Goal: Task Accomplishment & Management: Use online tool/utility

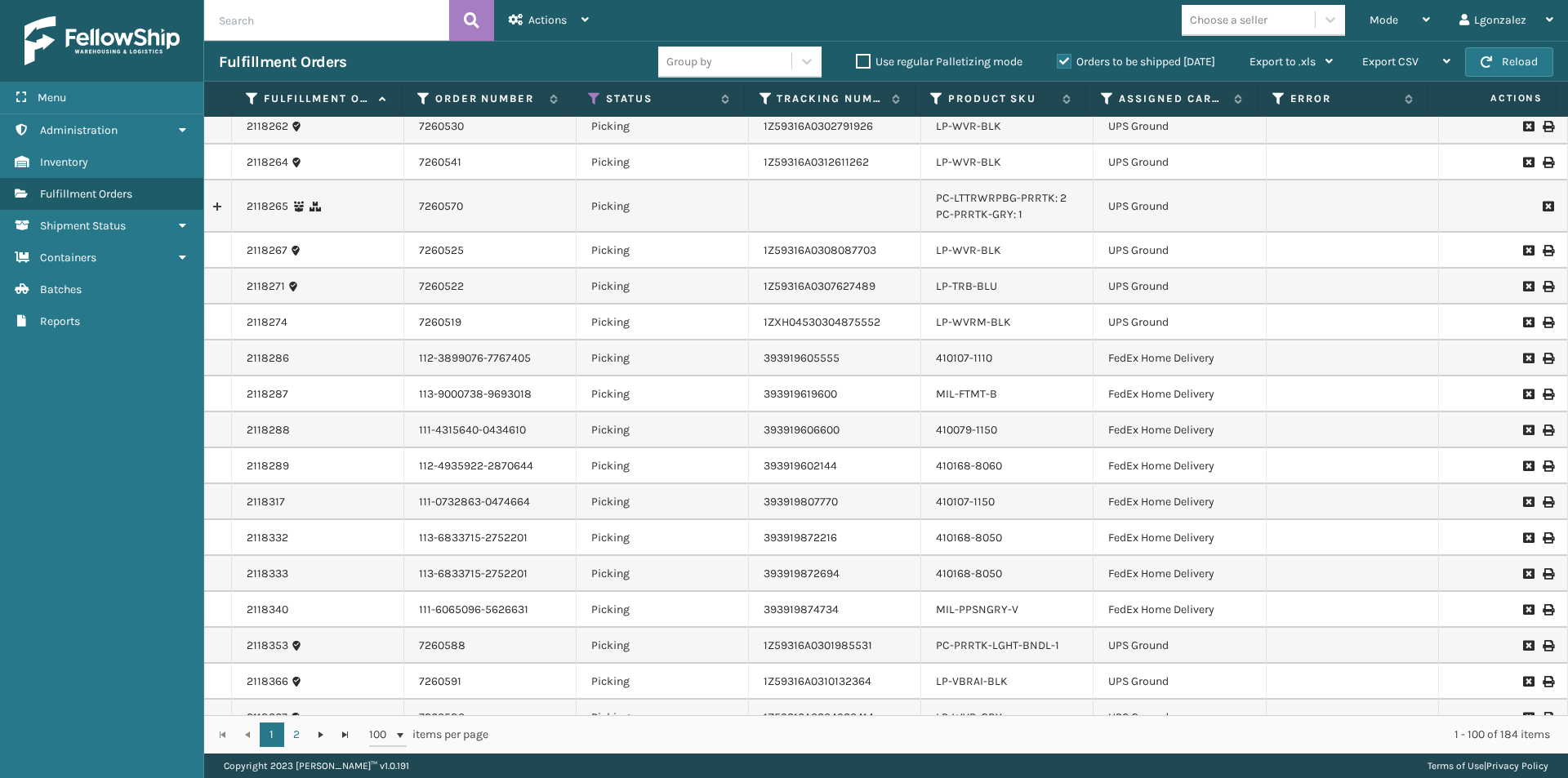
scroll to position [2859, 0]
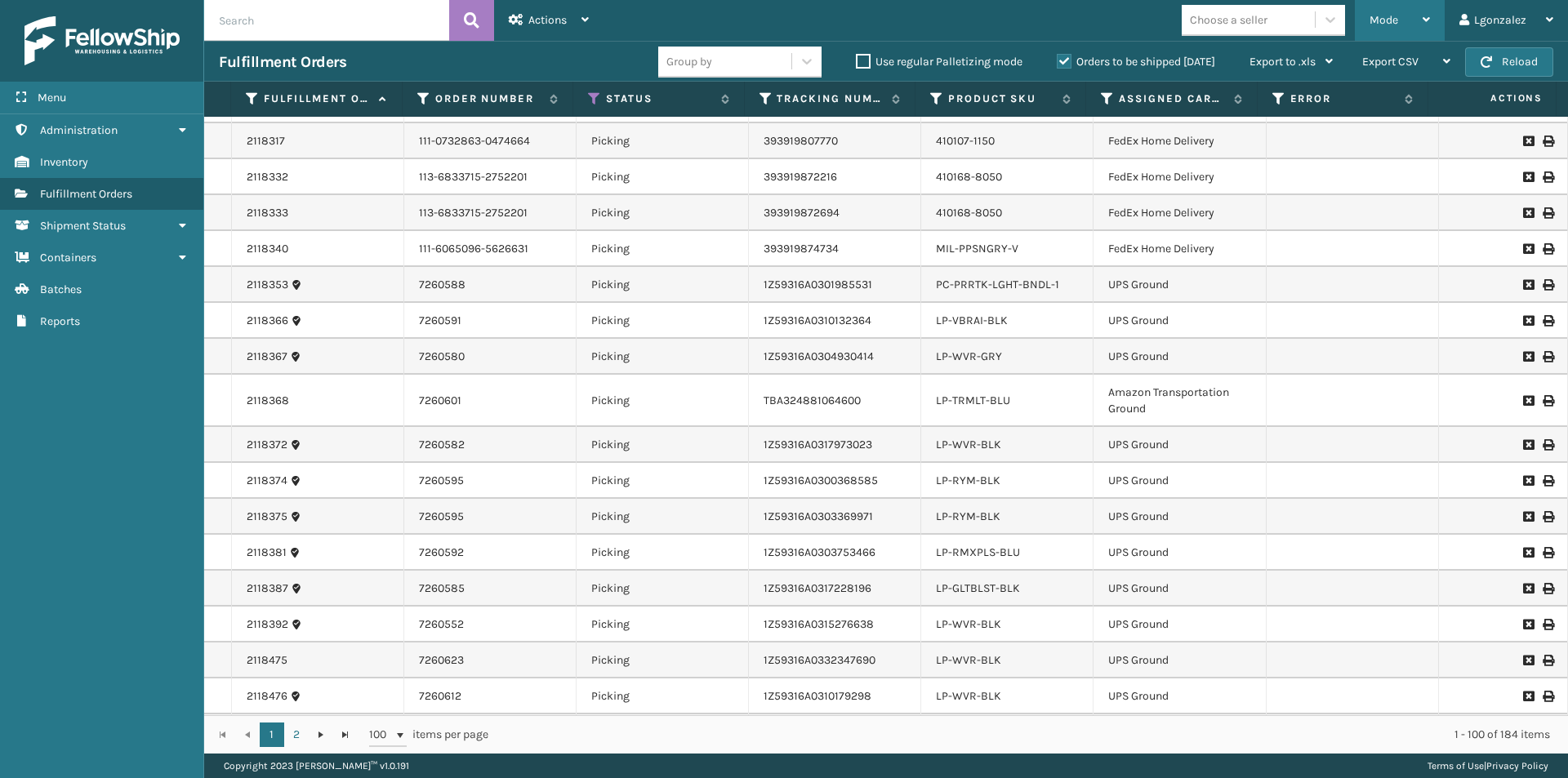
click at [1438, 21] on div "Mode Regular Mode Picking Mode Labeling Mode Exit Scan Mode" at bounding box center [1399, 21] width 90 height 41
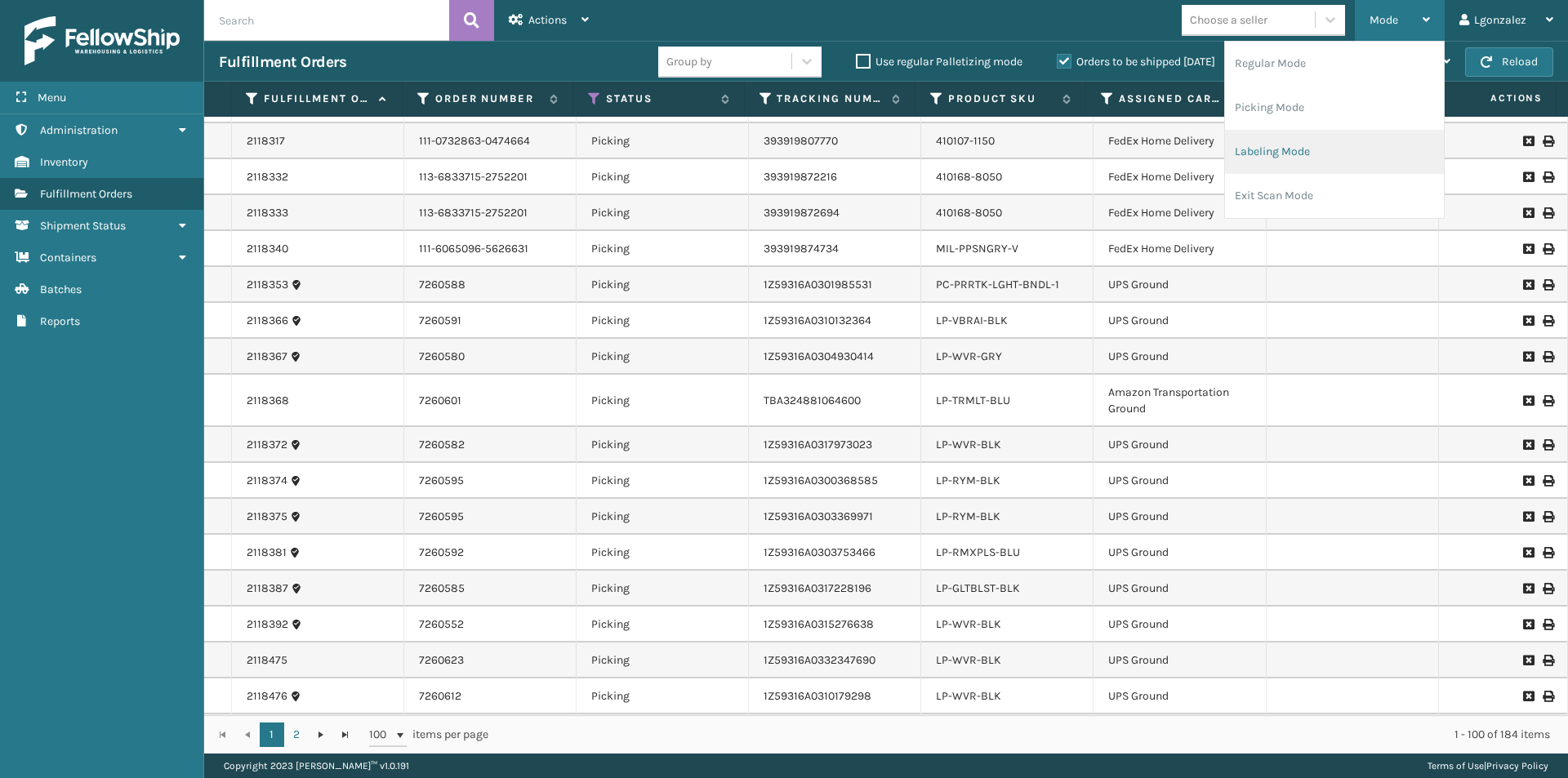
click at [1270, 149] on li "Labeling Mode" at bounding box center [1334, 152] width 219 height 45
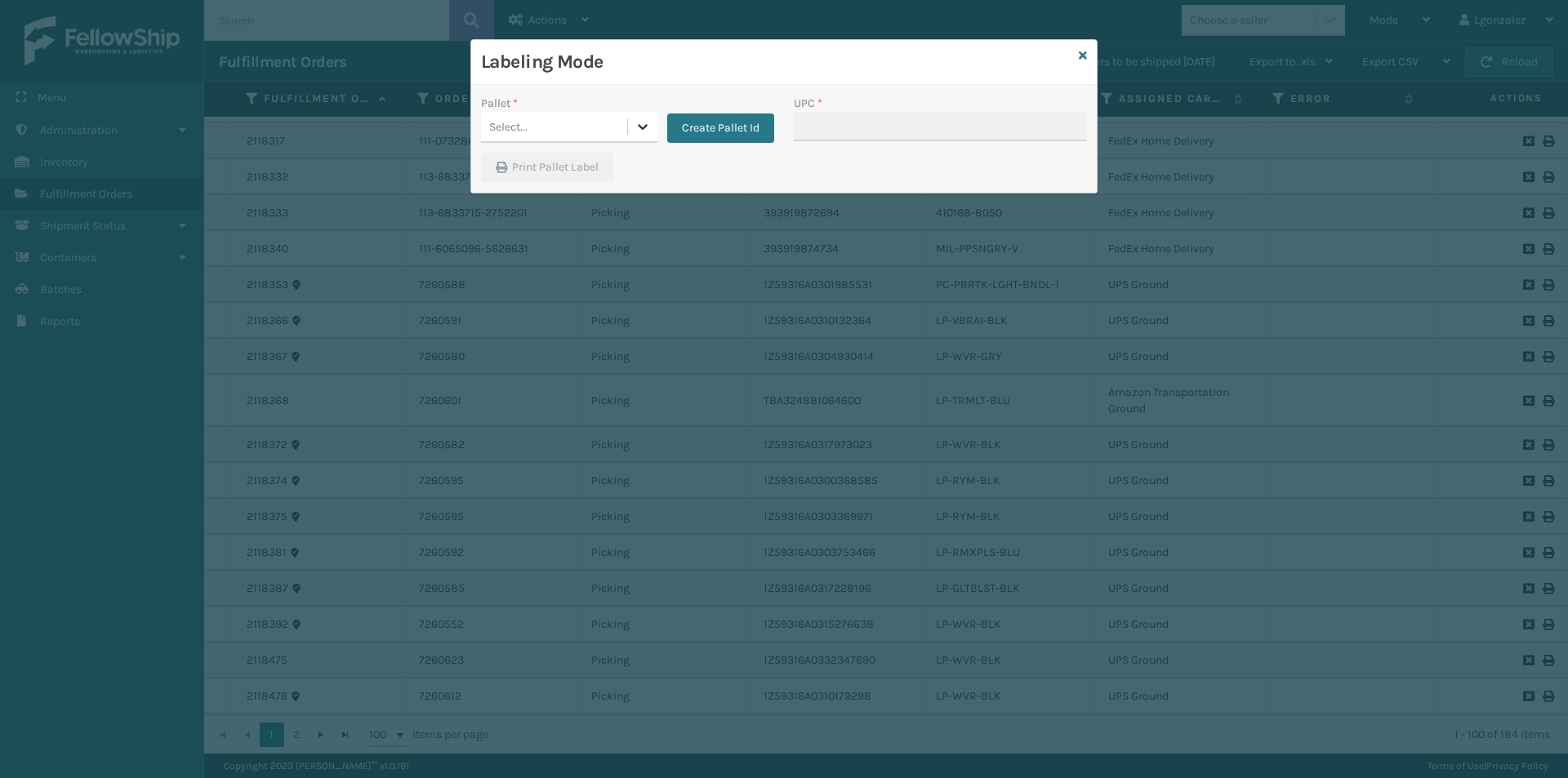
click at [645, 130] on icon at bounding box center [642, 126] width 16 height 16
click at [703, 70] on h3 "Labeling Mode" at bounding box center [776, 62] width 591 height 25
click at [633, 127] on div at bounding box center [643, 127] width 29 height 29
click at [716, 126] on button "Create Pallet Id" at bounding box center [721, 128] width 107 height 29
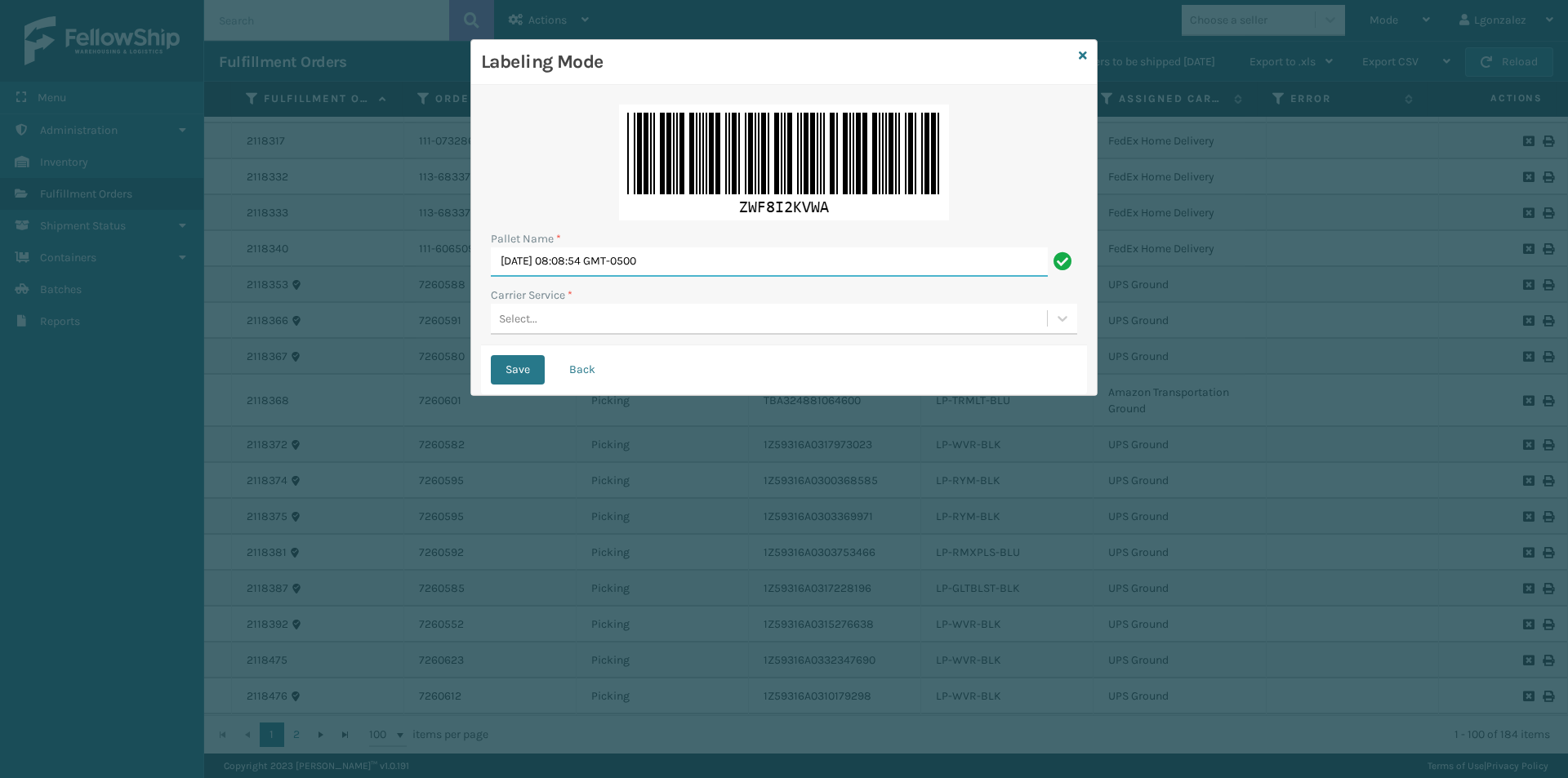
click at [650, 259] on input "[DATE] 08:08:54 GMT-0500" at bounding box center [769, 262] width 557 height 29
type input "TRINTY AVE"
click at [577, 326] on div "Select..." at bounding box center [769, 318] width 556 height 27
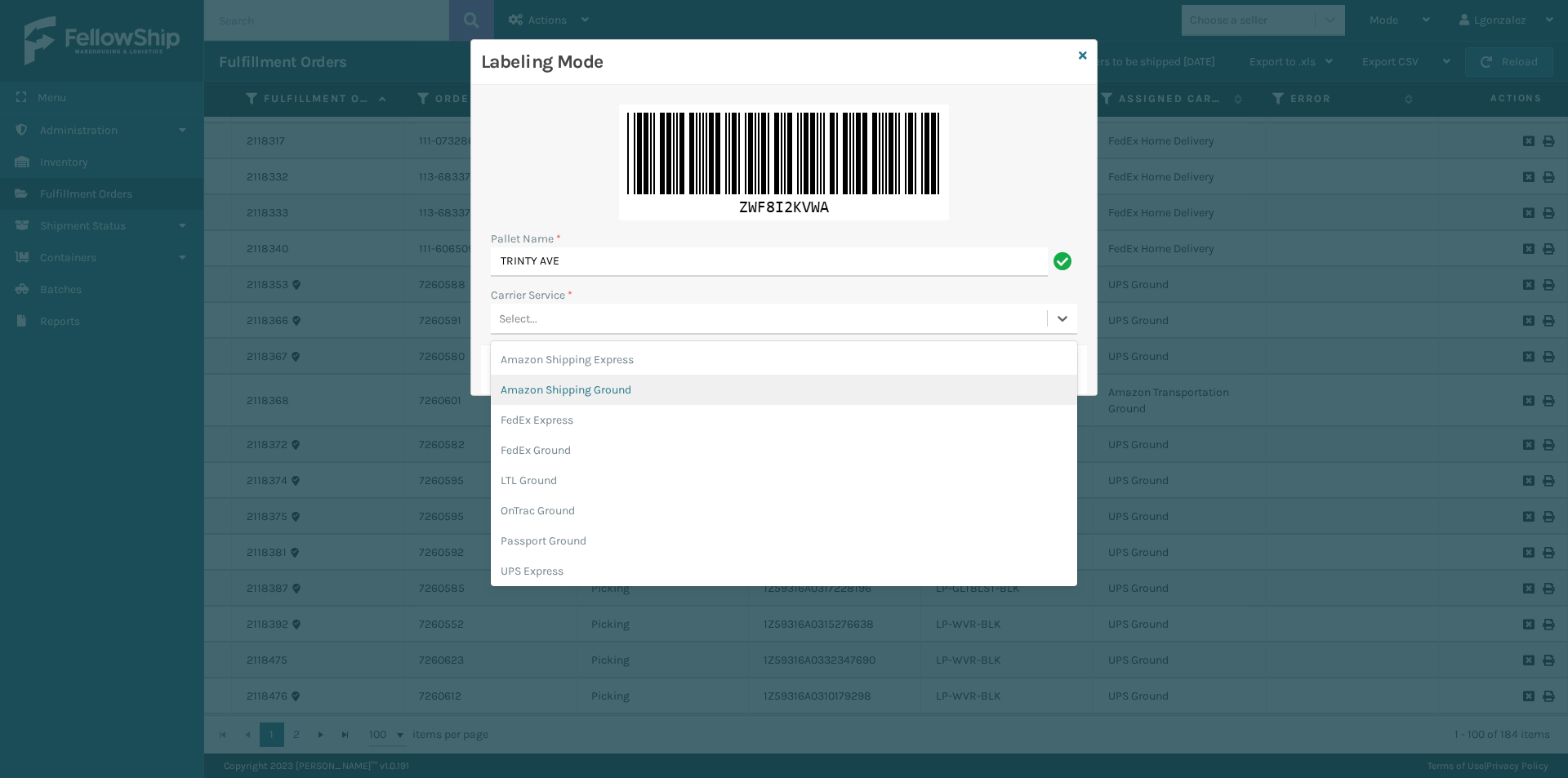
click at [579, 396] on div "Amazon Shipping Ground" at bounding box center [783, 389] width 586 height 30
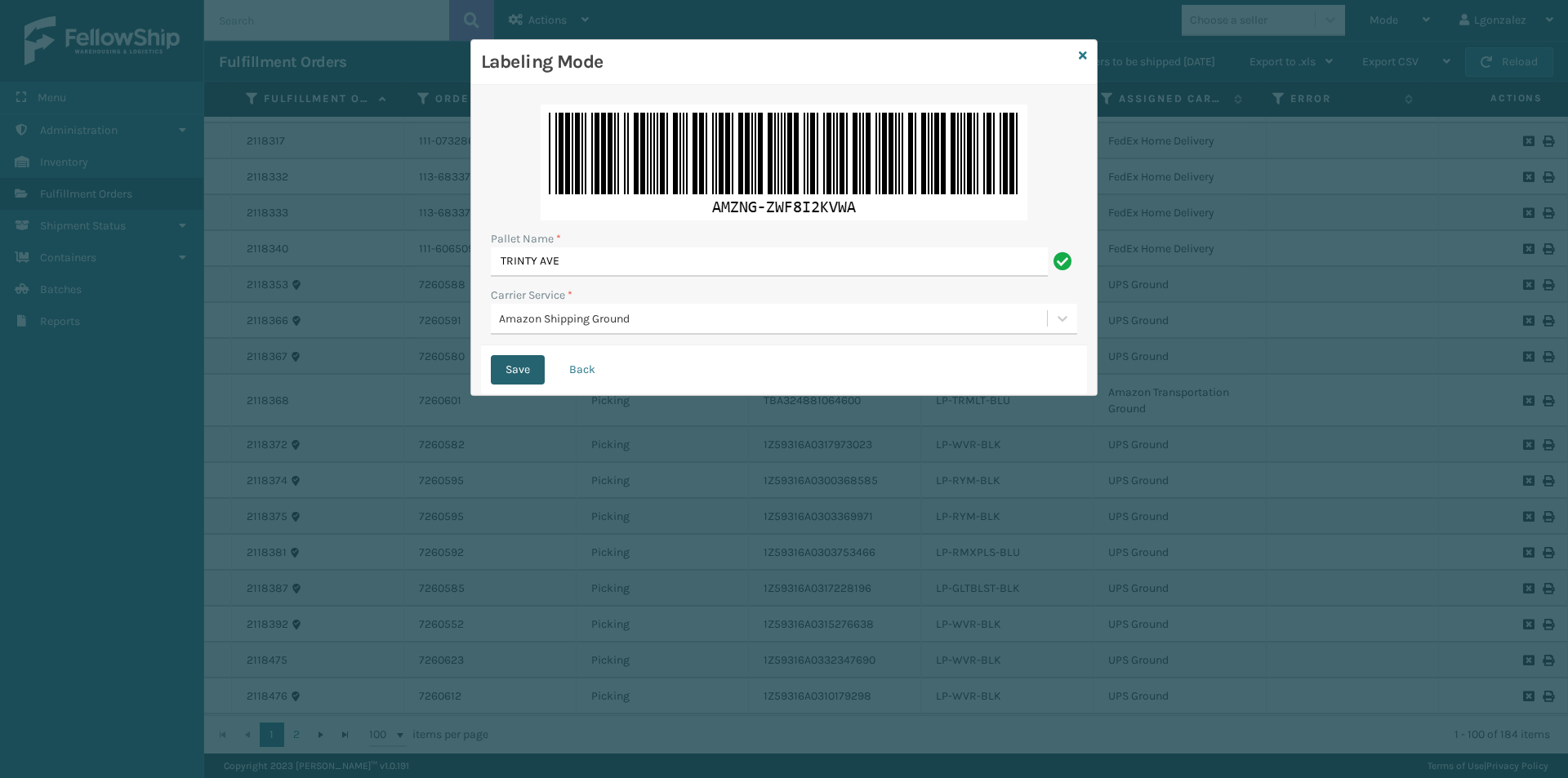
click at [522, 373] on button "Save" at bounding box center [517, 370] width 54 height 29
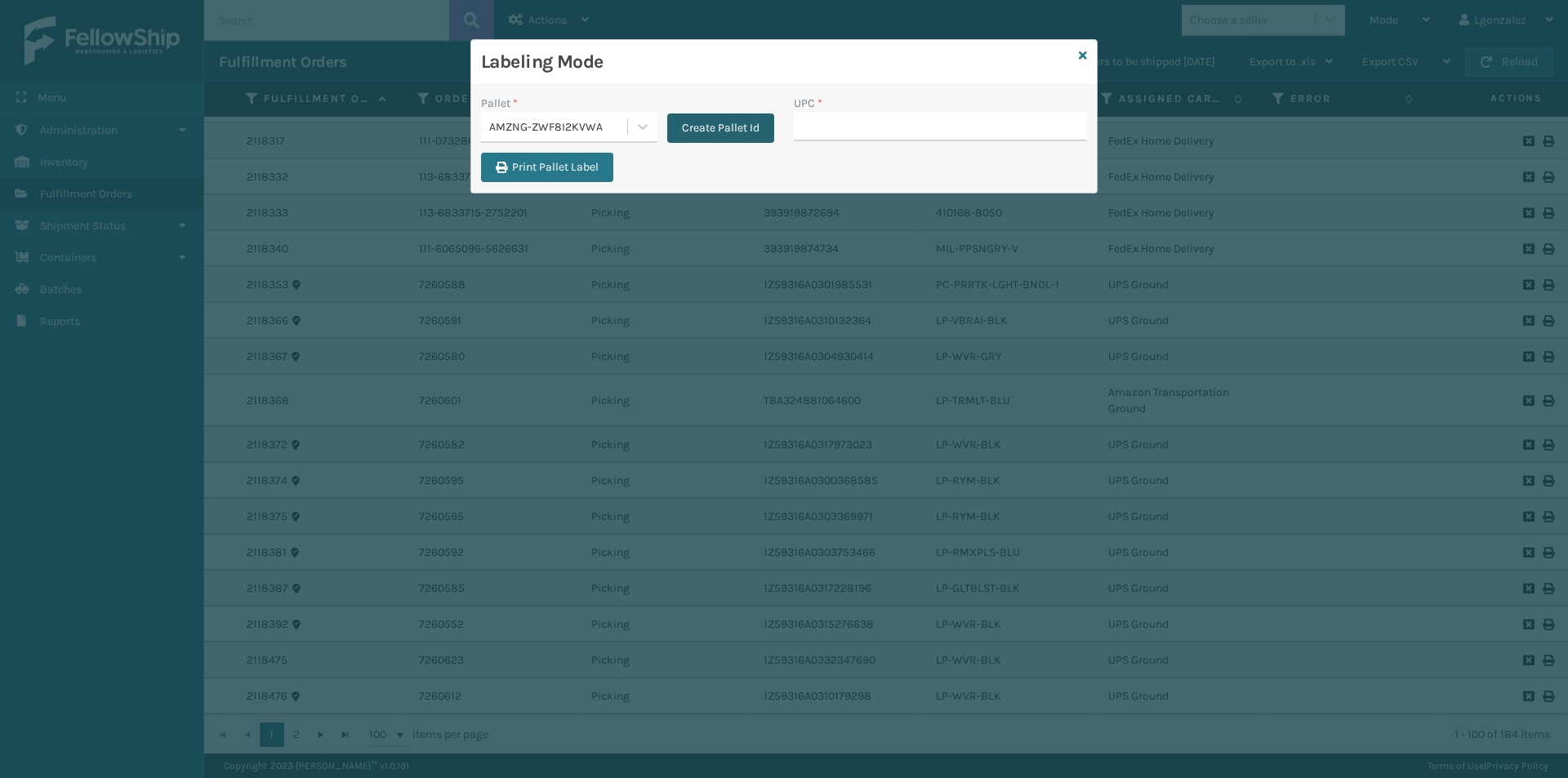
click at [714, 128] on button "Create Pallet Id" at bounding box center [721, 128] width 107 height 29
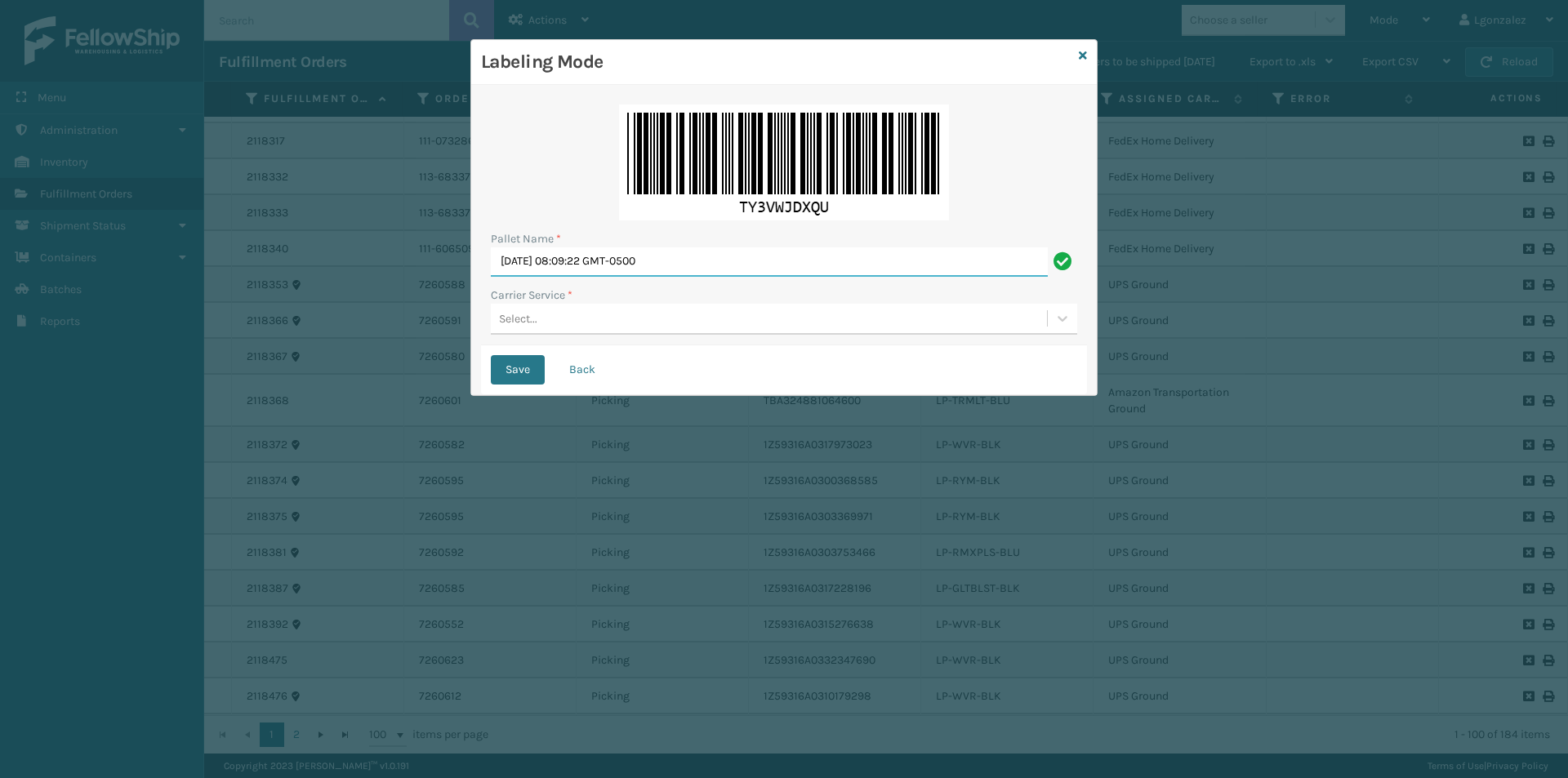
click at [638, 258] on input "[DATE] 08:09:22 GMT-0500" at bounding box center [769, 262] width 557 height 29
click at [640, 258] on input "[DATE] 08:09:22 GMT-0500" at bounding box center [769, 262] width 557 height 29
type input "TRINTY AVE"
click at [543, 318] on div "Select..." at bounding box center [769, 318] width 556 height 27
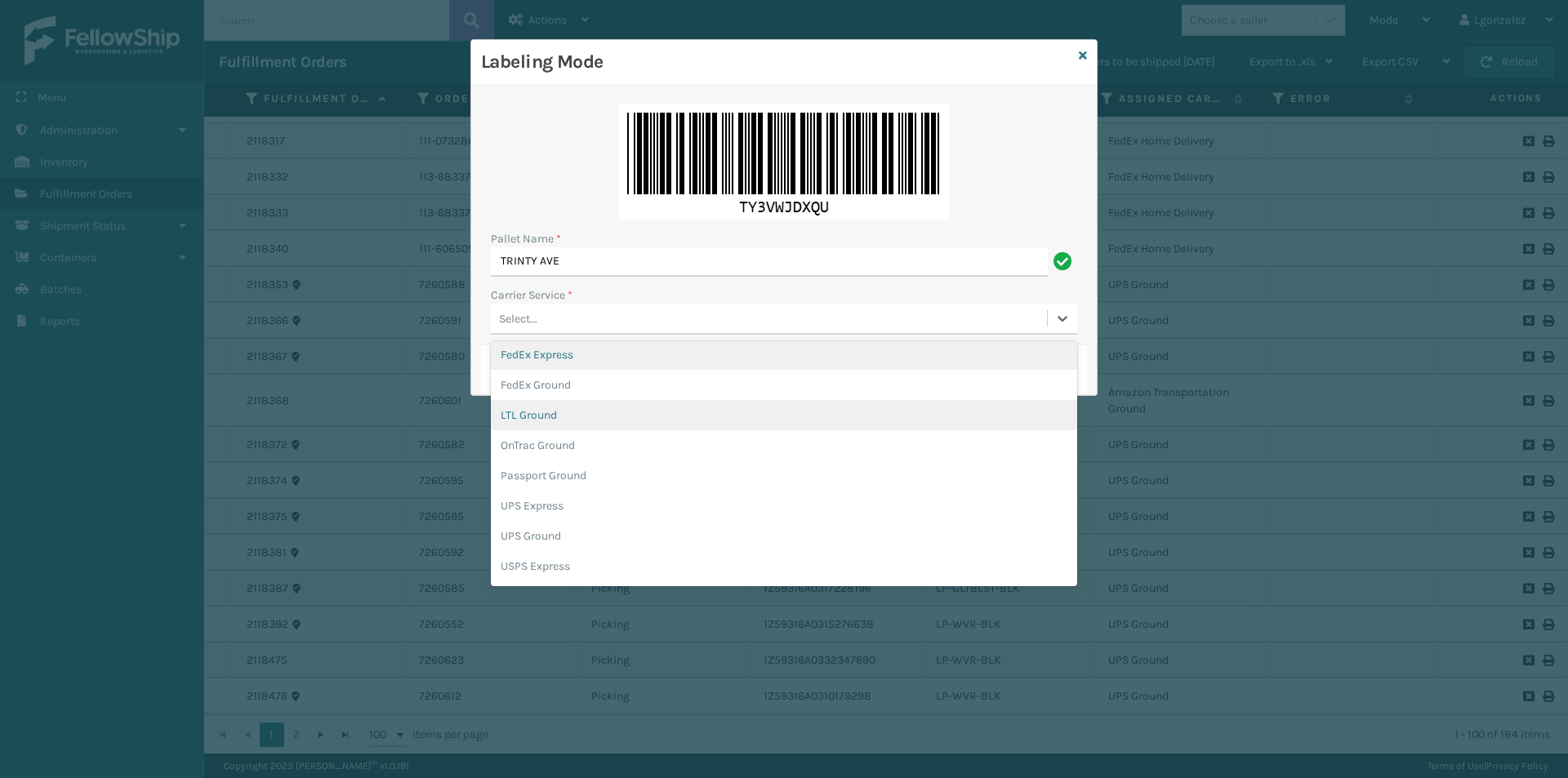
scroll to position [81, 0]
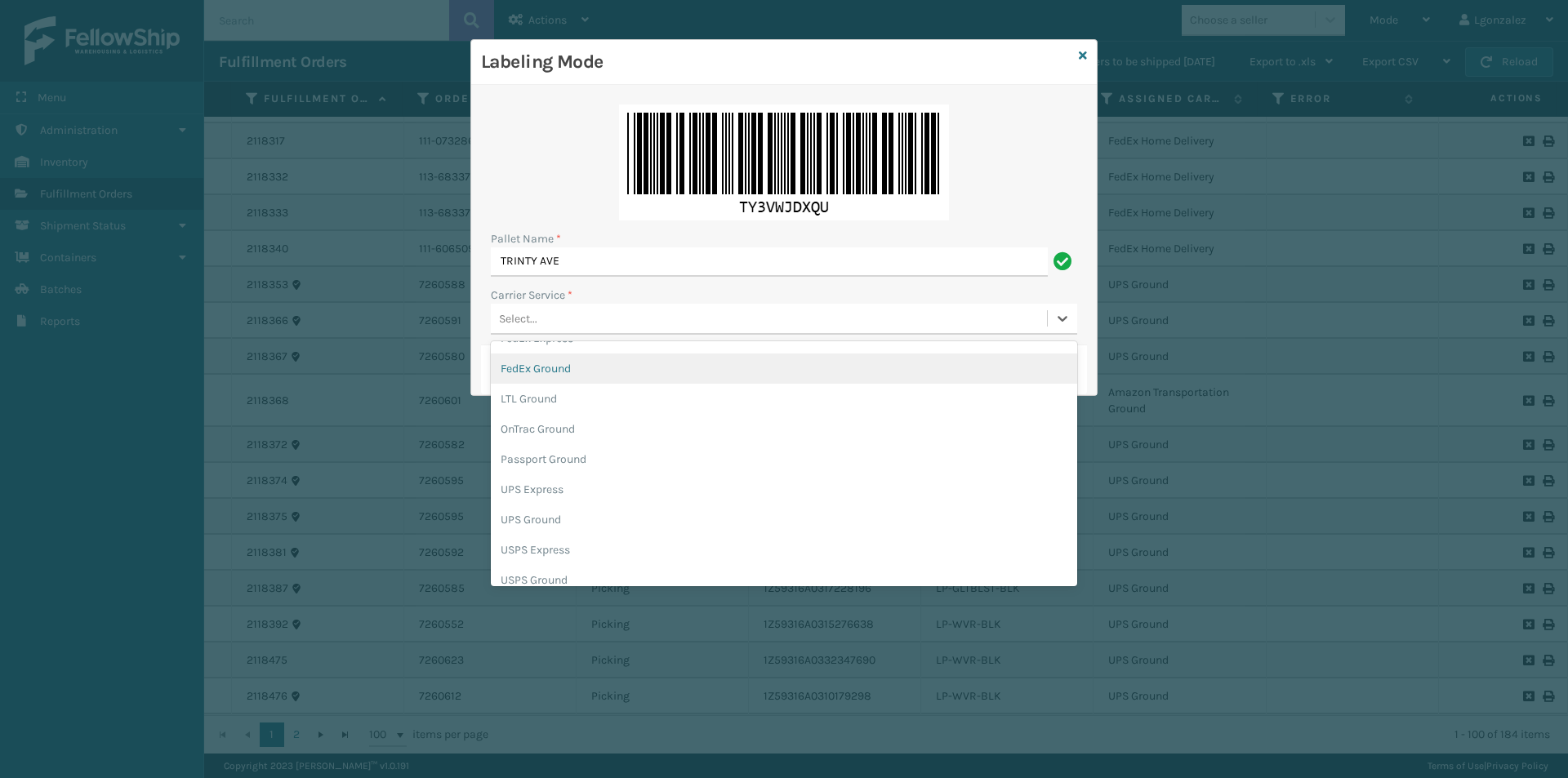
click at [549, 370] on div "FedEx Ground" at bounding box center [783, 368] width 586 height 30
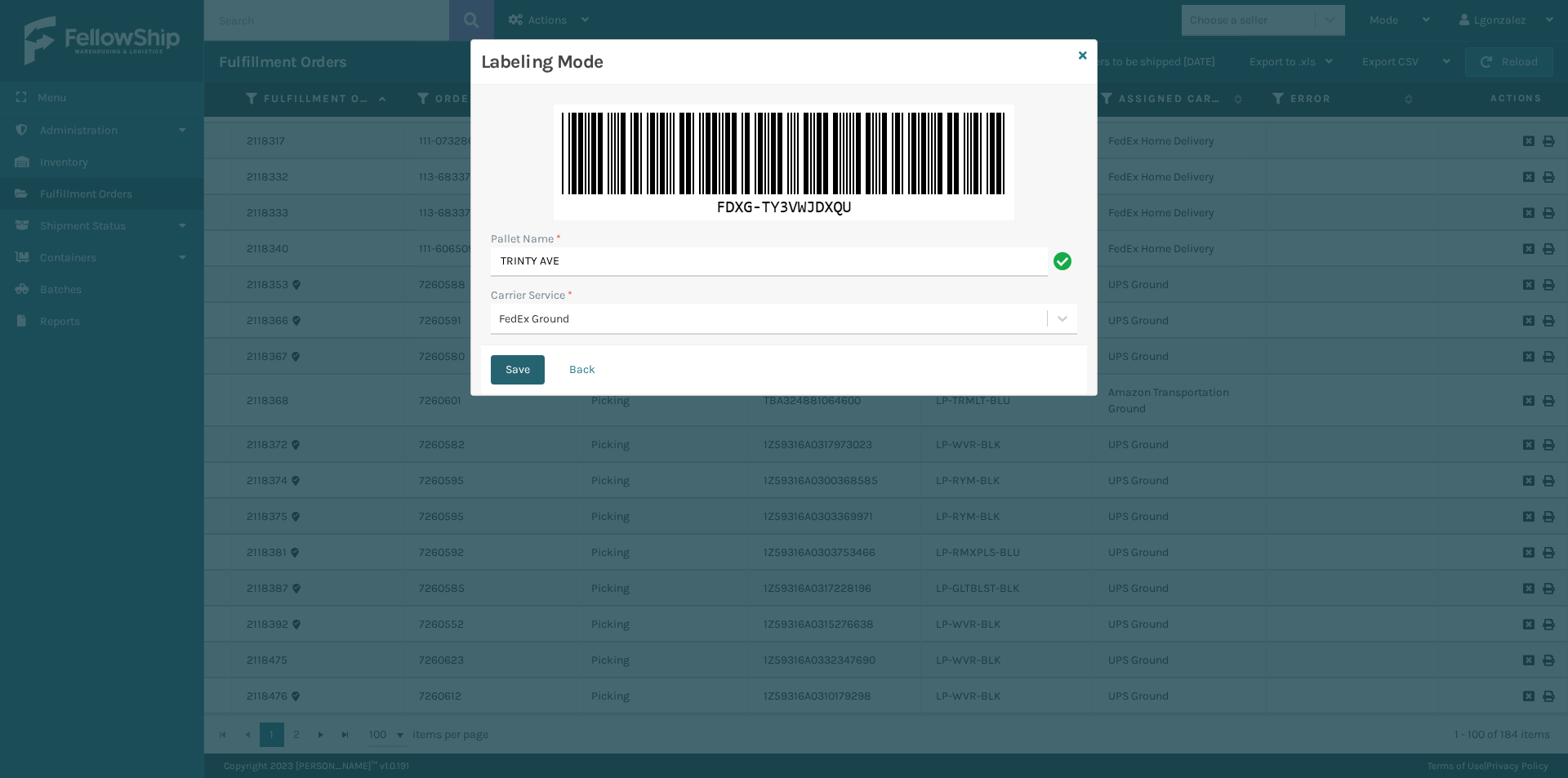
click at [535, 368] on button "Save" at bounding box center [517, 370] width 54 height 29
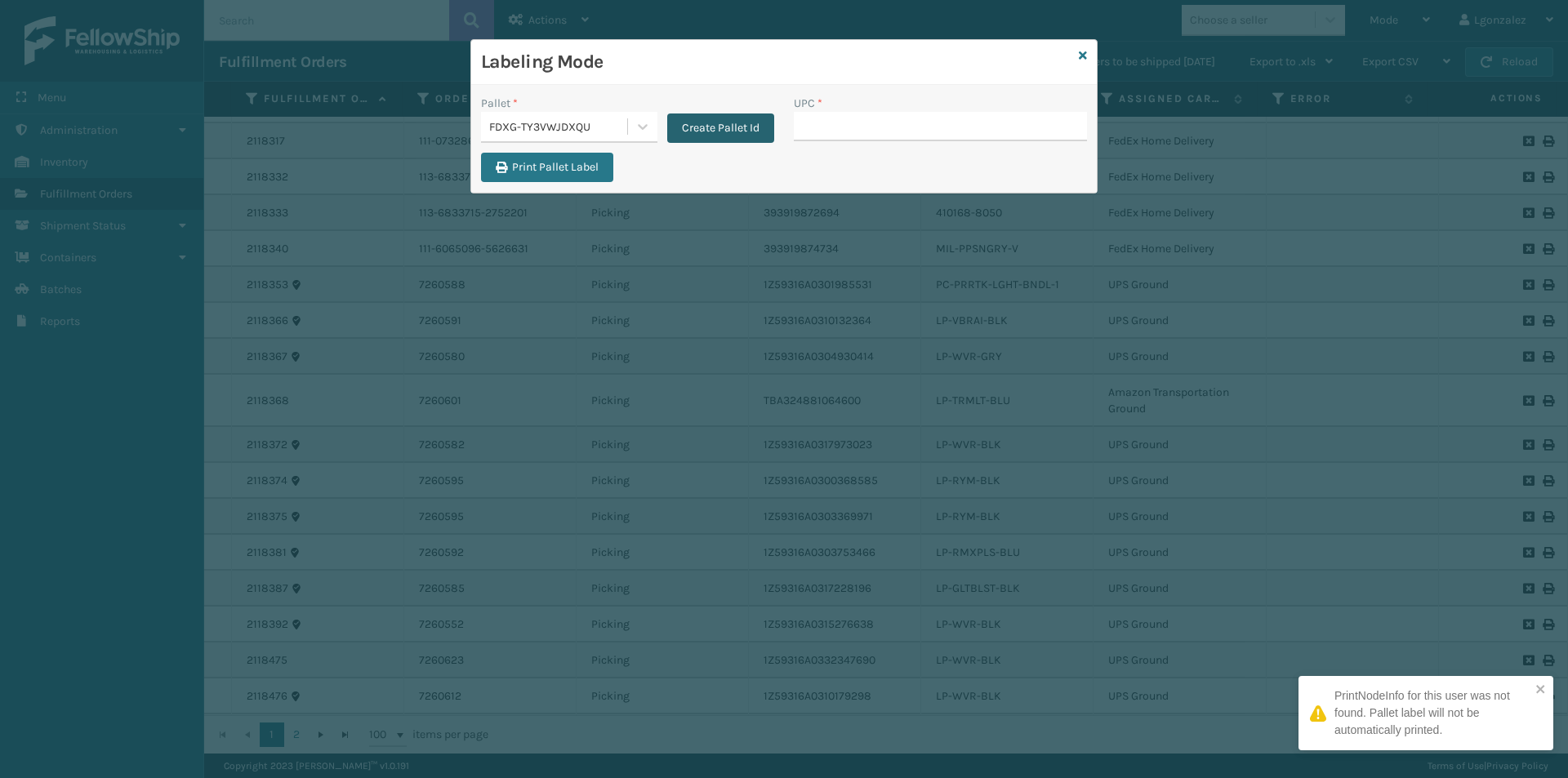
click at [719, 134] on button "Create Pallet Id" at bounding box center [721, 128] width 107 height 29
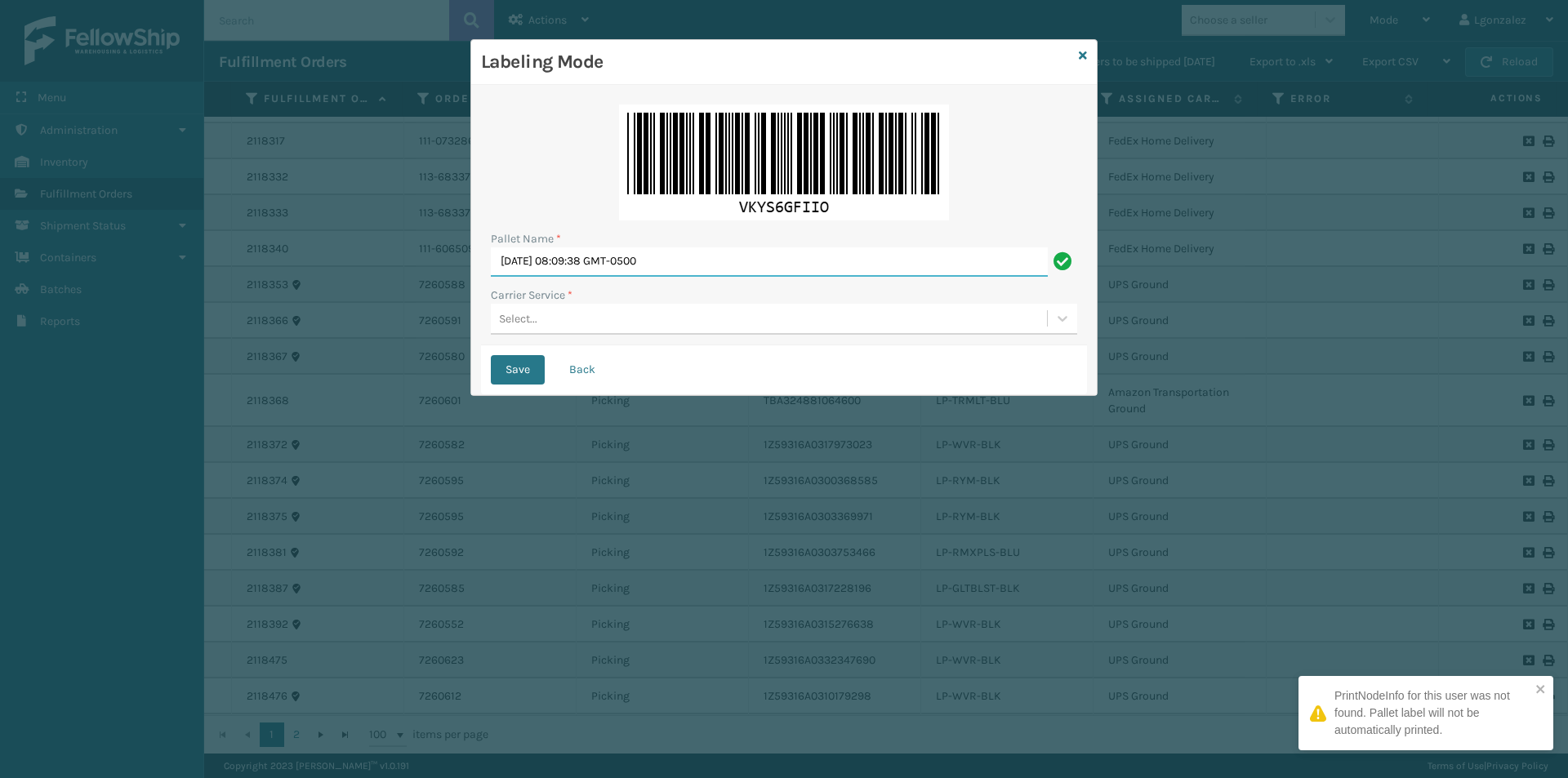
click at [644, 253] on input "[DATE] 08:09:38 GMT-0500" at bounding box center [769, 262] width 557 height 29
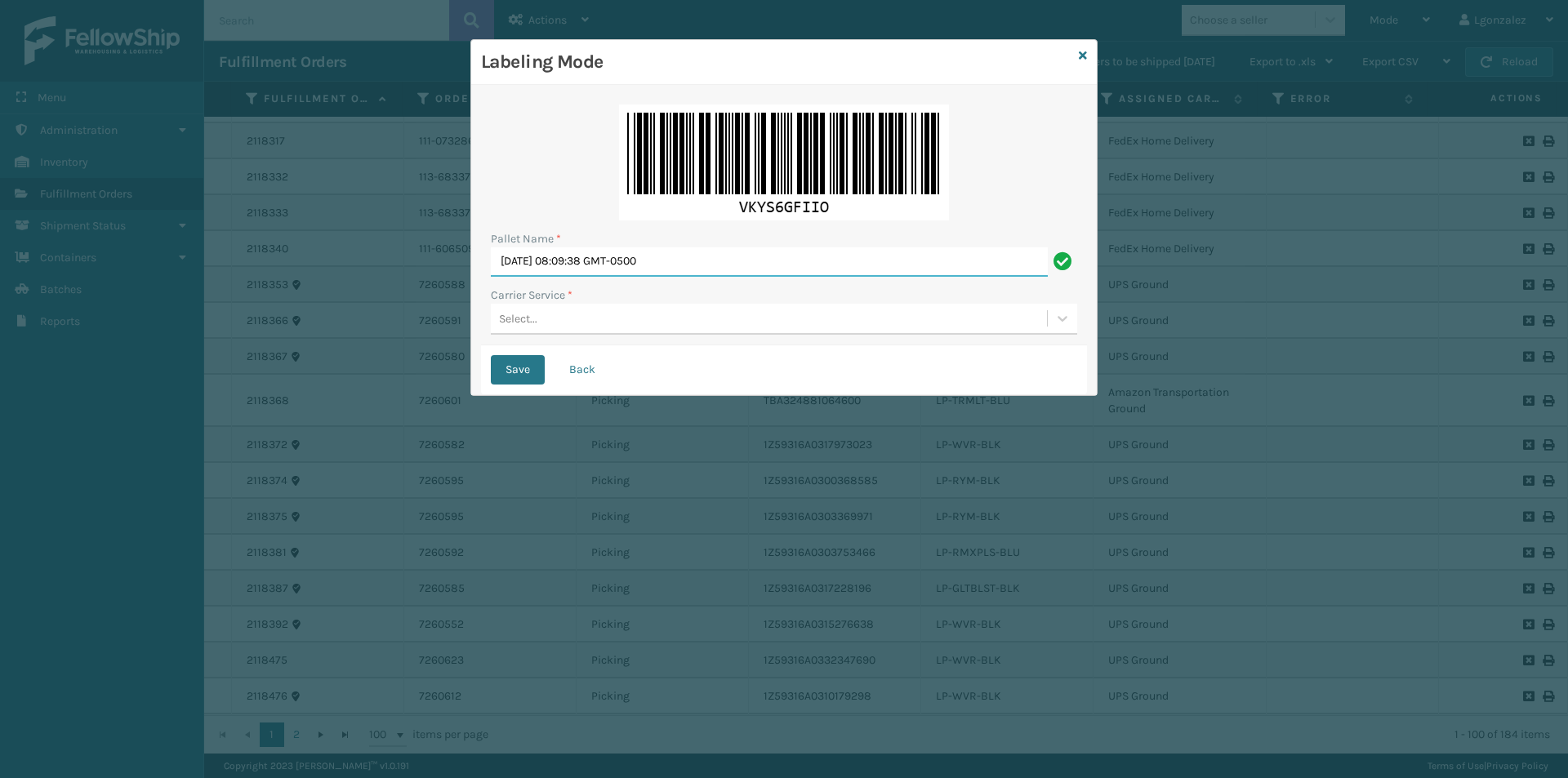
click at [644, 253] on input "[DATE] 08:09:38 GMT-0500" at bounding box center [769, 262] width 557 height 29
type input "TRINTY AVE"
click at [588, 330] on div "Select..." at bounding box center [769, 318] width 556 height 27
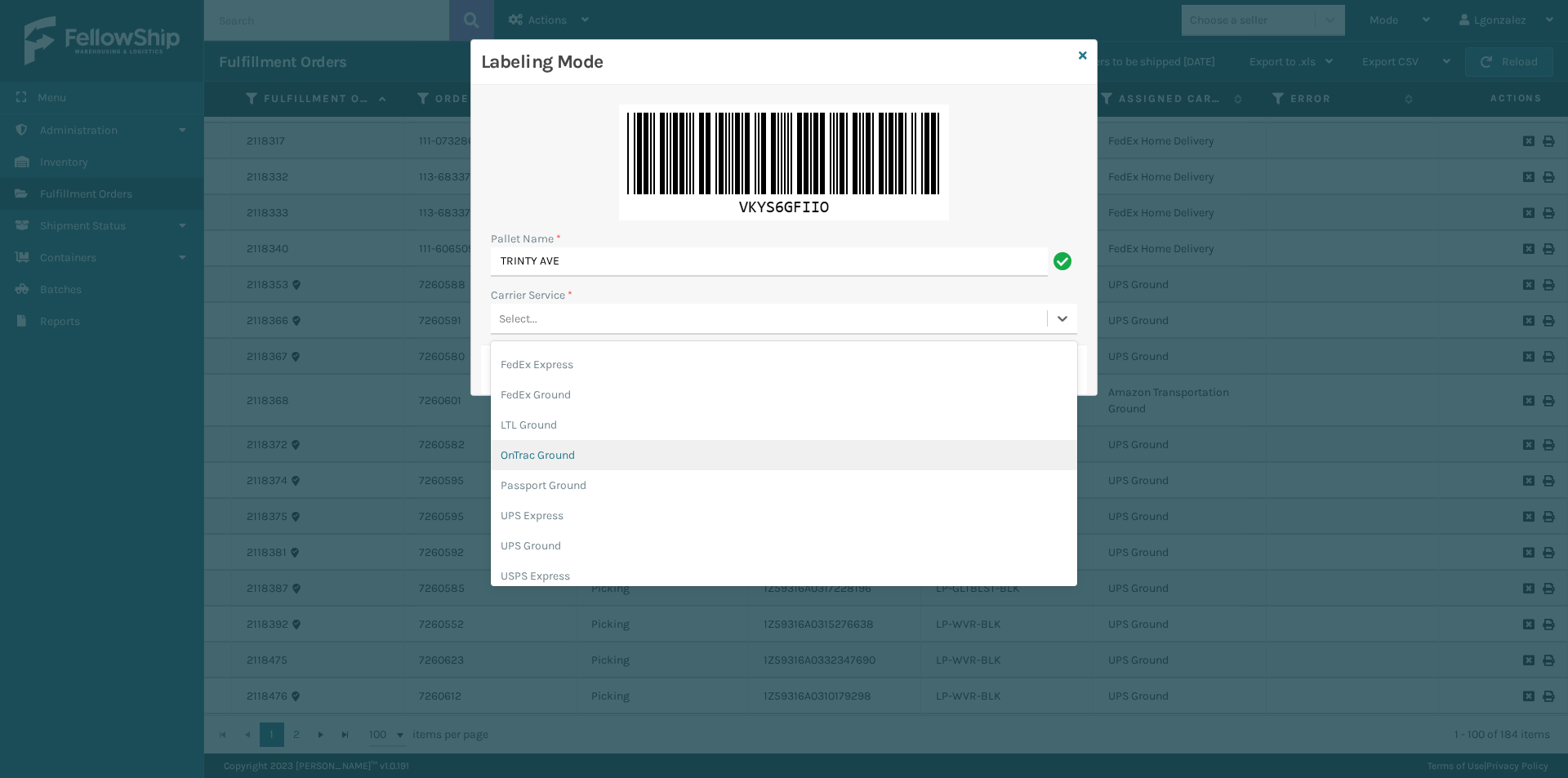
scroll to position [94, 0]
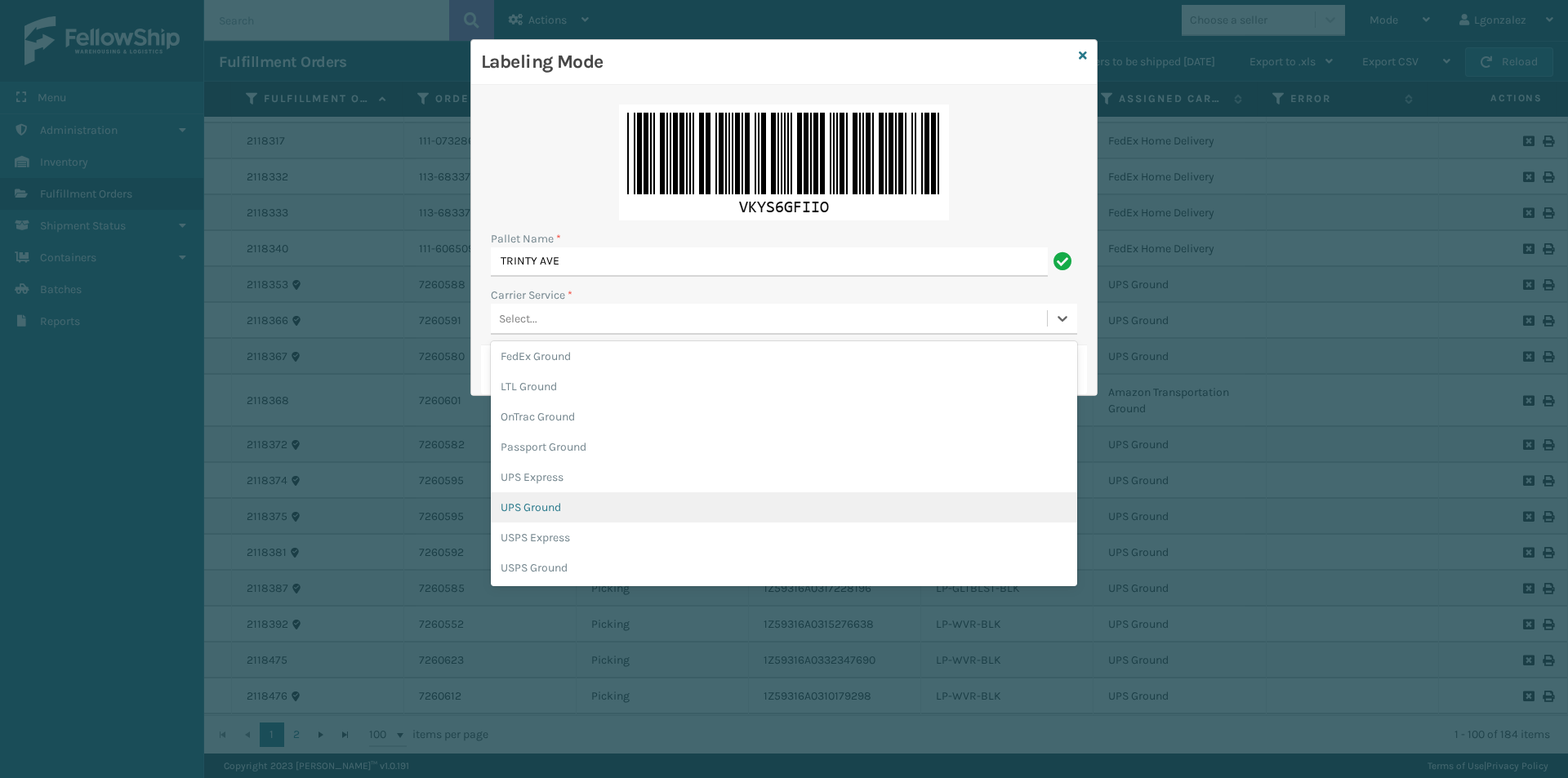
click at [549, 514] on div "UPS Ground" at bounding box center [783, 507] width 586 height 30
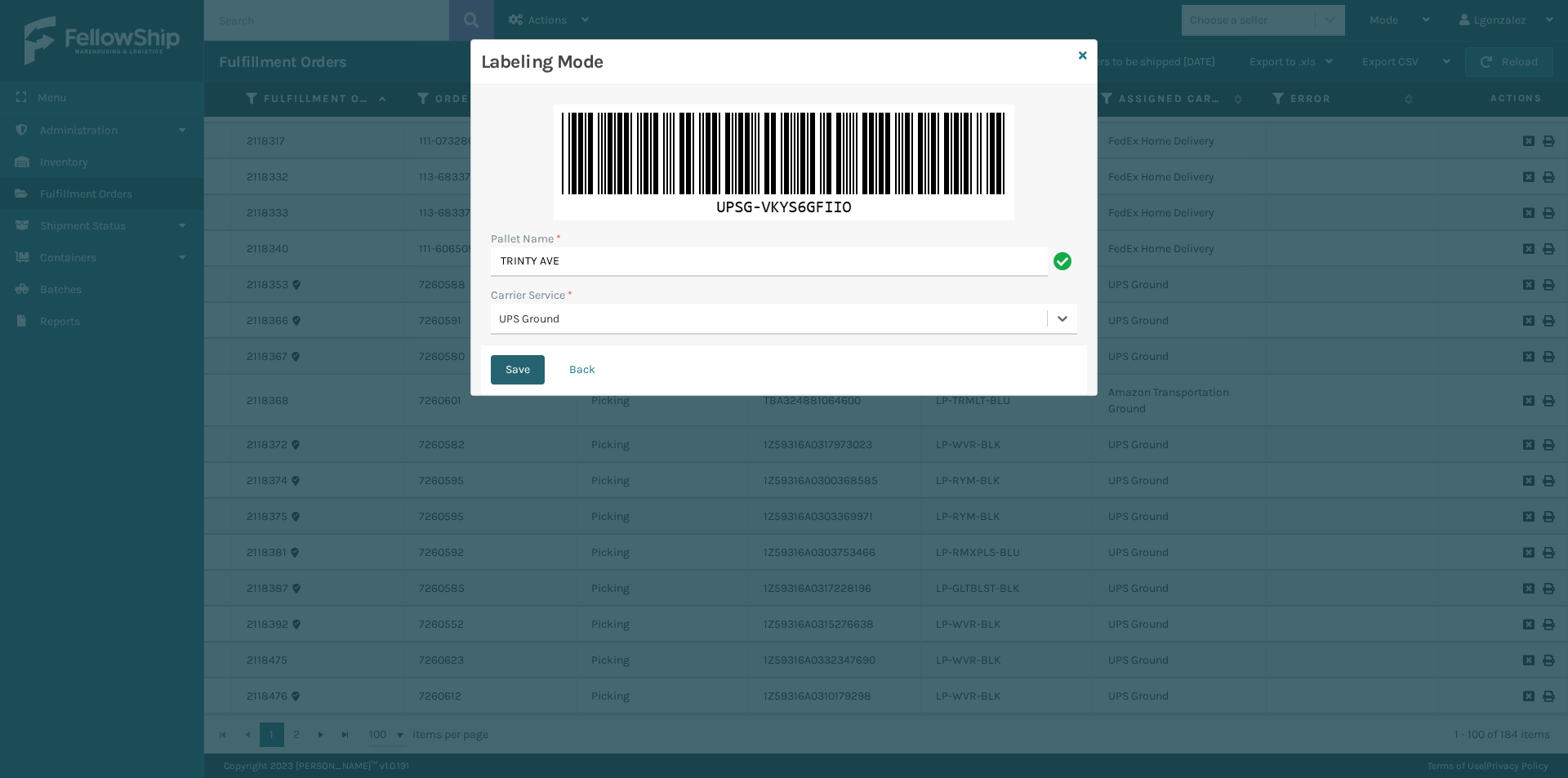
click at [525, 367] on button "Save" at bounding box center [517, 370] width 54 height 29
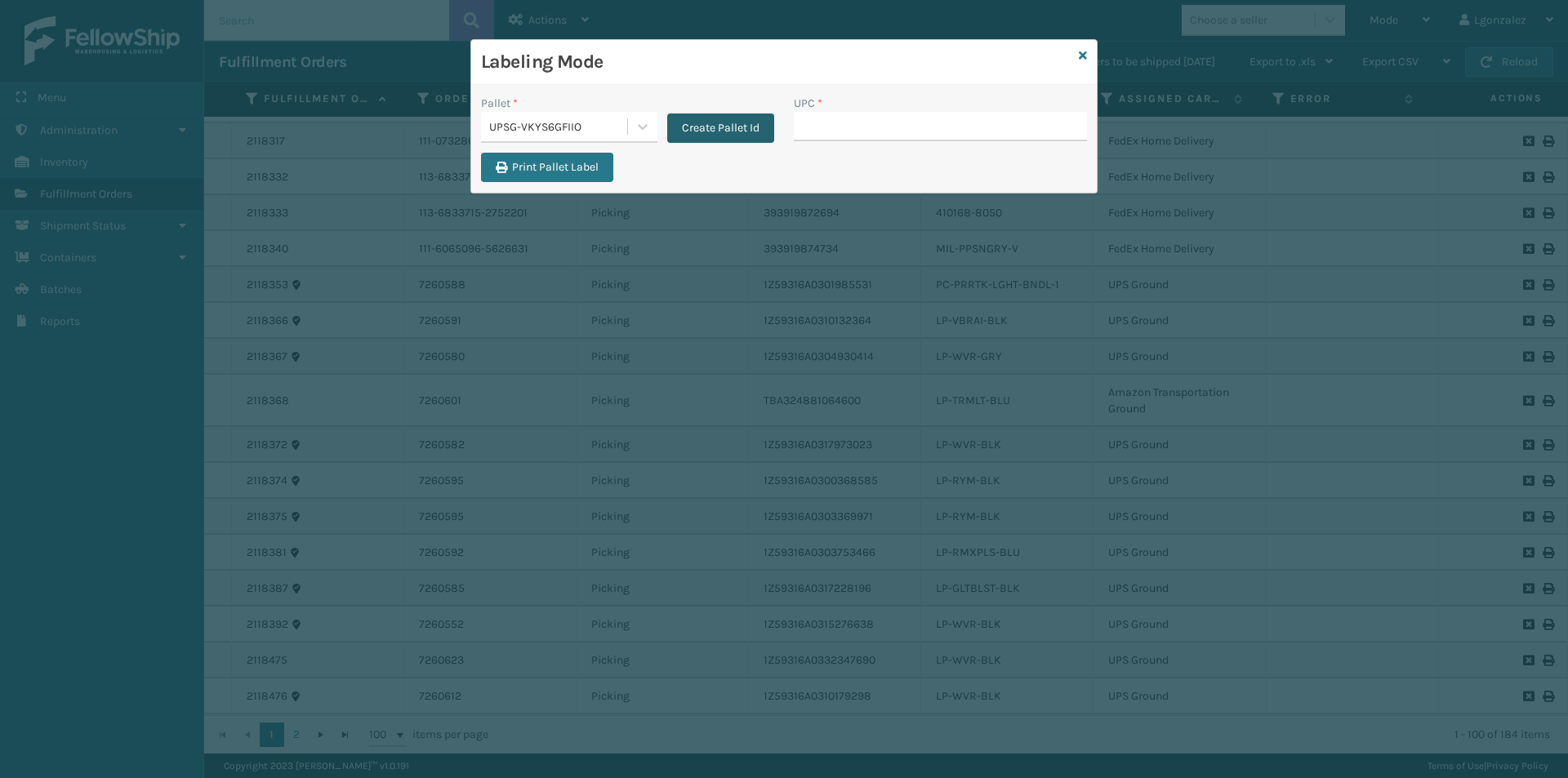
click at [708, 117] on button "Create Pallet Id" at bounding box center [721, 128] width 107 height 29
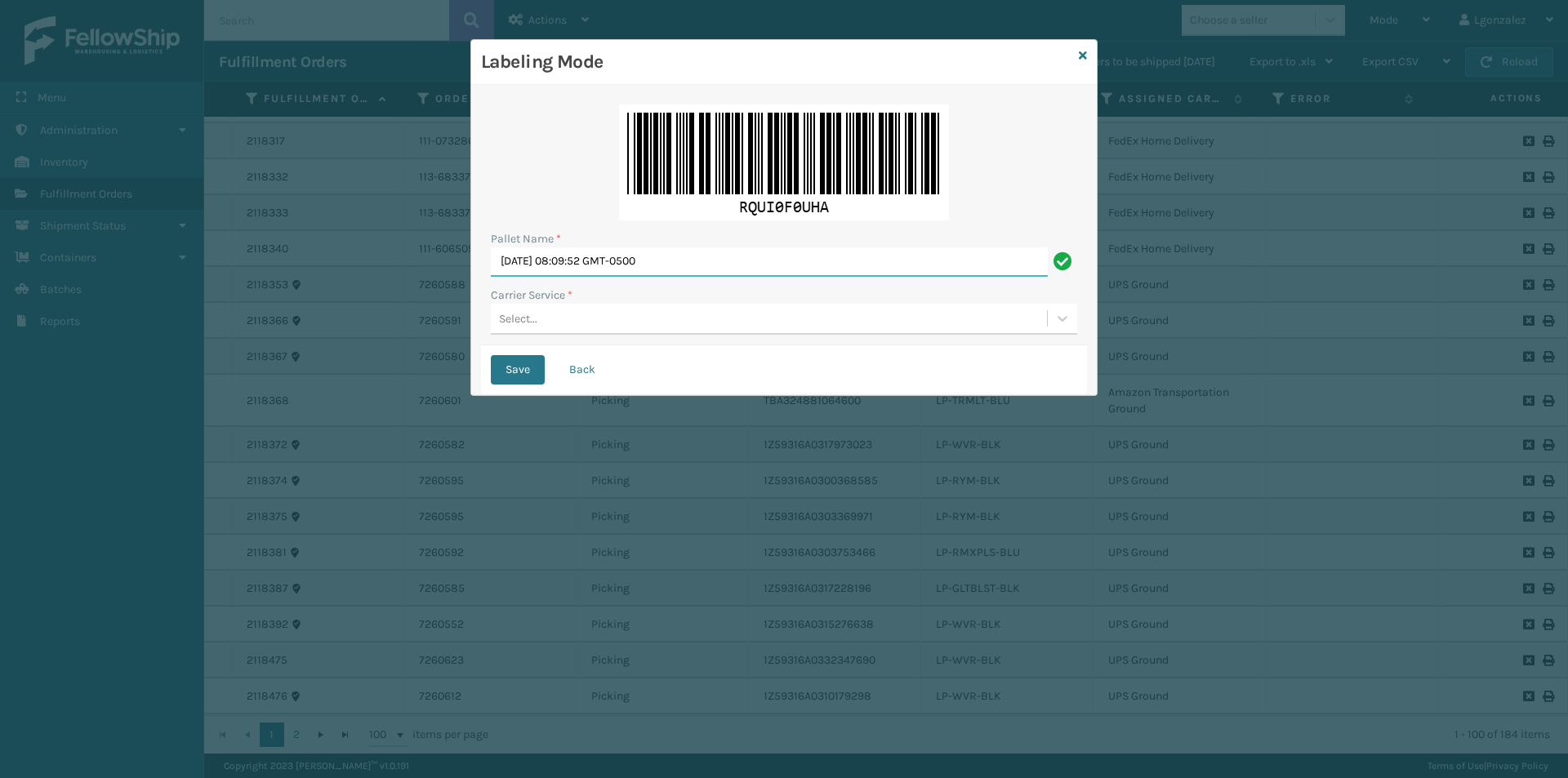
click at [603, 258] on input "[DATE] 08:09:52 GMT-0500" at bounding box center [769, 262] width 557 height 29
type input "TRINTY AVE"
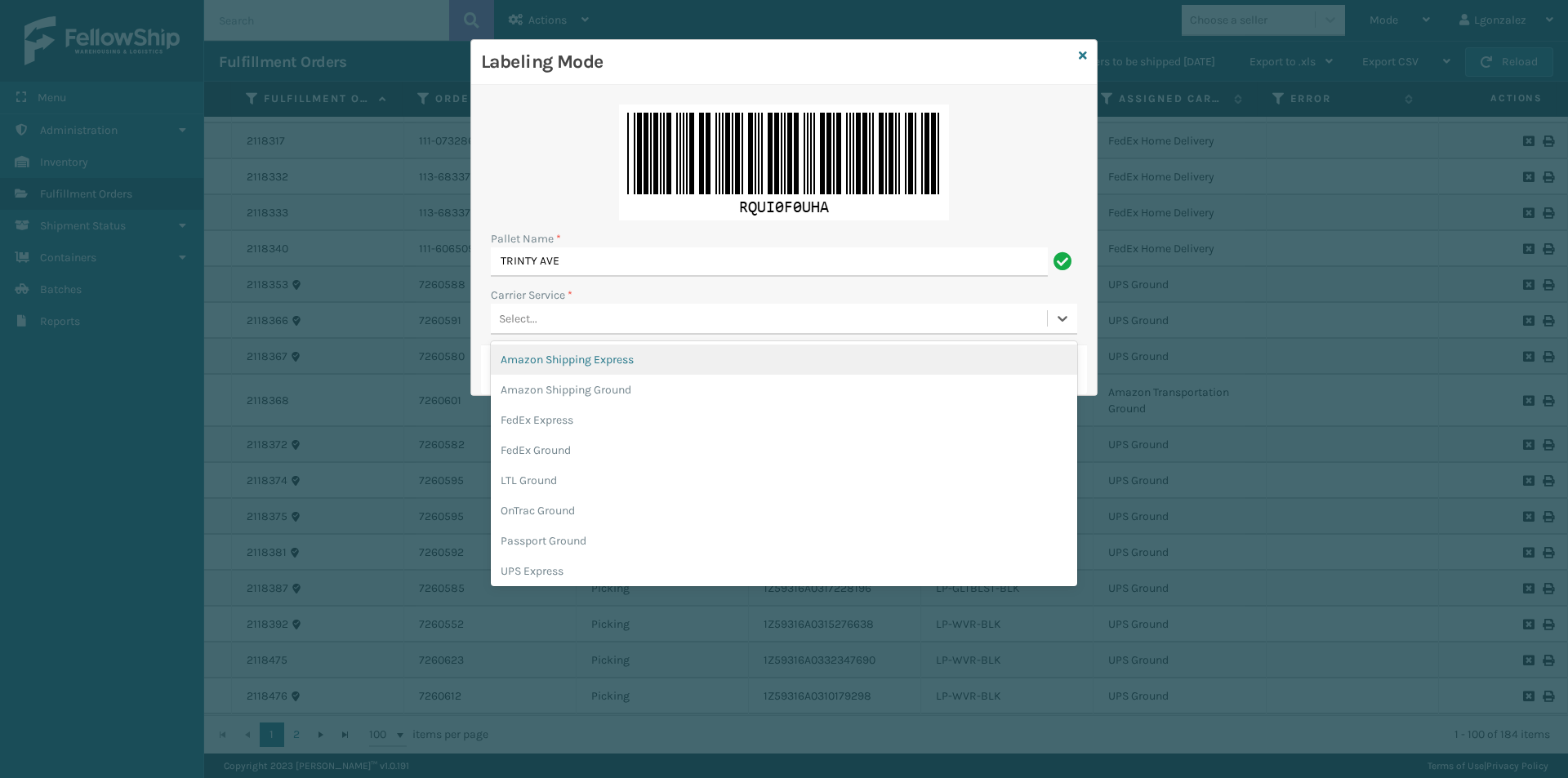
click at [579, 313] on div "Select..." at bounding box center [769, 318] width 556 height 27
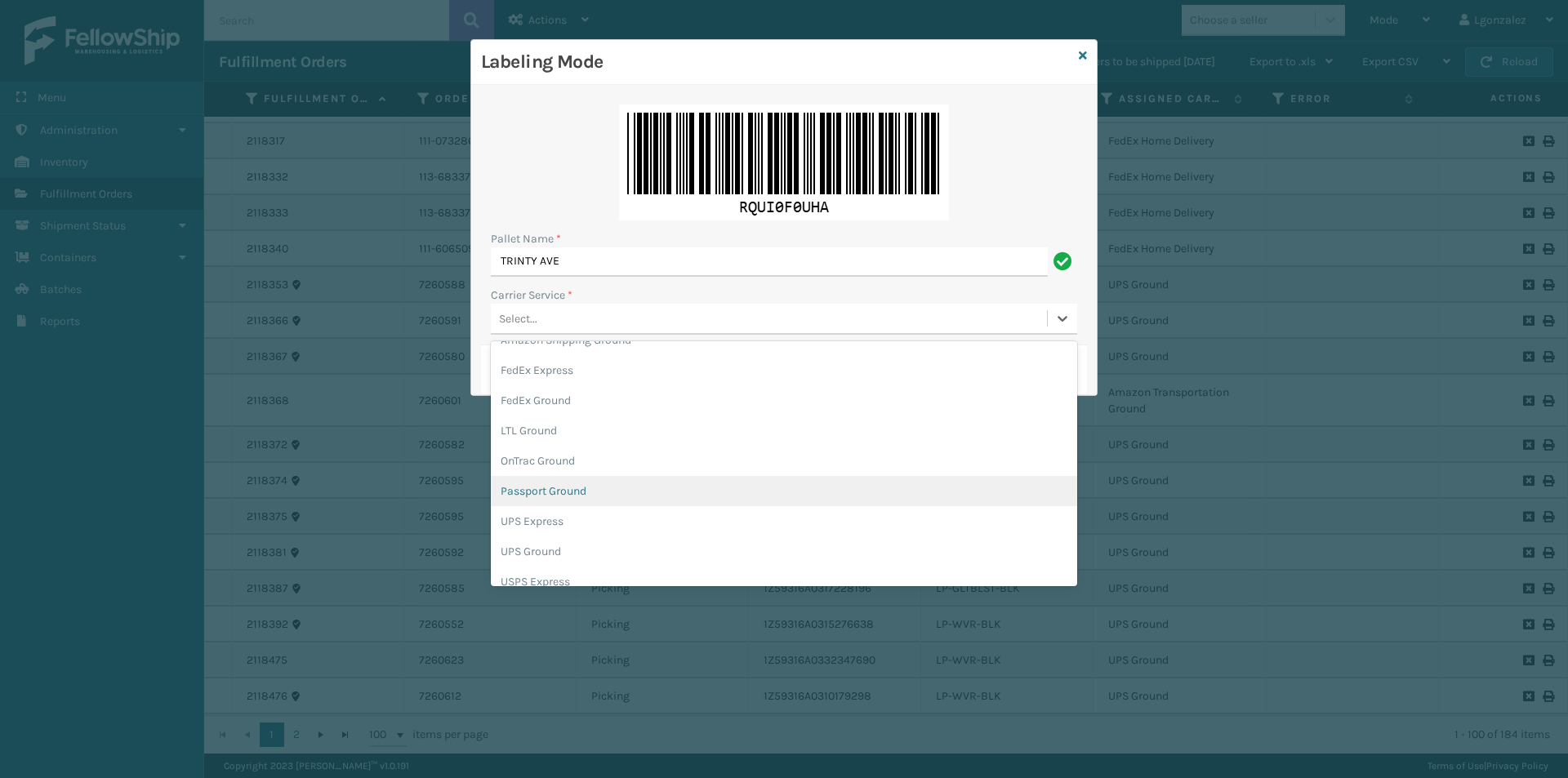
scroll to position [0, 0]
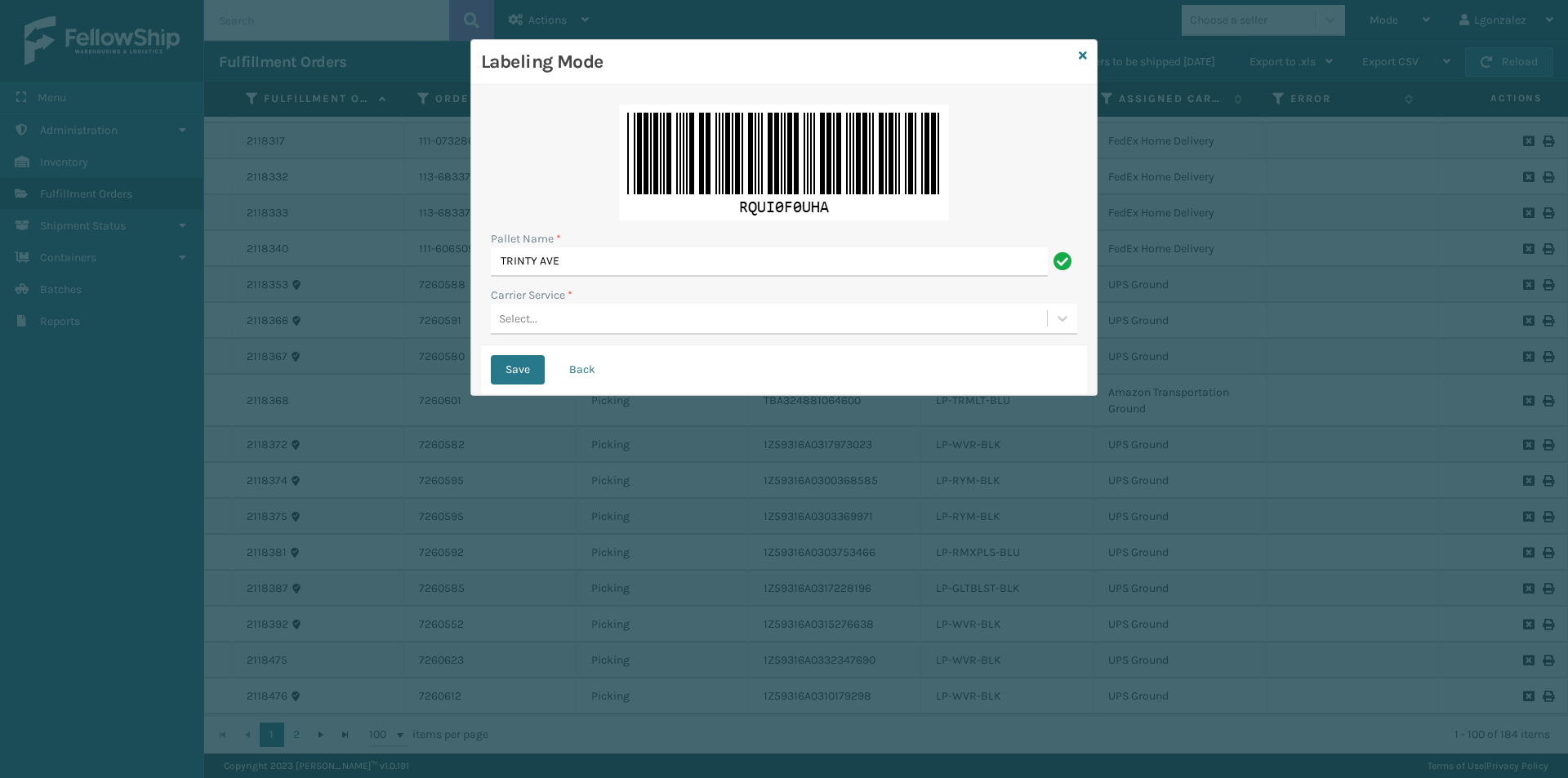
click at [1041, 101] on div "Pallet Name * TRINTY AVE Carrier Service * Select..." at bounding box center [784, 220] width 606 height 251
click at [1085, 58] on icon at bounding box center [1083, 55] width 9 height 11
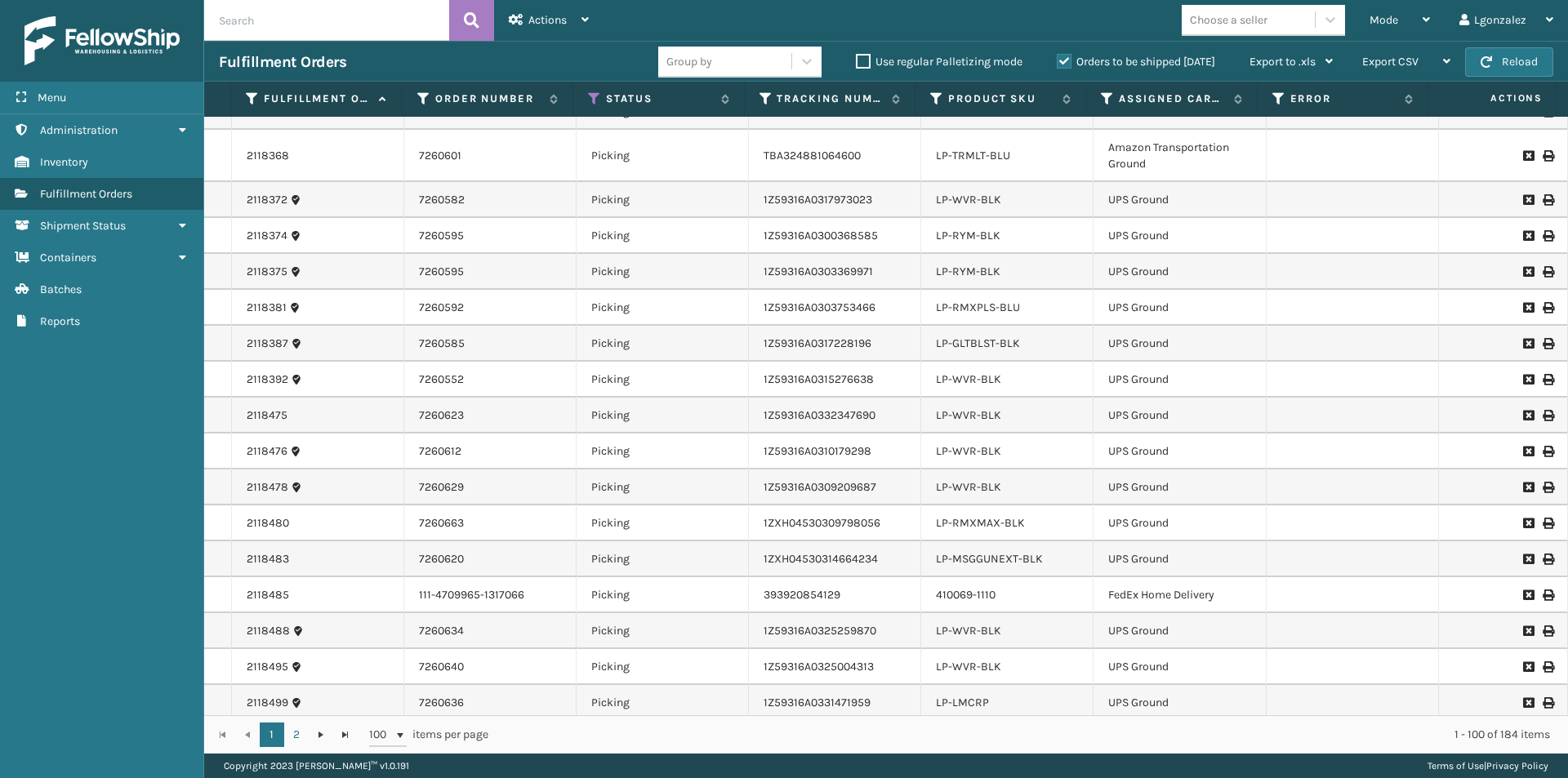
scroll to position [3109, 0]
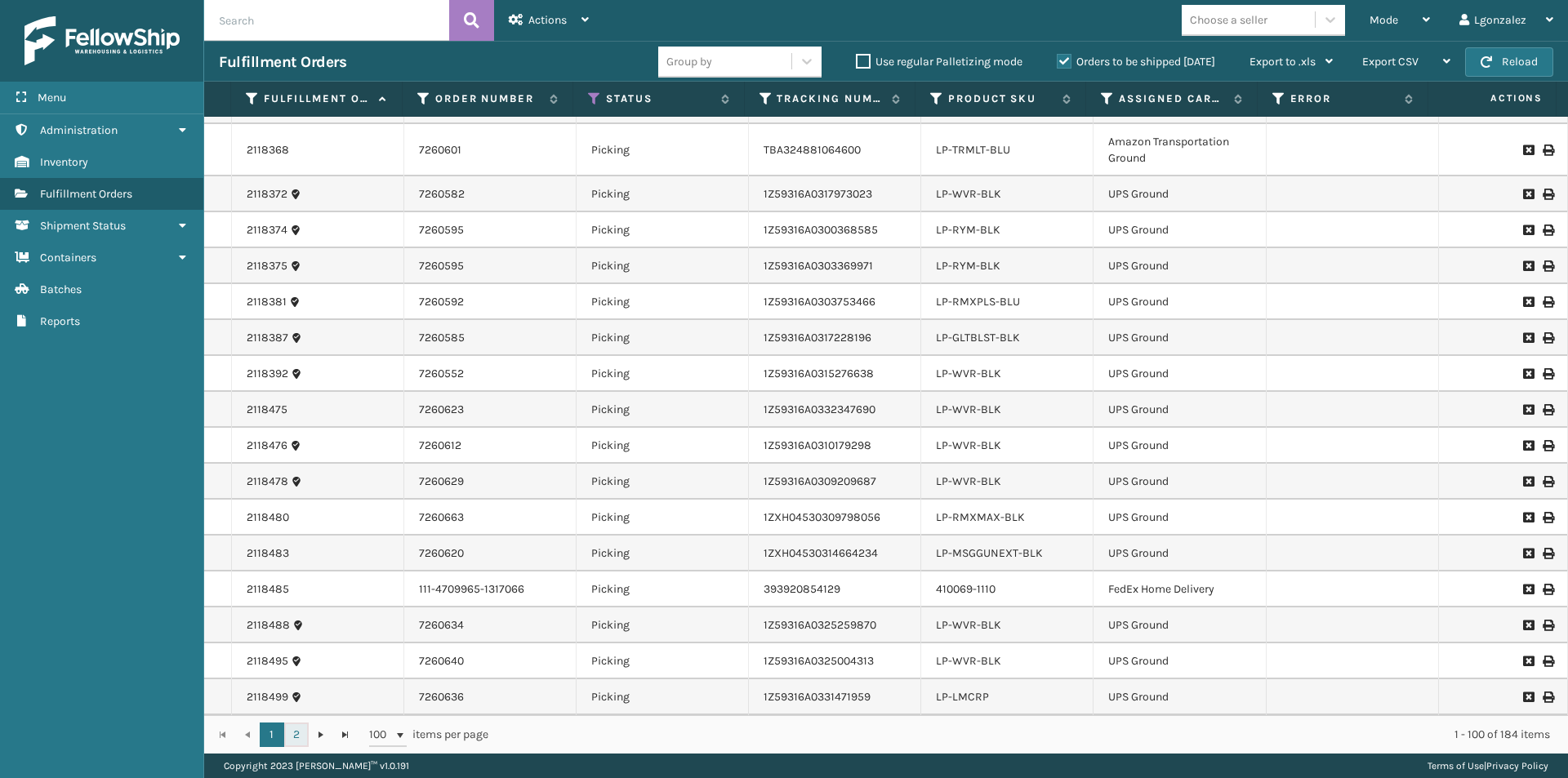
click at [303, 733] on link "2" at bounding box center [296, 734] width 25 height 25
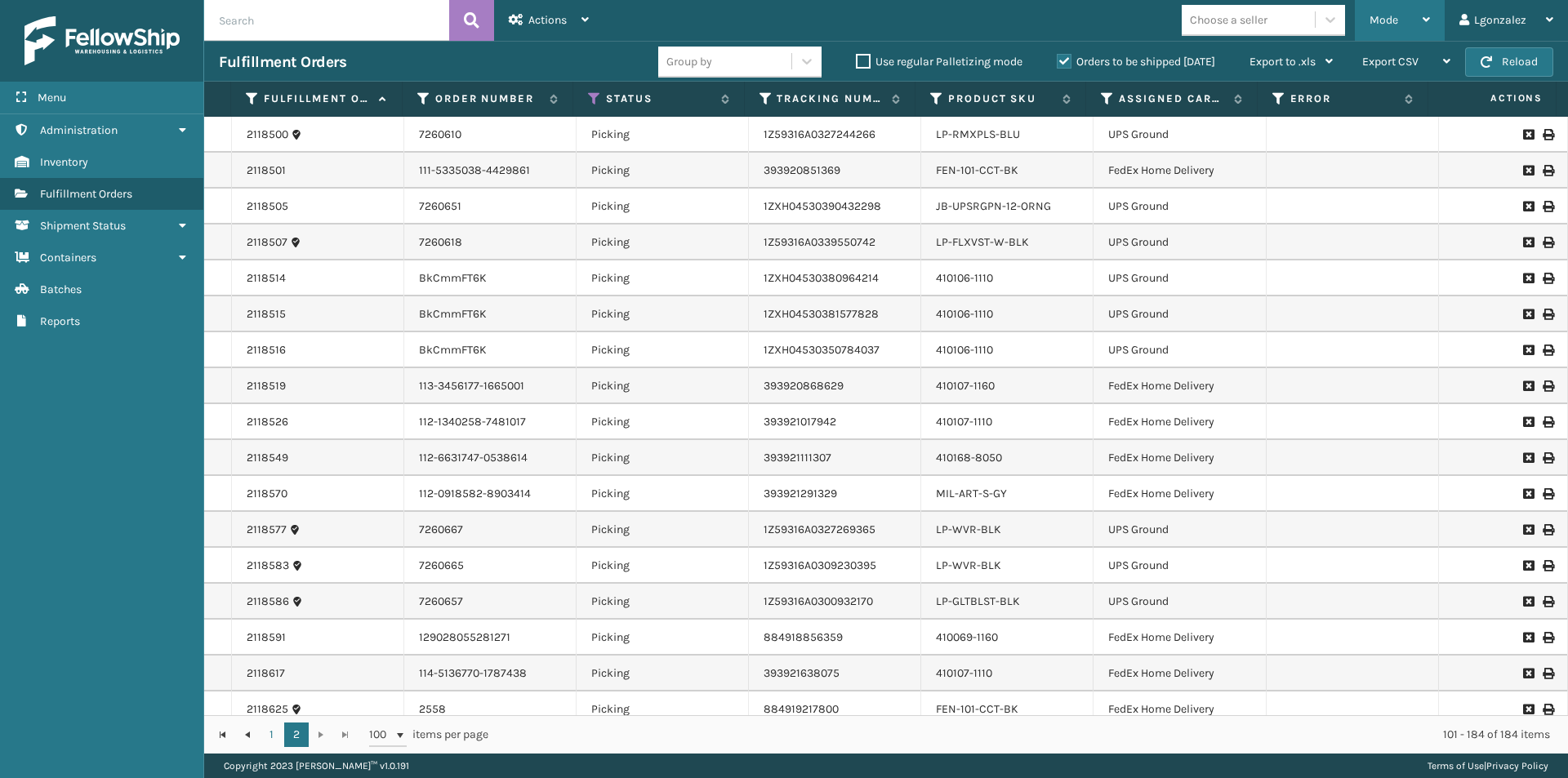
click at [1412, 12] on div "Mode" at bounding box center [1399, 21] width 61 height 41
click at [1025, 18] on div "Mode Regular Mode Picking Mode Labeling Mode Exit Scan Mode Choose a seller Lgo…" at bounding box center [1085, 21] width 965 height 41
click at [1439, 15] on div "Mode Regular Mode Picking Mode Labeling Mode Exit Scan Mode" at bounding box center [1399, 21] width 90 height 41
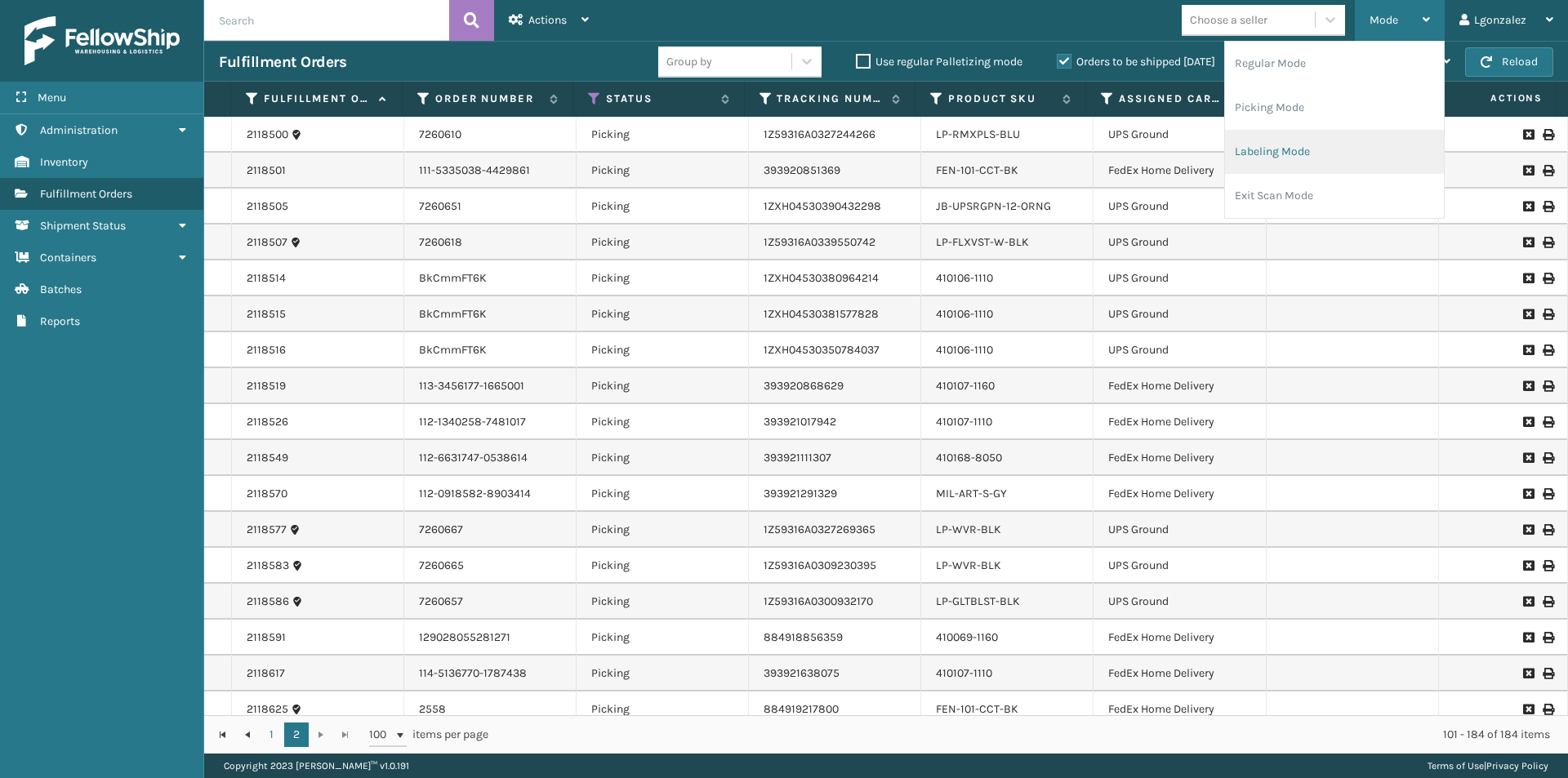
click at [1286, 144] on li "Labeling Mode" at bounding box center [1334, 152] width 219 height 45
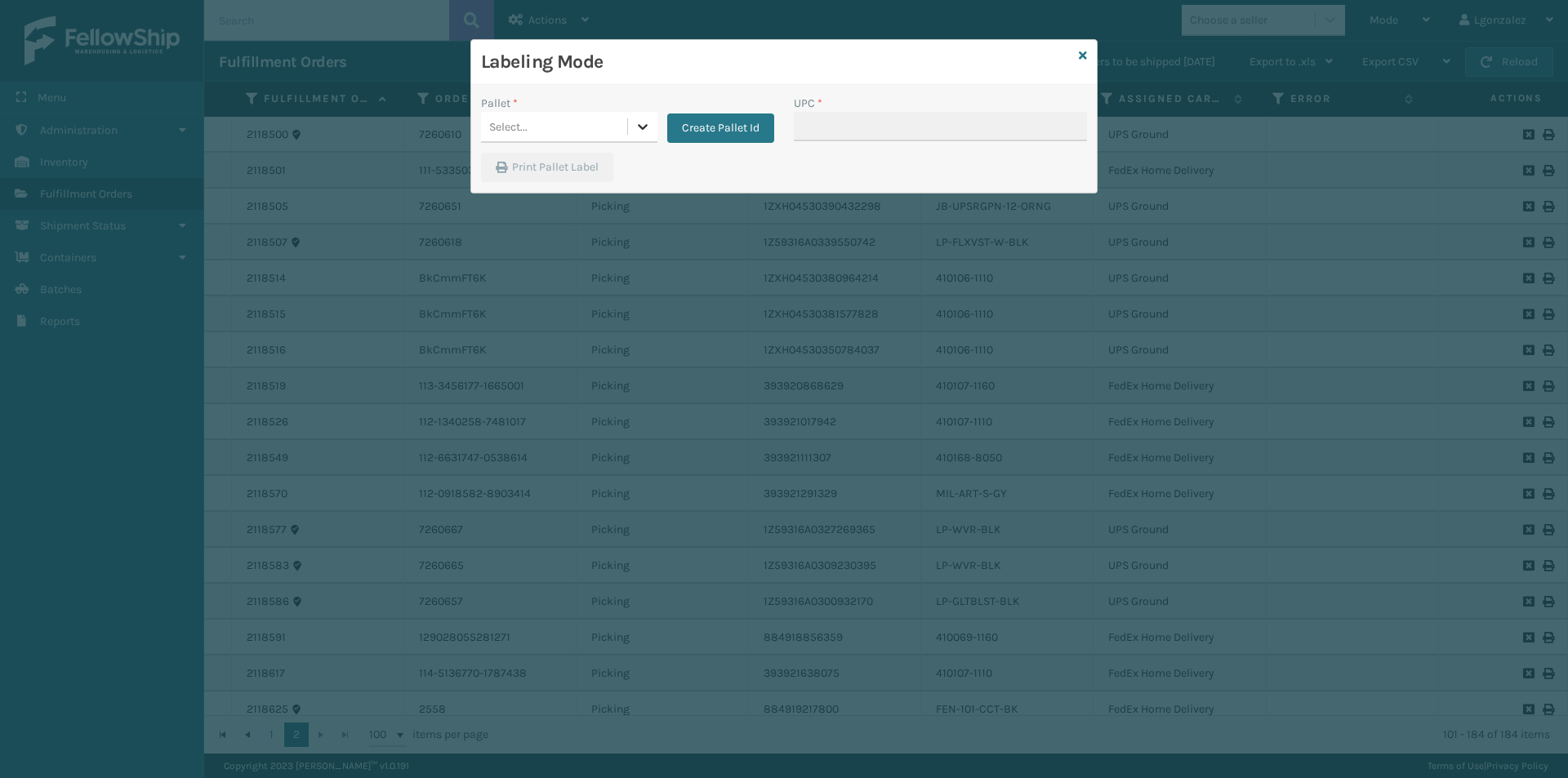
click at [649, 129] on icon at bounding box center [642, 126] width 16 height 16
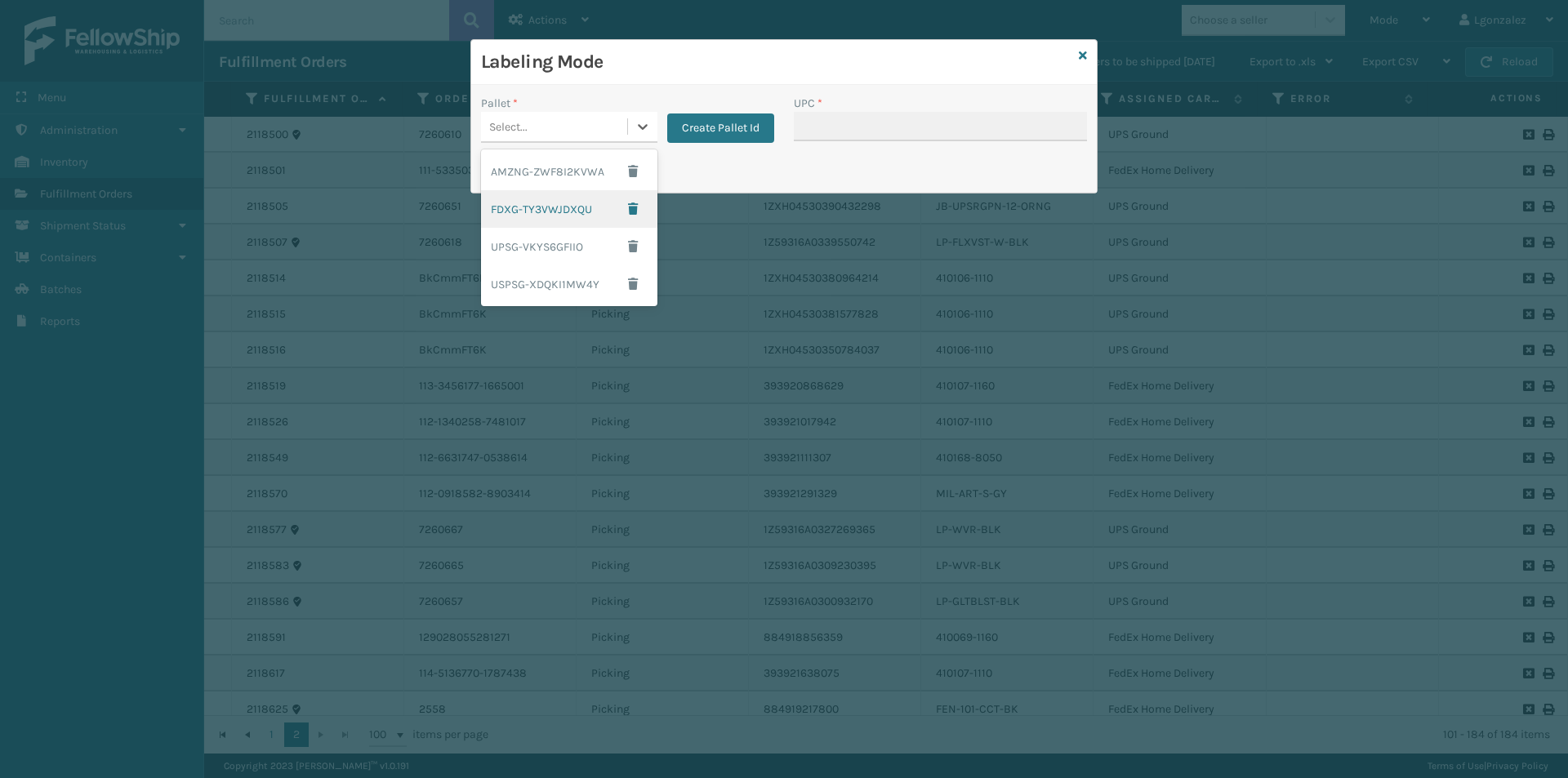
click at [580, 220] on div "FDXG-TY3VWJDXQU" at bounding box center [569, 209] width 176 height 38
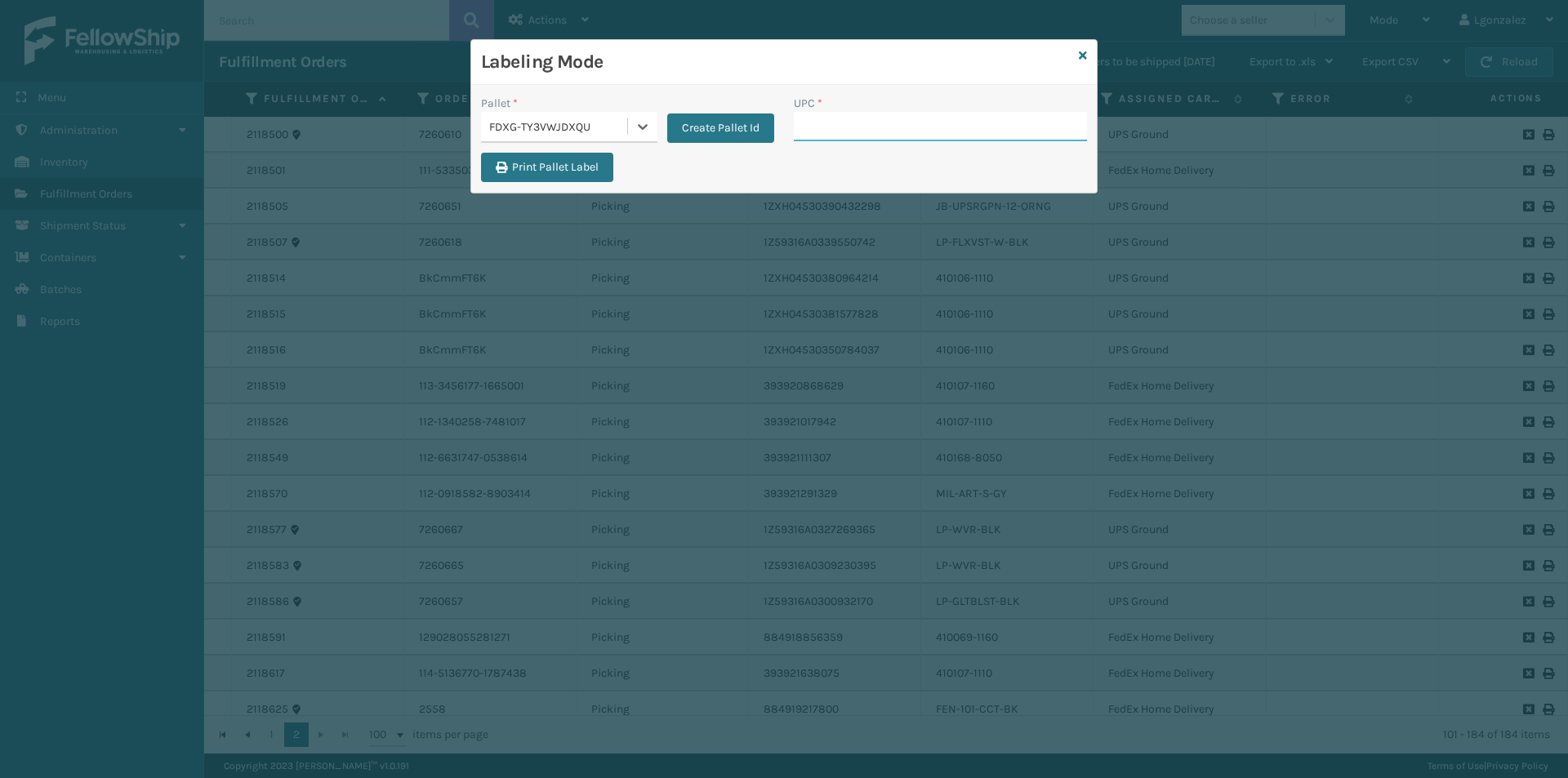
click at [818, 123] on input "UPC *" at bounding box center [940, 127] width 294 height 29
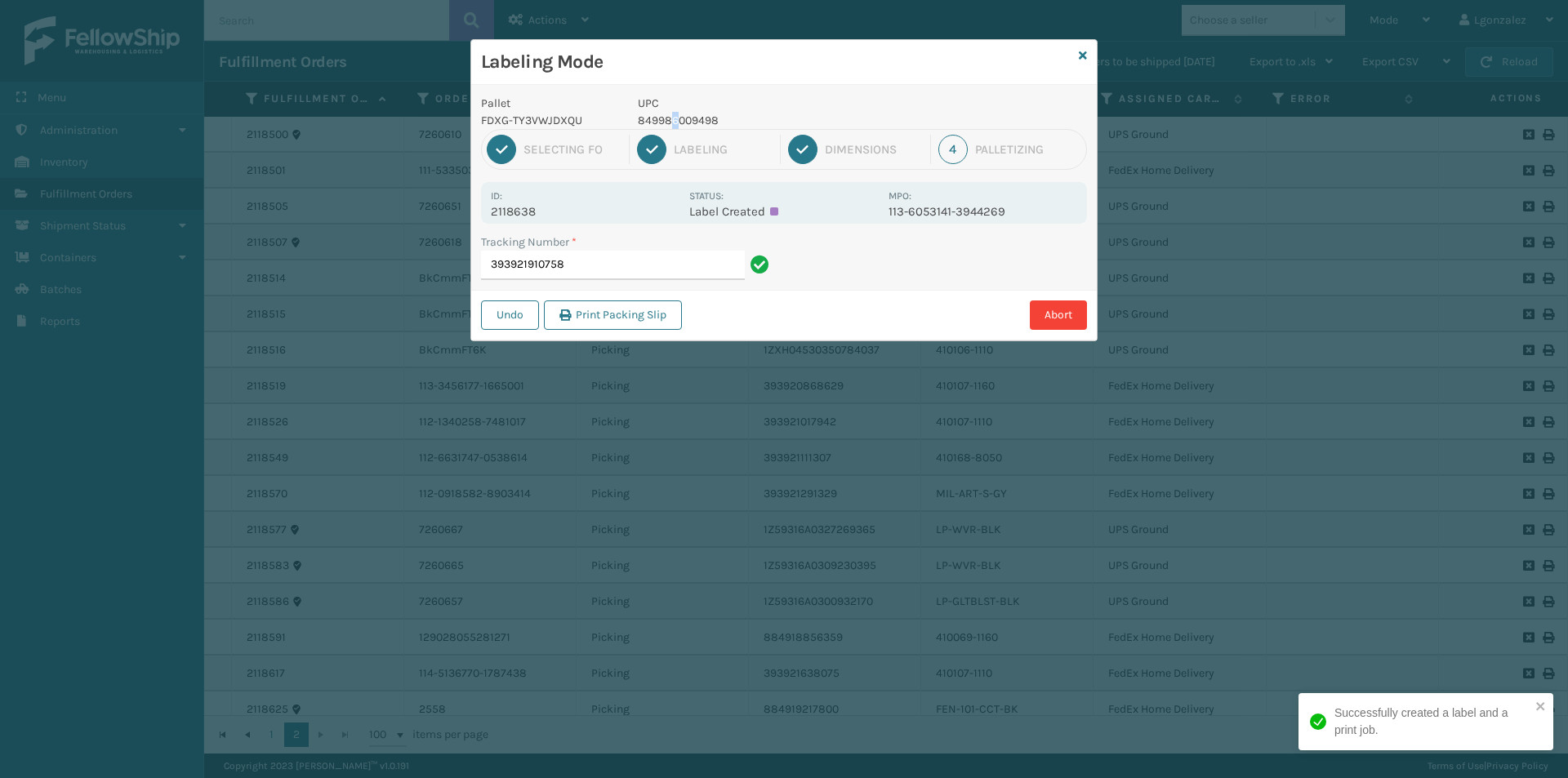
click at [677, 123] on p "849986009498" at bounding box center [757, 121] width 241 height 17
click at [677, 122] on p "849986009498" at bounding box center [757, 121] width 241 height 17
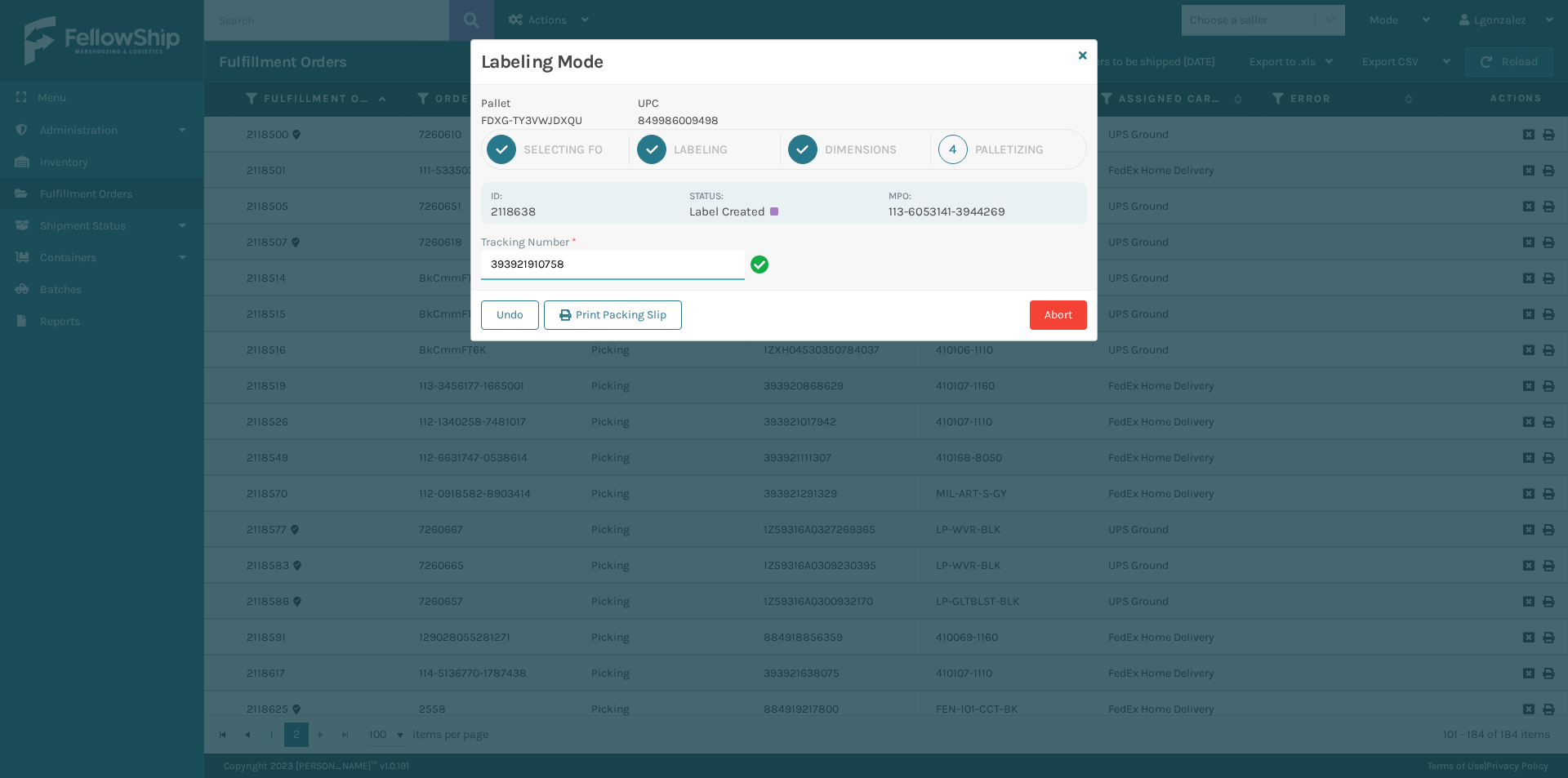
click at [632, 272] on input "393921910758" at bounding box center [613, 265] width 264 height 29
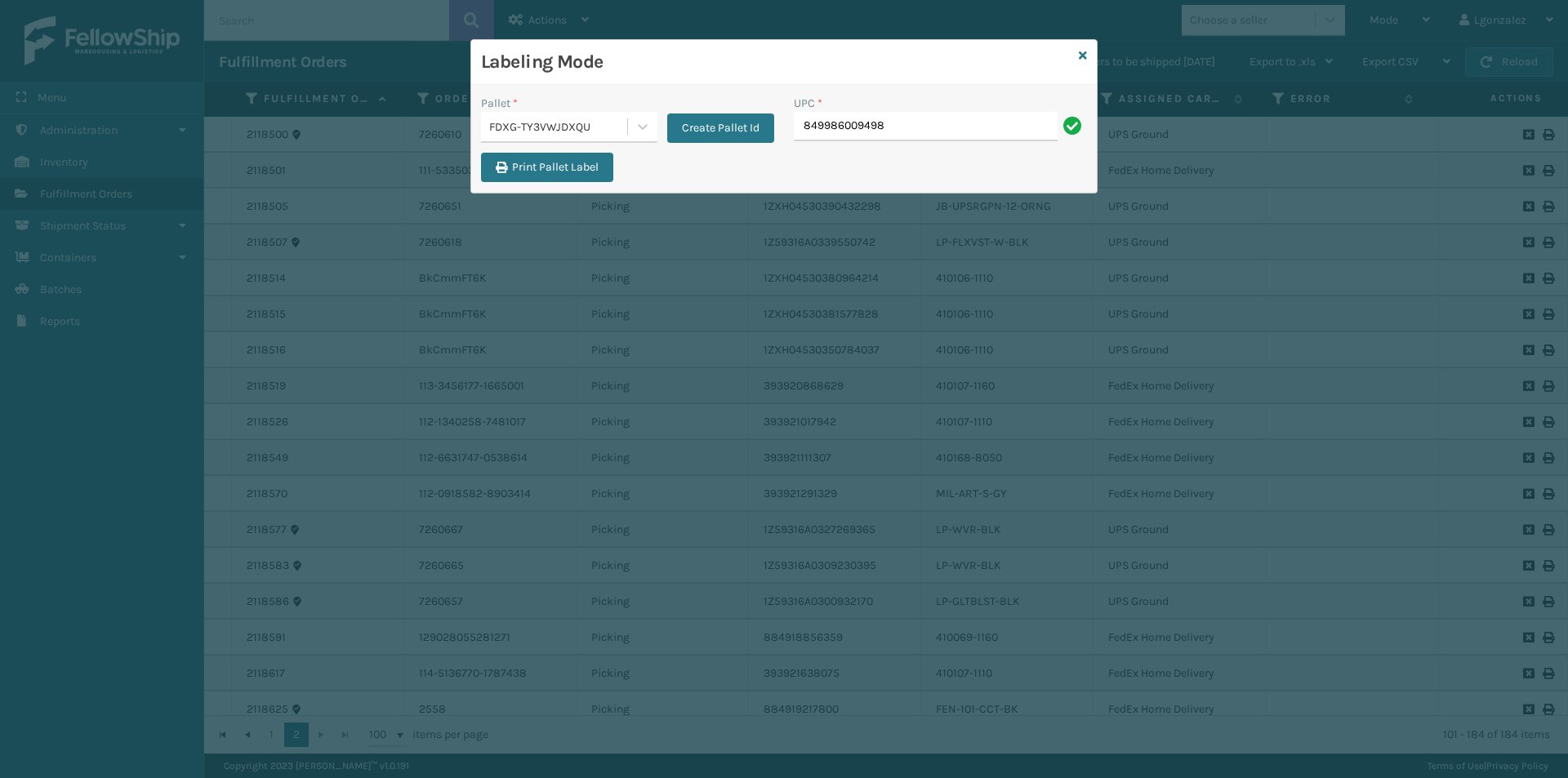
type input "849986009498"
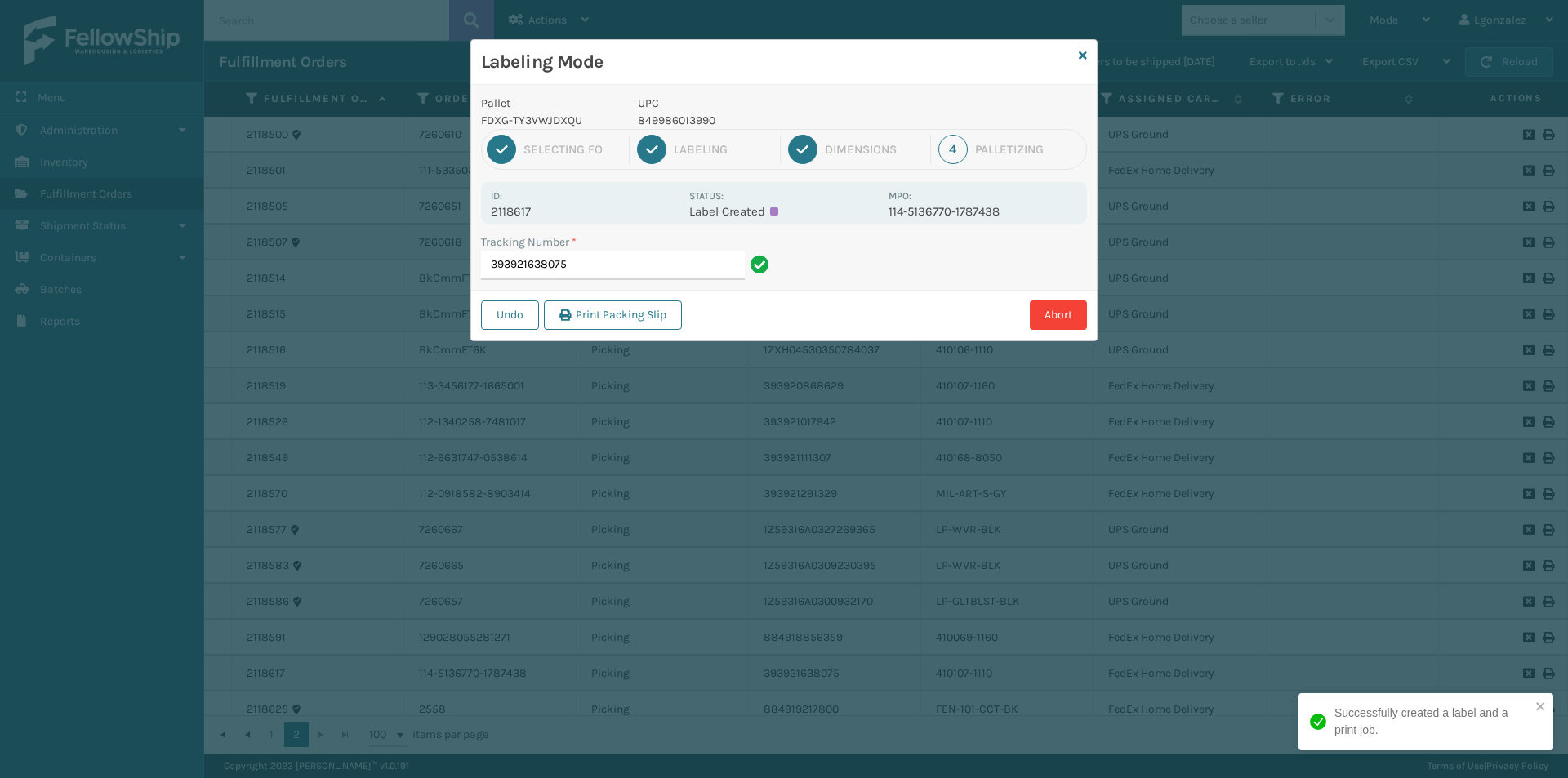
click at [699, 129] on div "1 Selecting FO 2 Labeling 3 Dimensions 4 Palletizing" at bounding box center [784, 150] width 606 height 41
click at [700, 124] on p "849986013990" at bounding box center [757, 121] width 241 height 17
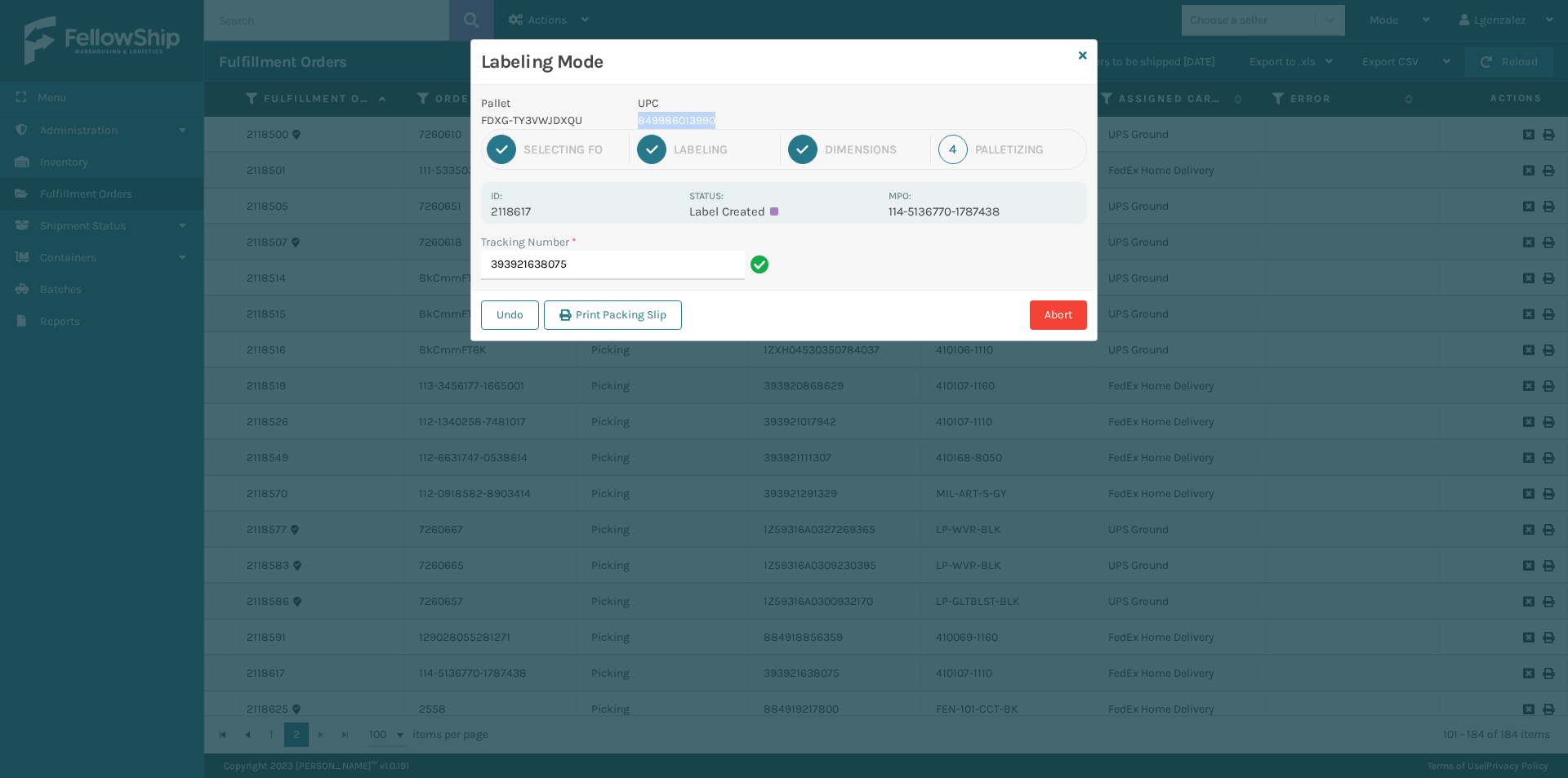
click at [700, 124] on p "849986013990" at bounding box center [757, 121] width 241 height 17
copy p "849986013990"
click at [673, 257] on input "393921638075" at bounding box center [613, 265] width 264 height 29
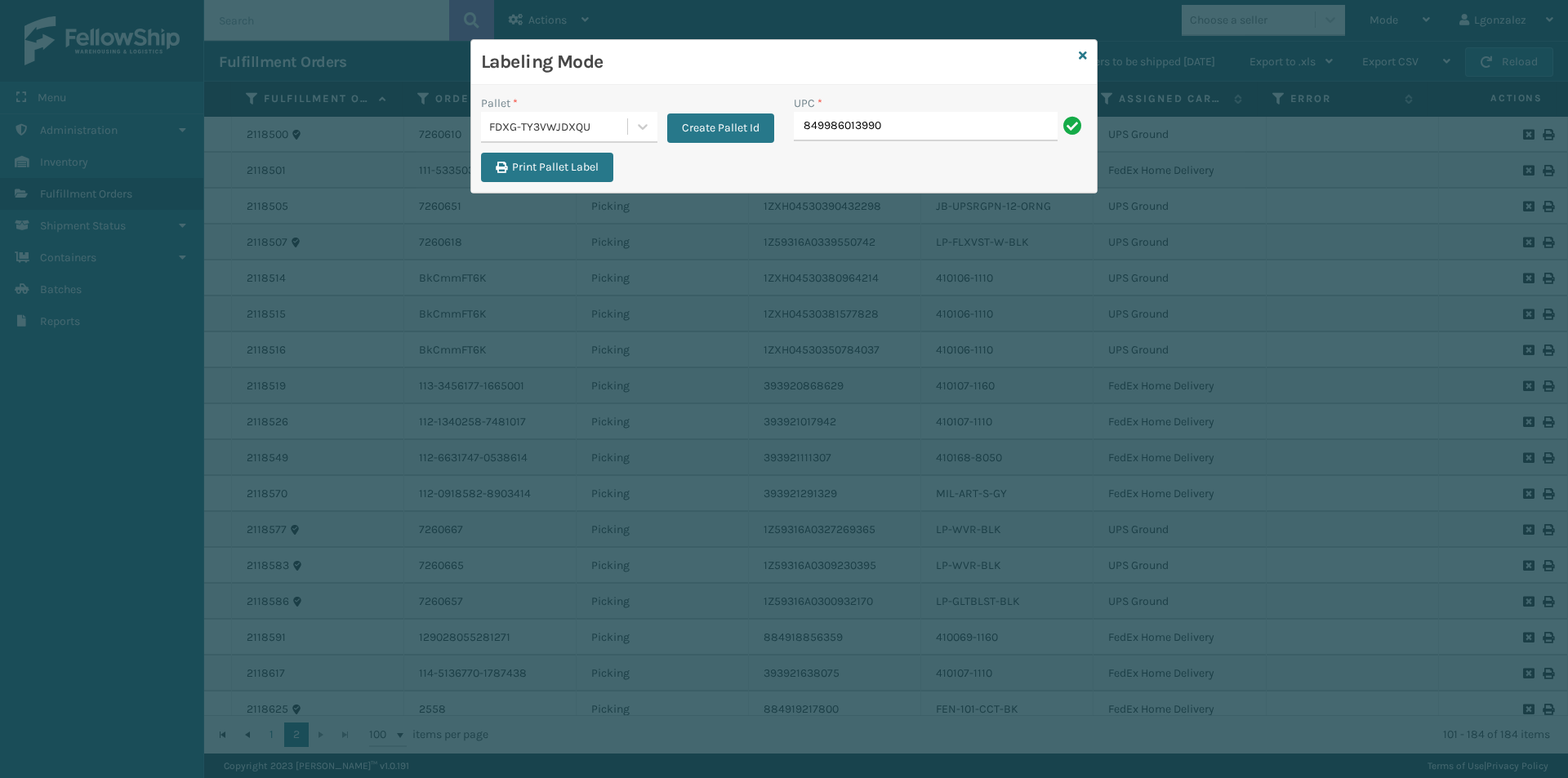
type input "849986013990"
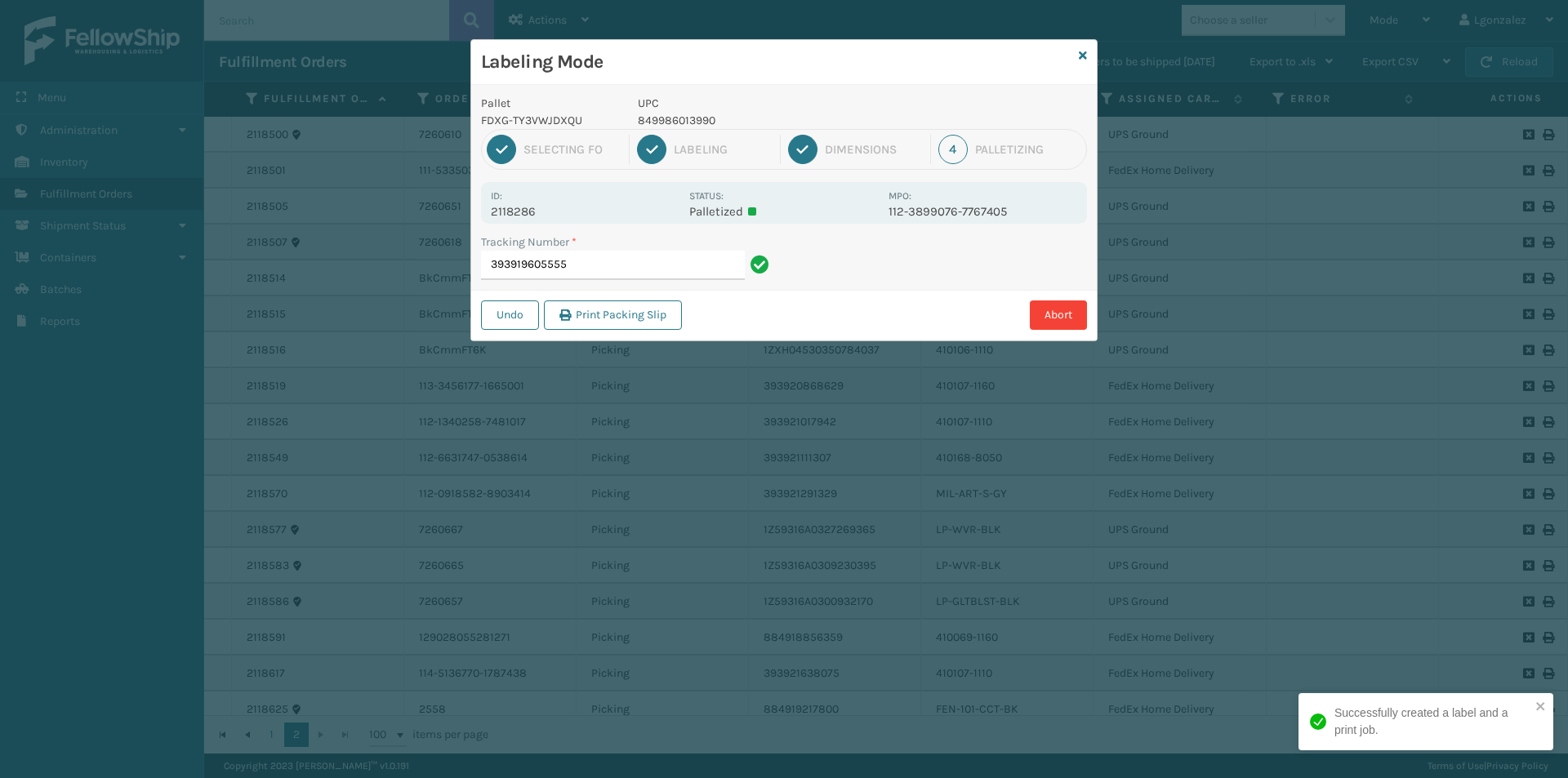
type input "393919605555849986013990"
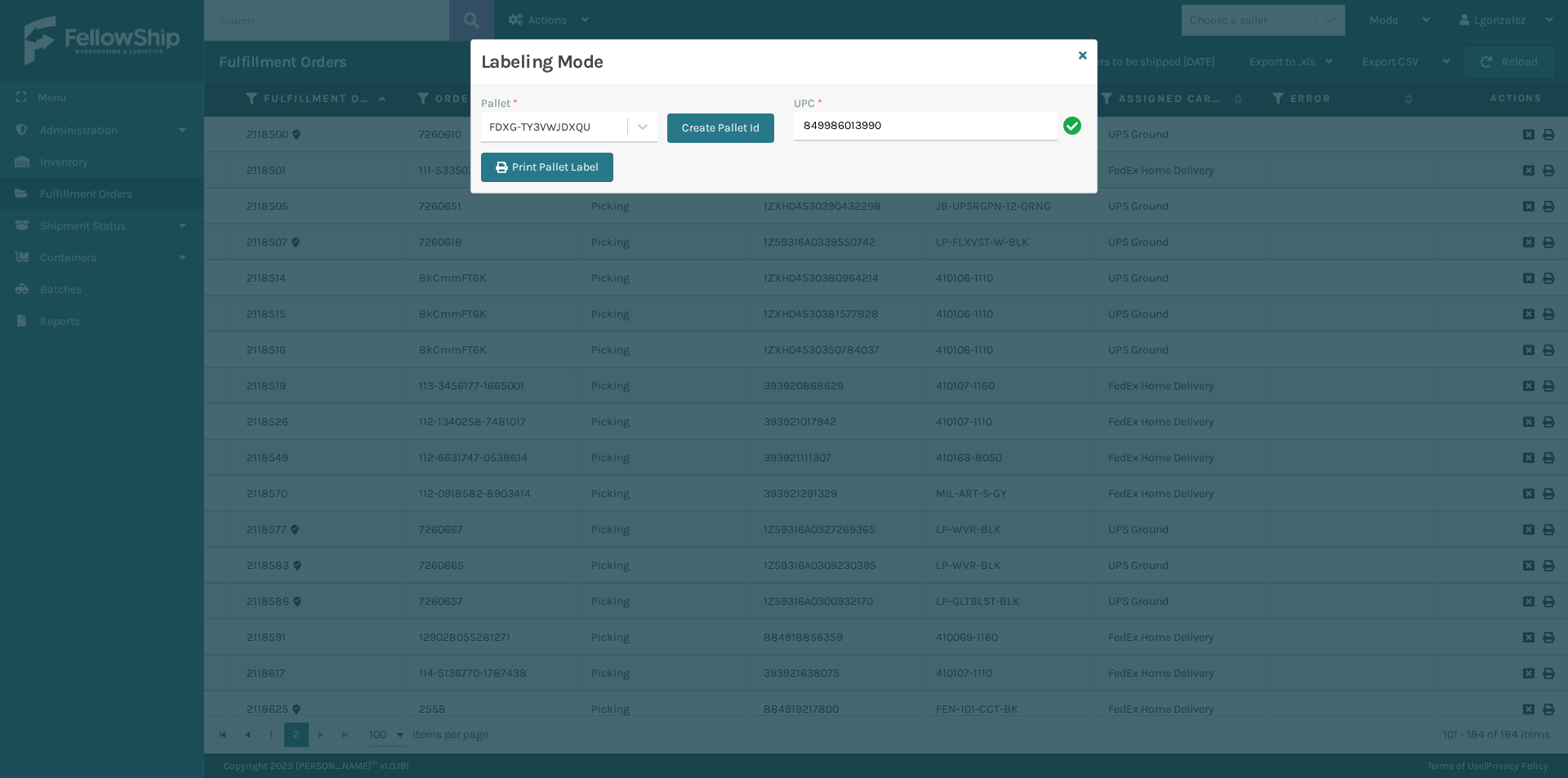
type input "849986013990"
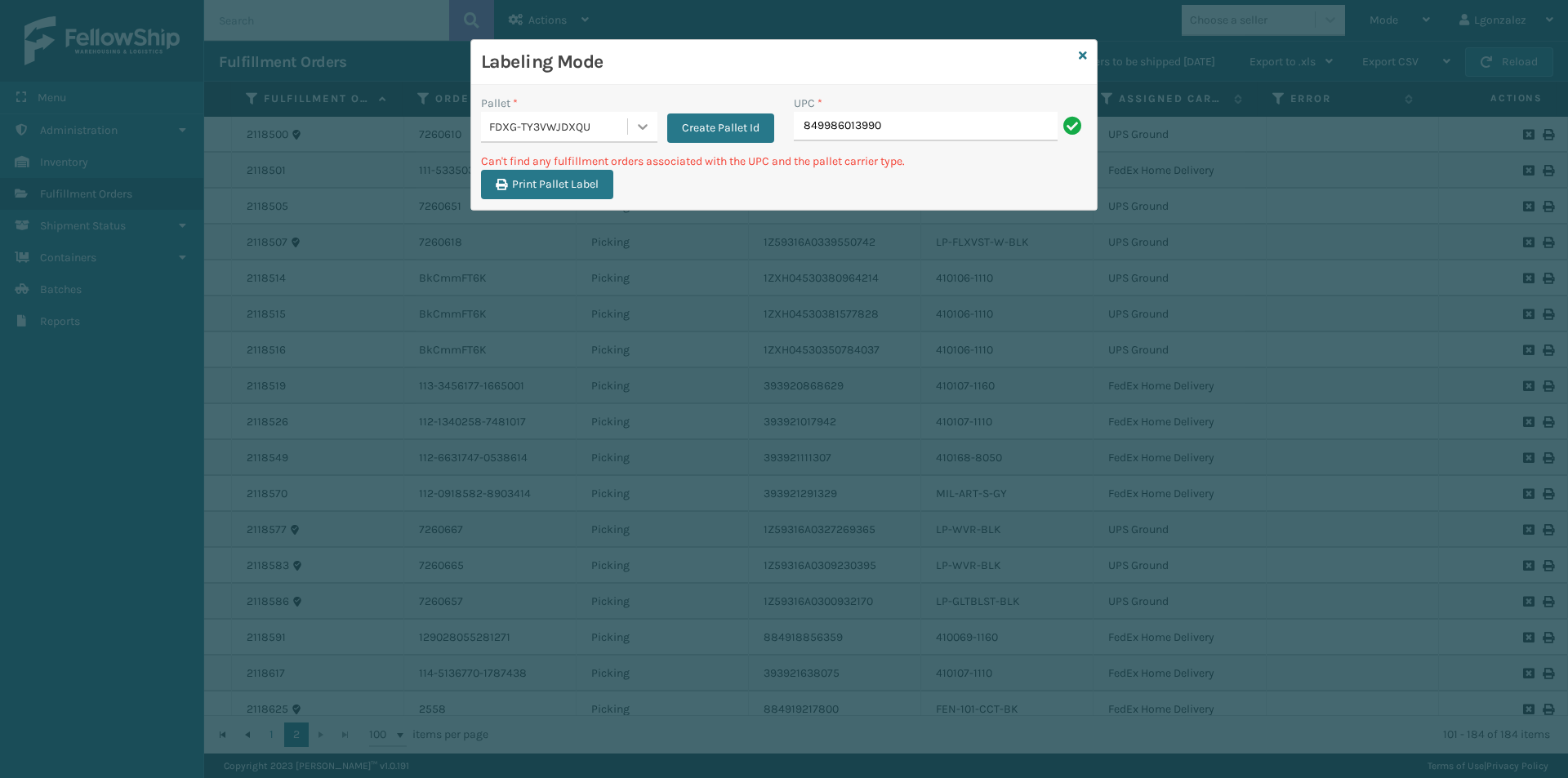
click at [650, 121] on icon at bounding box center [642, 126] width 16 height 16
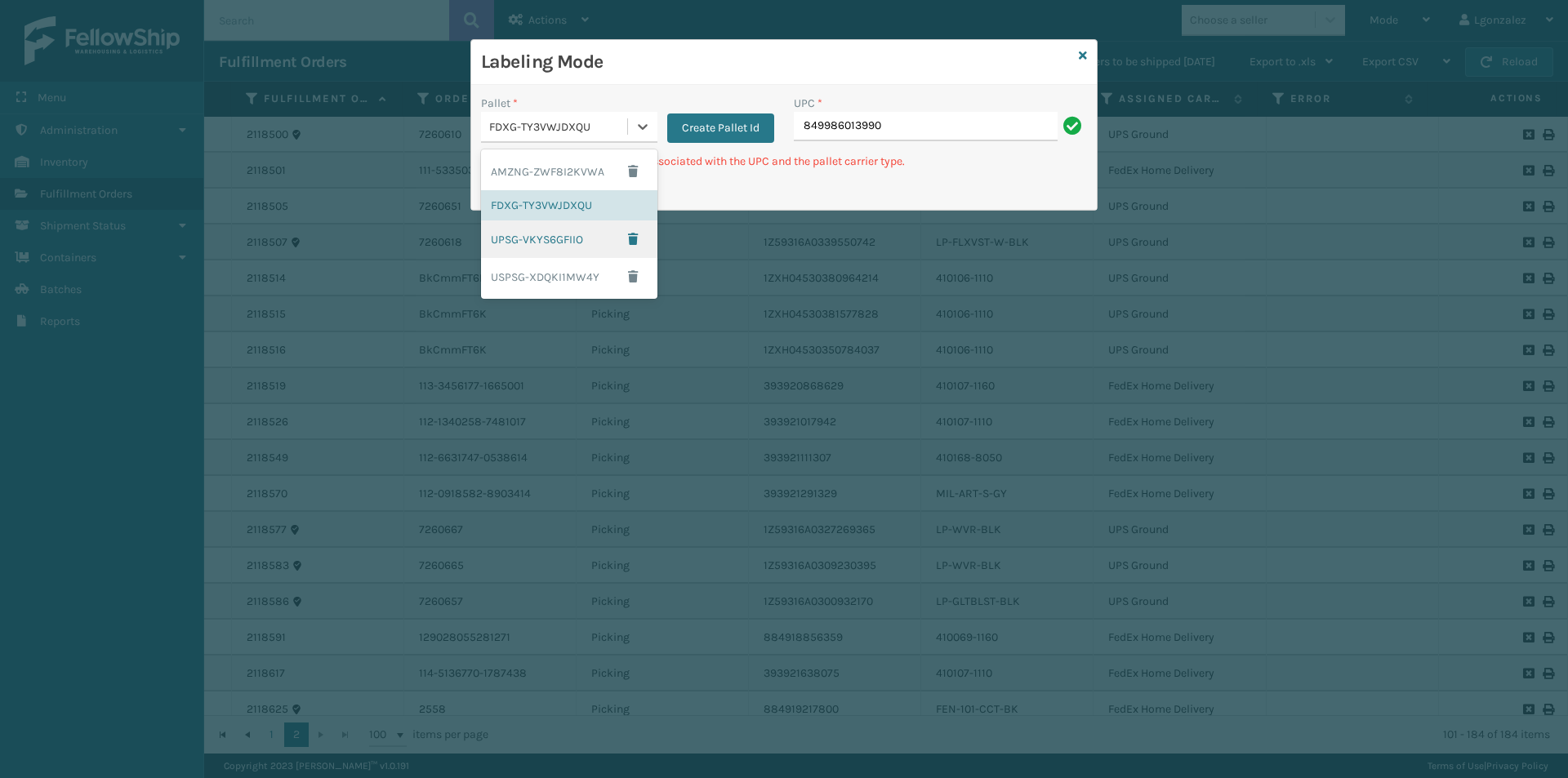
click at [562, 241] on div "UPSG-VKYS6GFIIO" at bounding box center [569, 240] width 176 height 38
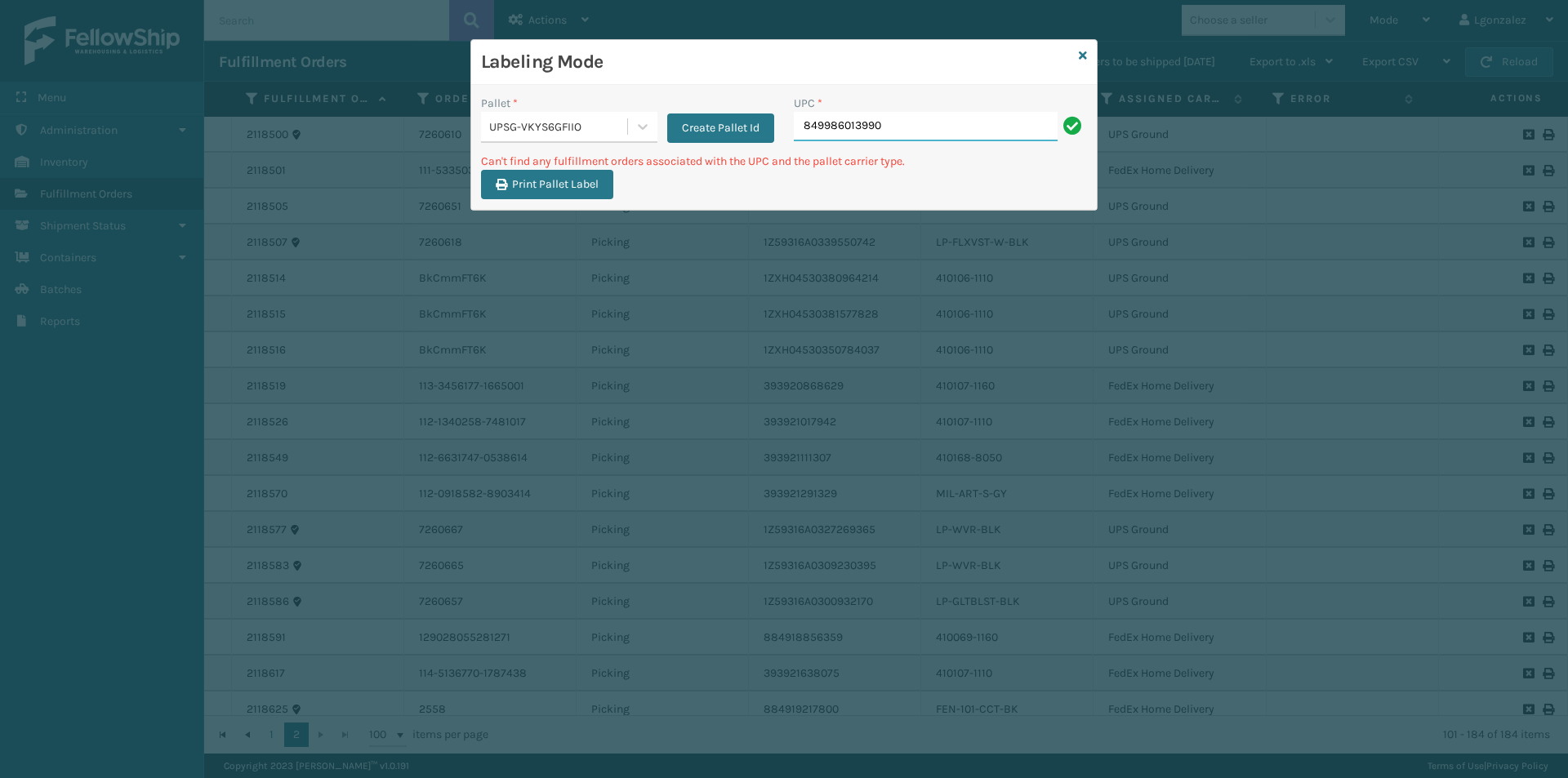
click at [898, 131] on input "849986013990" at bounding box center [925, 127] width 264 height 29
click at [918, 137] on input "849986013990" at bounding box center [925, 127] width 264 height 29
click at [918, 136] on input "849986013990" at bounding box center [925, 127] width 264 height 29
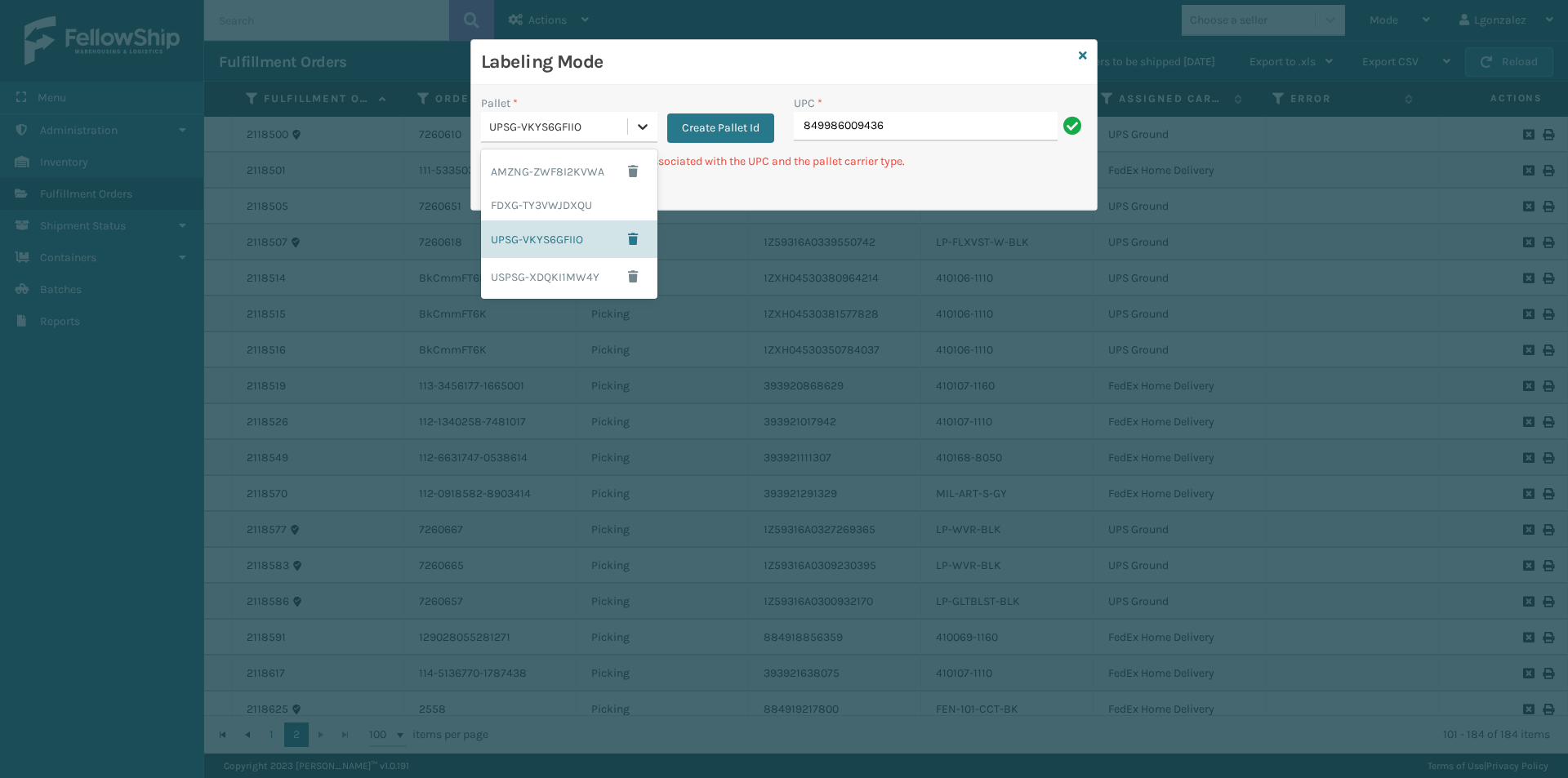
click at [637, 124] on icon at bounding box center [642, 126] width 16 height 16
click at [590, 211] on div "FDXG-TY3VWJDXQU" at bounding box center [569, 205] width 176 height 30
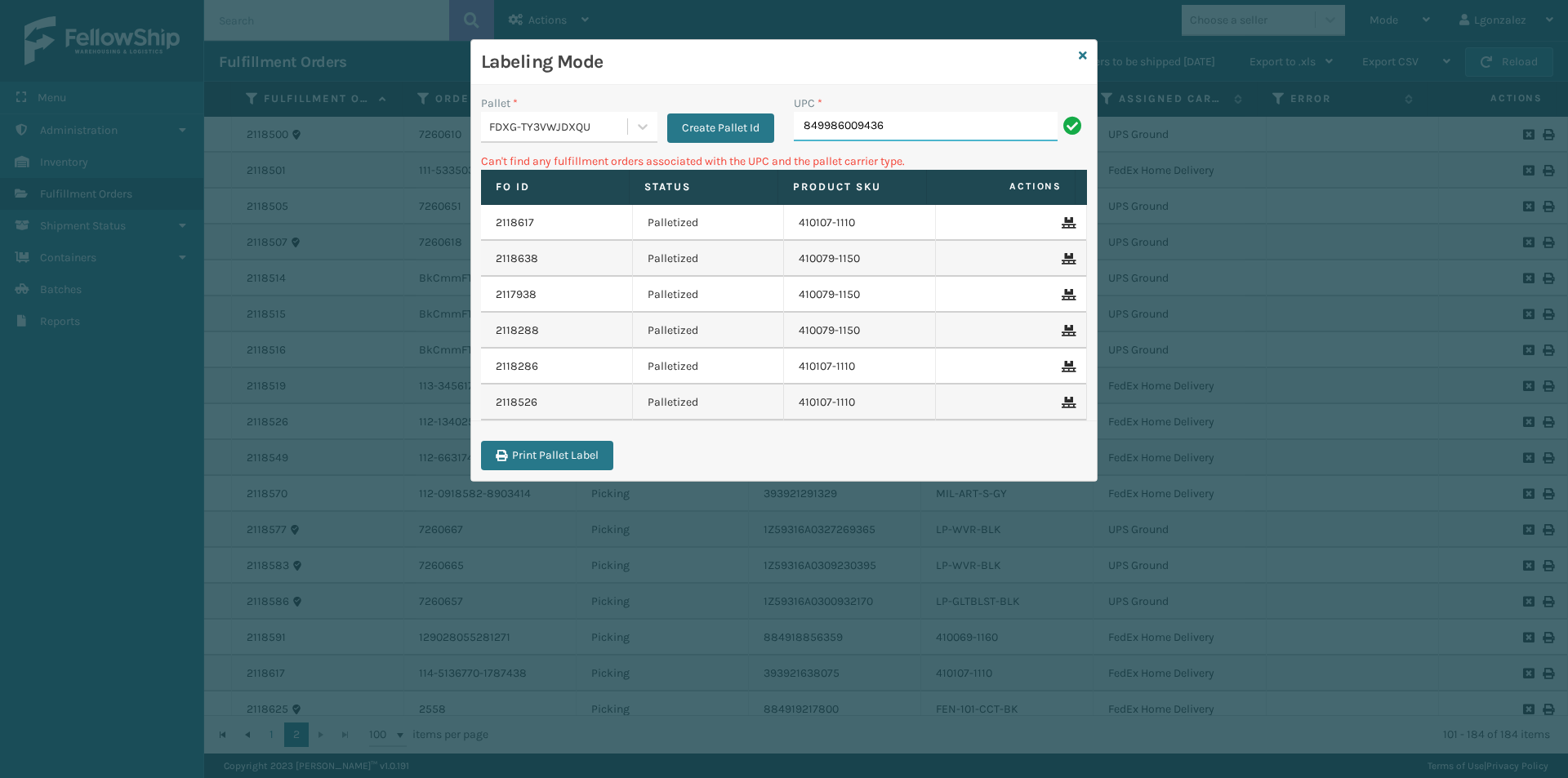
click at [906, 127] on input "849986009436" at bounding box center [925, 127] width 264 height 29
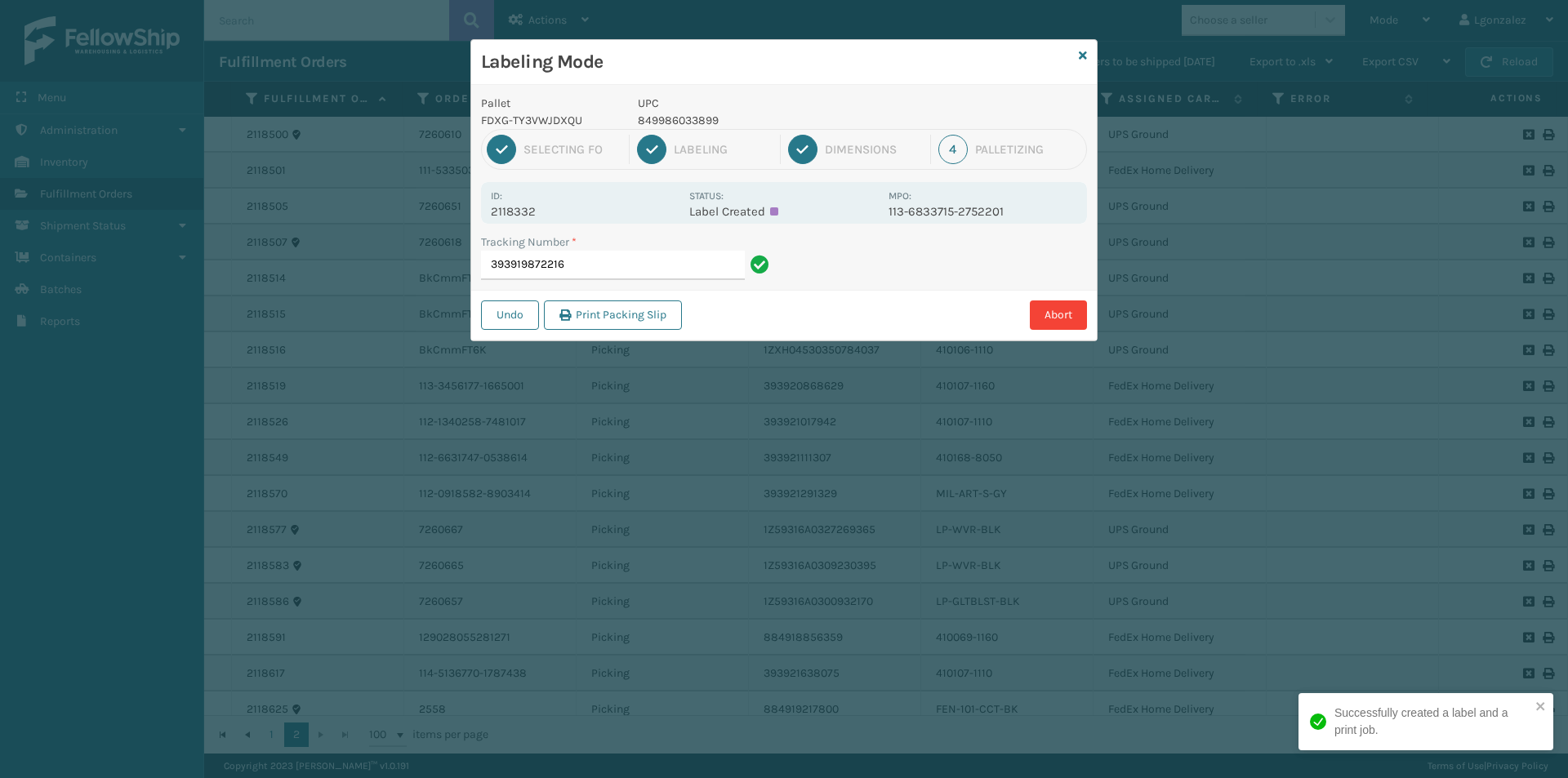
click at [697, 129] on div "1 Selecting FO 2 Labeling 3 Dimensions 4 Palletizing" at bounding box center [784, 150] width 606 height 41
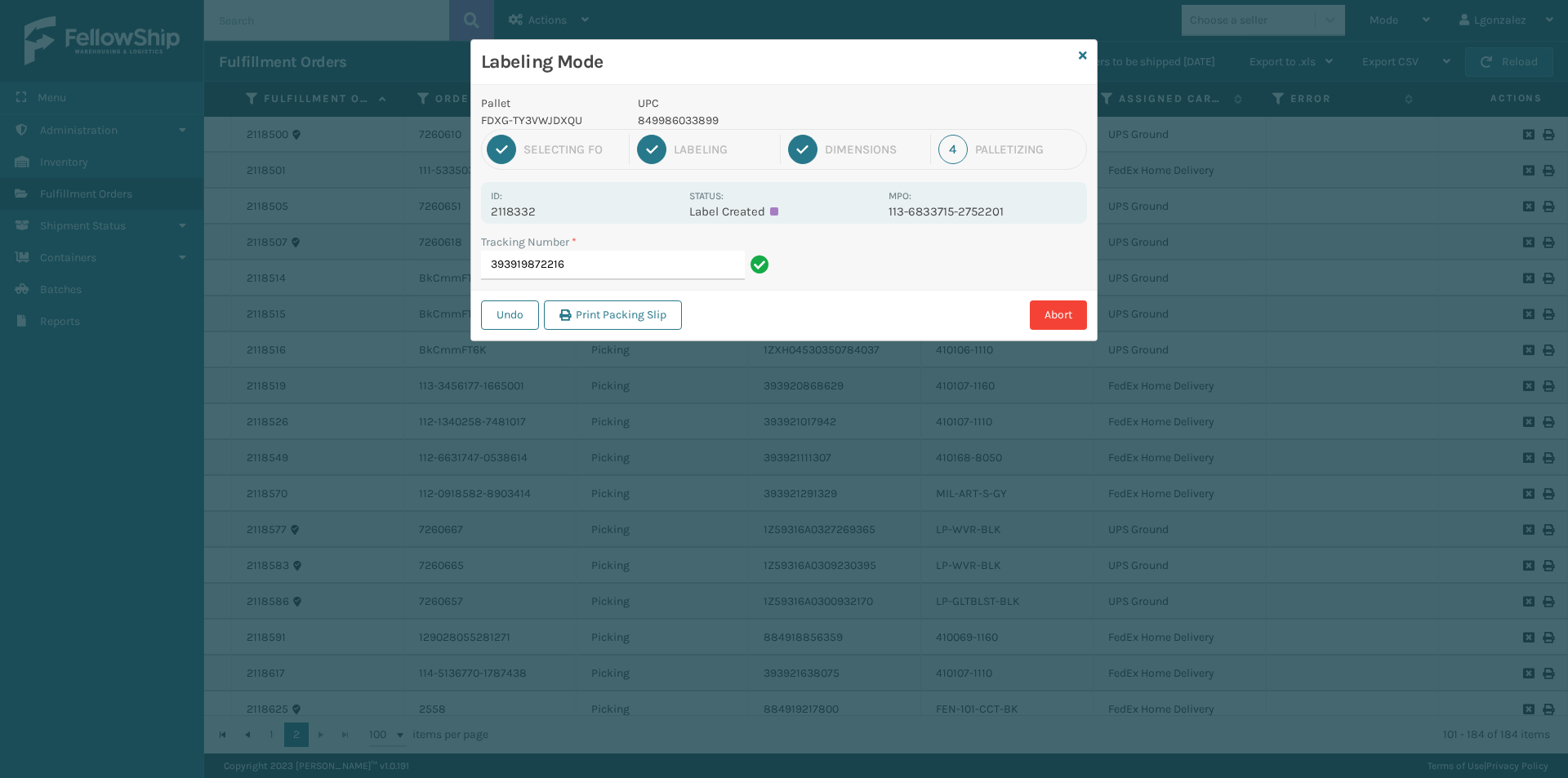
click at [695, 124] on p "849986033899" at bounding box center [757, 121] width 241 height 17
copy p "849986033899"
click at [685, 254] on input "393919872216" at bounding box center [613, 265] width 264 height 29
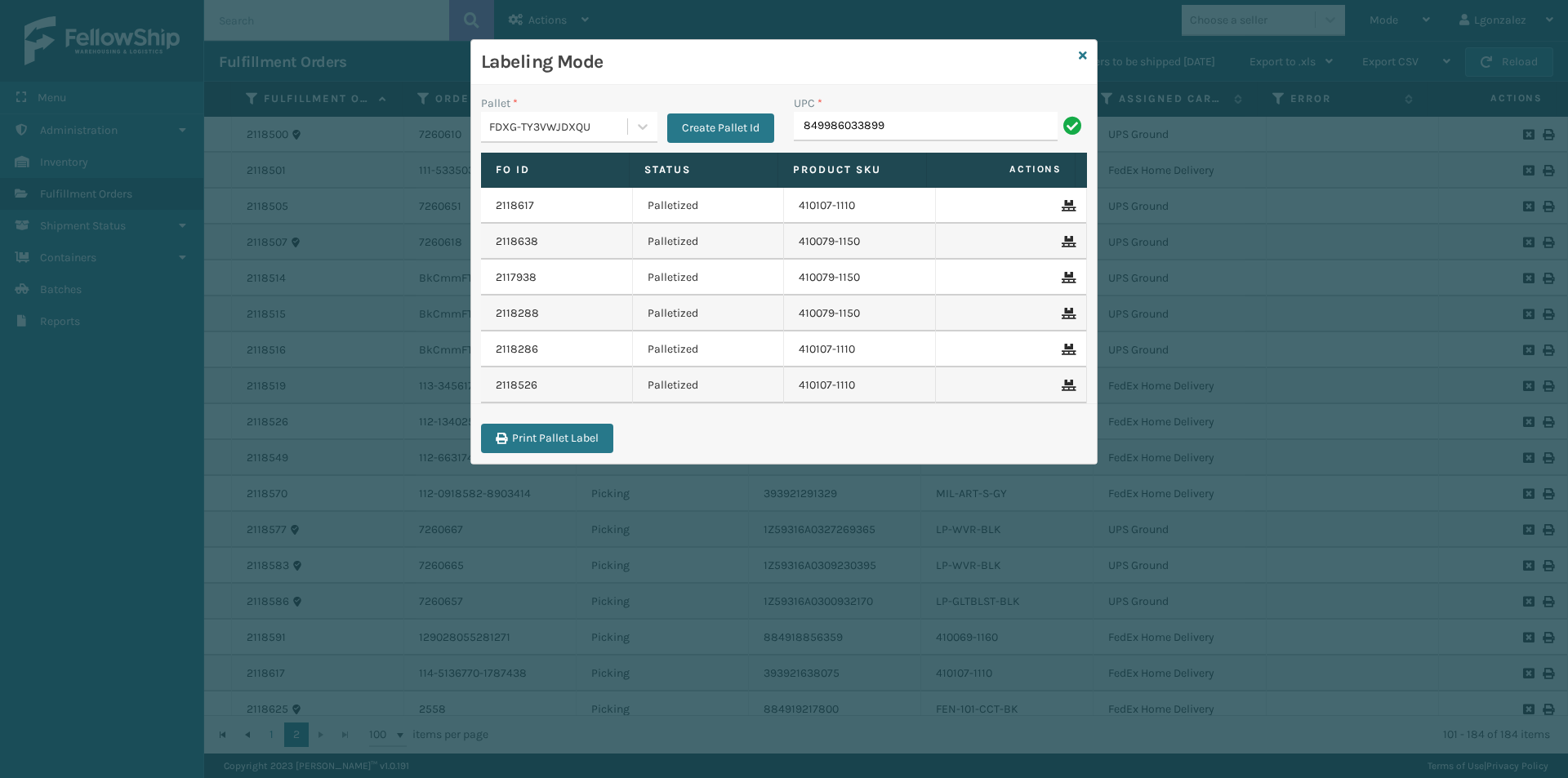
type input "849986033899"
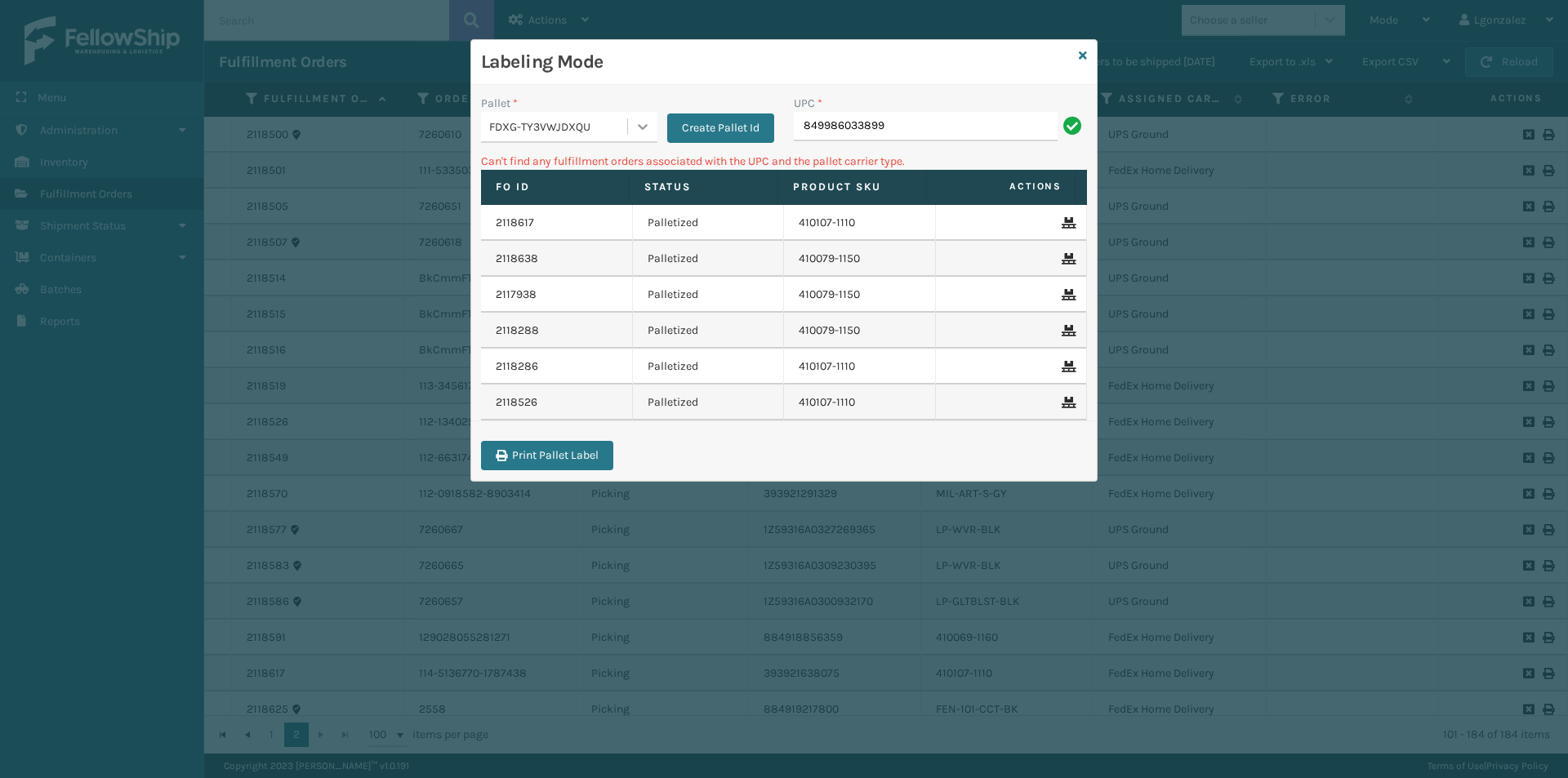
click at [640, 134] on div at bounding box center [643, 127] width 29 height 29
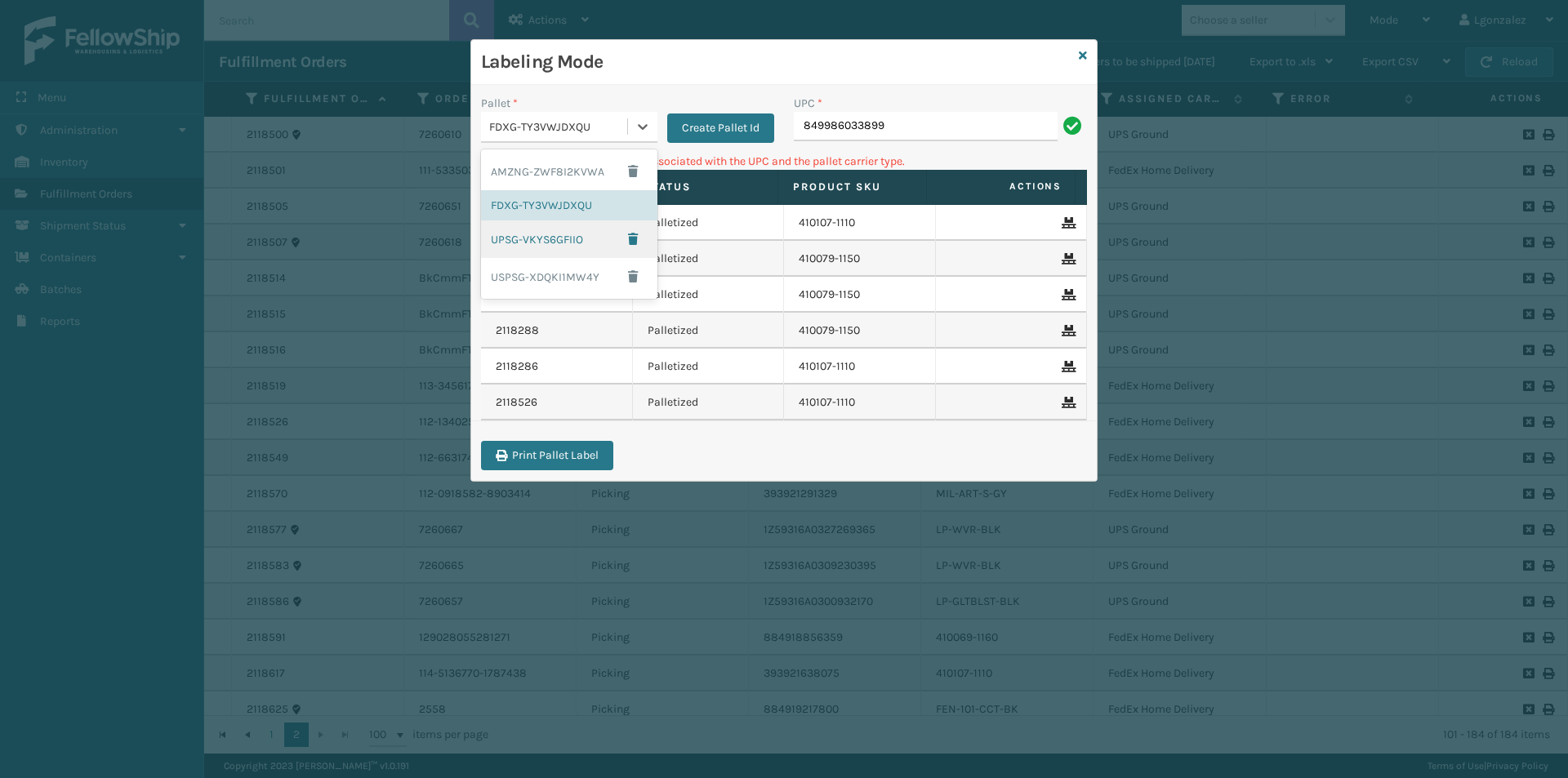
click at [597, 252] on div "UPSG-VKYS6GFIIO" at bounding box center [569, 240] width 176 height 38
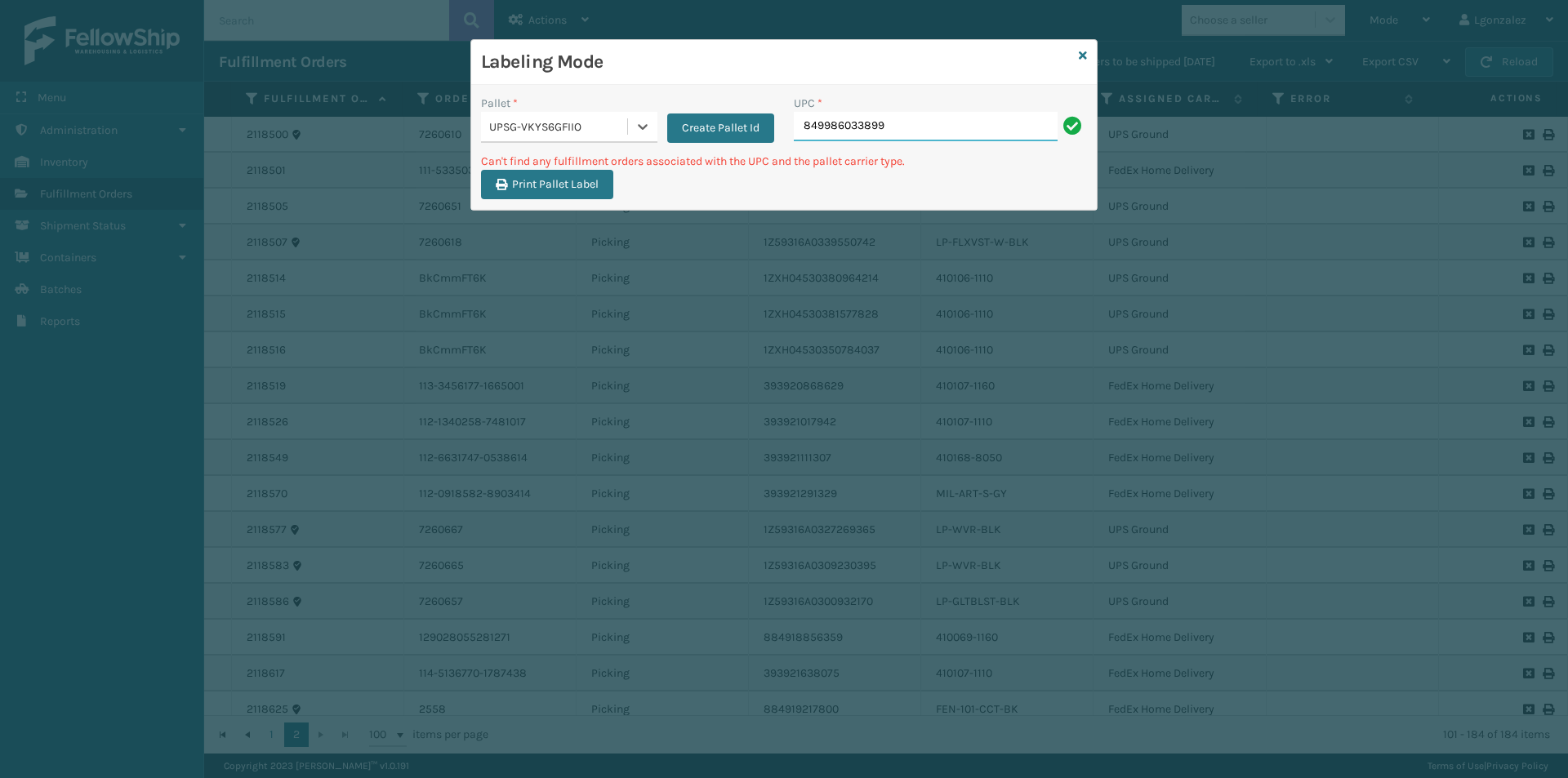
click at [897, 122] on input "849986033899" at bounding box center [925, 127] width 264 height 29
type input "8"
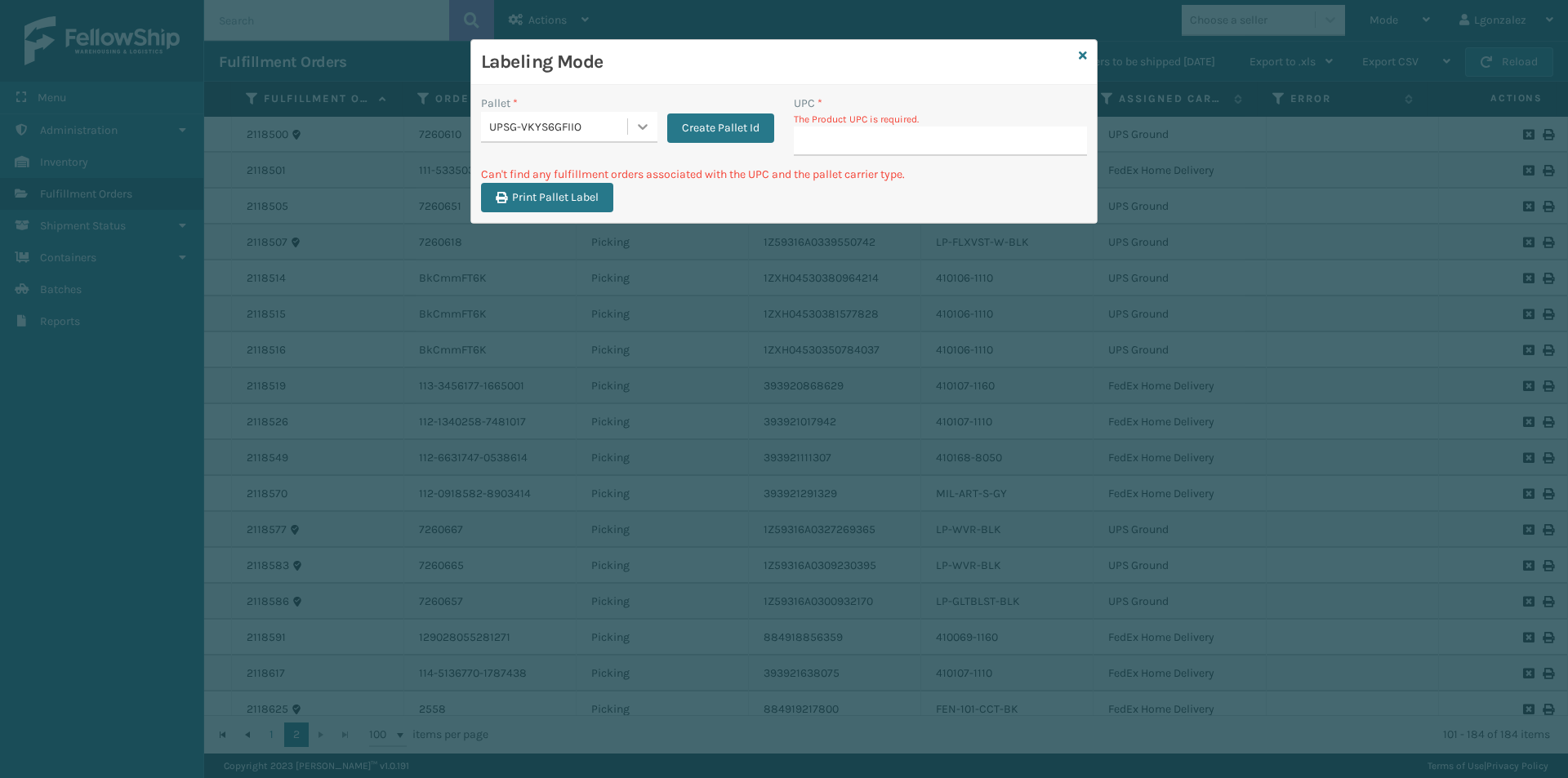
click at [639, 130] on icon at bounding box center [642, 126] width 16 height 16
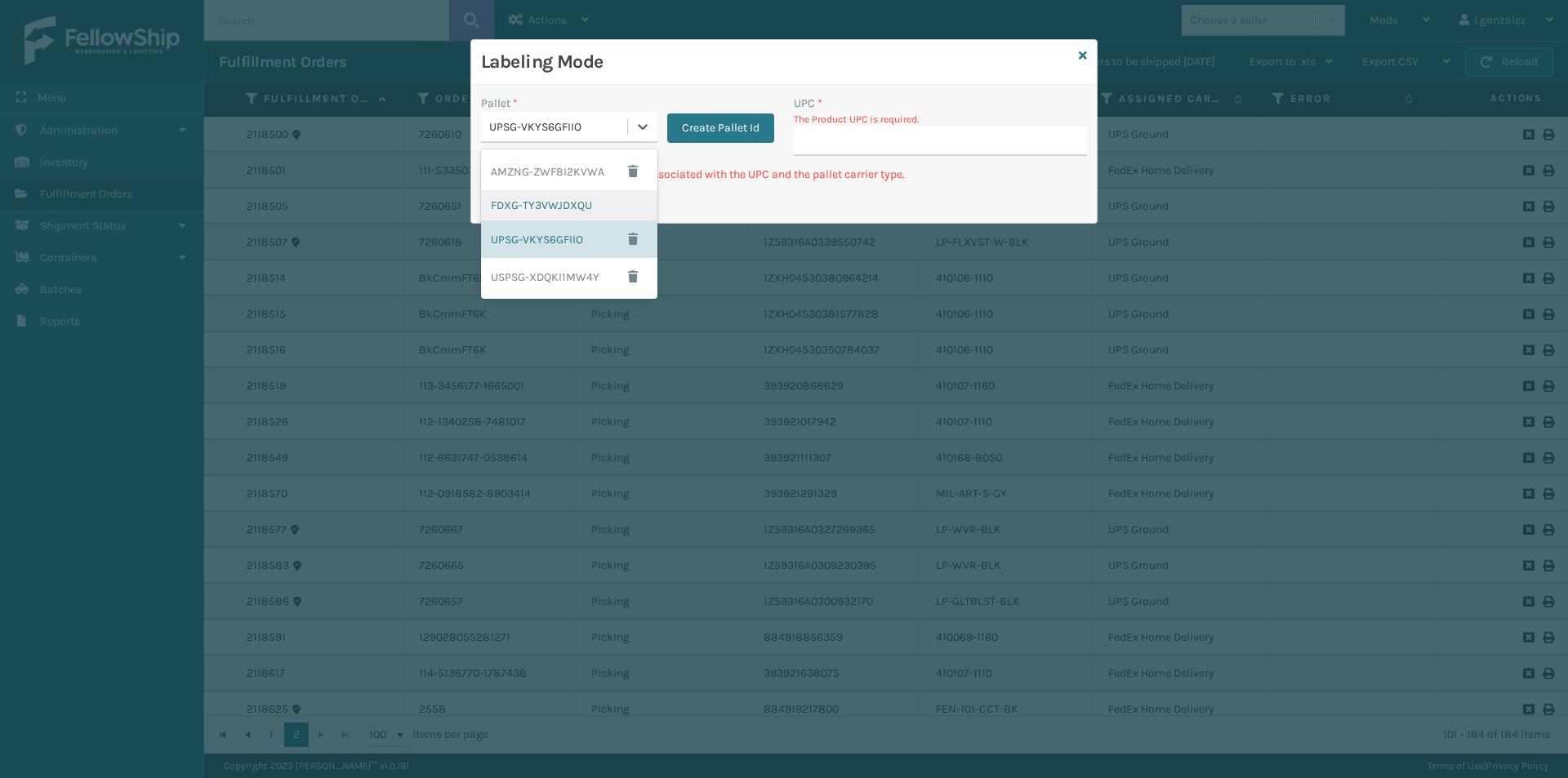
click at [555, 206] on div "FDXG-TY3VWJDXQU" at bounding box center [569, 205] width 176 height 30
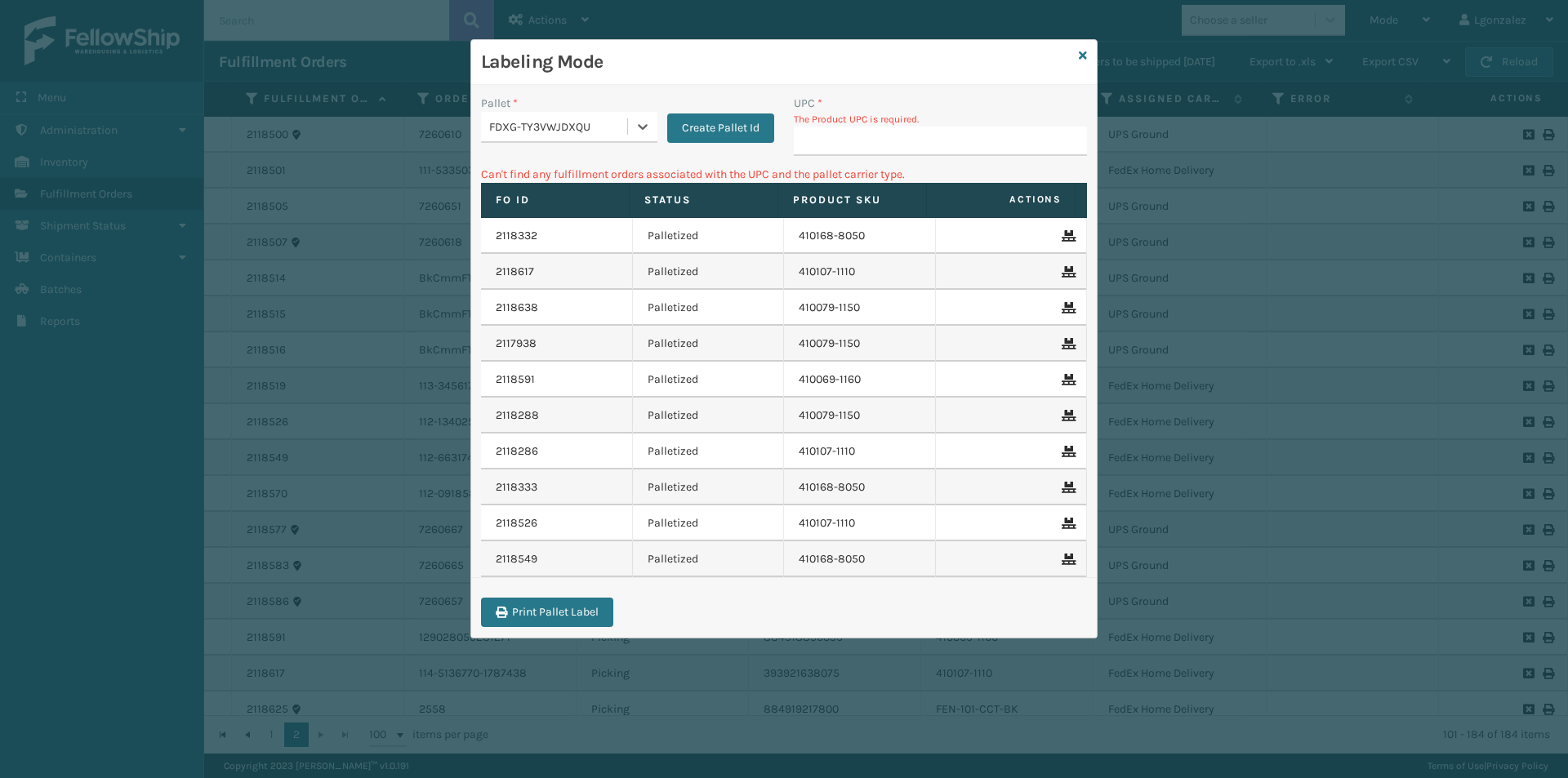
type input "849986033899"
click at [811, 143] on input "UPC *" at bounding box center [940, 141] width 294 height 29
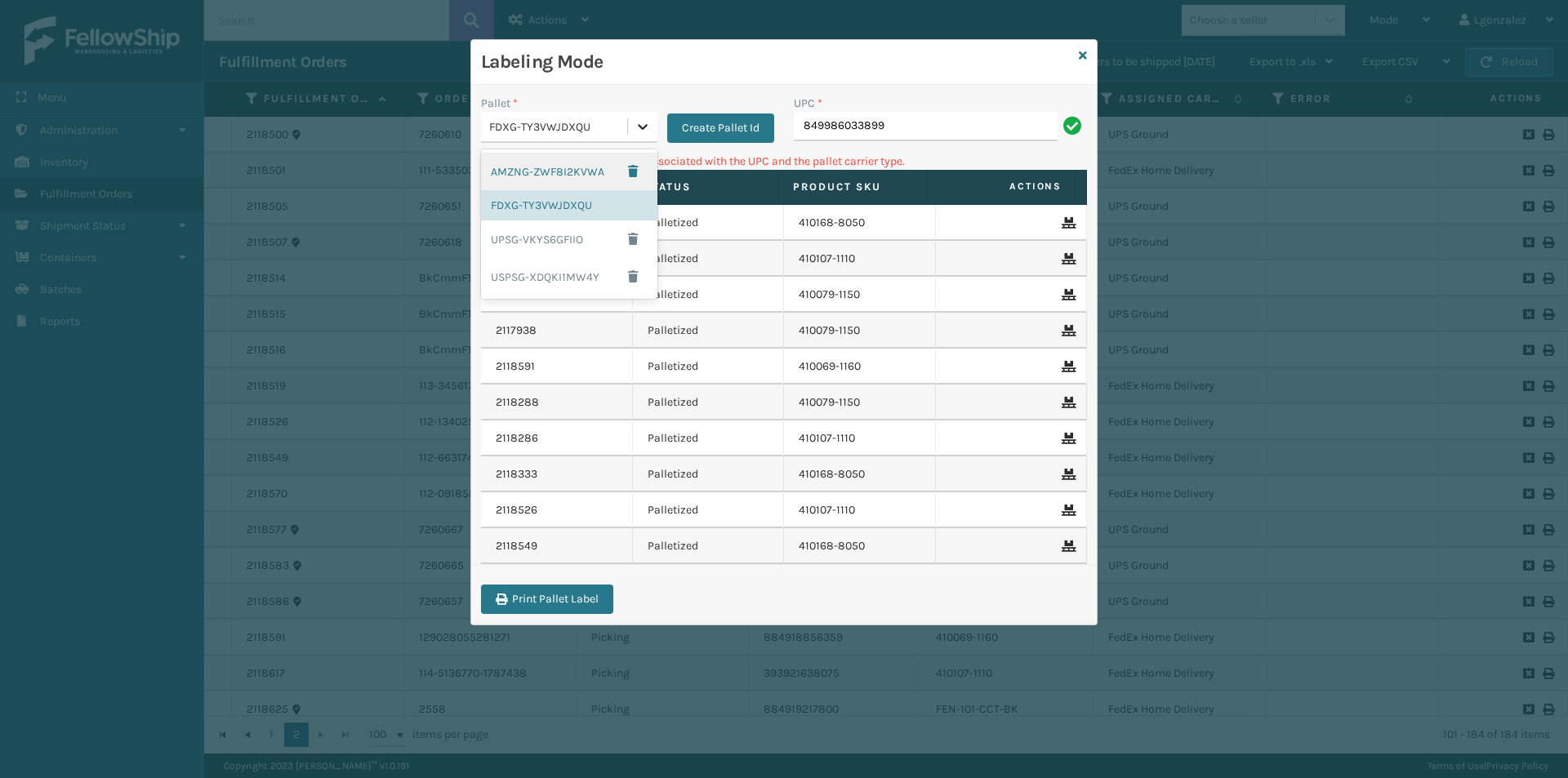
click at [643, 137] on div at bounding box center [643, 127] width 29 height 29
click at [584, 283] on div "USPSG-XDQKI1MW4Y" at bounding box center [569, 277] width 176 height 38
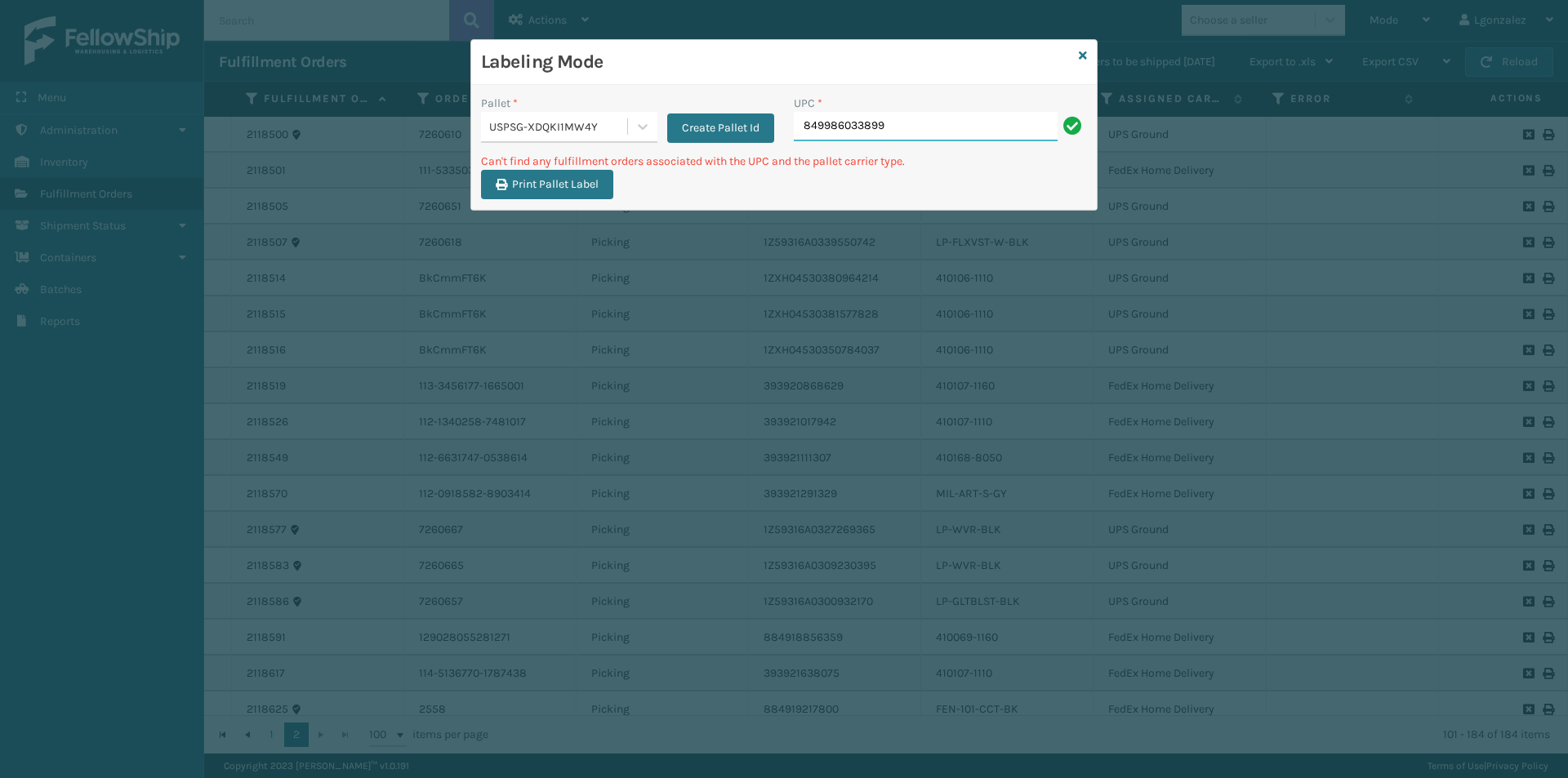
click at [917, 128] on input "849986033899" at bounding box center [925, 127] width 264 height 29
click at [635, 119] on icon at bounding box center [642, 126] width 16 height 16
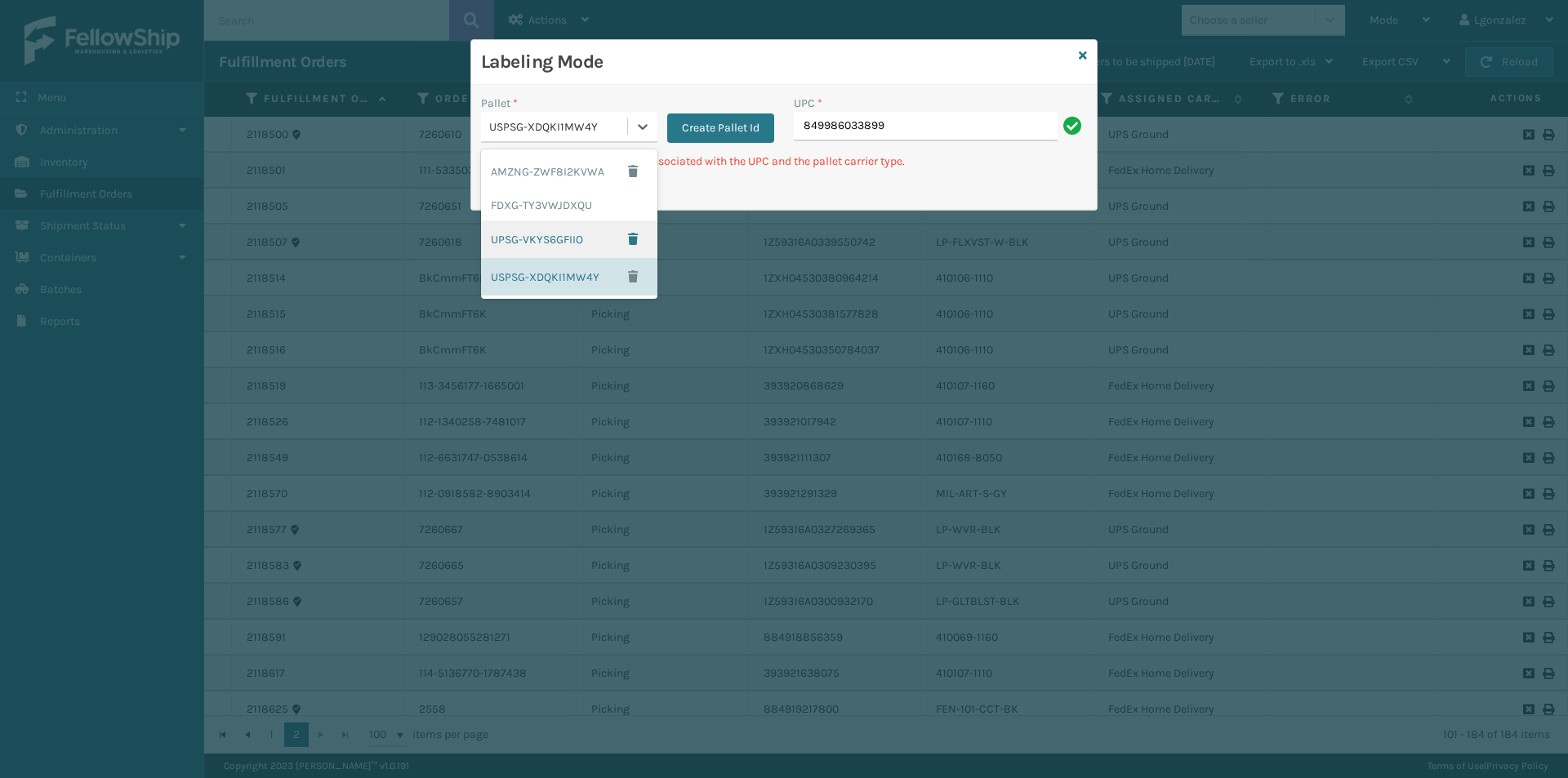
click at [606, 233] on div "UPSG-VKYS6GFIIO" at bounding box center [569, 240] width 176 height 38
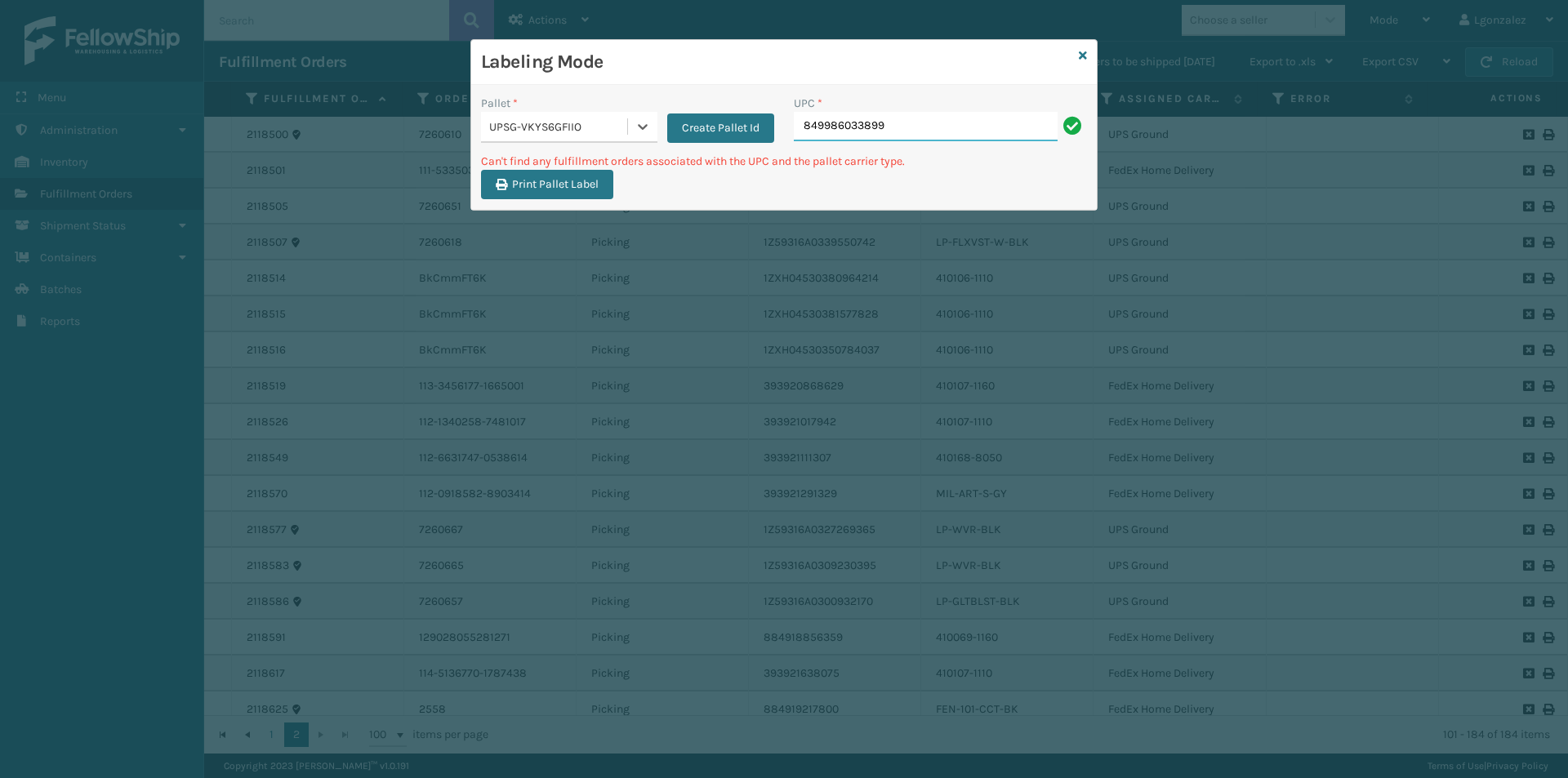
click at [954, 129] on input "849986033899" at bounding box center [925, 127] width 264 height 29
click at [650, 131] on icon at bounding box center [642, 126] width 16 height 16
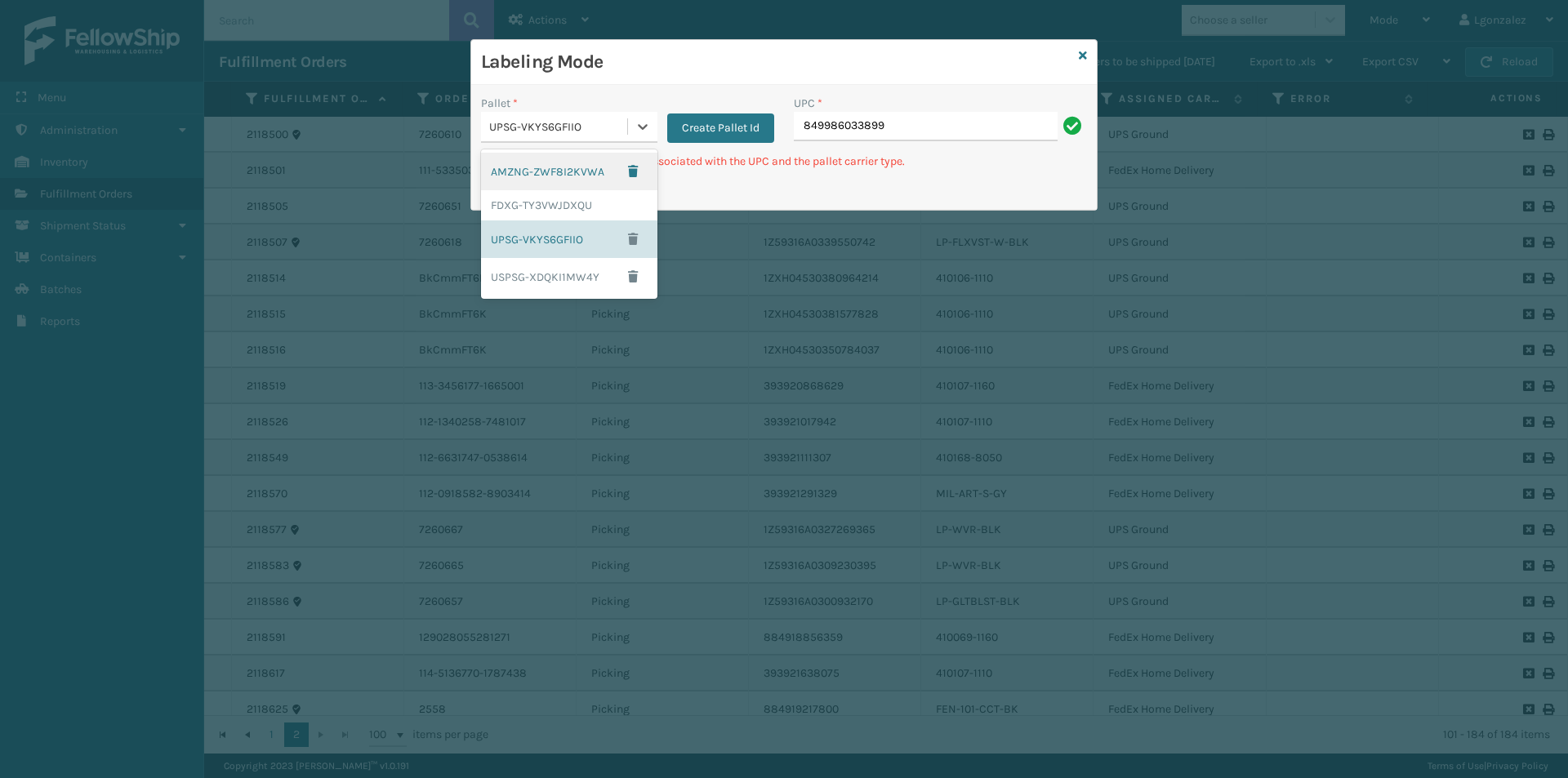
click at [589, 169] on div "AMZNG-ZWF8I2KVWA" at bounding box center [569, 171] width 176 height 38
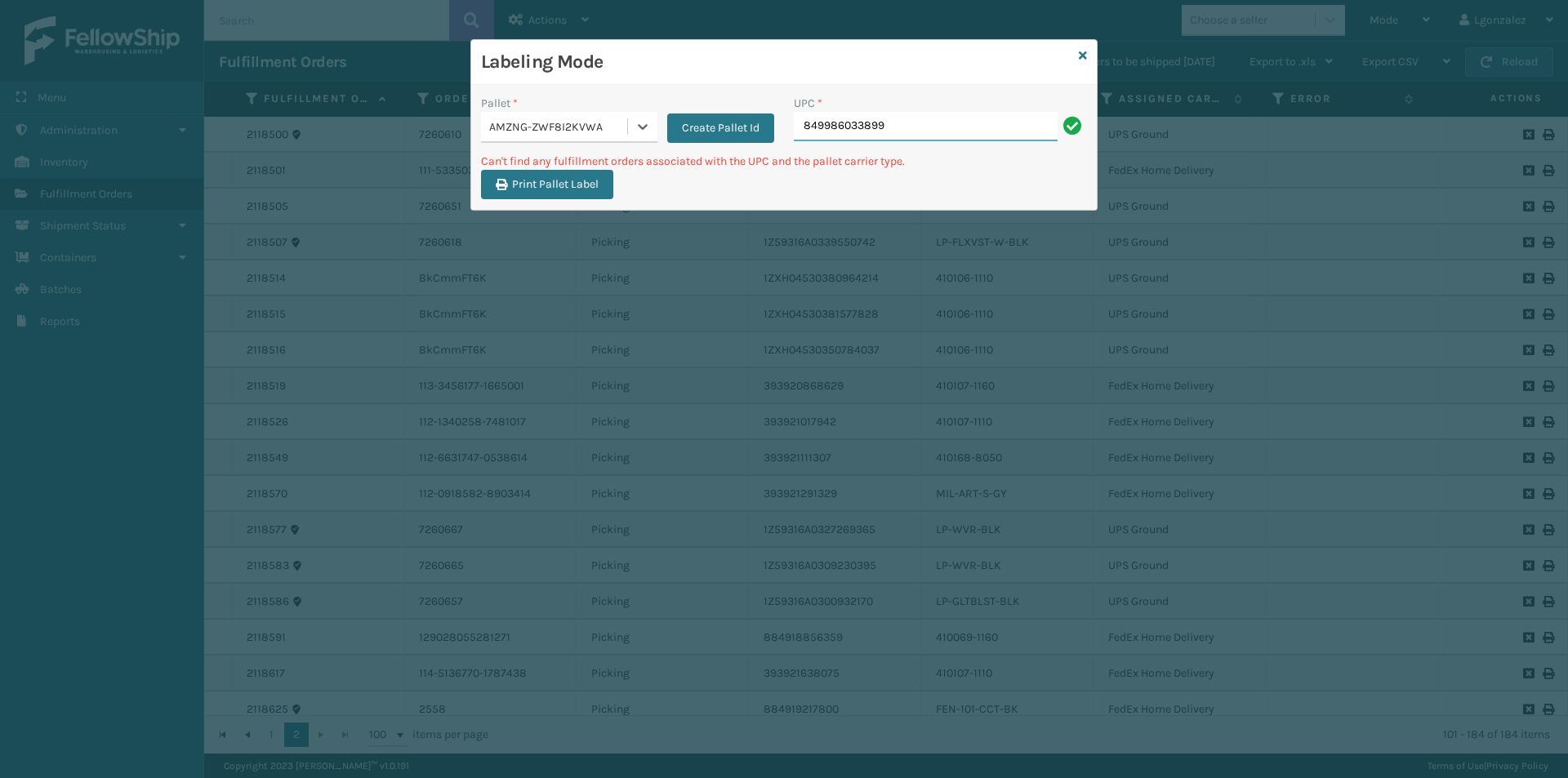
click at [961, 123] on input "849986033899" at bounding box center [925, 127] width 264 height 29
type input "8"
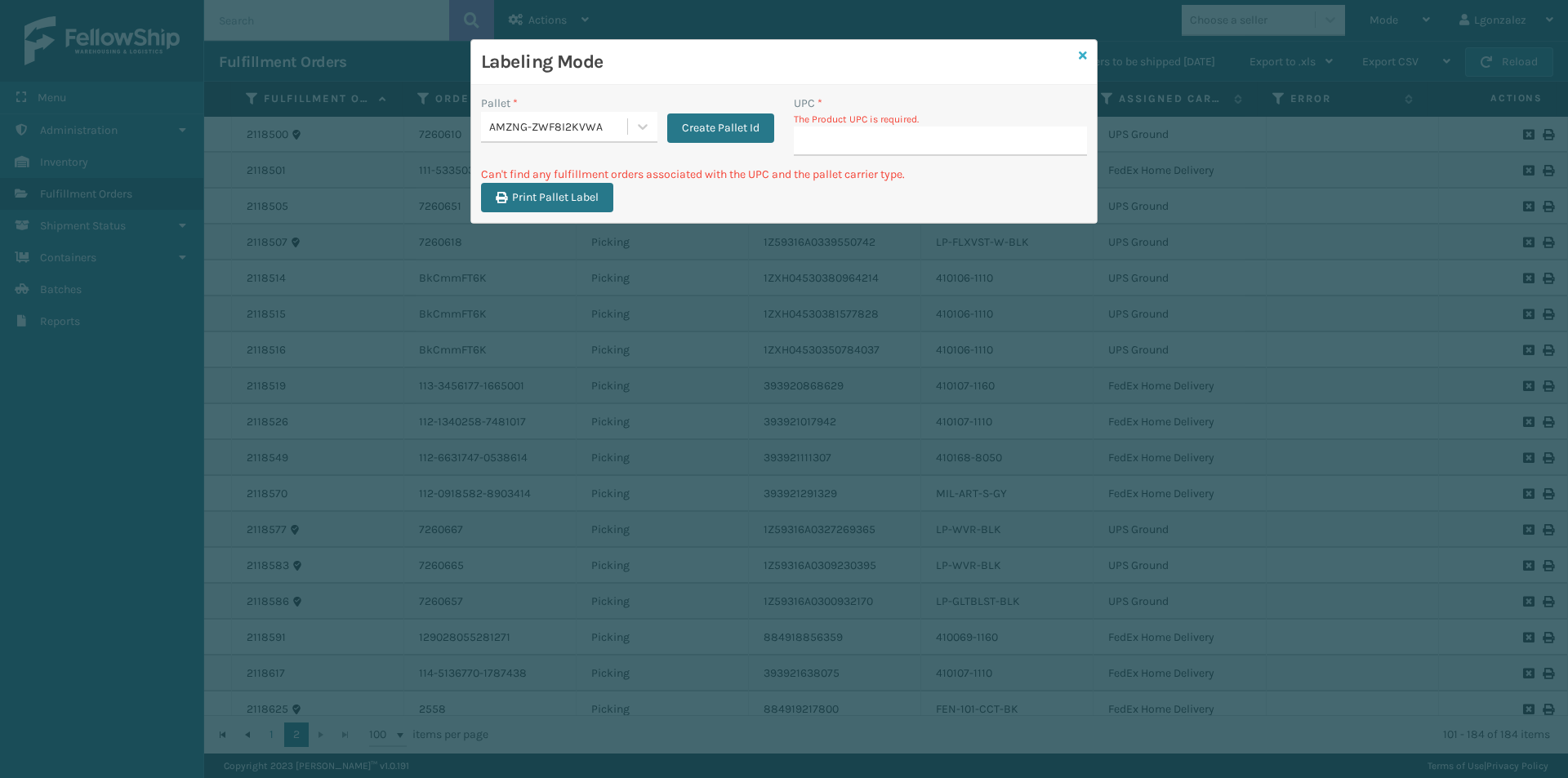
click at [1086, 53] on icon at bounding box center [1083, 55] width 9 height 11
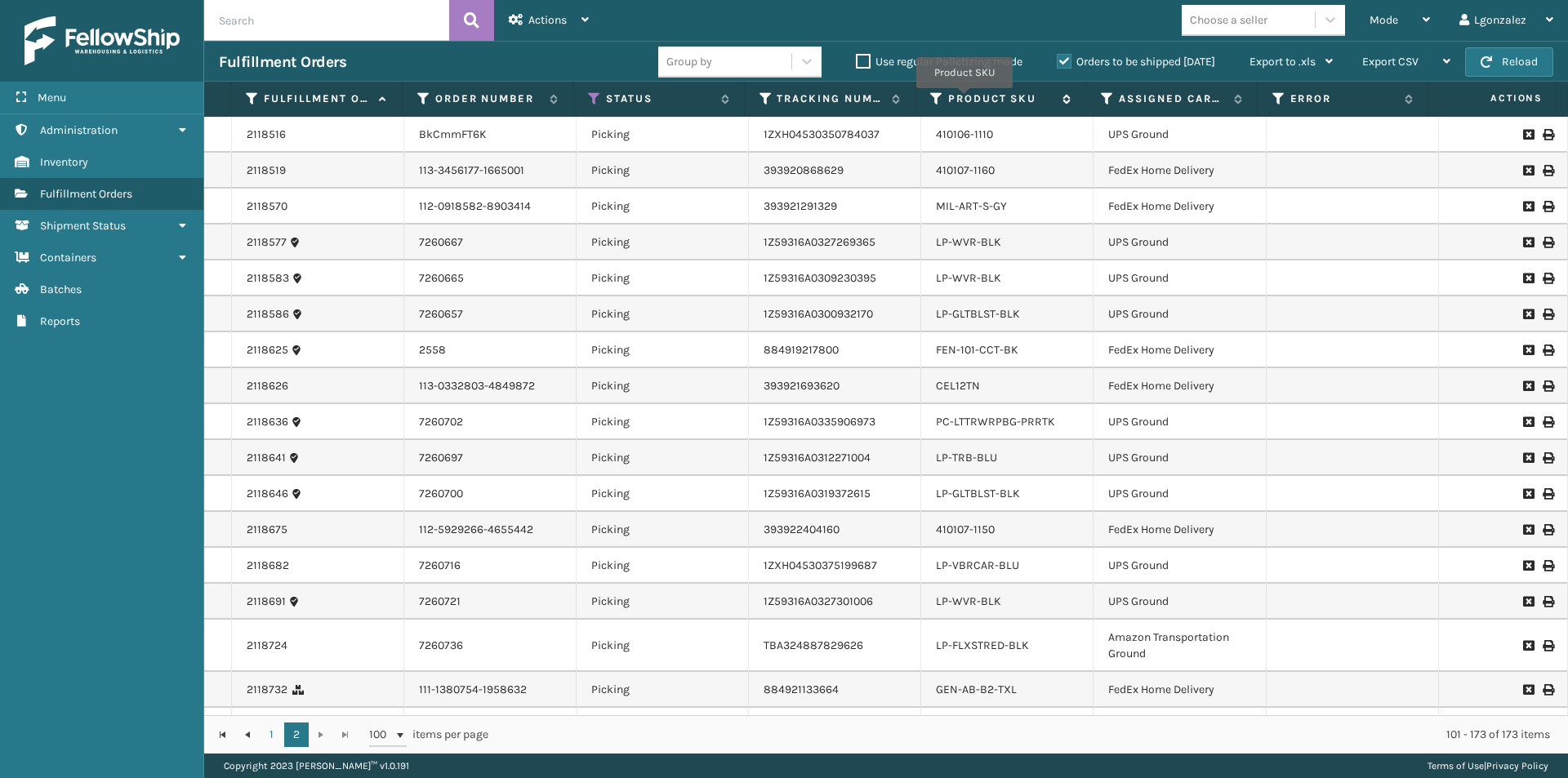
click at [965, 99] on label "Product SKU" at bounding box center [1001, 98] width 106 height 15
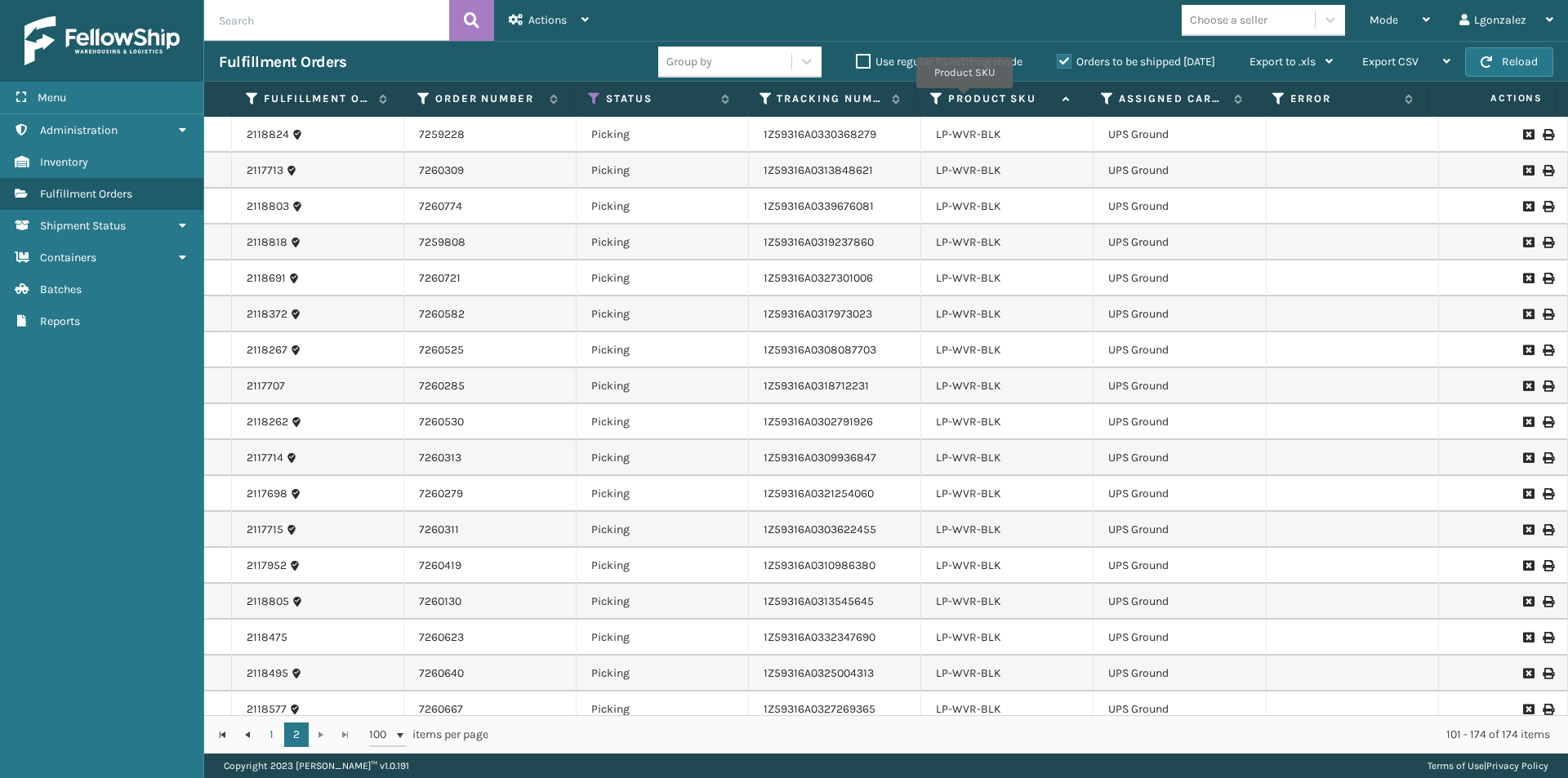
click at [965, 99] on label "Product SKU" at bounding box center [1001, 98] width 106 height 15
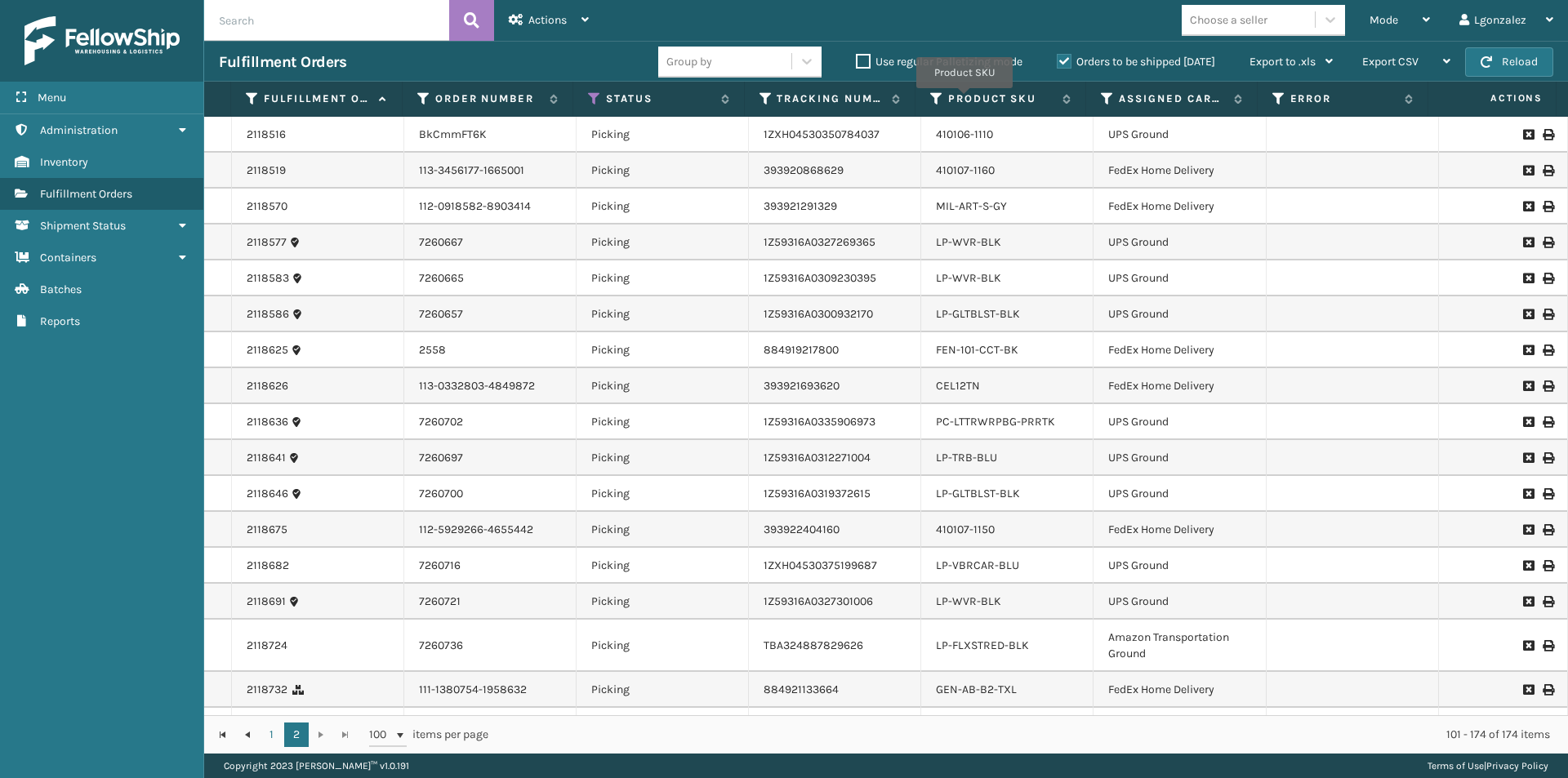
click at [965, 99] on label "Product SKU" at bounding box center [1001, 98] width 106 height 15
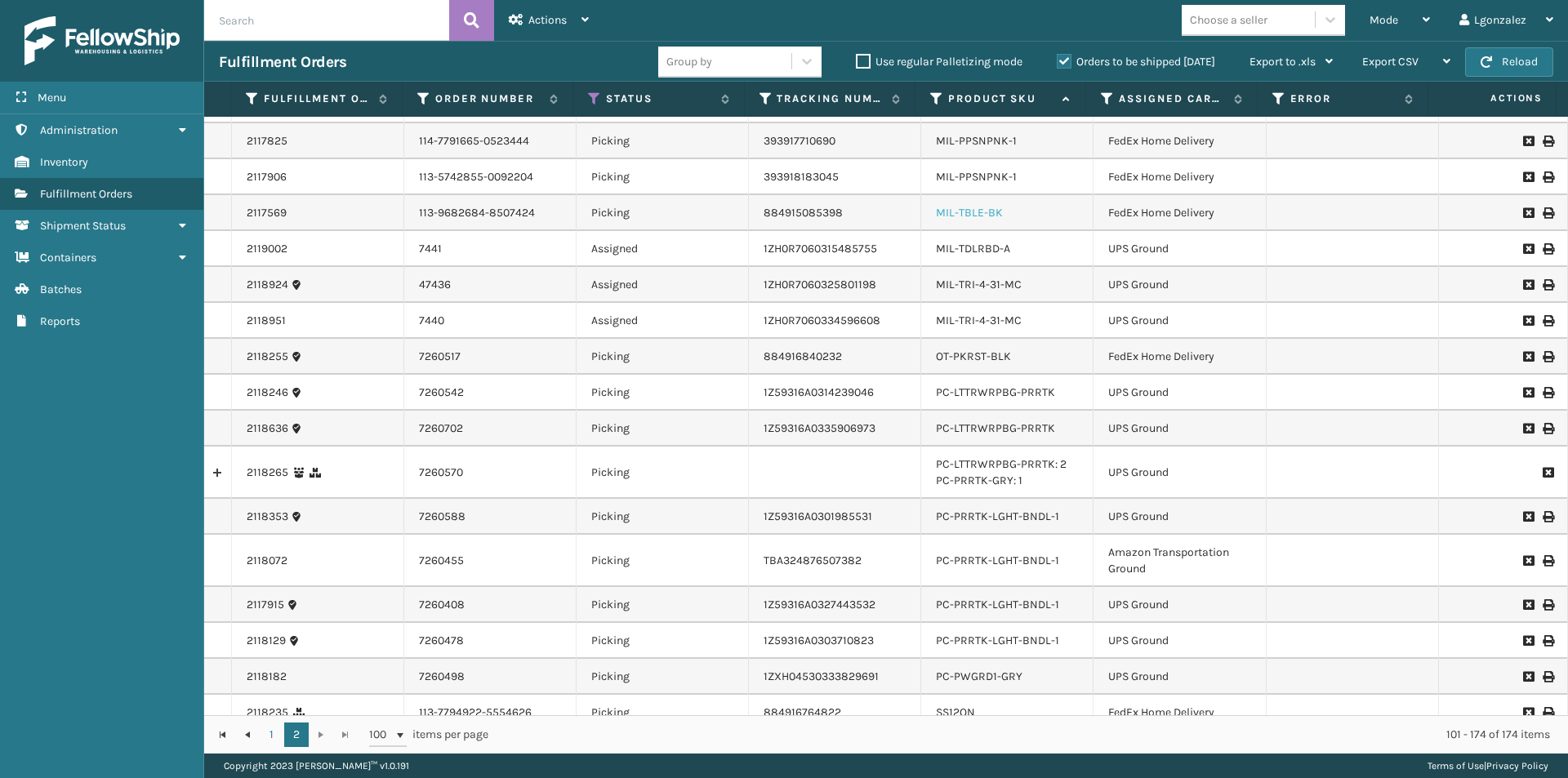
scroll to position [2093, 0]
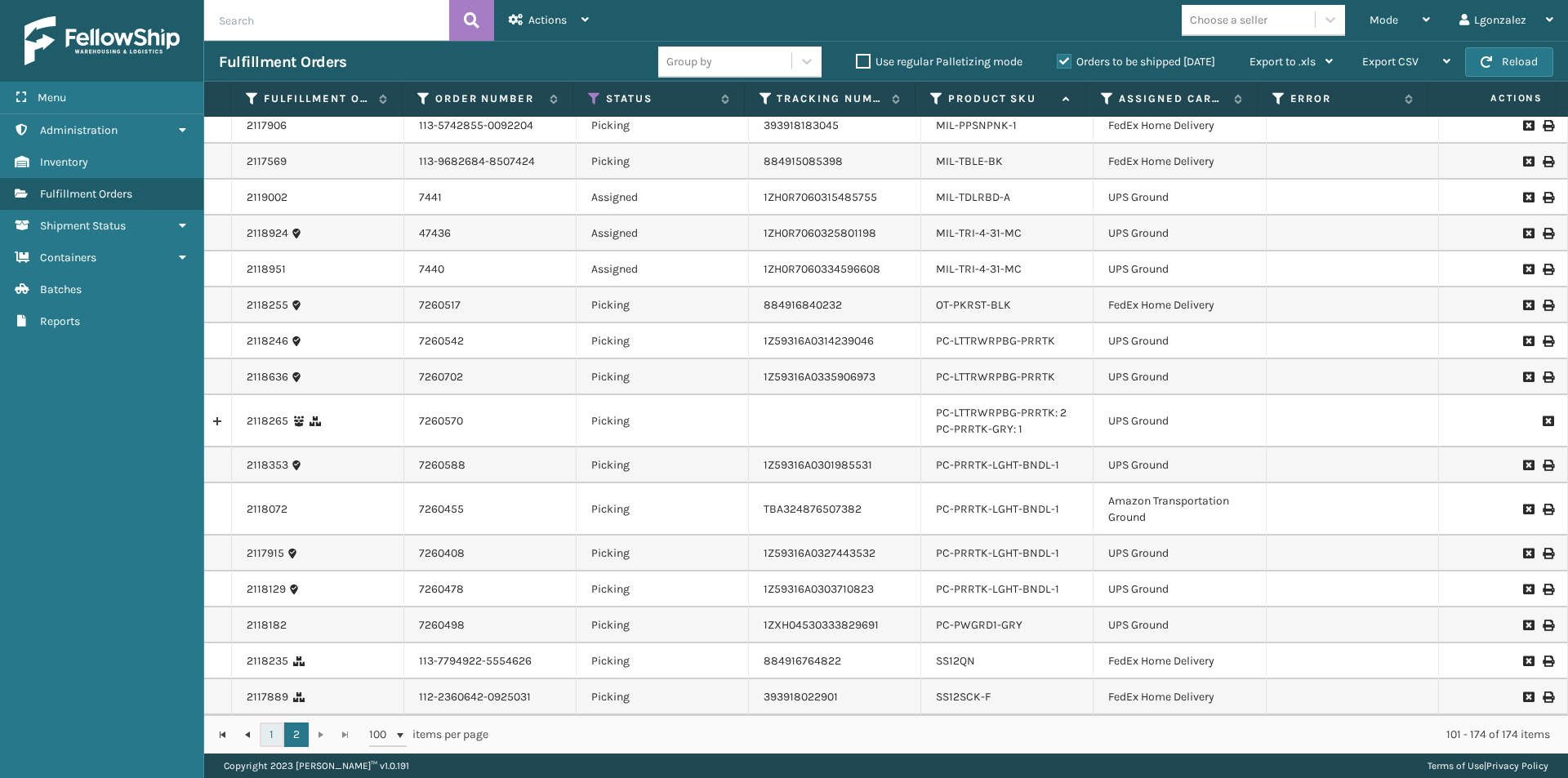
click at [275, 733] on link "1" at bounding box center [271, 734] width 25 height 25
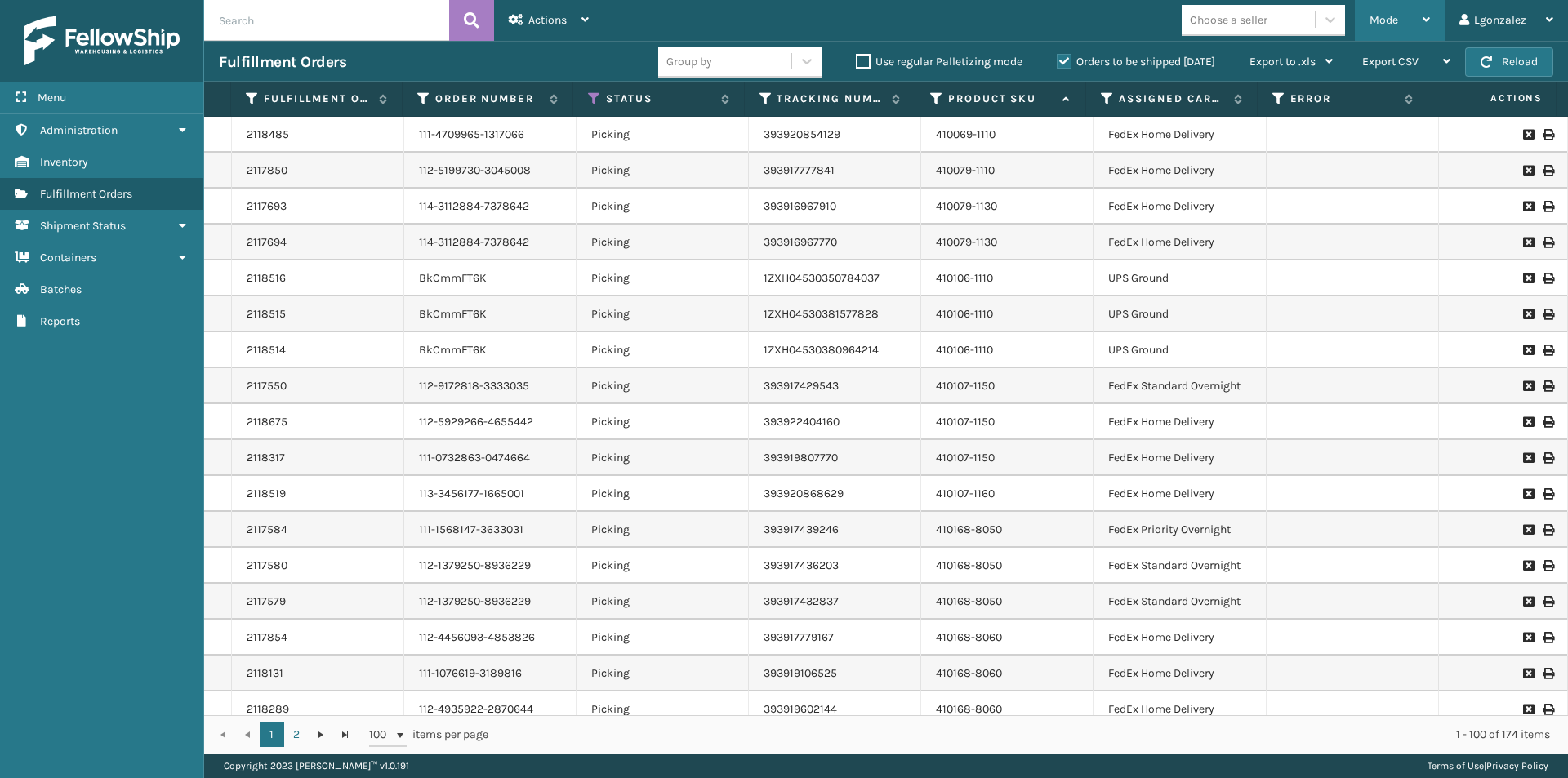
click at [1420, 25] on div "Mode" at bounding box center [1399, 21] width 61 height 41
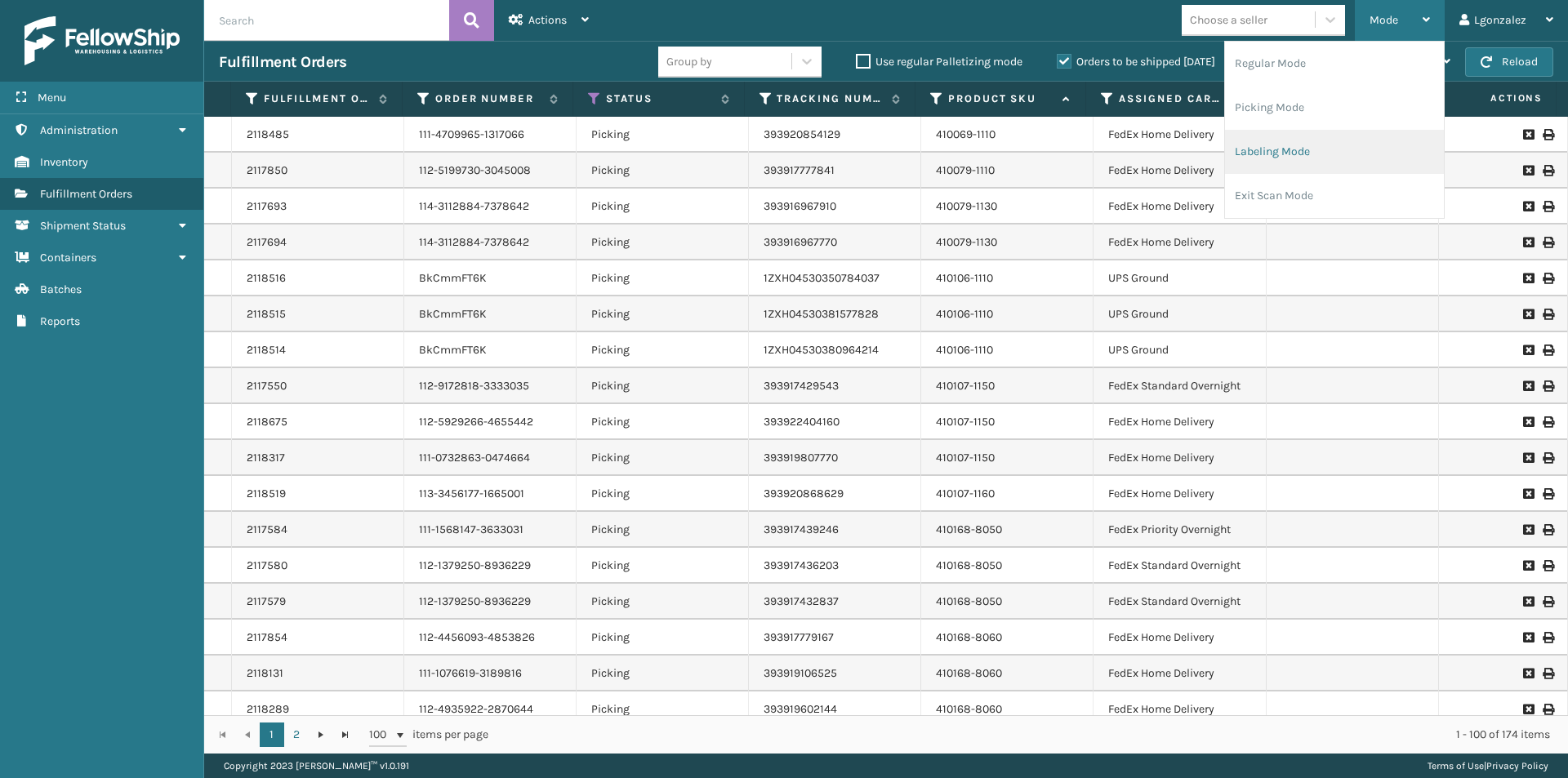
click at [1305, 163] on li "Labeling Mode" at bounding box center [1334, 152] width 219 height 45
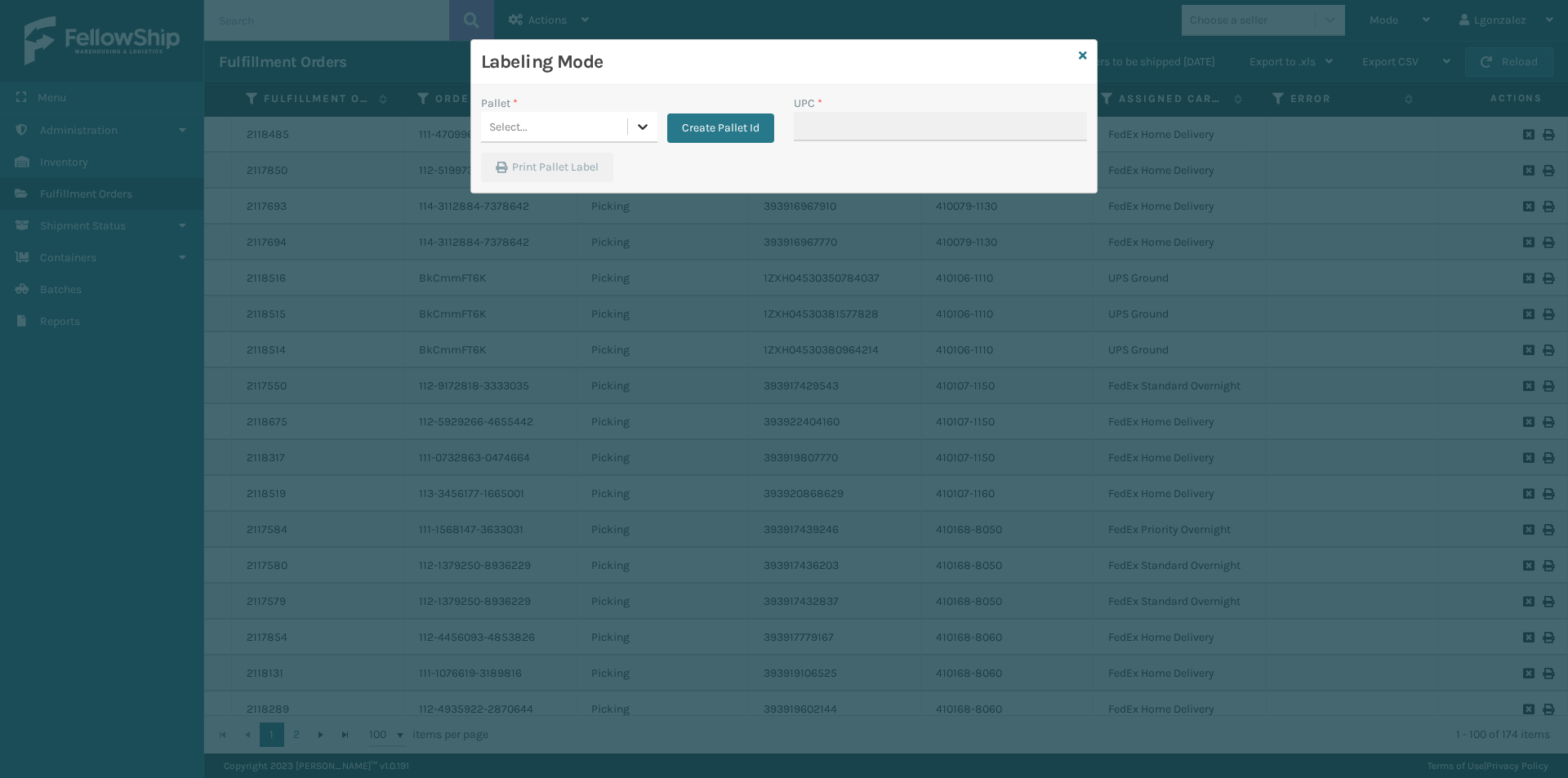
click at [647, 130] on icon at bounding box center [642, 126] width 16 height 16
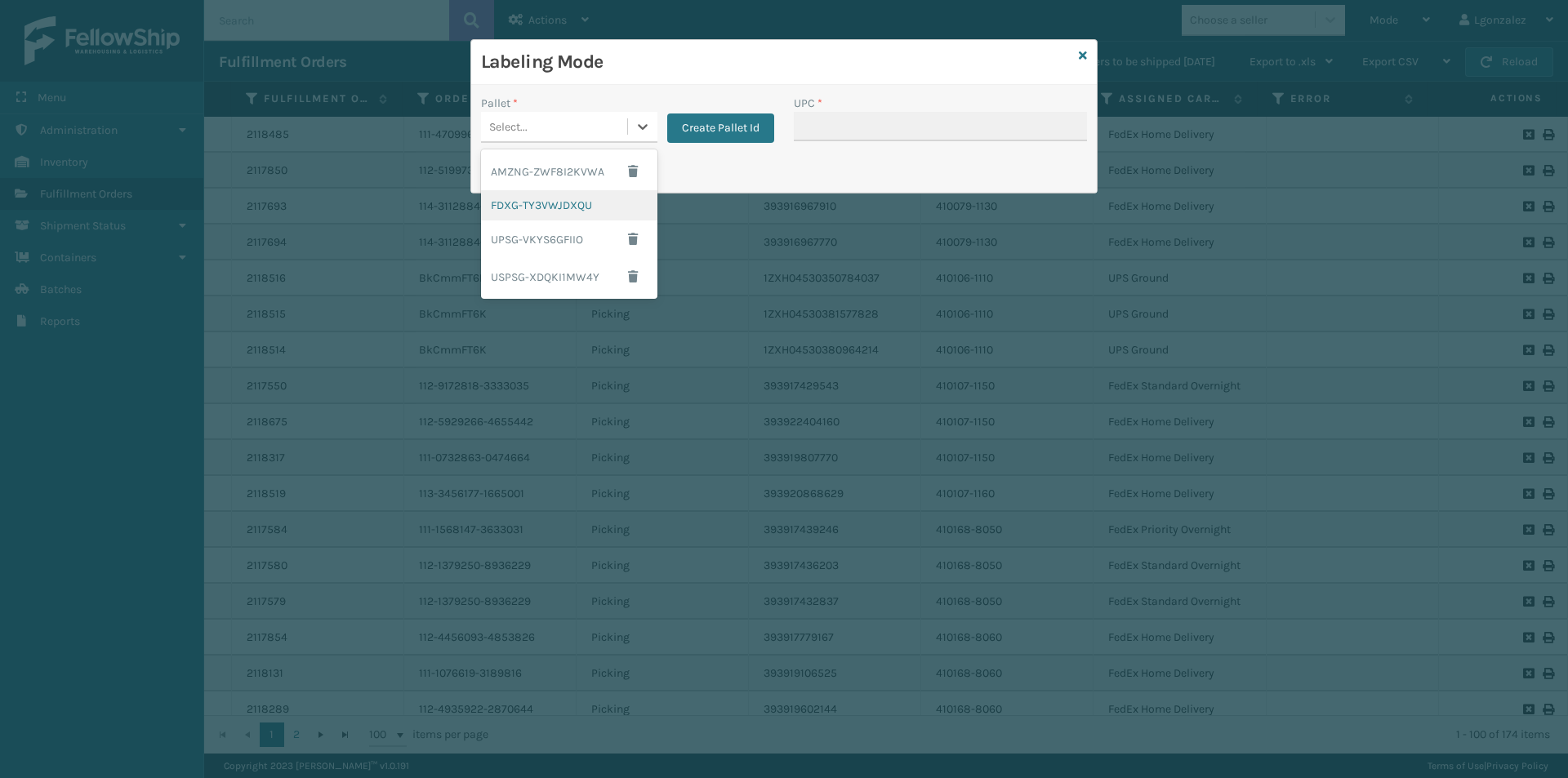
click at [574, 209] on div "FDXG-TY3VWJDXQU" at bounding box center [569, 205] width 176 height 30
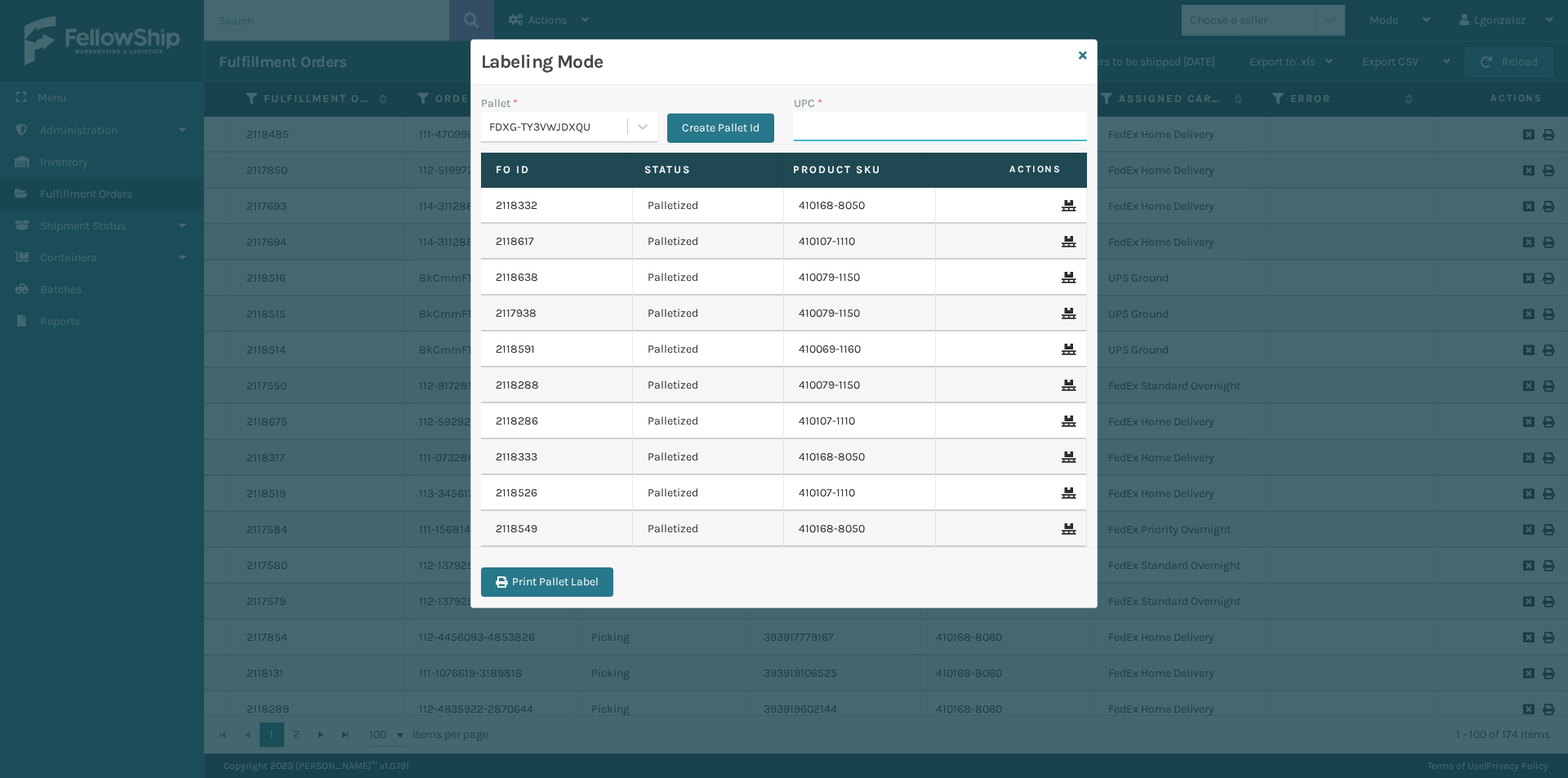
click at [831, 130] on input "UPC *" at bounding box center [940, 127] width 294 height 29
click at [862, 122] on input "UPC *" at bounding box center [940, 127] width 294 height 29
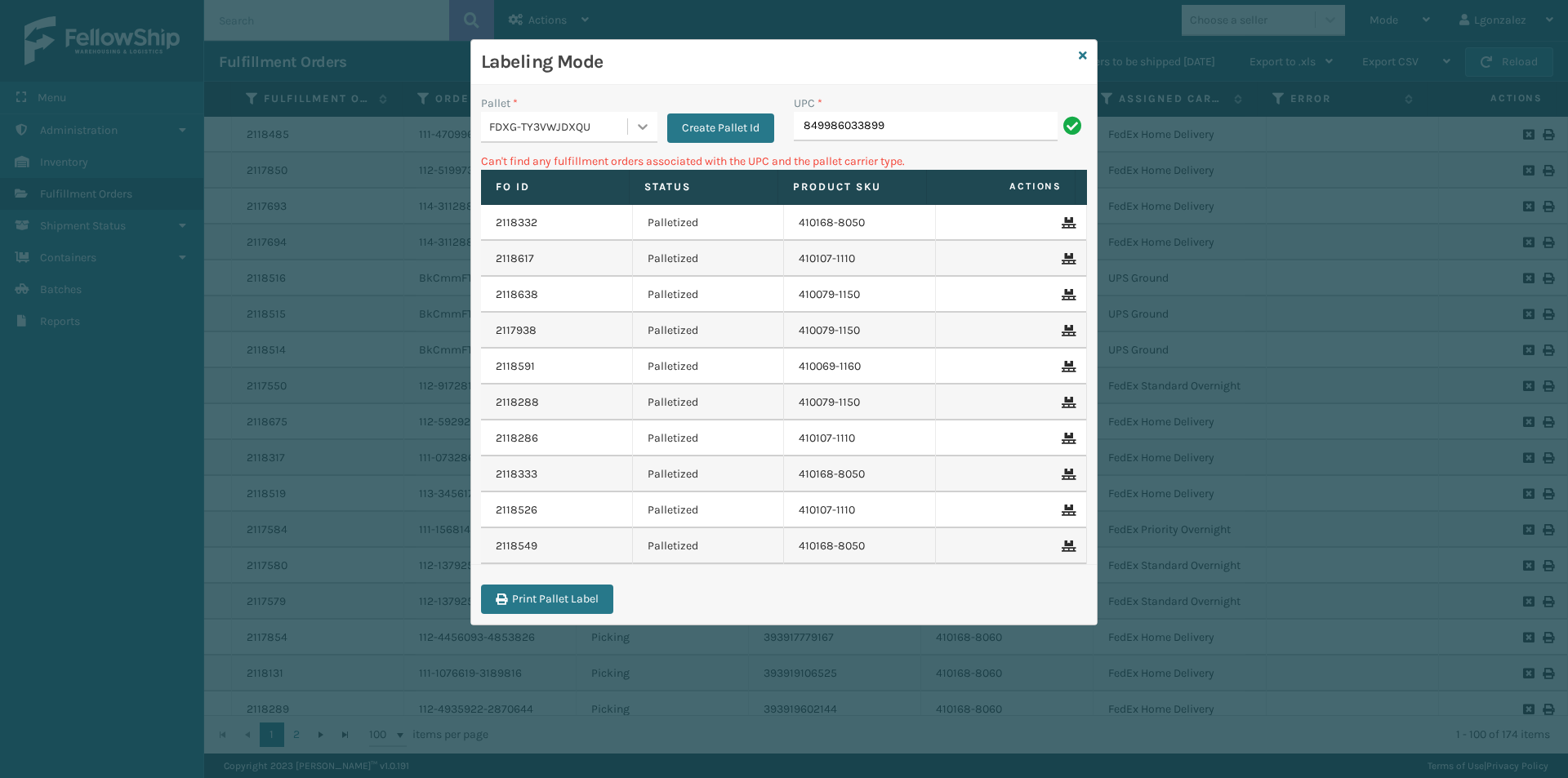
click at [640, 133] on icon at bounding box center [642, 126] width 16 height 16
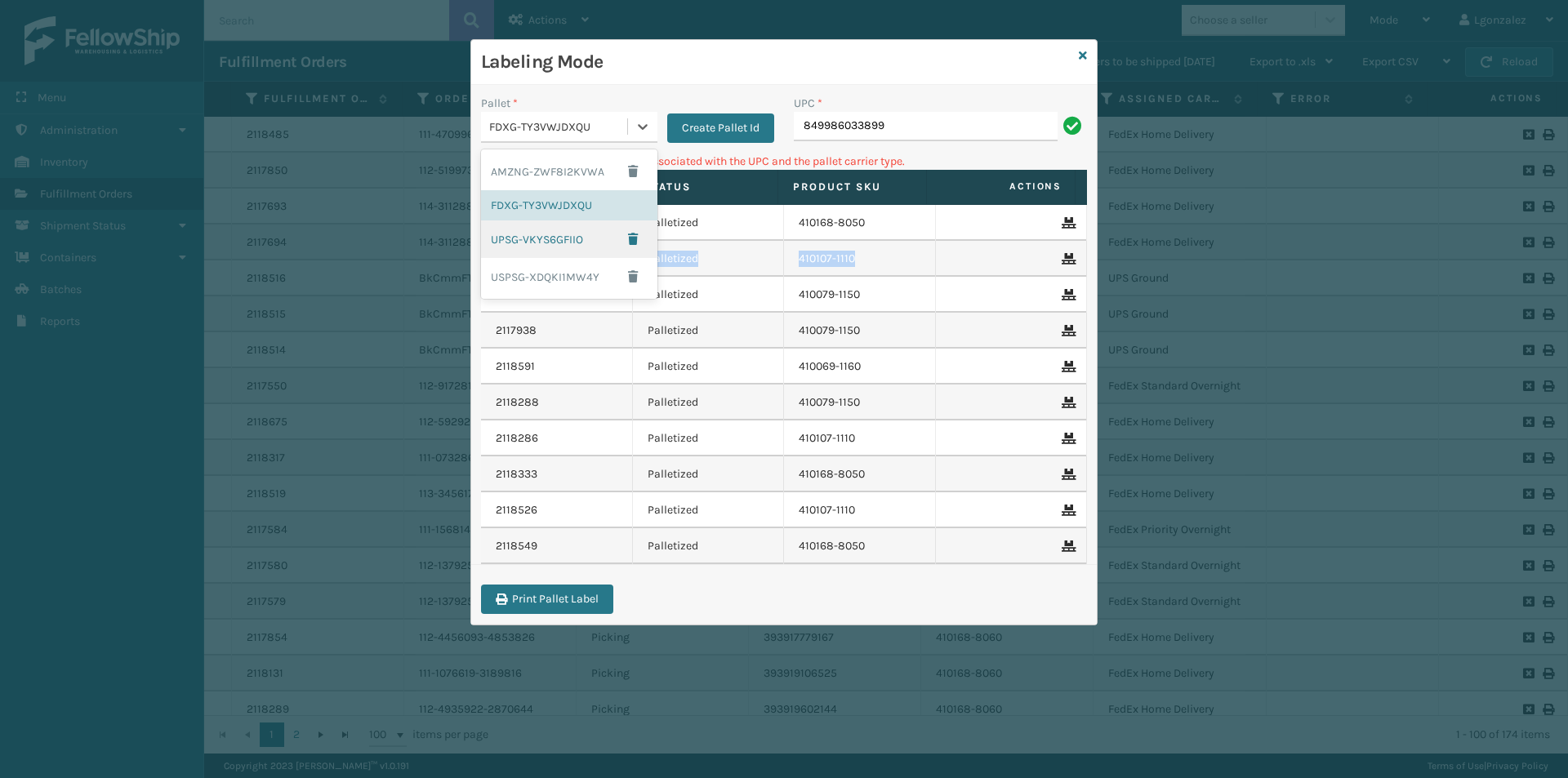
click at [971, 240] on tbody "2118332 Palletized 410168-8050 2118617 Palletized 410107-1110 2118638 Palletize…" at bounding box center [784, 385] width 606 height 359
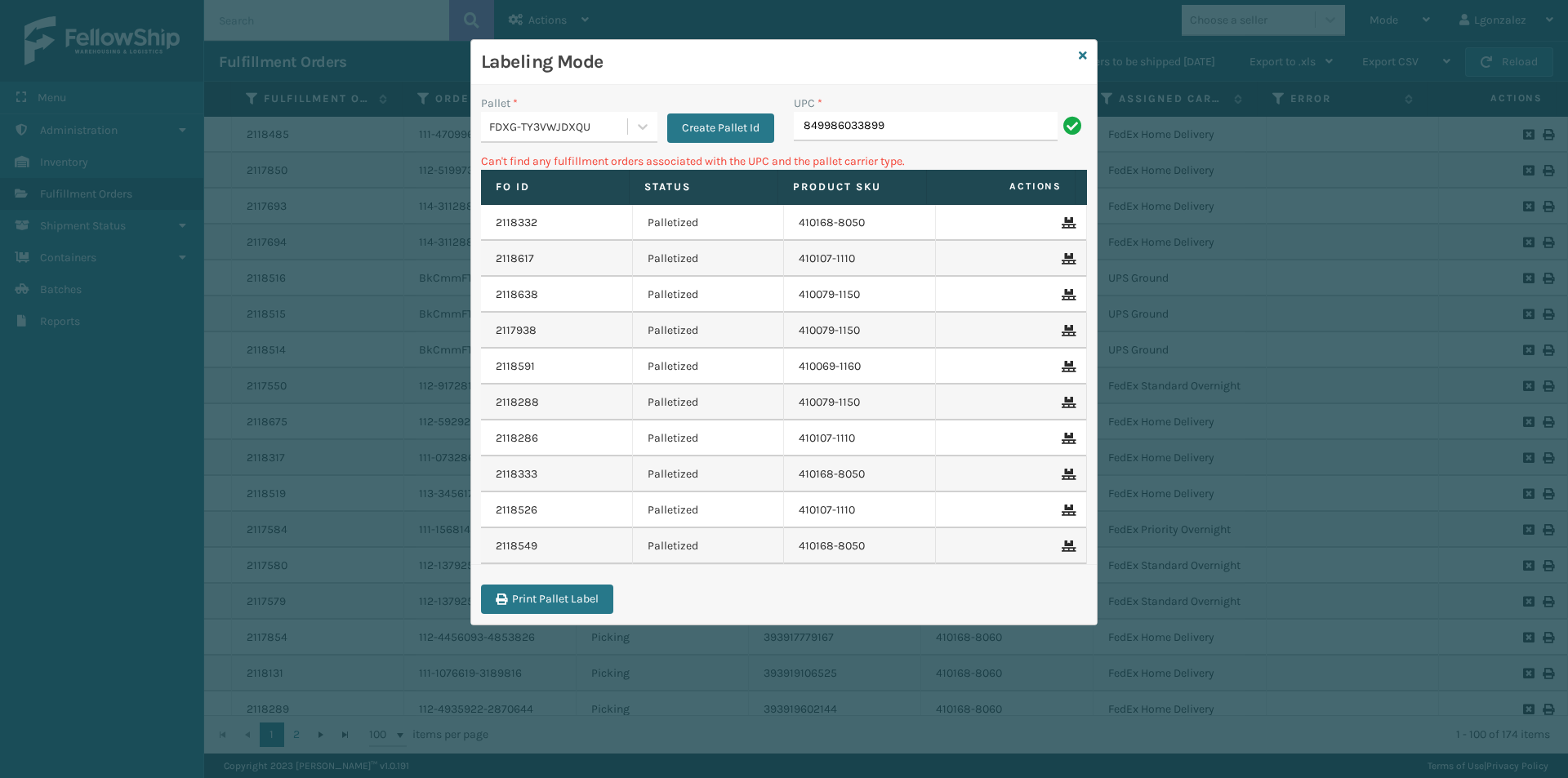
click at [735, 68] on h3 "Labeling Mode" at bounding box center [776, 62] width 591 height 25
click at [924, 128] on input "849986033899" at bounding box center [925, 127] width 264 height 29
click at [920, 122] on input "849986033899" at bounding box center [925, 127] width 264 height 29
click at [918, 122] on input "849986033899" at bounding box center [925, 127] width 264 height 29
click at [914, 117] on input "849986033899" at bounding box center [925, 127] width 264 height 29
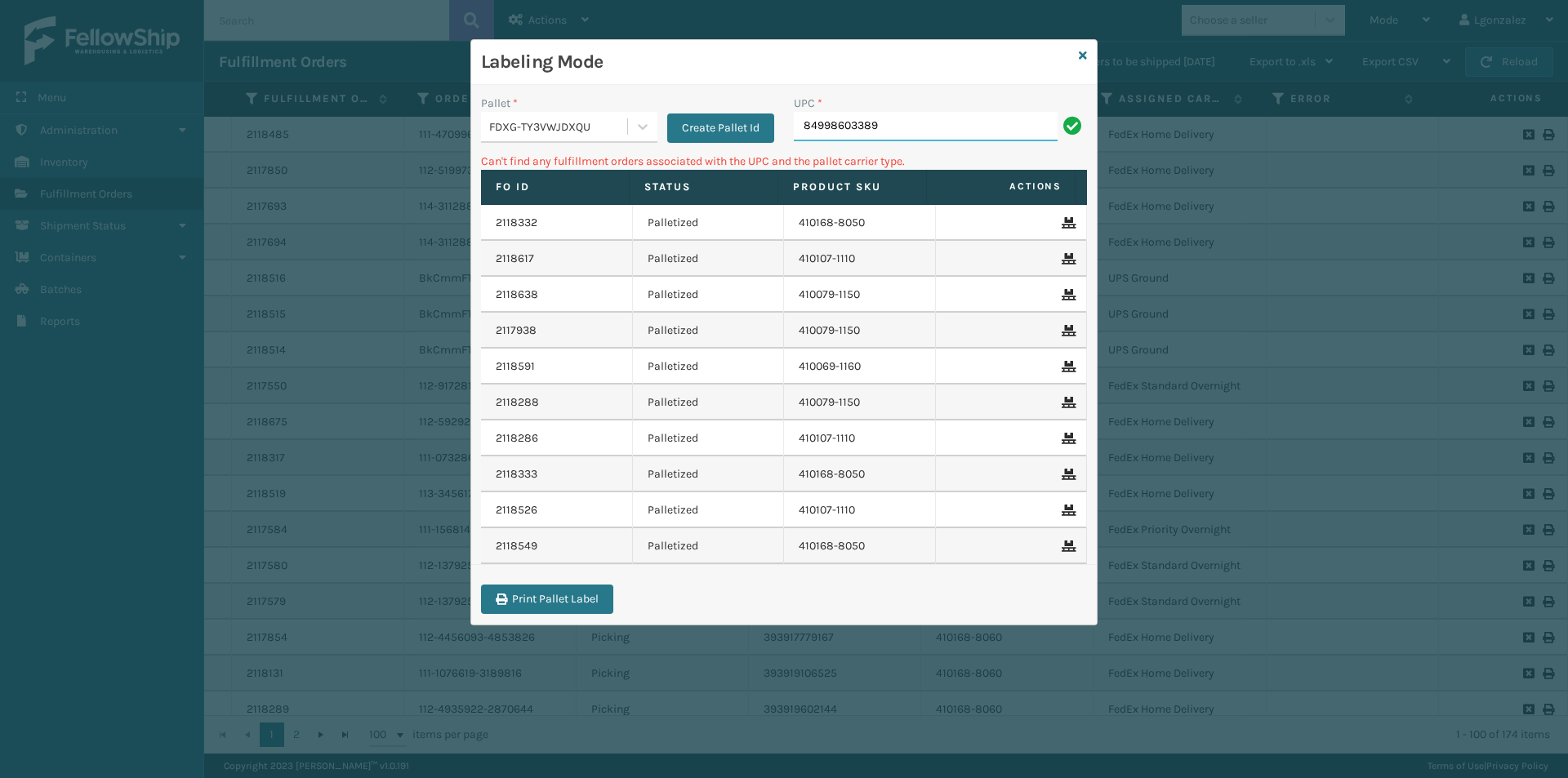
type input "84998603389"
click at [899, 125] on input "84998603389" at bounding box center [925, 127] width 264 height 29
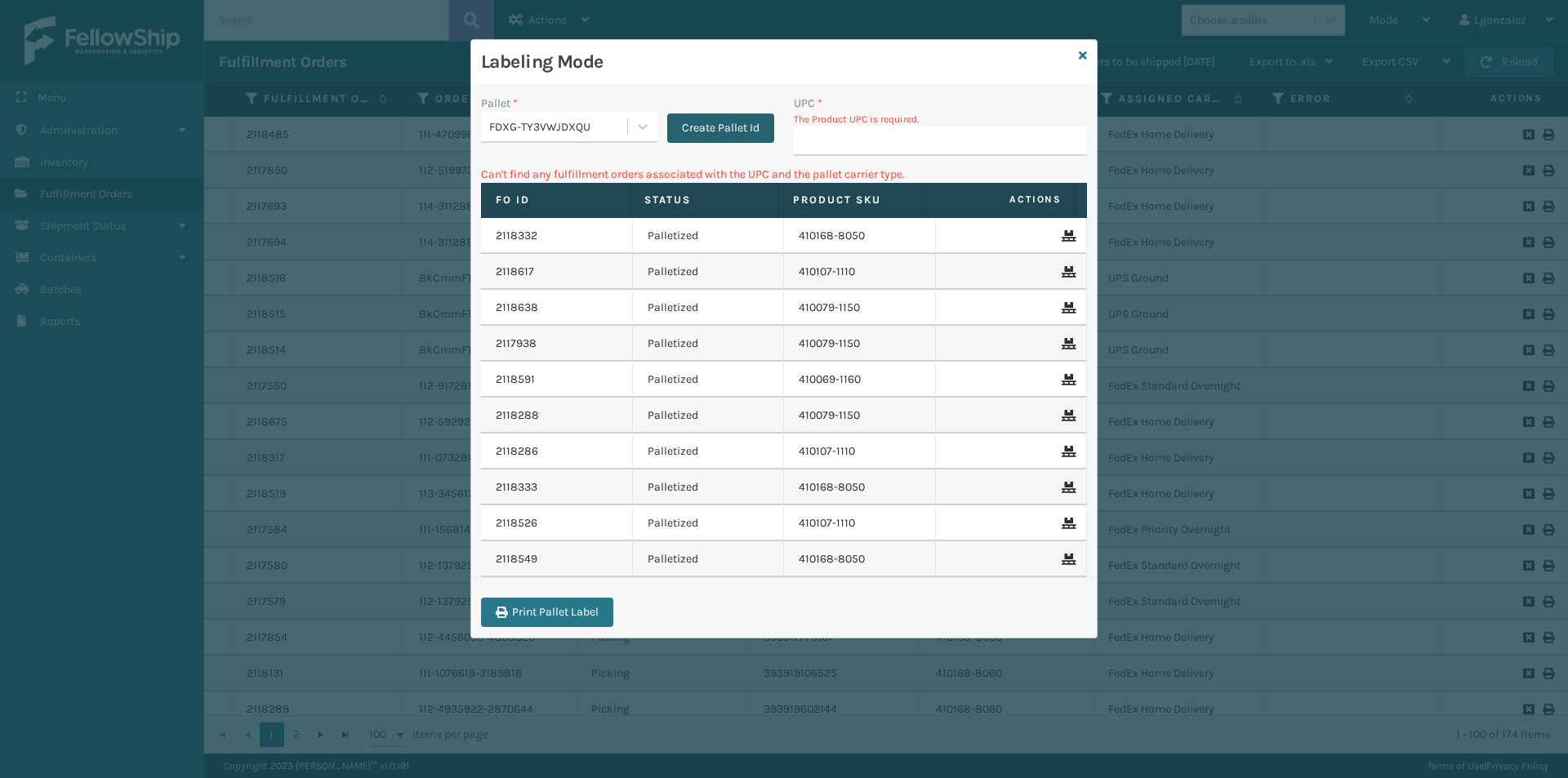
click at [712, 129] on button "Create Pallet Id" at bounding box center [721, 128] width 107 height 29
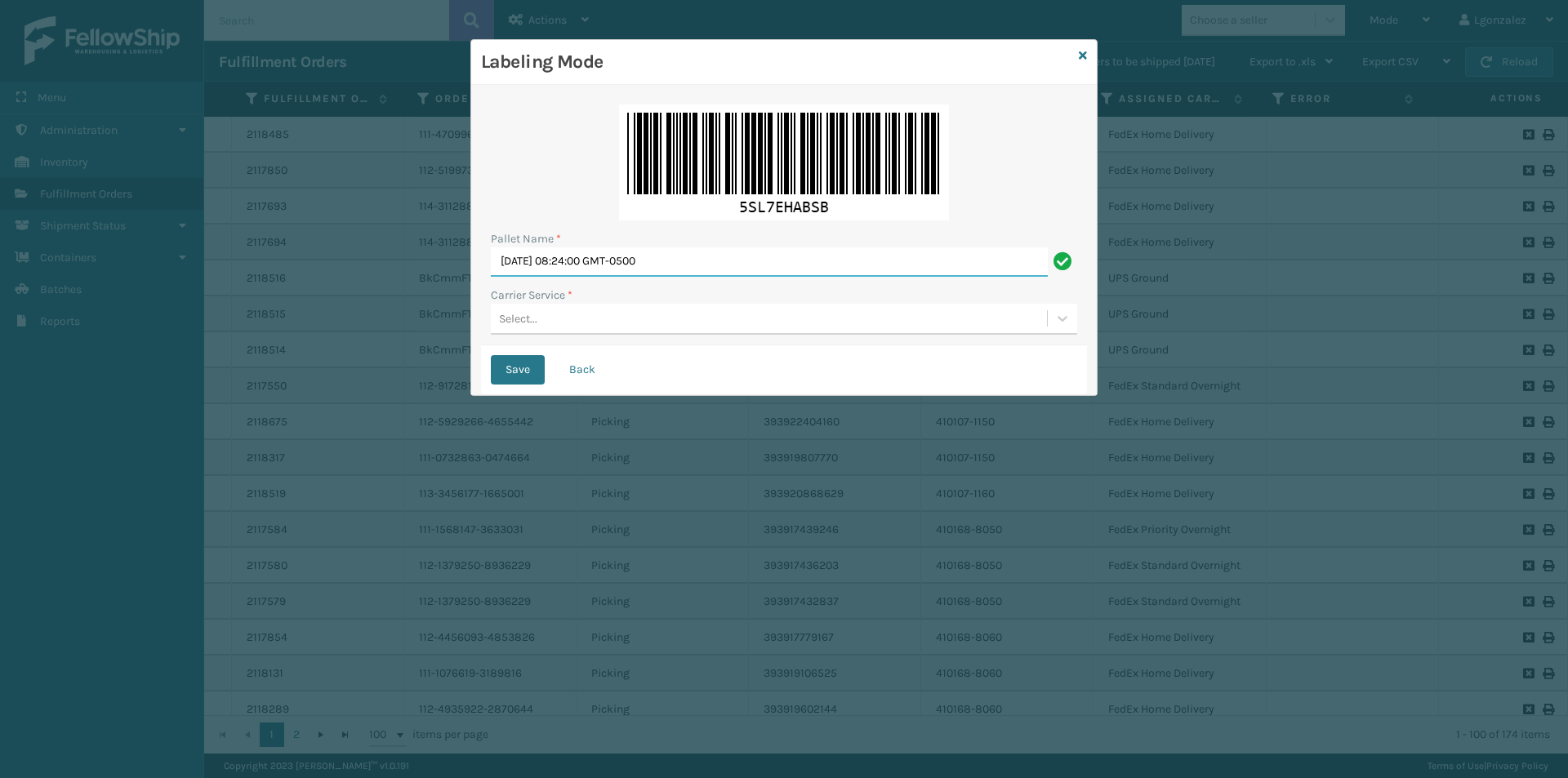
click at [616, 253] on input "[DATE] 08:24:00 GMT-0500" at bounding box center [769, 262] width 557 height 29
type input "TRINTY AVE"
click at [562, 325] on div "Select..." at bounding box center [769, 318] width 556 height 27
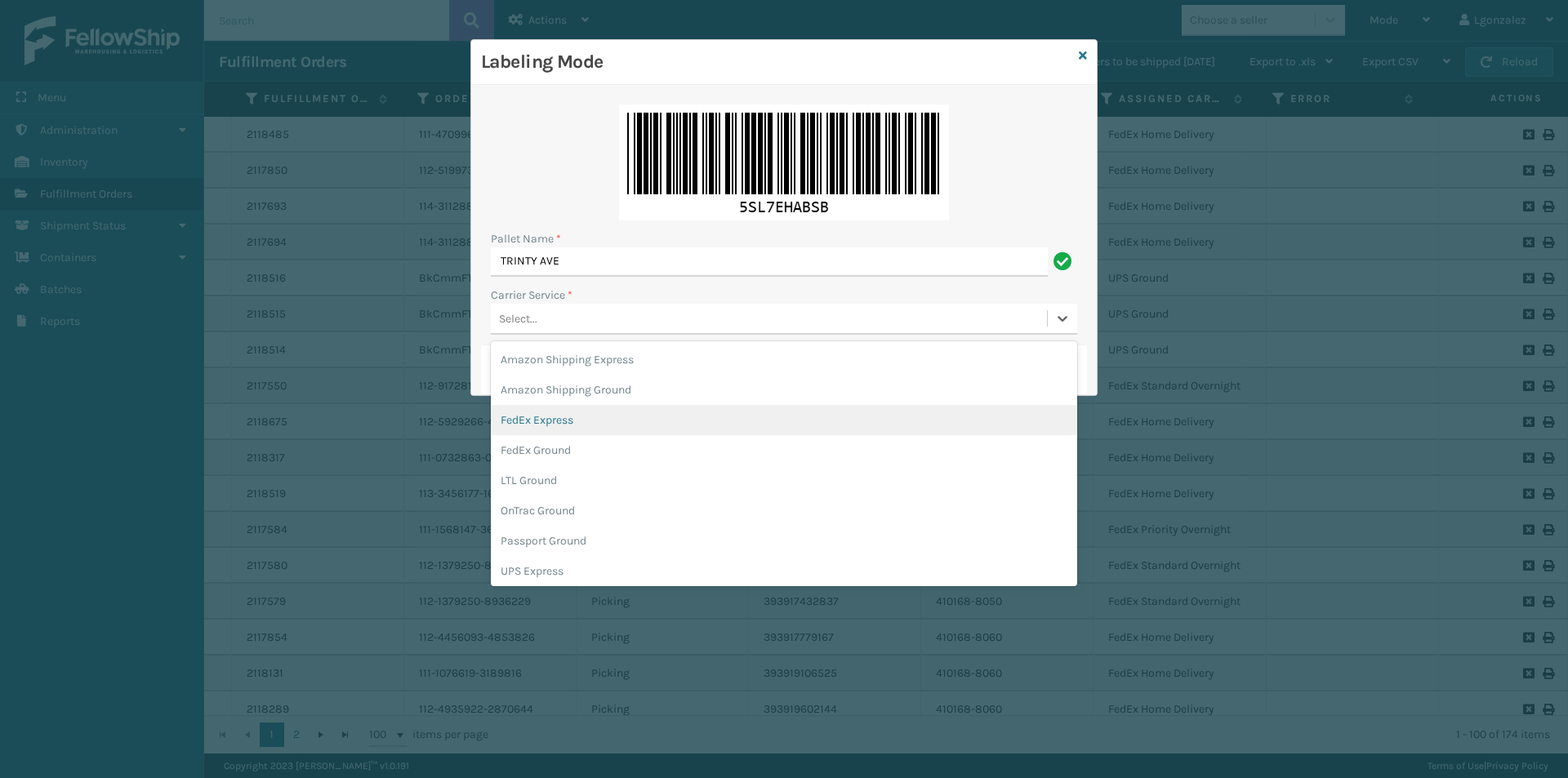
click at [548, 419] on div "FedEx Express" at bounding box center [783, 419] width 586 height 30
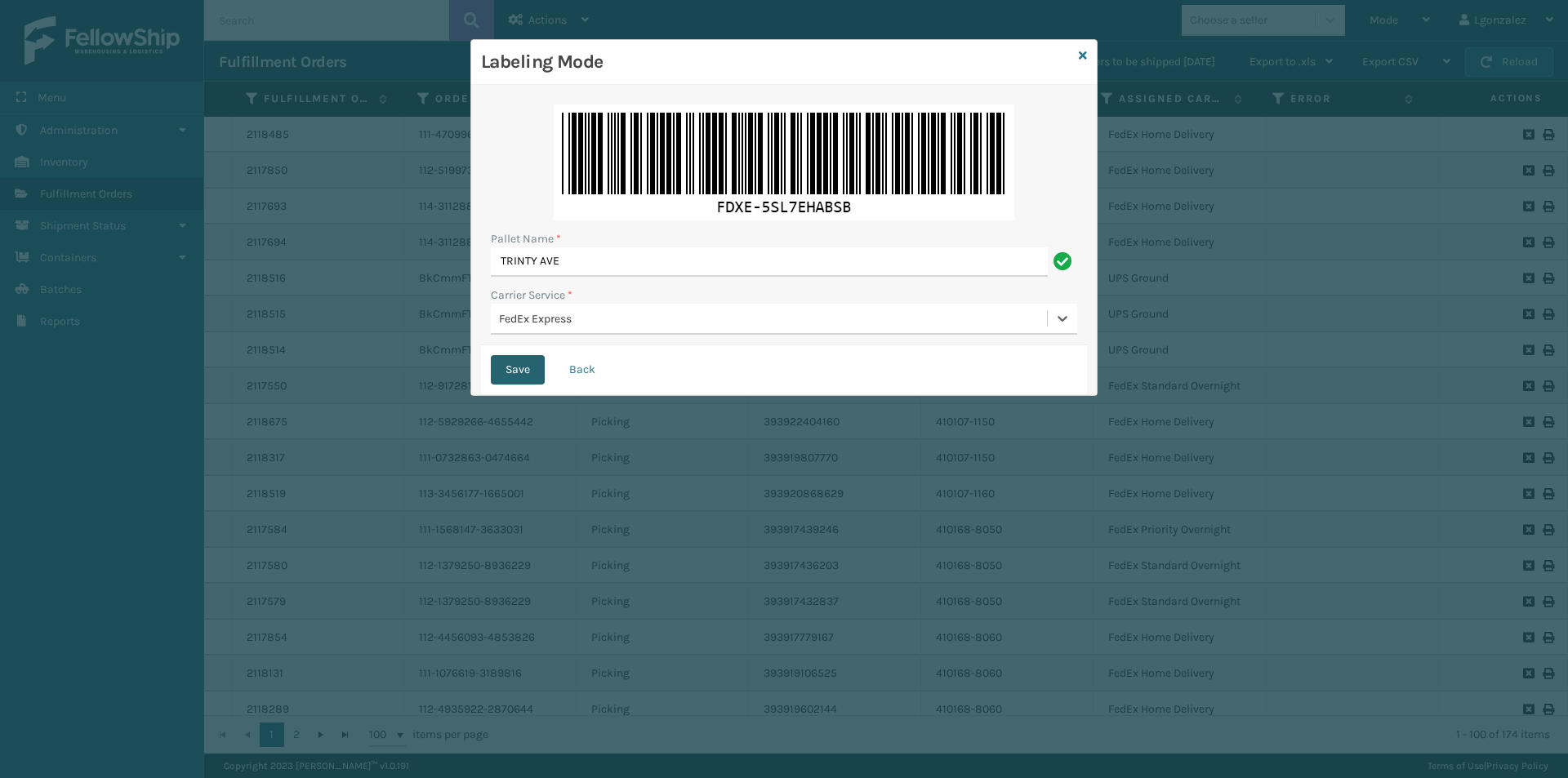
click at [523, 365] on button "Save" at bounding box center [517, 370] width 54 height 29
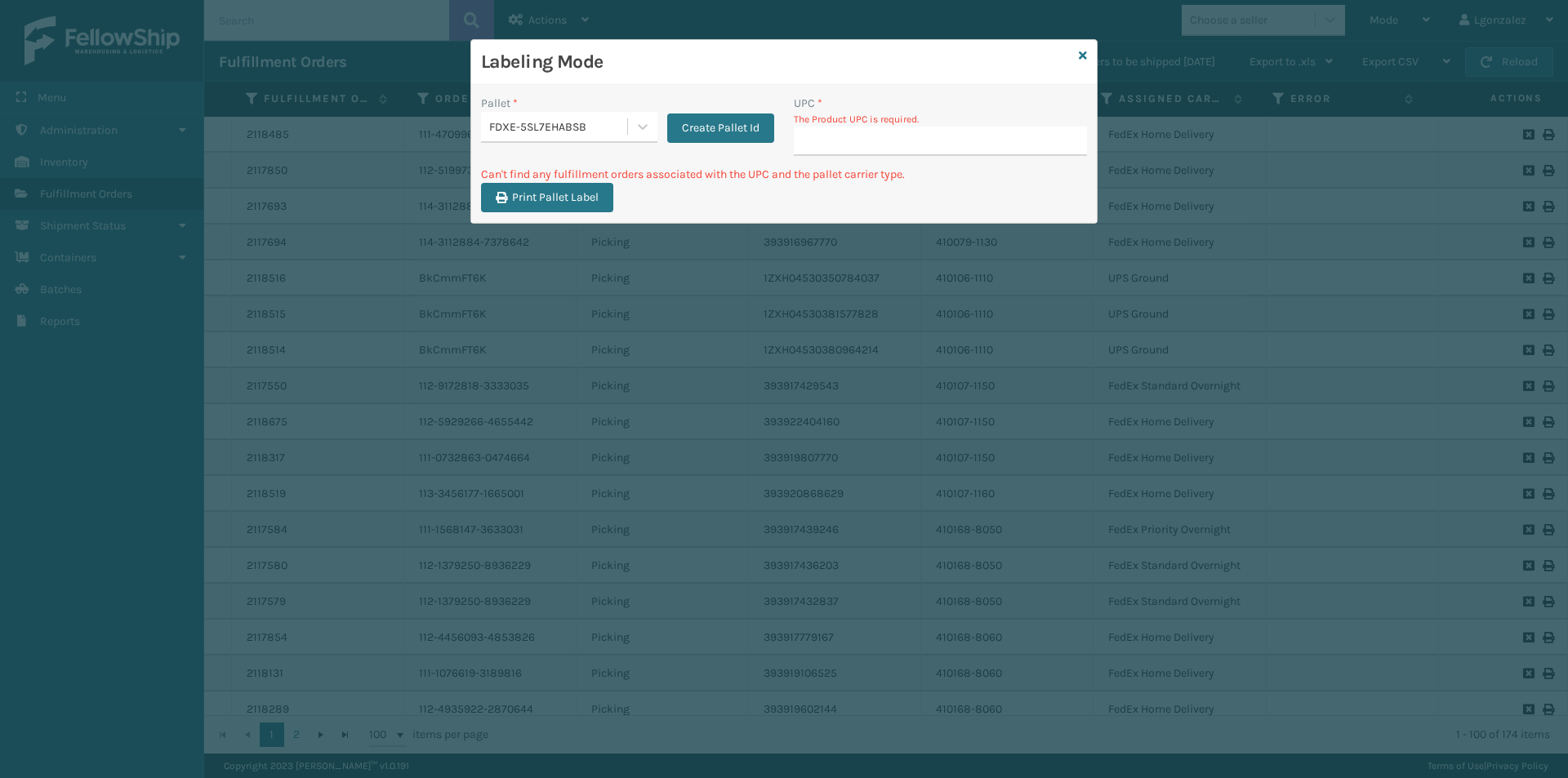
click at [1090, 52] on div "Labeling Mode" at bounding box center [784, 62] width 626 height 45
click at [1082, 50] on icon at bounding box center [1083, 55] width 9 height 11
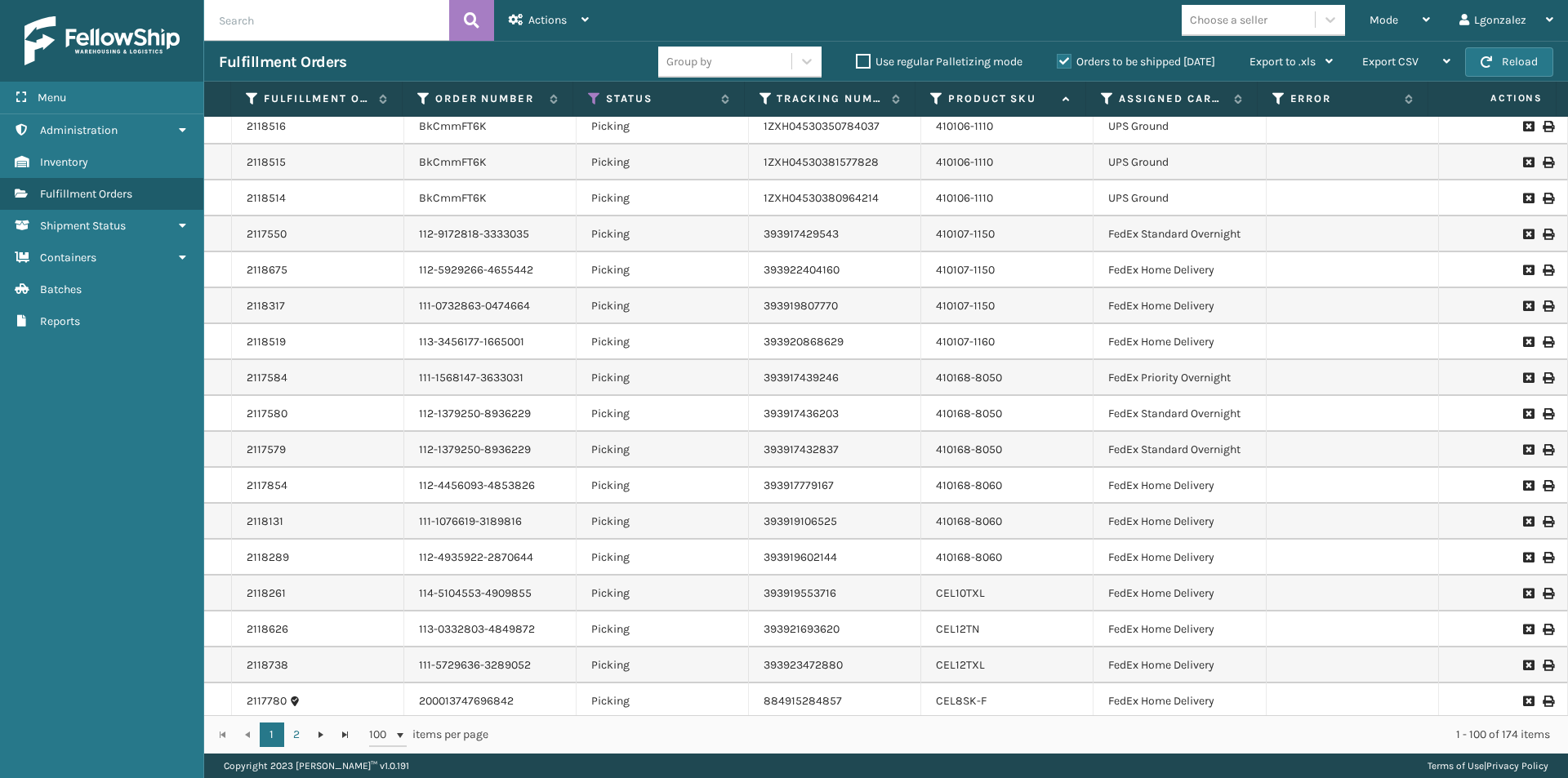
scroll to position [163, 0]
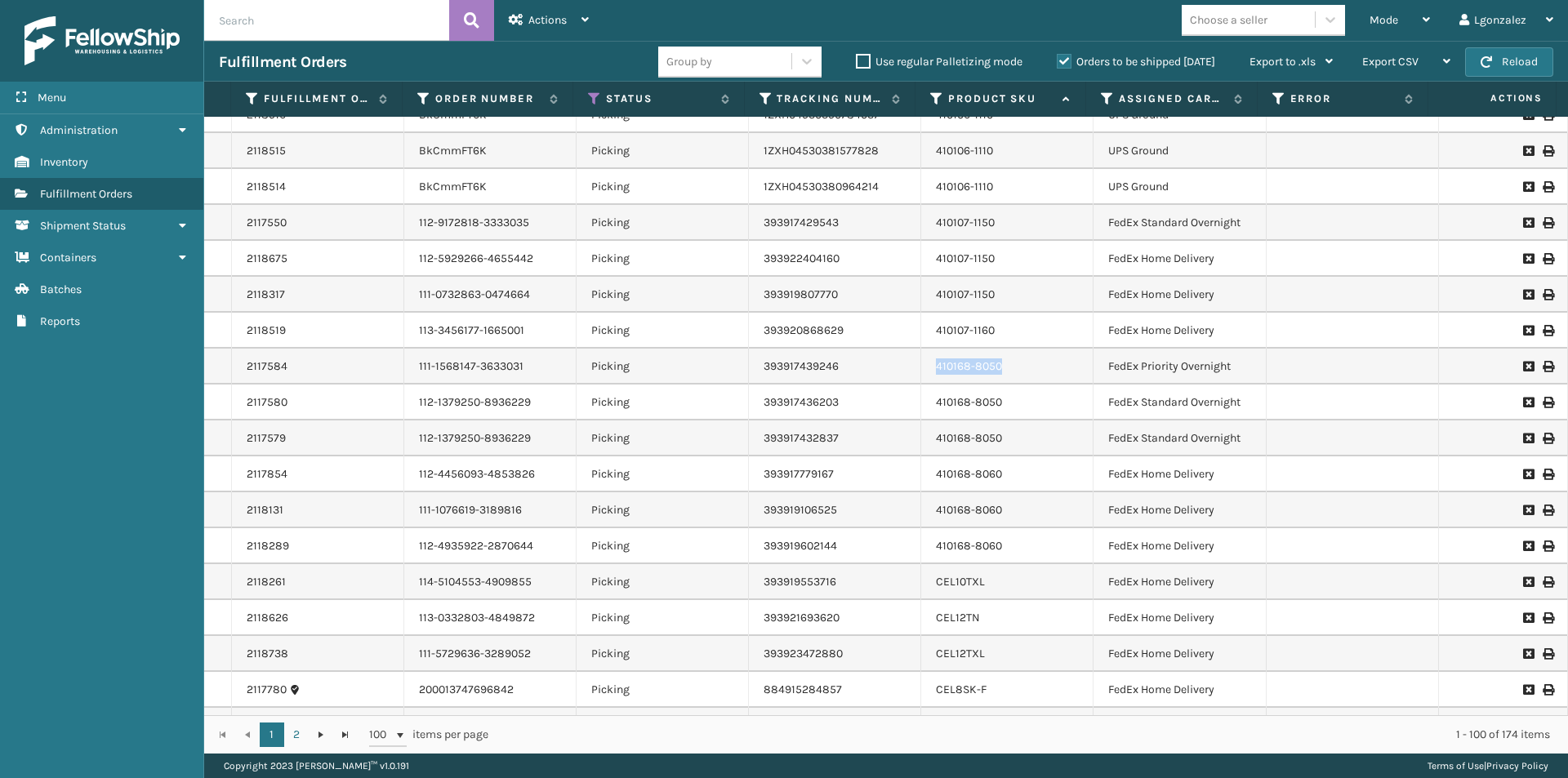
drag, startPoint x: 996, startPoint y: 367, endPoint x: 928, endPoint y: 371, distance: 68.1
click at [928, 371] on td "410168-8050" at bounding box center [1007, 366] width 172 height 36
copy link "410168-8050"
click at [1433, 7] on div "Mode Regular Mode Picking Mode Labeling Mode Exit Scan Mode" at bounding box center [1399, 21] width 90 height 41
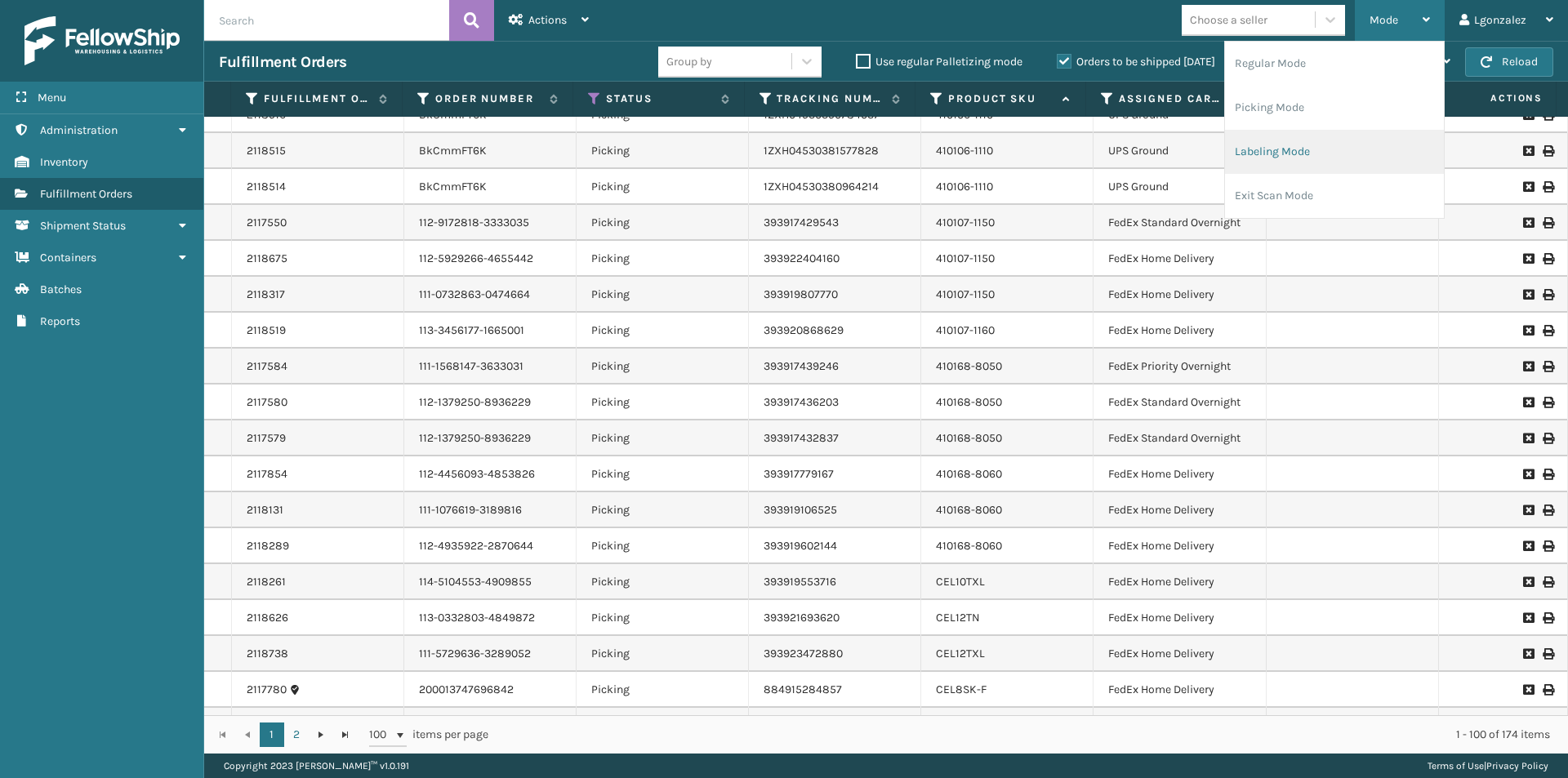
click at [1324, 153] on li "Labeling Mode" at bounding box center [1334, 152] width 219 height 45
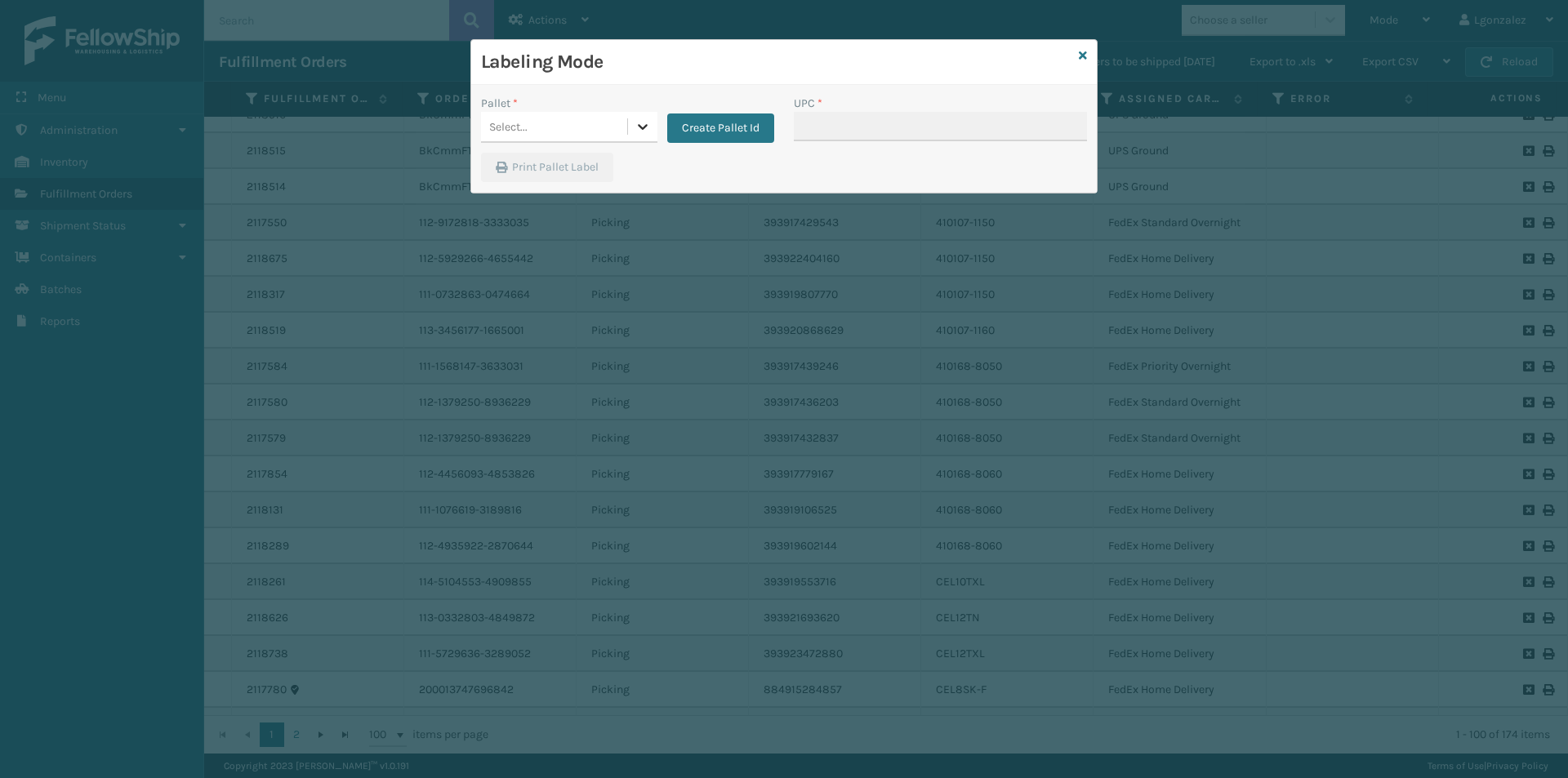
click at [637, 122] on icon at bounding box center [642, 126] width 16 height 16
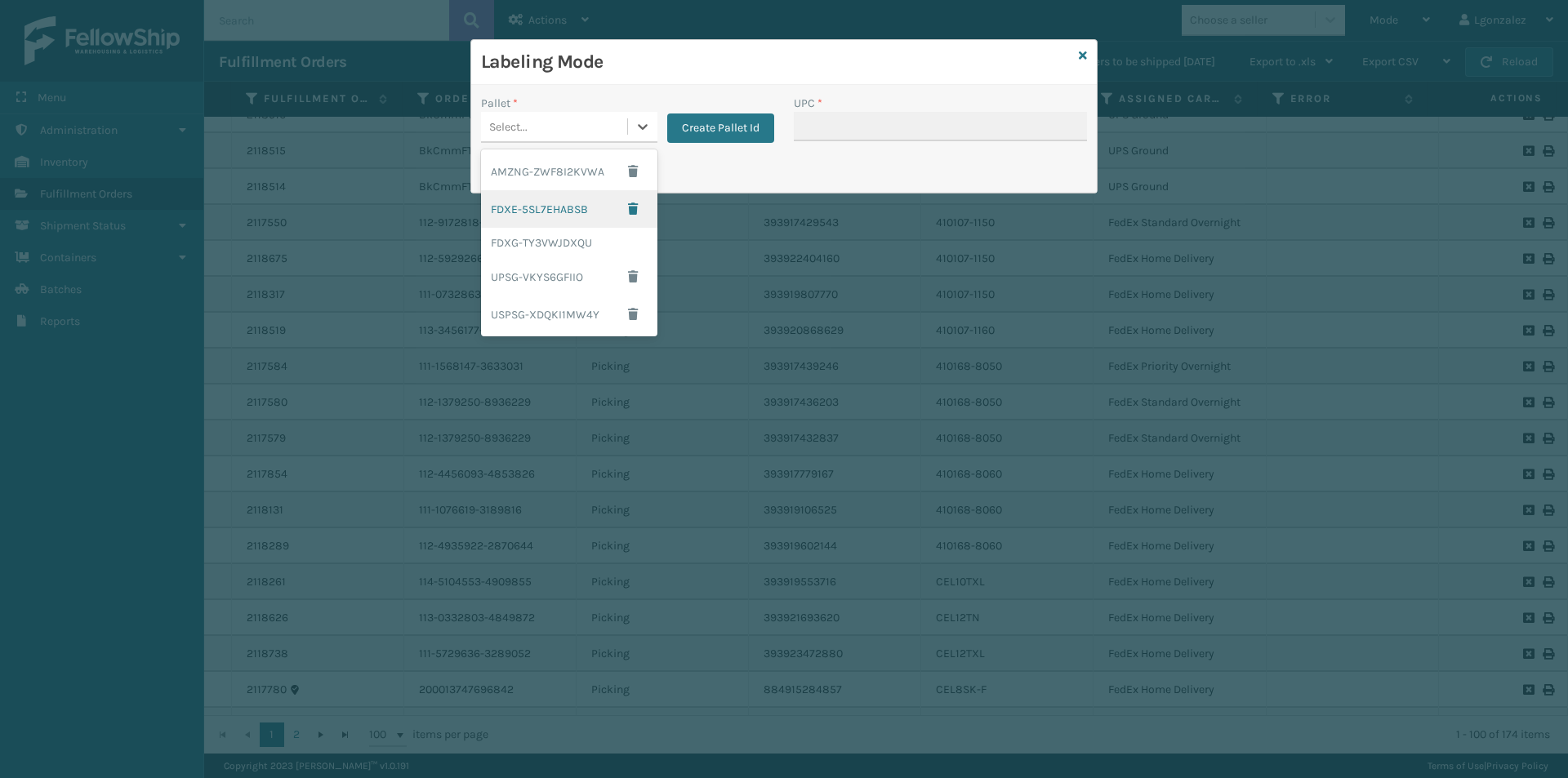
click at [570, 209] on div "FDXE-5SL7EHABSB" at bounding box center [569, 209] width 176 height 38
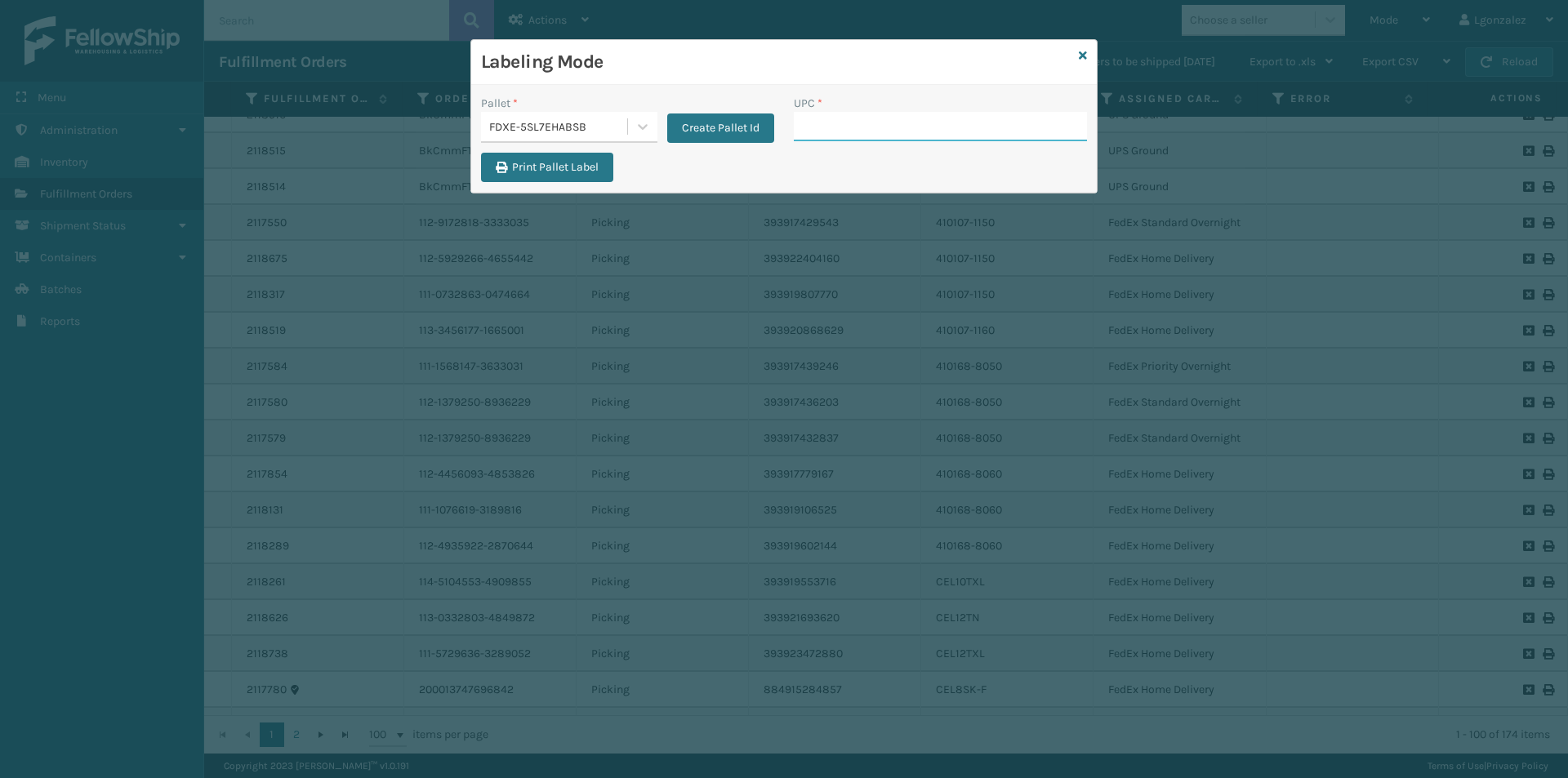
click at [828, 122] on input "UPC *" at bounding box center [940, 127] width 294 height 29
paste input "410168-8050"
type input "410168-8050"
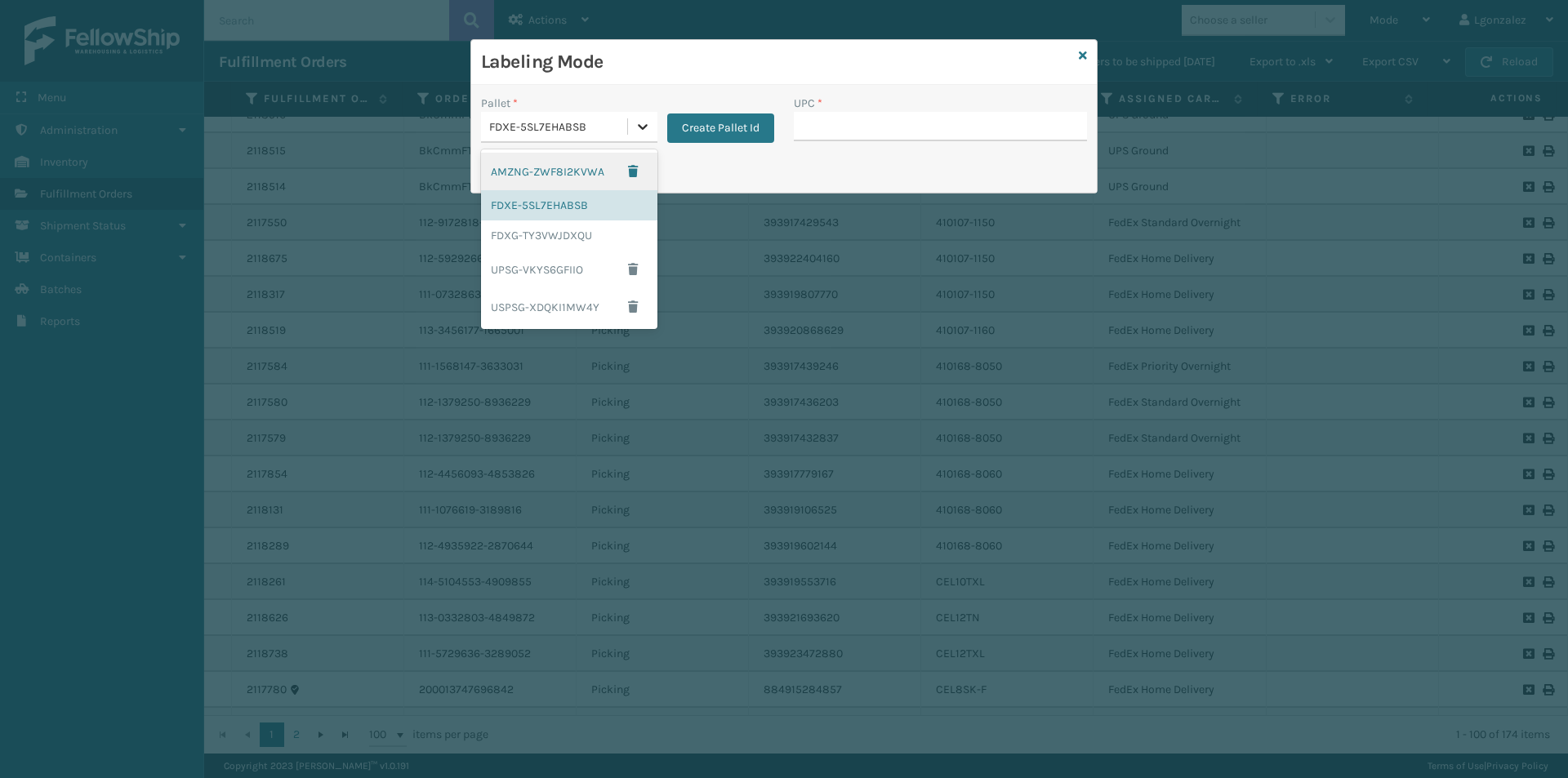
click at [636, 130] on icon at bounding box center [642, 126] width 16 height 16
click at [551, 235] on div "FDXG-TY3VWJDXQU" at bounding box center [569, 235] width 176 height 30
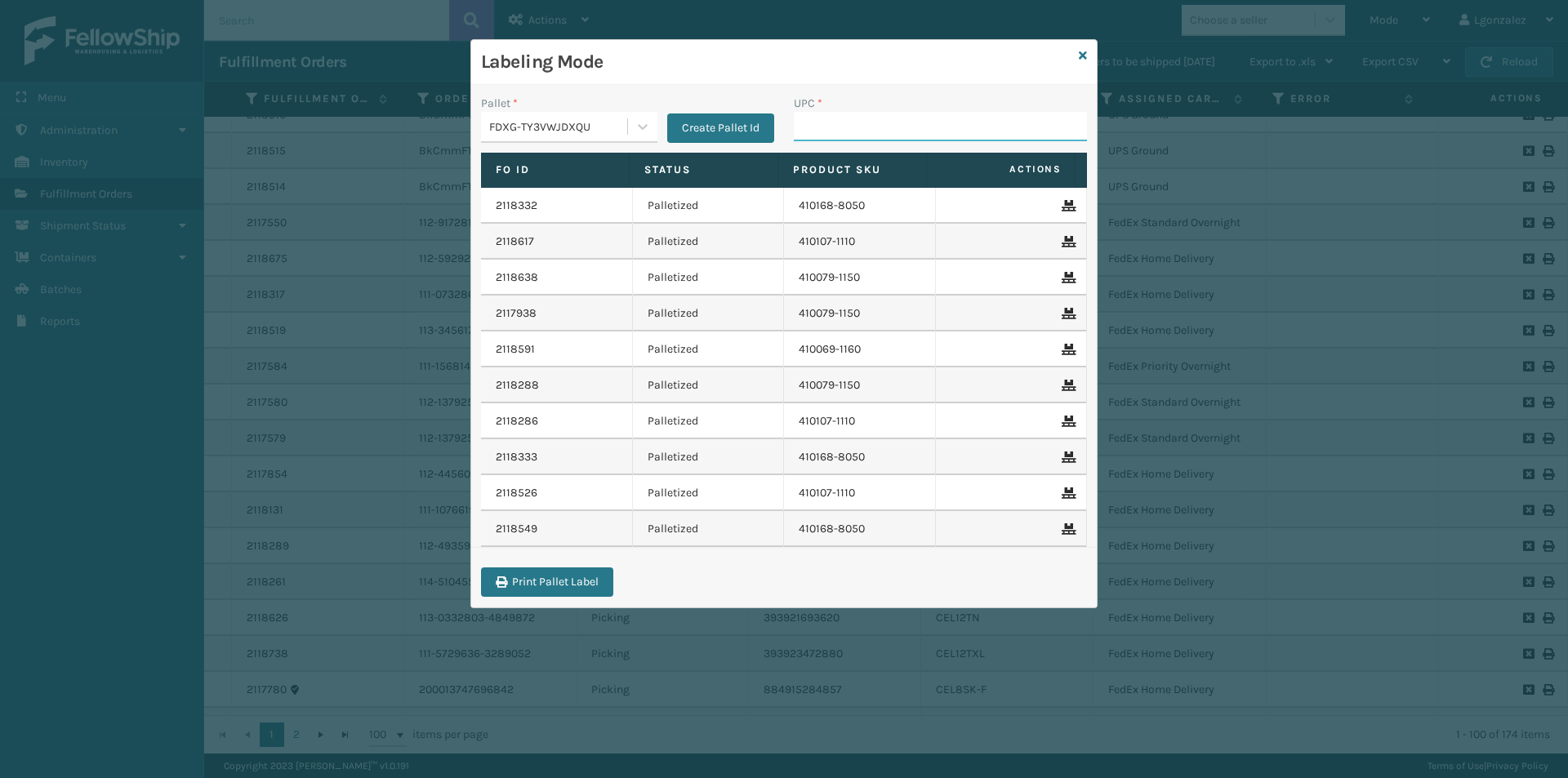
click at [822, 122] on input "UPC *" at bounding box center [940, 127] width 294 height 29
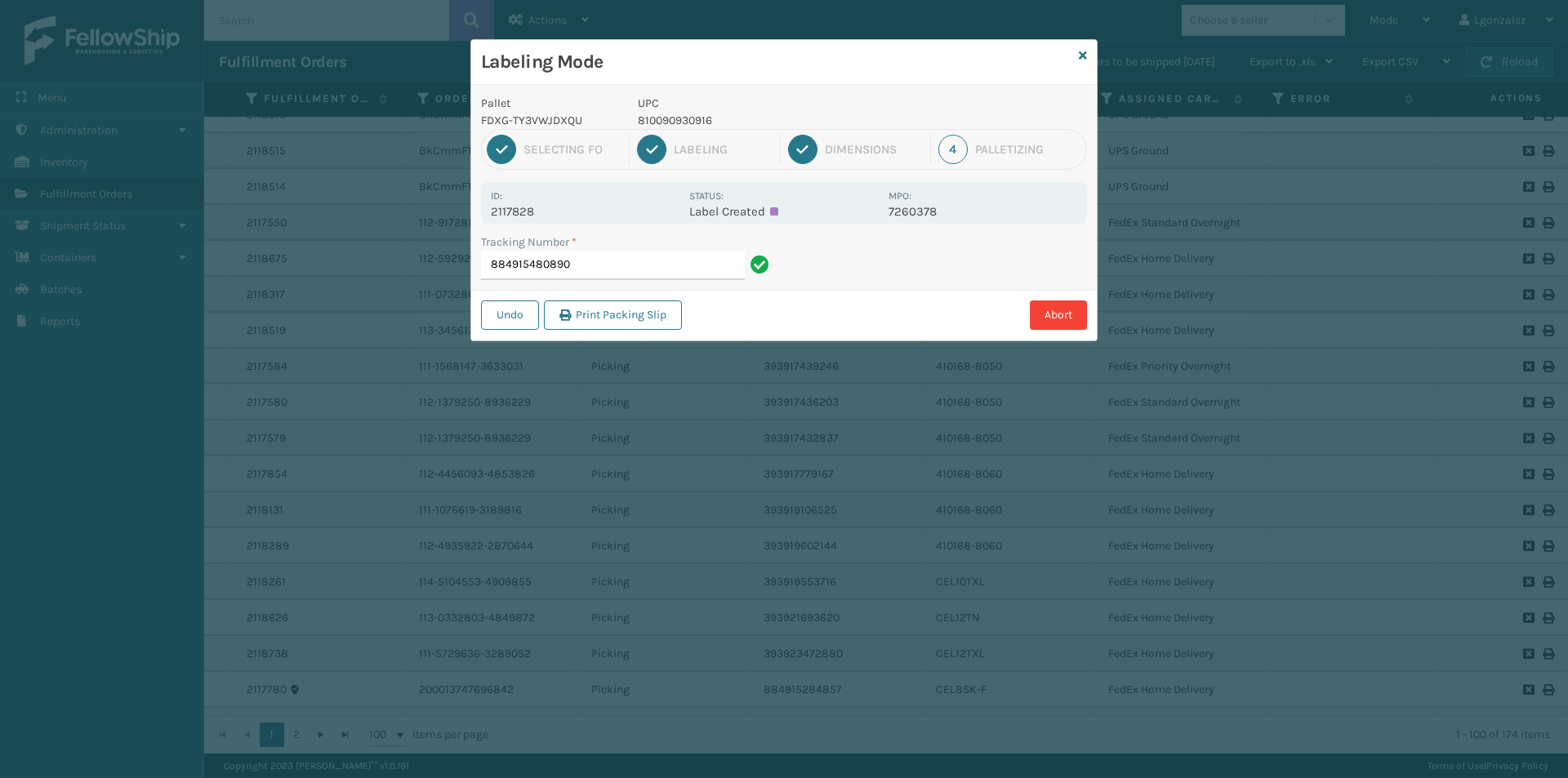
click at [700, 116] on p "810090930916" at bounding box center [757, 121] width 241 height 17
copy p "810090930916"
click at [655, 263] on input "884915480890" at bounding box center [613, 265] width 264 height 29
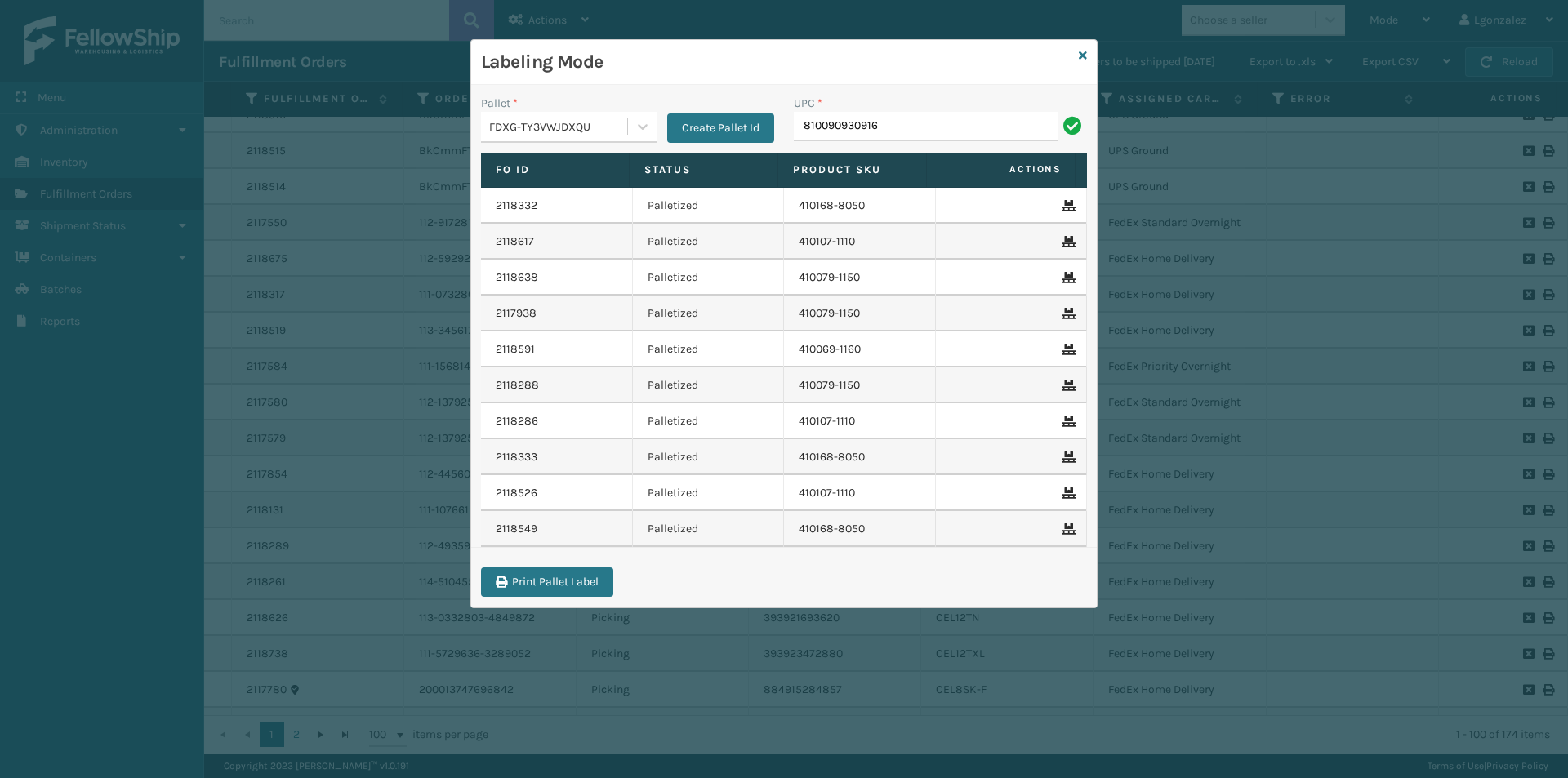
type input "810090930916"
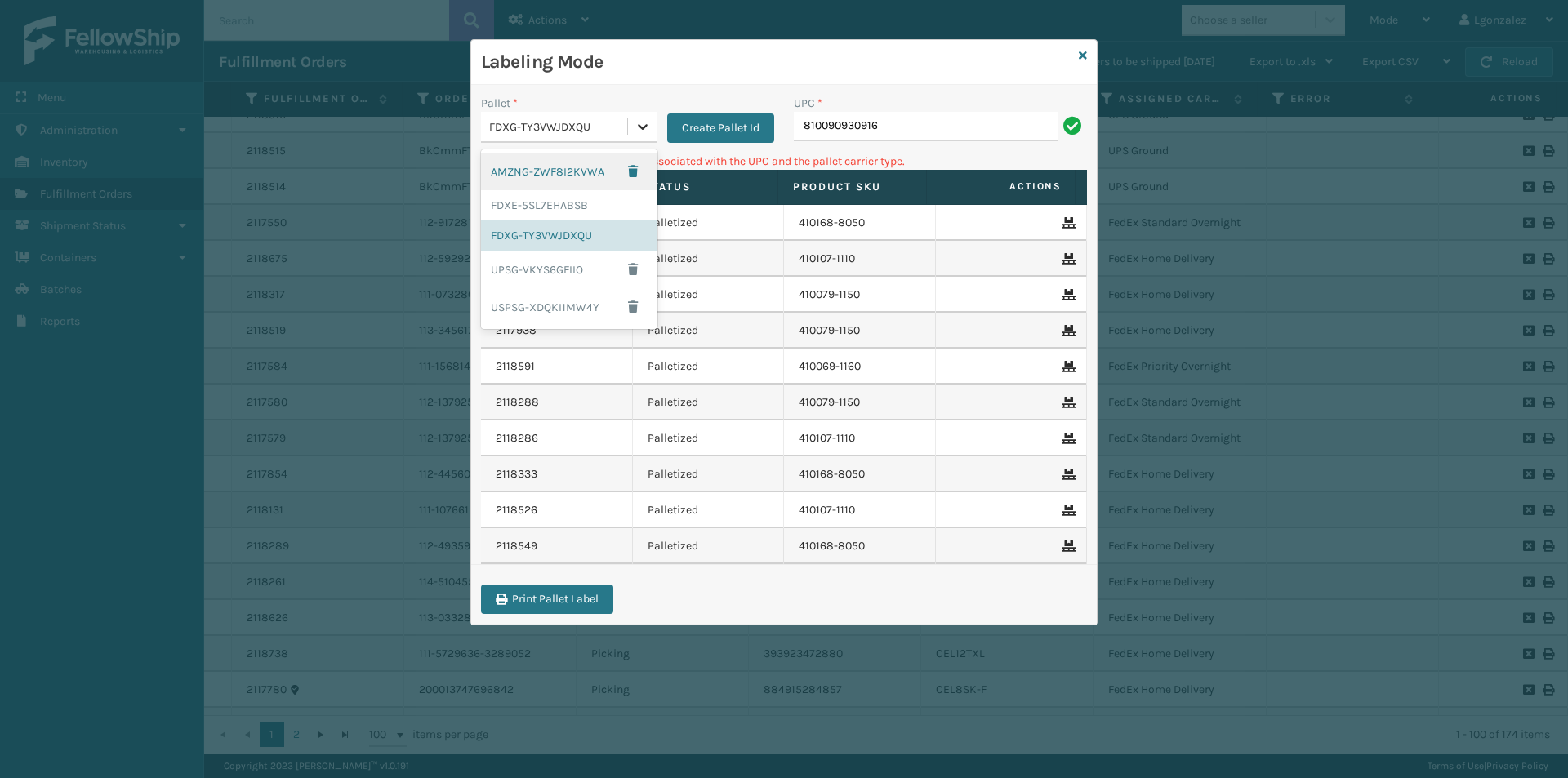
click at [638, 128] on icon at bounding box center [642, 126] width 16 height 16
click at [540, 275] on div "UPSG-VKYS6GFIIO" at bounding box center [569, 270] width 176 height 38
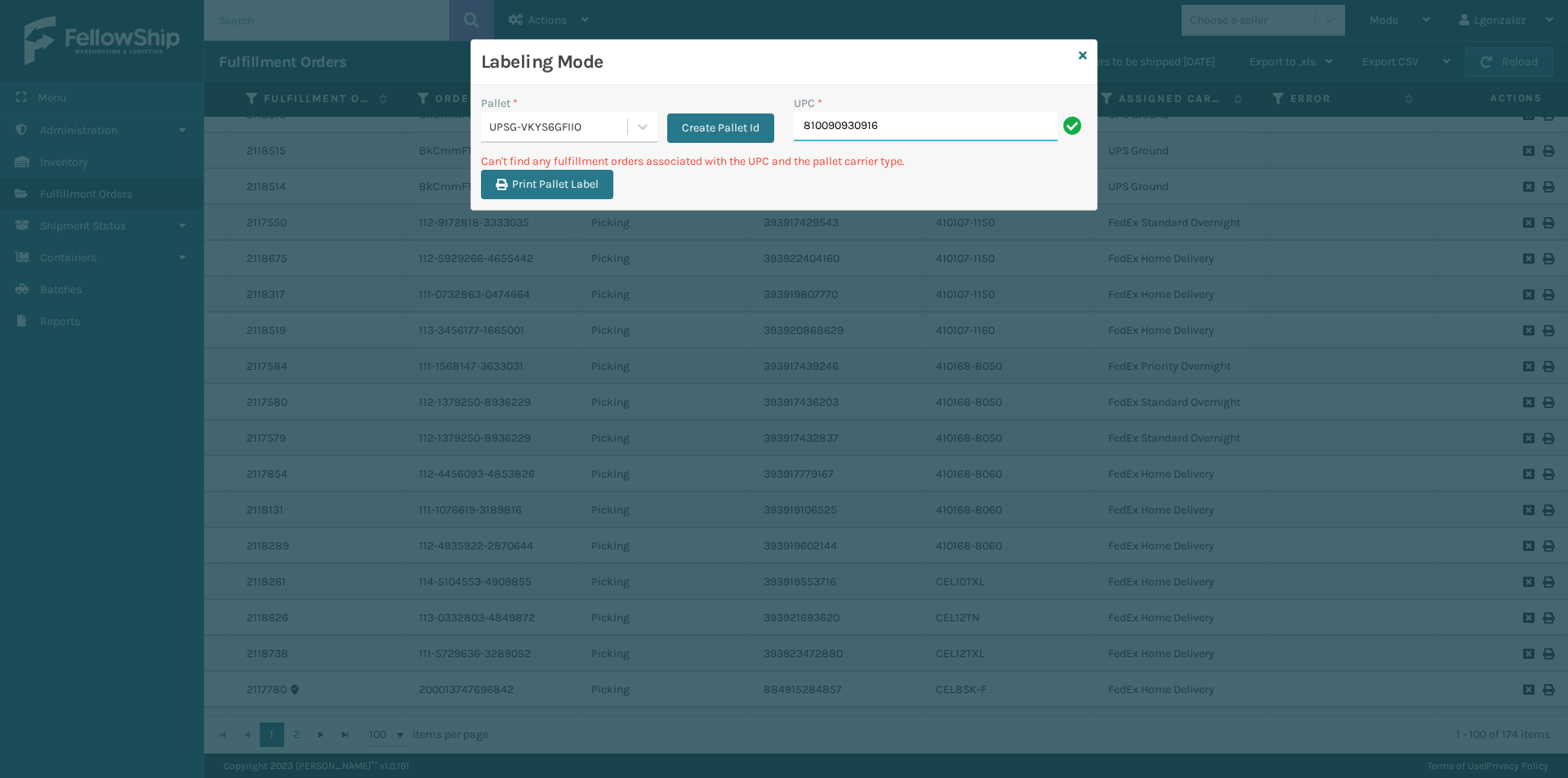
click at [889, 132] on input "810090930916" at bounding box center [925, 127] width 264 height 29
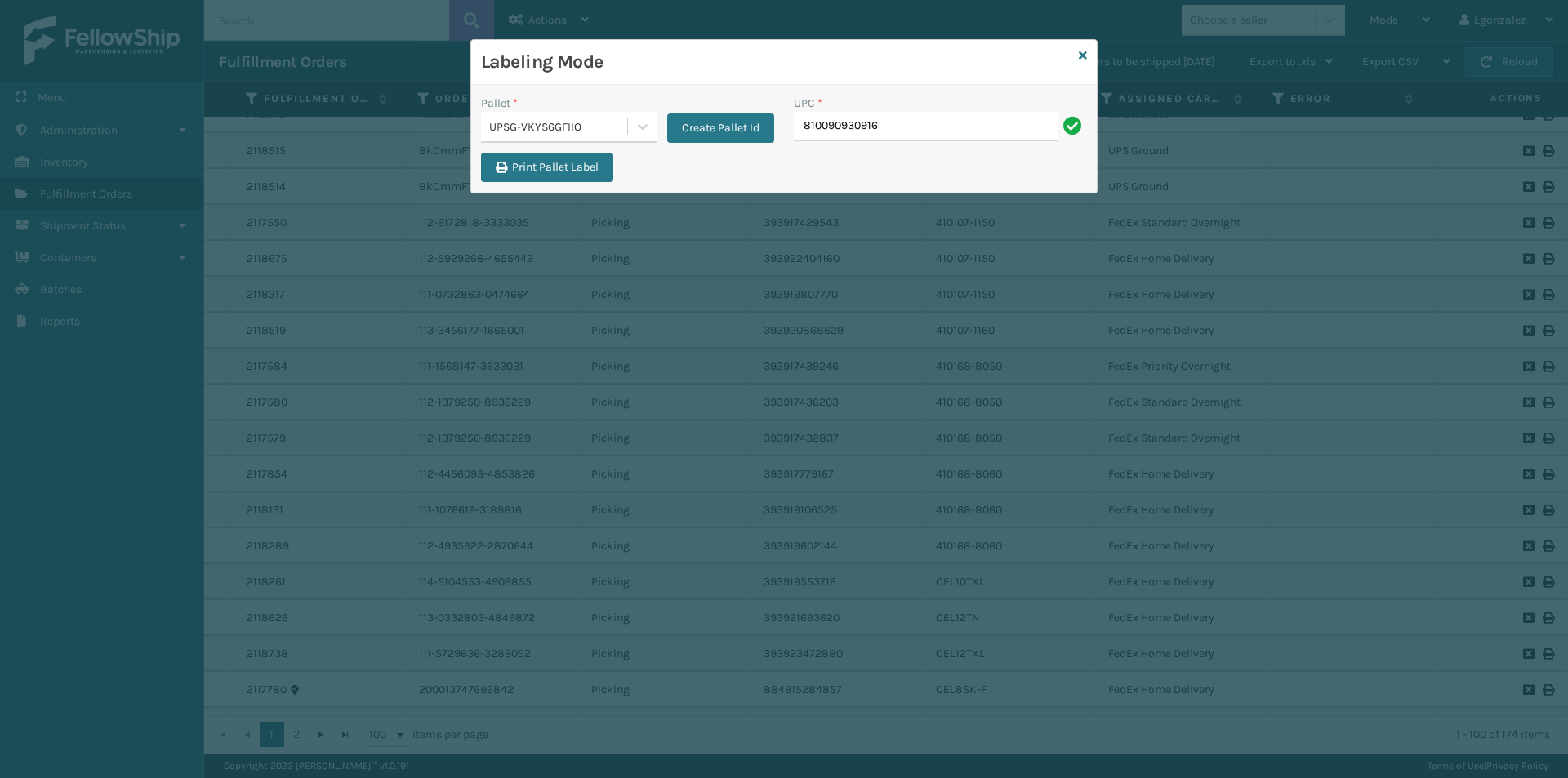
type input "810090930916"
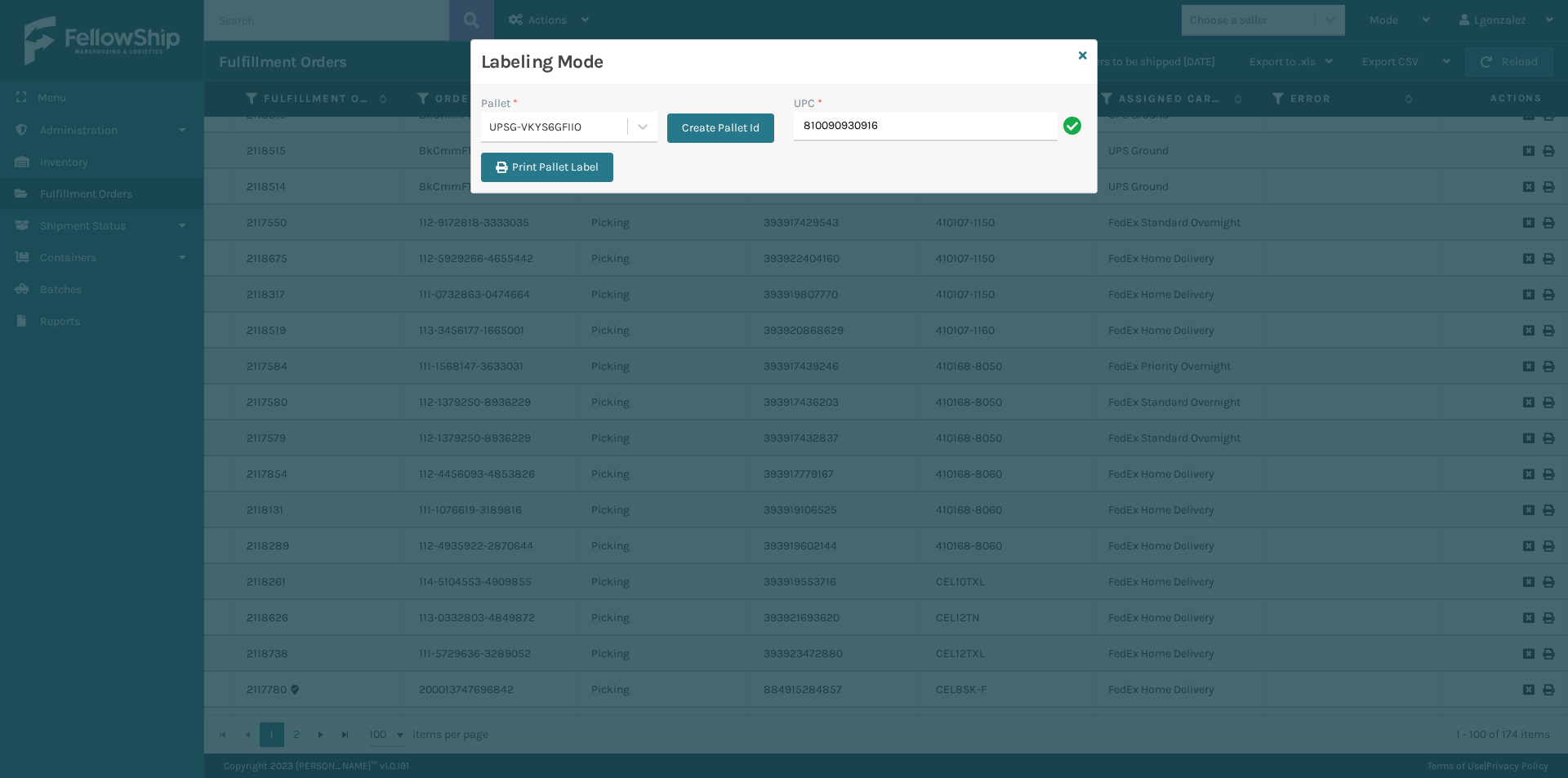
type input "810090930916"
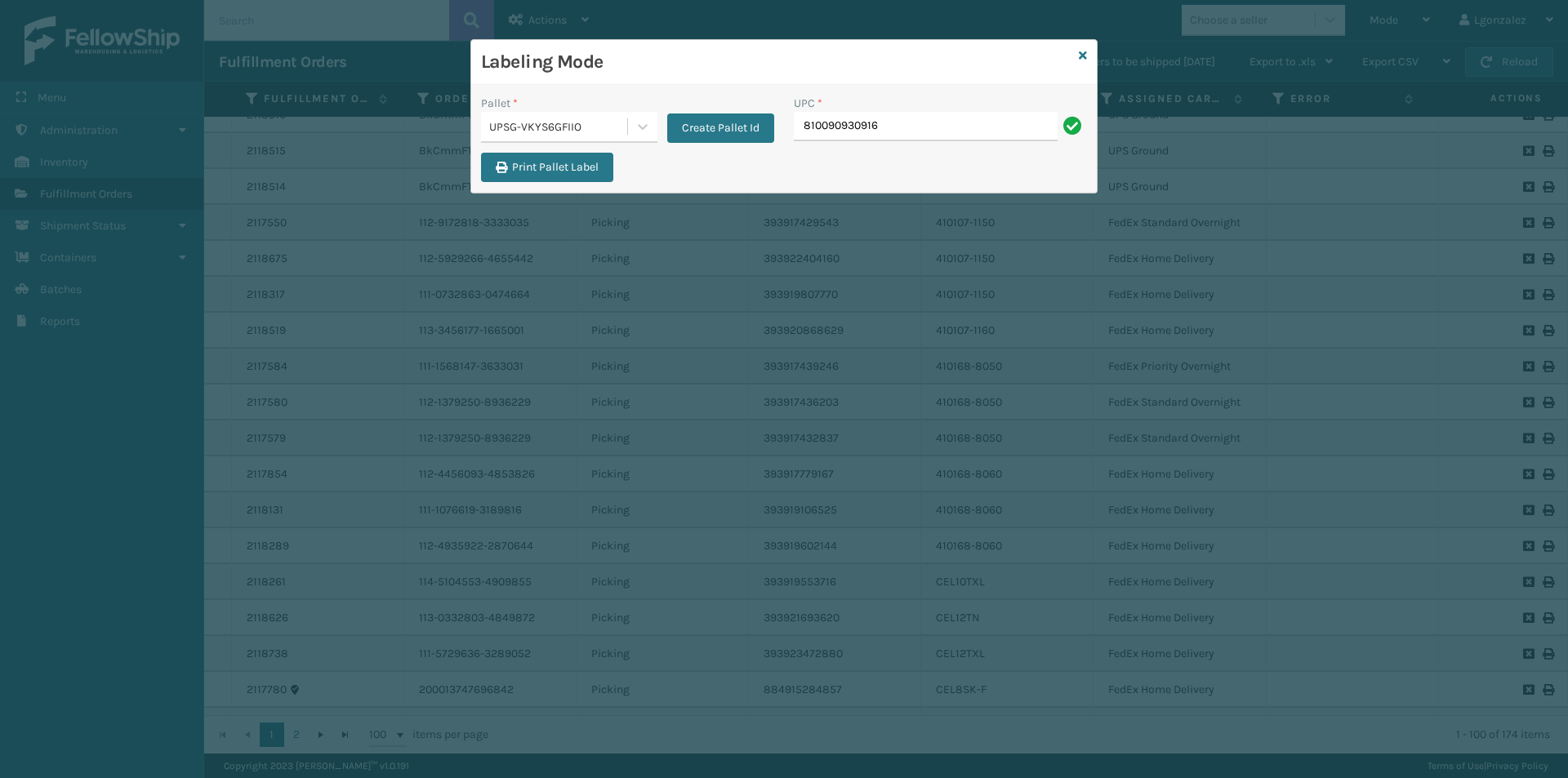
type input "810090930916"
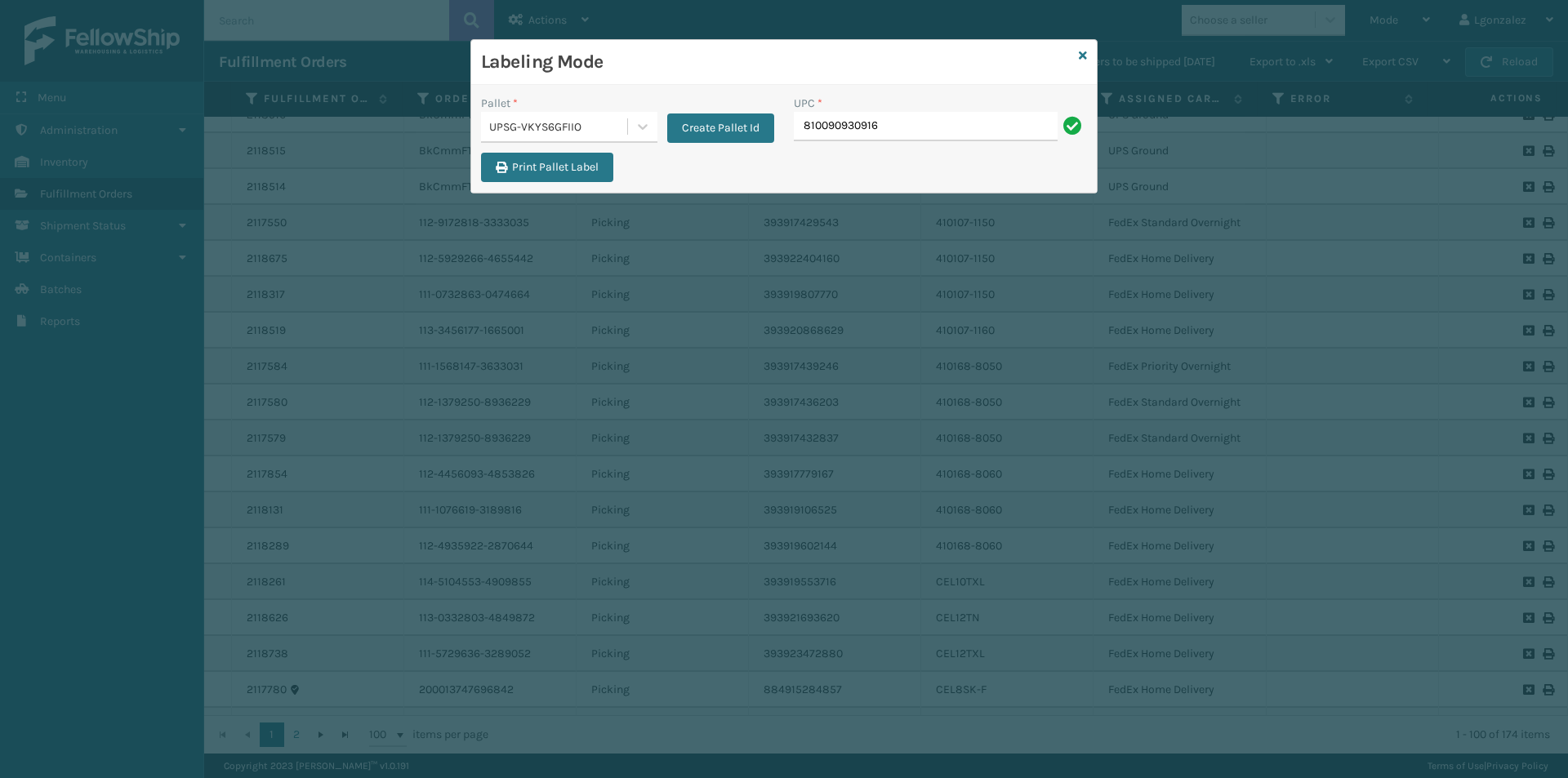
type input "810090930916"
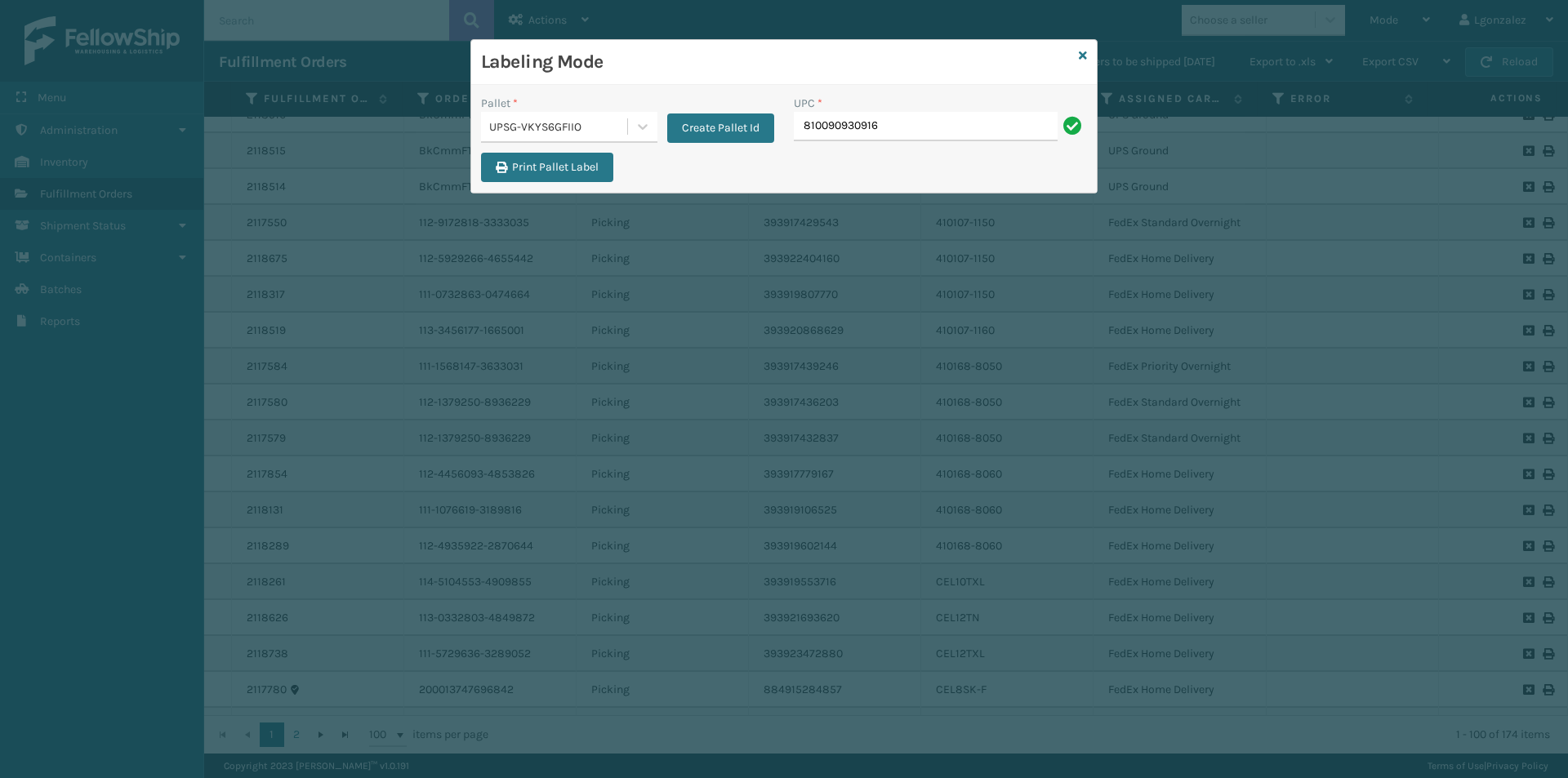
type input "810090930916"
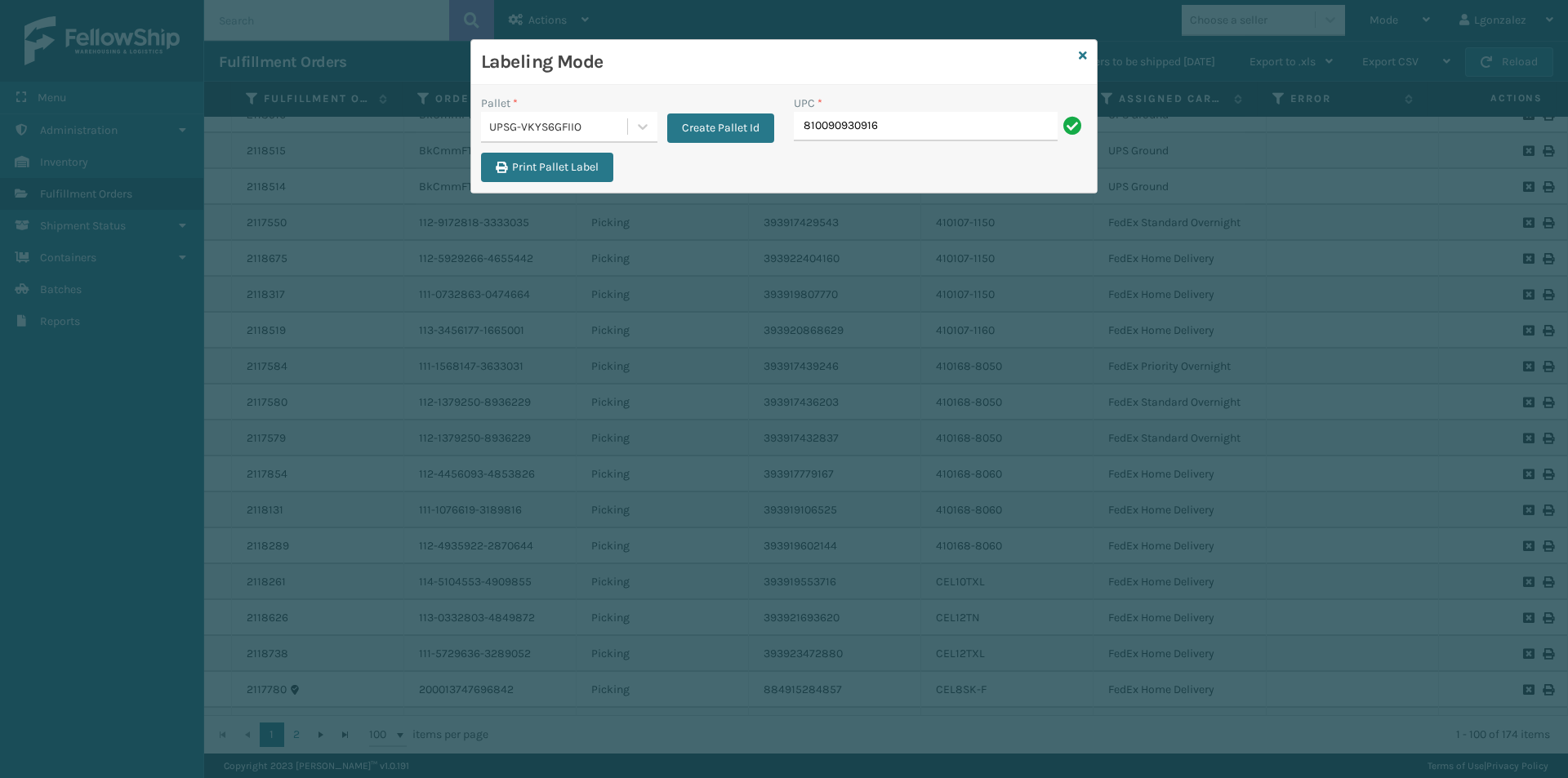
type input "810090930916"
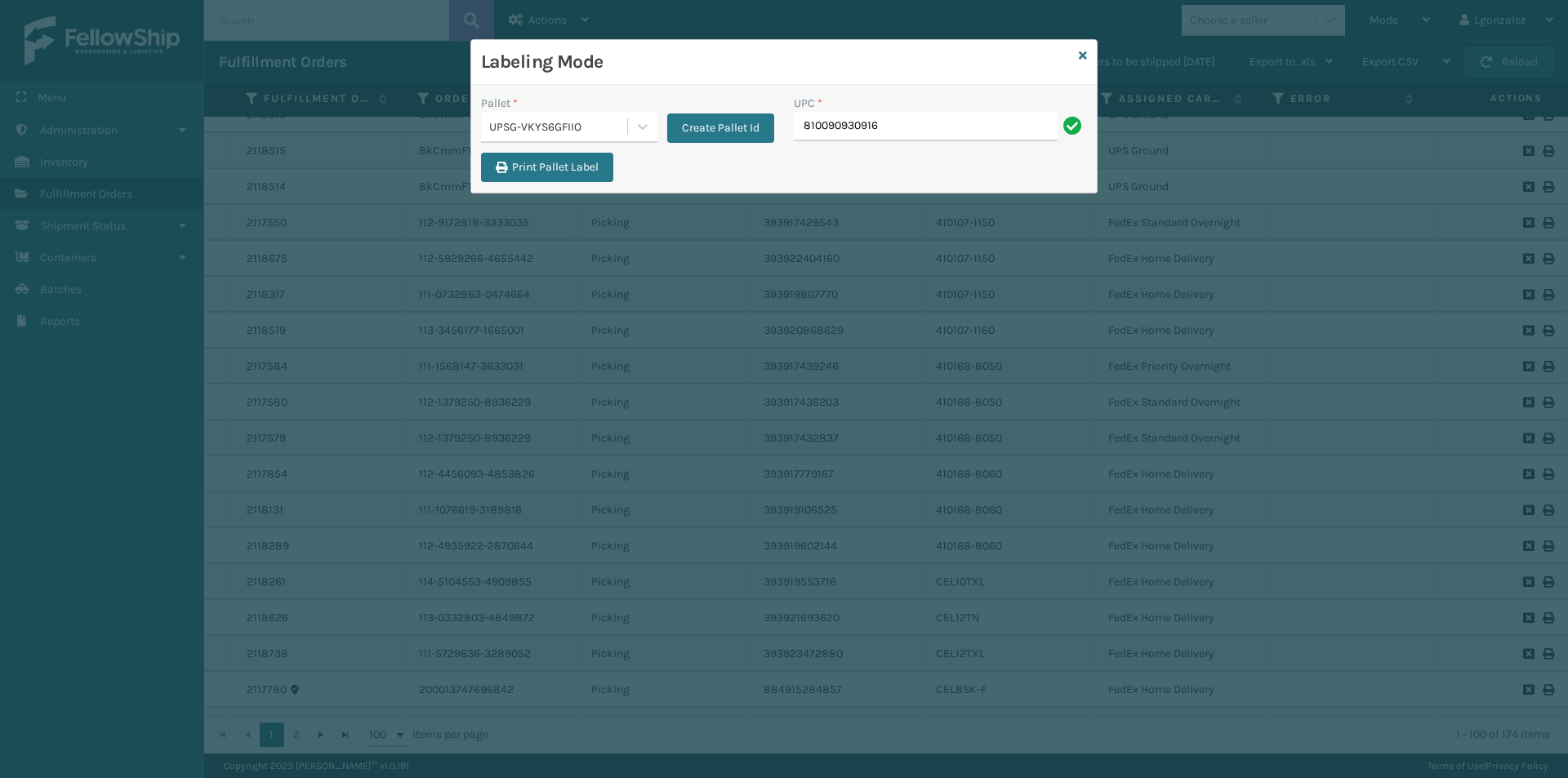
type input "810090930916"
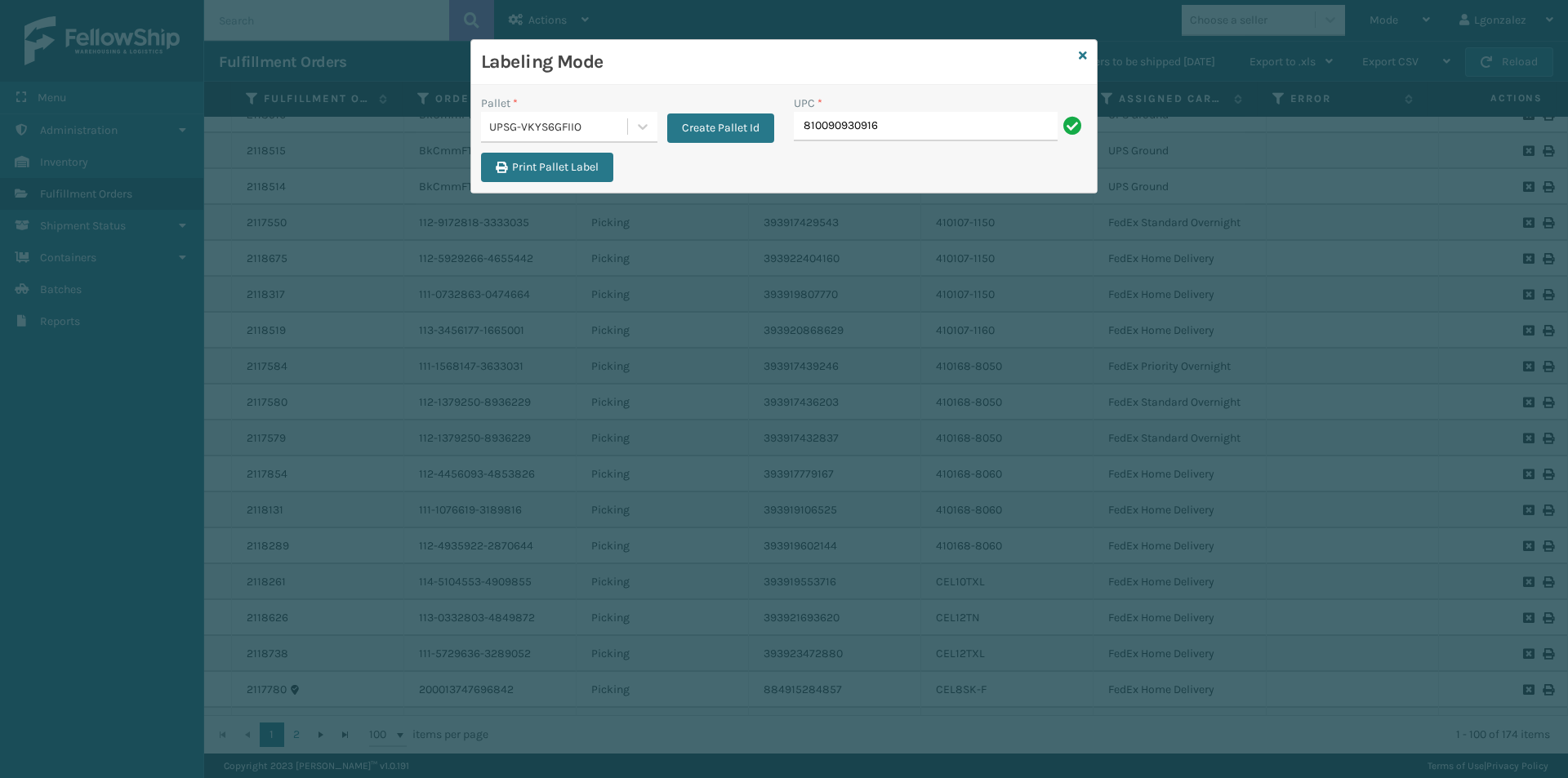
type input "810090930916"
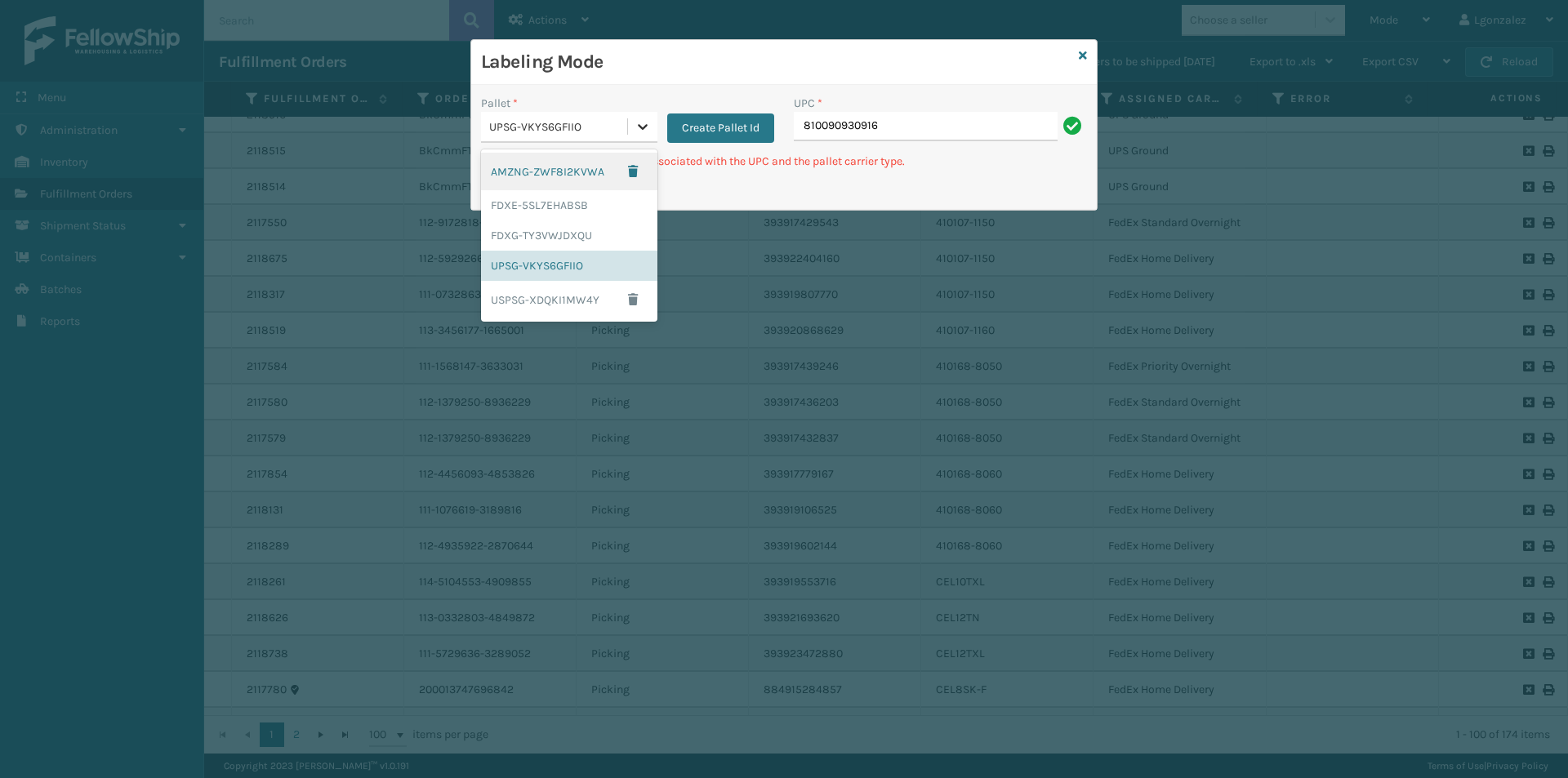
click at [638, 129] on icon at bounding box center [642, 126] width 16 height 16
click at [680, 78] on div "Labeling Mode" at bounding box center [784, 62] width 626 height 45
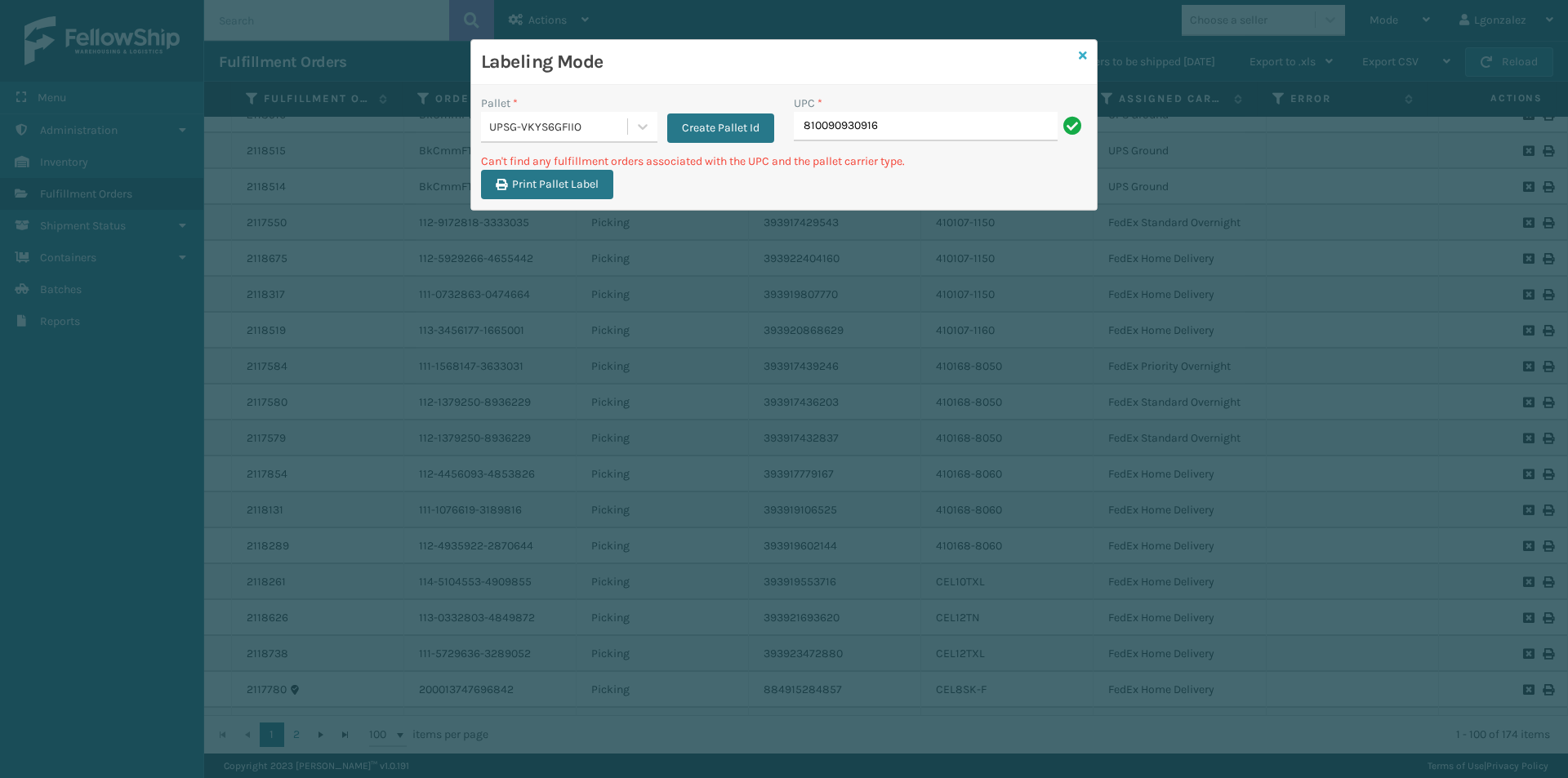
click at [1085, 47] on link at bounding box center [1083, 56] width 9 height 17
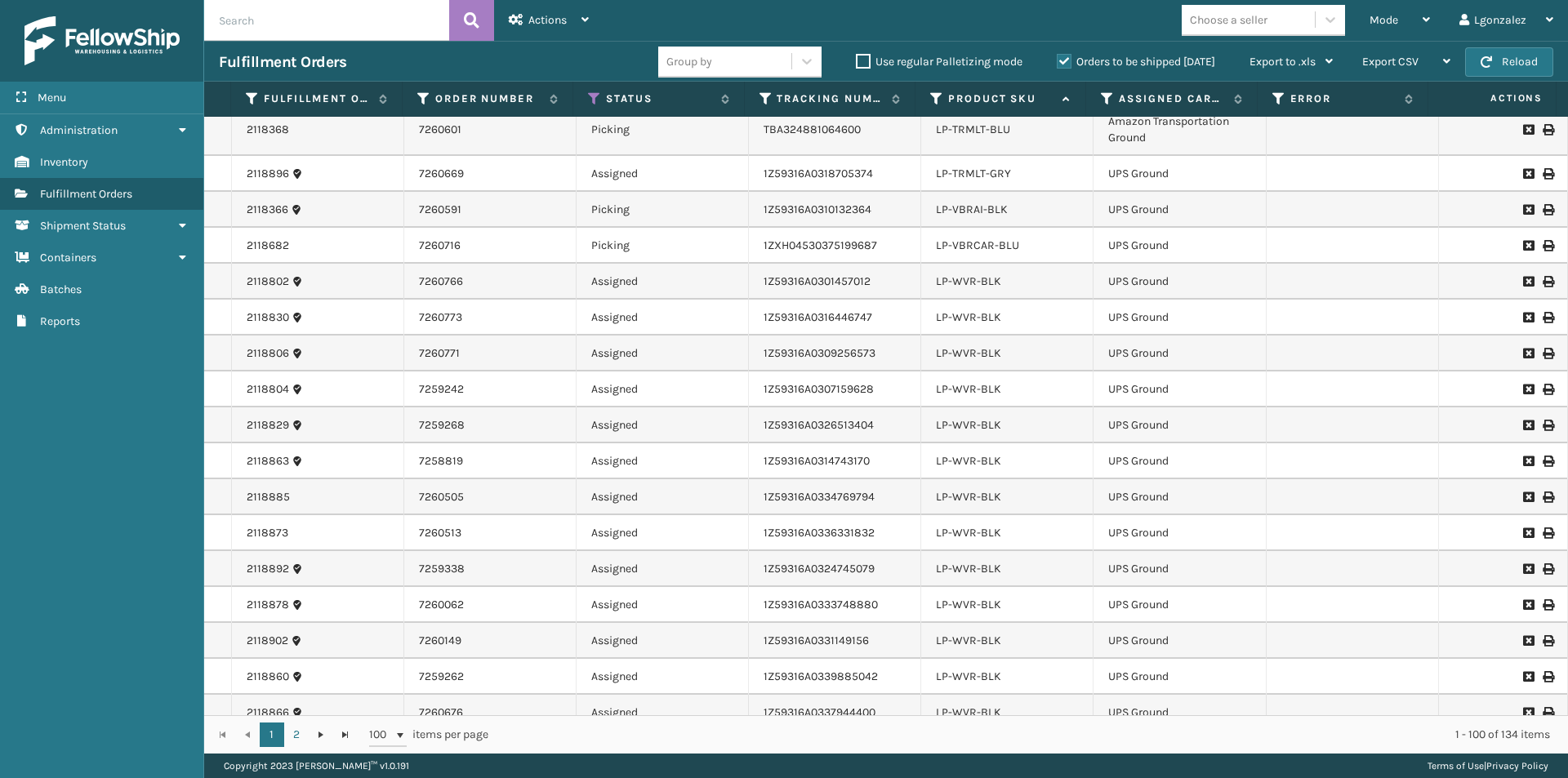
scroll to position [3109, 0]
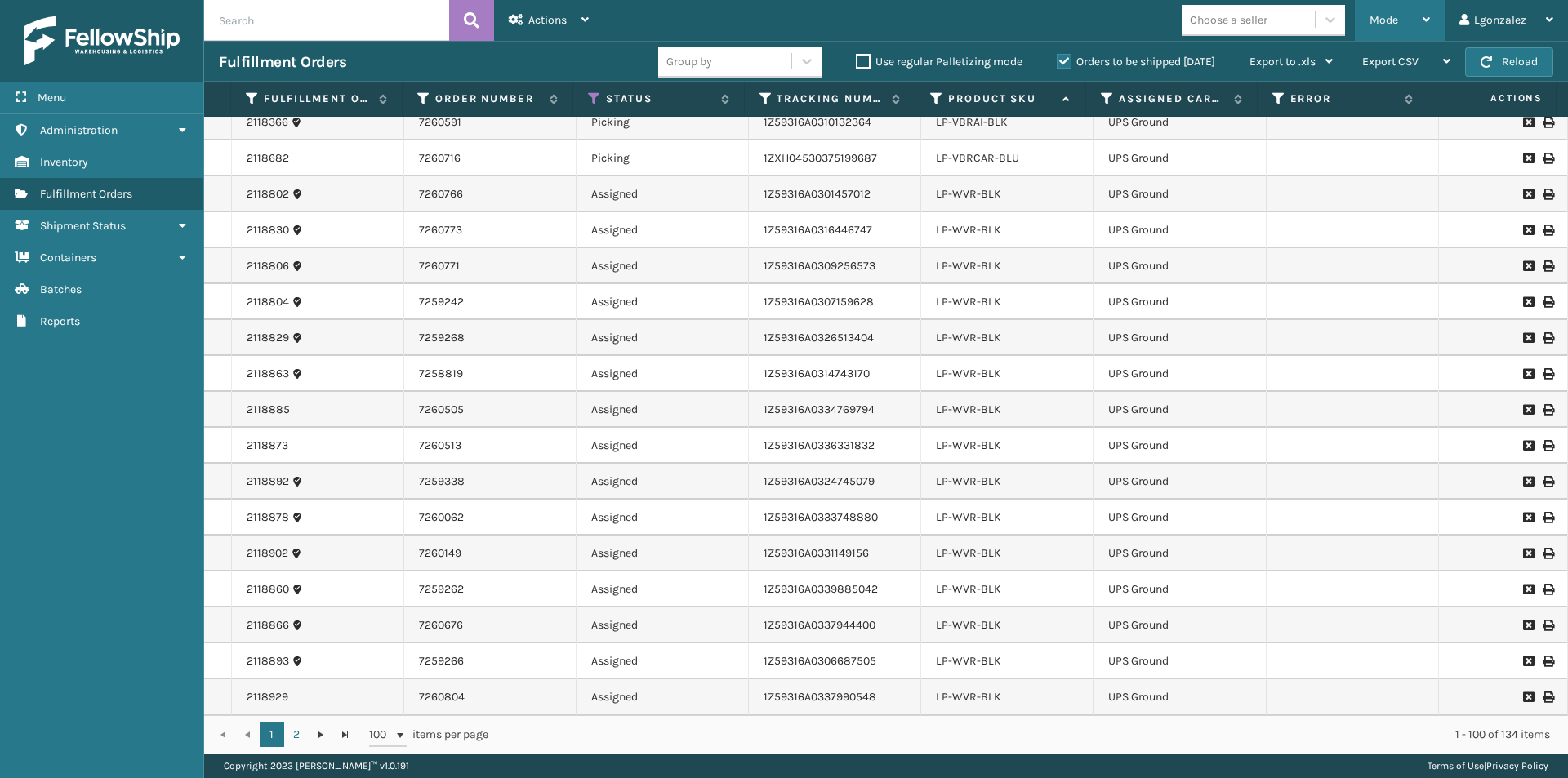
click at [1411, 21] on div "Mode" at bounding box center [1399, 21] width 61 height 41
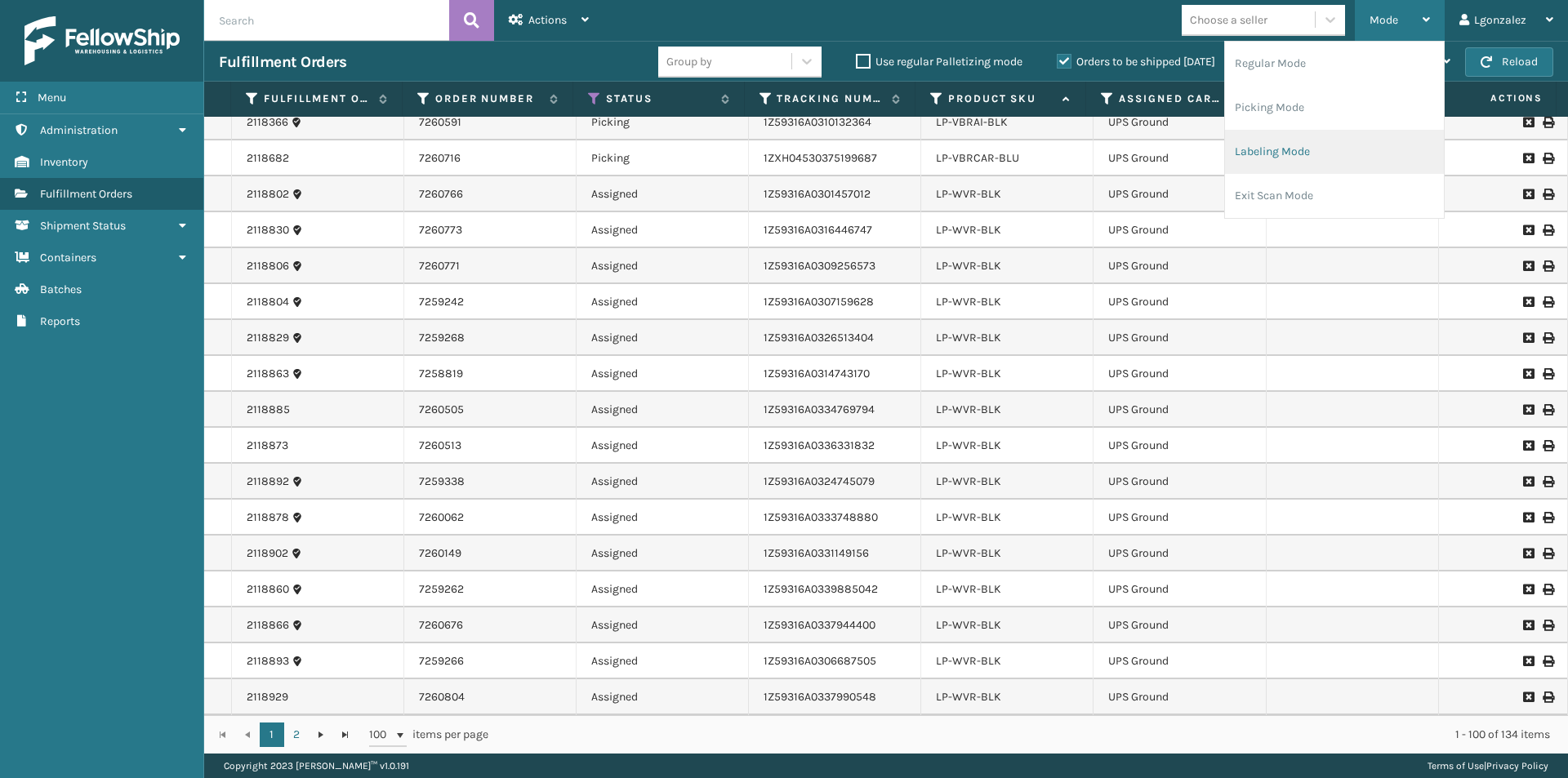
click at [1308, 158] on li "Labeling Mode" at bounding box center [1334, 152] width 219 height 45
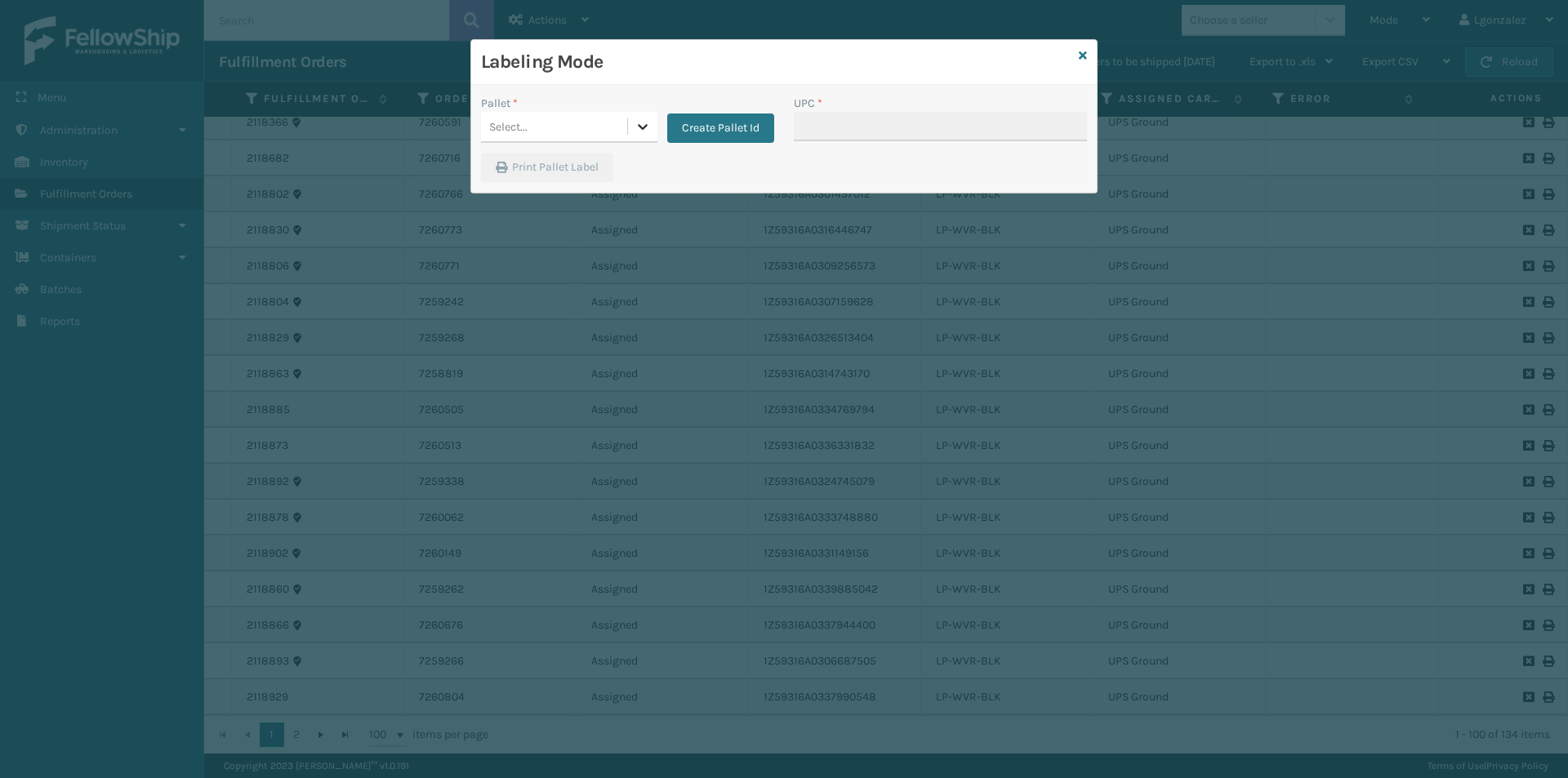
click at [646, 123] on icon at bounding box center [642, 126] width 16 height 16
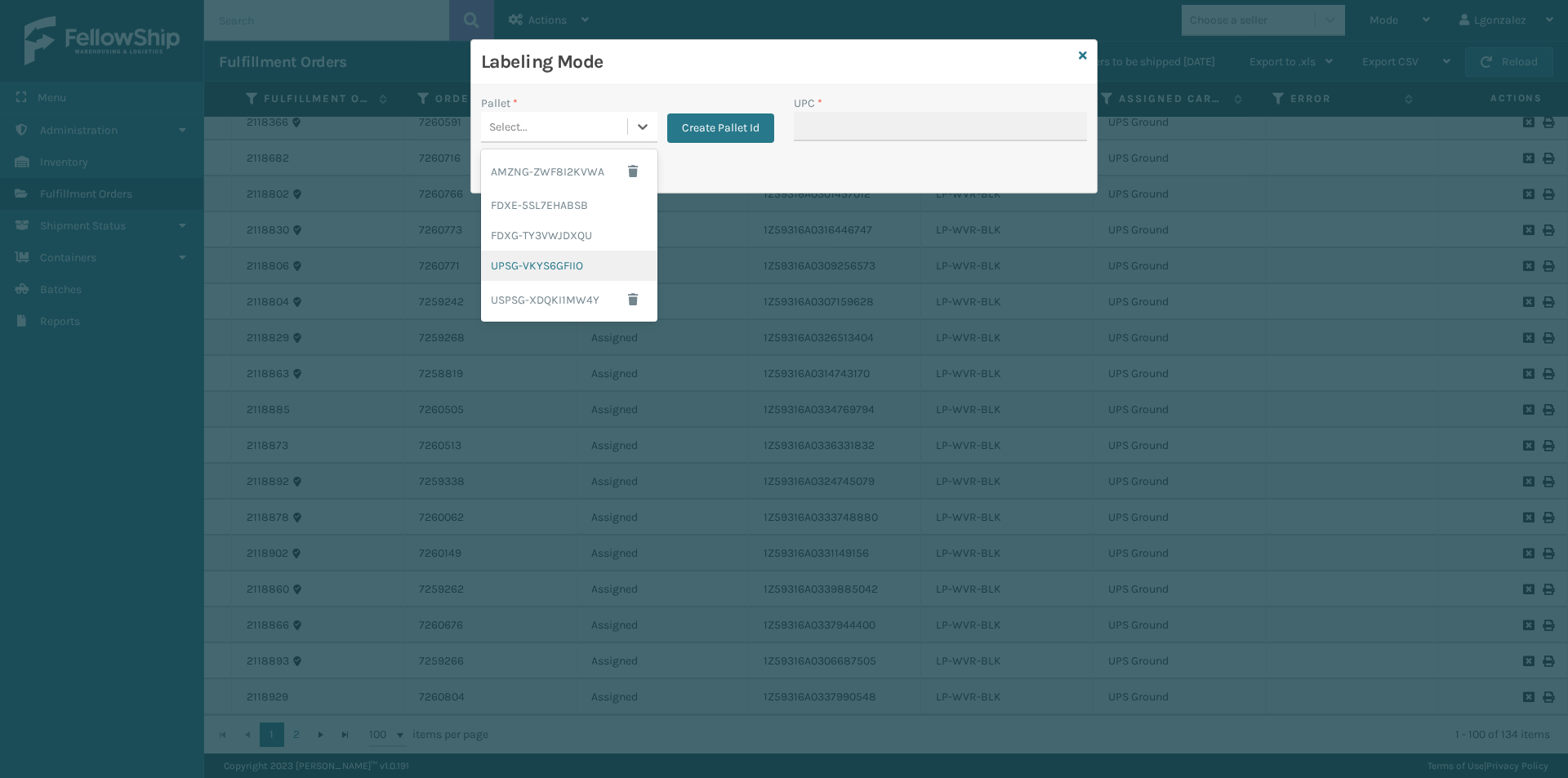
click at [585, 276] on div "UPSG-VKYS6GFIIO" at bounding box center [569, 265] width 176 height 30
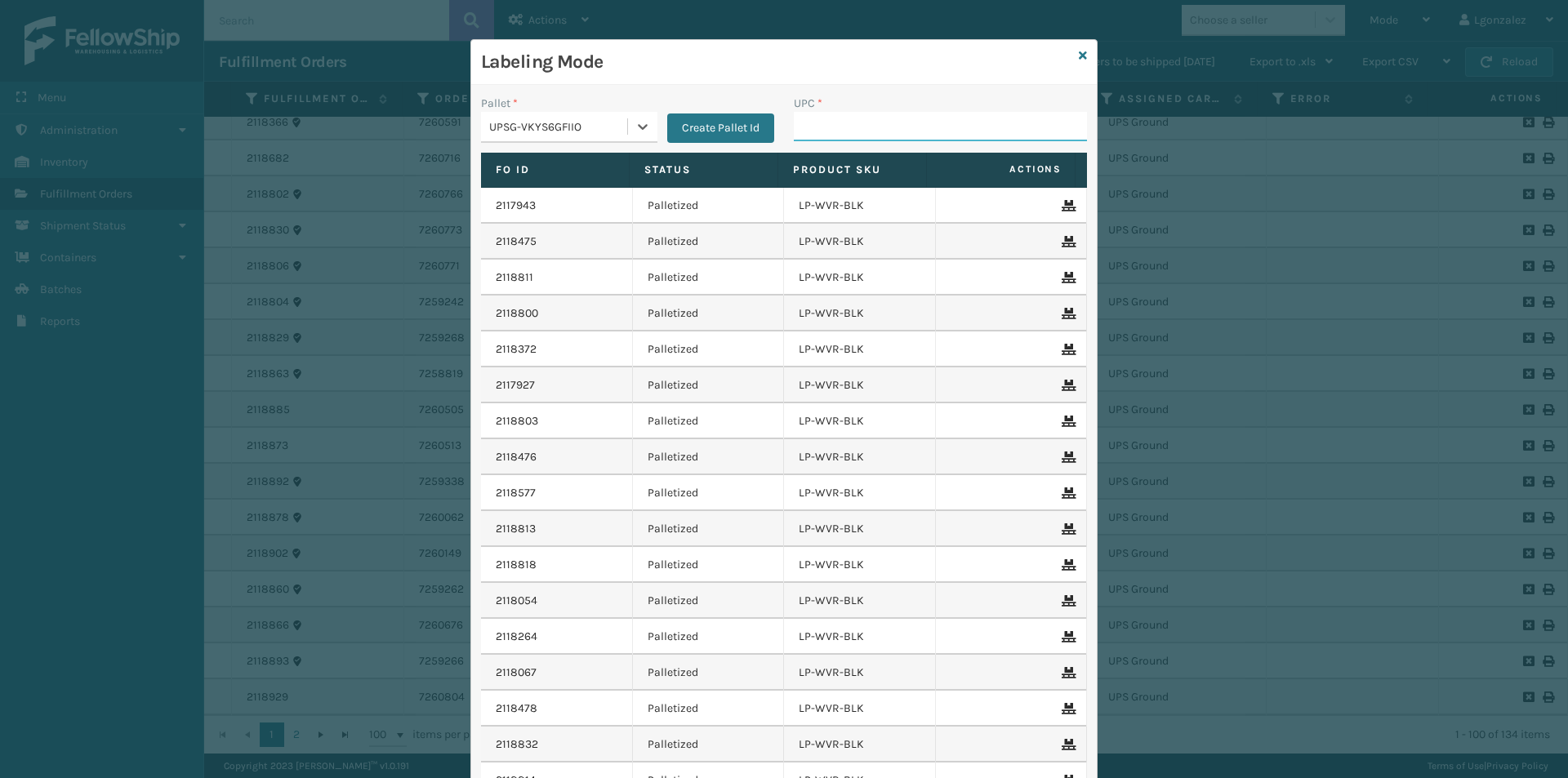
click at [896, 119] on input "UPC *" at bounding box center [940, 127] width 294 height 29
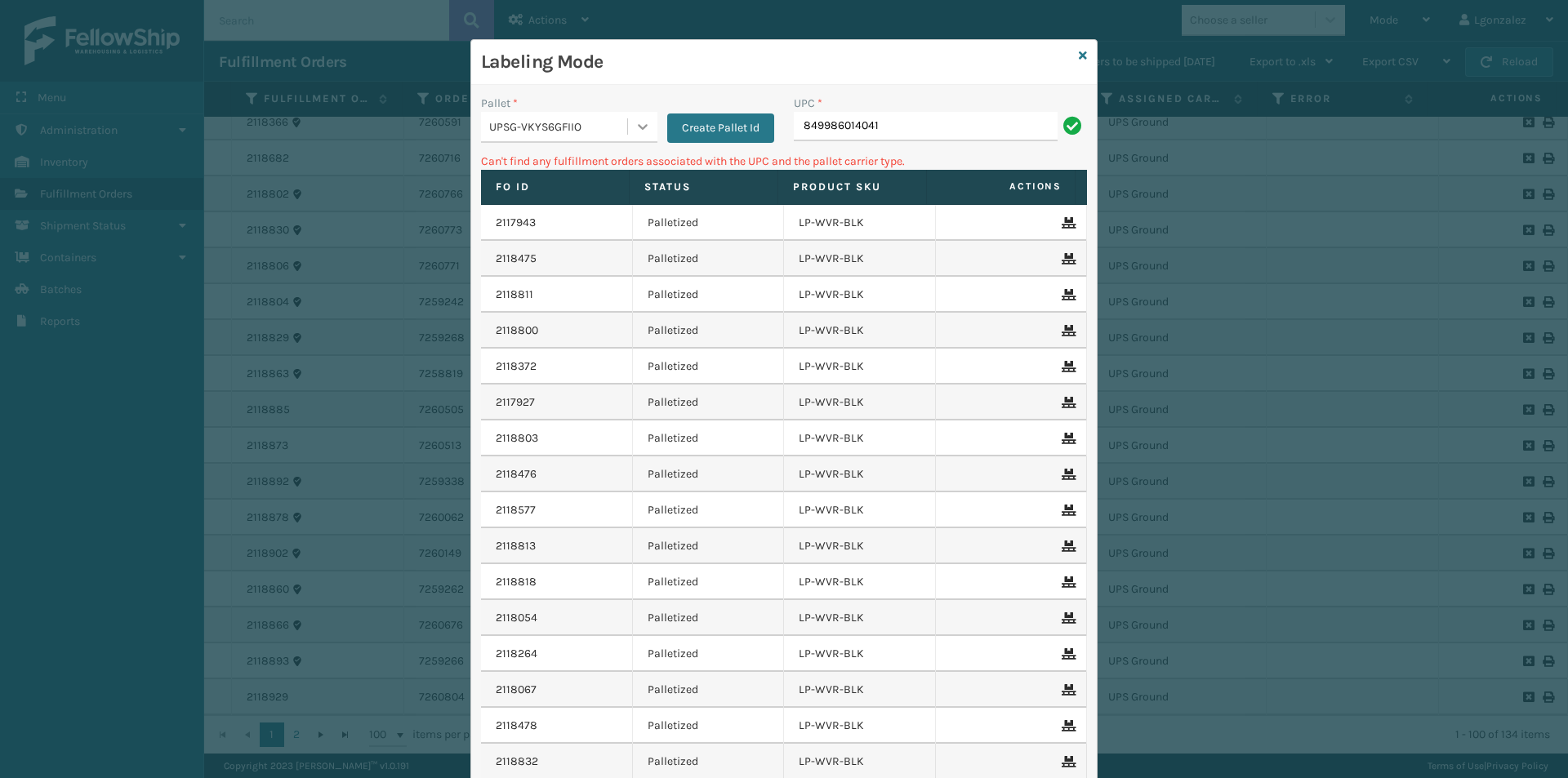
click at [640, 121] on icon at bounding box center [642, 126] width 16 height 16
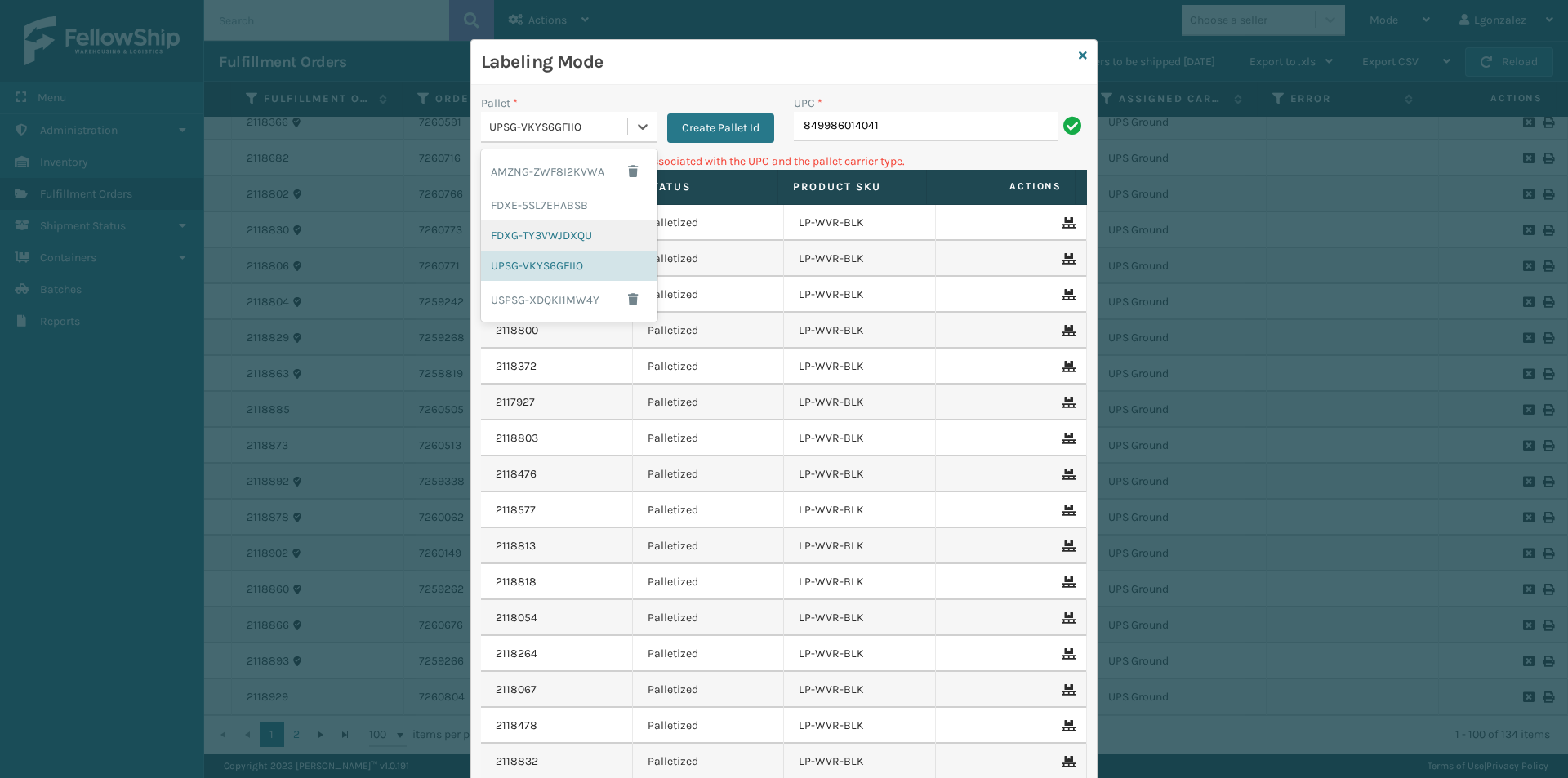
click at [568, 245] on div "FDXG-TY3VWJDXQU" at bounding box center [569, 235] width 176 height 30
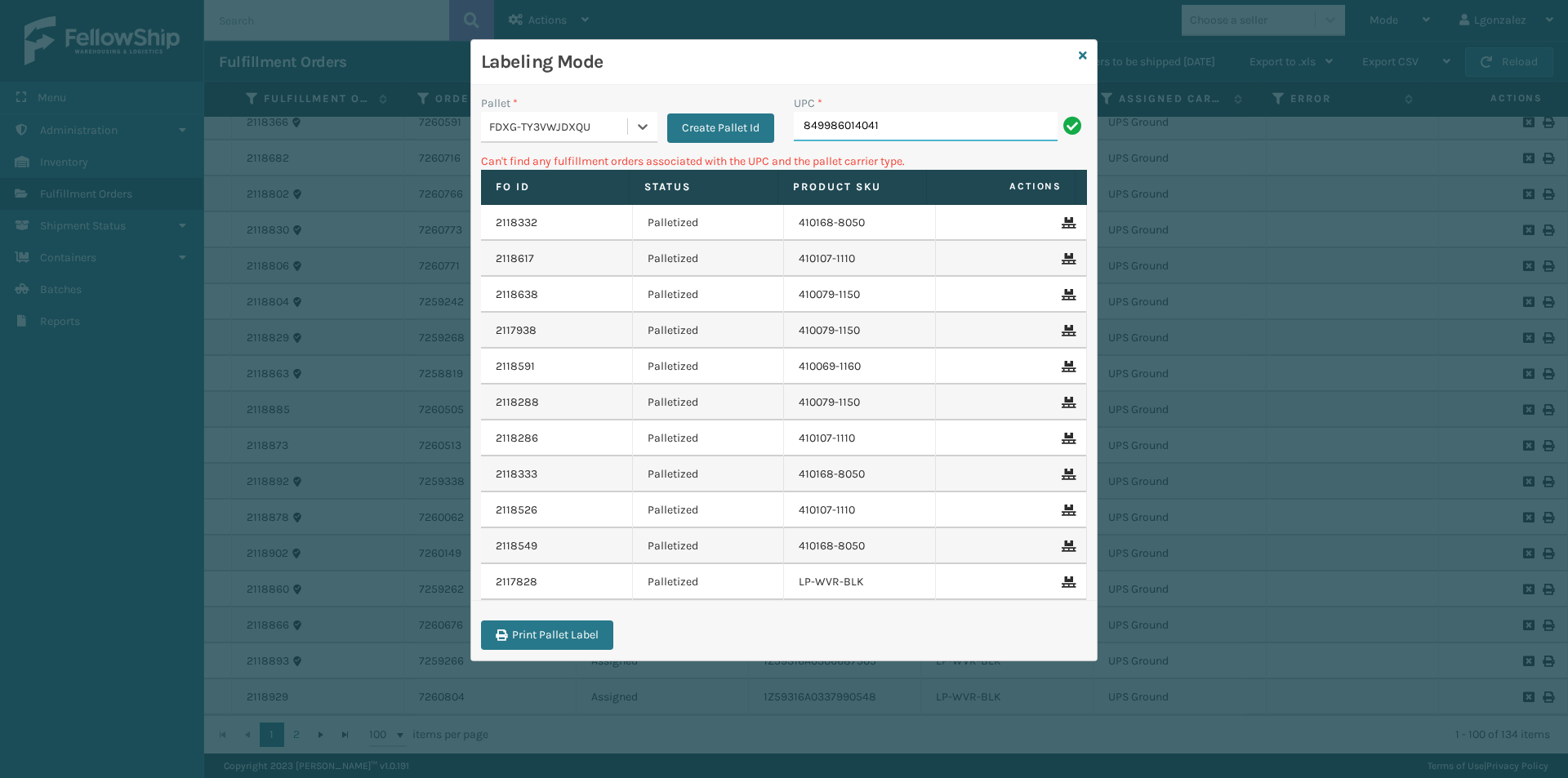
click at [912, 114] on input "849986014041" at bounding box center [925, 127] width 264 height 29
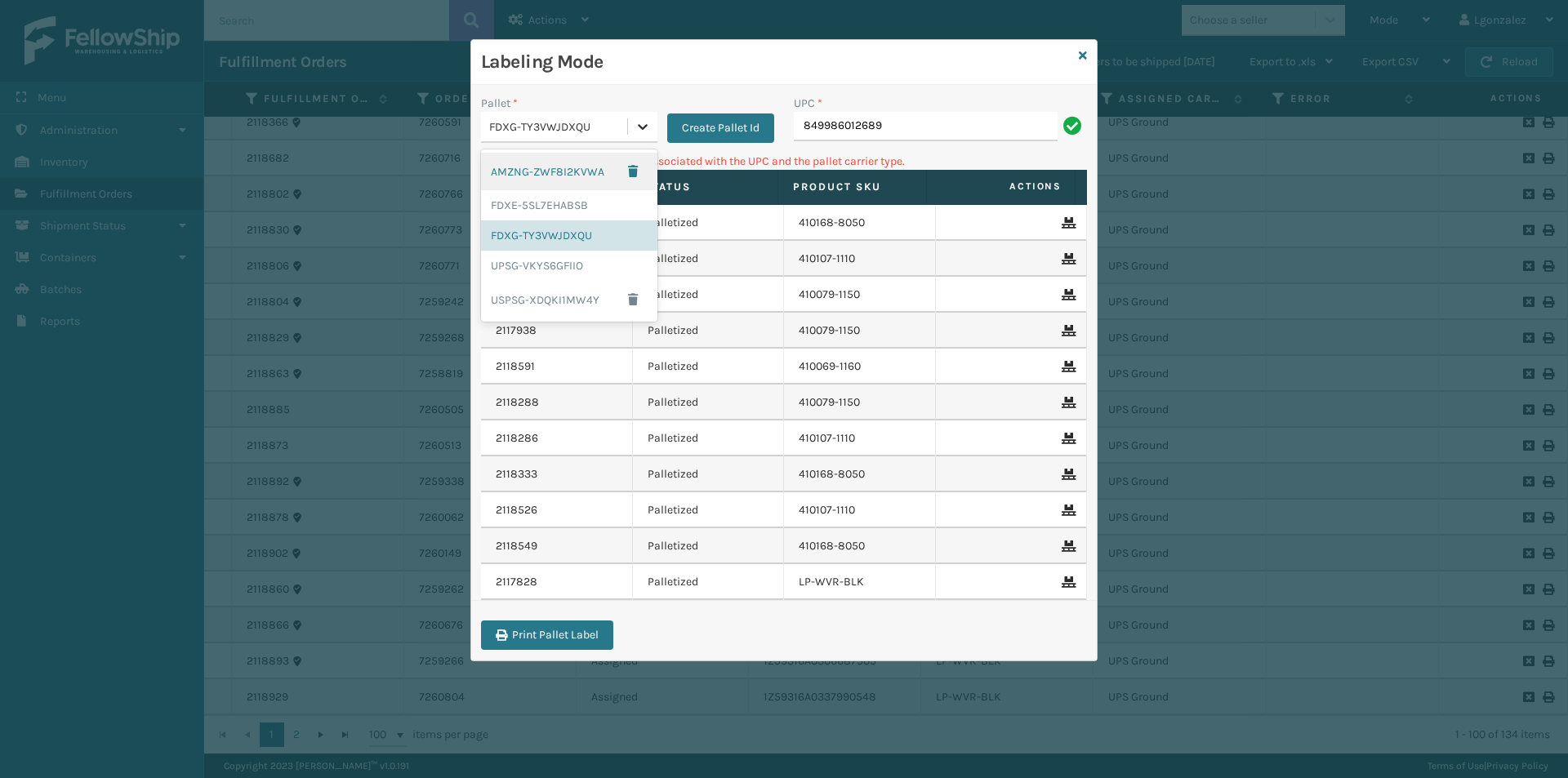
click at [647, 128] on icon at bounding box center [642, 126] width 16 height 16
click at [547, 275] on div "UPSG-VKYS6GFIIO" at bounding box center [569, 265] width 176 height 30
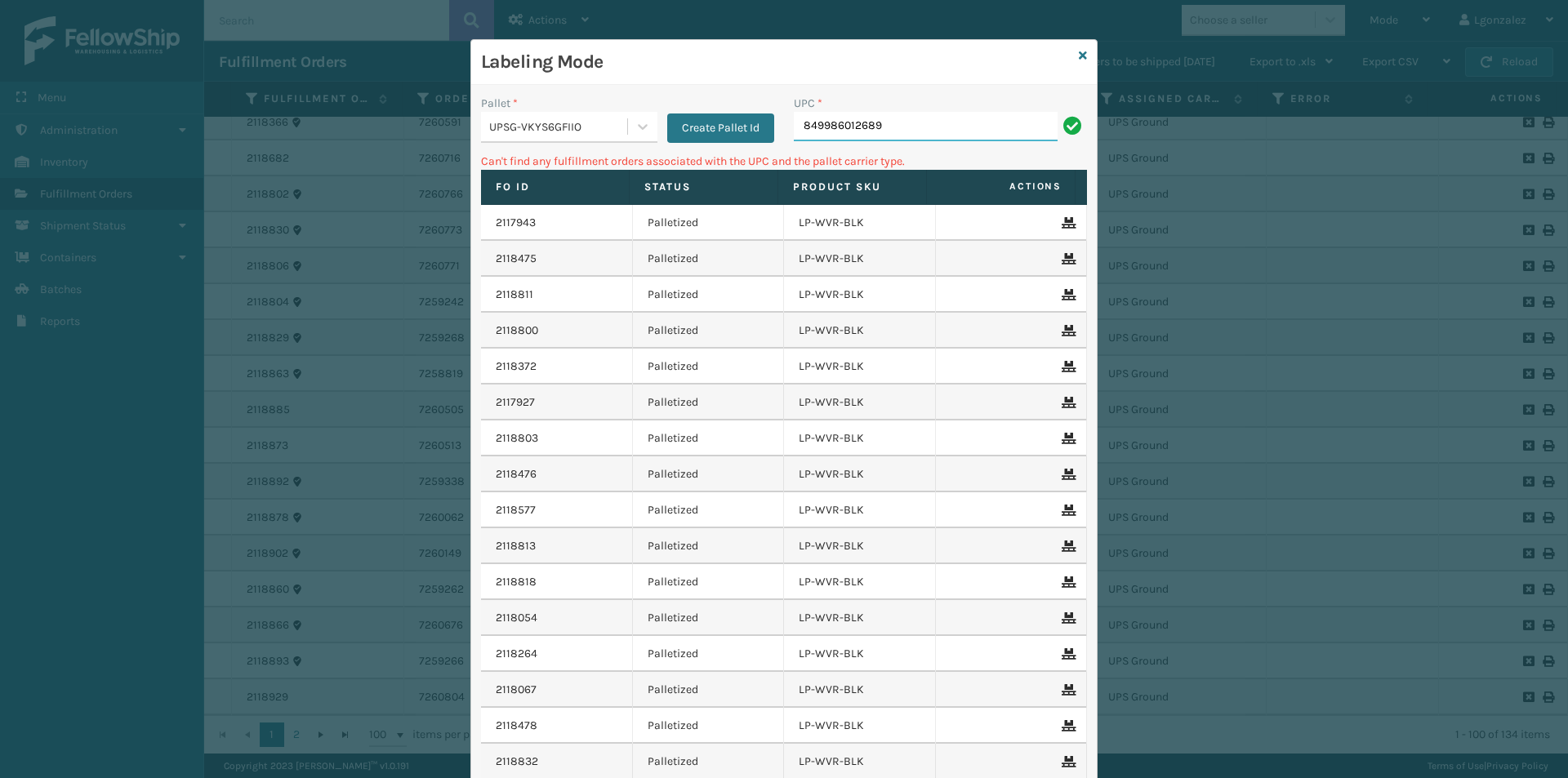
click at [880, 135] on input "849986012689" at bounding box center [925, 127] width 264 height 29
click at [638, 128] on icon at bounding box center [642, 126] width 16 height 16
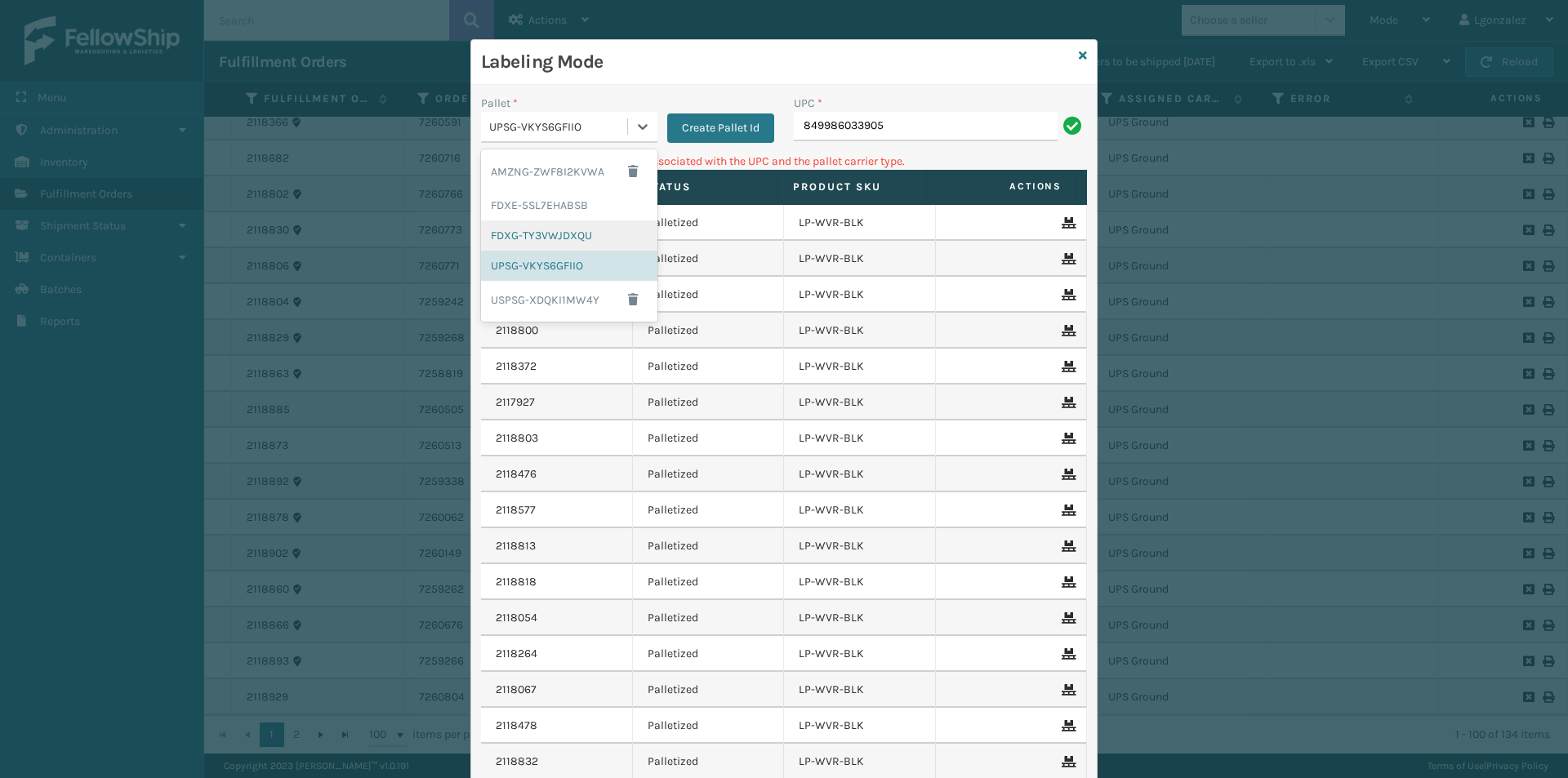
click at [567, 244] on div "FDXG-TY3VWJDXQU" at bounding box center [569, 235] width 176 height 30
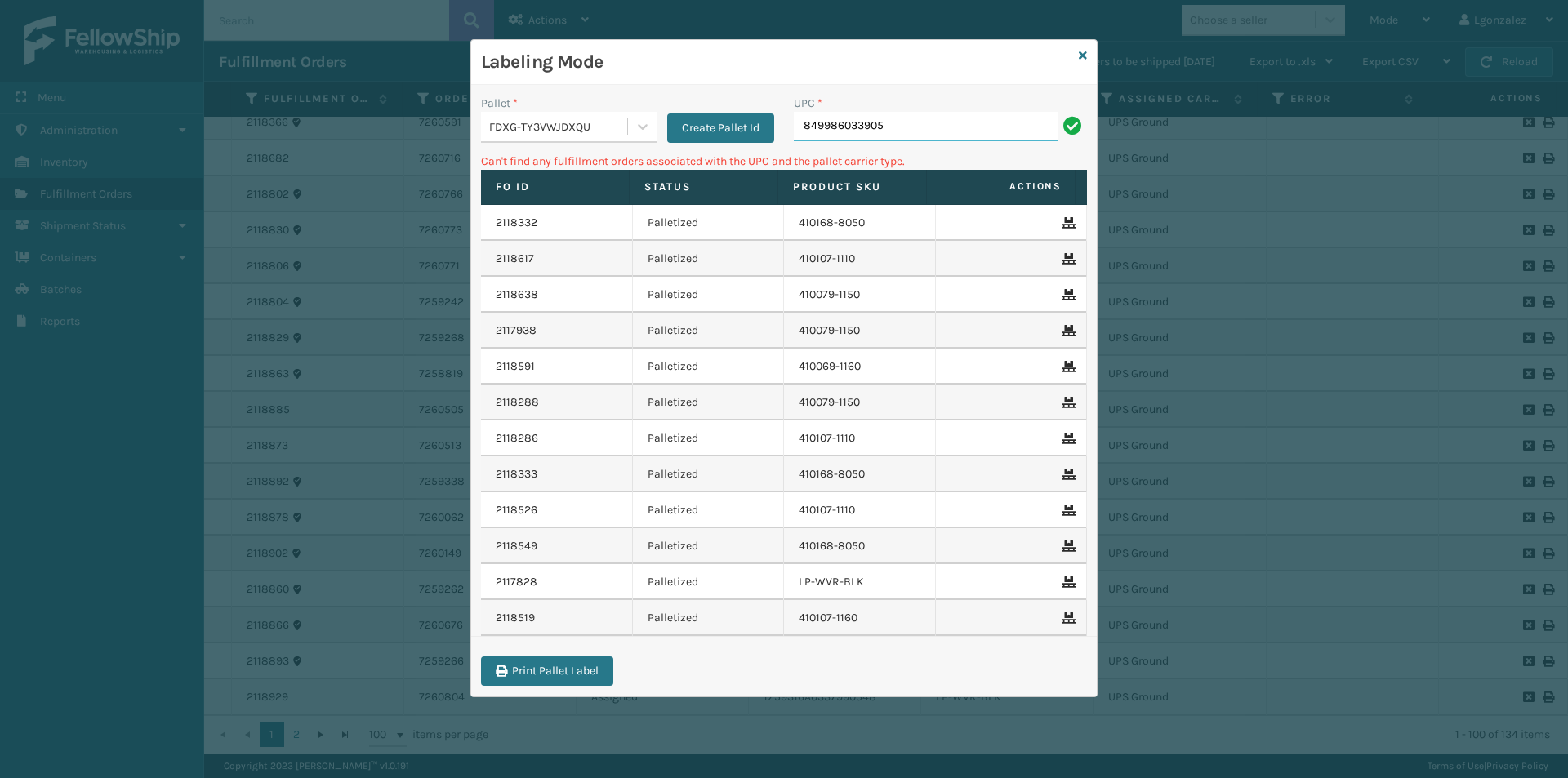
click at [937, 122] on input "849986033905" at bounding box center [925, 127] width 264 height 29
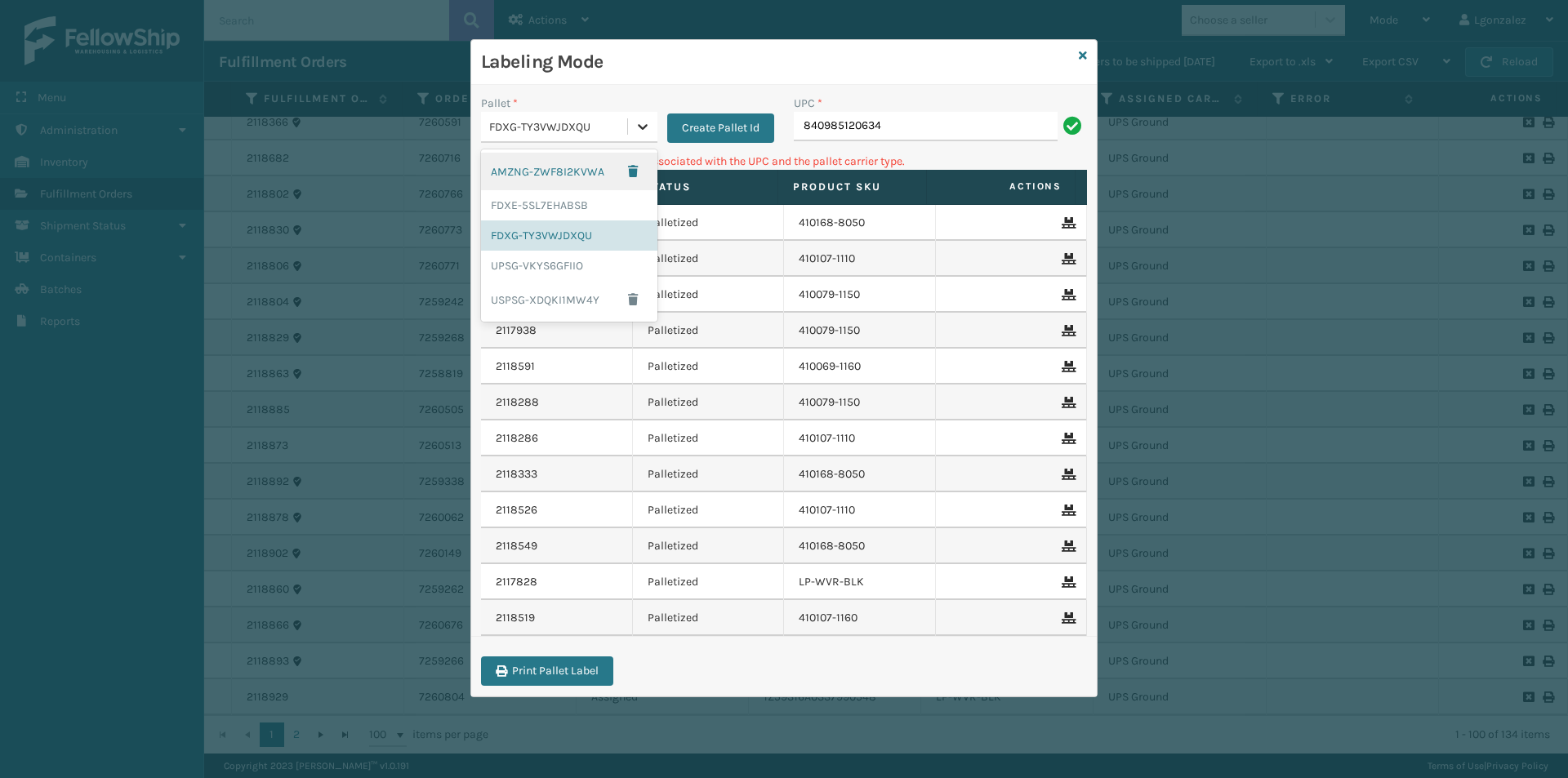
click at [656, 131] on div at bounding box center [643, 127] width 29 height 29
click at [561, 275] on div "UPSG-VKYS6GFIIO" at bounding box center [569, 265] width 176 height 30
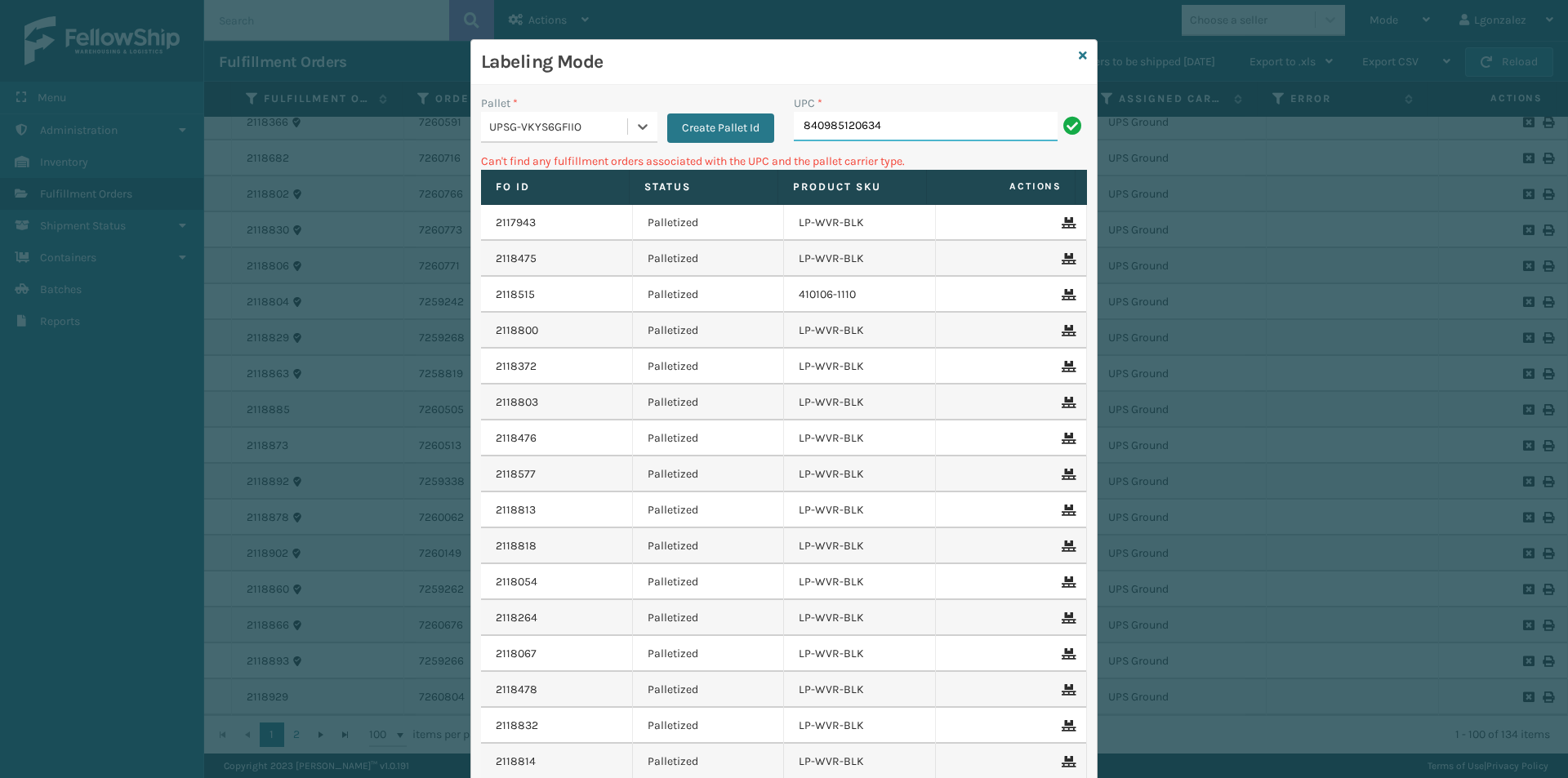
click at [883, 128] on input "840985120634" at bounding box center [925, 127] width 264 height 29
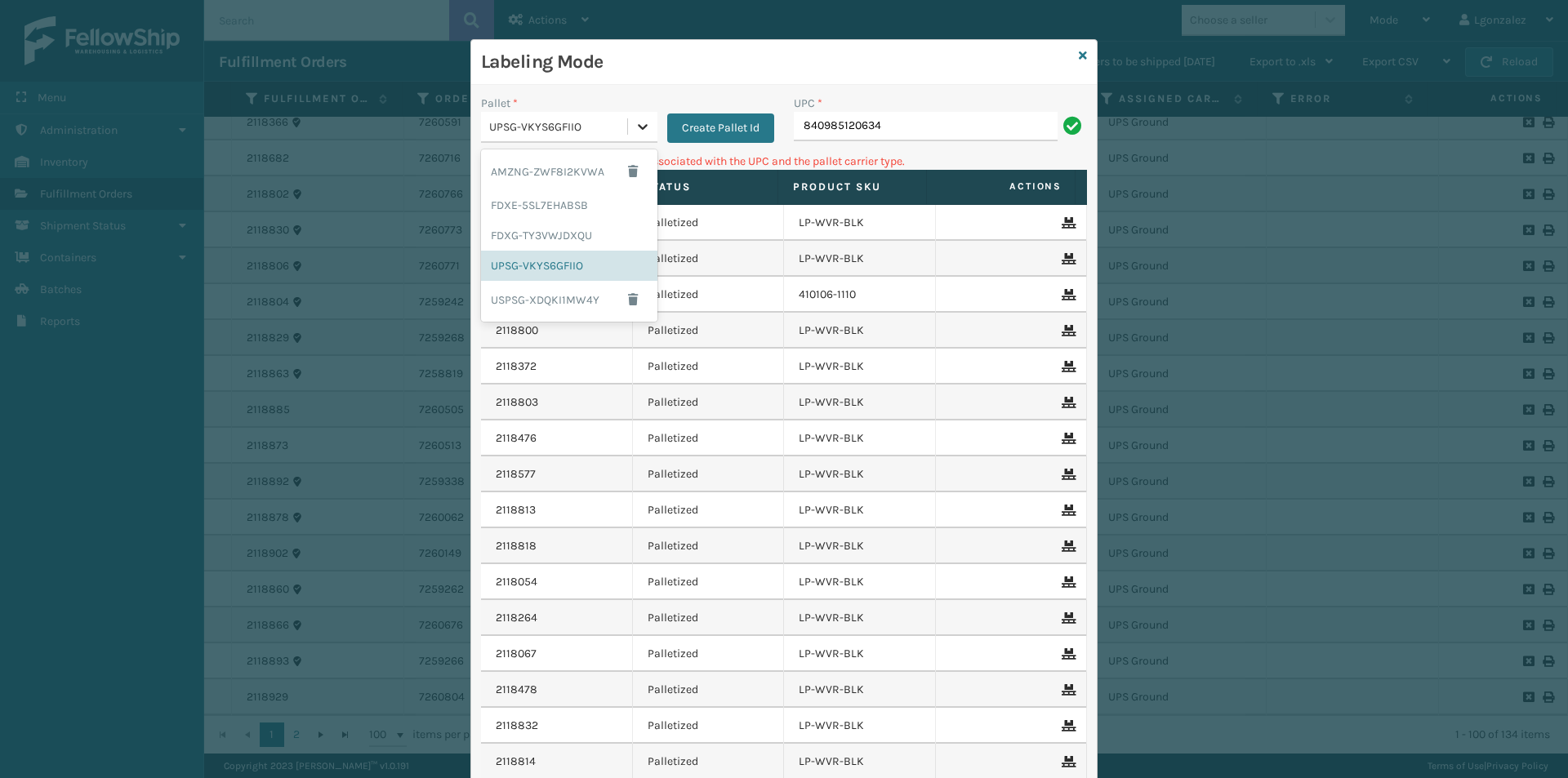
click at [638, 128] on icon at bounding box center [642, 126] width 16 height 16
click at [587, 176] on div "AMZNG-ZWF8I2KVWA" at bounding box center [569, 171] width 176 height 38
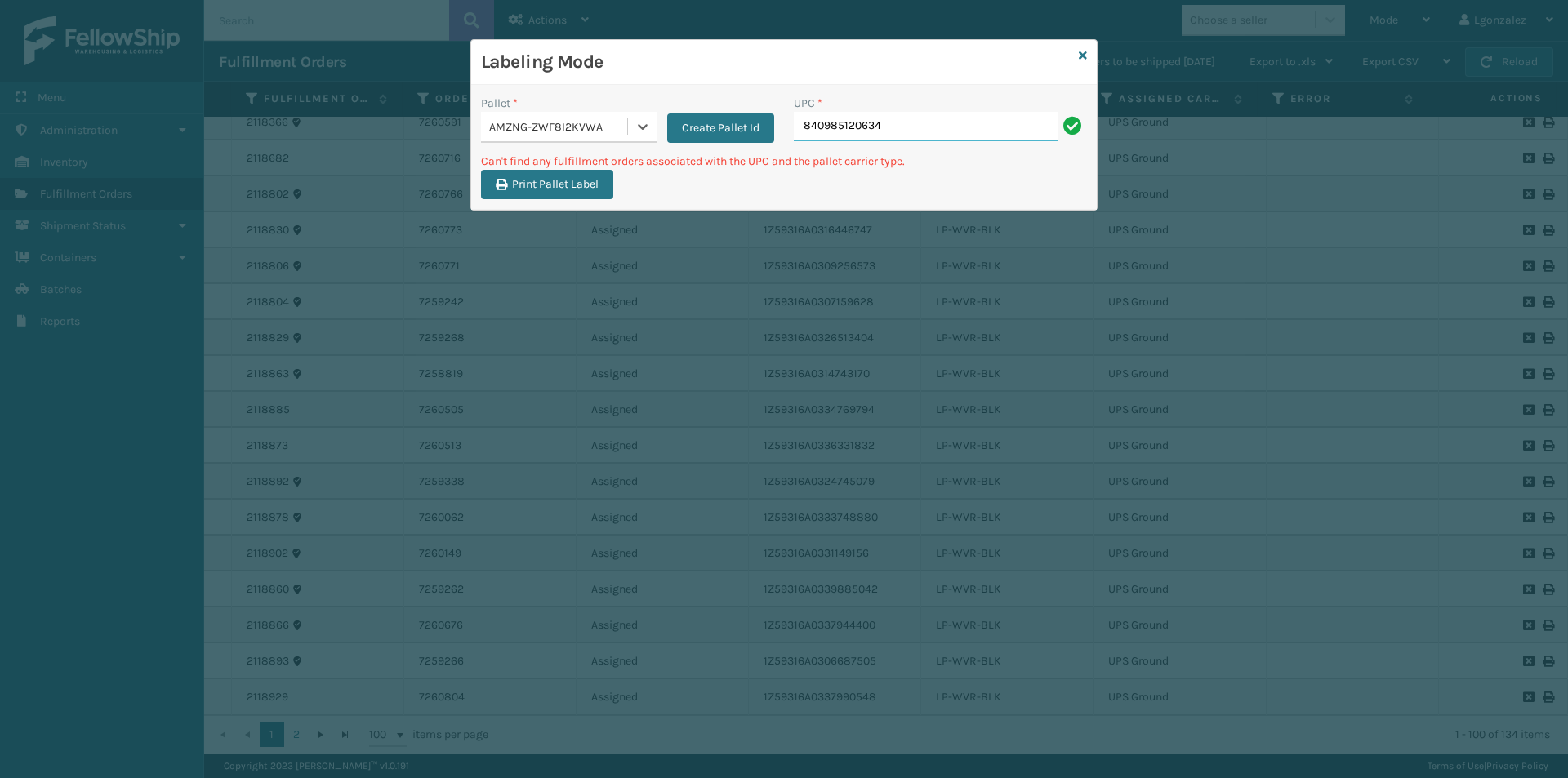
click at [938, 125] on input "840985120634" at bounding box center [925, 127] width 264 height 29
click at [1078, 55] on icon at bounding box center [1083, 55] width 9 height 11
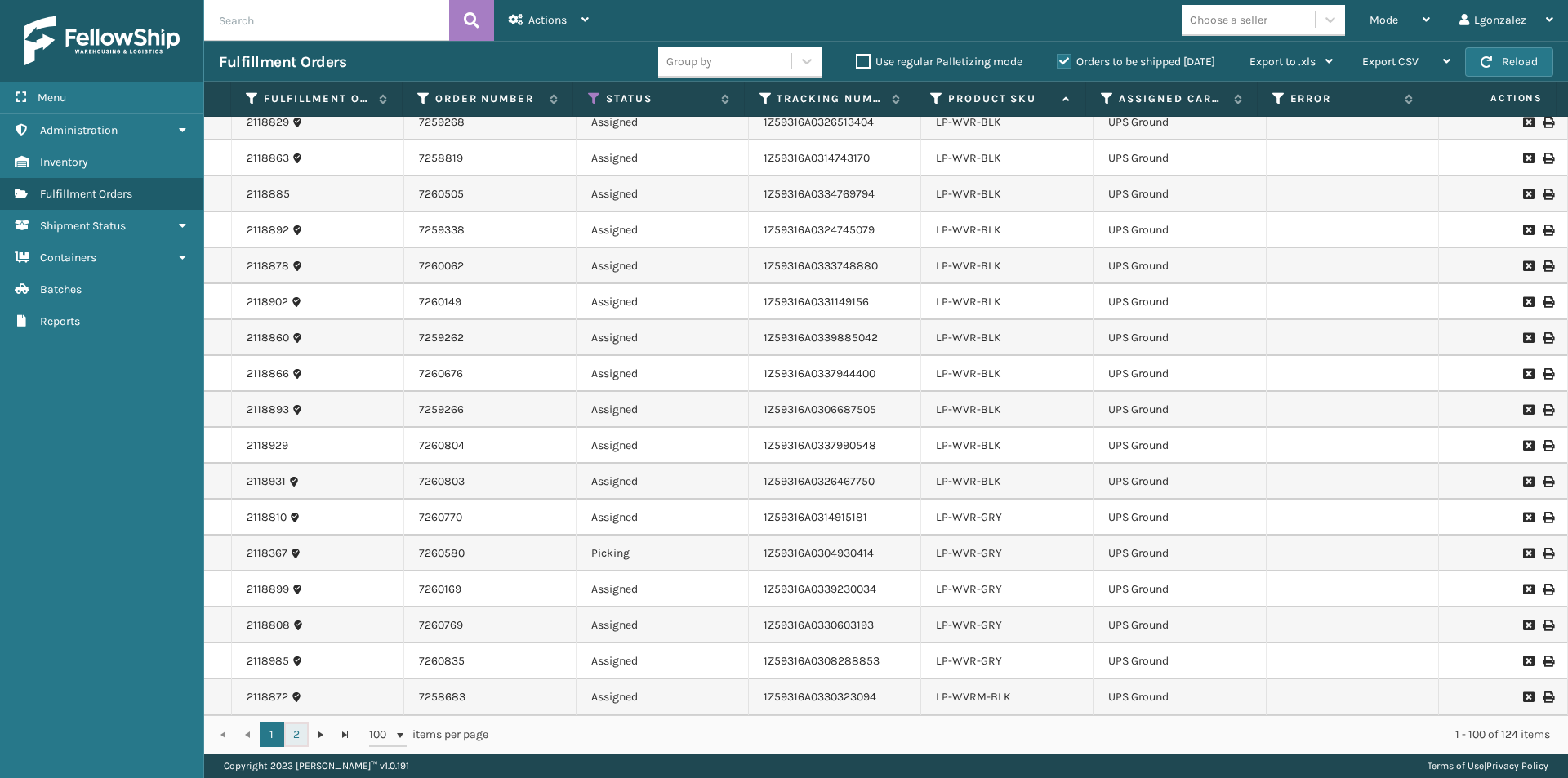
click at [304, 736] on link "2" at bounding box center [296, 734] width 25 height 25
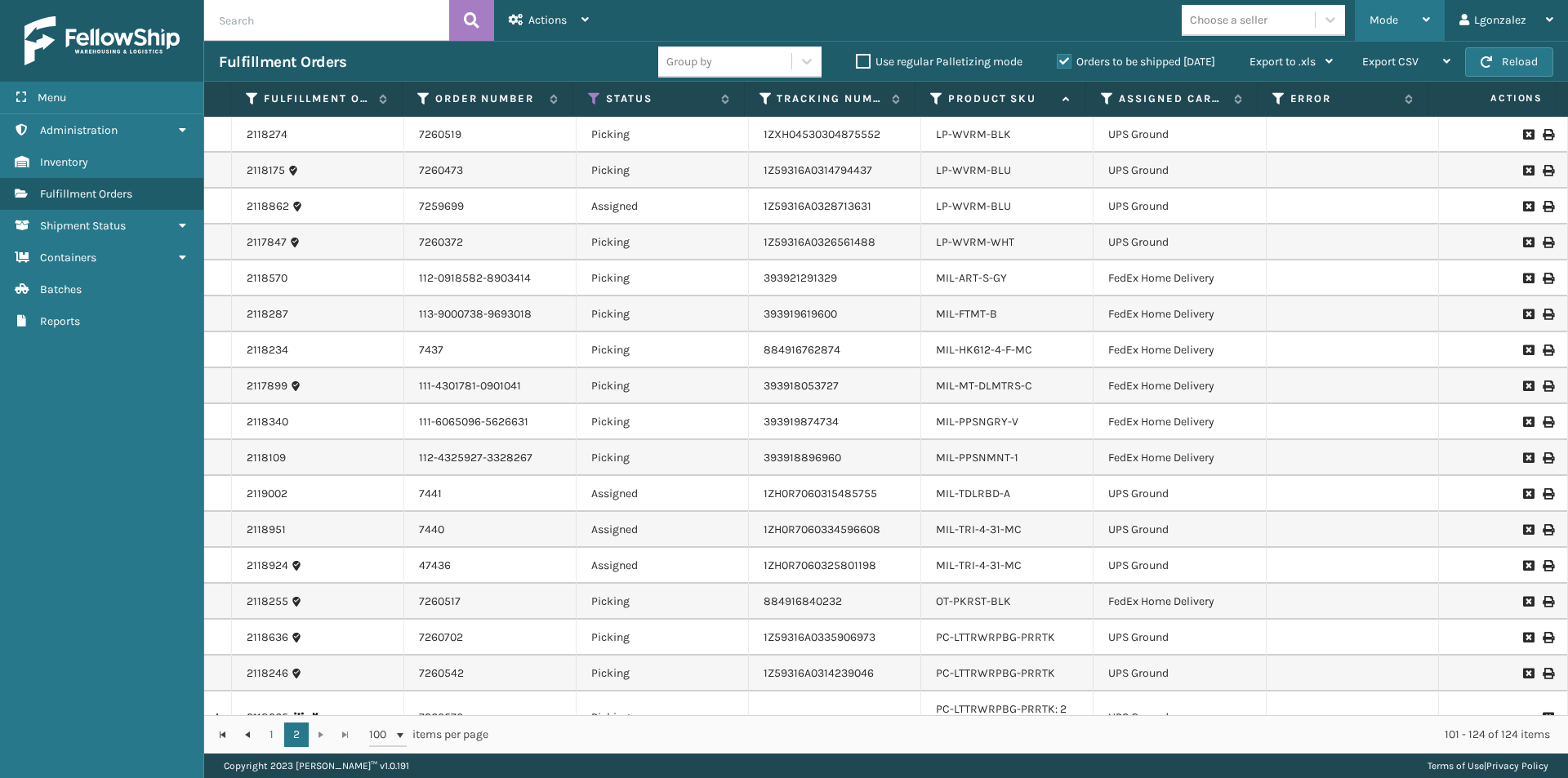
click at [1430, 16] on icon at bounding box center [1426, 19] width 8 height 11
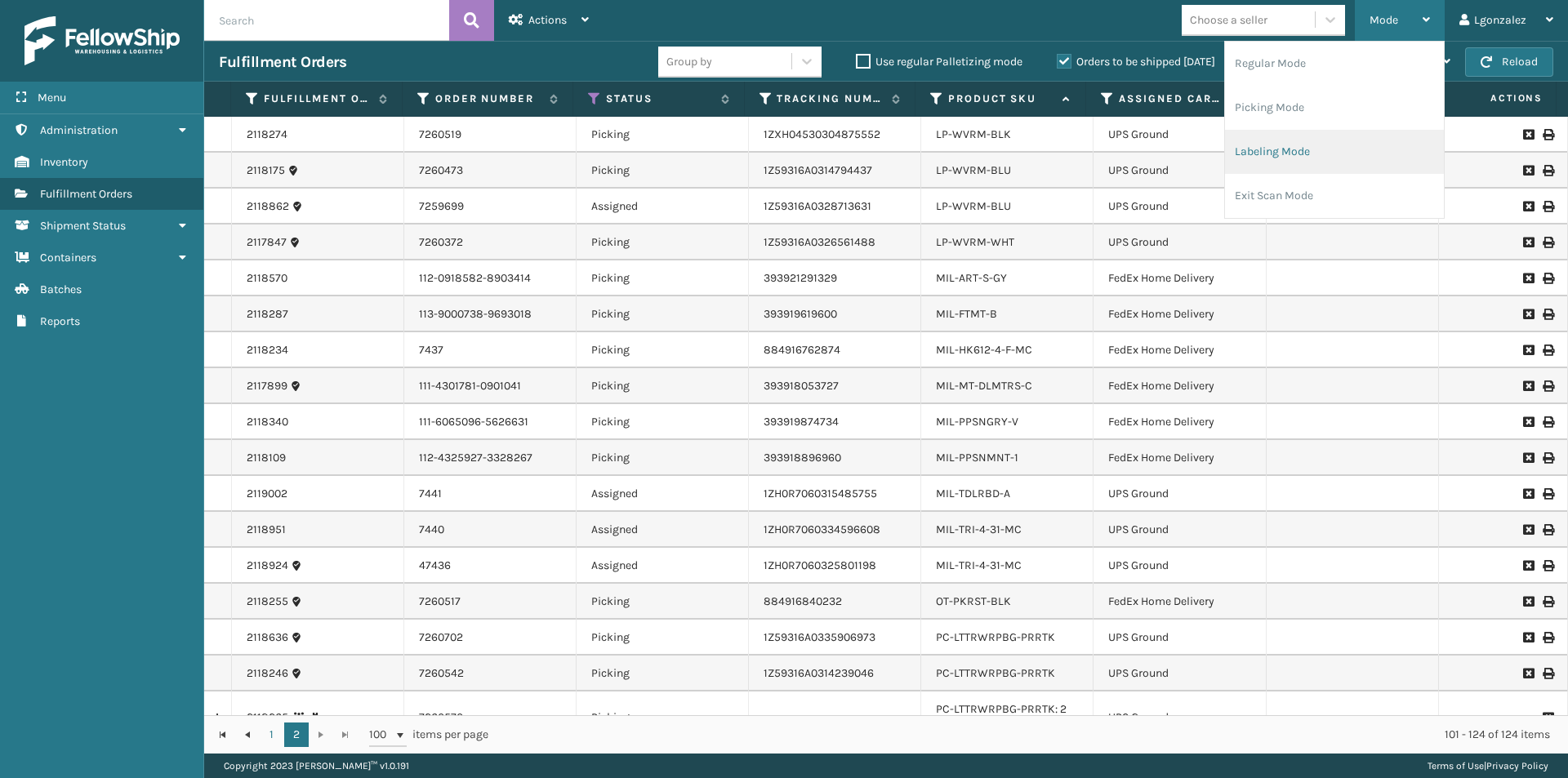
click at [1254, 164] on li "Labeling Mode" at bounding box center [1334, 152] width 219 height 45
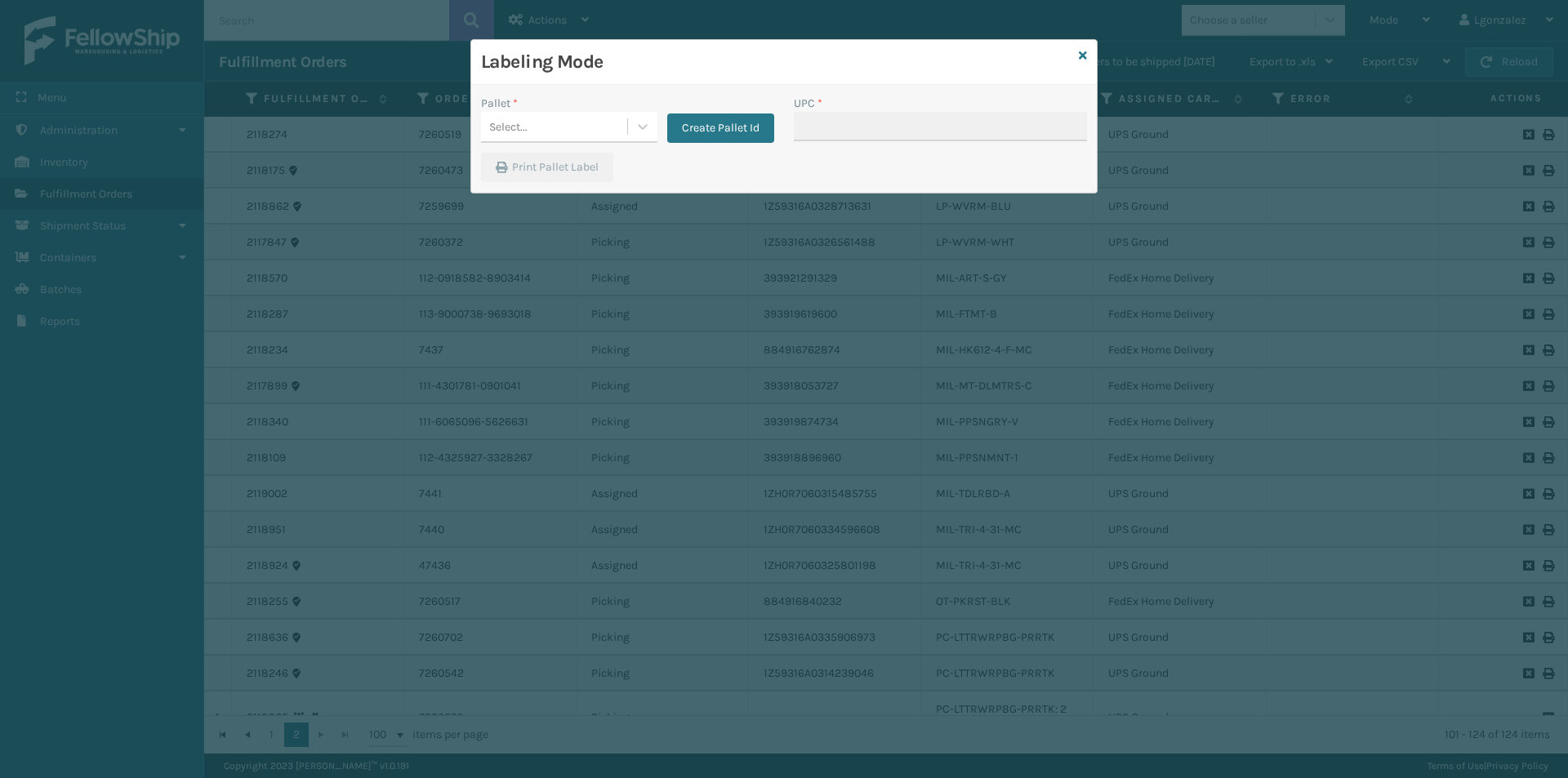
click at [1084, 52] on icon at bounding box center [1083, 55] width 9 height 11
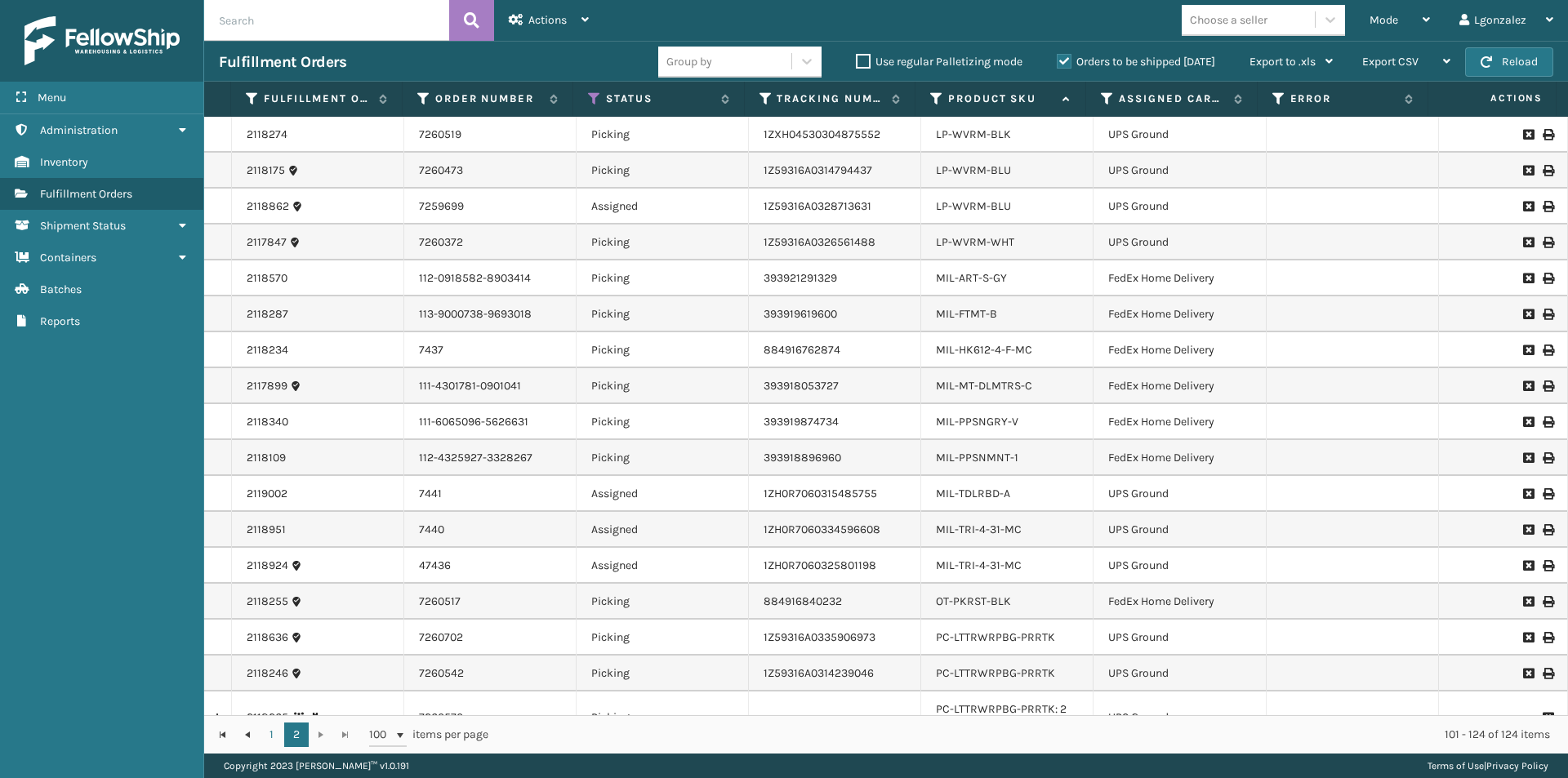
click at [294, 31] on input "text" at bounding box center [327, 21] width 245 height 41
type input "393917710690"
click at [471, 21] on icon at bounding box center [472, 21] width 15 height 25
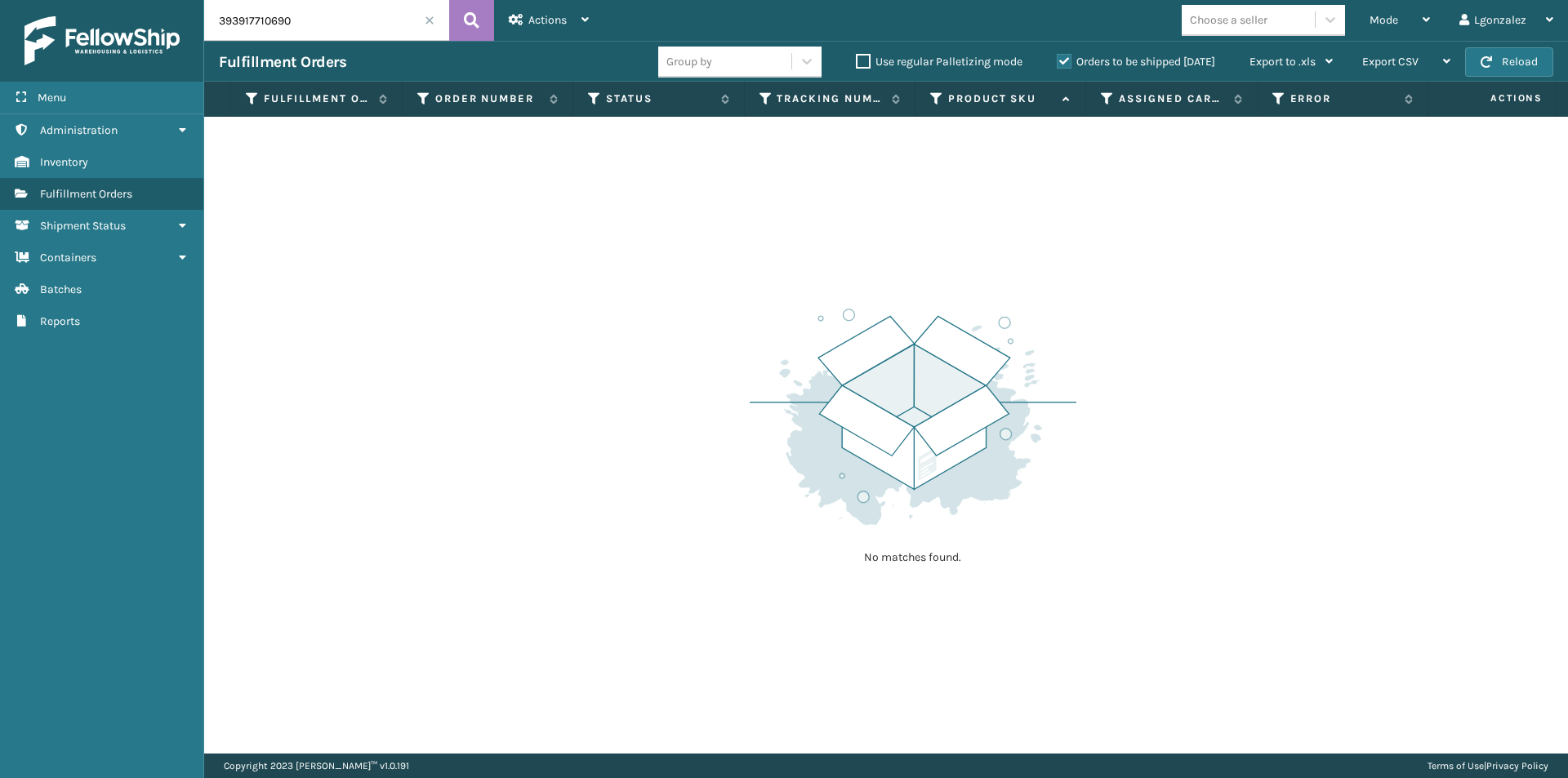
click at [1066, 56] on label "Orders to be shipped [DATE]" at bounding box center [1136, 62] width 158 height 14
click at [1058, 56] on input "Orders to be shipped [DATE]" at bounding box center [1057, 57] width 1 height 10
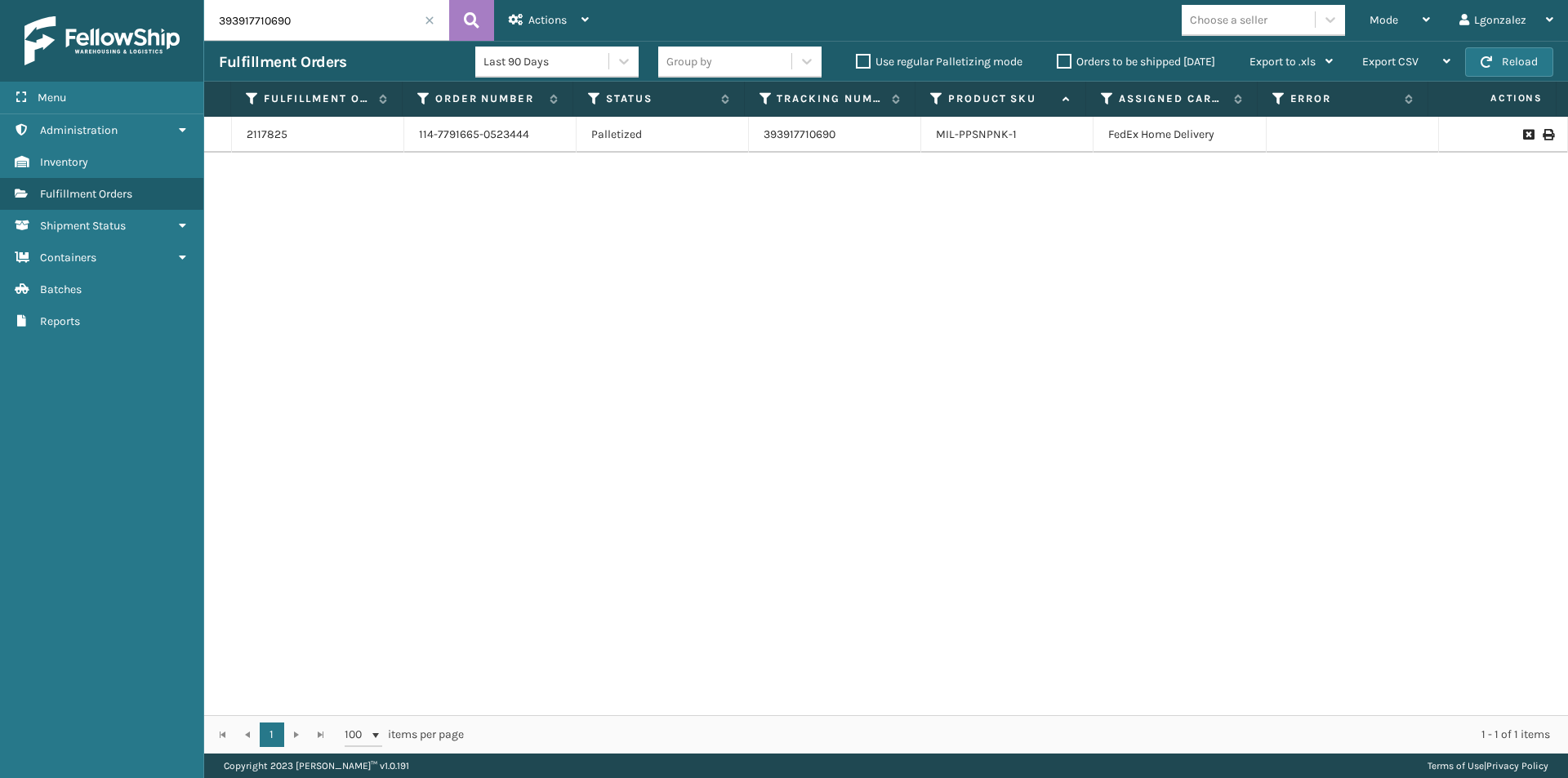
click at [427, 21] on span at bounding box center [429, 20] width 9 height 9
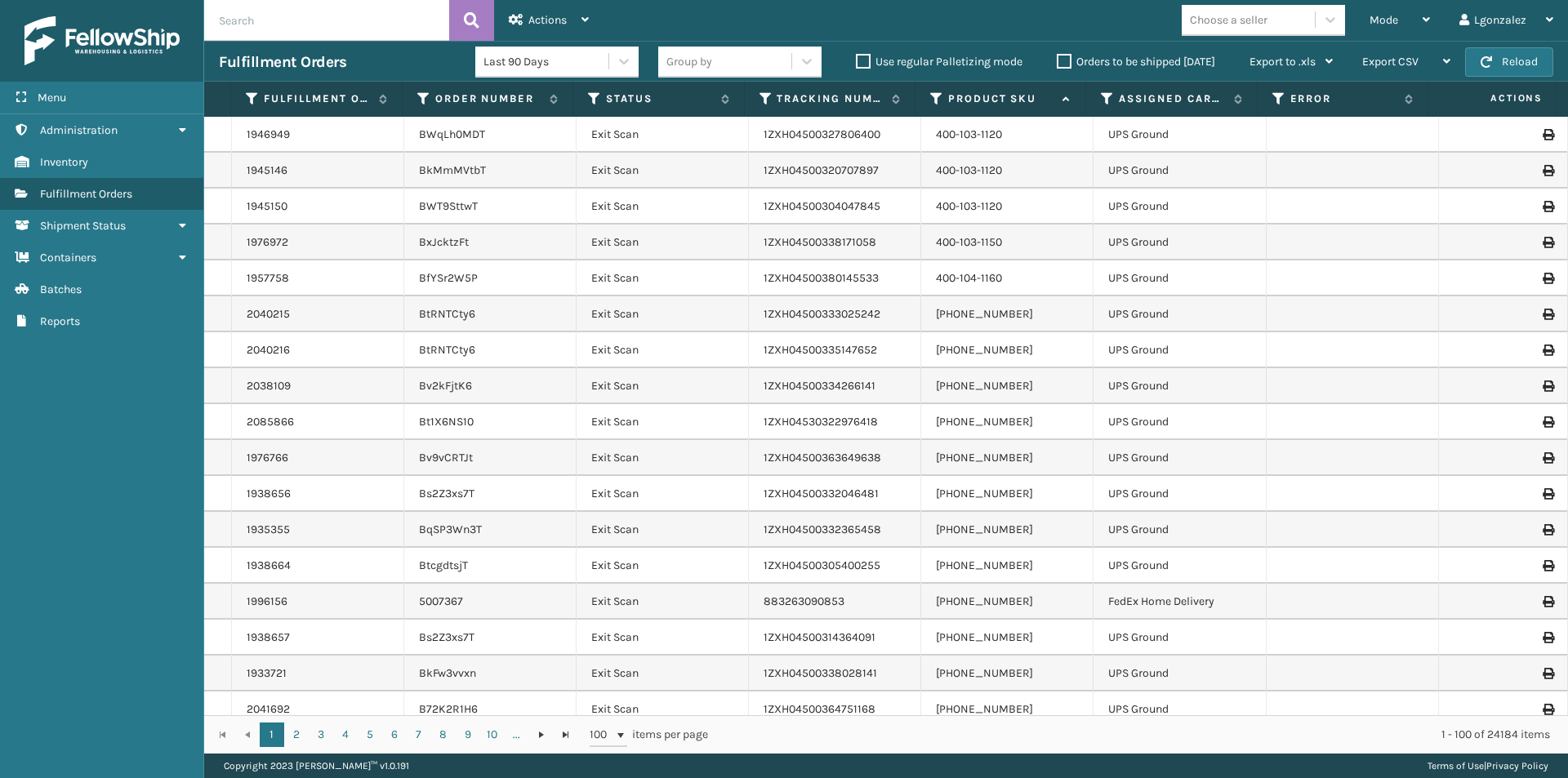
click at [1066, 58] on label "Orders to be shipped [DATE]" at bounding box center [1136, 62] width 158 height 14
click at [1058, 58] on input "Orders to be shipped [DATE]" at bounding box center [1057, 57] width 1 height 10
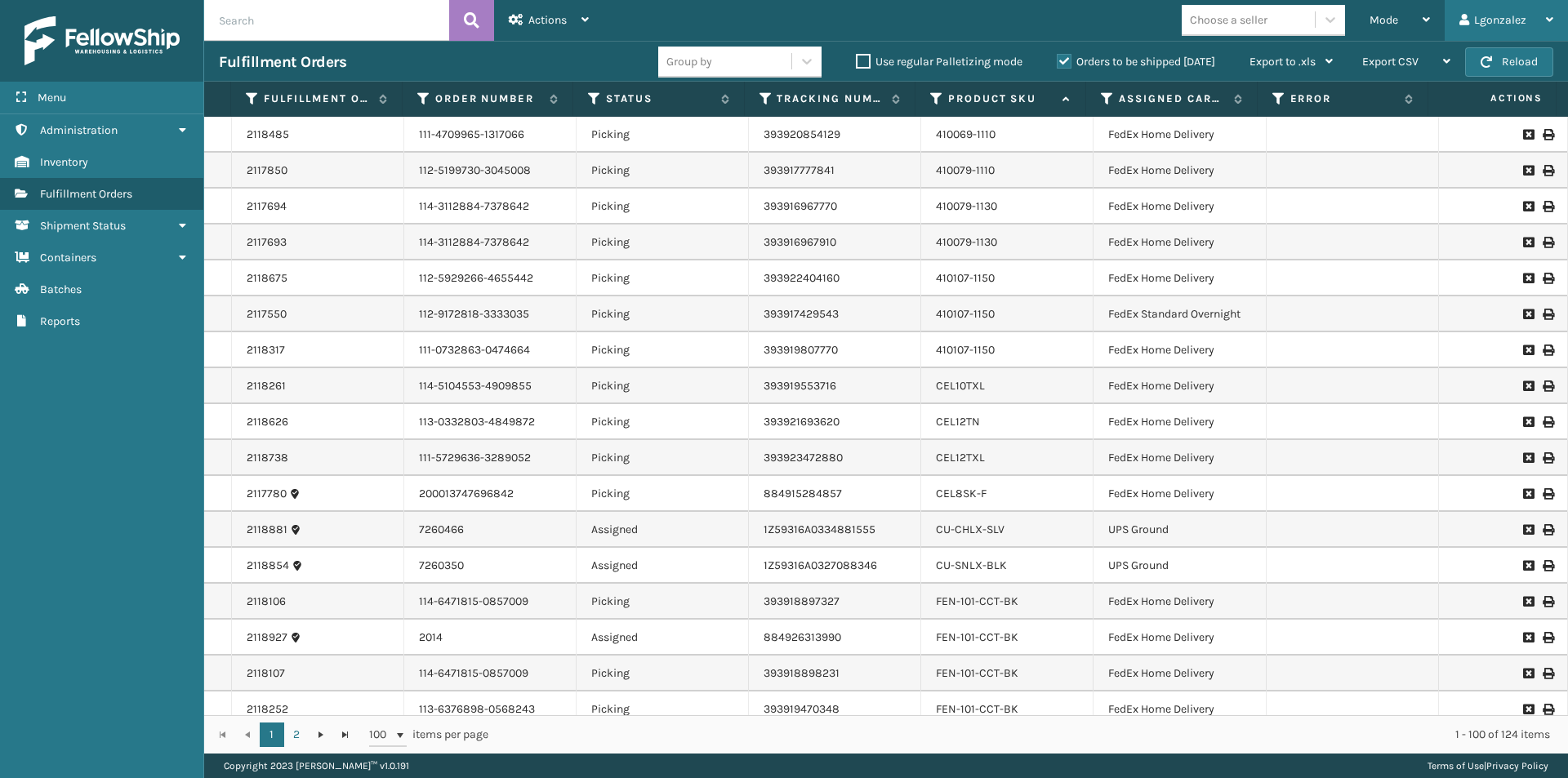
click at [1446, 0] on div "Lgonzalez Log Out" at bounding box center [1506, 21] width 123 height 41
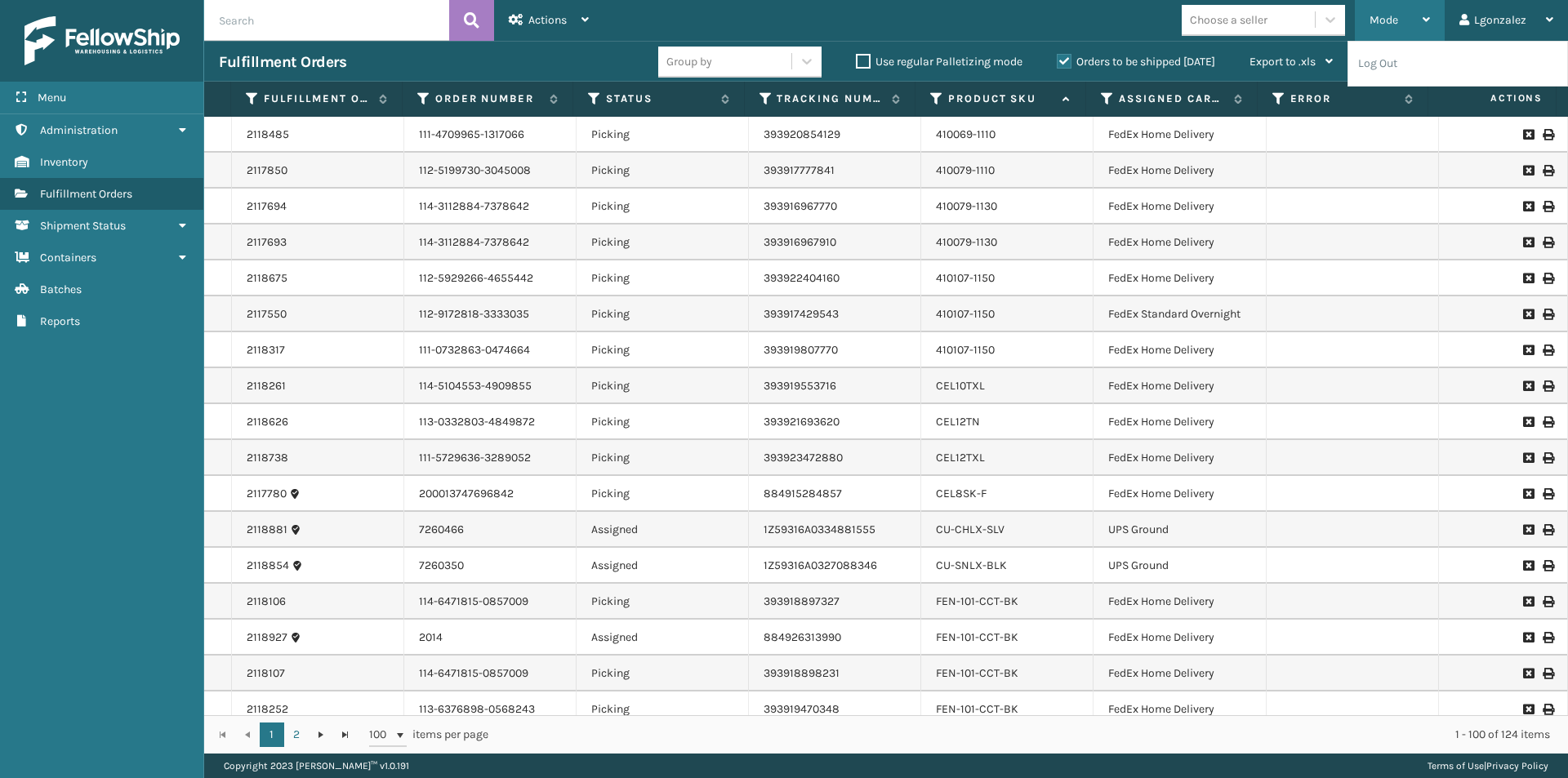
click at [1434, 10] on div "Mode Regular Mode Picking Mode Labeling Mode Exit Scan Mode" at bounding box center [1399, 21] width 90 height 41
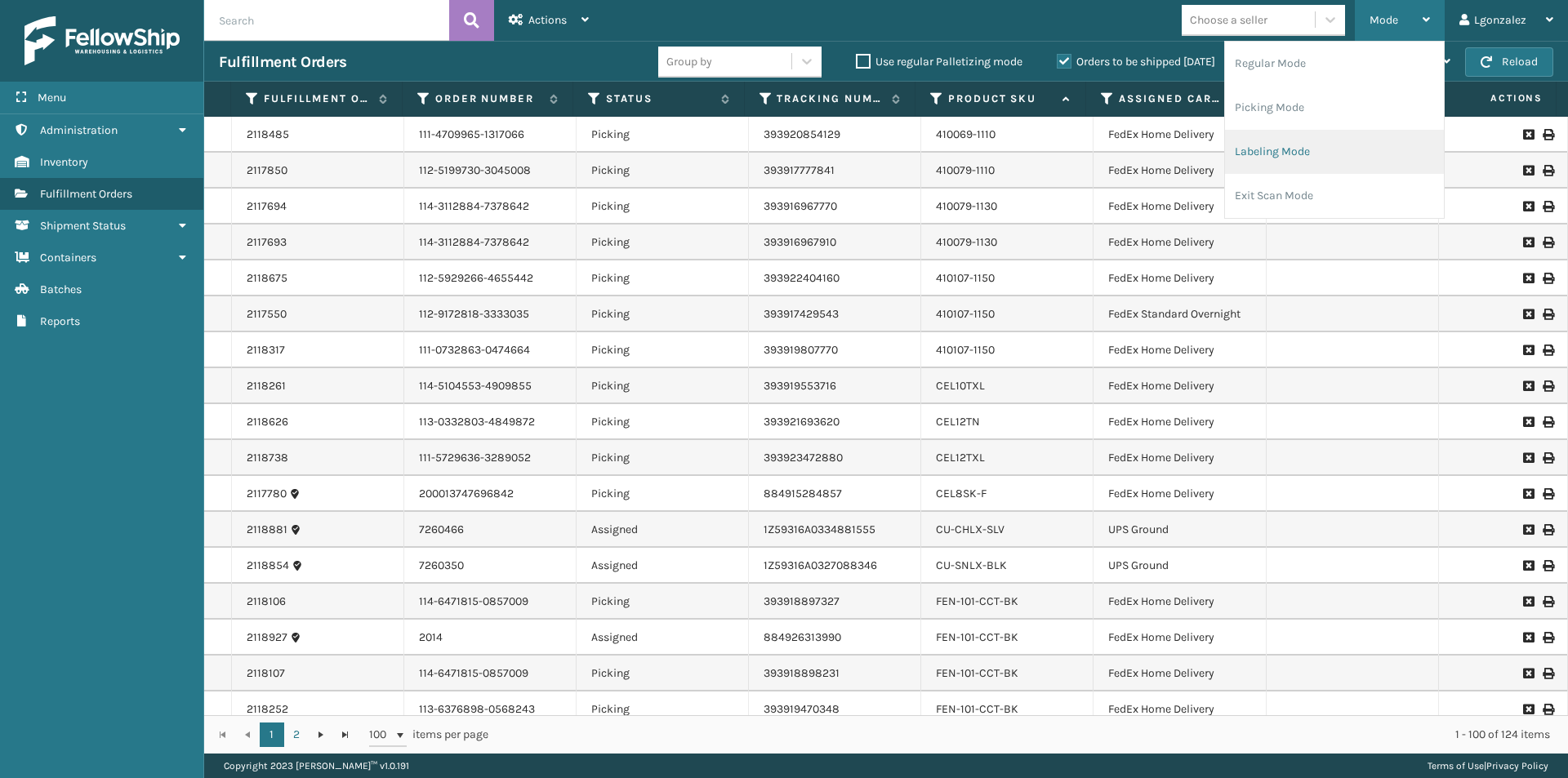
click at [1331, 155] on li "Labeling Mode" at bounding box center [1334, 152] width 219 height 45
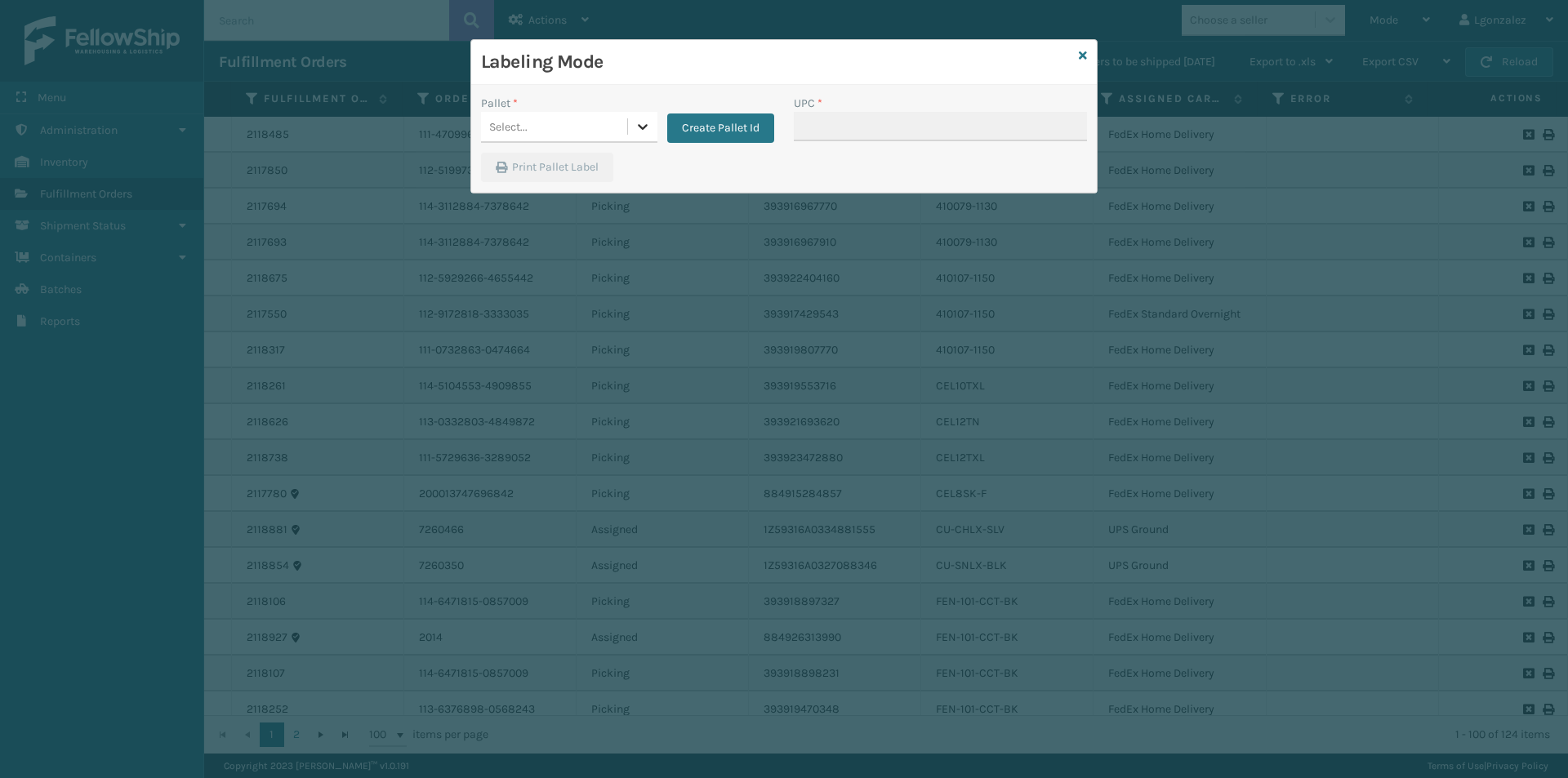
click at [633, 117] on div at bounding box center [643, 127] width 29 height 29
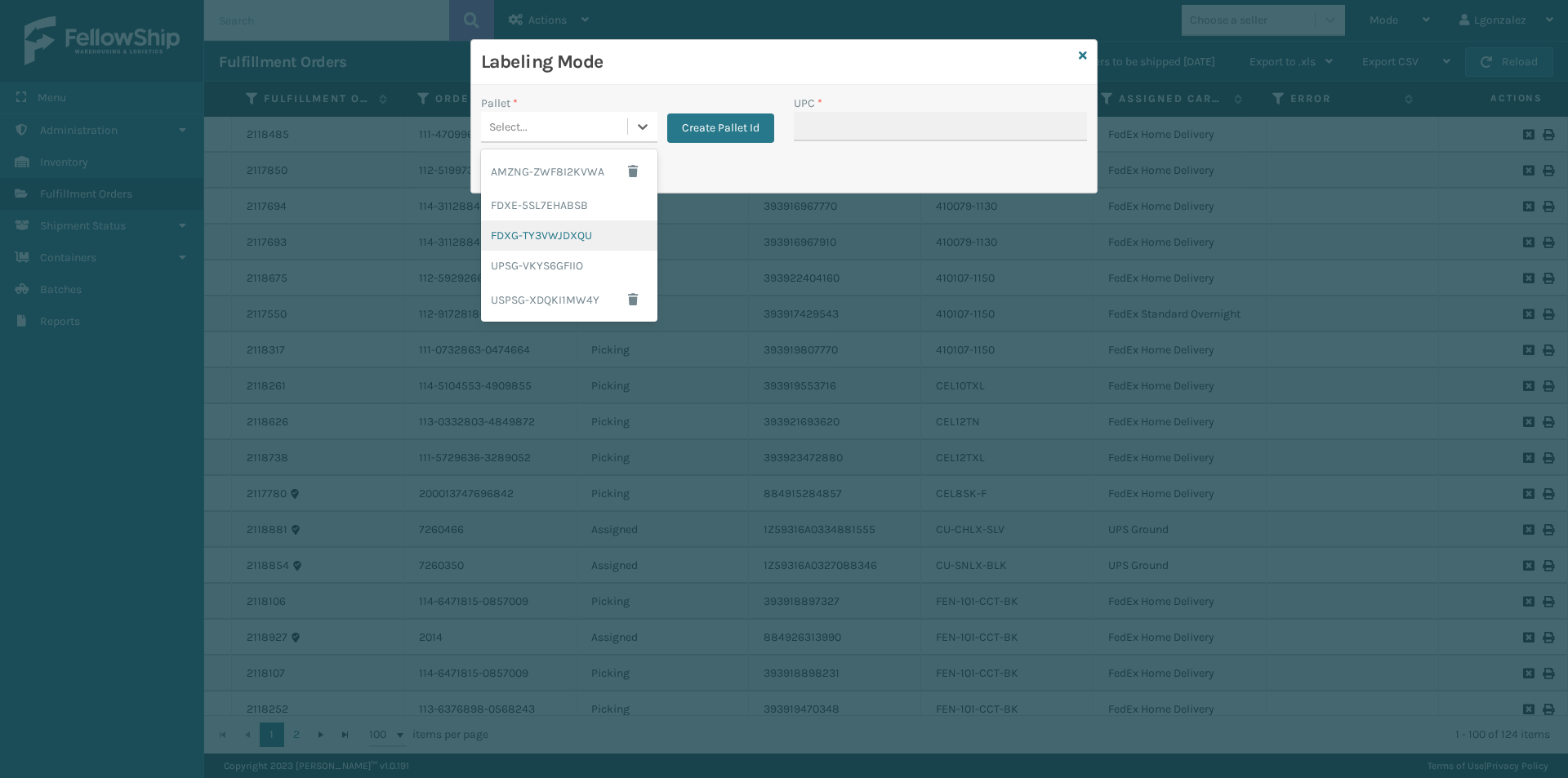
click at [553, 241] on div "FDXG-TY3VWJDXQU" at bounding box center [569, 235] width 176 height 30
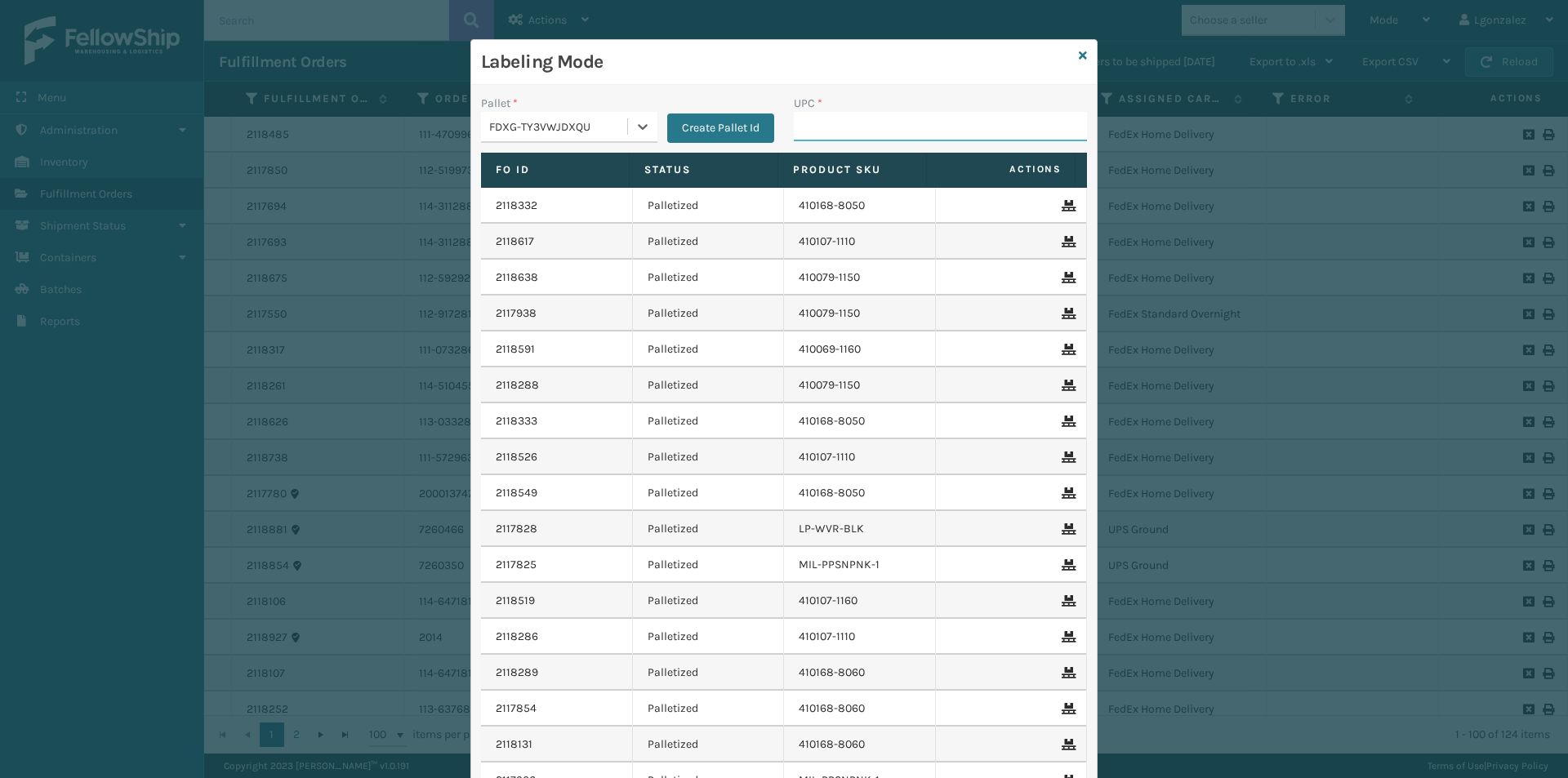
click at [793, 126] on input "UPC *" at bounding box center [940, 127] width 294 height 29
click at [635, 126] on icon at bounding box center [642, 126] width 16 height 16
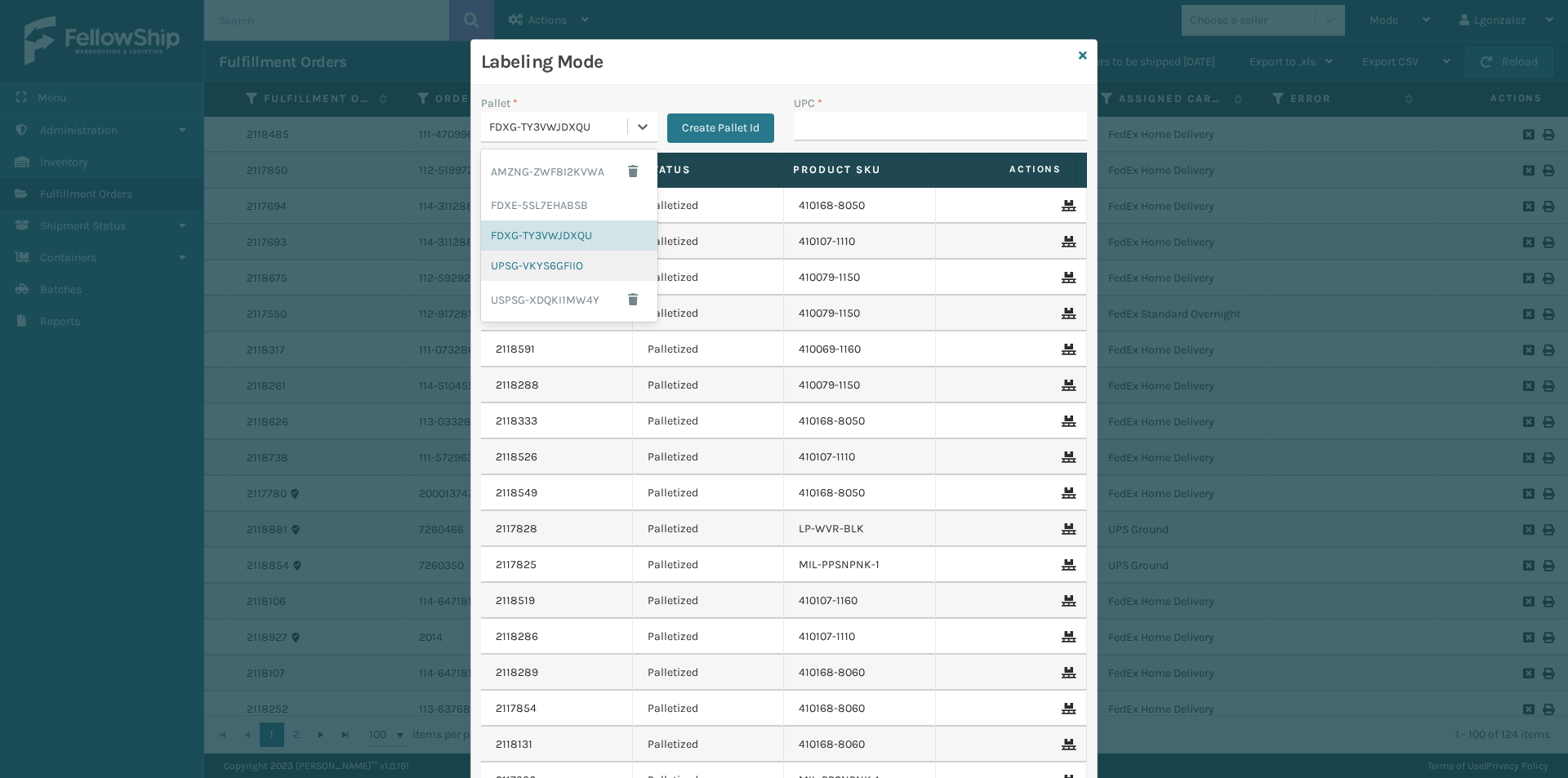
drag, startPoint x: 525, startPoint y: 274, endPoint x: 633, endPoint y: 230, distance: 116.6
click at [526, 274] on div "UPSG-VKYS6GFIIO" at bounding box center [569, 265] width 176 height 30
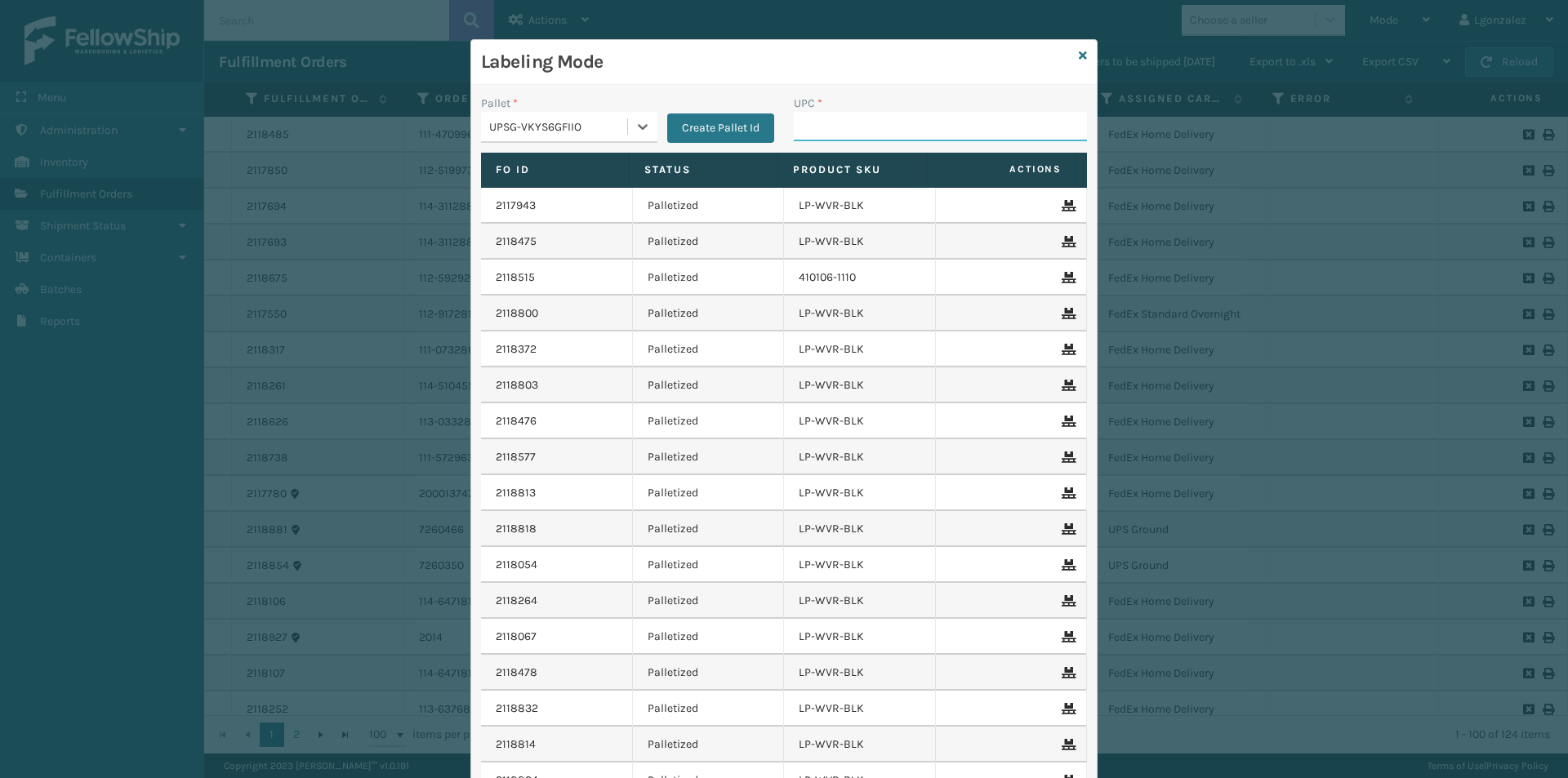
click at [834, 121] on input "UPC *" at bounding box center [940, 127] width 294 height 29
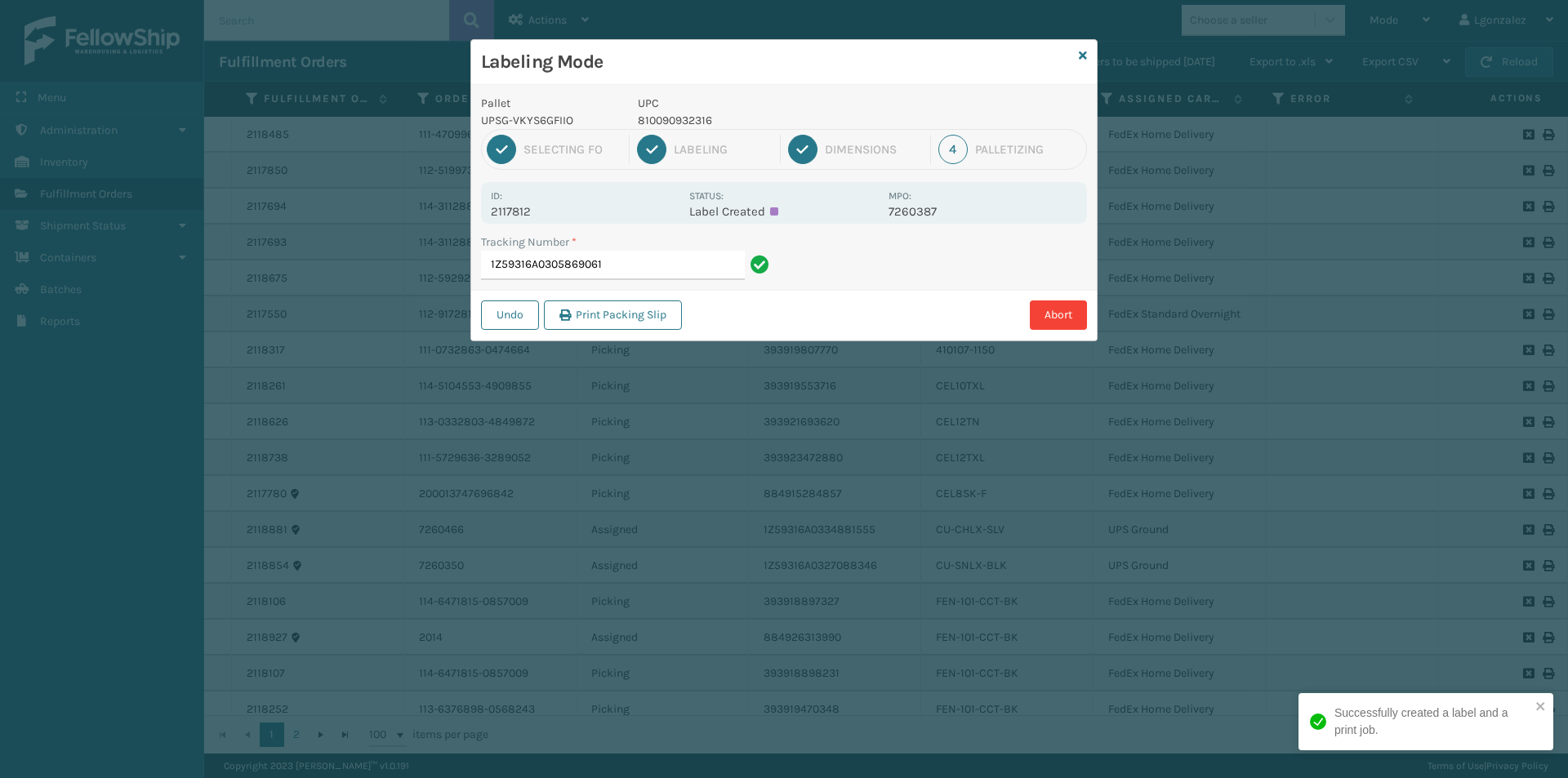
click at [673, 128] on p "810090932316" at bounding box center [757, 121] width 241 height 17
click at [675, 121] on p "810090932316" at bounding box center [757, 121] width 241 height 17
copy p "810090932316"
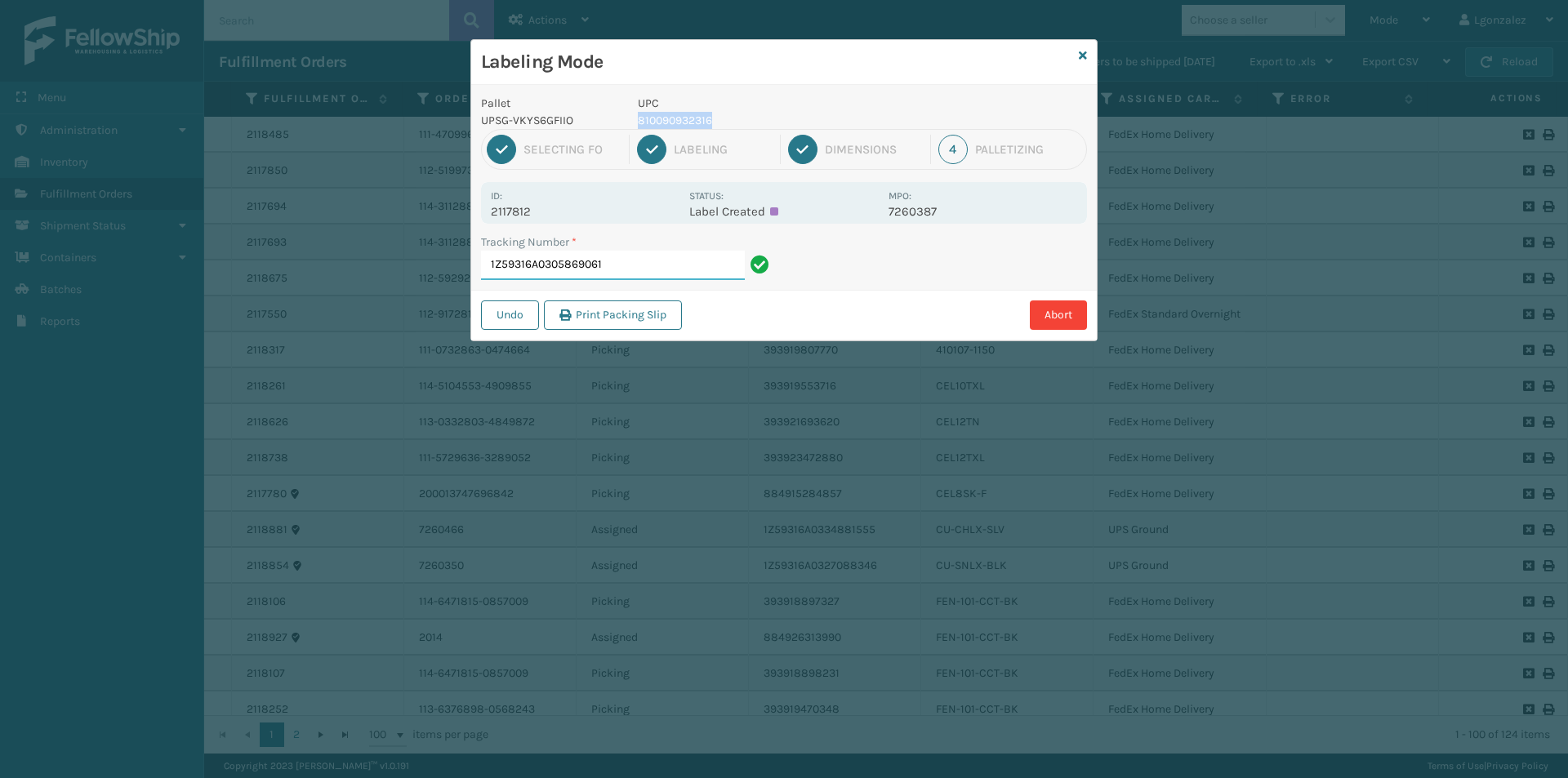
click at [632, 253] on input "1Z59316A0305869061" at bounding box center [613, 265] width 264 height 29
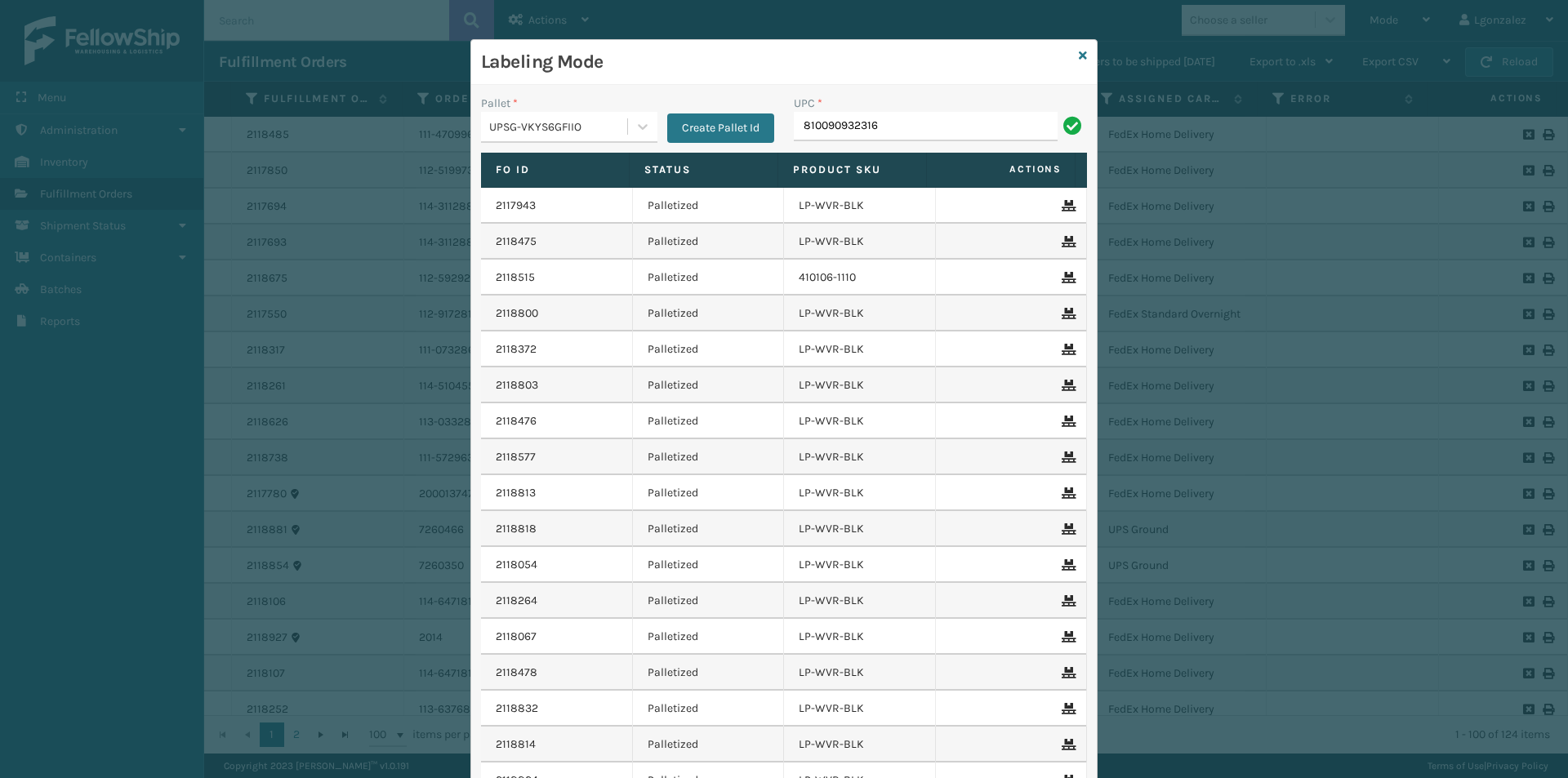
type input "810090932316"
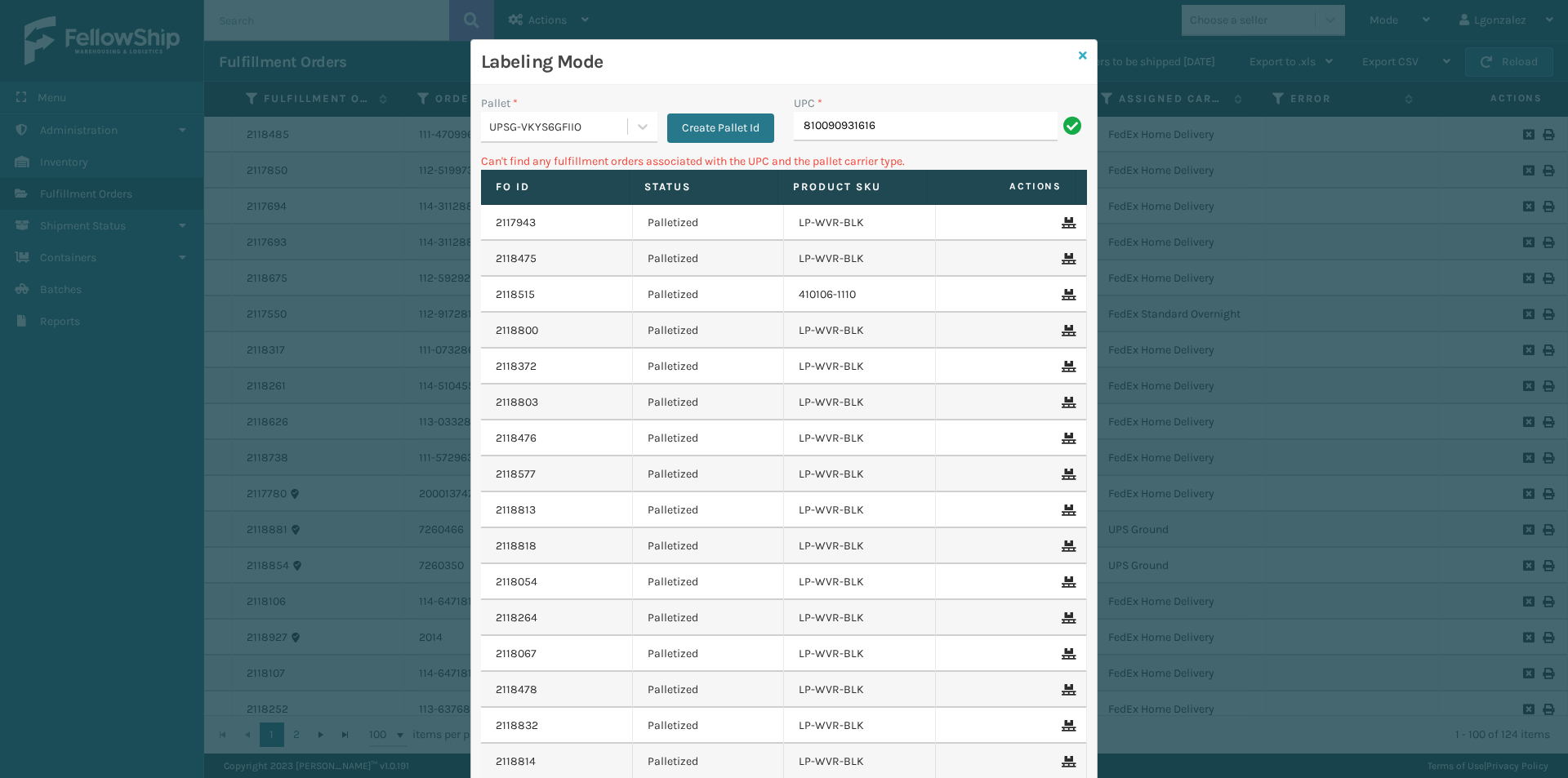
click at [1078, 50] on icon at bounding box center [1083, 55] width 9 height 11
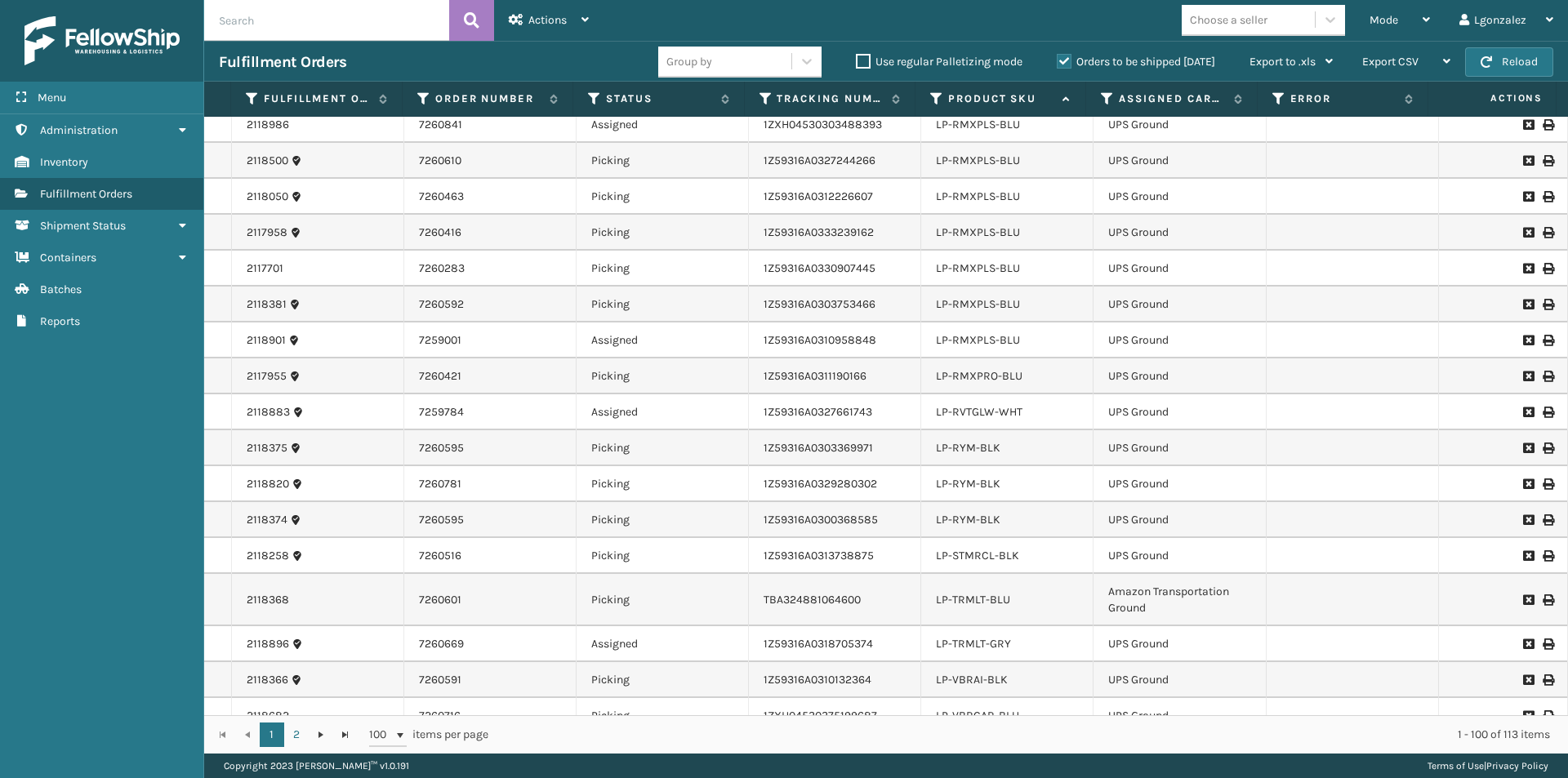
scroll to position [2123, 0]
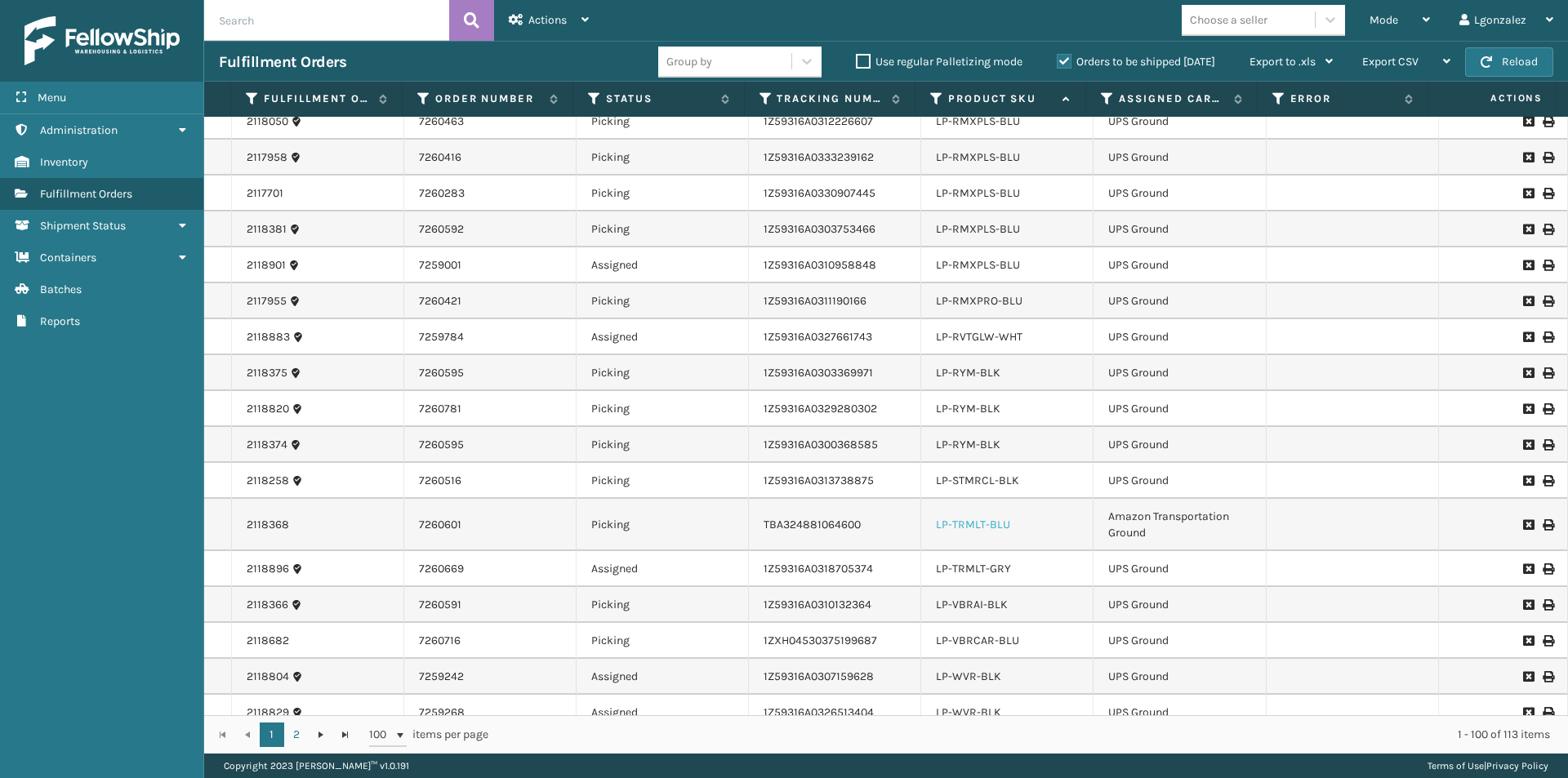
click at [990, 527] on link "LP-TRMLT-BLU" at bounding box center [973, 525] width 74 height 14
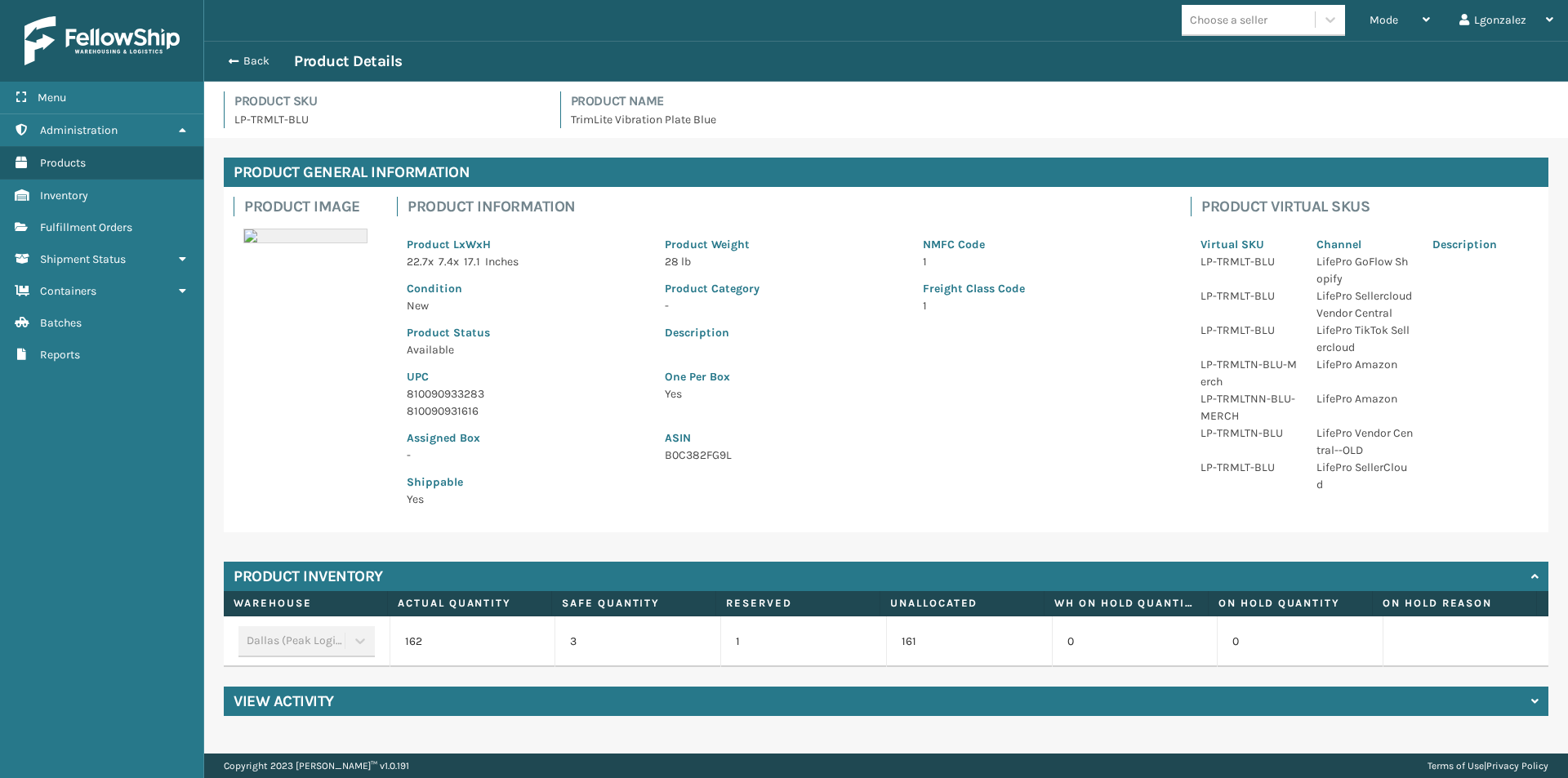
click at [467, 390] on p "810090933283" at bounding box center [526, 394] width 239 height 17
click at [468, 390] on p "810090933283" at bounding box center [526, 394] width 239 height 17
copy p "810090933283"
click at [262, 68] on div "Back Product Details" at bounding box center [886, 61] width 1334 height 20
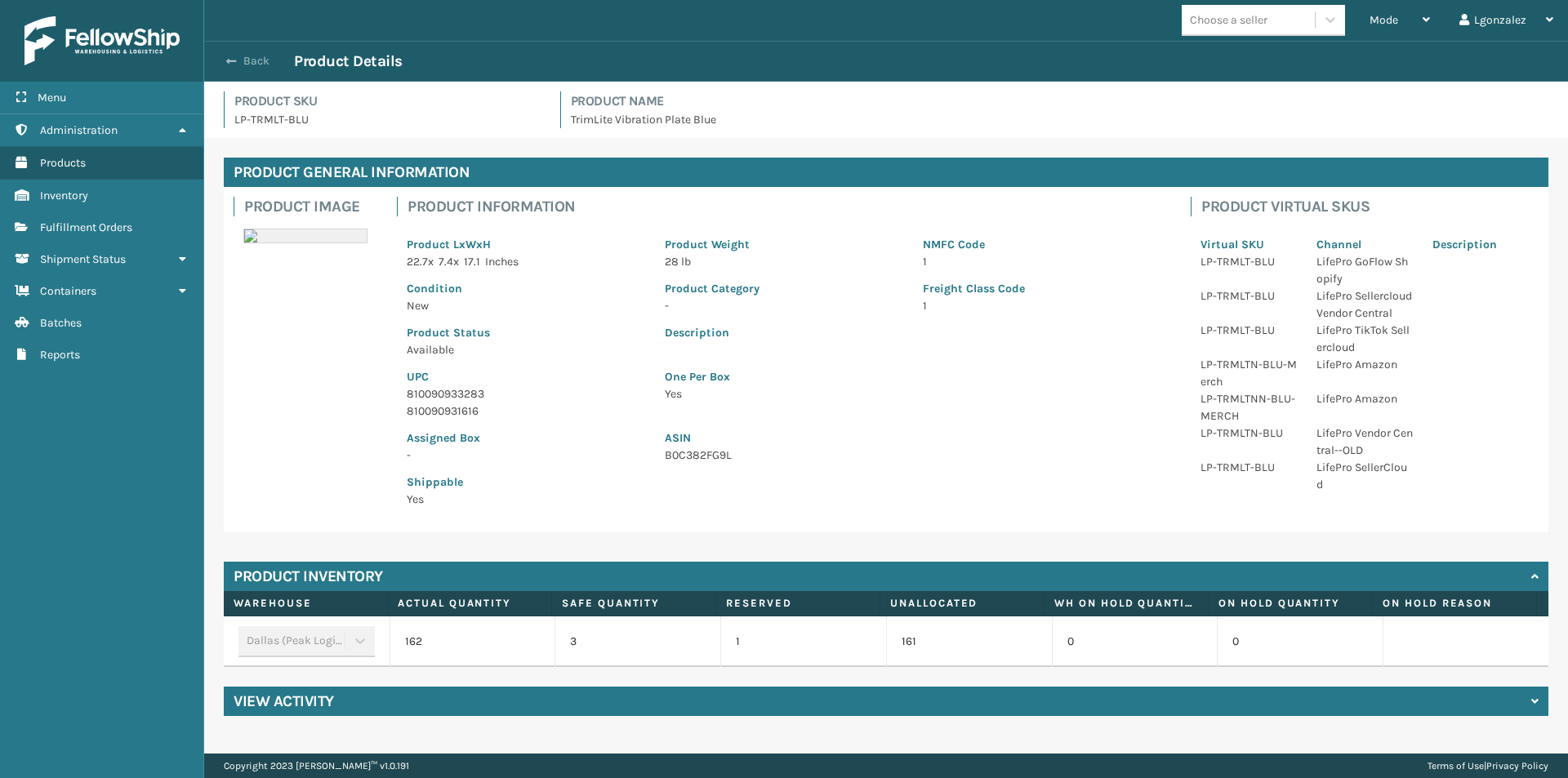
click at [258, 62] on button "Back" at bounding box center [257, 61] width 75 height 15
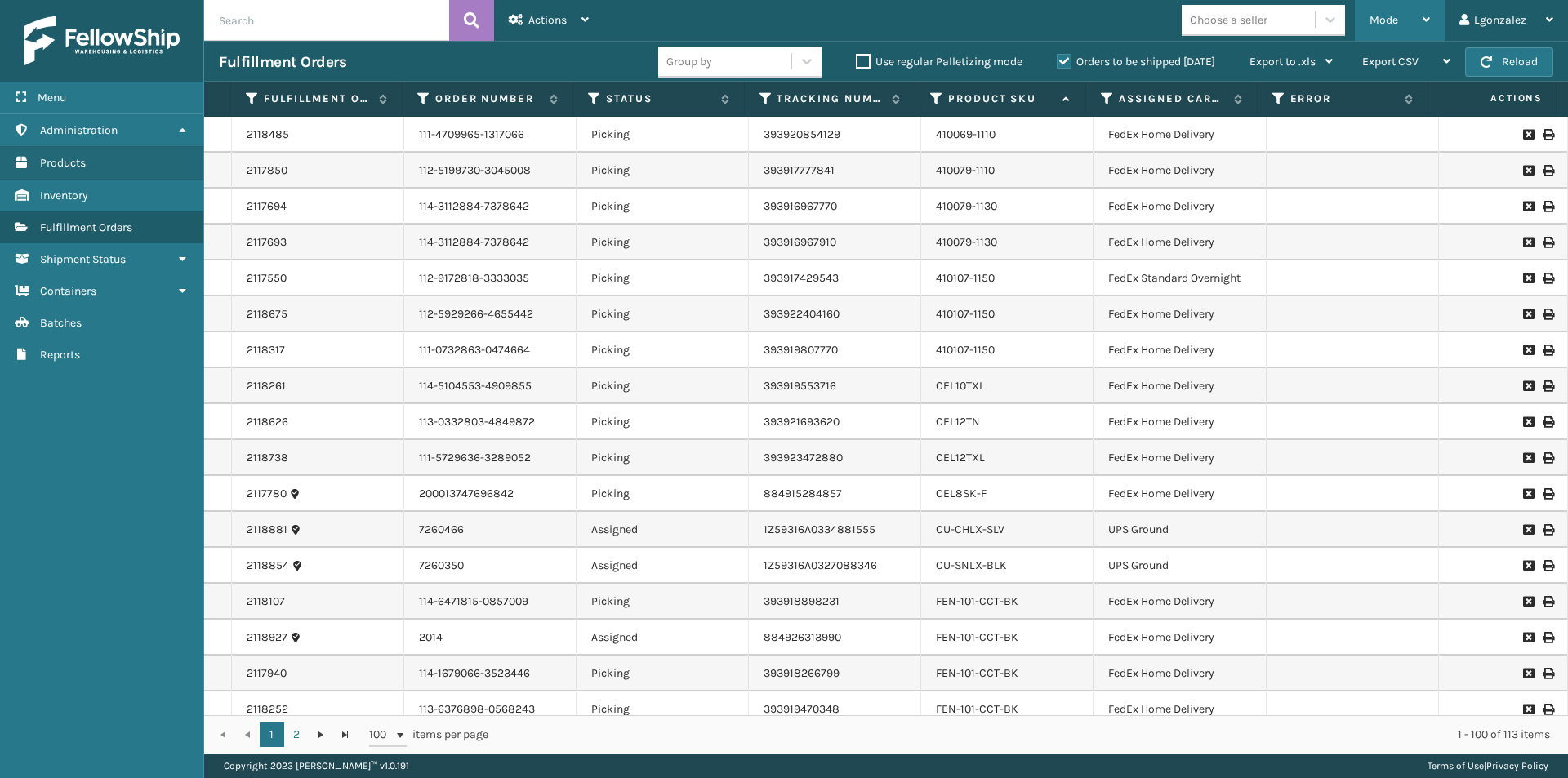
click at [1419, 15] on div "Mode" at bounding box center [1399, 21] width 61 height 41
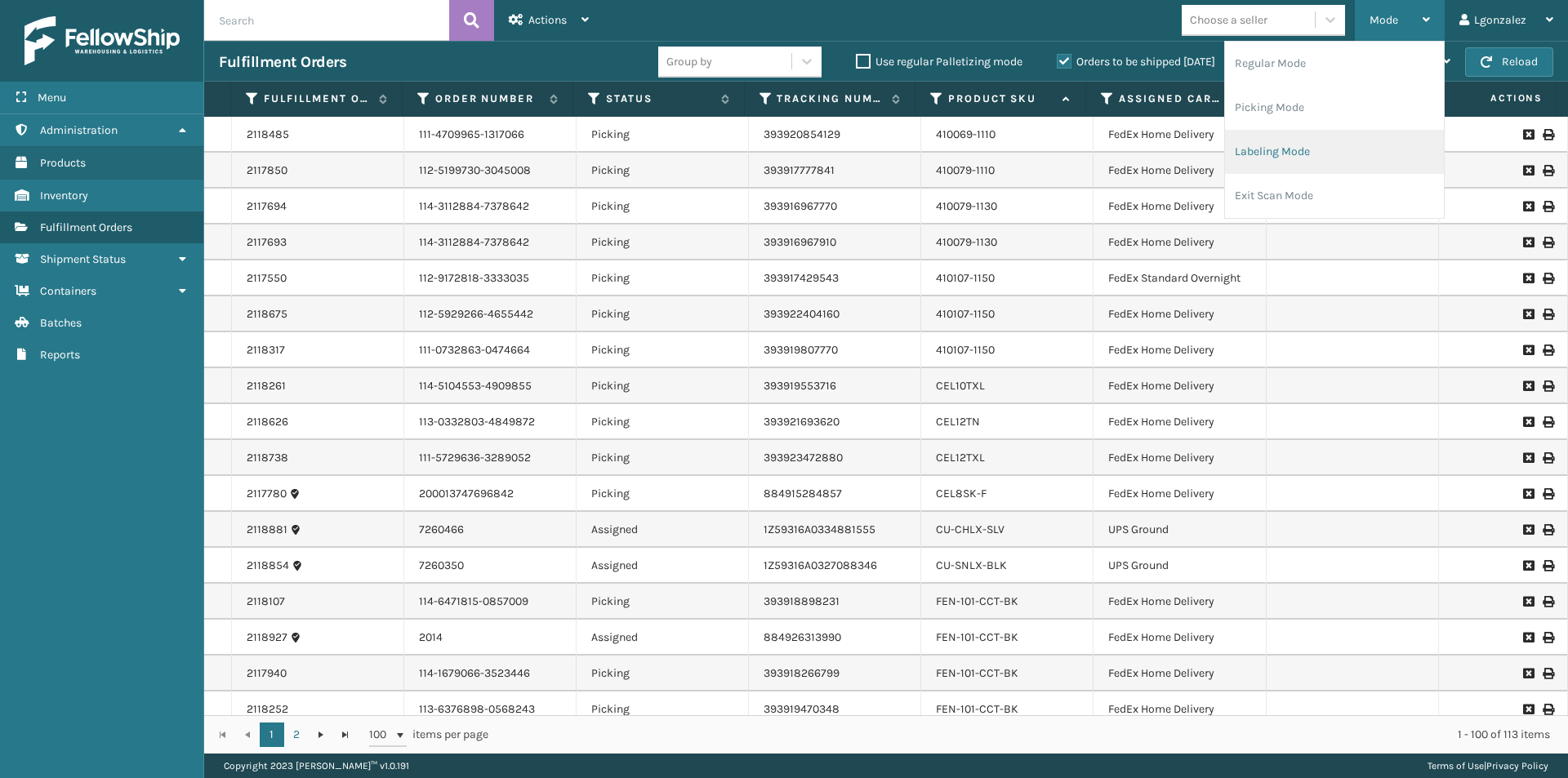
click at [1286, 148] on li "Labeling Mode" at bounding box center [1334, 152] width 219 height 45
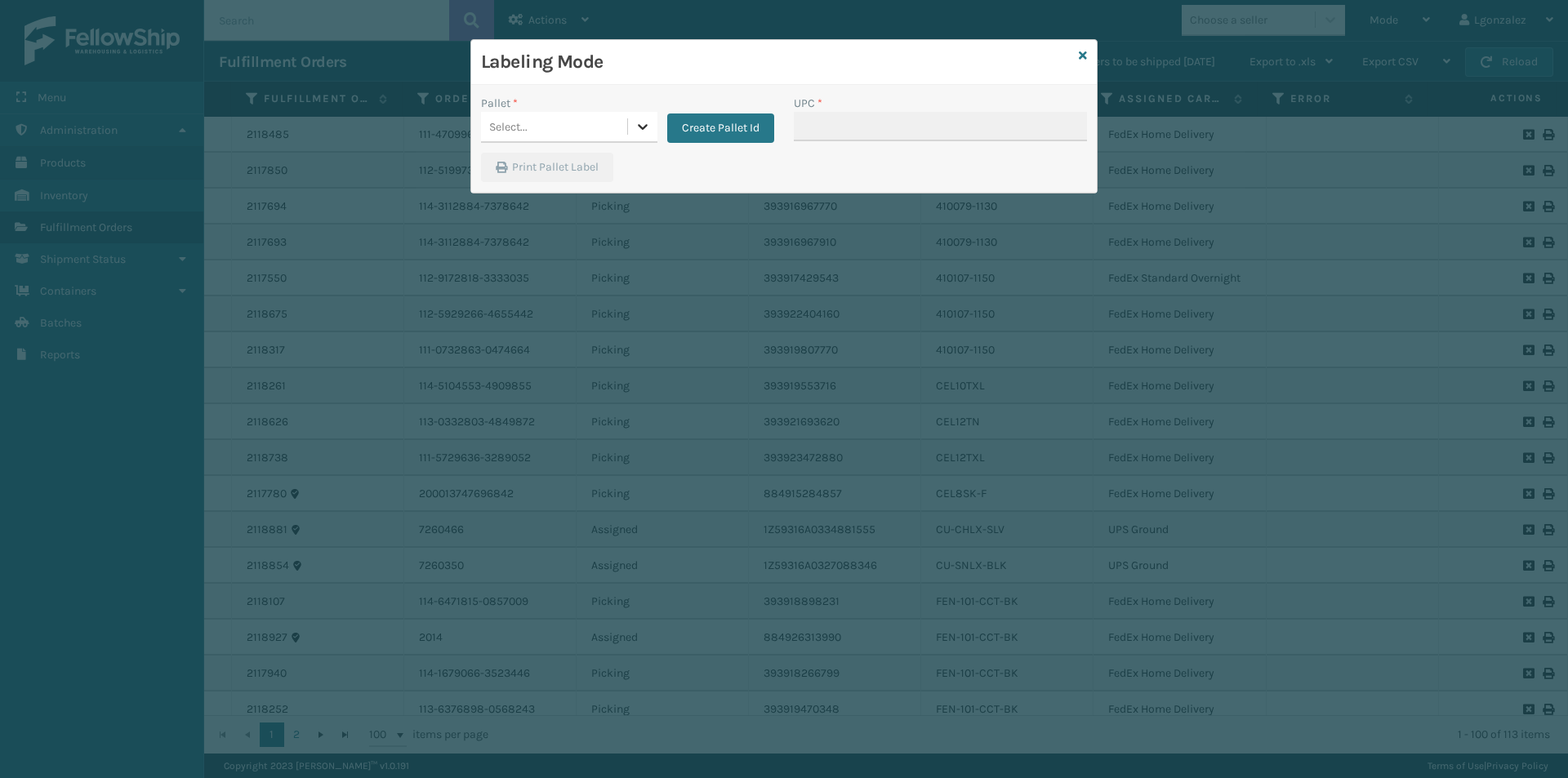
click at [649, 126] on icon at bounding box center [642, 126] width 16 height 16
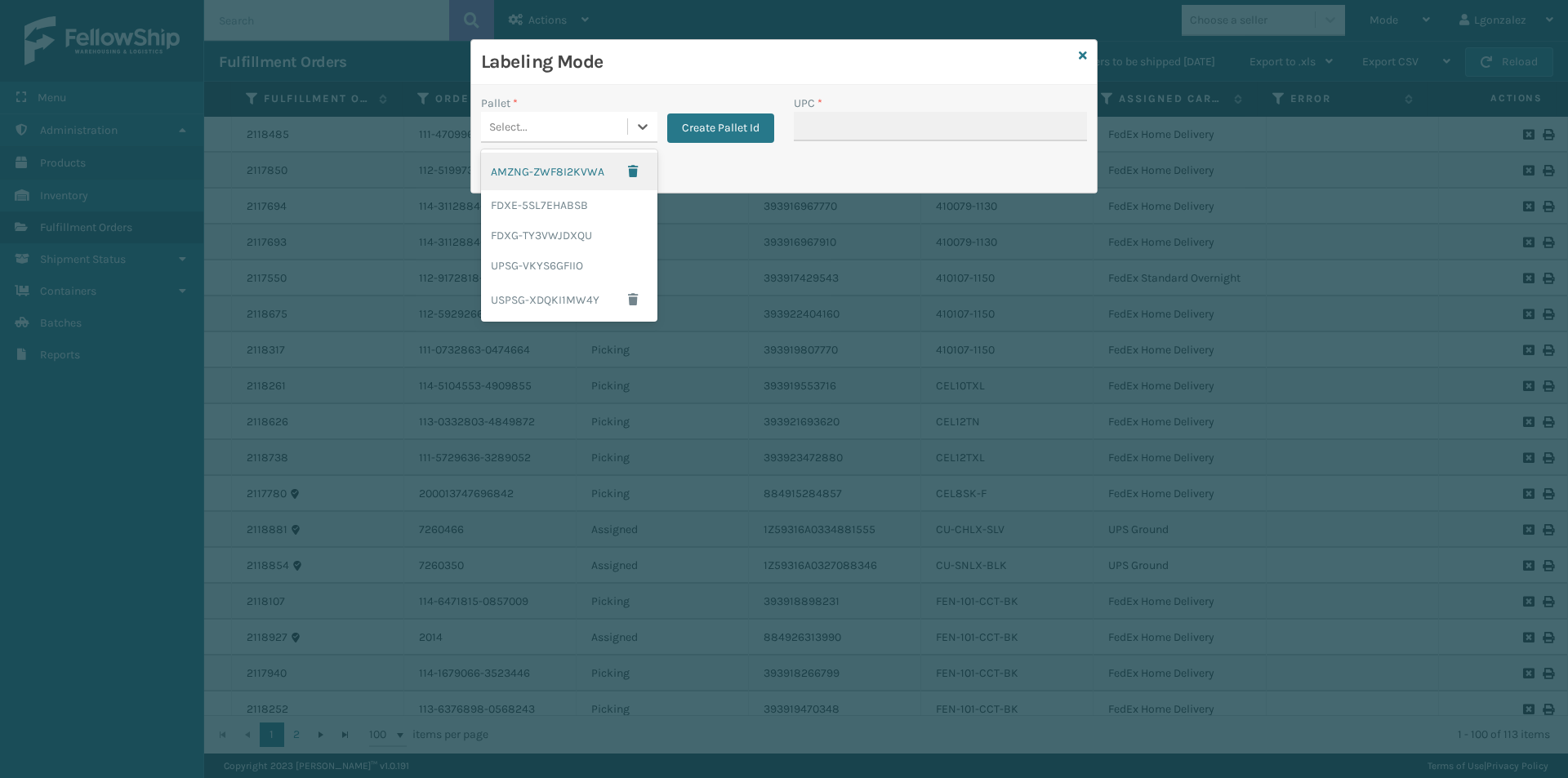
click at [597, 172] on div "AMZNG-ZWF8I2KVWA" at bounding box center [569, 171] width 176 height 38
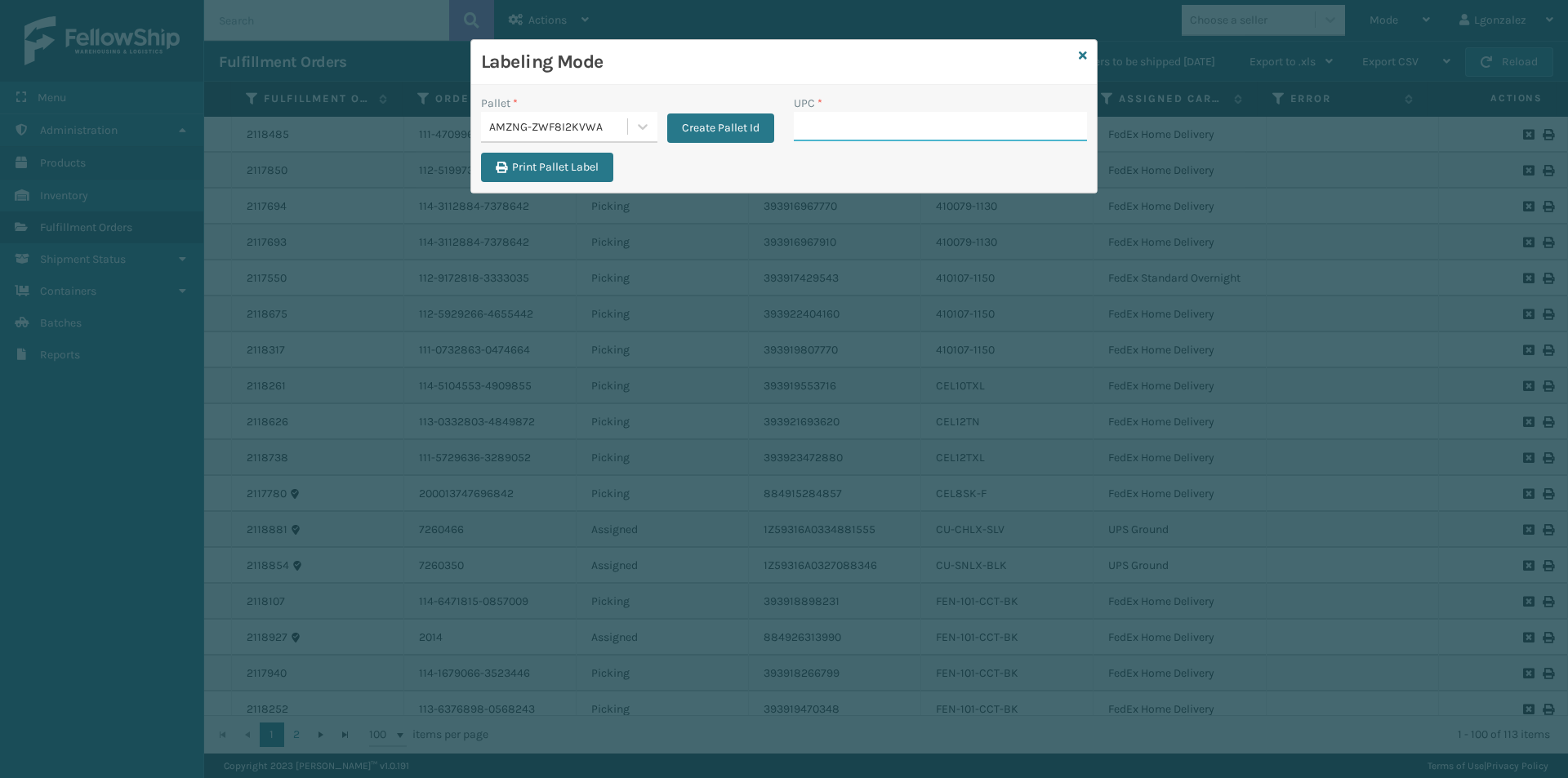
click at [817, 118] on input "UPC *" at bounding box center [940, 127] width 294 height 29
paste input "810090933283"
type input "810090933283"
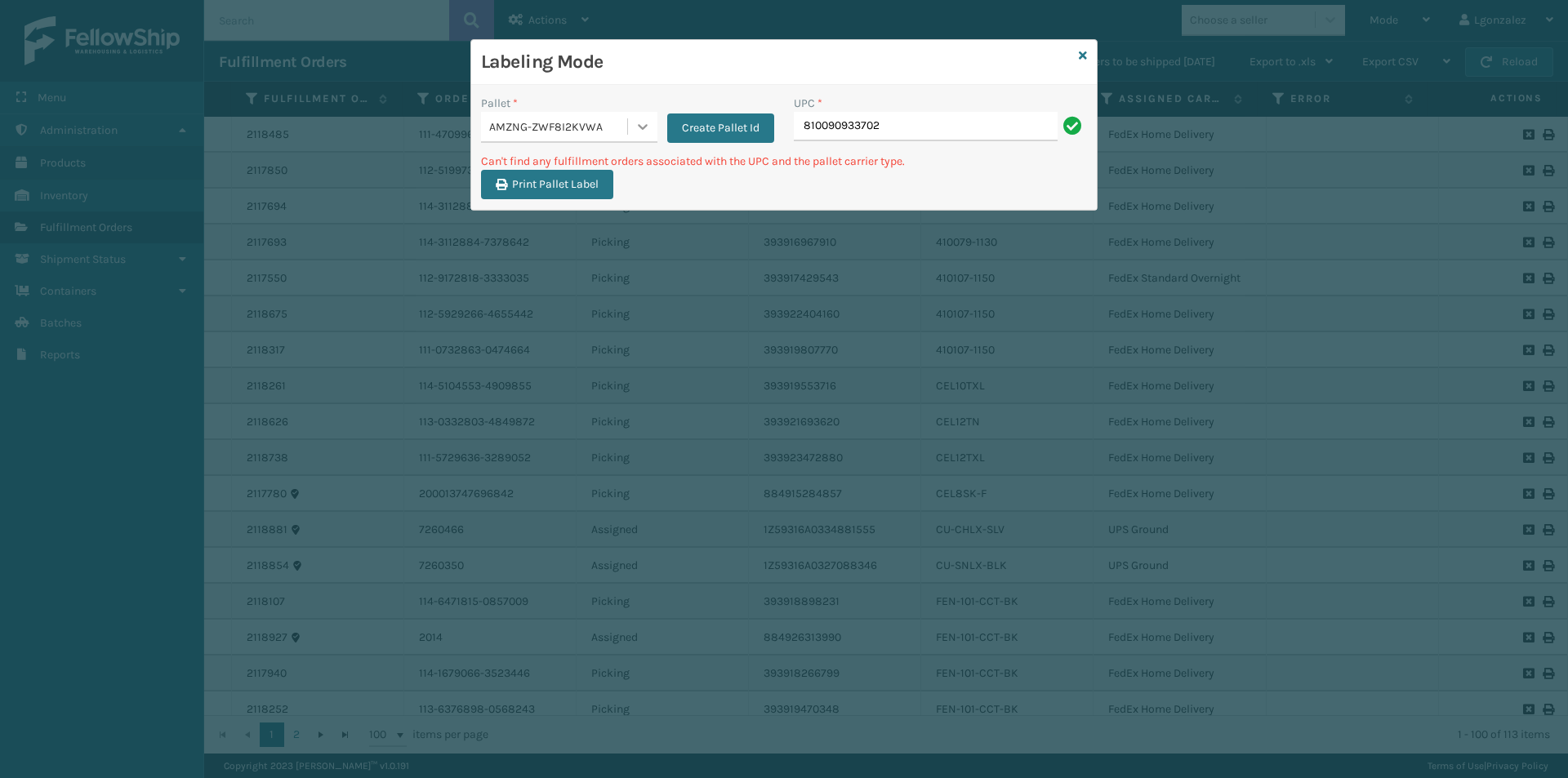
click at [638, 122] on icon at bounding box center [642, 126] width 16 height 16
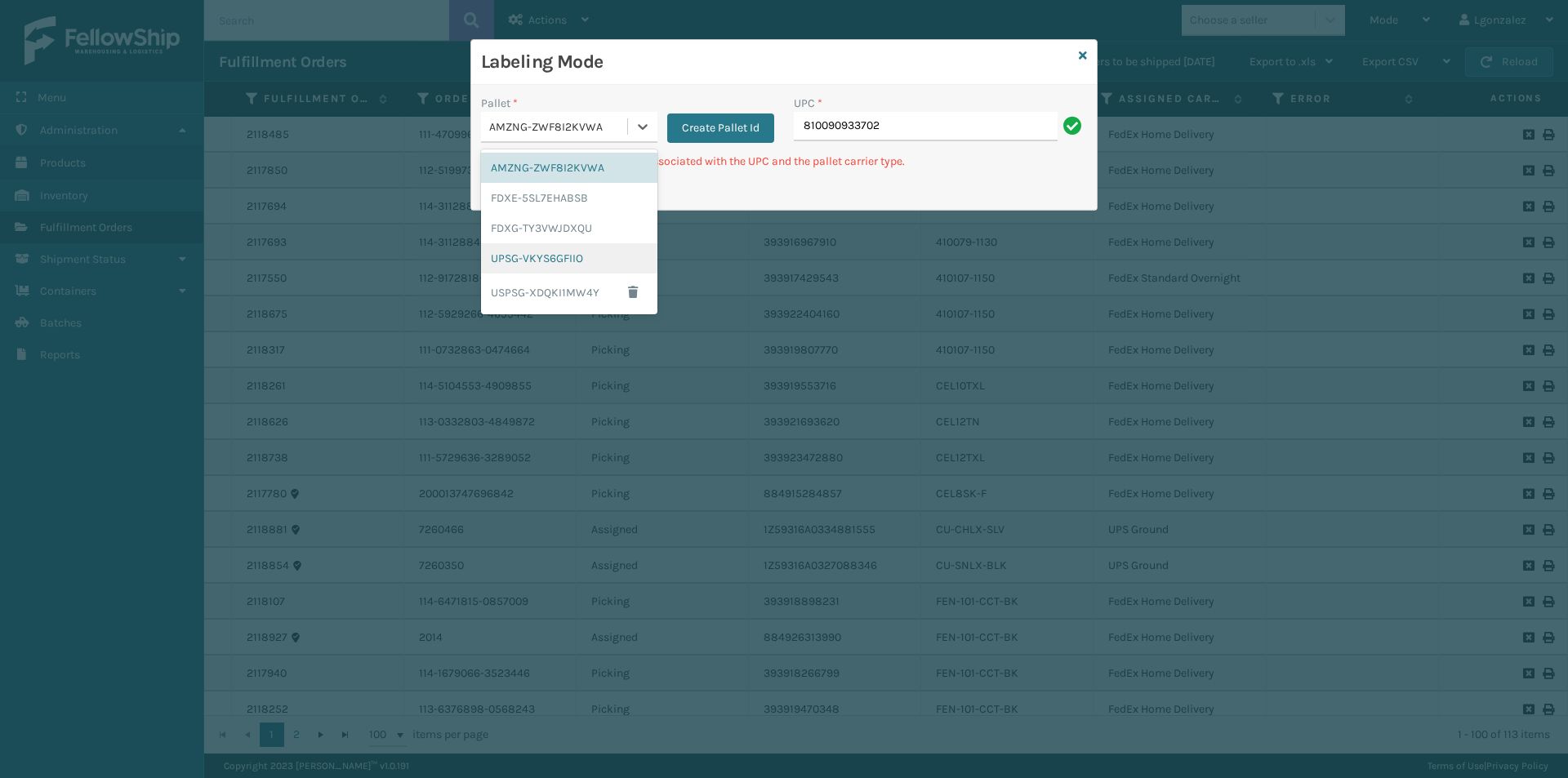
click at [550, 258] on div "UPSG-VKYS6GFIIO" at bounding box center [569, 258] width 176 height 30
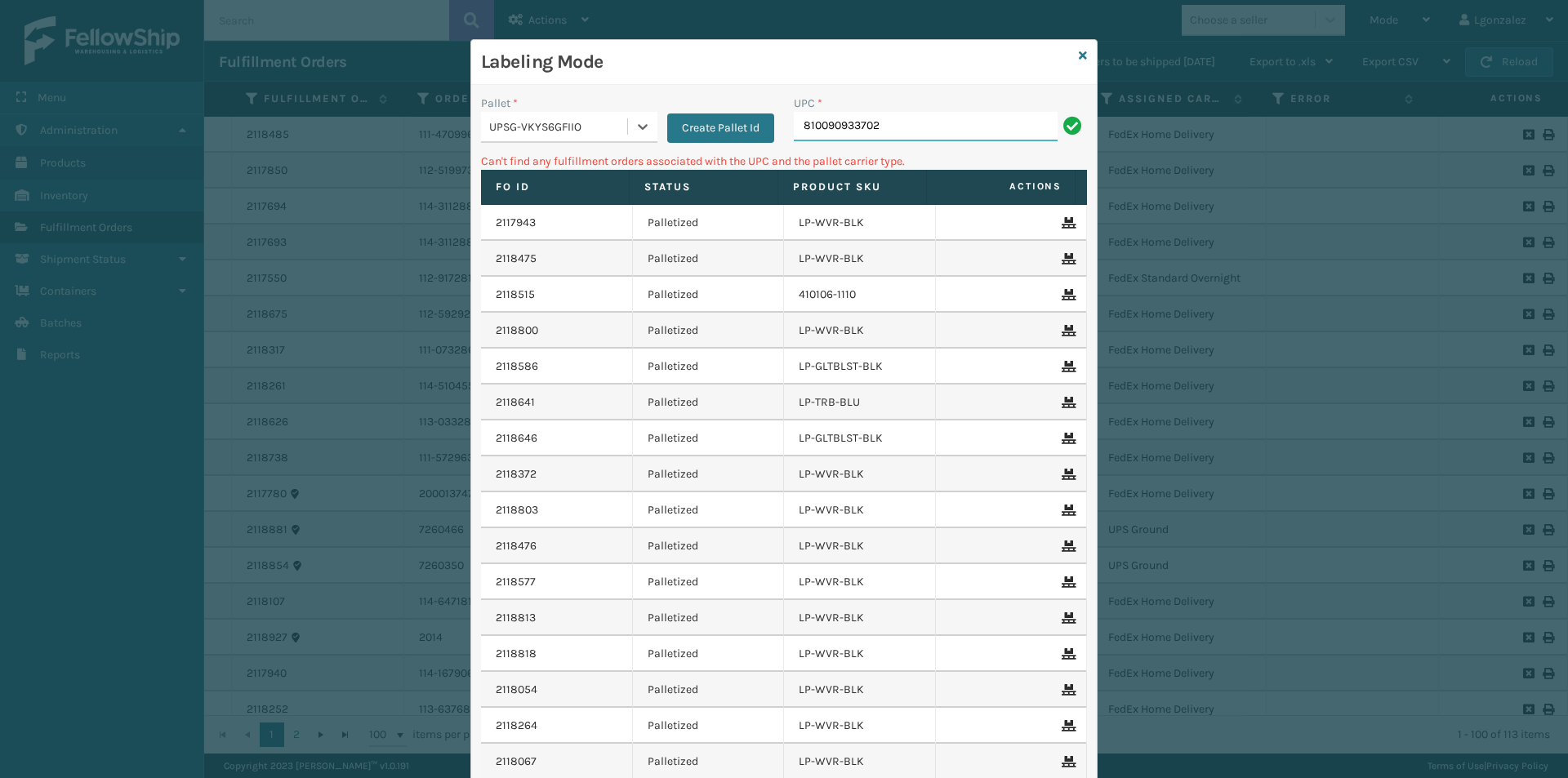
click at [935, 121] on input "810090933702" at bounding box center [925, 127] width 264 height 29
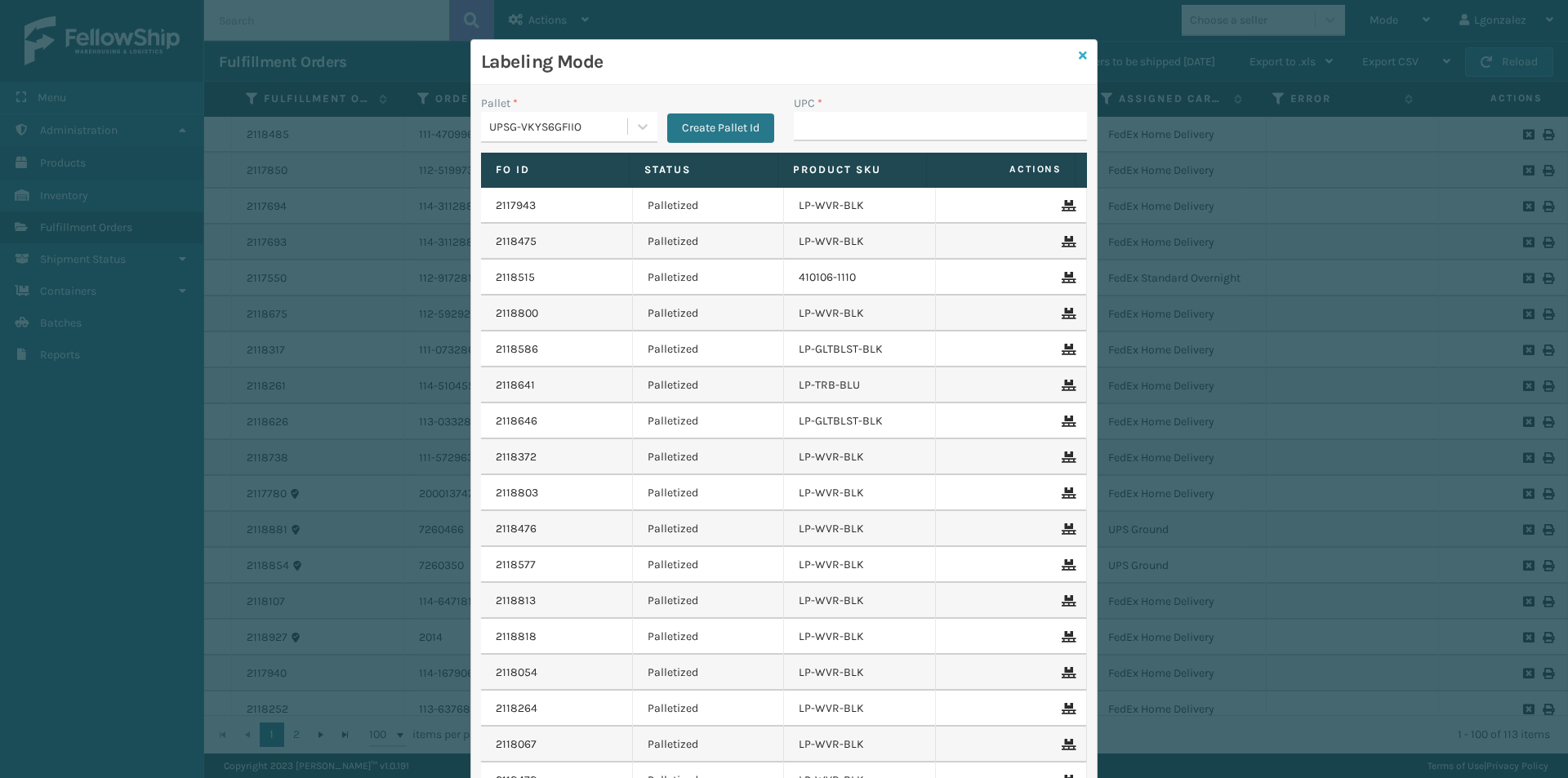
click at [1080, 55] on icon at bounding box center [1083, 55] width 9 height 11
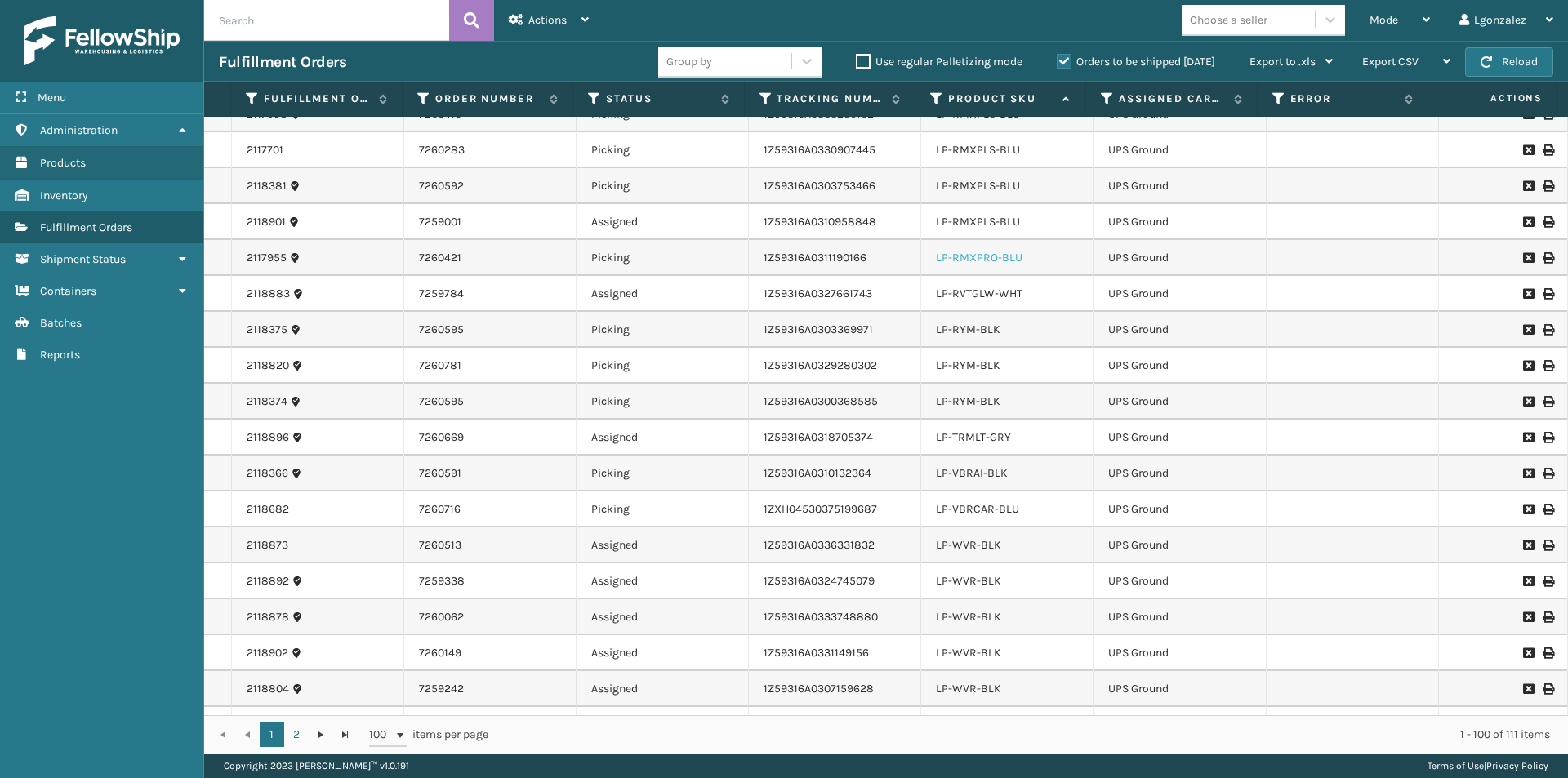
scroll to position [2205, 0]
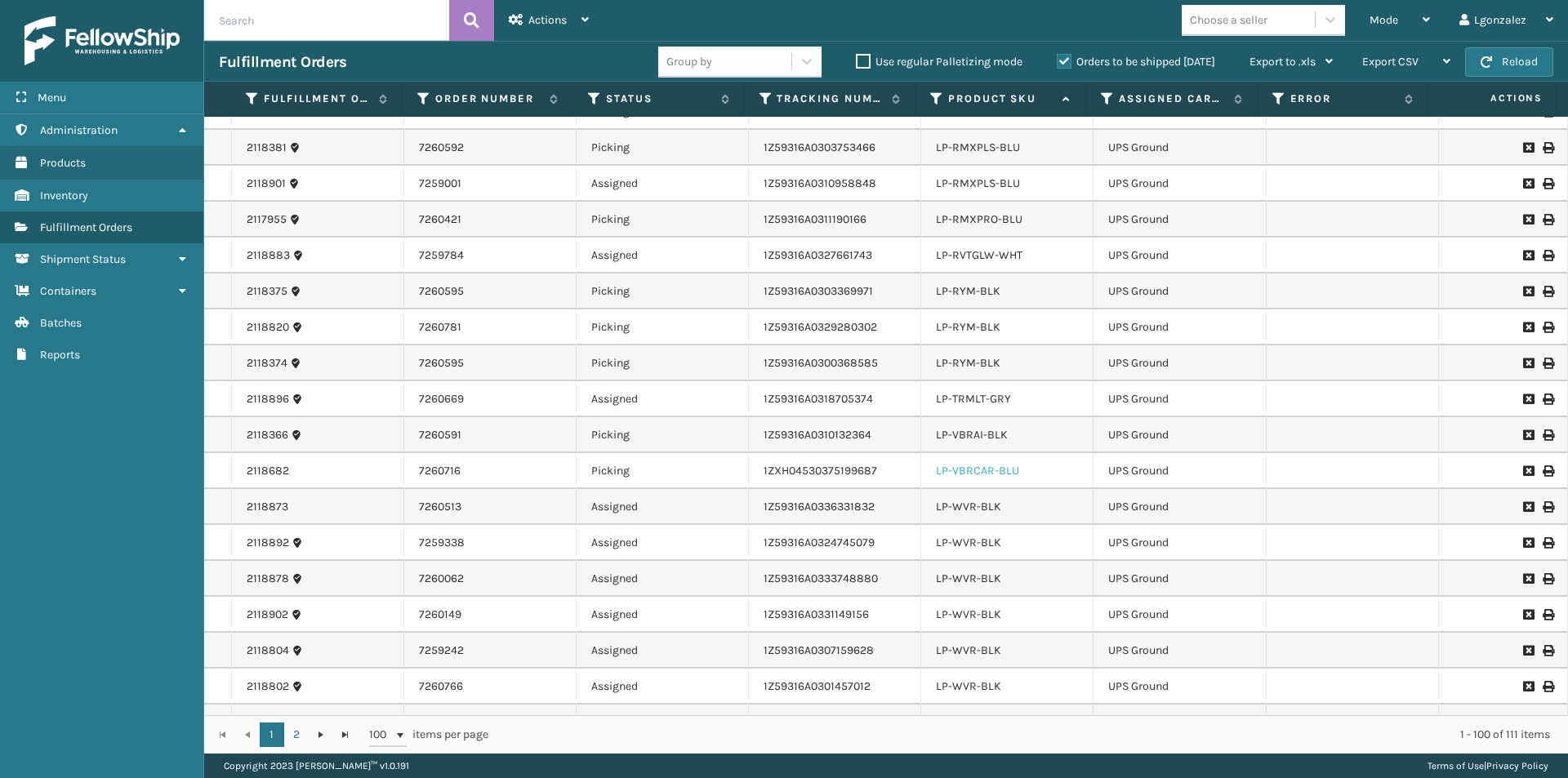
click at [971, 474] on link "LP-VBRCAR-BLU" at bounding box center [977, 471] width 83 height 14
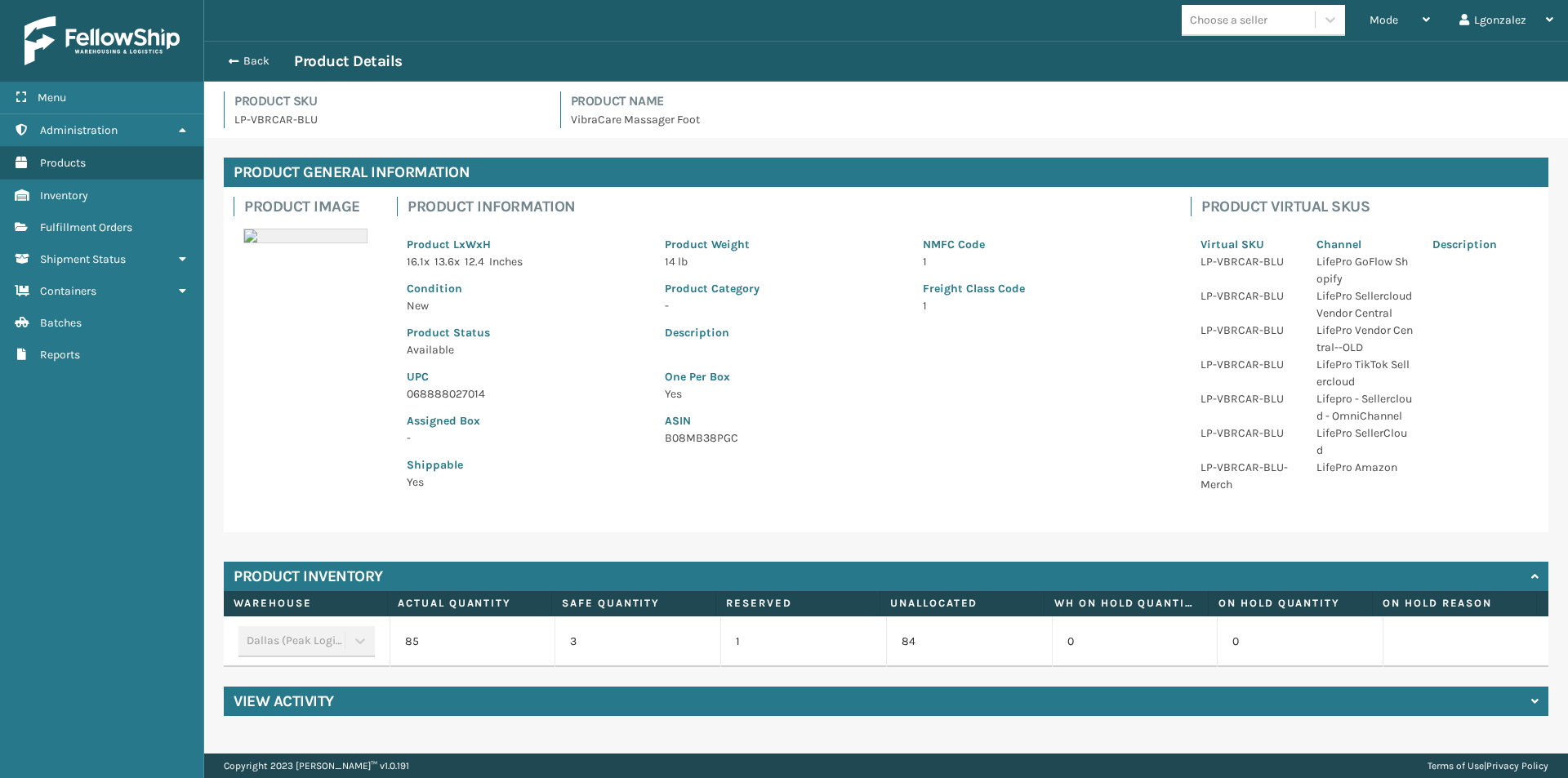
click at [454, 397] on p "068888027014" at bounding box center [526, 394] width 239 height 17
click at [454, 396] on p "068888027014" at bounding box center [526, 394] width 239 height 17
copy p "068888027014"
click at [251, 59] on button "Back" at bounding box center [257, 61] width 75 height 15
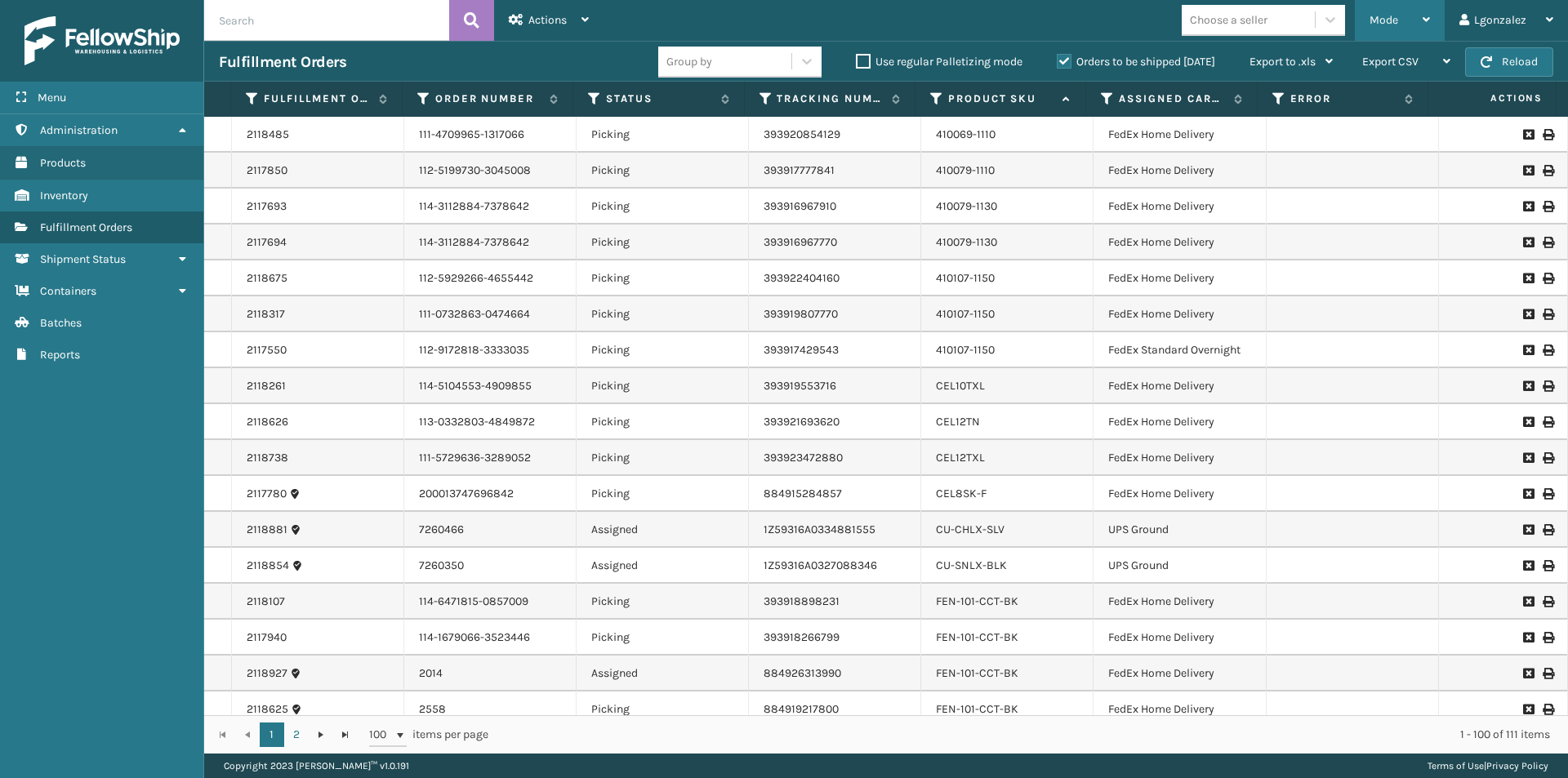
click at [1432, 23] on div "Mode Regular Mode Picking Mode Labeling Mode Exit Scan Mode" at bounding box center [1399, 21] width 90 height 41
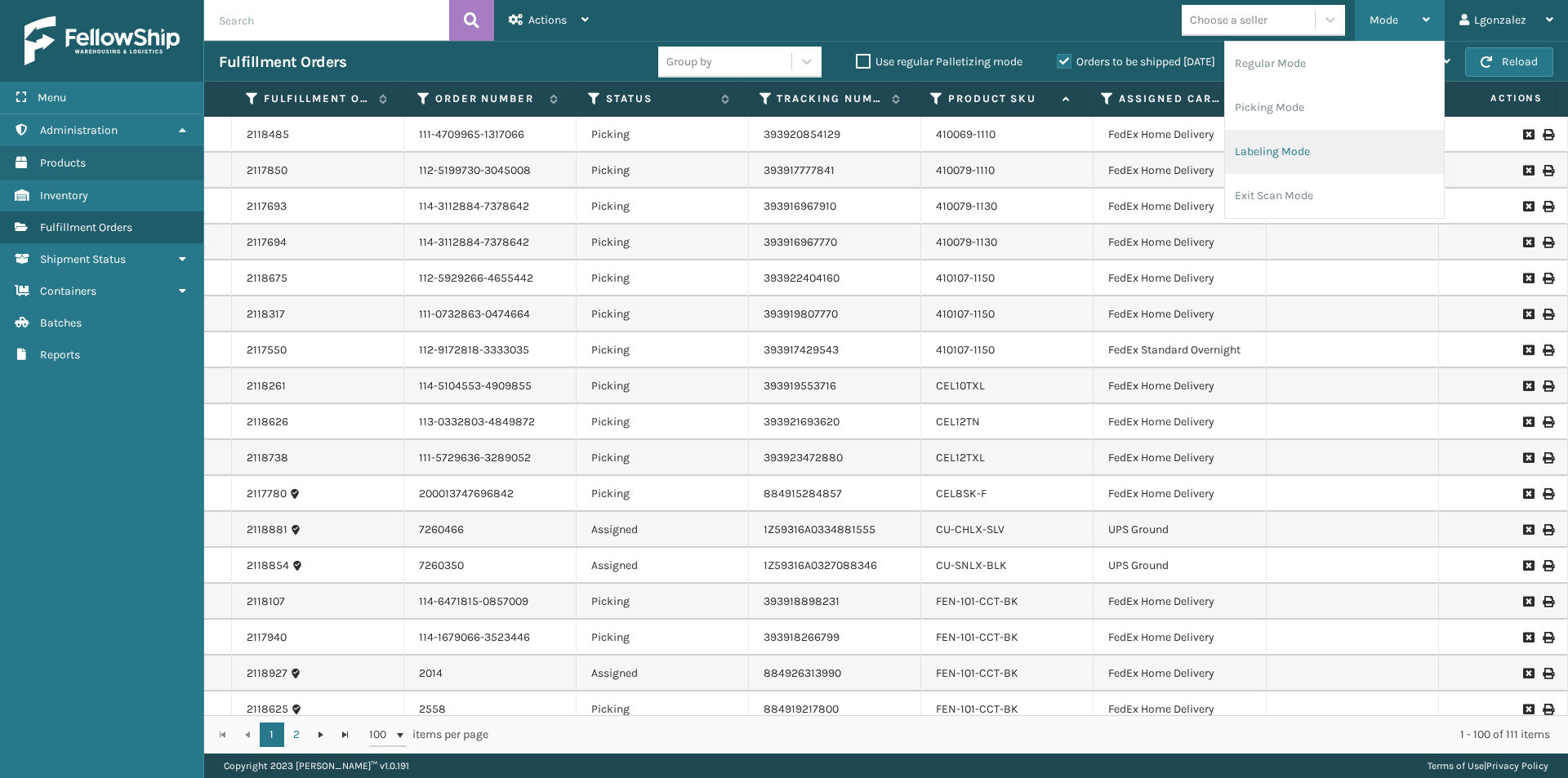
click at [1253, 151] on li "Labeling Mode" at bounding box center [1334, 152] width 219 height 45
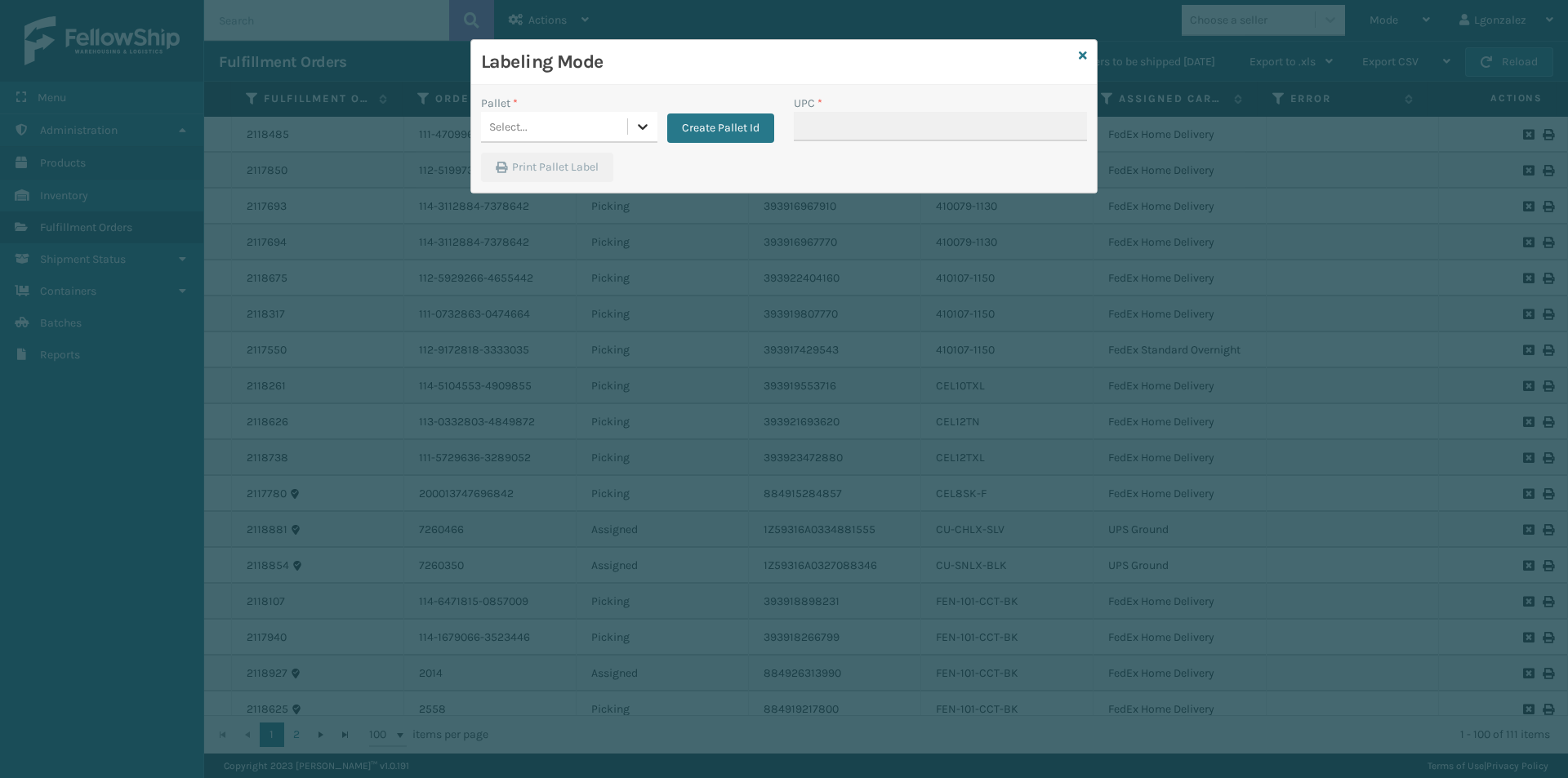
click at [634, 130] on icon at bounding box center [642, 126] width 16 height 16
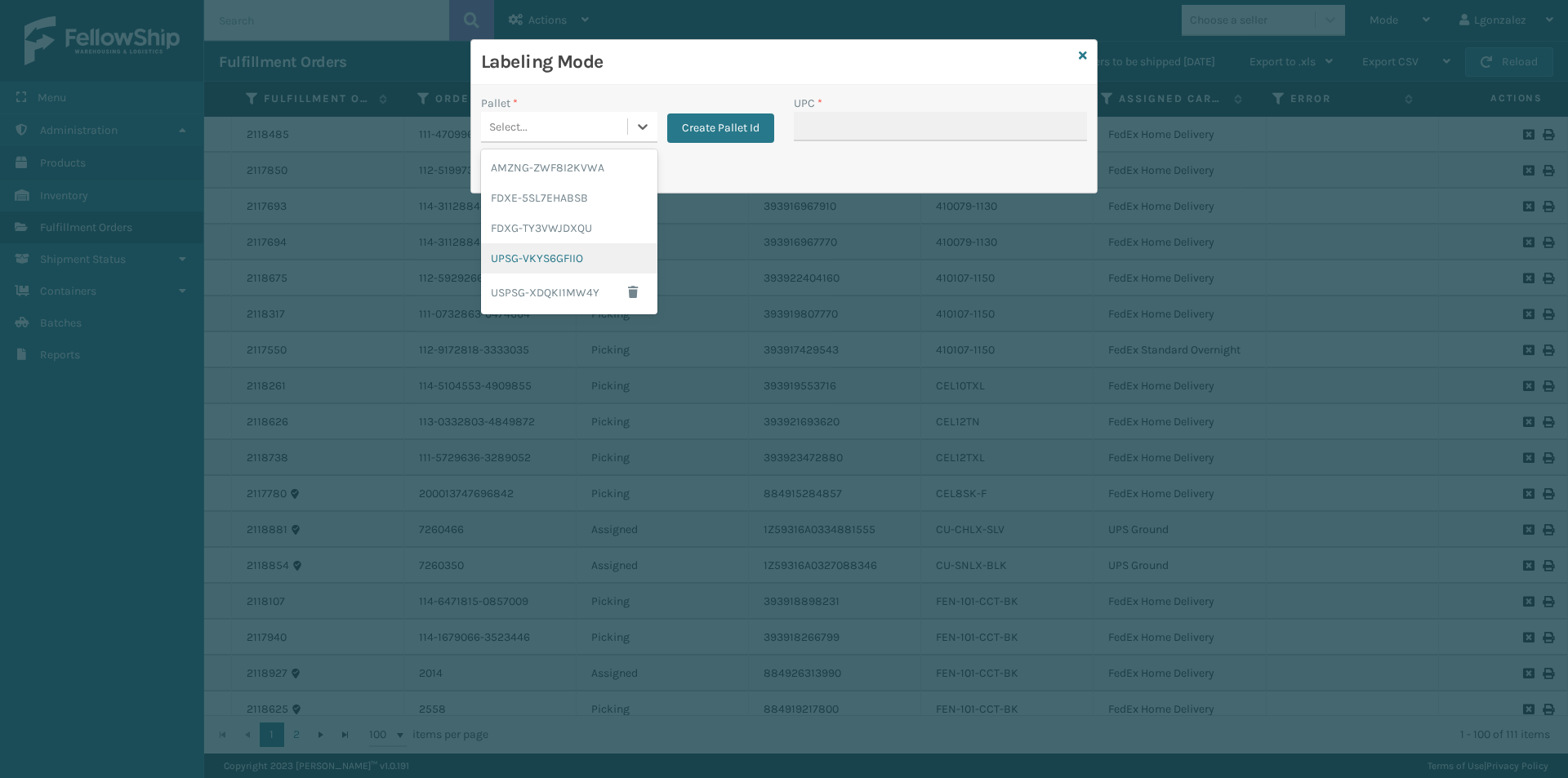
click at [575, 254] on div "UPSG-VKYS6GFIIO" at bounding box center [569, 258] width 176 height 30
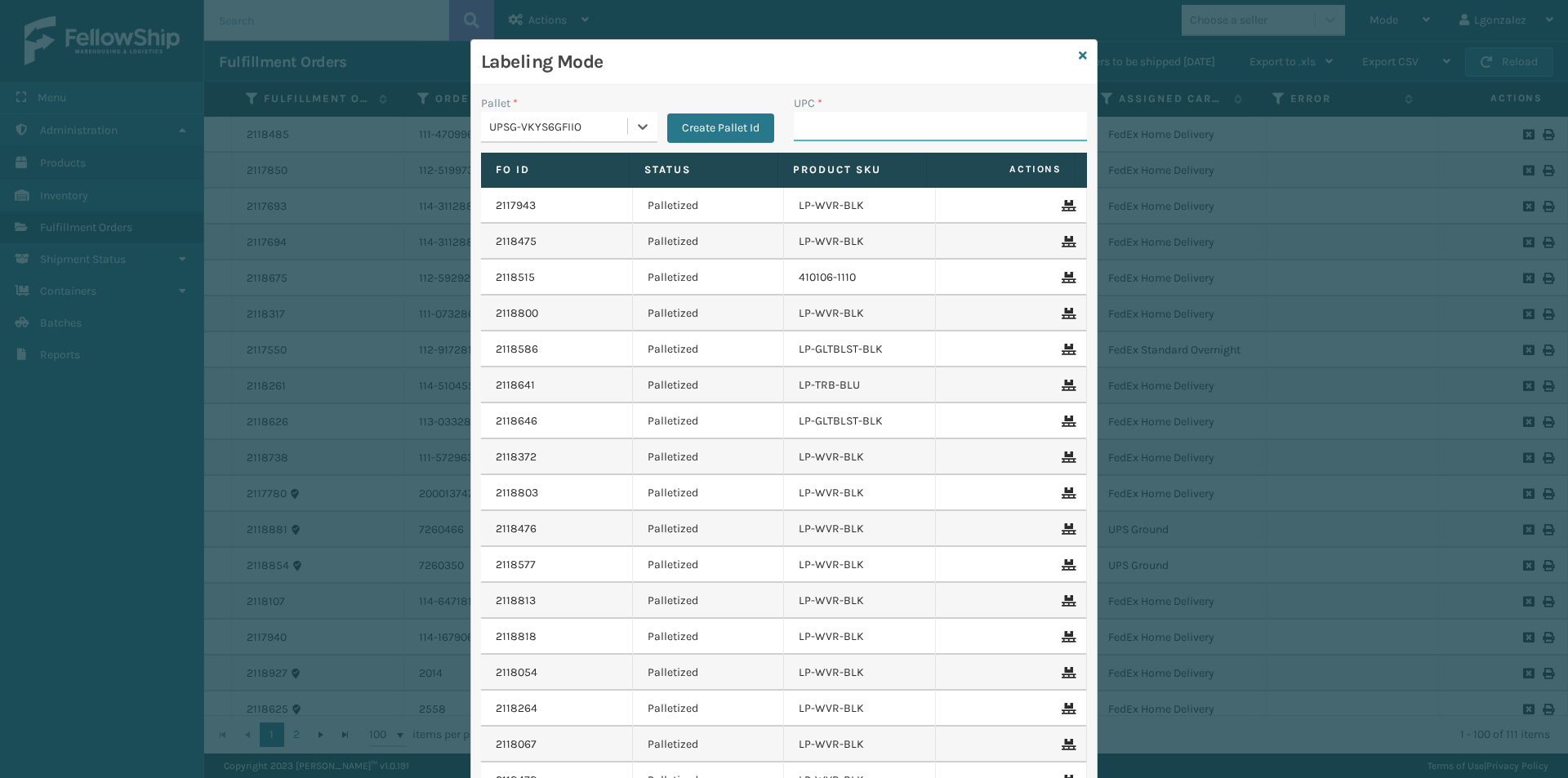
click at [832, 125] on input "UPC *" at bounding box center [940, 127] width 294 height 29
paste input "068888027014"
type input "068888027014"
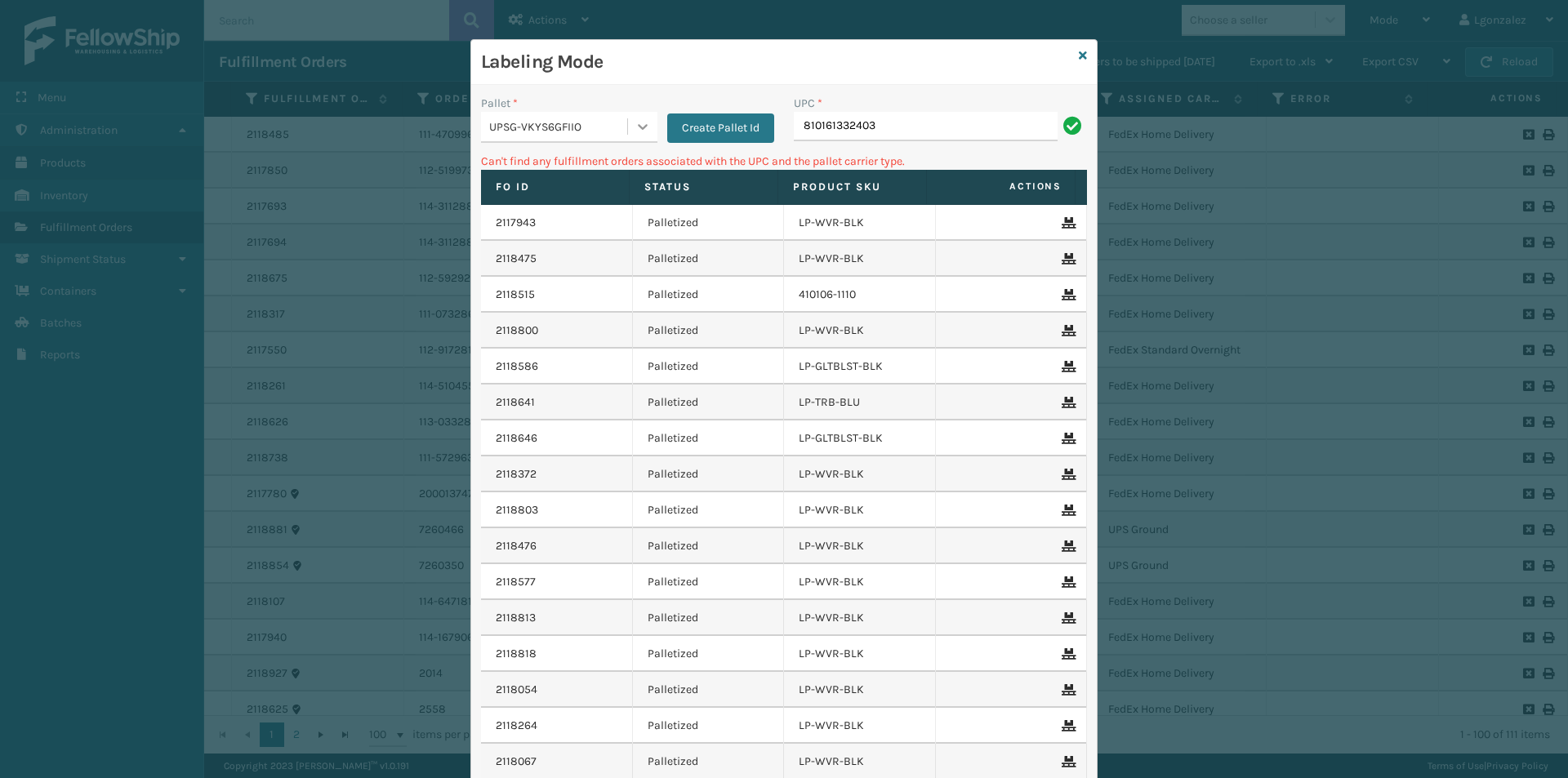
click at [634, 133] on icon at bounding box center [642, 126] width 16 height 16
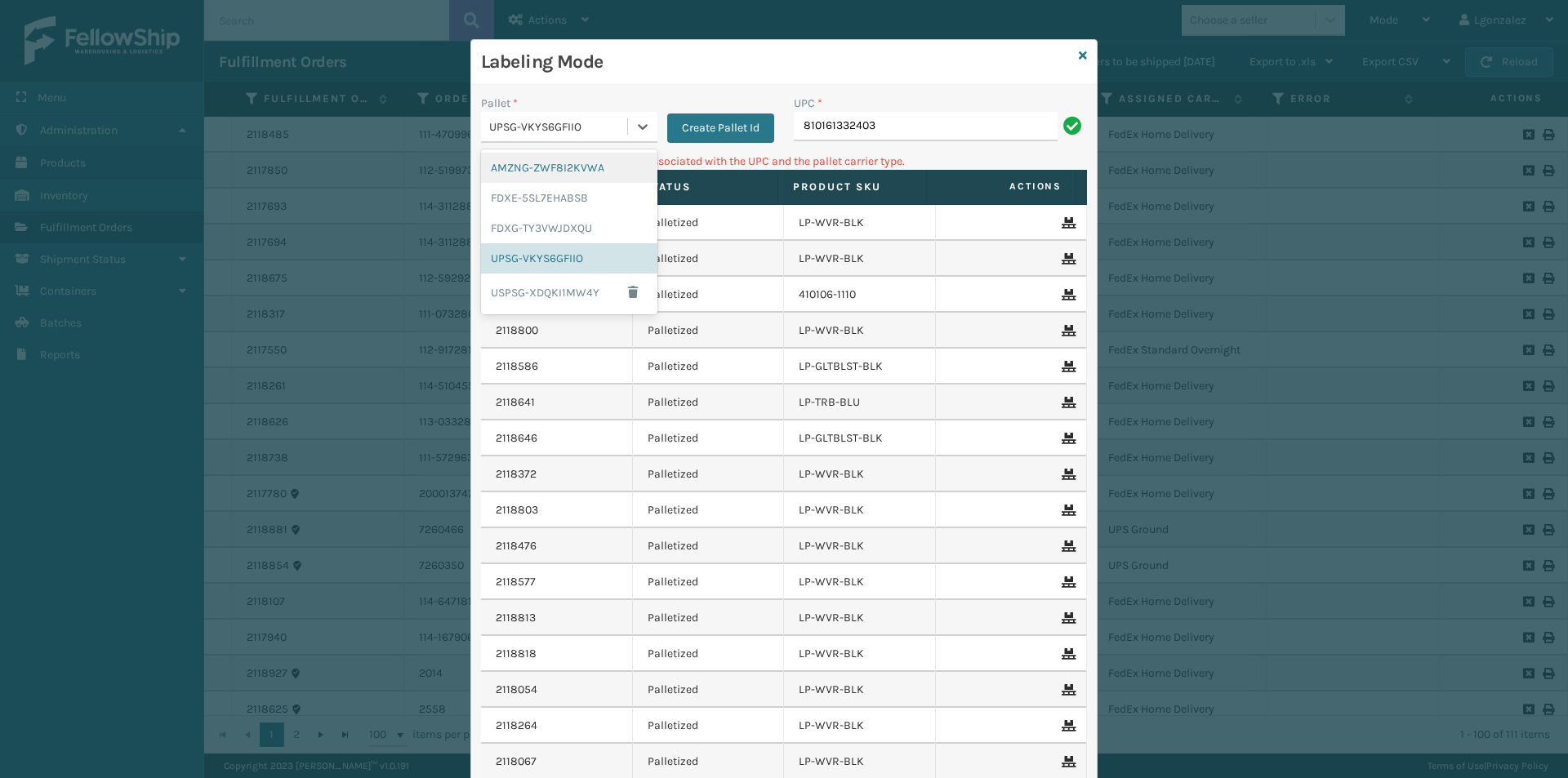
click at [614, 172] on div "AMZNG-ZWF8I2KVWA" at bounding box center [569, 167] width 176 height 30
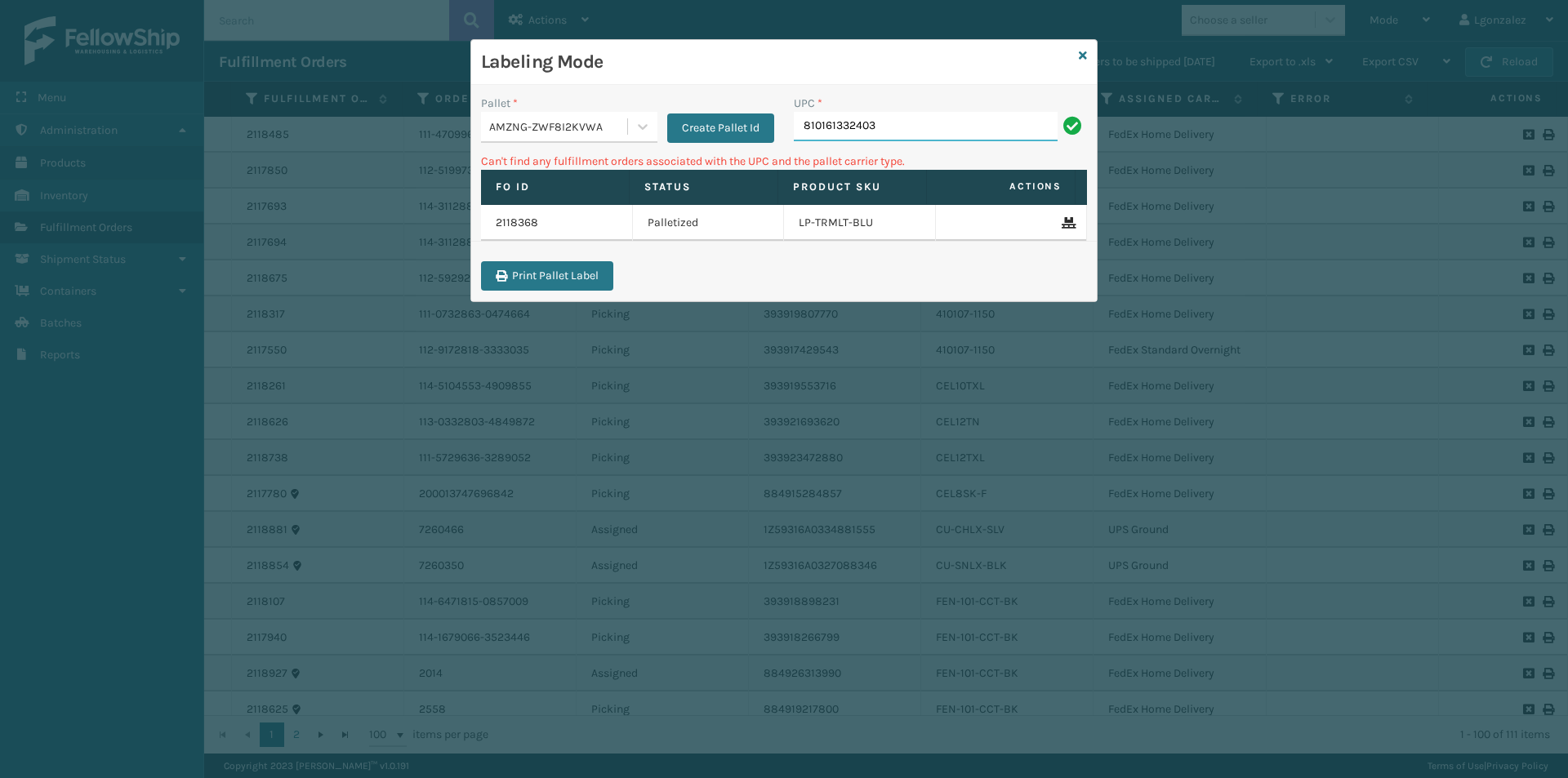
click at [918, 130] on input "810161332403" at bounding box center [925, 127] width 264 height 29
click at [638, 127] on icon at bounding box center [642, 126] width 16 height 16
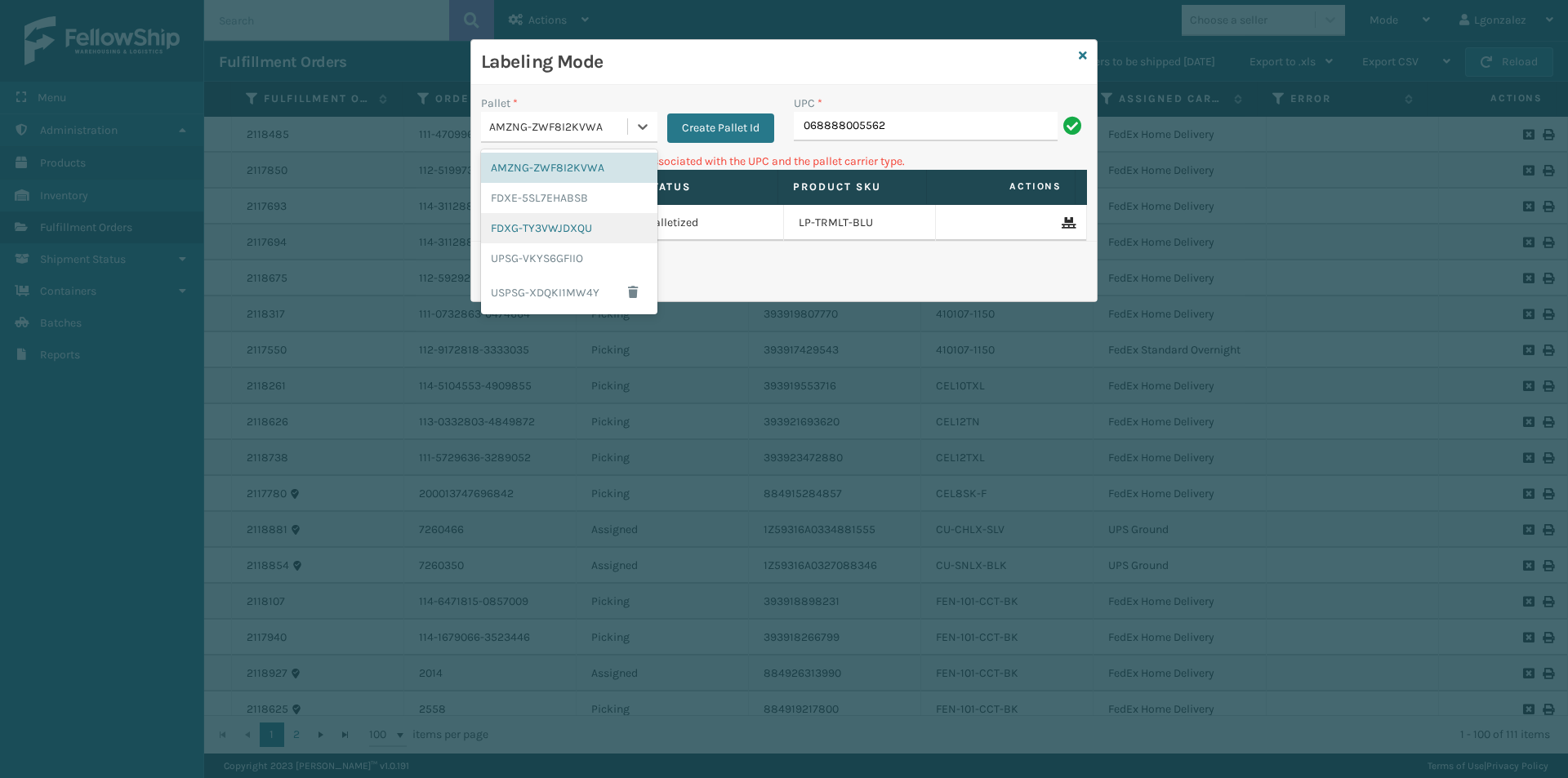
click at [570, 223] on div "FDXG-TY3VWJDXQU" at bounding box center [569, 228] width 176 height 30
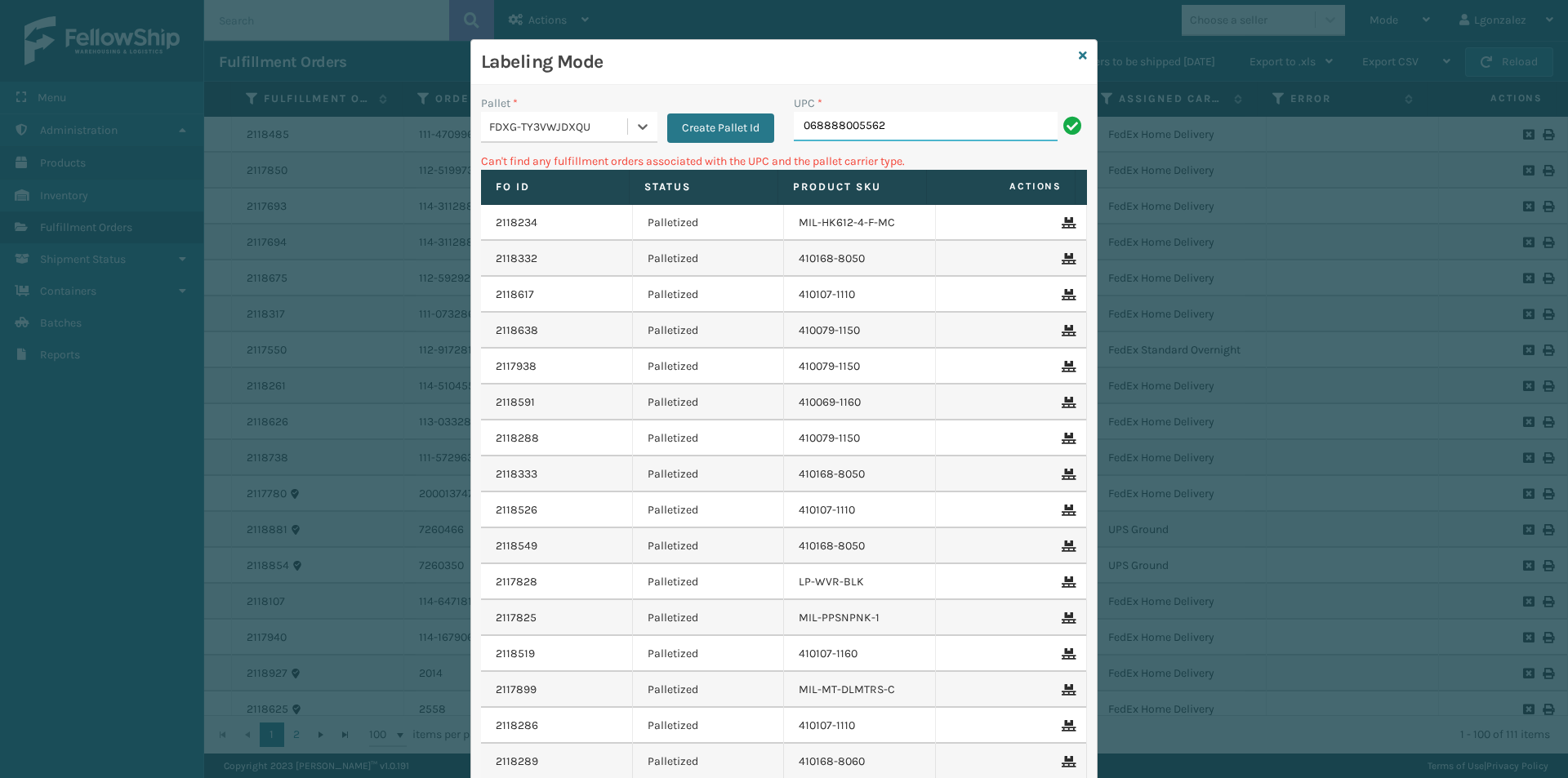
click at [896, 125] on input "068888005562" at bounding box center [925, 127] width 264 height 29
click at [631, 117] on div at bounding box center [643, 127] width 29 height 29
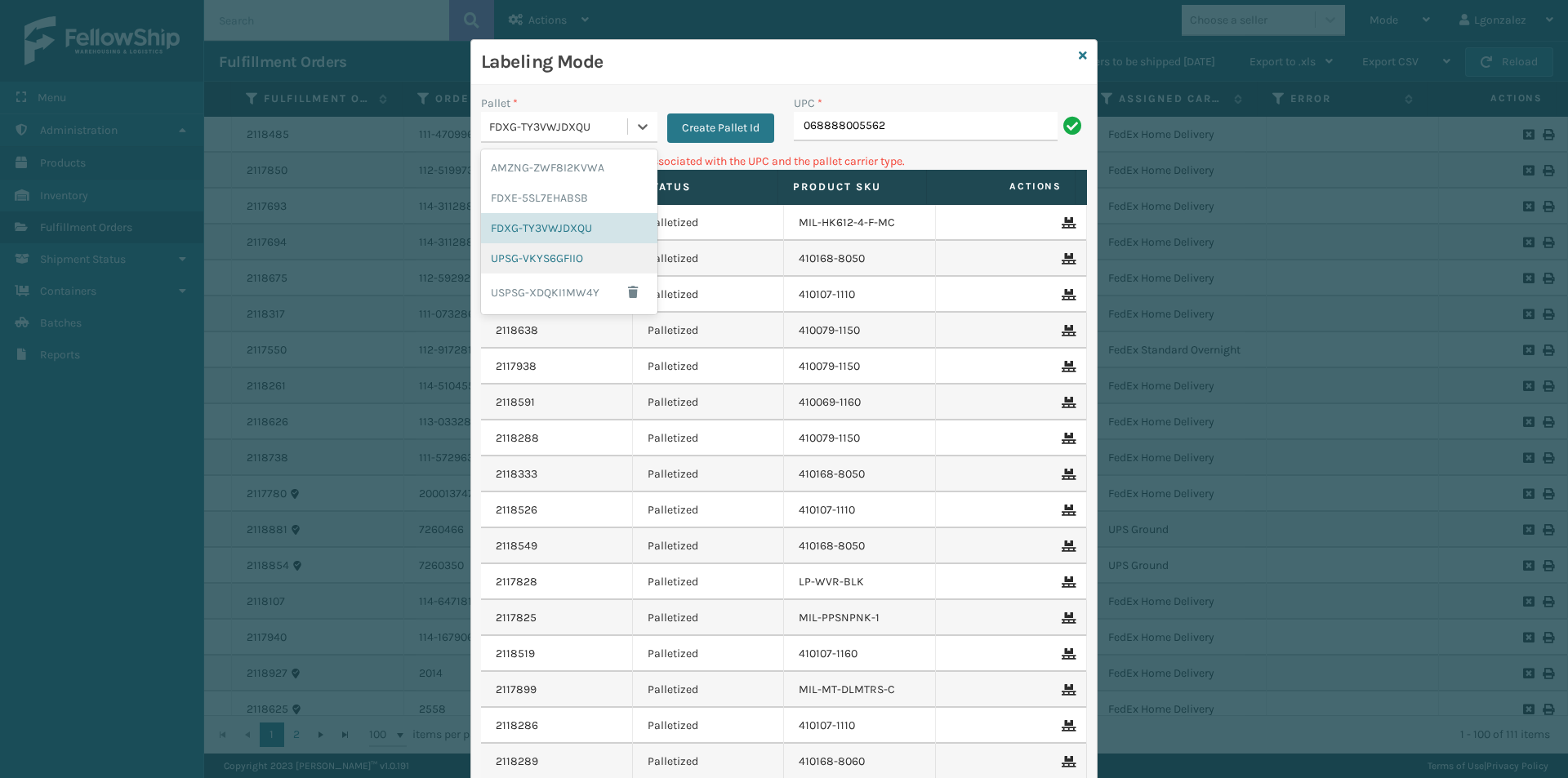
click at [537, 265] on div "UPSG-VKYS6GFIIO" at bounding box center [569, 258] width 176 height 30
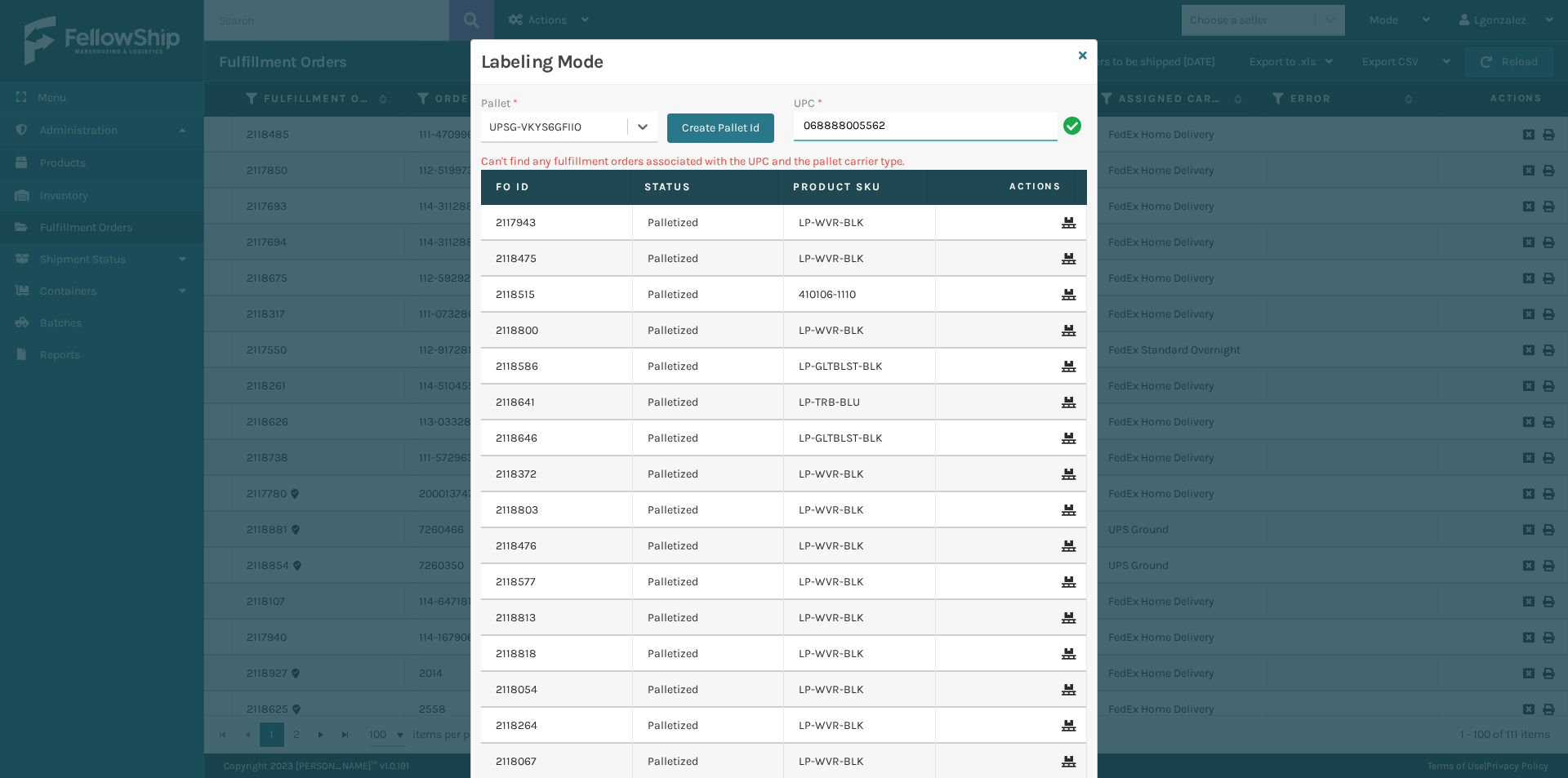
click at [893, 131] on input "068888005562" at bounding box center [925, 127] width 264 height 29
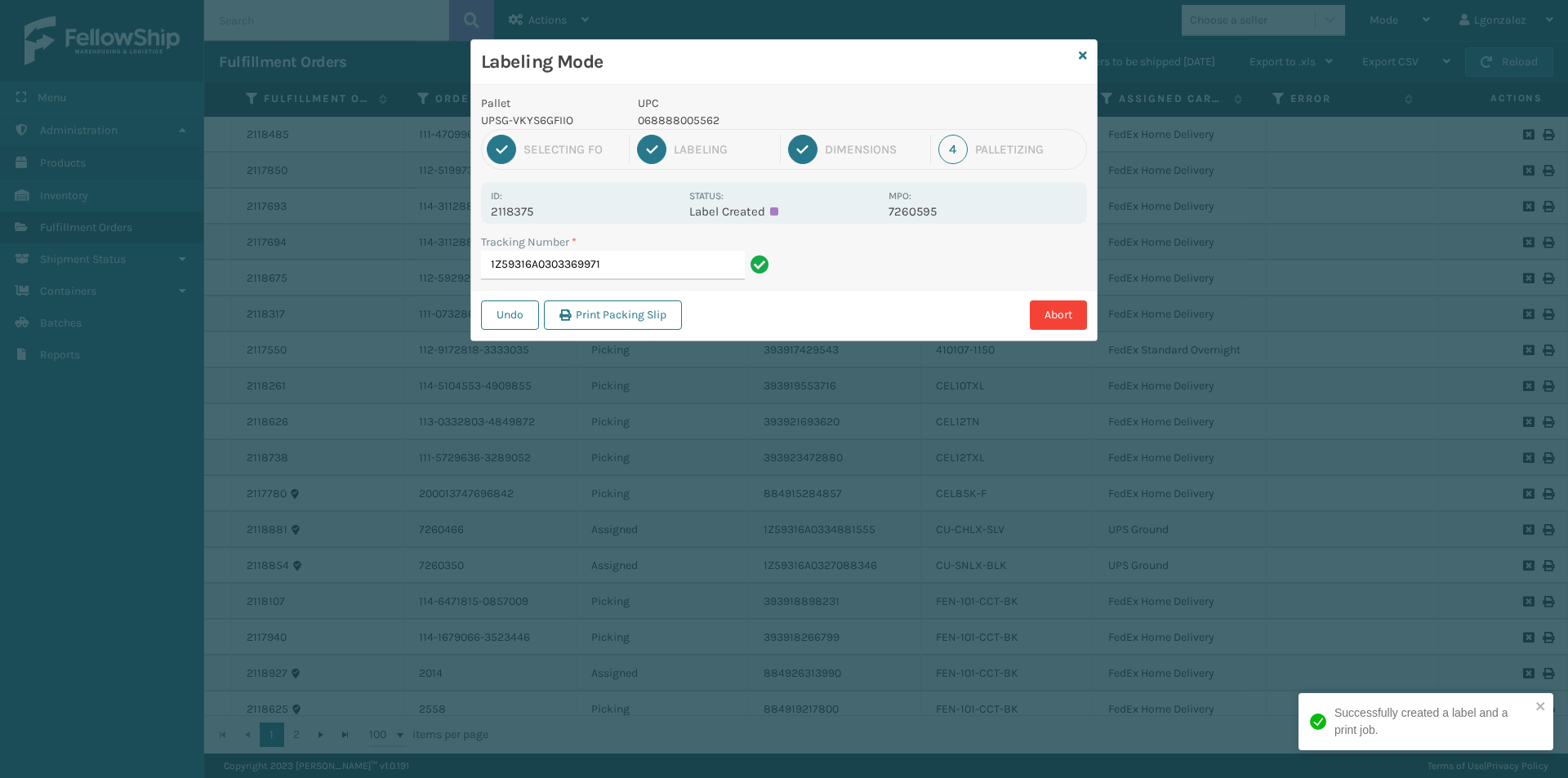
click at [676, 119] on p "068888005562" at bounding box center [757, 121] width 241 height 17
copy p "068888005562"
click at [660, 276] on input "1Z59316A0303369971" at bounding box center [613, 265] width 264 height 29
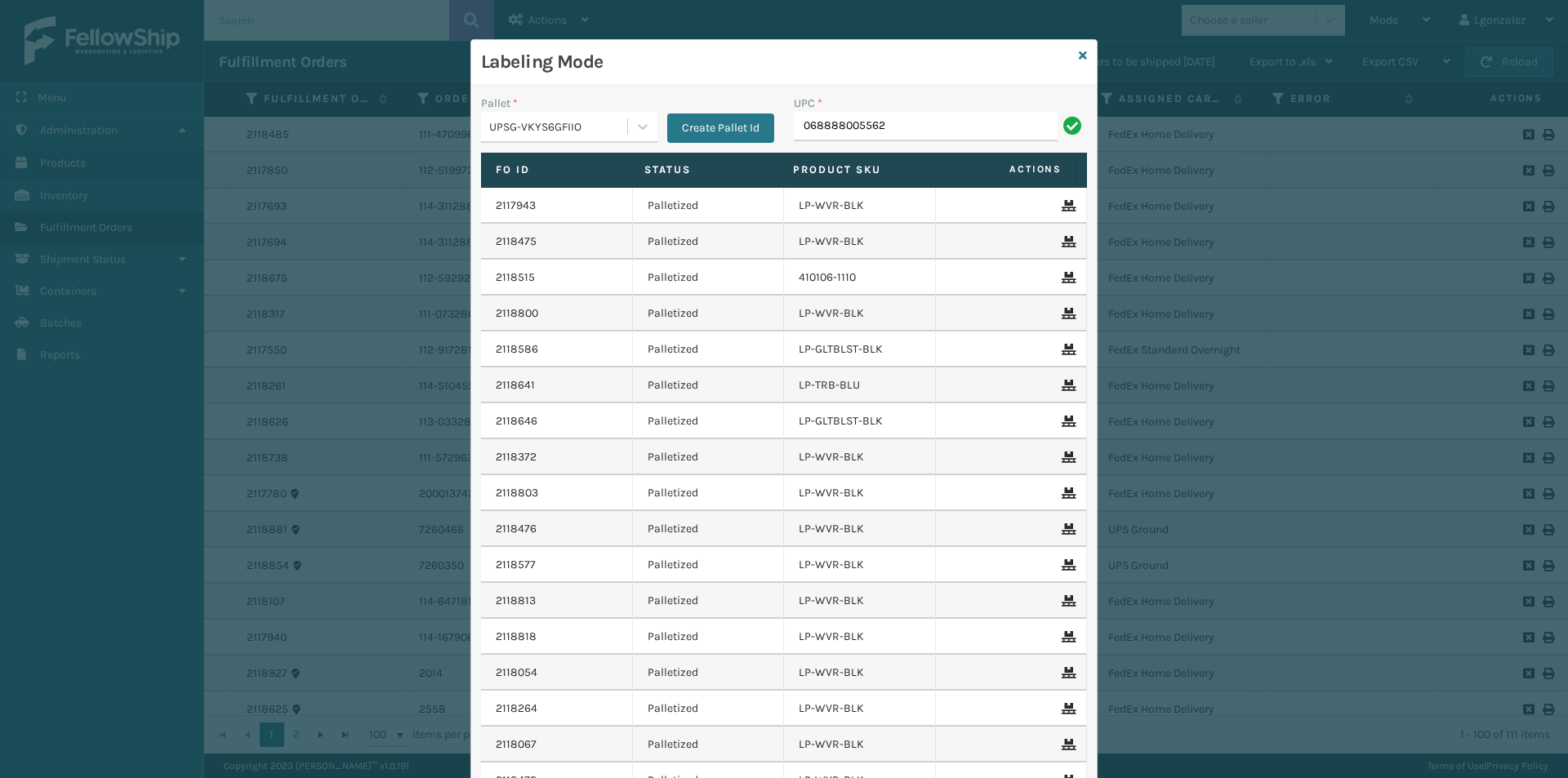
type input "068888005562"
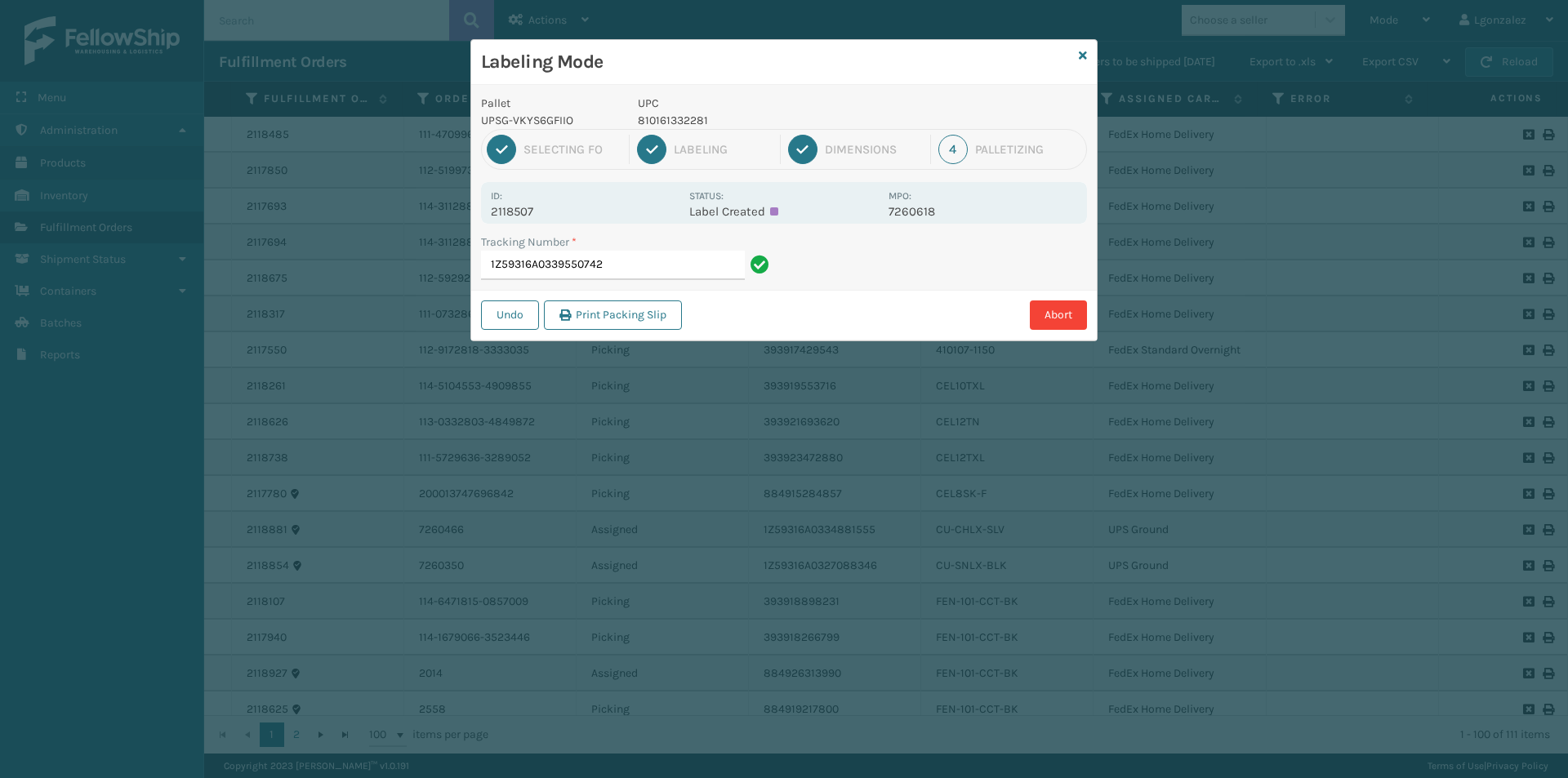
click at [656, 120] on p "810161332281" at bounding box center [757, 121] width 241 height 17
copy p "810161332281"
click at [666, 271] on input "1Z59316A0339550742" at bounding box center [613, 265] width 264 height 29
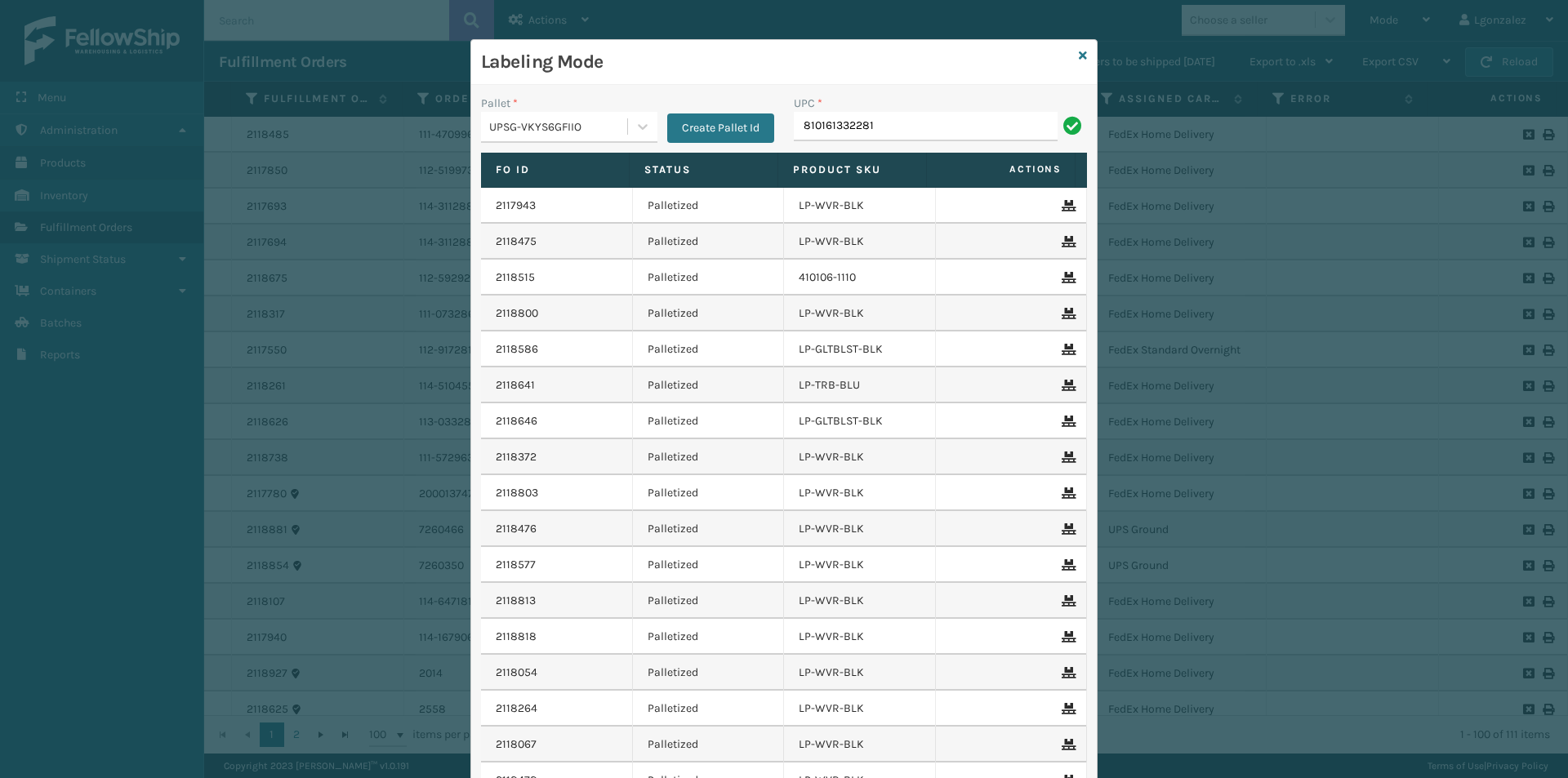
type input "810161332281"
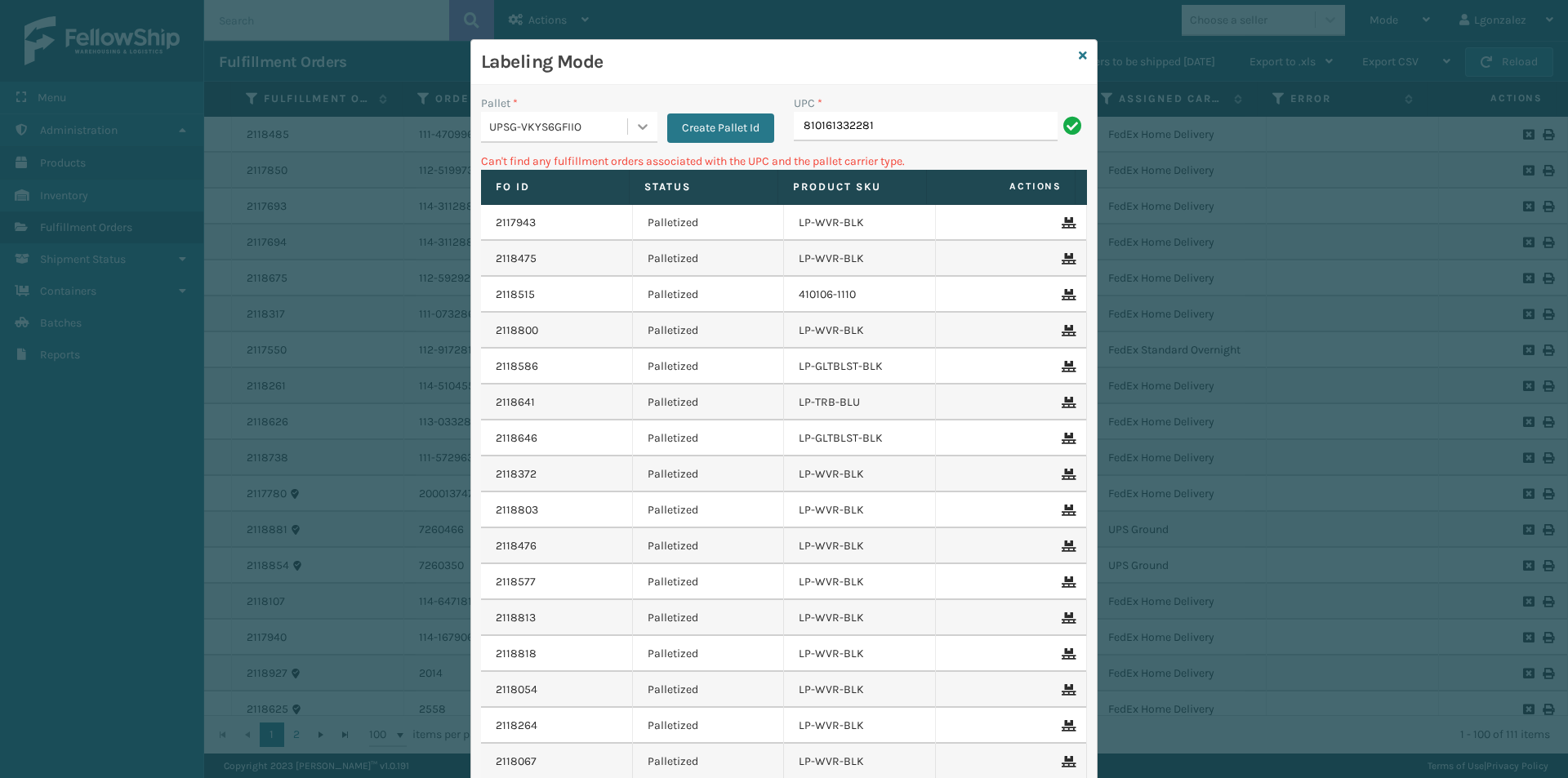
click at [634, 122] on icon at bounding box center [642, 126] width 16 height 16
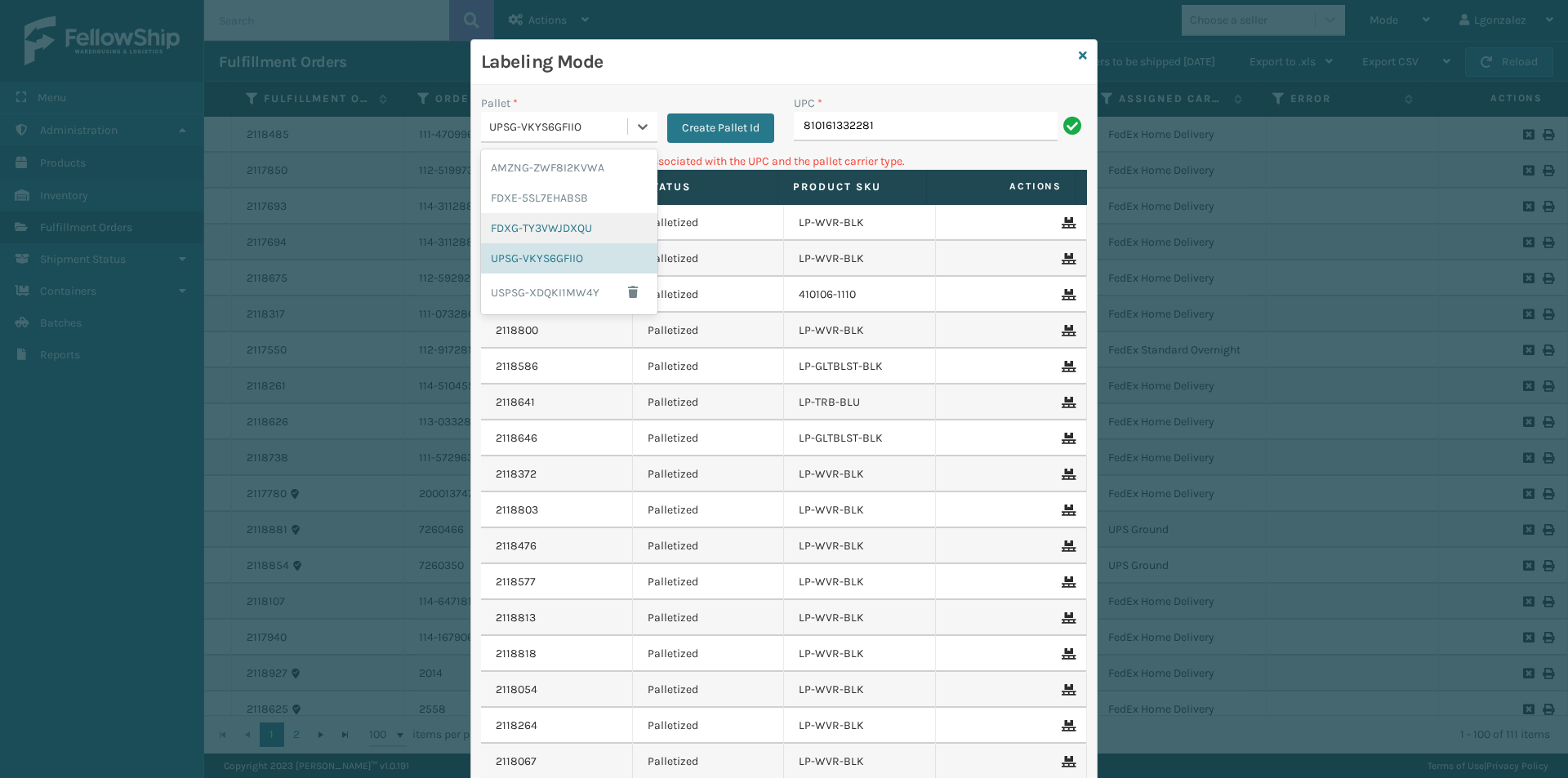
click at [549, 218] on div "FDXG-TY3VWJDXQU" at bounding box center [569, 228] width 176 height 30
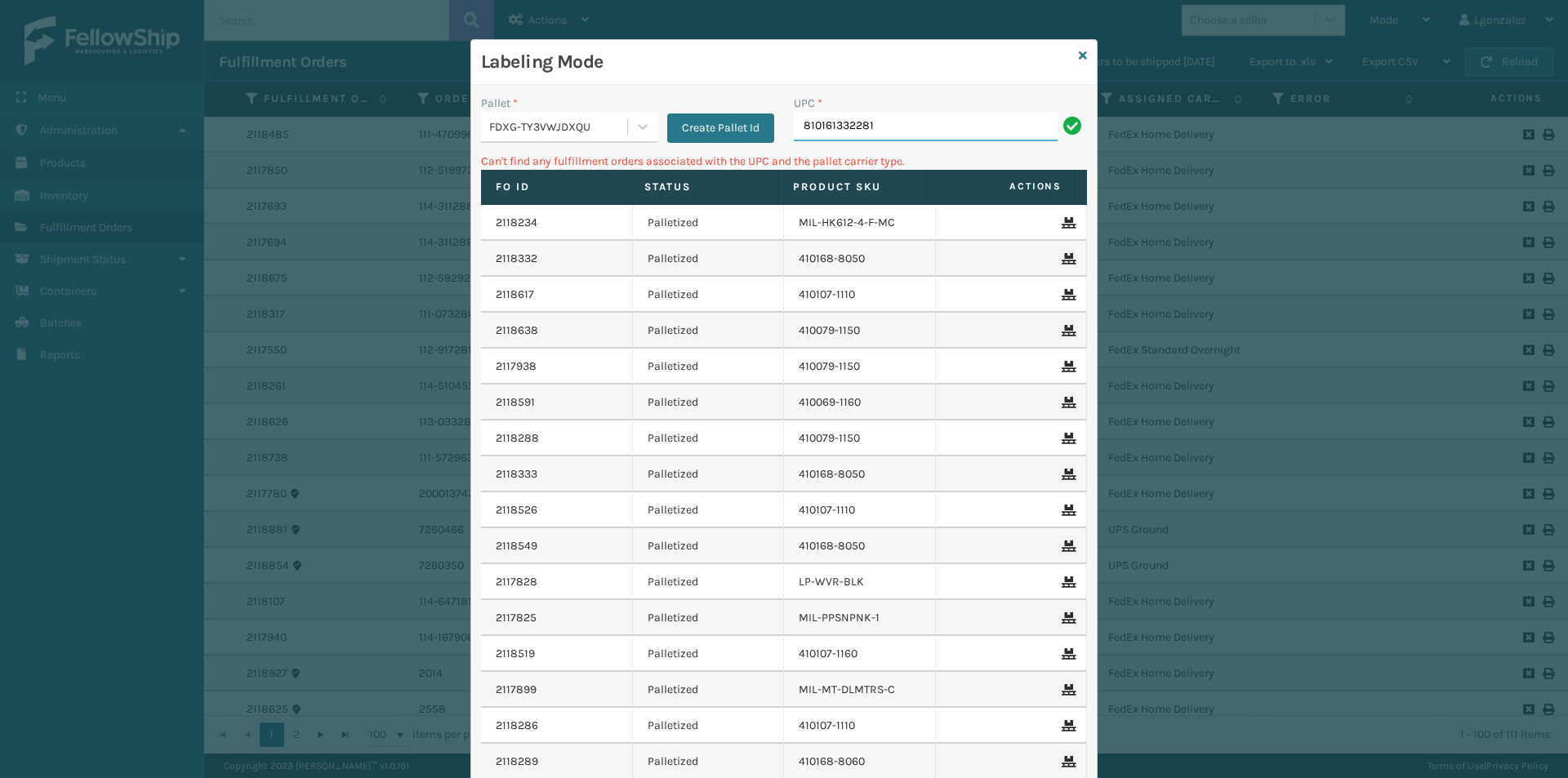
click at [871, 128] on input "810161332281" at bounding box center [925, 127] width 264 height 29
click at [648, 120] on div at bounding box center [643, 127] width 29 height 29
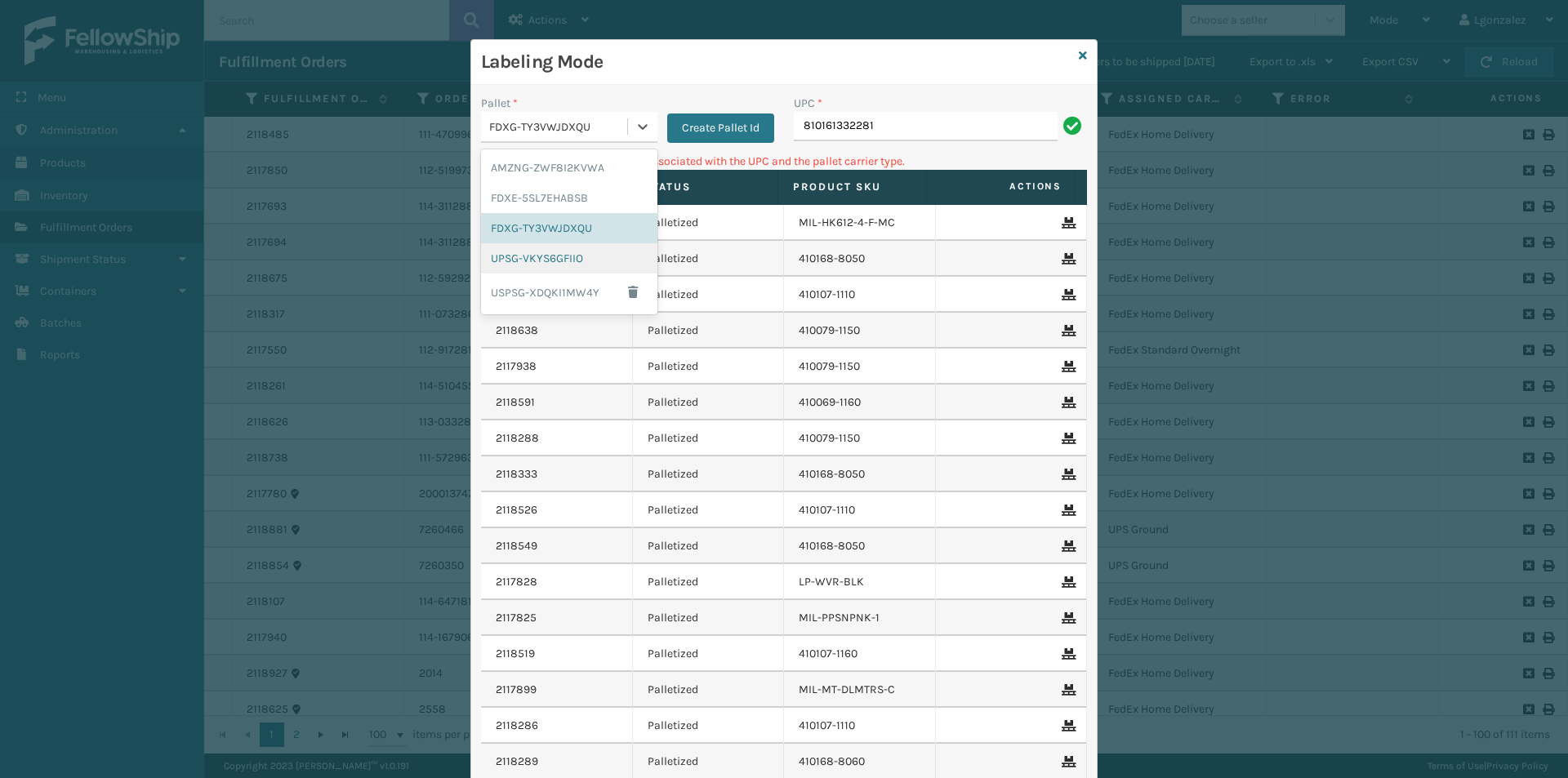
click at [554, 258] on div "UPSG-VKYS6GFIIO" at bounding box center [569, 258] width 176 height 30
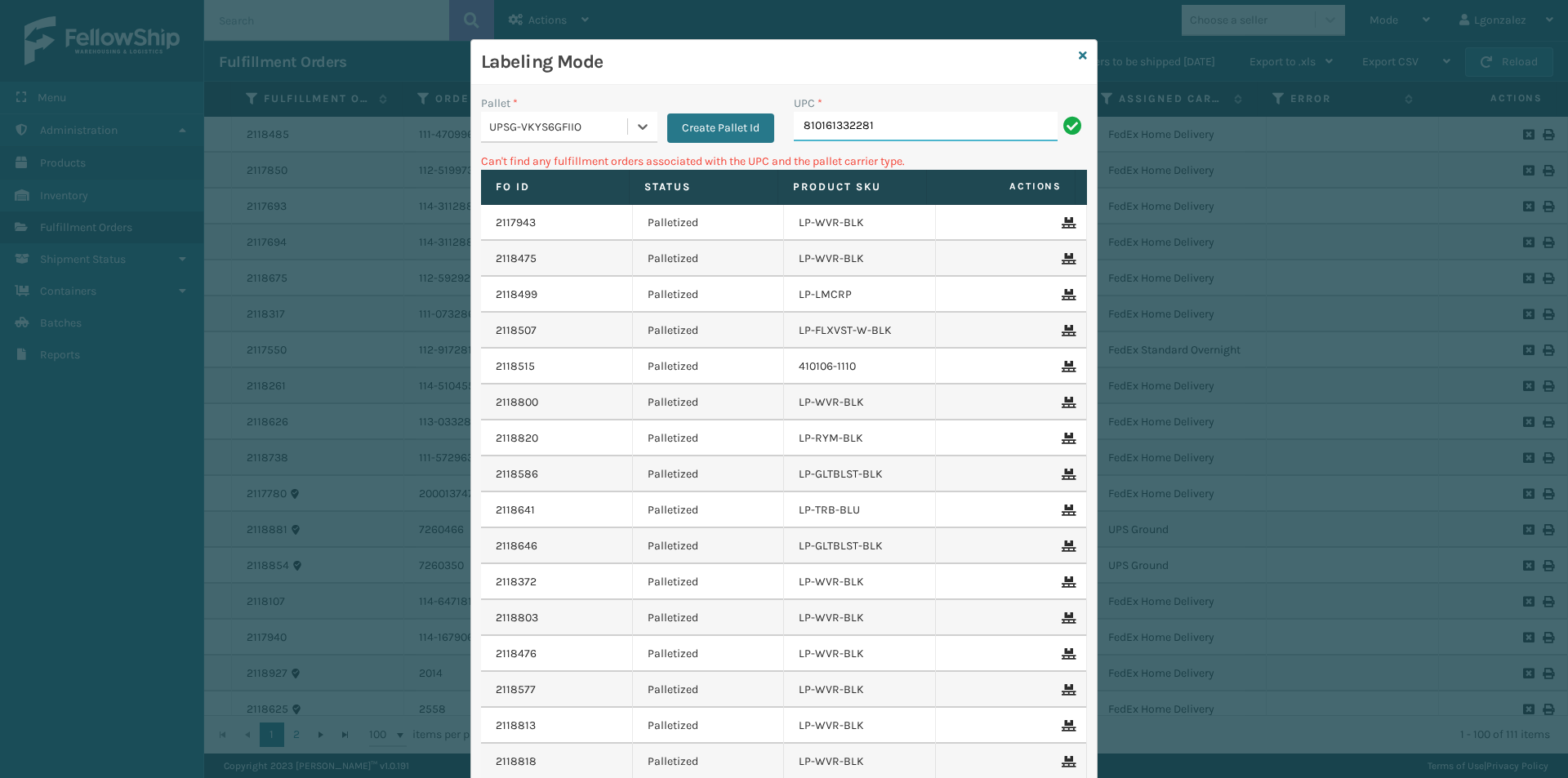
click at [871, 130] on input "810161332281" at bounding box center [925, 127] width 264 height 29
click at [638, 116] on div at bounding box center [643, 127] width 29 height 29
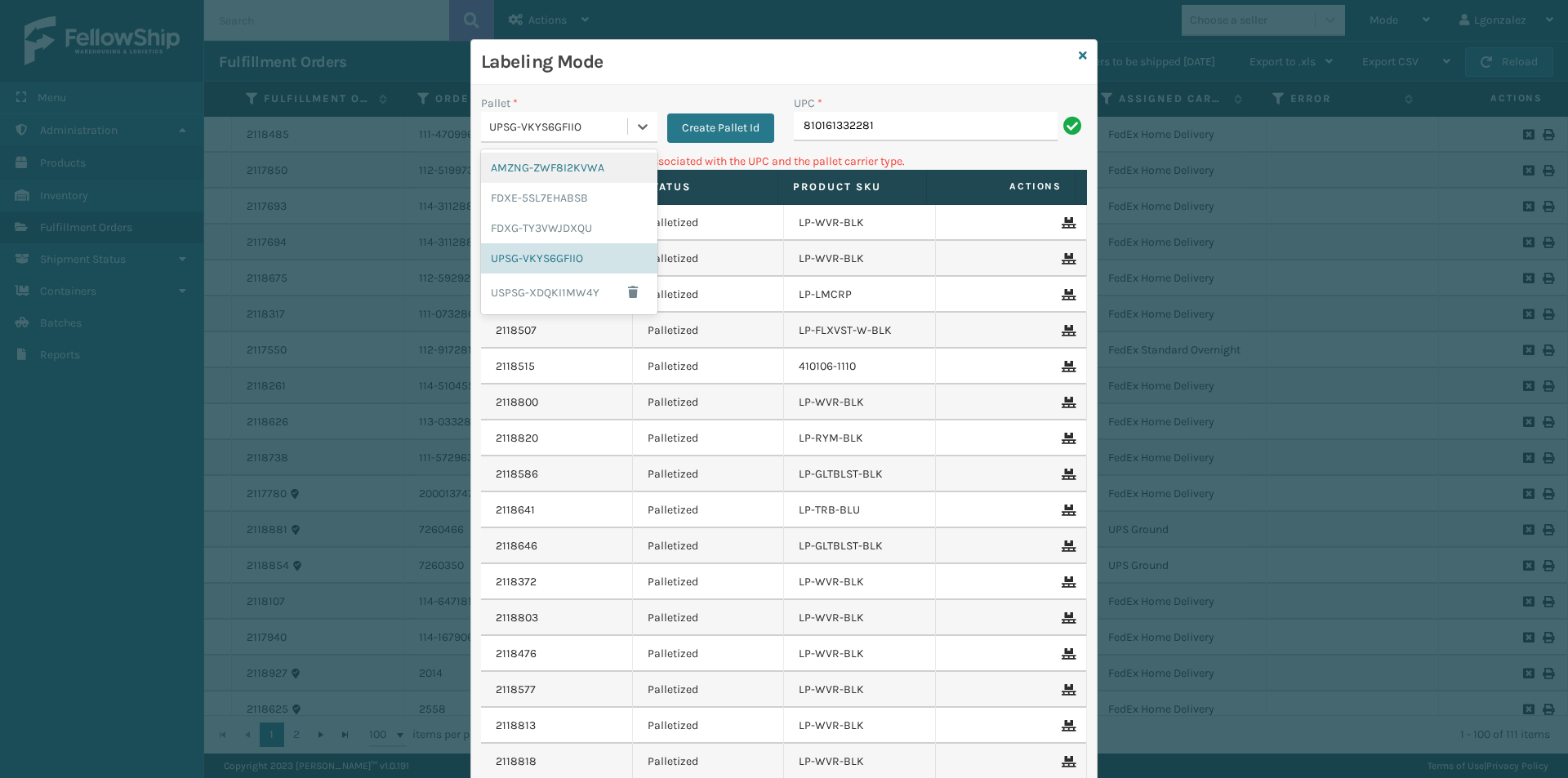
click at [615, 174] on div "AMZNG-ZWF8I2KVWA" at bounding box center [569, 167] width 176 height 30
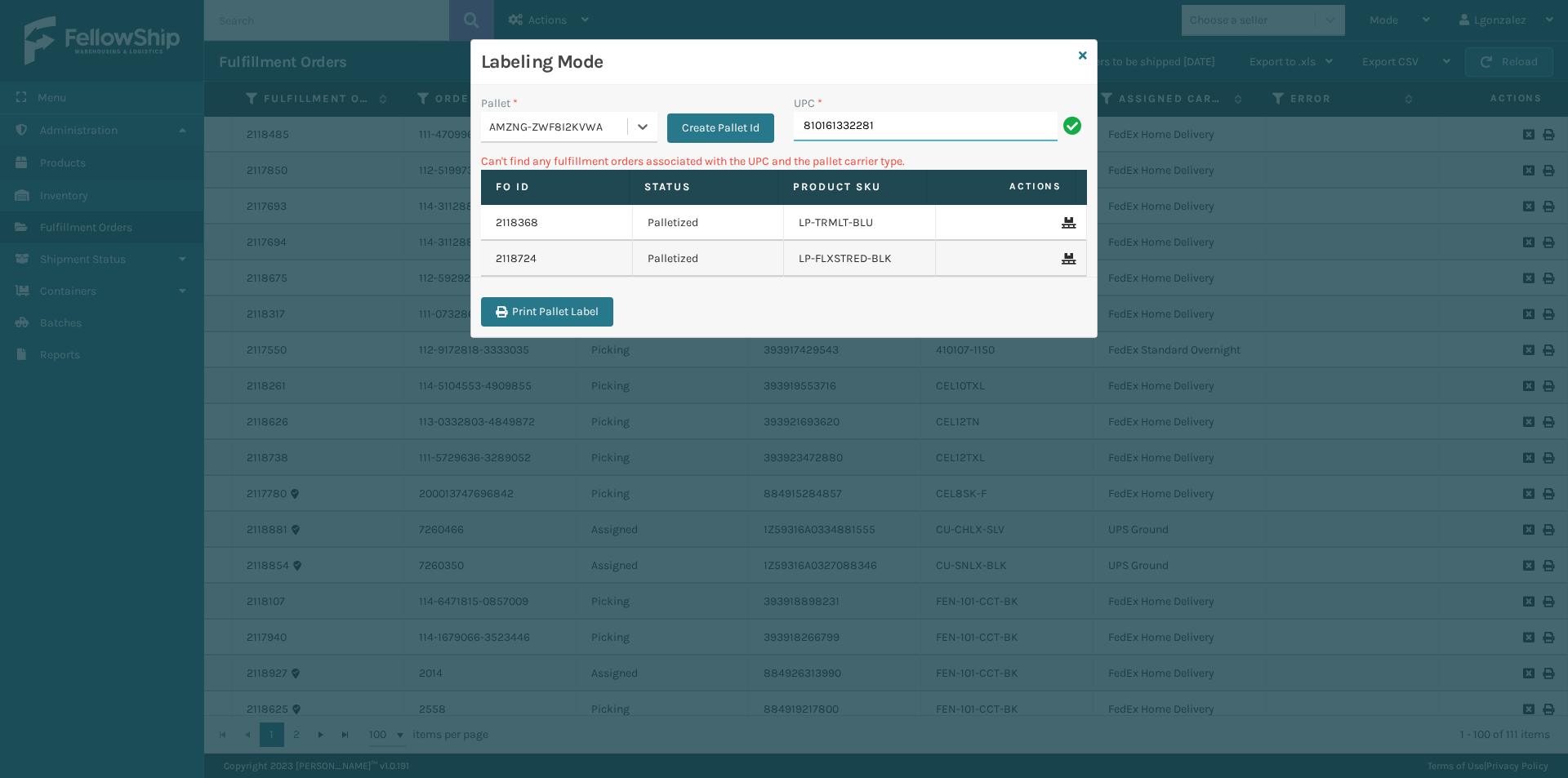
click at [927, 128] on input "810161332281" at bounding box center [925, 127] width 264 height 29
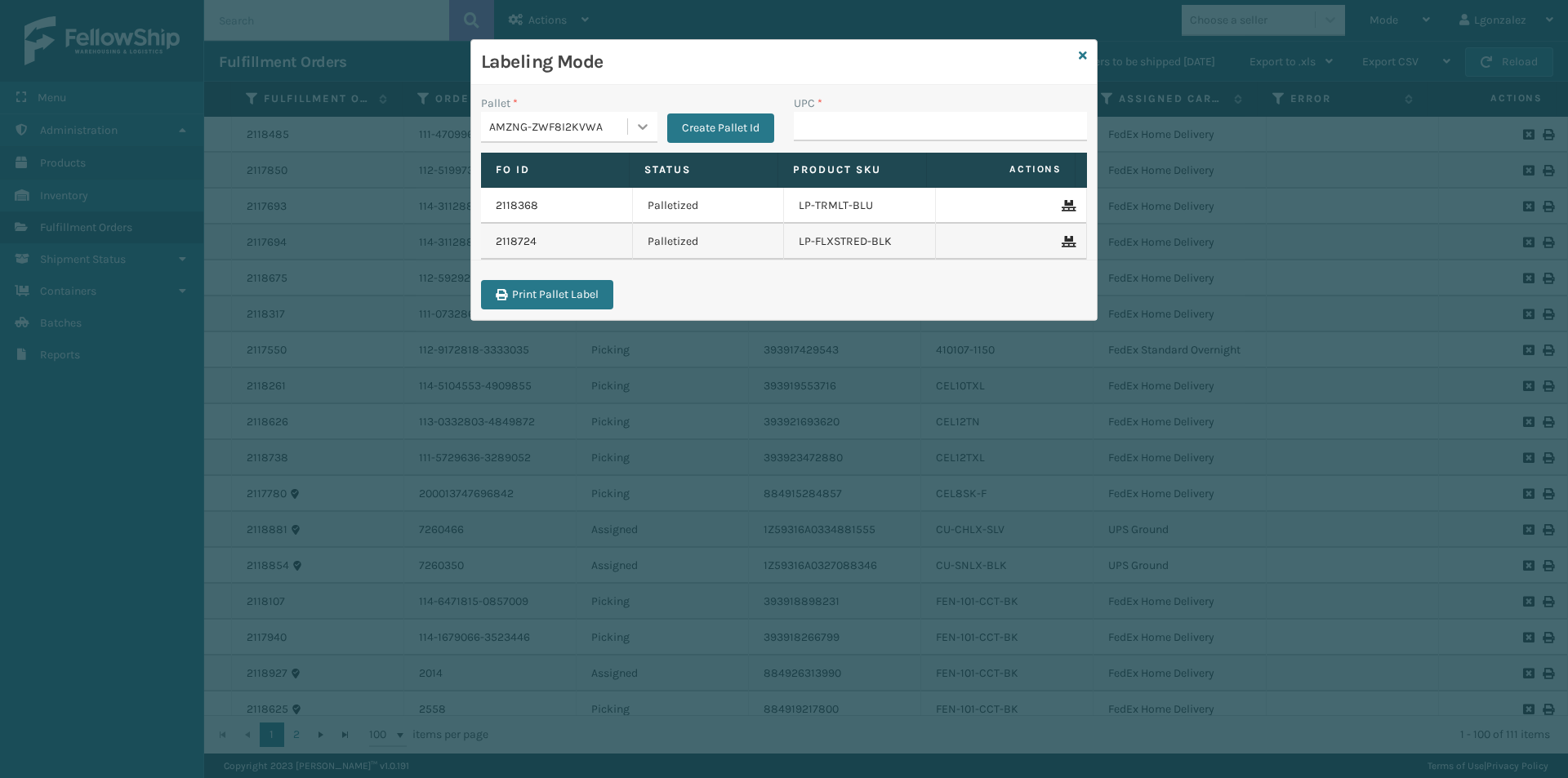
click at [651, 126] on div at bounding box center [643, 127] width 29 height 29
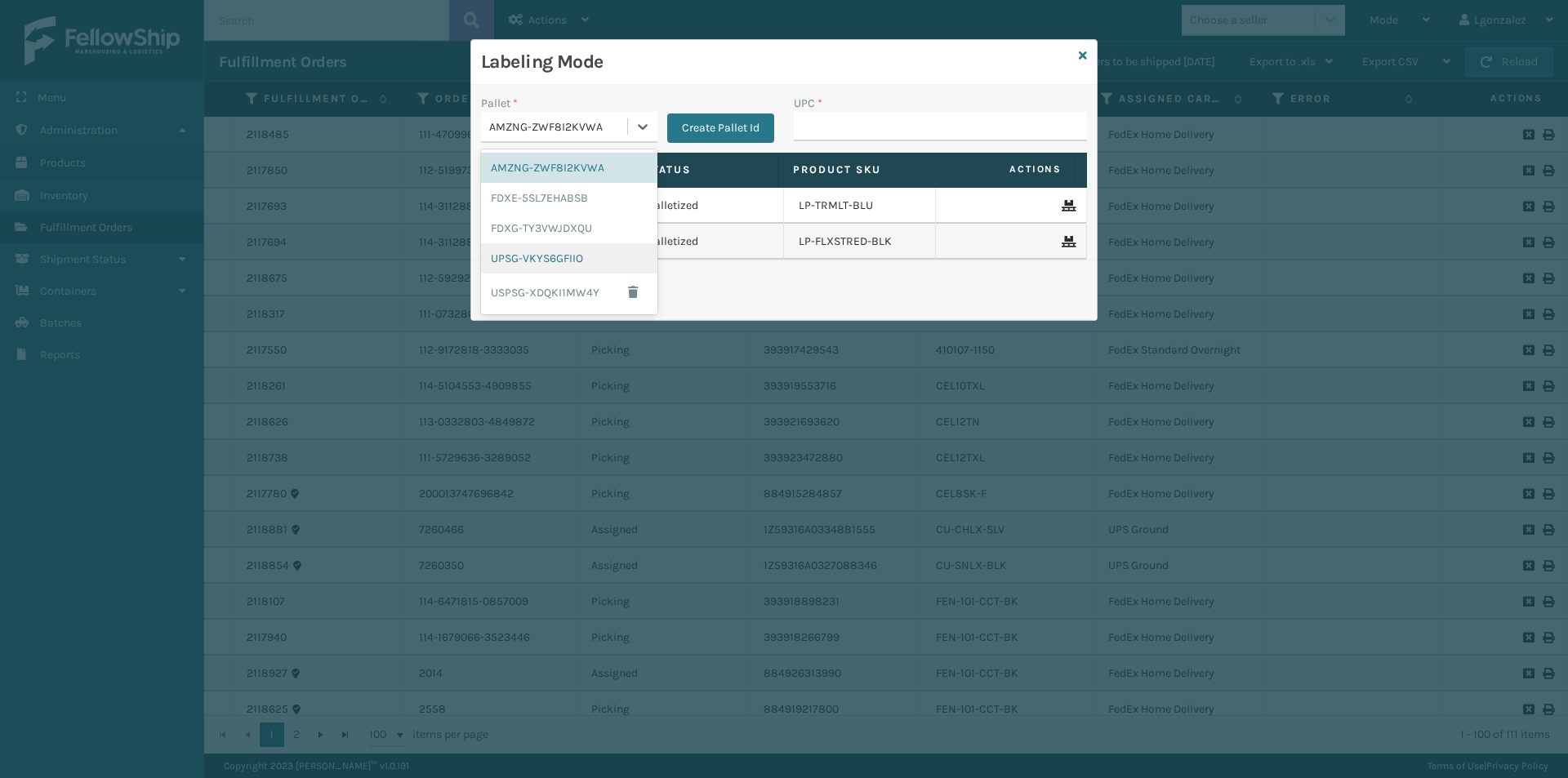
click at [548, 258] on div "UPSG-VKYS6GFIIO" at bounding box center [569, 258] width 176 height 30
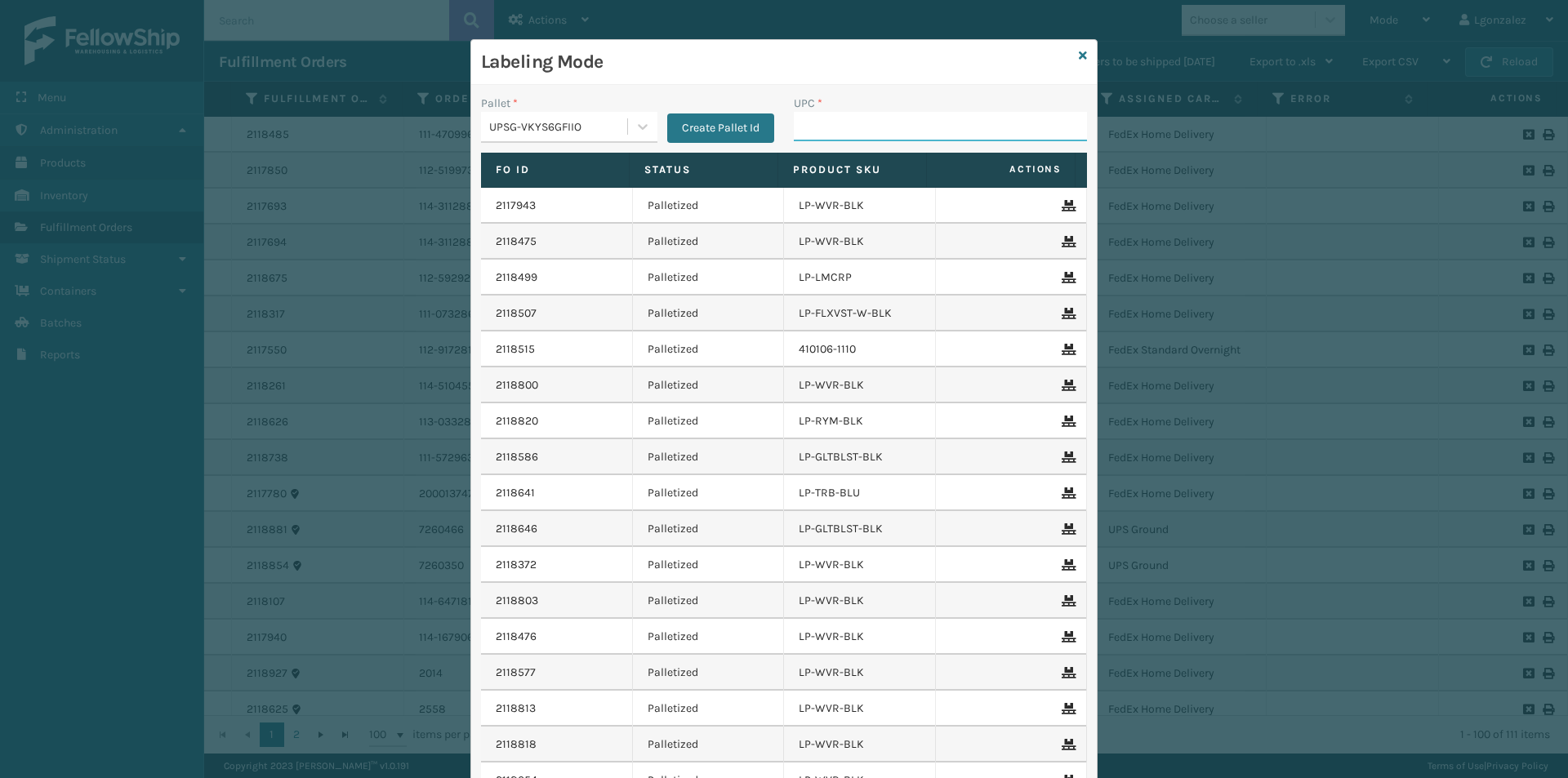
click at [811, 126] on input "UPC *" at bounding box center [940, 127] width 294 height 29
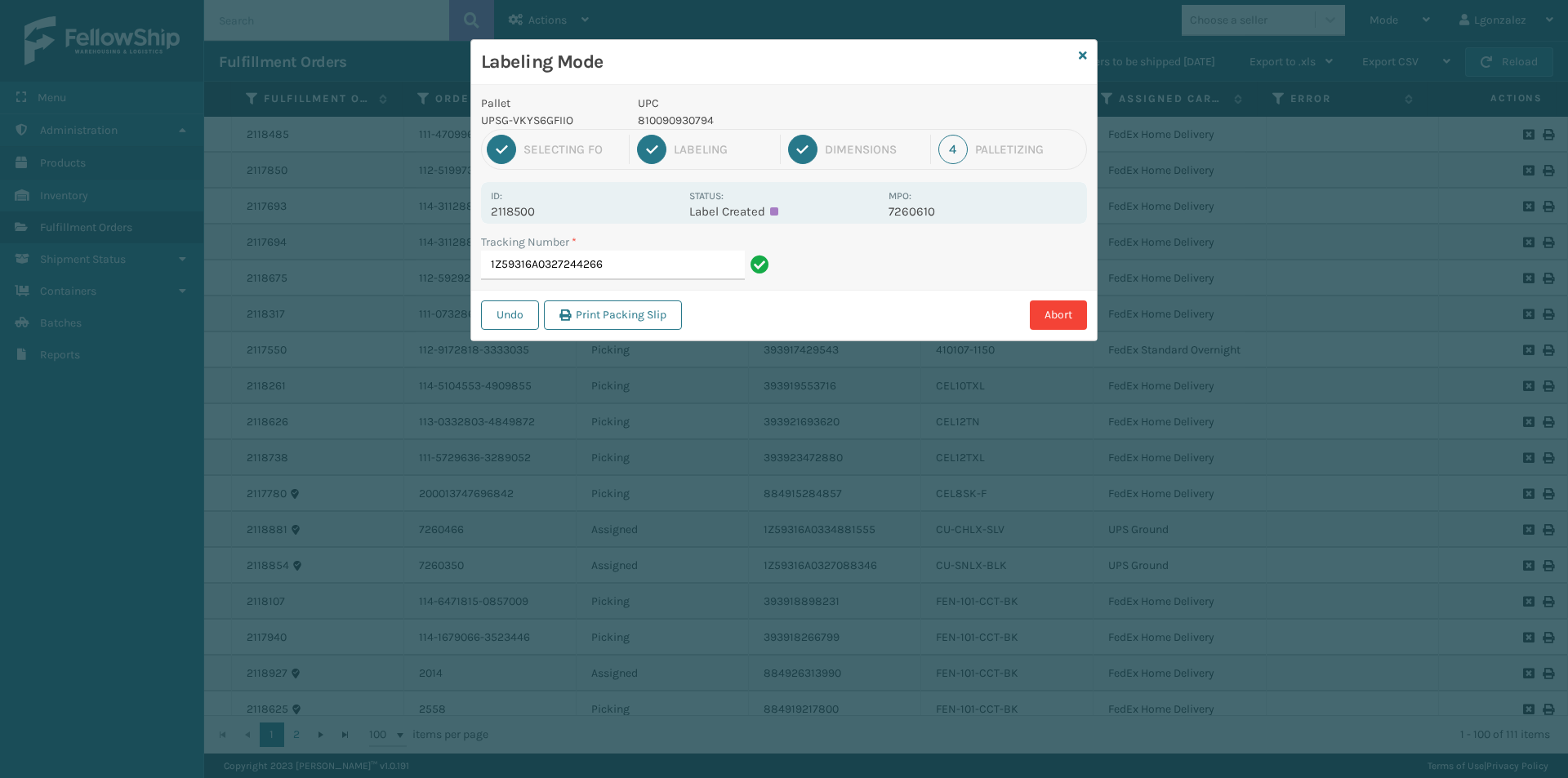
click at [668, 111] on p "UPC" at bounding box center [757, 104] width 241 height 17
click at [670, 120] on p "810090930794" at bounding box center [757, 121] width 241 height 17
click at [670, 121] on p "810090930794" at bounding box center [757, 121] width 241 height 17
copy p "810090930794"
click at [698, 268] on input "1Z59316A0327244266" at bounding box center [613, 265] width 264 height 29
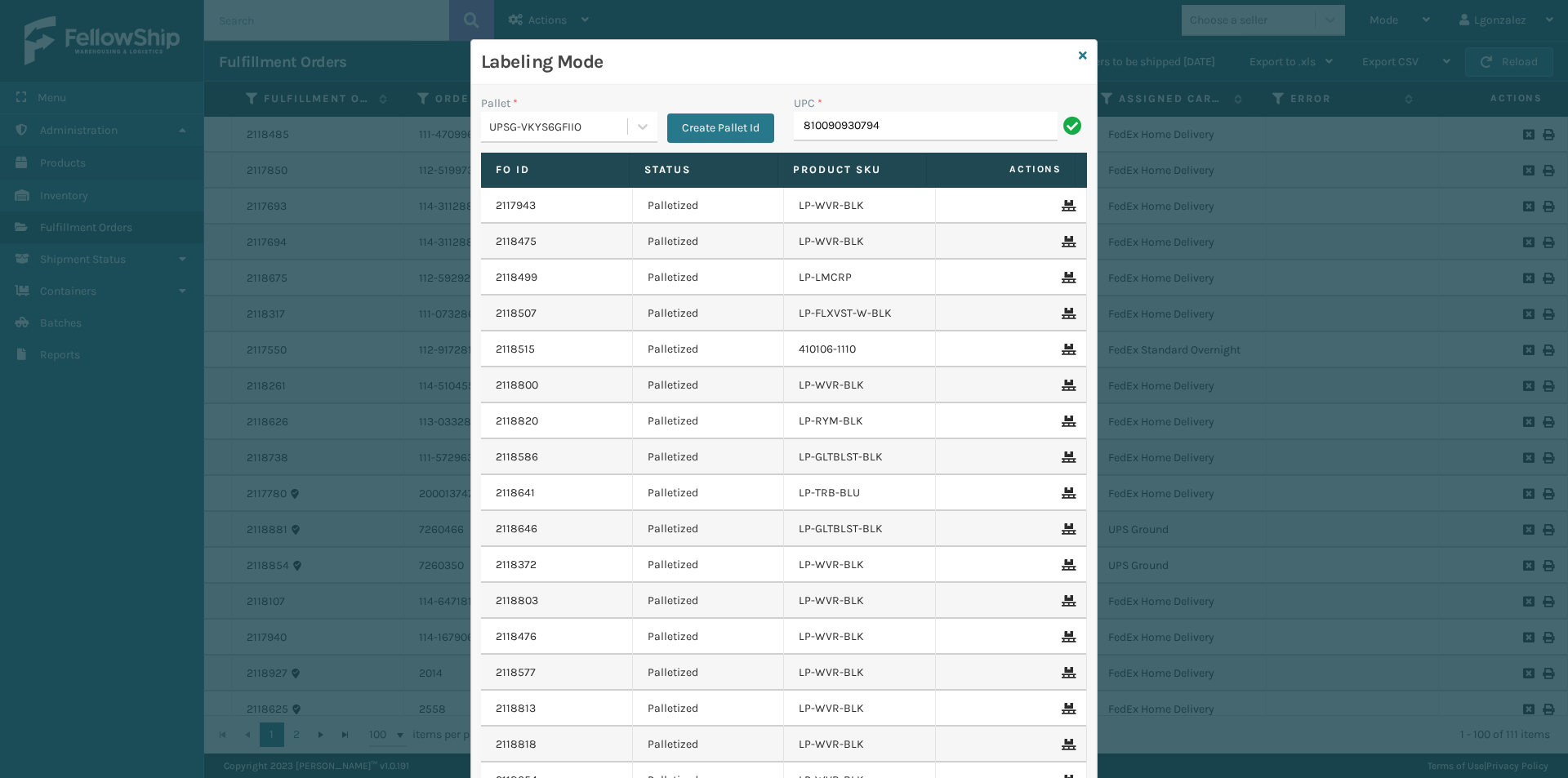
type input "810090930794"
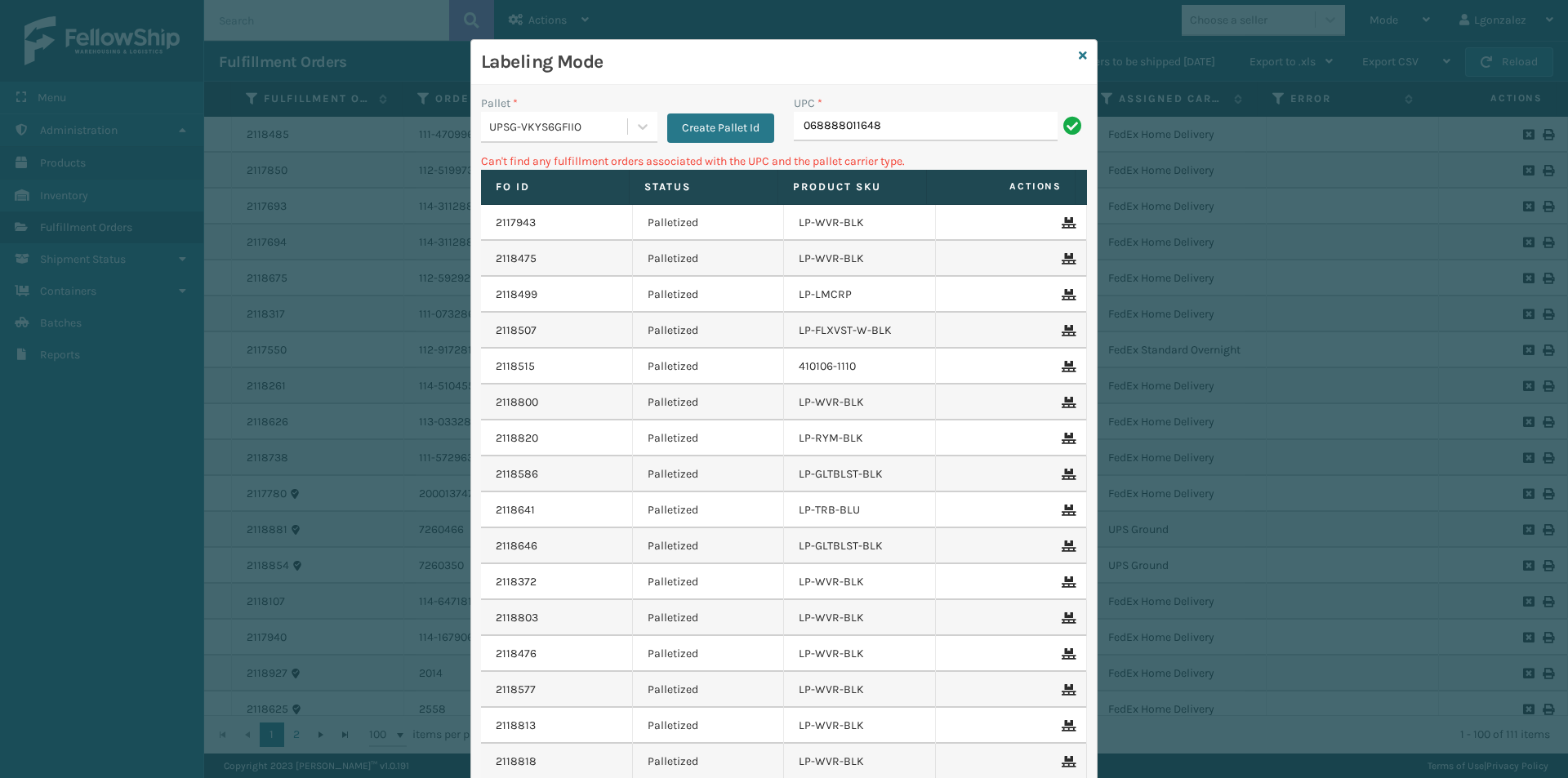
click at [793, 126] on input "068888011648" at bounding box center [925, 127] width 264 height 29
type input "68888011648"
click at [800, 125] on input "68888011648" at bounding box center [925, 127] width 264 height 29
type input "068888011648"
click at [634, 128] on icon at bounding box center [642, 126] width 16 height 16
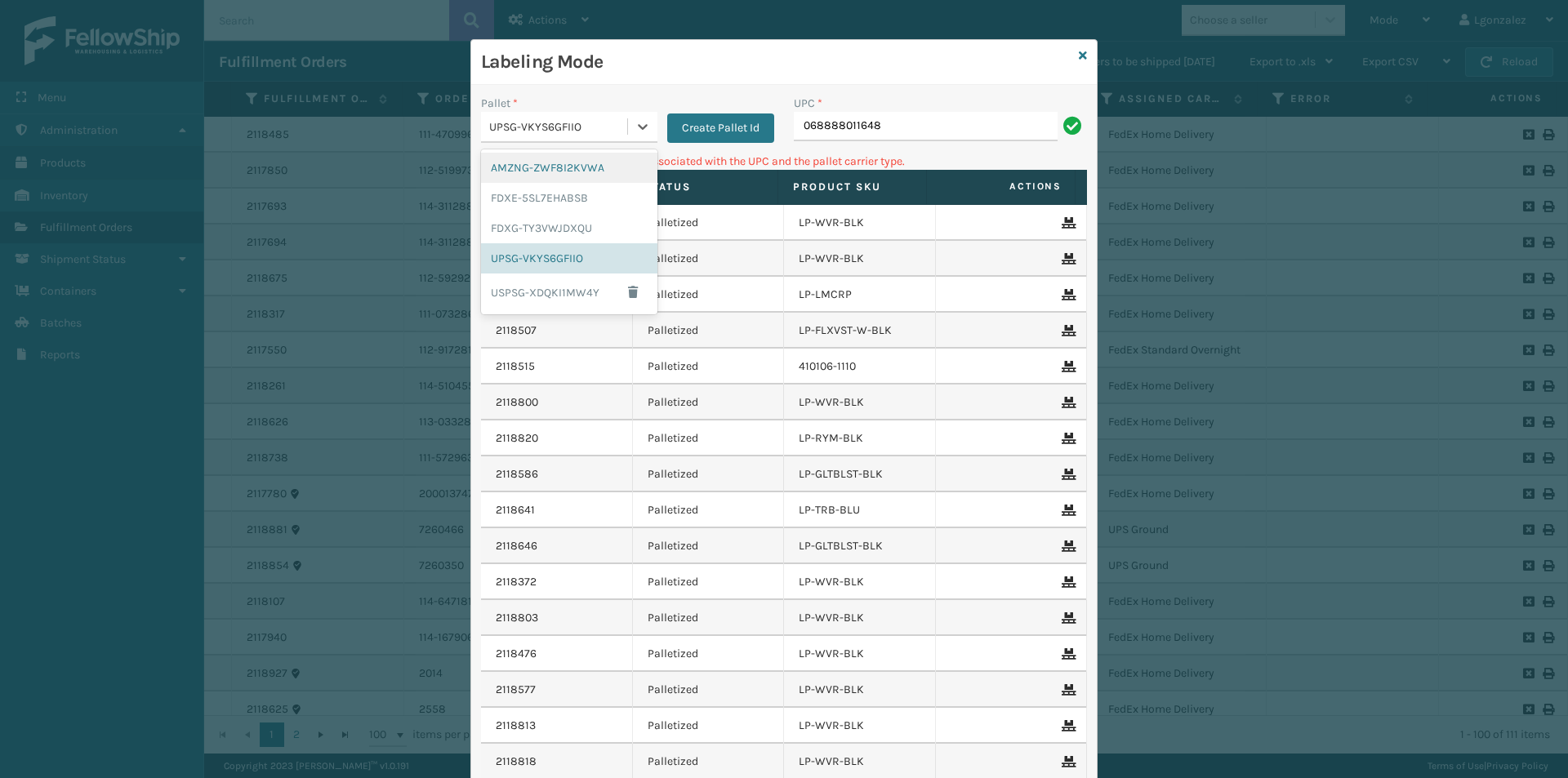
drag, startPoint x: 583, startPoint y: 173, endPoint x: 627, endPoint y: 159, distance: 46.2
click at [585, 173] on div "AMZNG-ZWF8I2KVWA" at bounding box center [569, 167] width 176 height 30
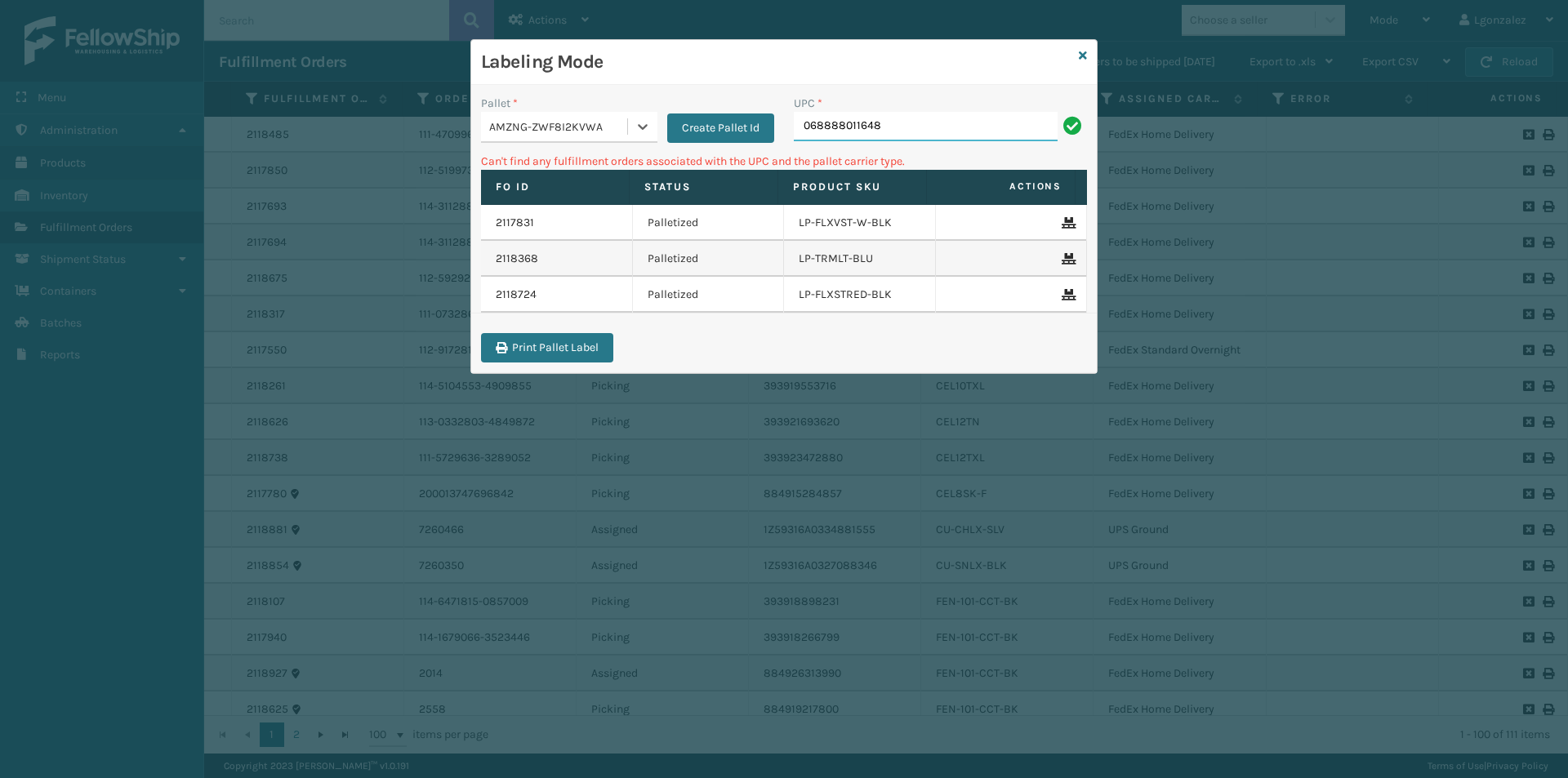
click at [895, 123] on input "068888011648" at bounding box center [925, 127] width 264 height 29
click at [644, 128] on icon at bounding box center [642, 127] width 9 height 6
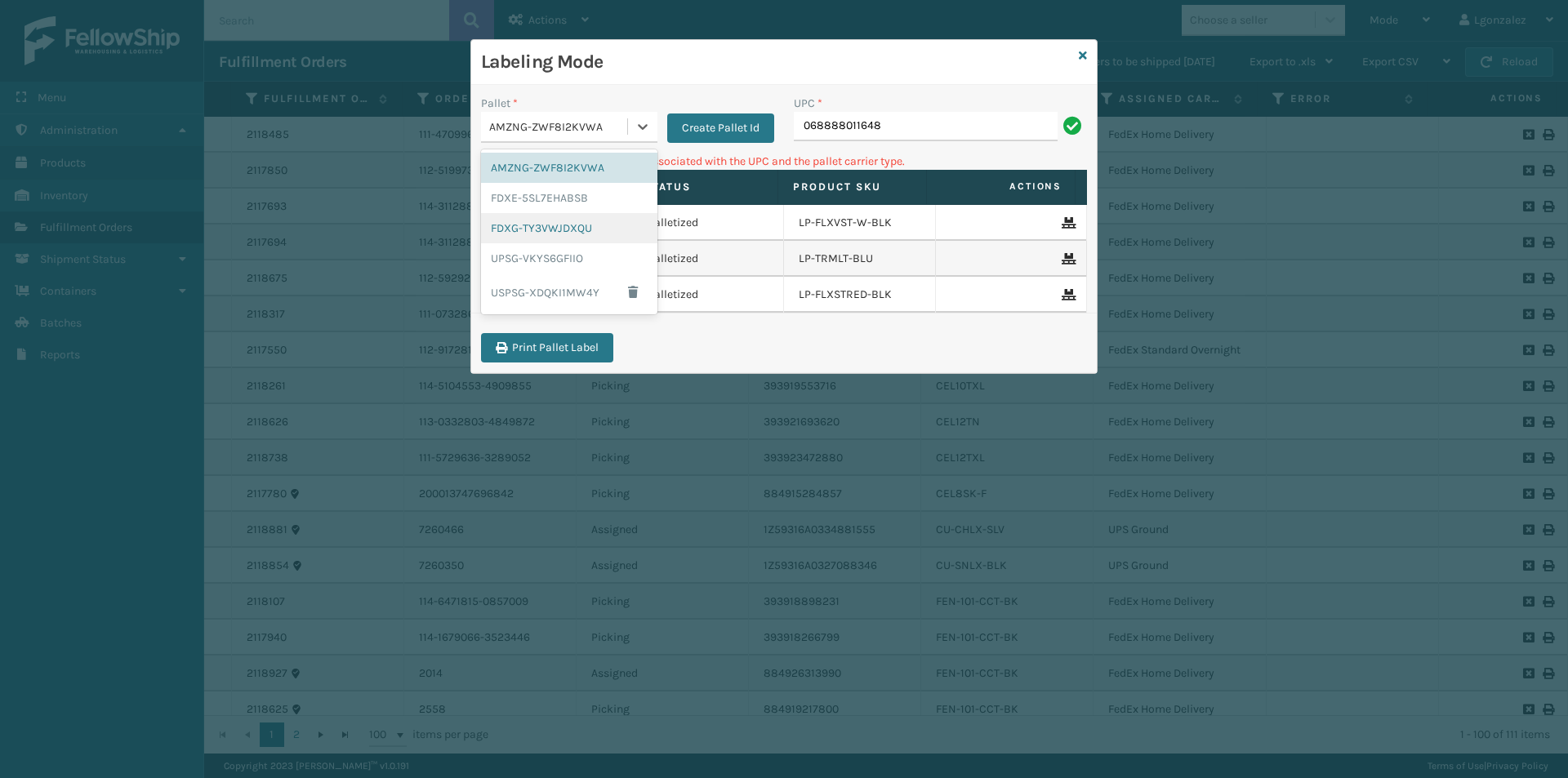
click at [561, 223] on div "FDXG-TY3VWJDXQU" at bounding box center [569, 228] width 176 height 30
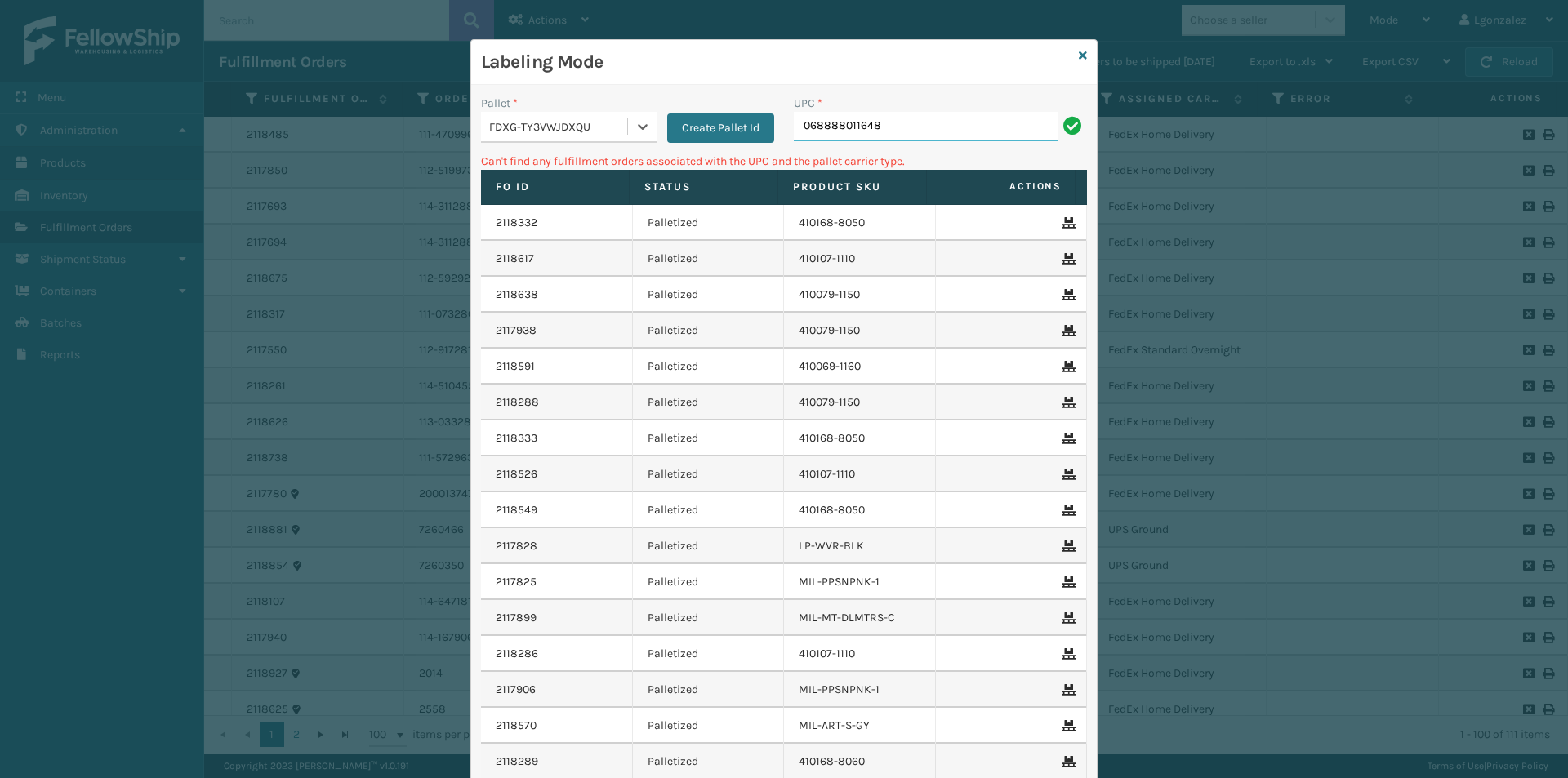
click at [953, 117] on input "068888011648" at bounding box center [925, 127] width 264 height 29
click at [1078, 59] on icon at bounding box center [1083, 55] width 9 height 11
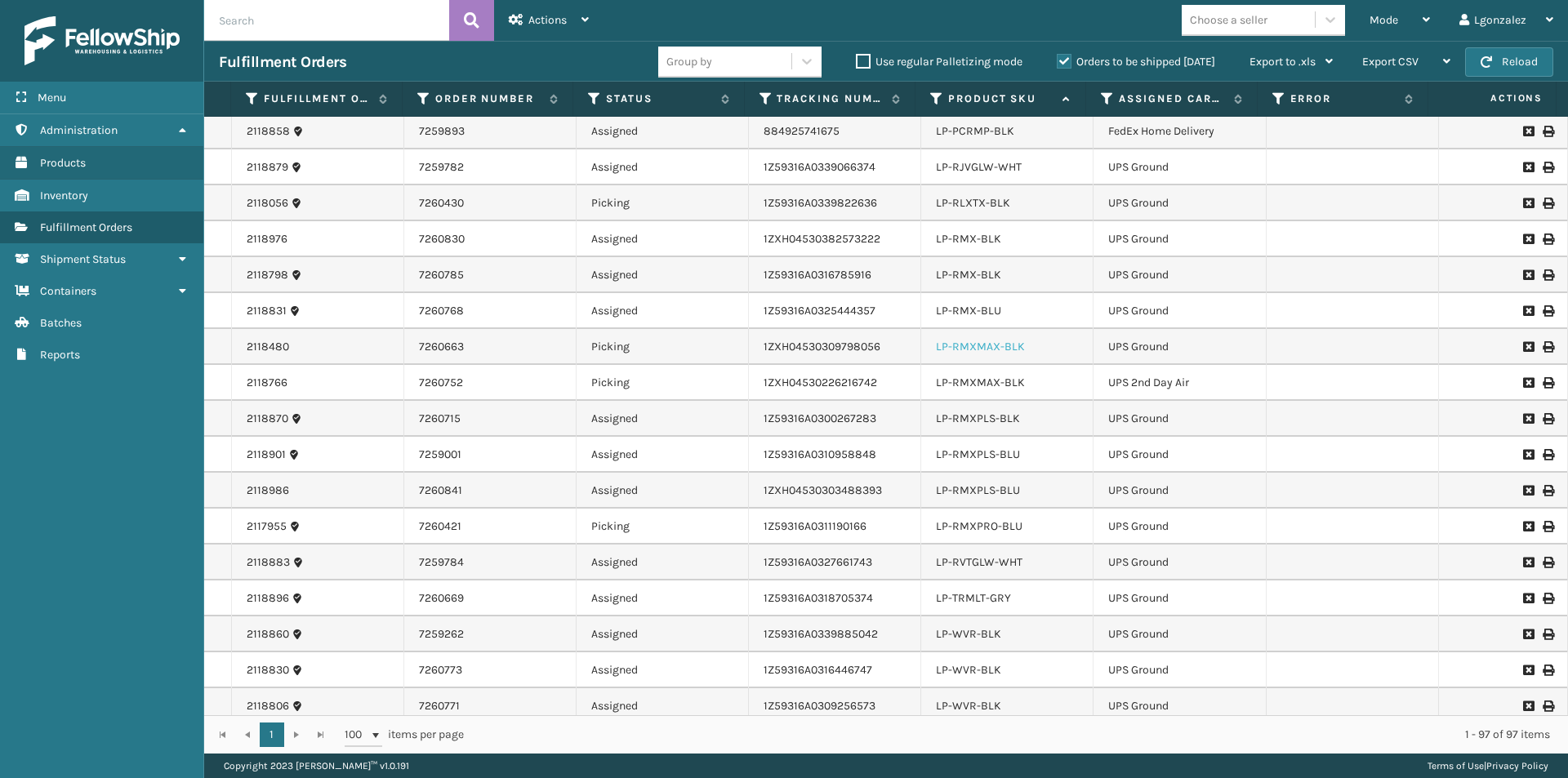
scroll to position [1470, 0]
click at [995, 271] on link "LP-RLXTX-BLK" at bounding box center [973, 275] width 74 height 14
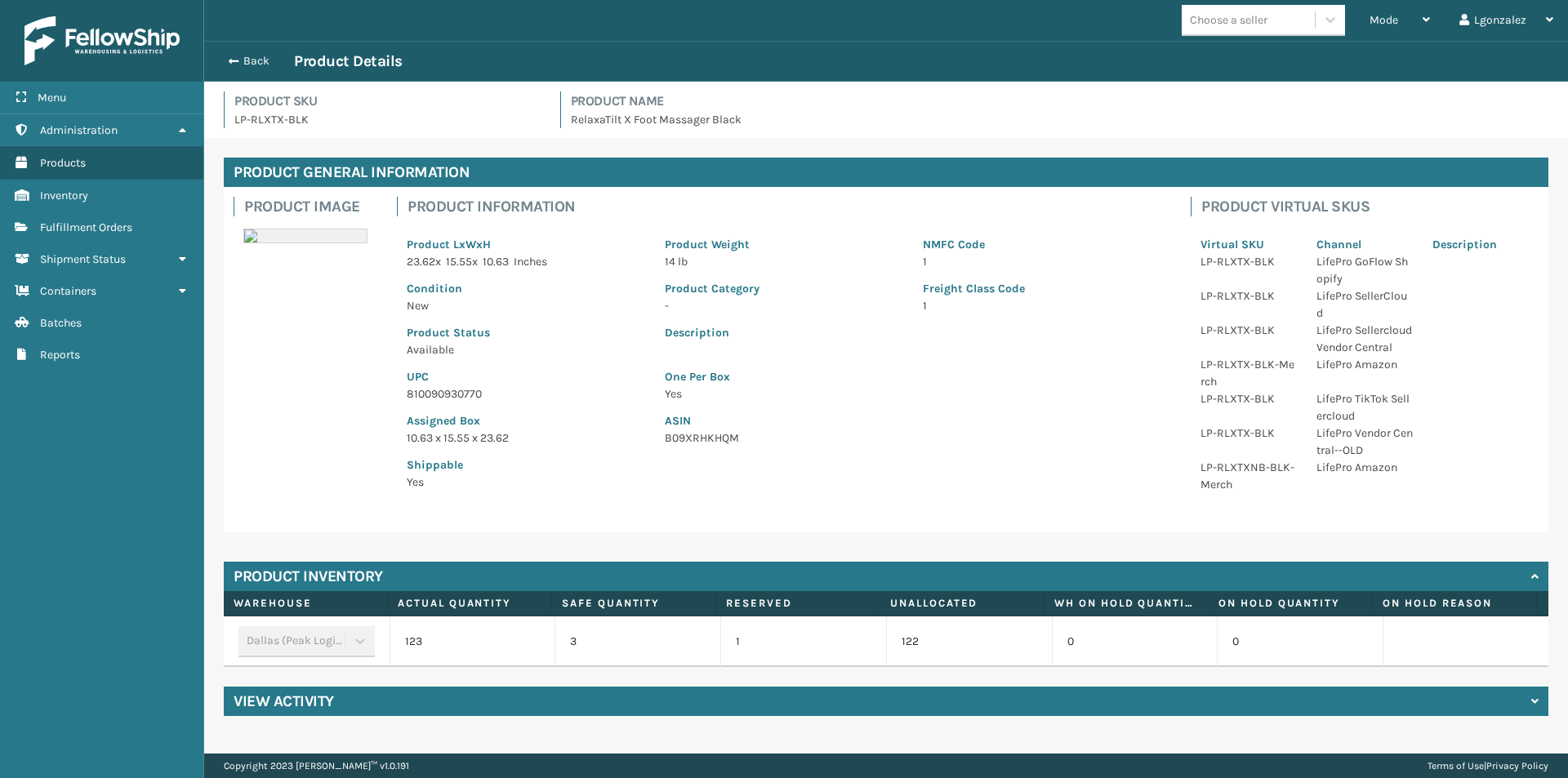
click at [471, 398] on p "810090930770" at bounding box center [526, 394] width 239 height 17
click at [247, 62] on button "Back" at bounding box center [257, 61] width 75 height 15
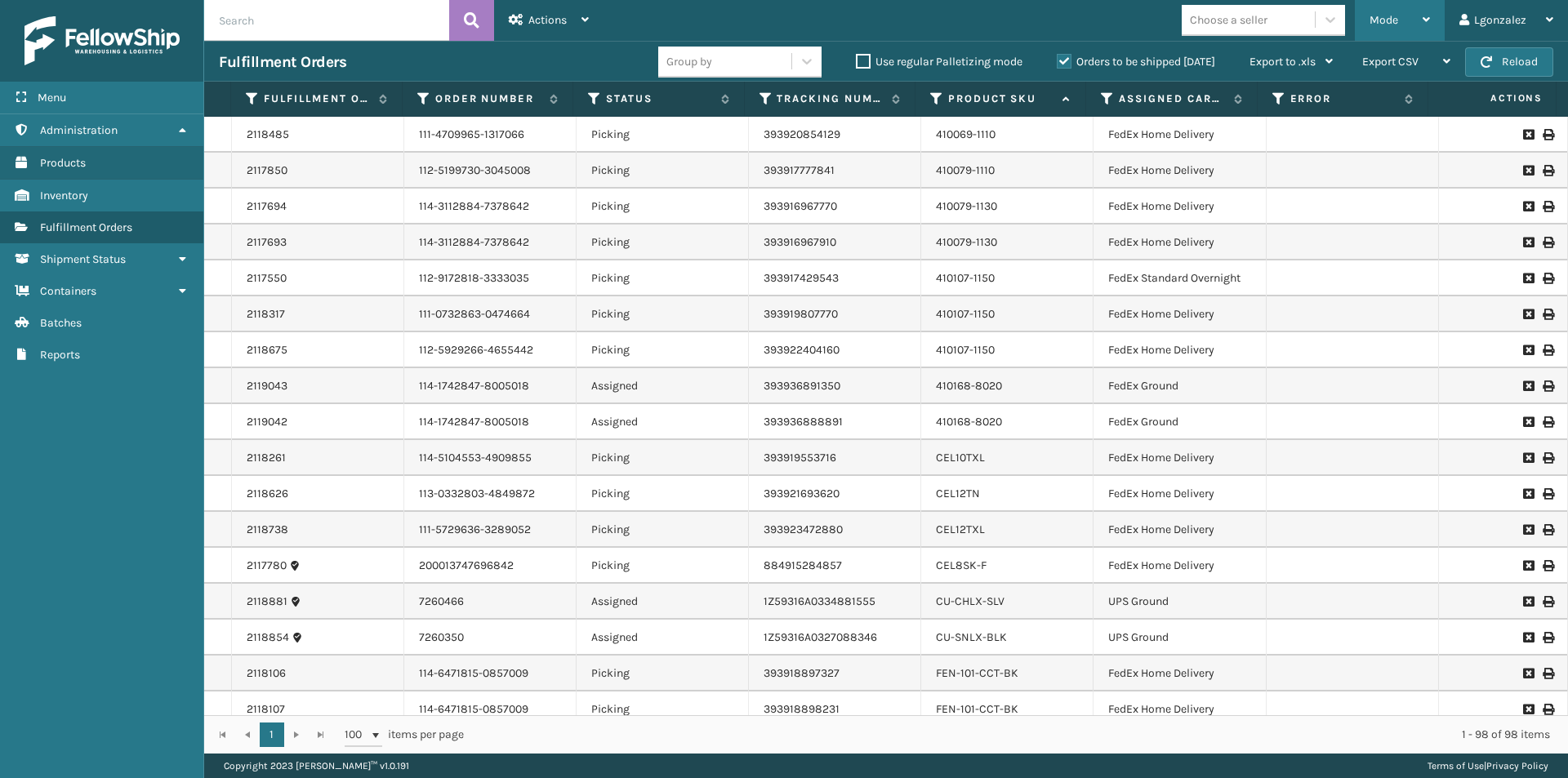
click at [1422, 18] on div "Mode" at bounding box center [1399, 21] width 61 height 41
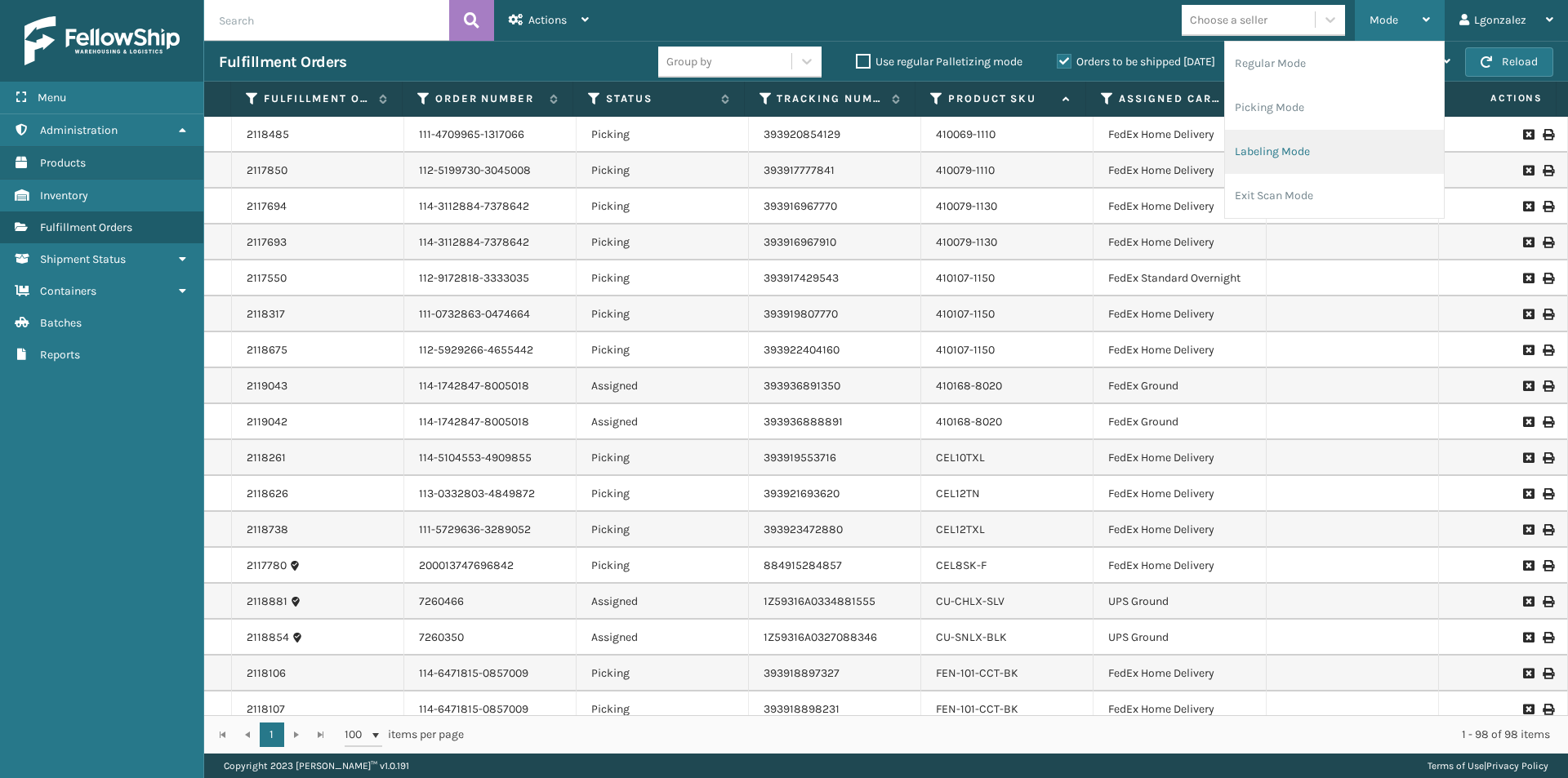
click at [1279, 159] on li "Labeling Mode" at bounding box center [1334, 152] width 219 height 45
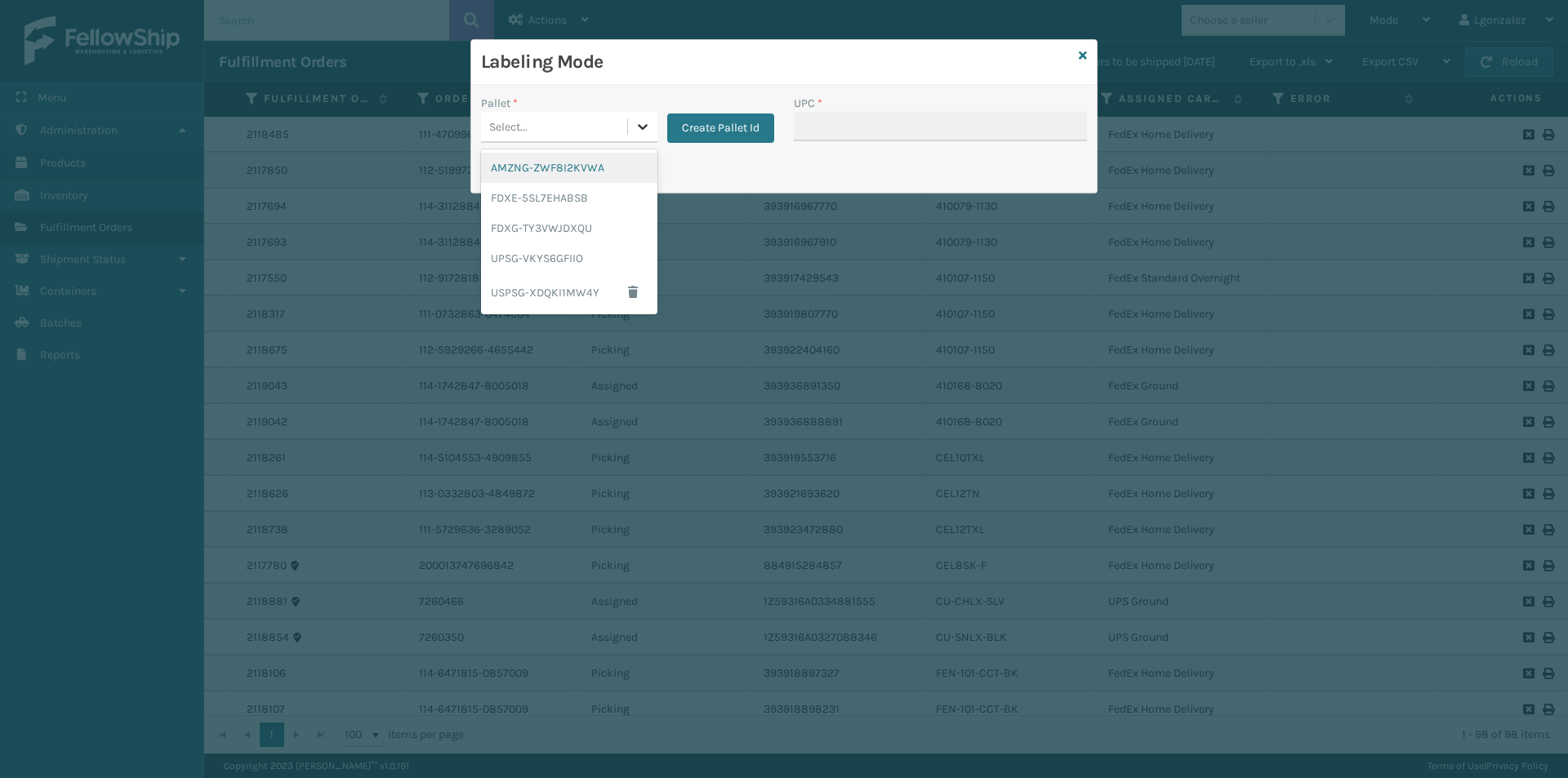
click at [644, 136] on div at bounding box center [643, 127] width 29 height 29
click at [561, 239] on div "FDXG-TY3VWJDXQU" at bounding box center [569, 228] width 176 height 30
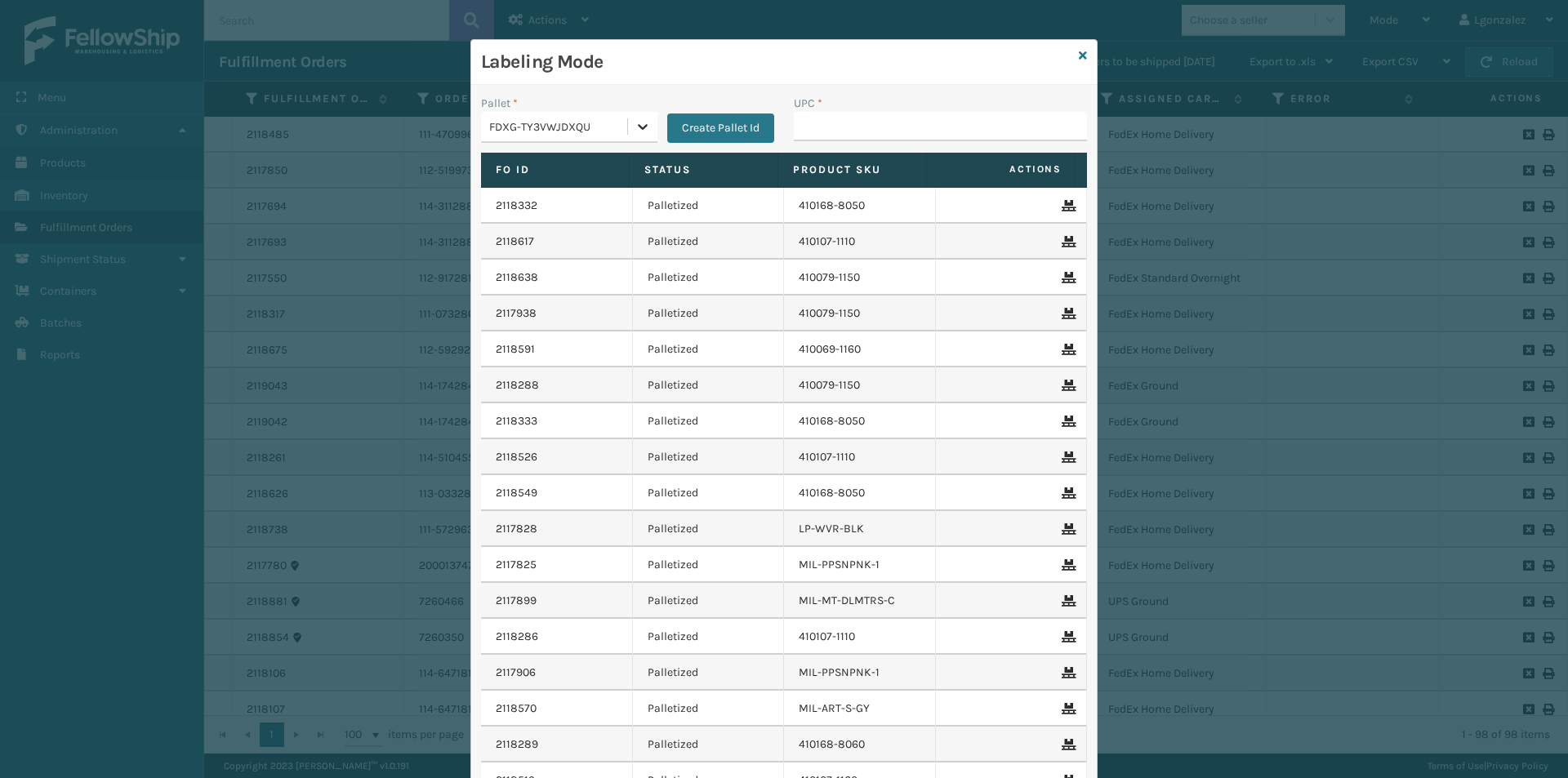
click at [631, 136] on div at bounding box center [643, 127] width 29 height 29
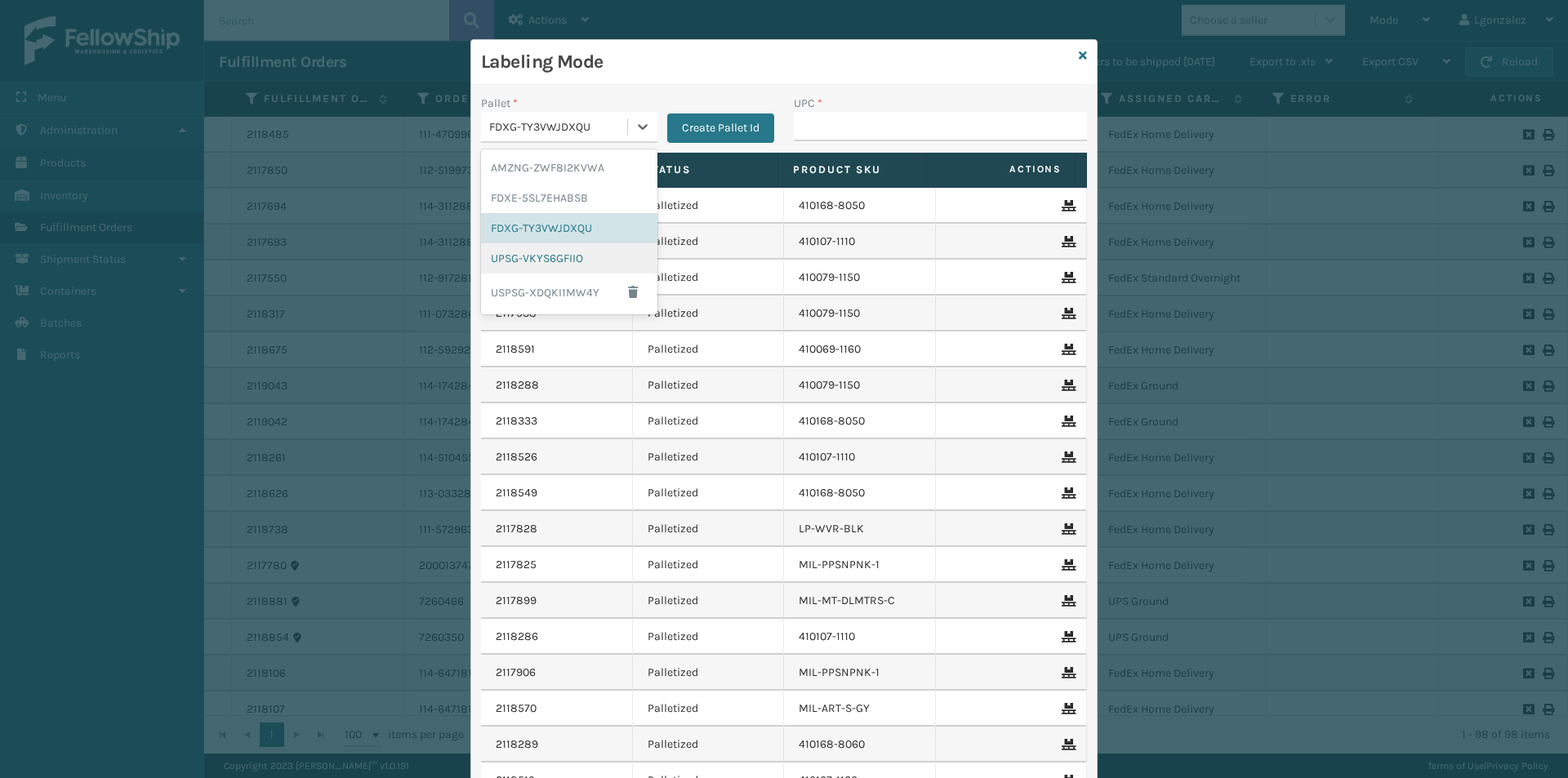
click at [561, 246] on div "UPSG-VKYS6GFIIO" at bounding box center [569, 258] width 176 height 30
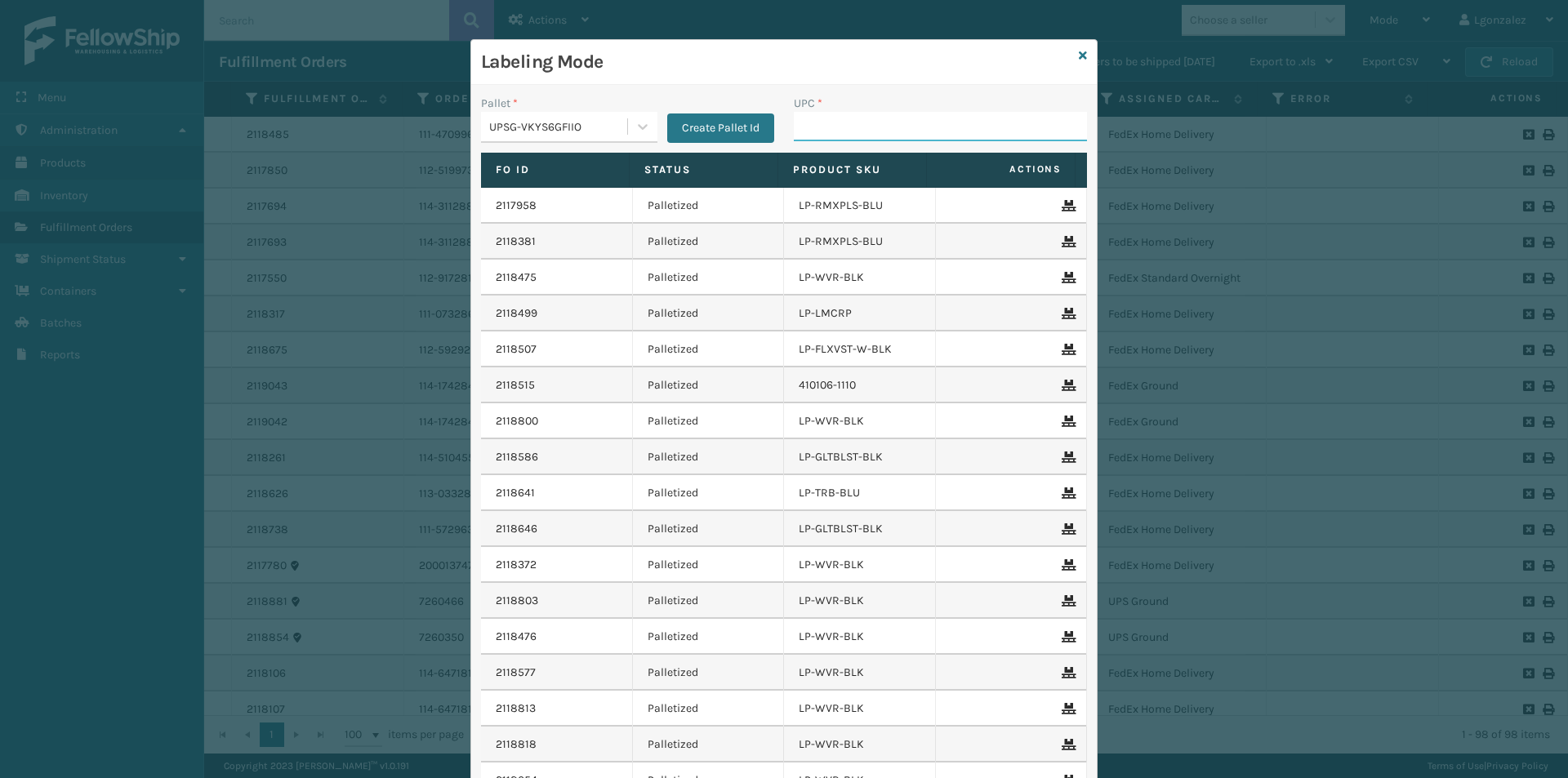
click at [813, 134] on input "UPC *" at bounding box center [940, 127] width 294 height 29
paste input "810090930770"
type input "810090930770"
click at [1082, 54] on div "Labeling Mode" at bounding box center [784, 62] width 626 height 45
click at [1078, 56] on icon at bounding box center [1083, 55] width 9 height 11
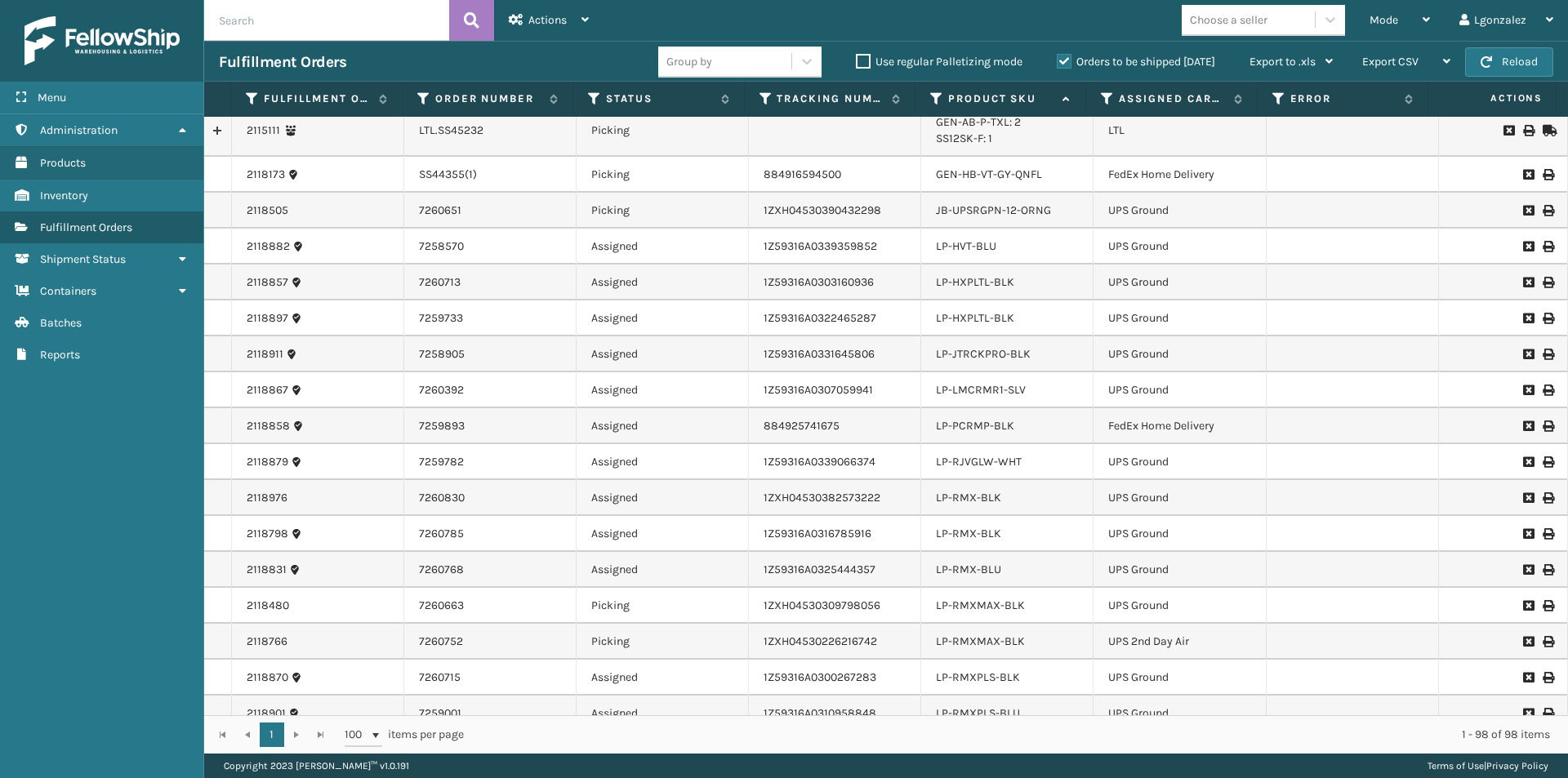
scroll to position [1307, 0]
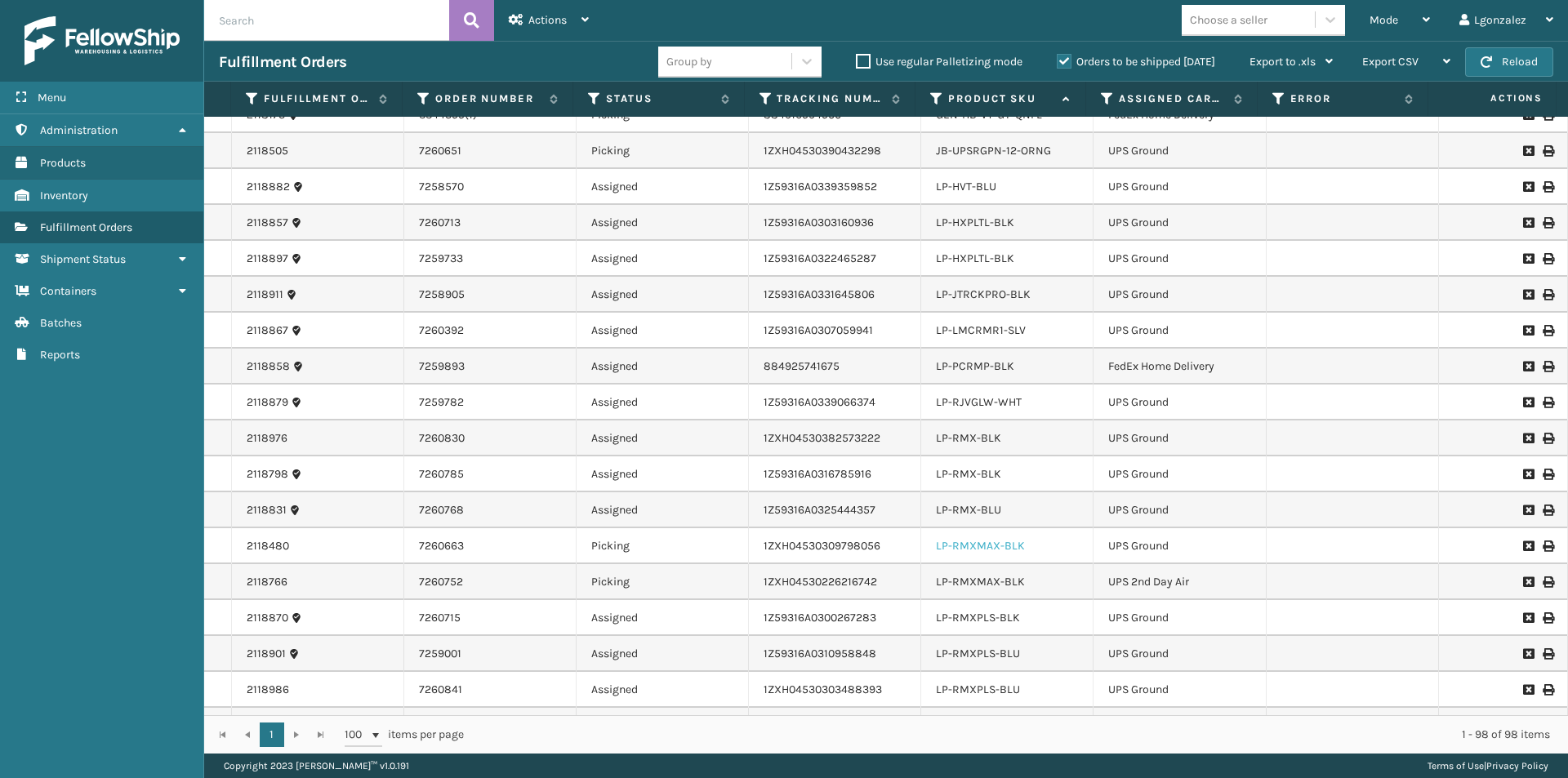
click at [983, 546] on link "LP-RMXMAX-BLK" at bounding box center [981, 546] width 89 height 14
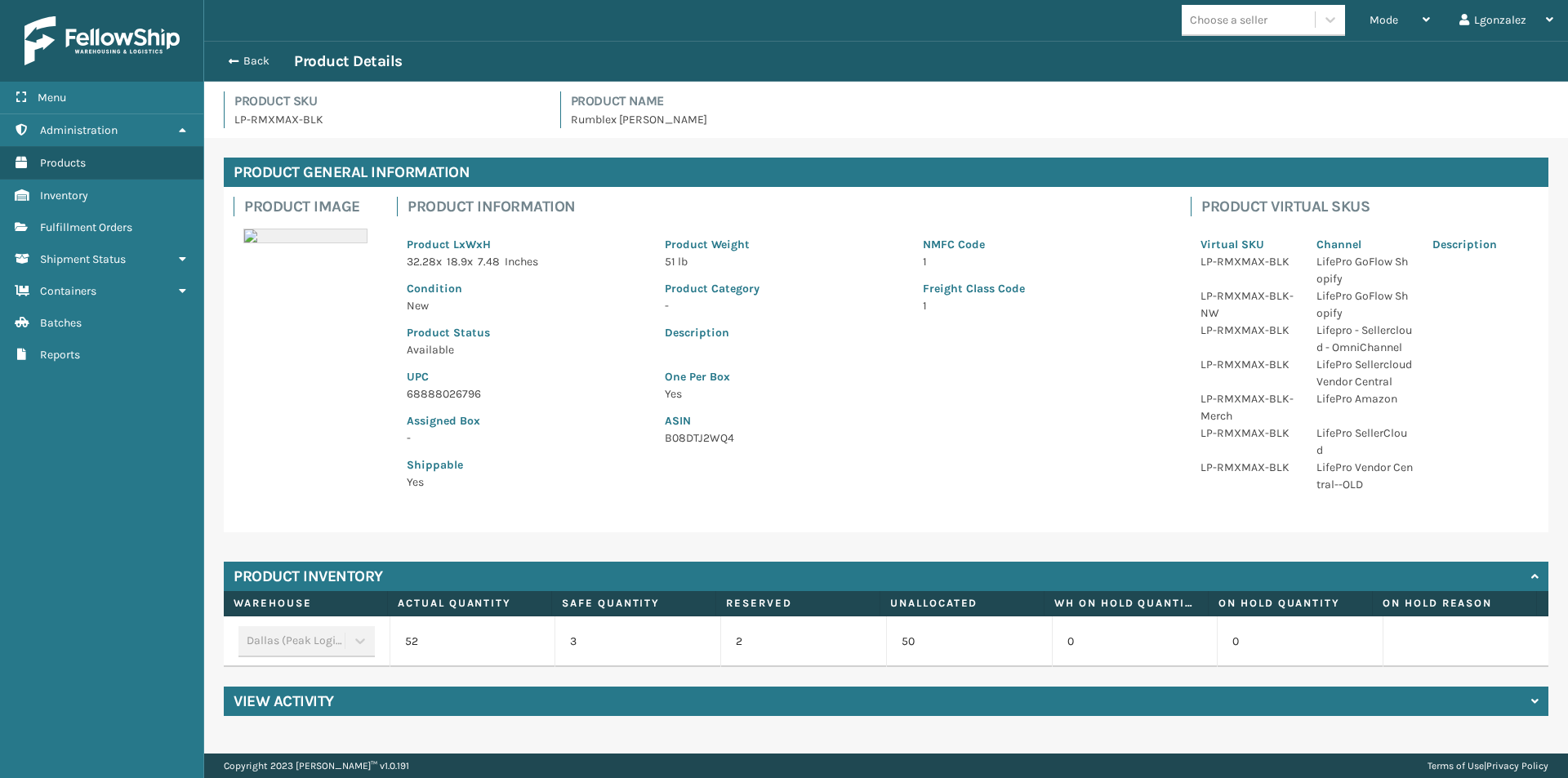
click at [460, 395] on p "68888026796" at bounding box center [526, 394] width 239 height 17
click at [250, 55] on button "Back" at bounding box center [257, 61] width 75 height 15
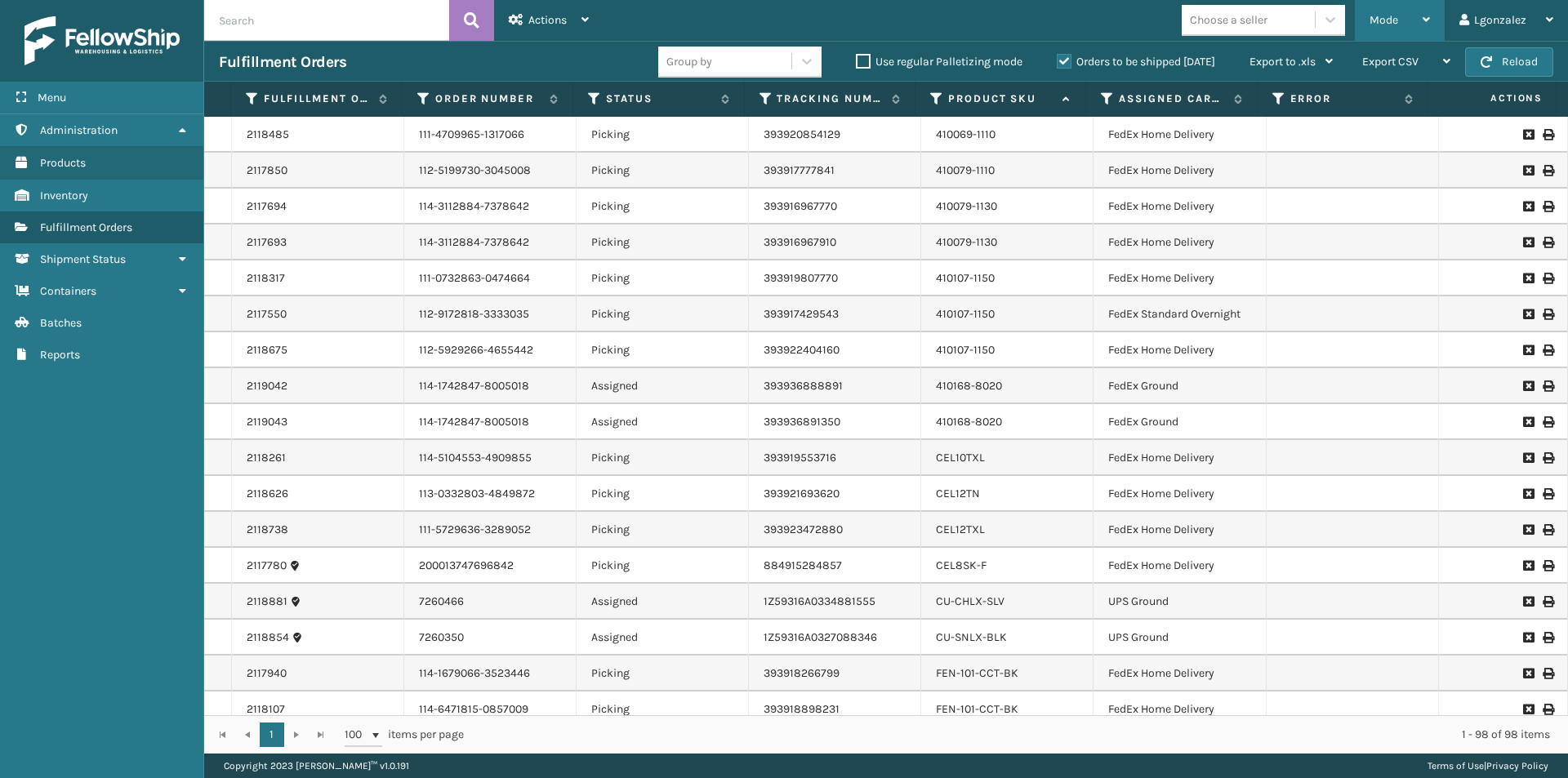
click at [1405, 23] on div "Mode" at bounding box center [1399, 21] width 61 height 41
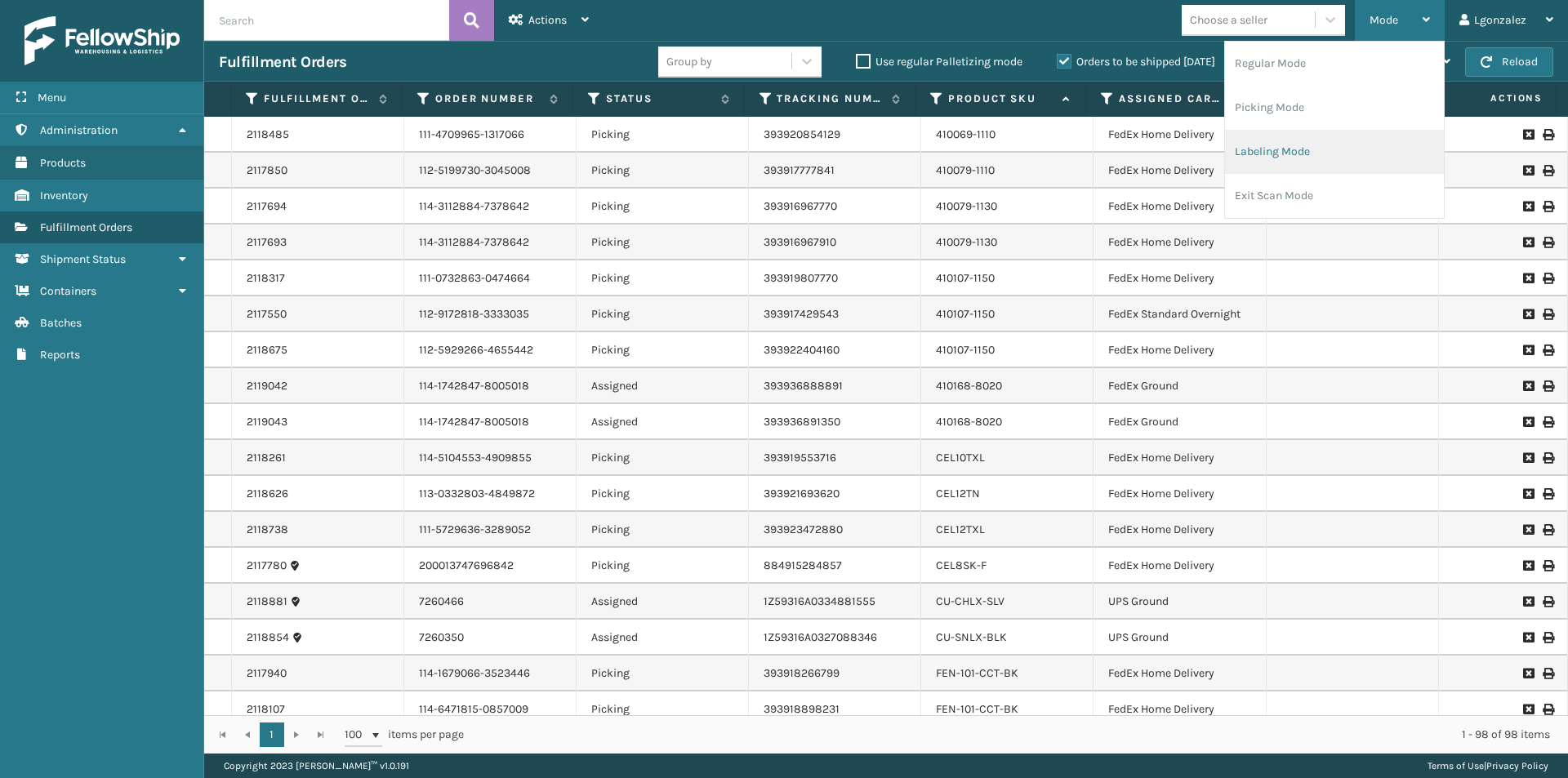
click at [1285, 151] on li "Labeling Mode" at bounding box center [1334, 152] width 219 height 45
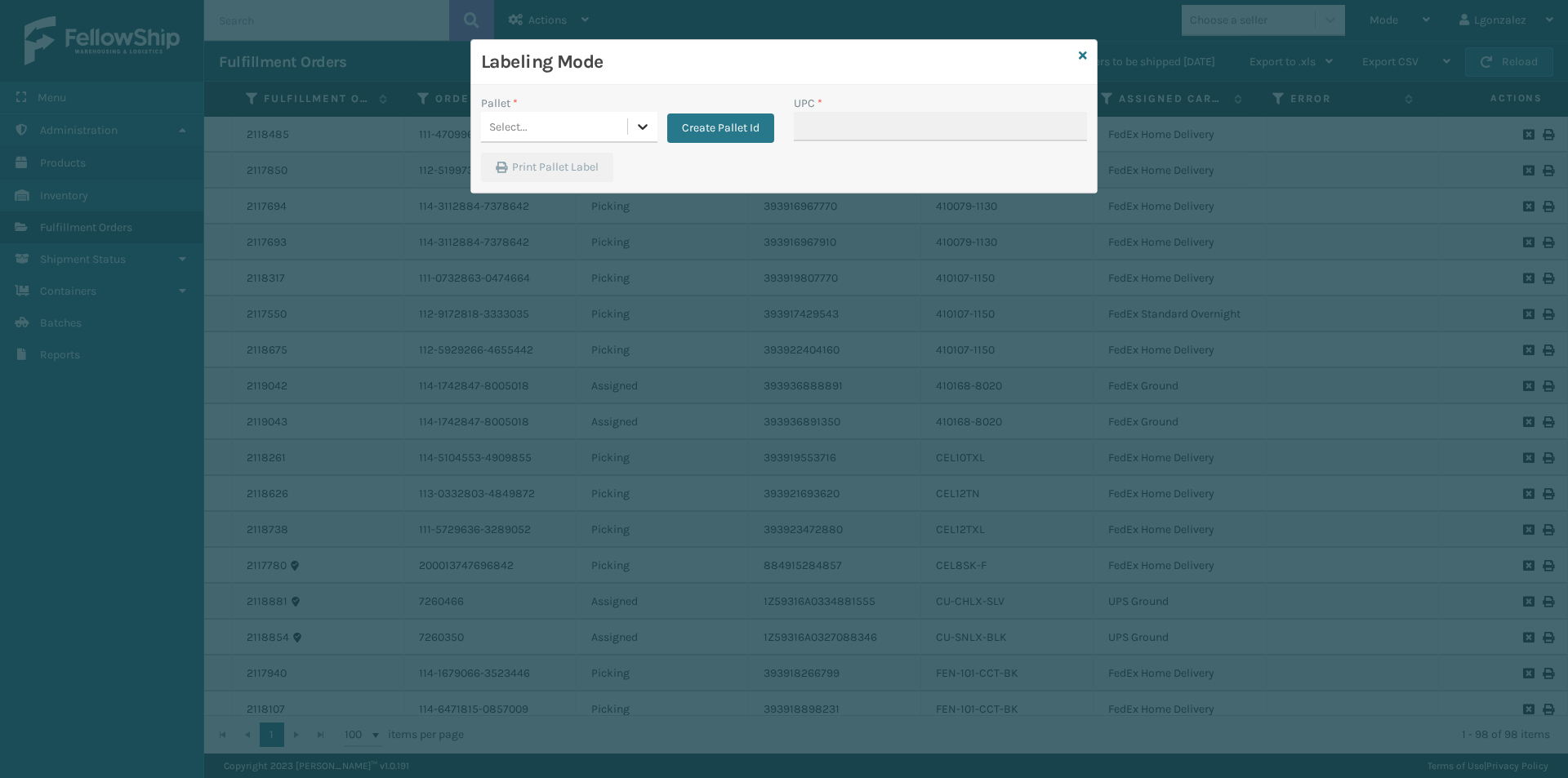
drag, startPoint x: 649, startPoint y: 119, endPoint x: 633, endPoint y: 134, distance: 21.9
click at [648, 119] on icon at bounding box center [642, 126] width 16 height 16
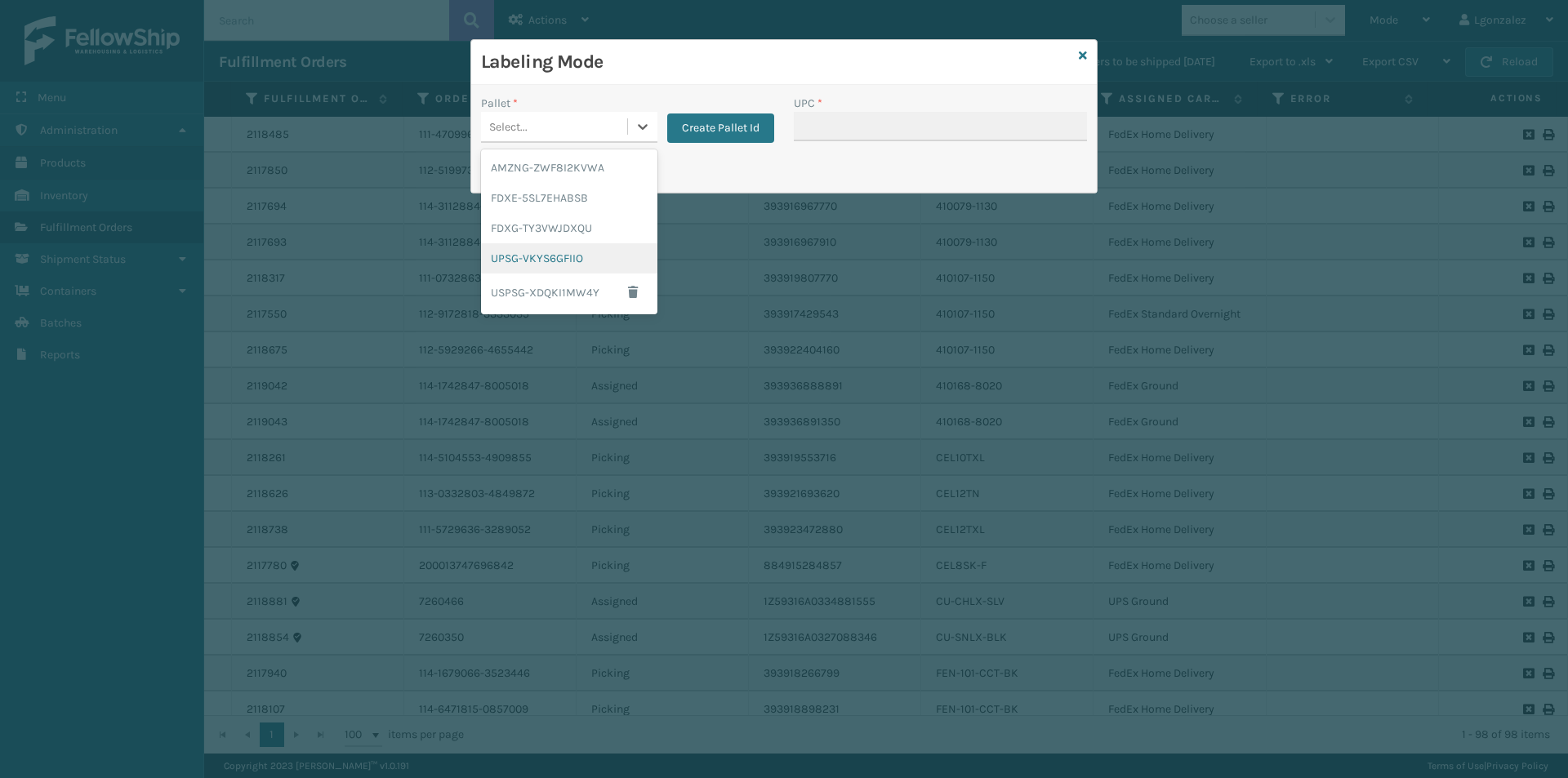
click at [578, 262] on div "UPSG-VKYS6GFIIO" at bounding box center [569, 258] width 176 height 30
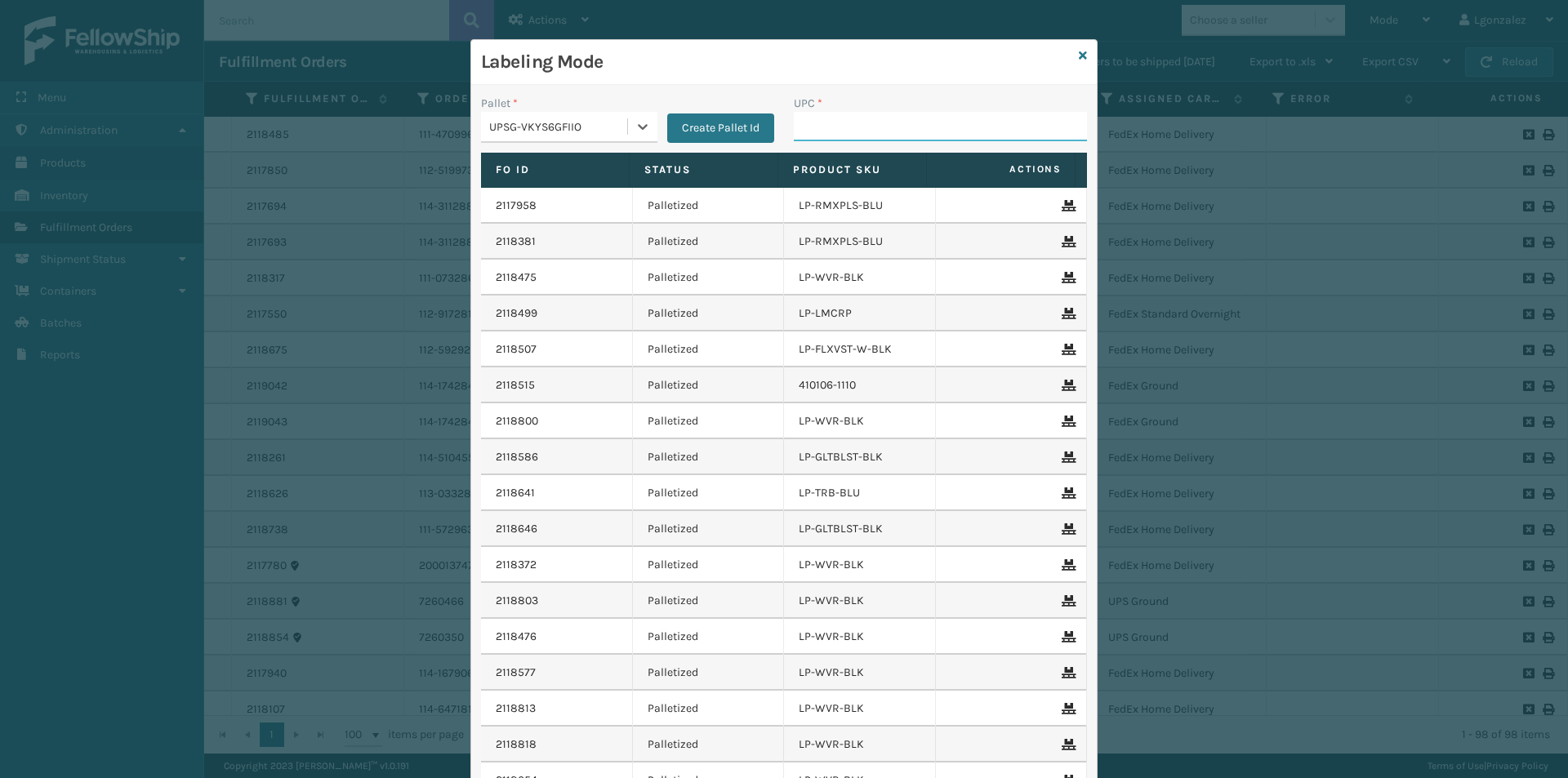
click at [912, 128] on input "UPC *" at bounding box center [940, 127] width 294 height 29
paste input "68888026796"
type input "68888026796"
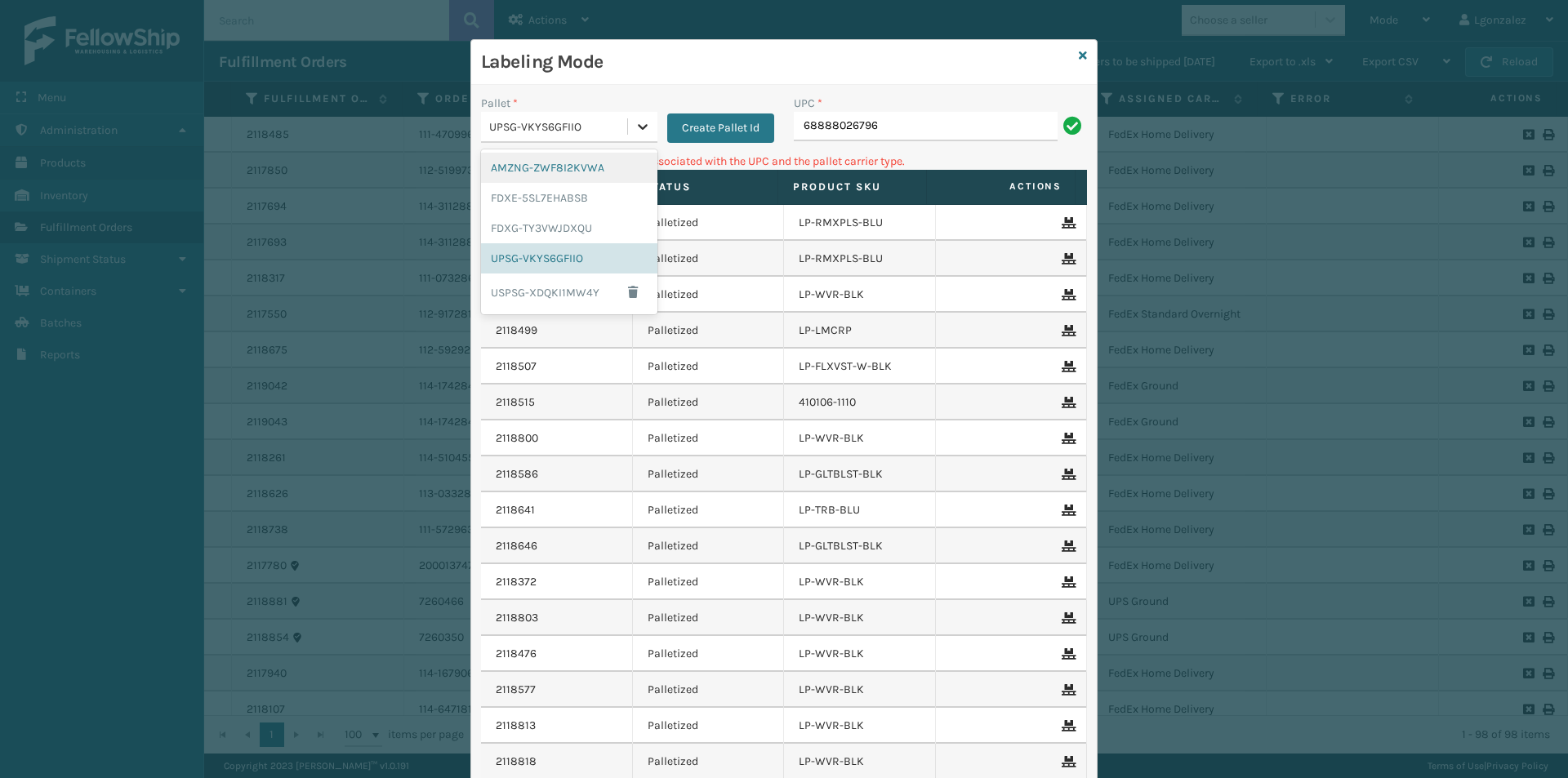
click at [634, 118] on icon at bounding box center [642, 126] width 16 height 16
click at [571, 198] on div "FDXE-5SL7EHABSB" at bounding box center [569, 198] width 176 height 30
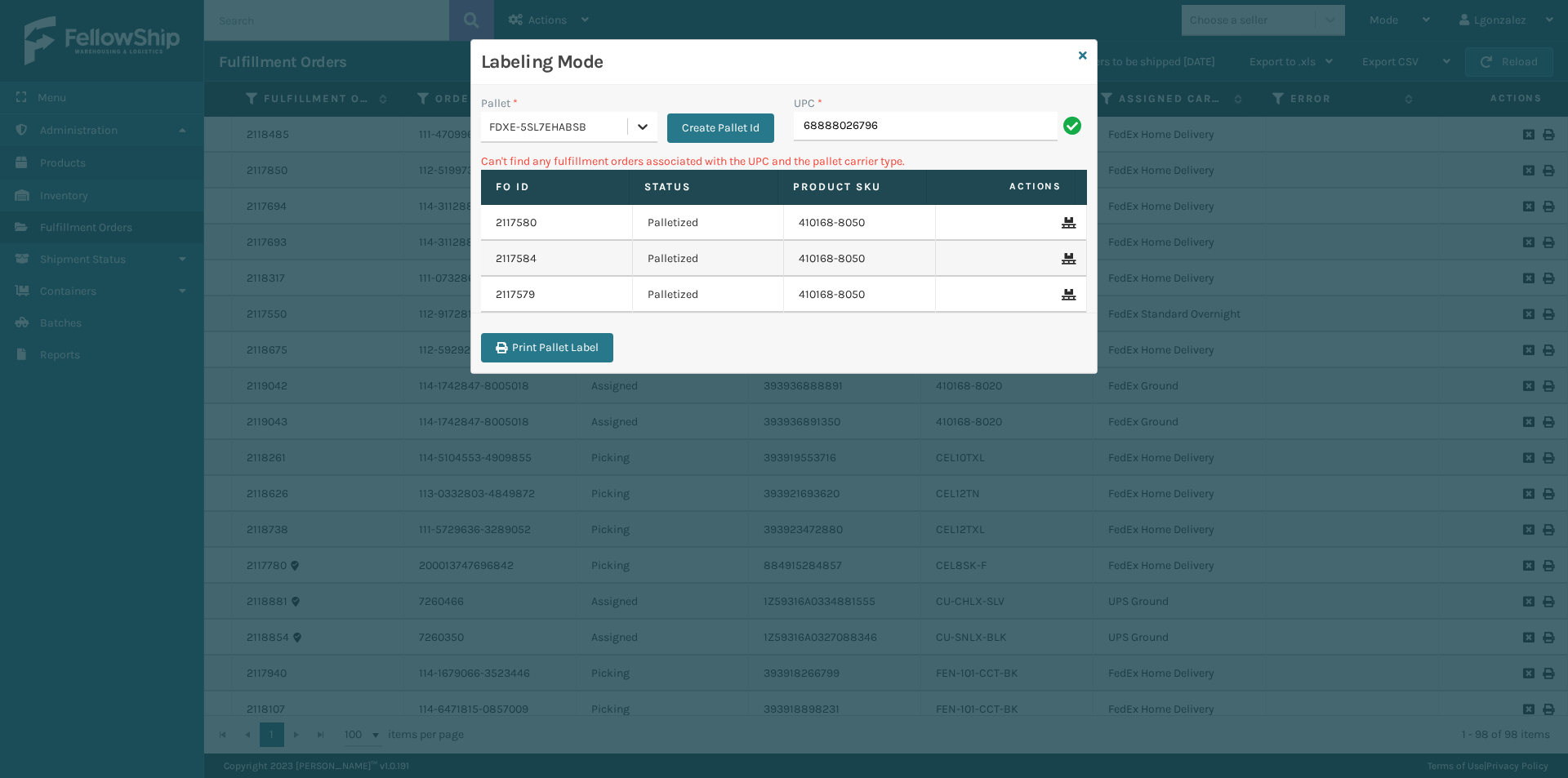
click at [639, 134] on icon at bounding box center [642, 126] width 16 height 16
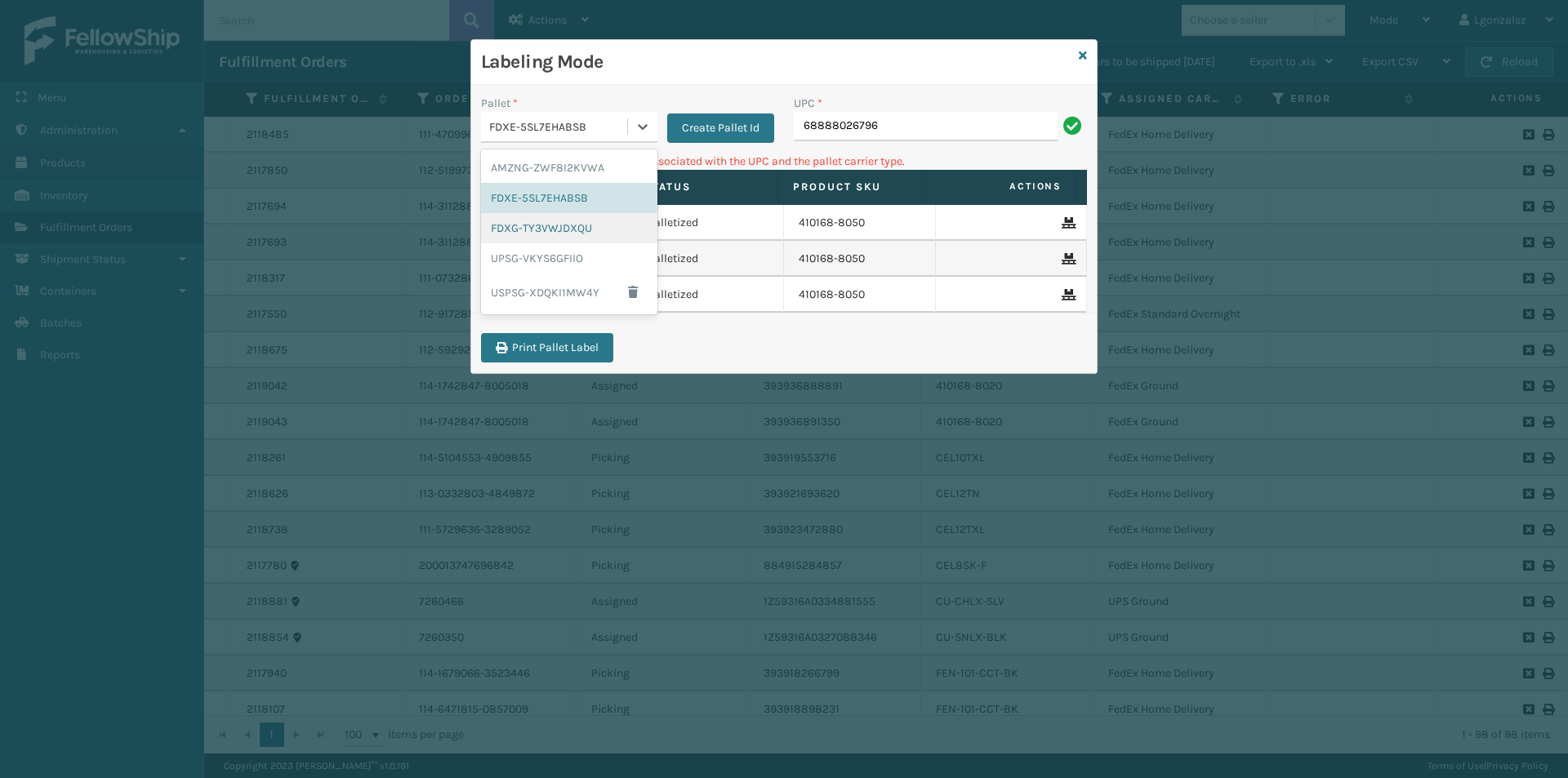
click at [587, 235] on div "FDXG-TY3VWJDXQU" at bounding box center [569, 228] width 176 height 30
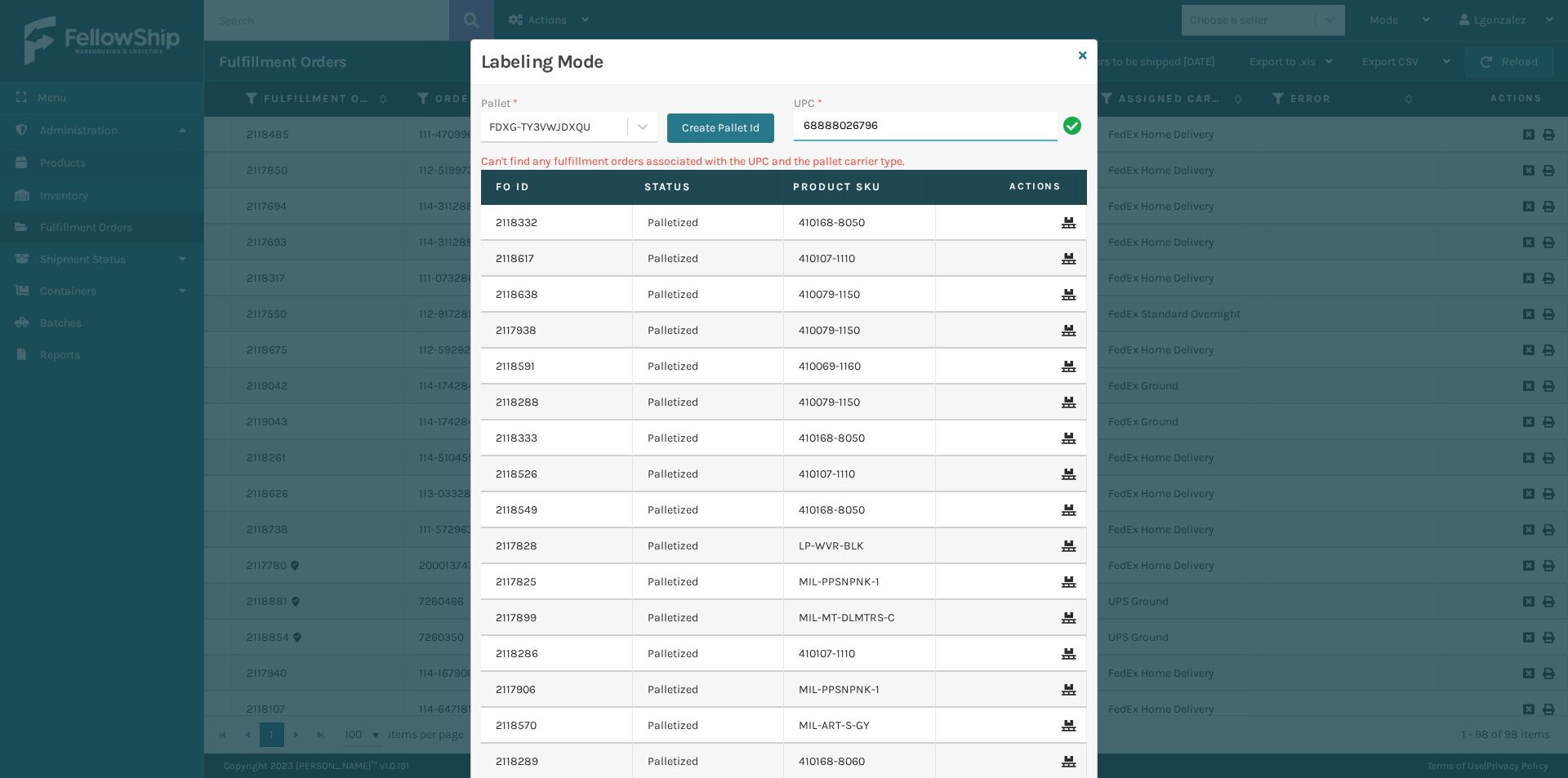
click at [882, 128] on input "68888026796" at bounding box center [925, 127] width 264 height 29
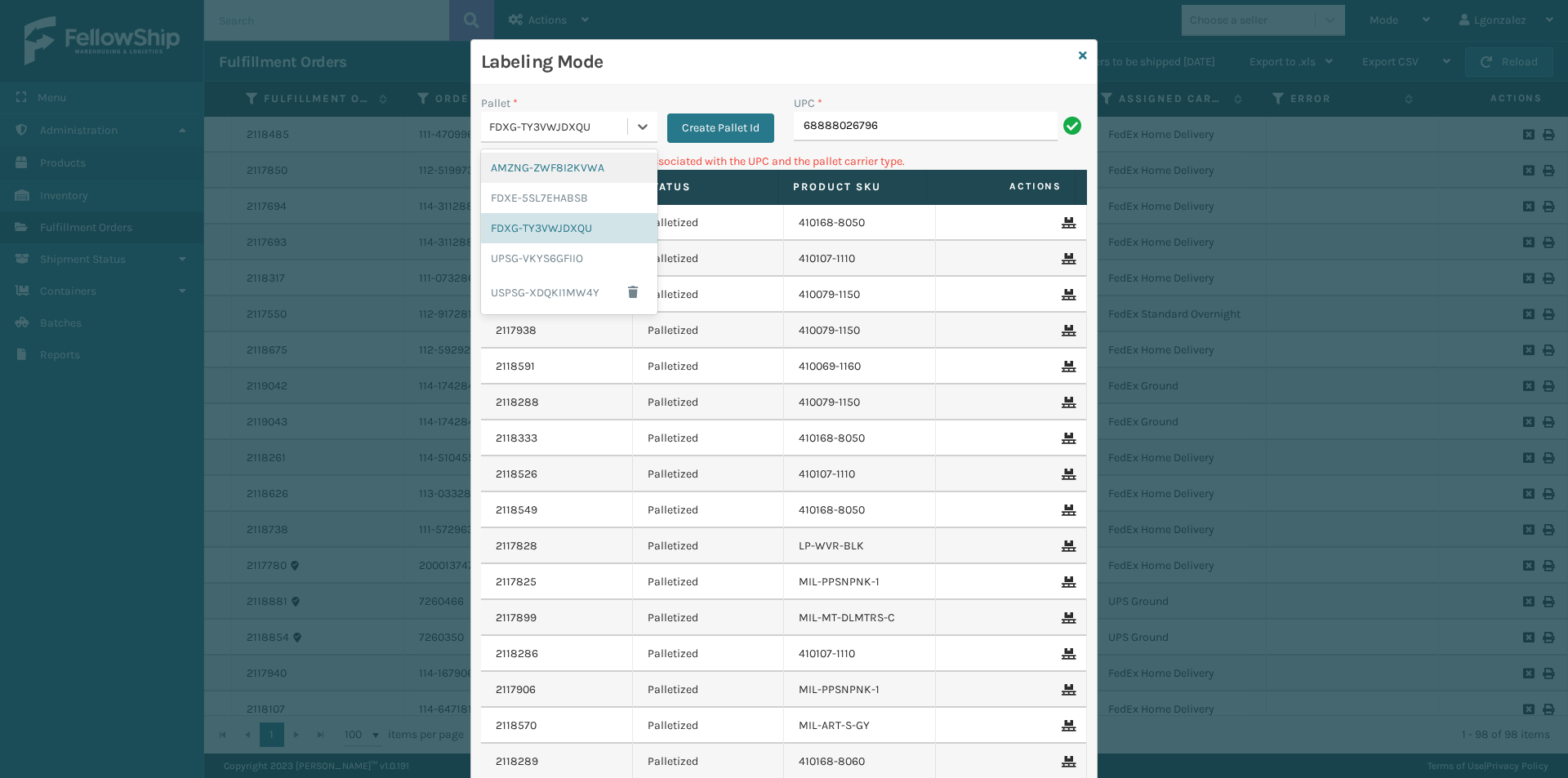
drag, startPoint x: 643, startPoint y: 126, endPoint x: 563, endPoint y: 166, distance: 89.4
click at [641, 127] on icon at bounding box center [642, 126] width 16 height 16
click at [545, 175] on div "AMZNG-ZWF8I2KVWA" at bounding box center [569, 167] width 176 height 30
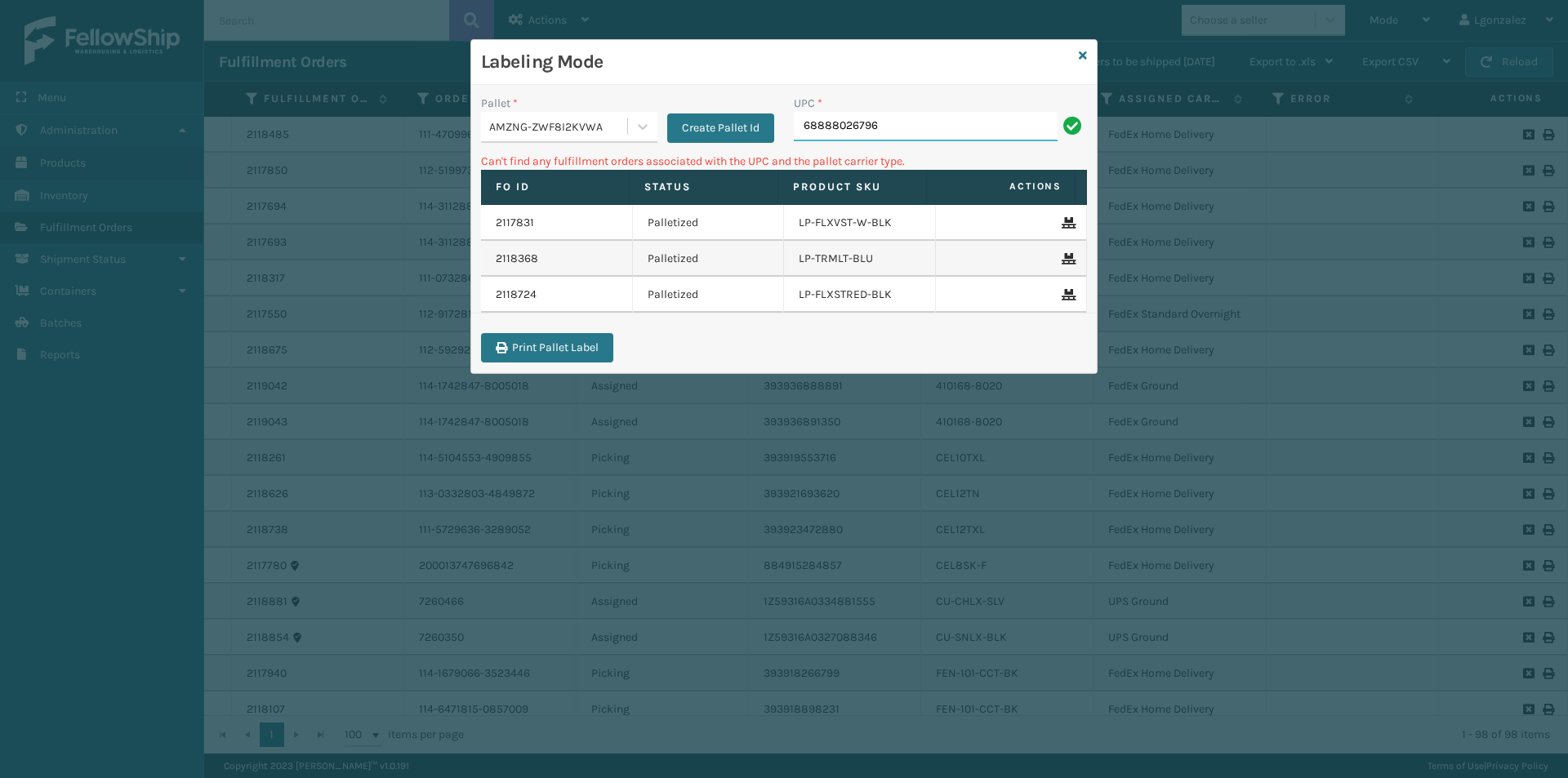
click at [912, 135] on input "68888026796" at bounding box center [925, 127] width 264 height 29
click at [1085, 50] on icon at bounding box center [1083, 55] width 9 height 11
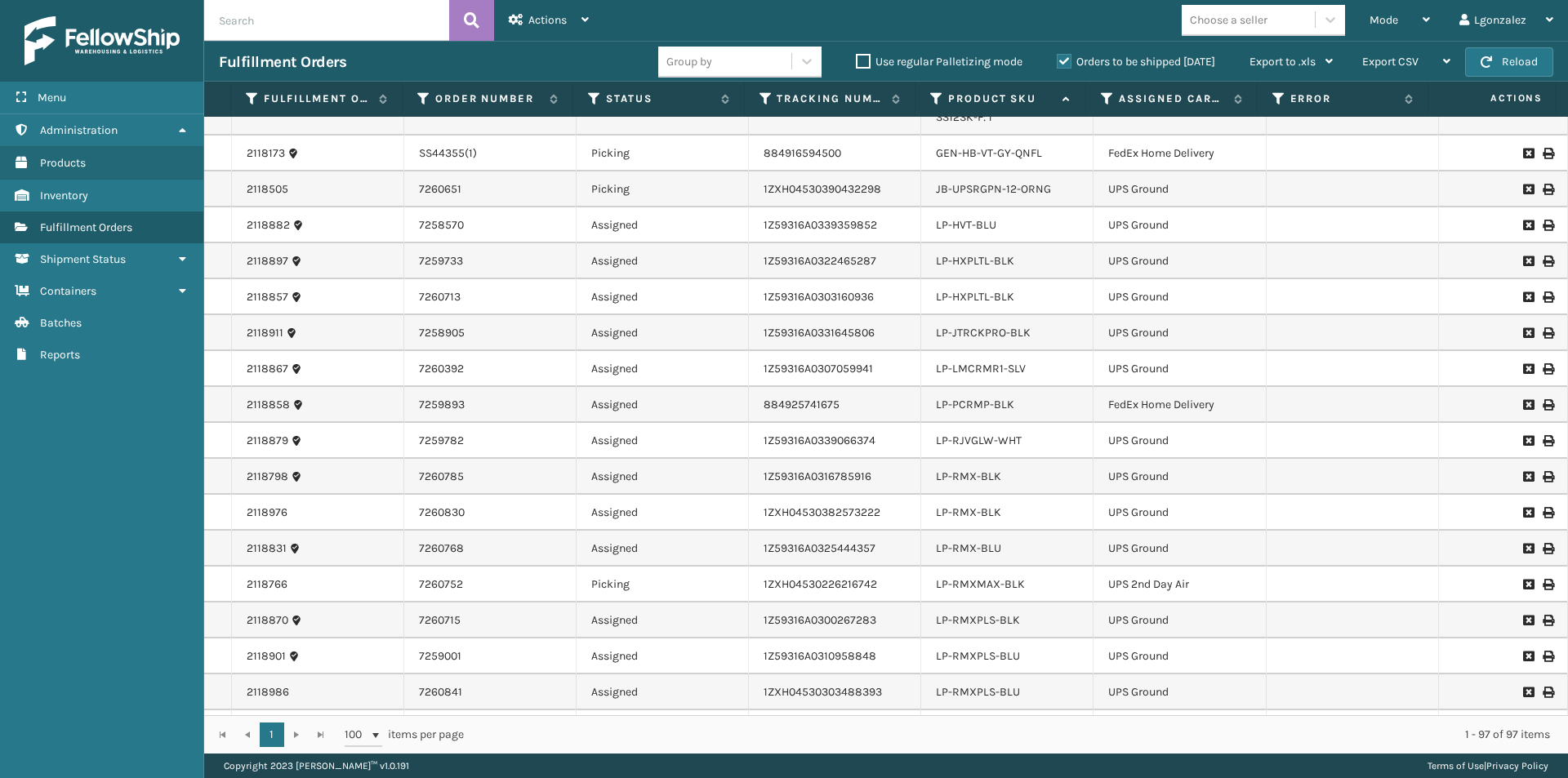
scroll to position [1470, 0]
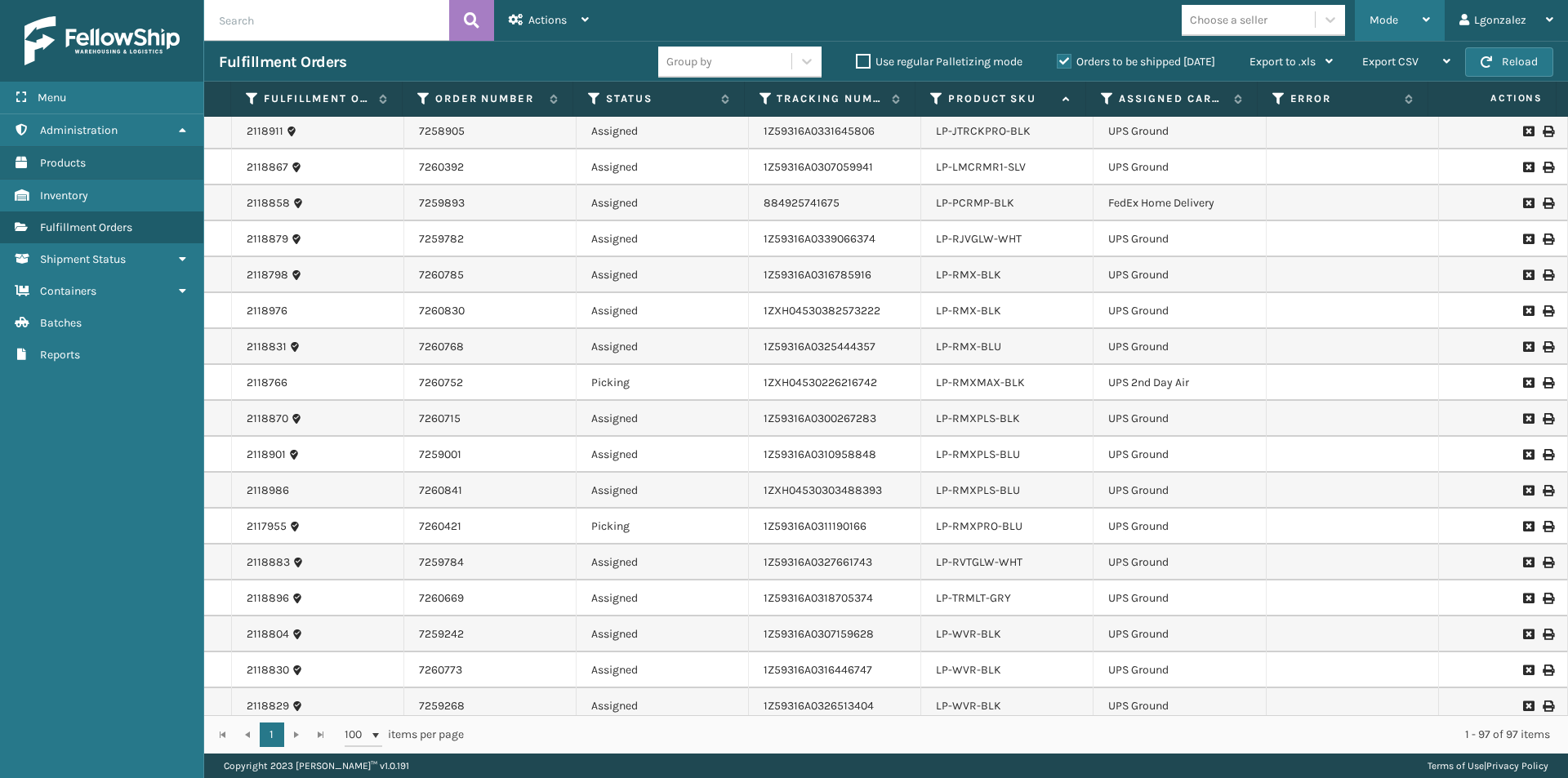
click at [1417, 27] on div "Mode" at bounding box center [1399, 21] width 61 height 41
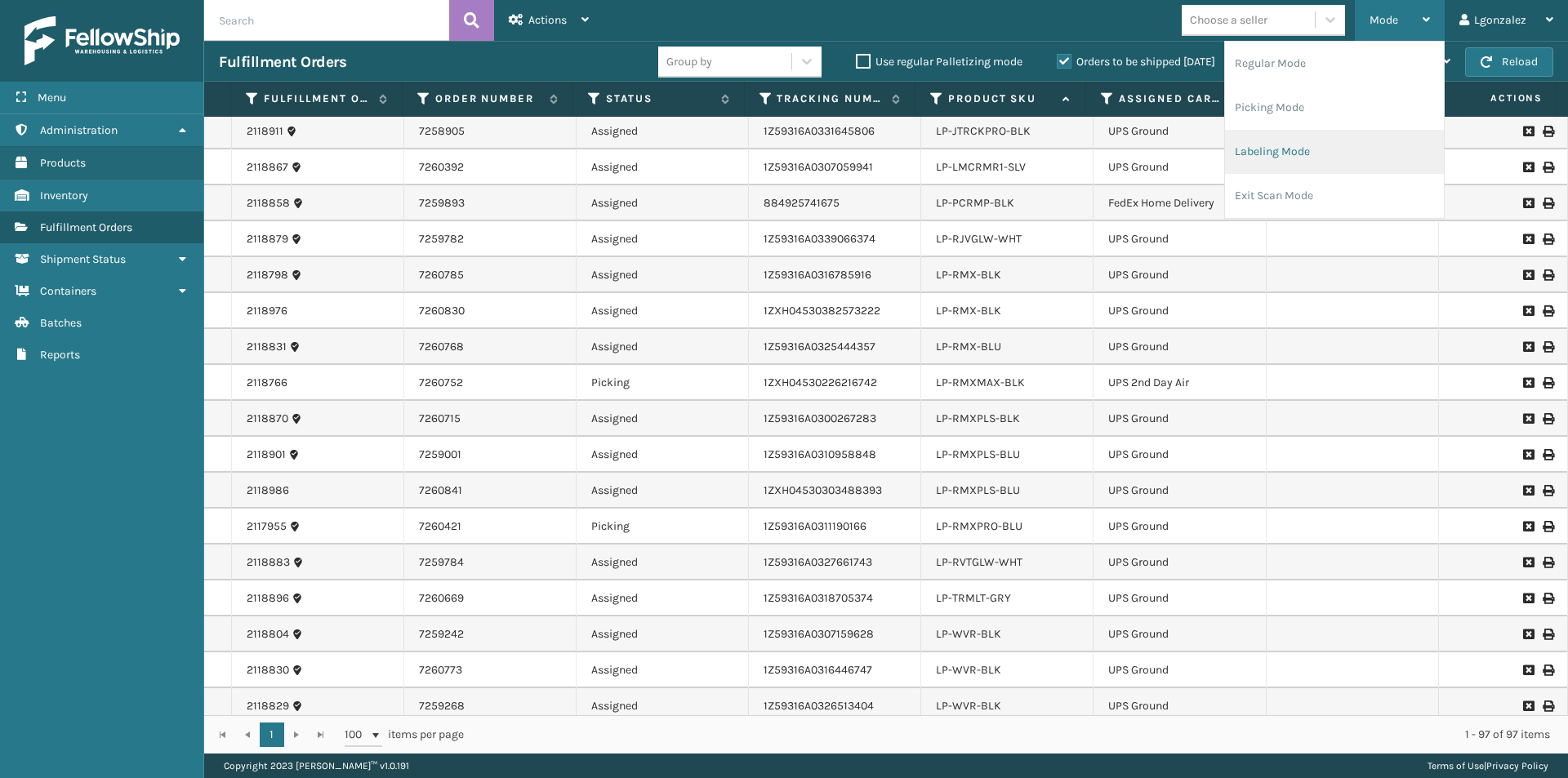
click at [1275, 155] on li "Labeling Mode" at bounding box center [1334, 152] width 219 height 45
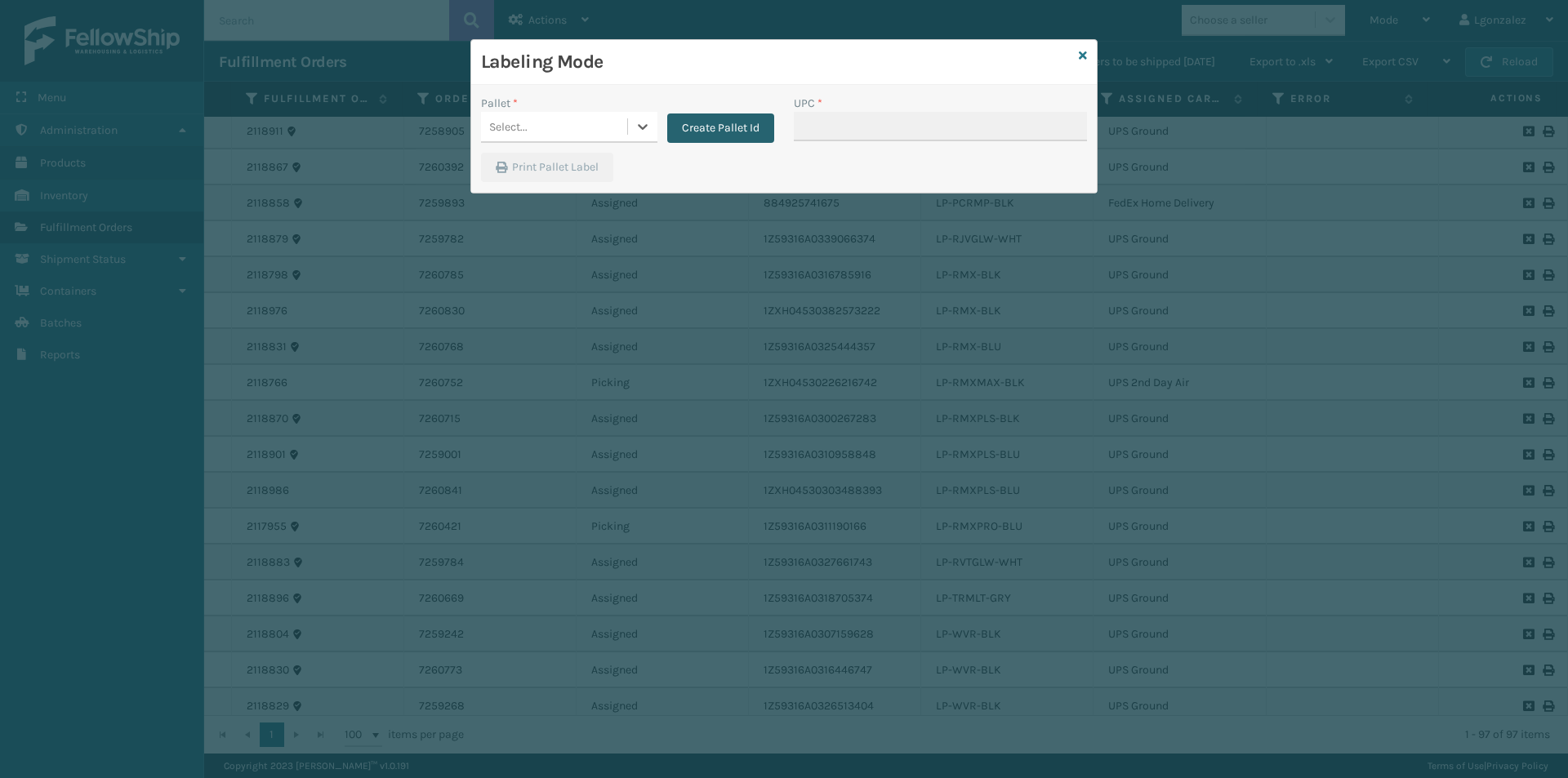
click at [710, 132] on button "Create Pallet Id" at bounding box center [721, 128] width 107 height 29
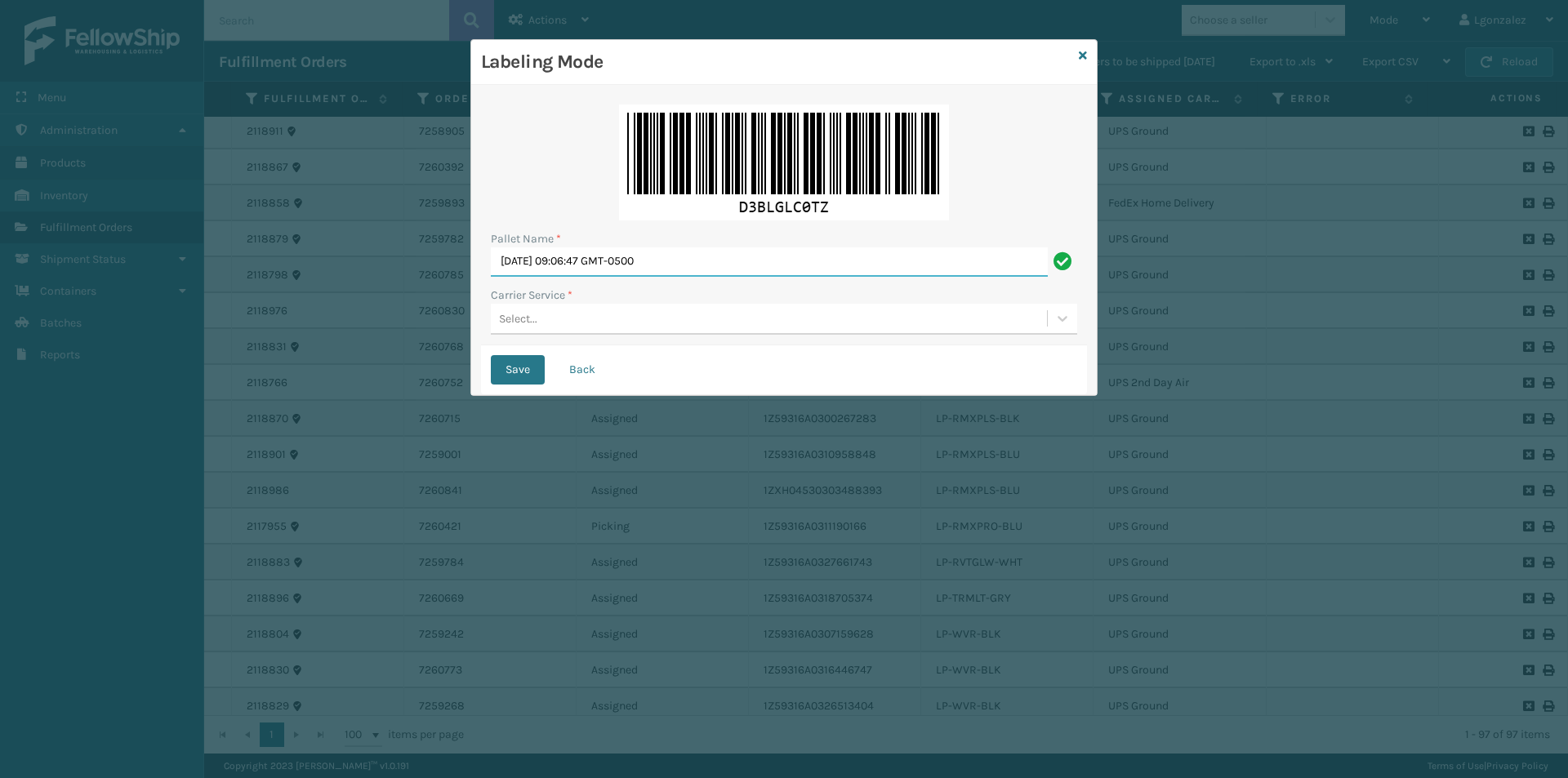
click at [582, 262] on input "[DATE] 09:06:47 GMT-0500" at bounding box center [769, 262] width 557 height 29
type input "TRINTY AVE"
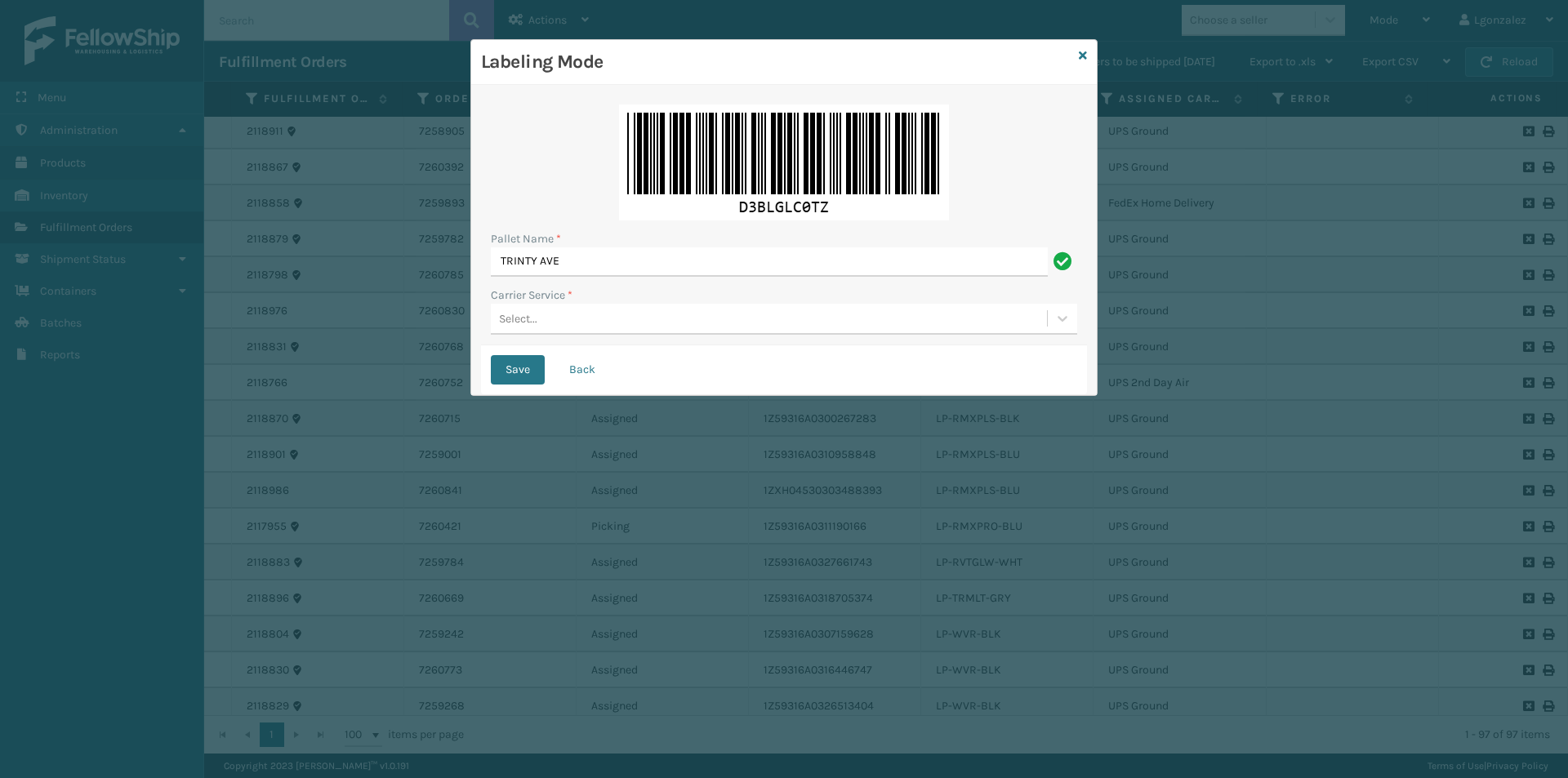
click at [597, 327] on div "Select..." at bounding box center [769, 318] width 556 height 27
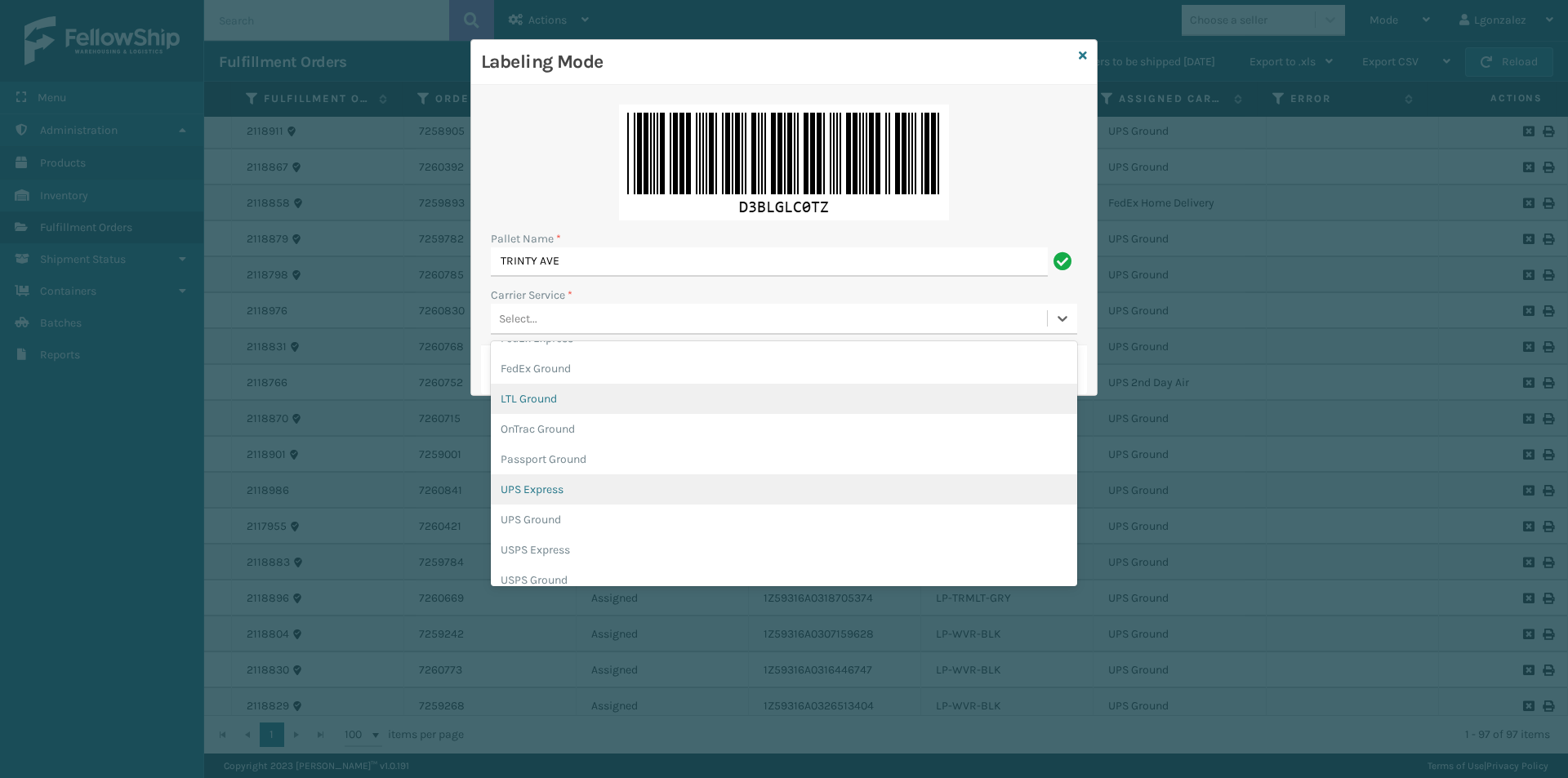
scroll to position [94, 0]
click at [546, 481] on div "UPS Express" at bounding box center [783, 477] width 586 height 30
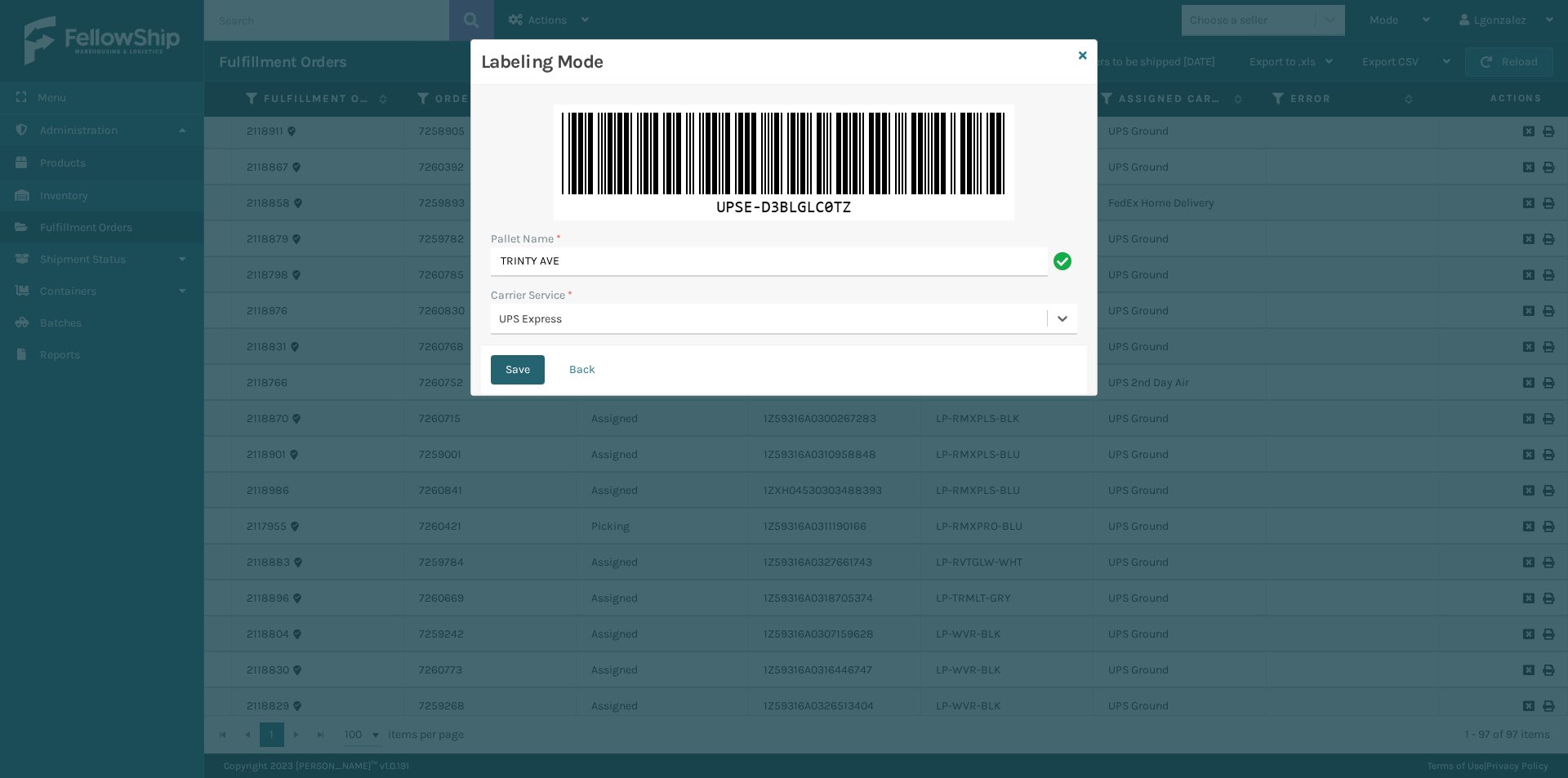
click at [527, 371] on button "Save" at bounding box center [517, 370] width 54 height 29
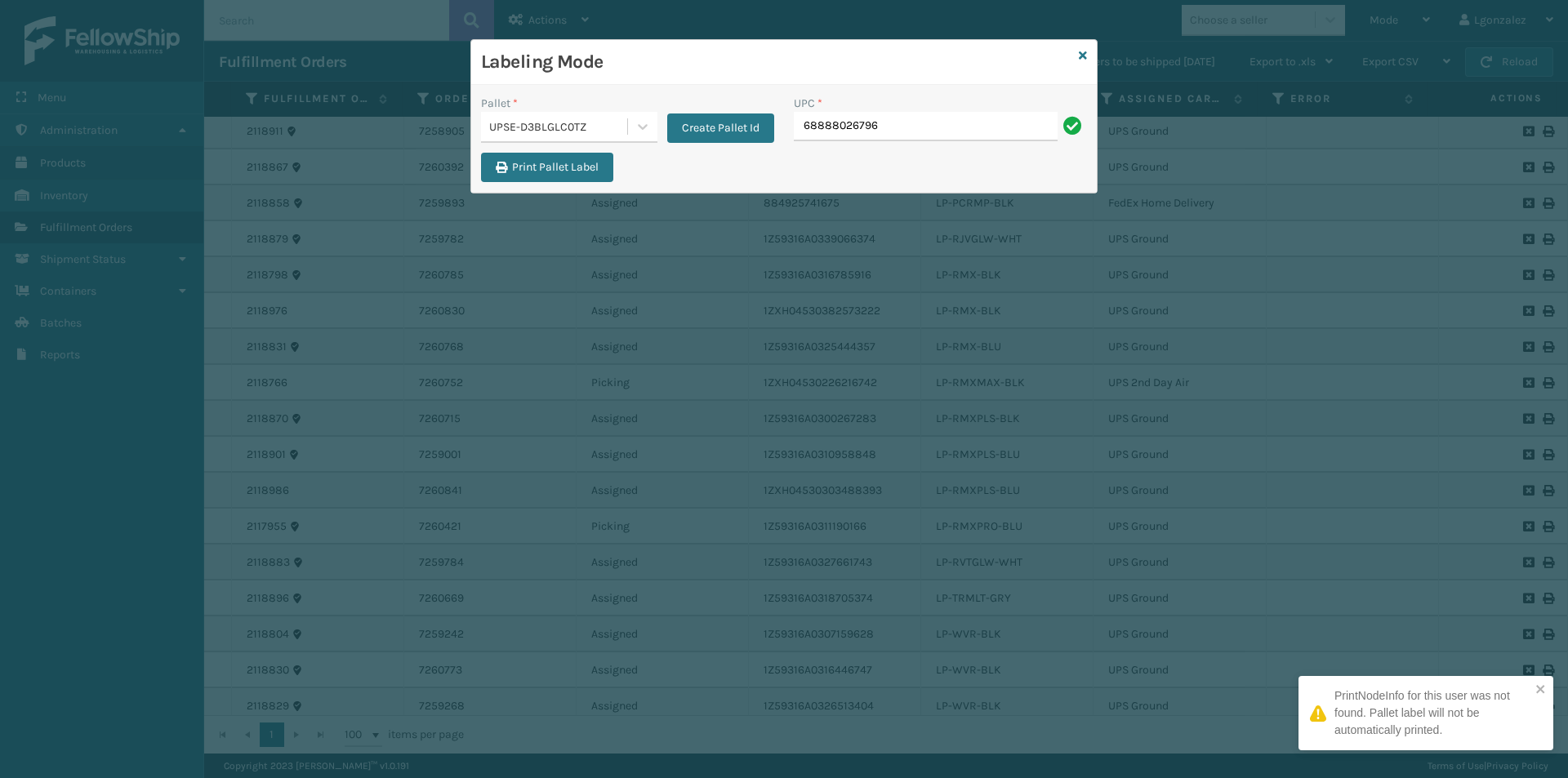
type input "68888026796"
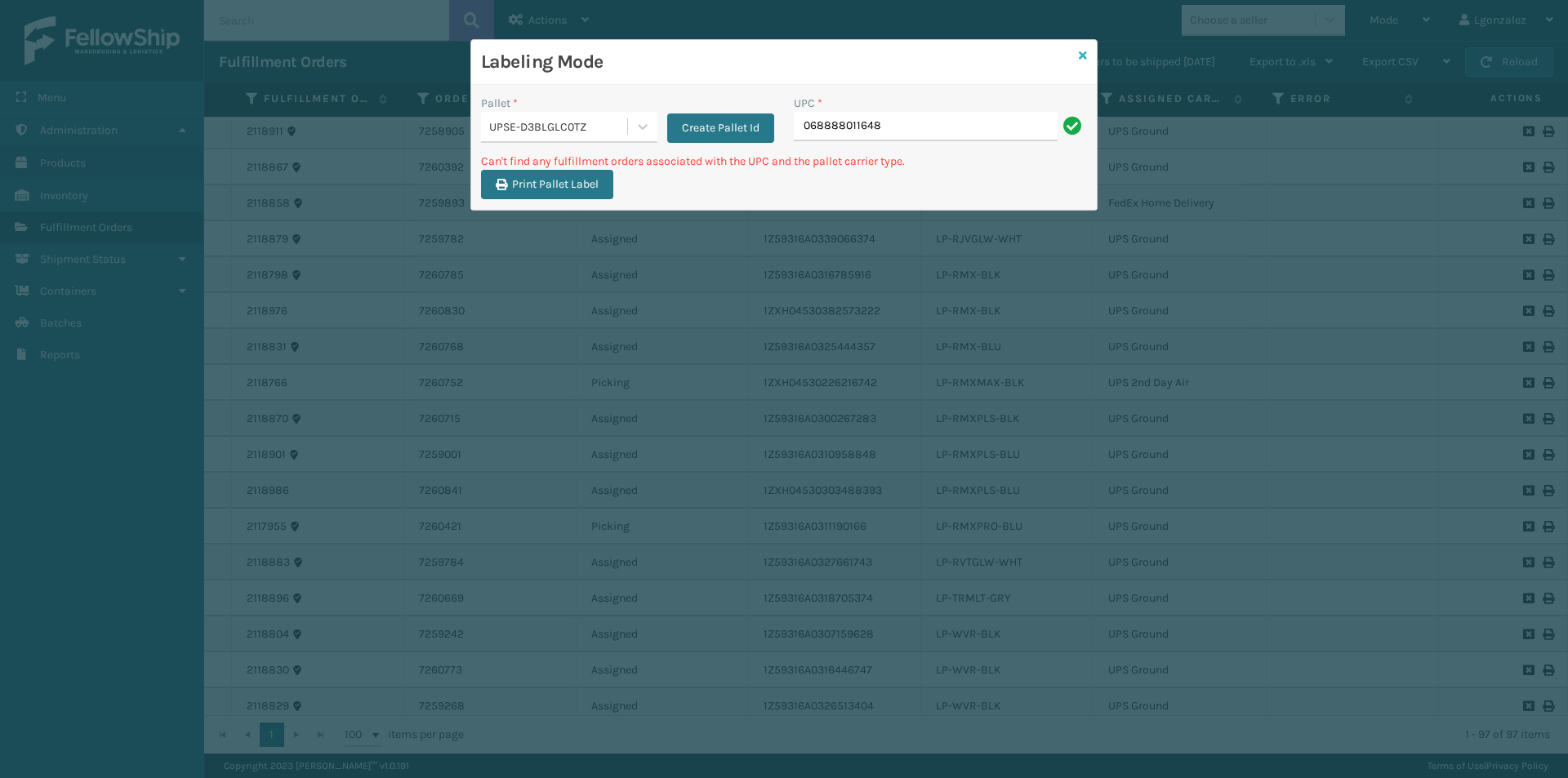
click at [1082, 58] on icon at bounding box center [1083, 55] width 9 height 11
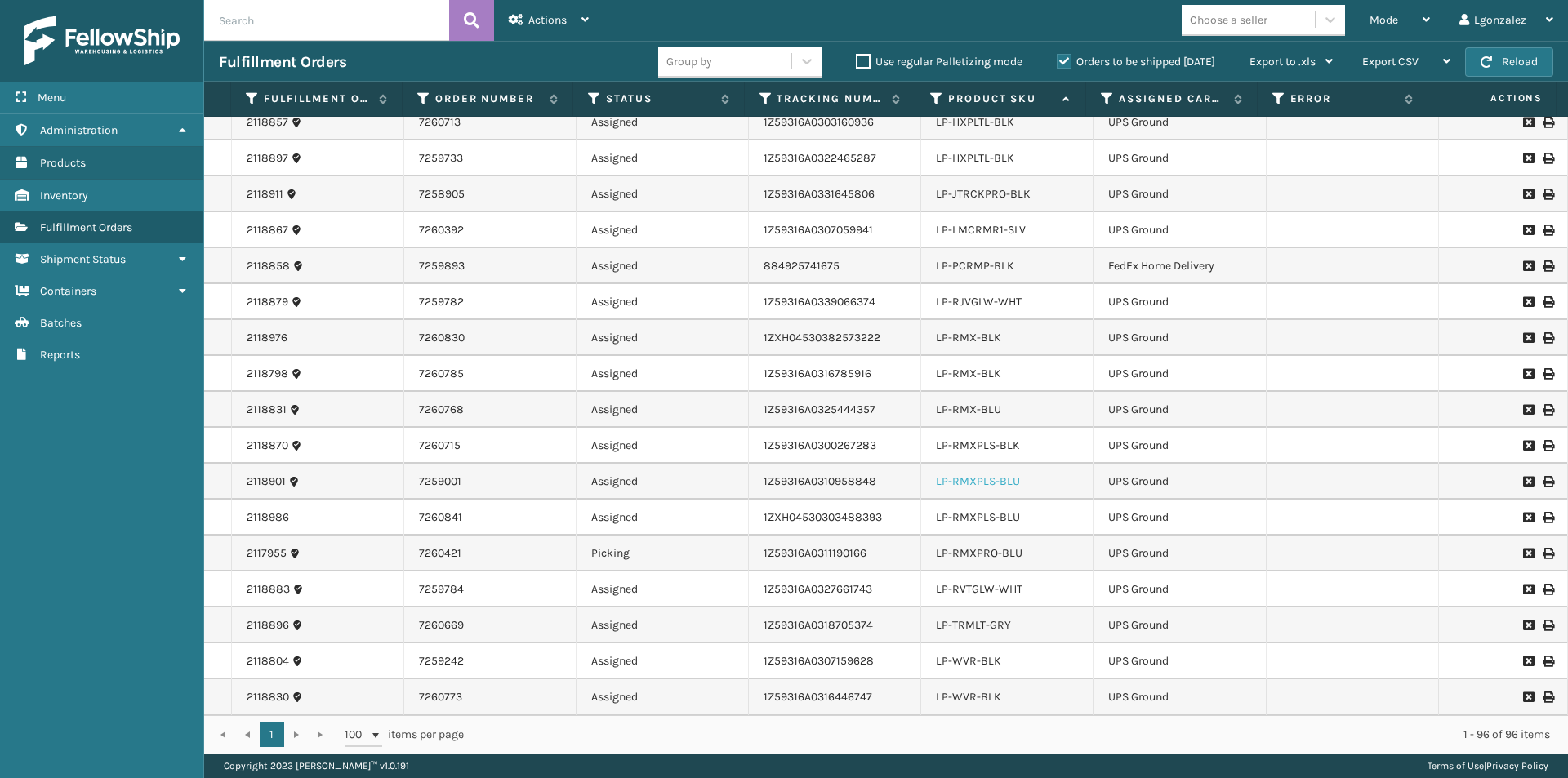
scroll to position [1470, 0]
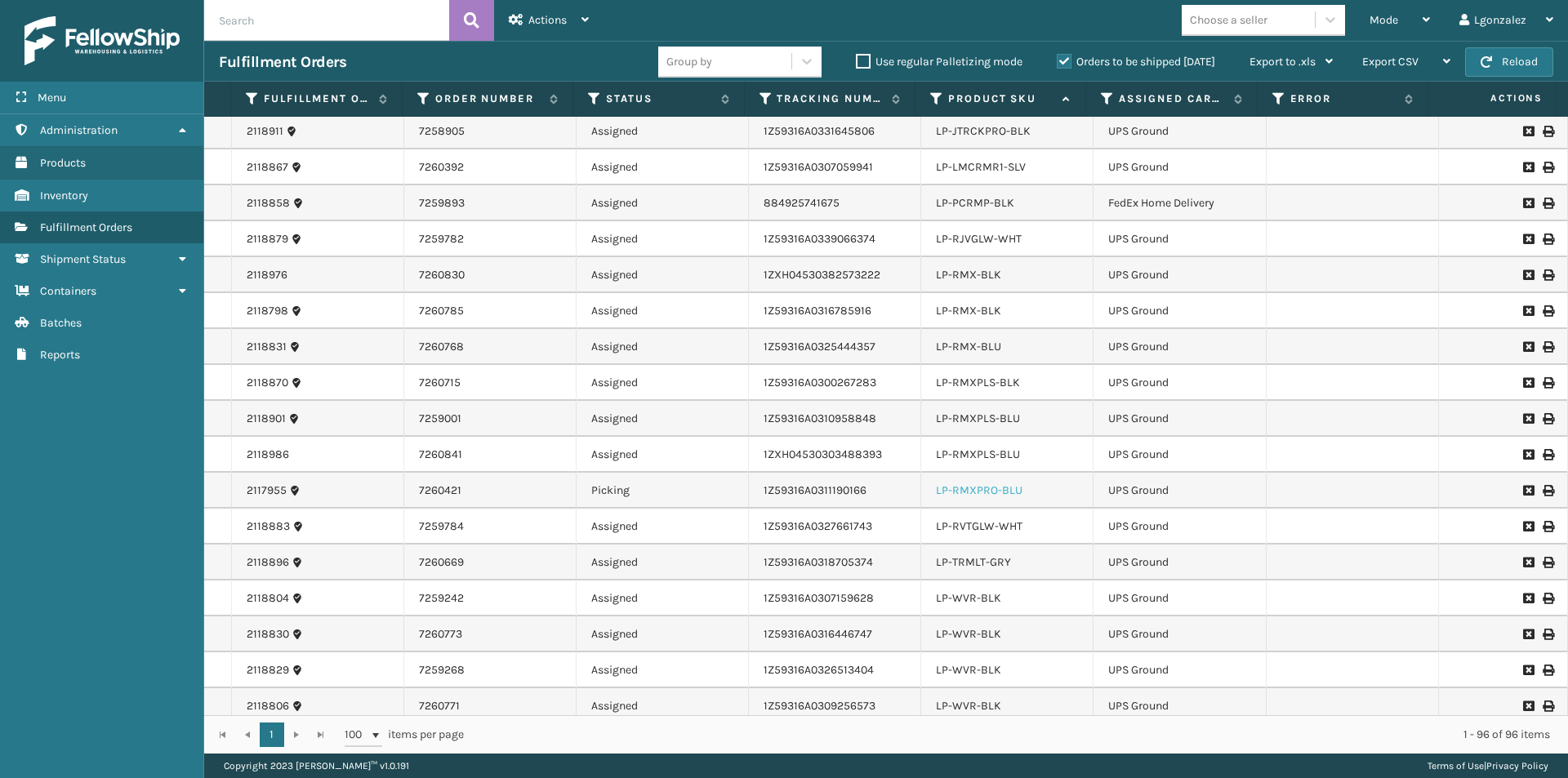
click at [989, 491] on link "LP-RMXPRO-BLU" at bounding box center [979, 490] width 86 height 14
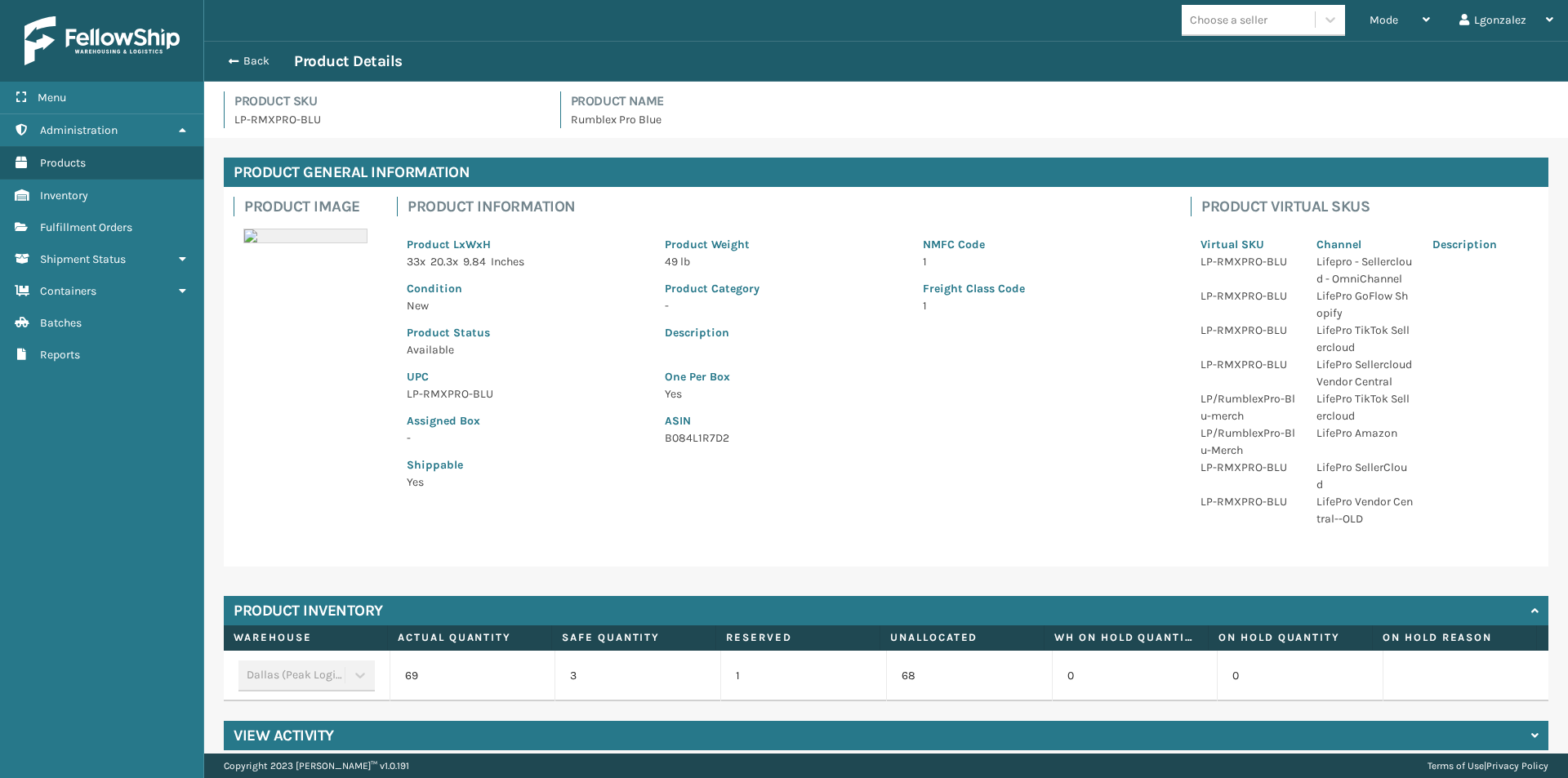
click at [452, 389] on p "LP-RMXPRO-BLU" at bounding box center [526, 394] width 239 height 17
click at [259, 59] on button "Back" at bounding box center [257, 61] width 75 height 15
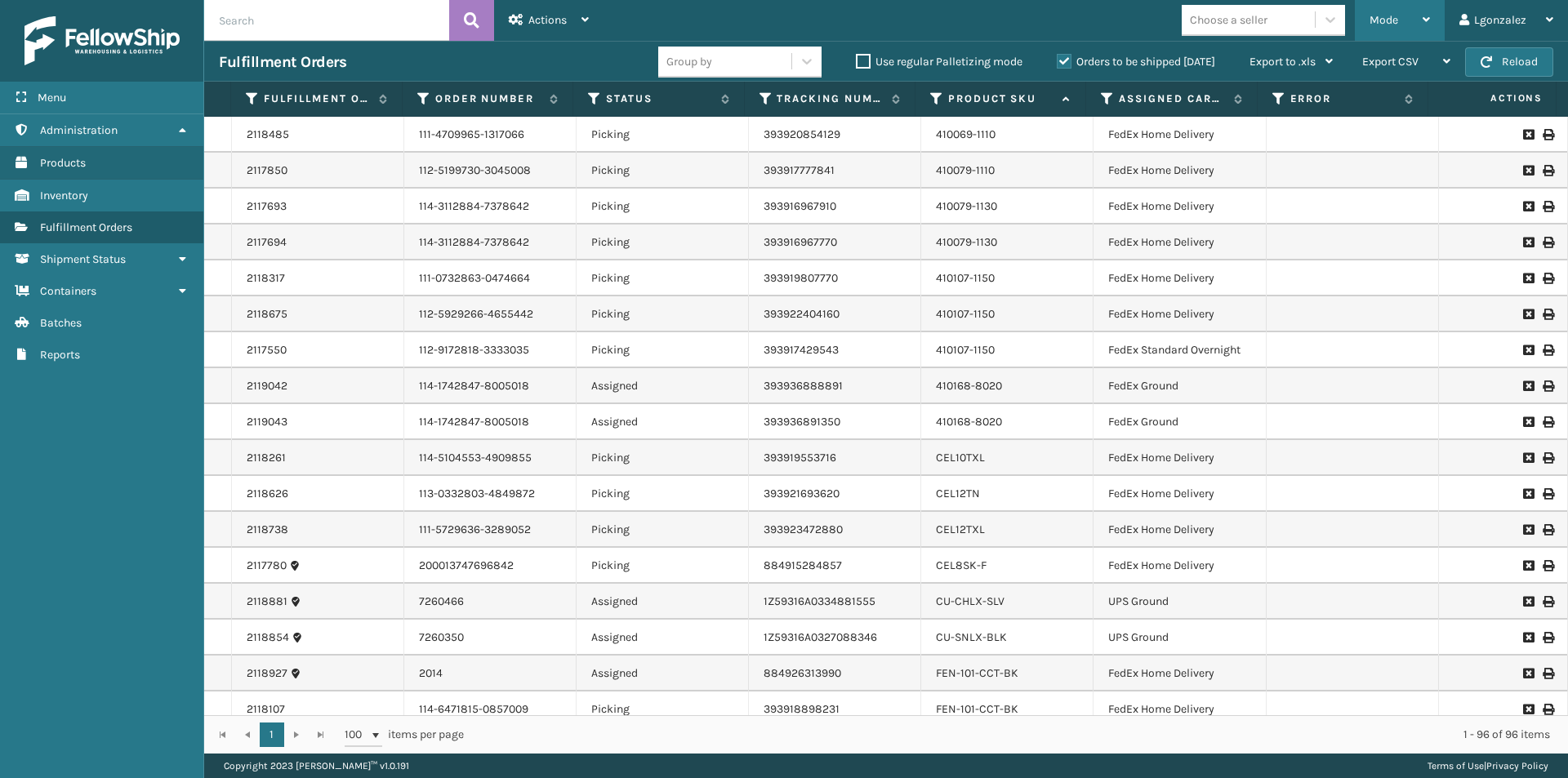
click at [1429, 27] on div "Mode" at bounding box center [1399, 21] width 61 height 41
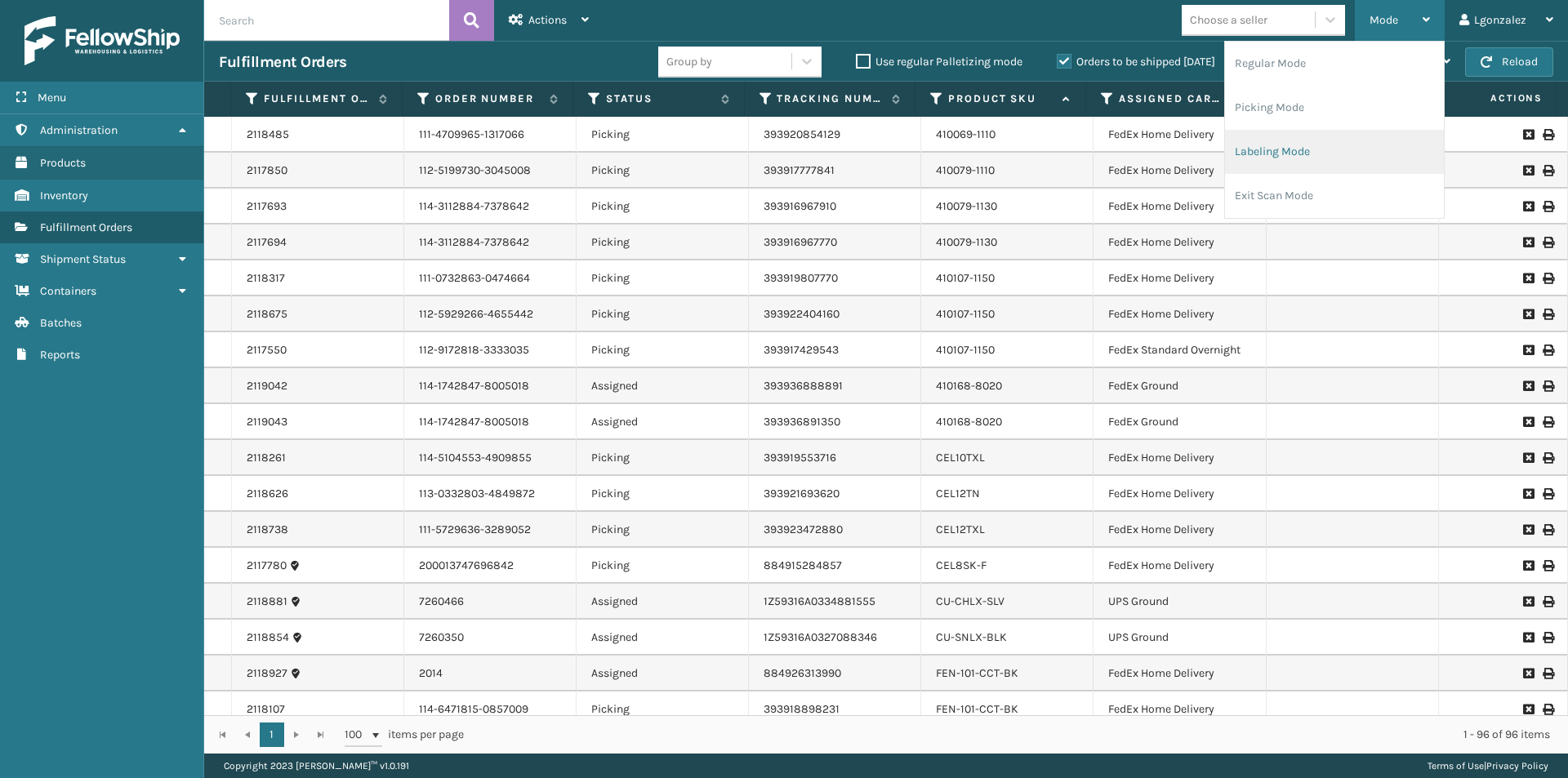
click at [1292, 157] on li "Labeling Mode" at bounding box center [1334, 152] width 219 height 45
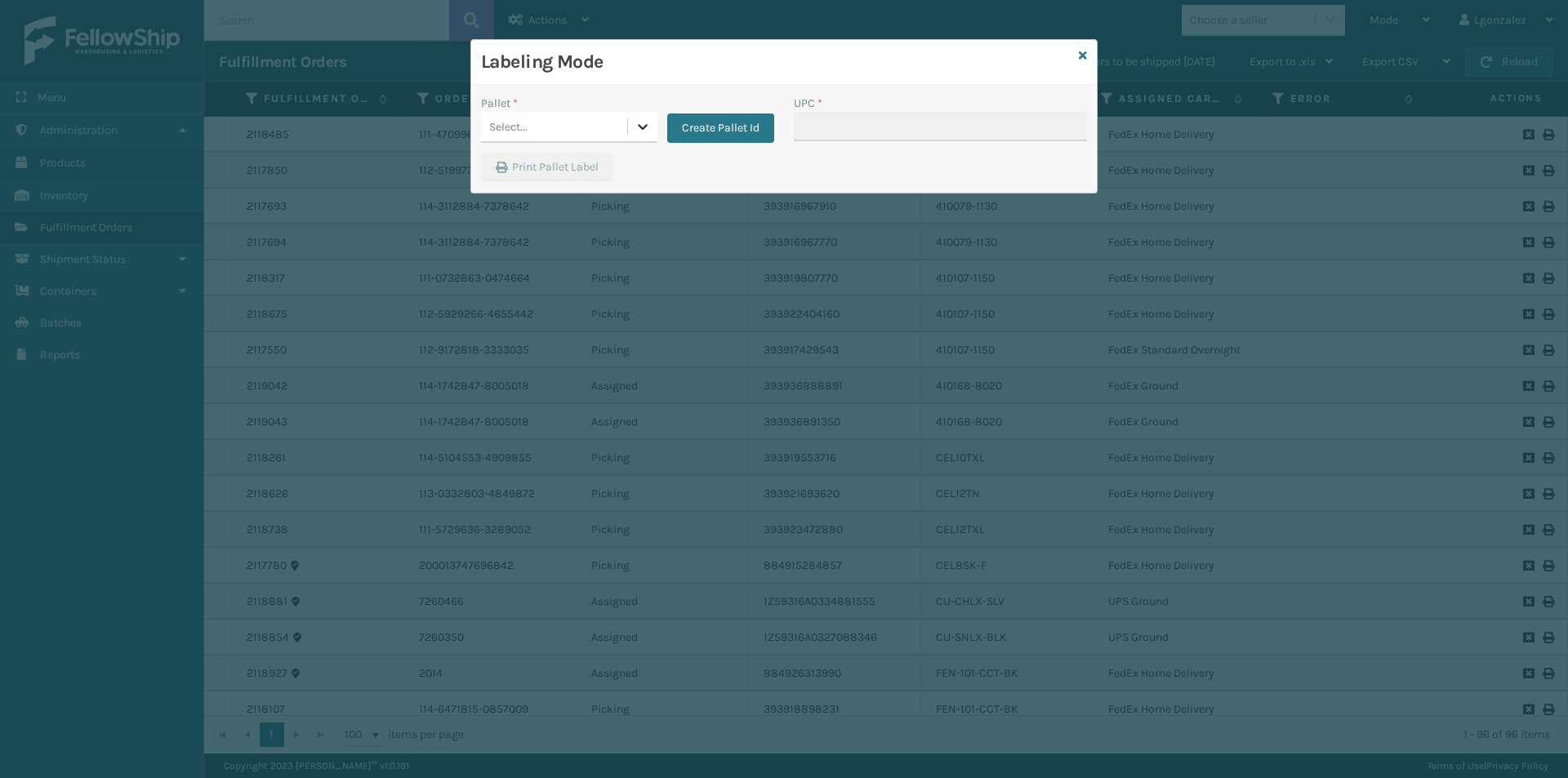
click at [642, 134] on icon at bounding box center [642, 126] width 16 height 16
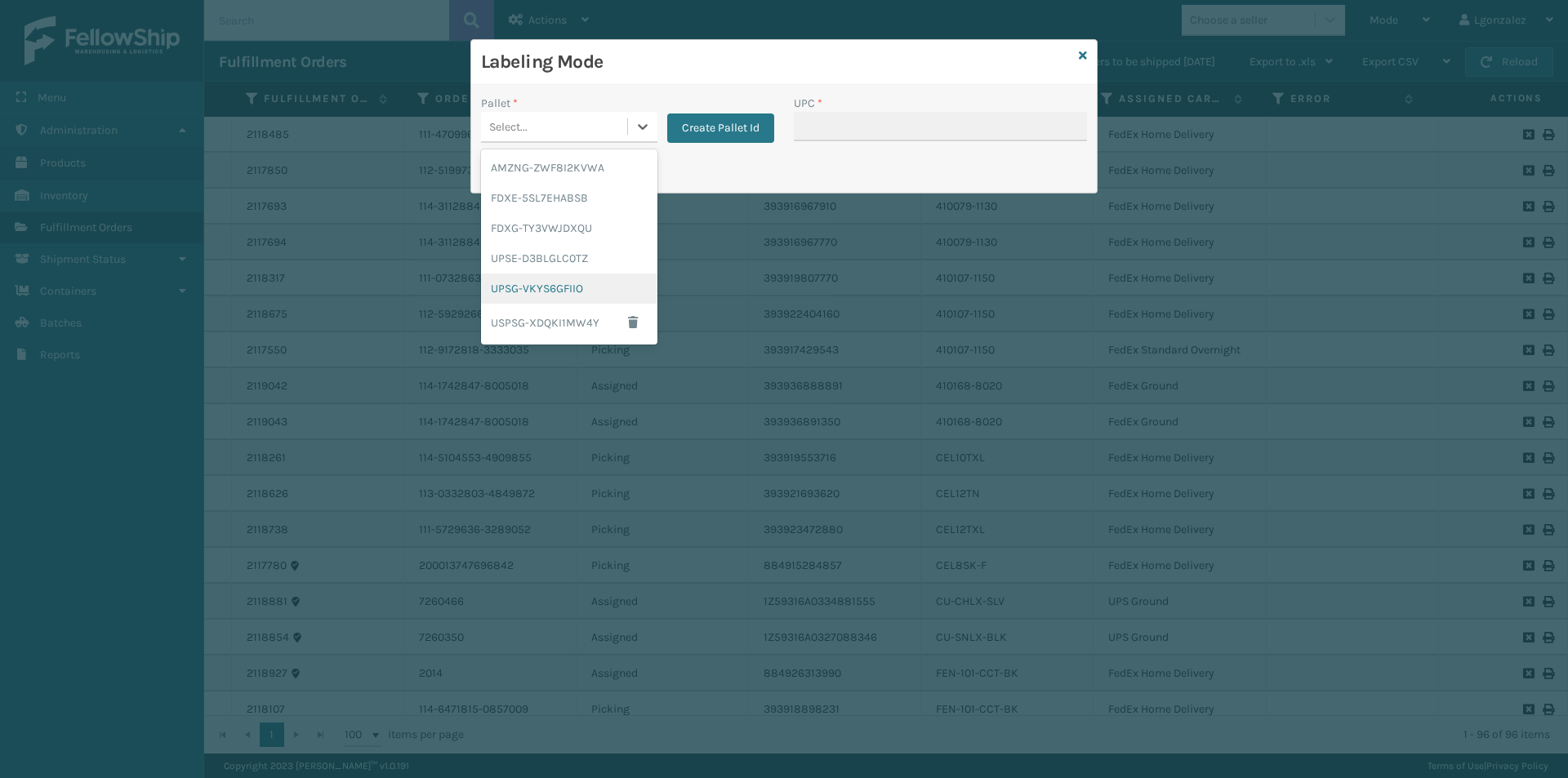
click at [568, 289] on div "UPSG-VKYS6GFIIO" at bounding box center [569, 288] width 176 height 30
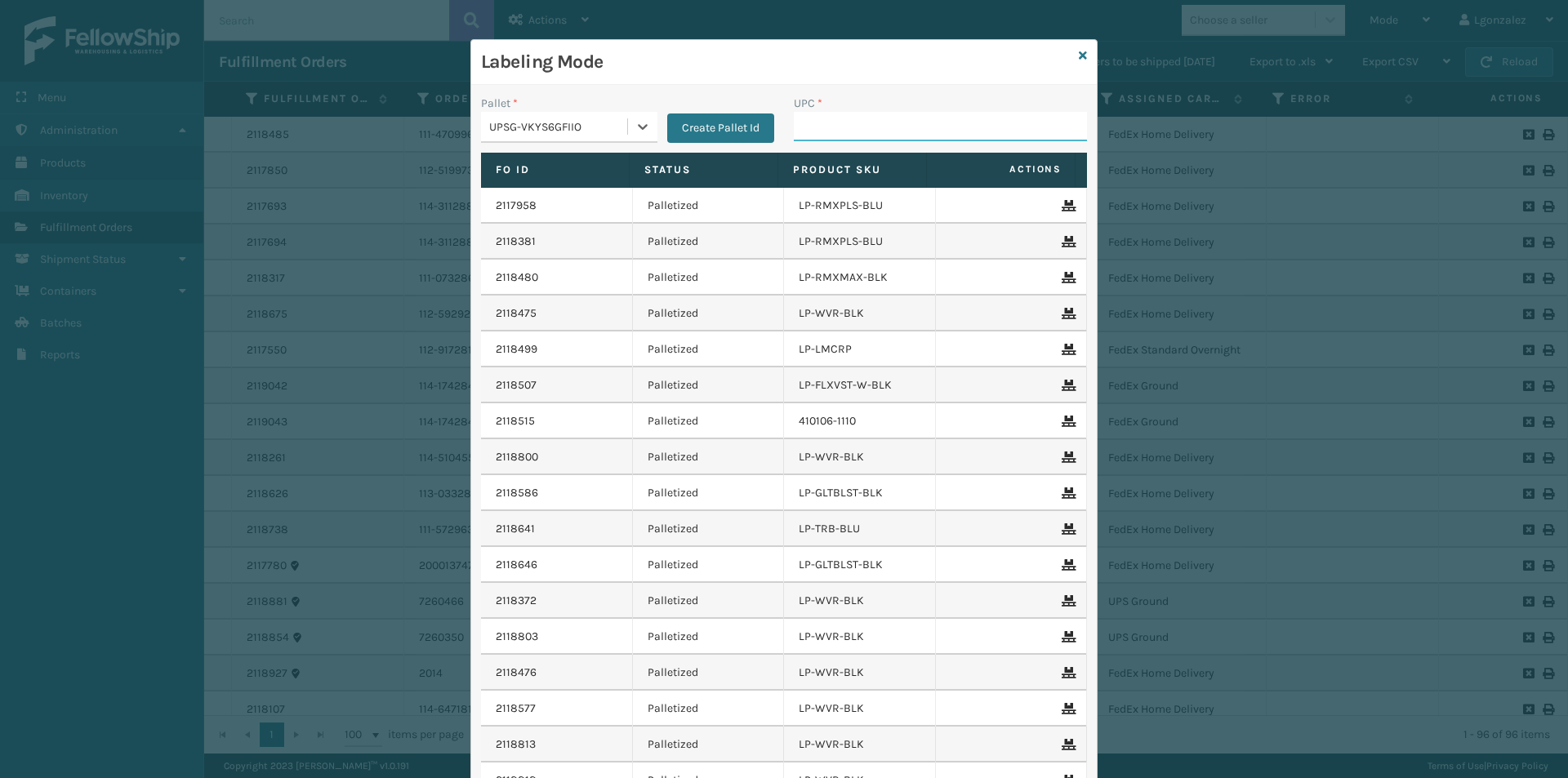
click at [811, 128] on input "UPC *" at bounding box center [940, 127] width 294 height 29
paste input "LP-RMXPRO-BLU"
type input "LP-RMXPRO-BLU"
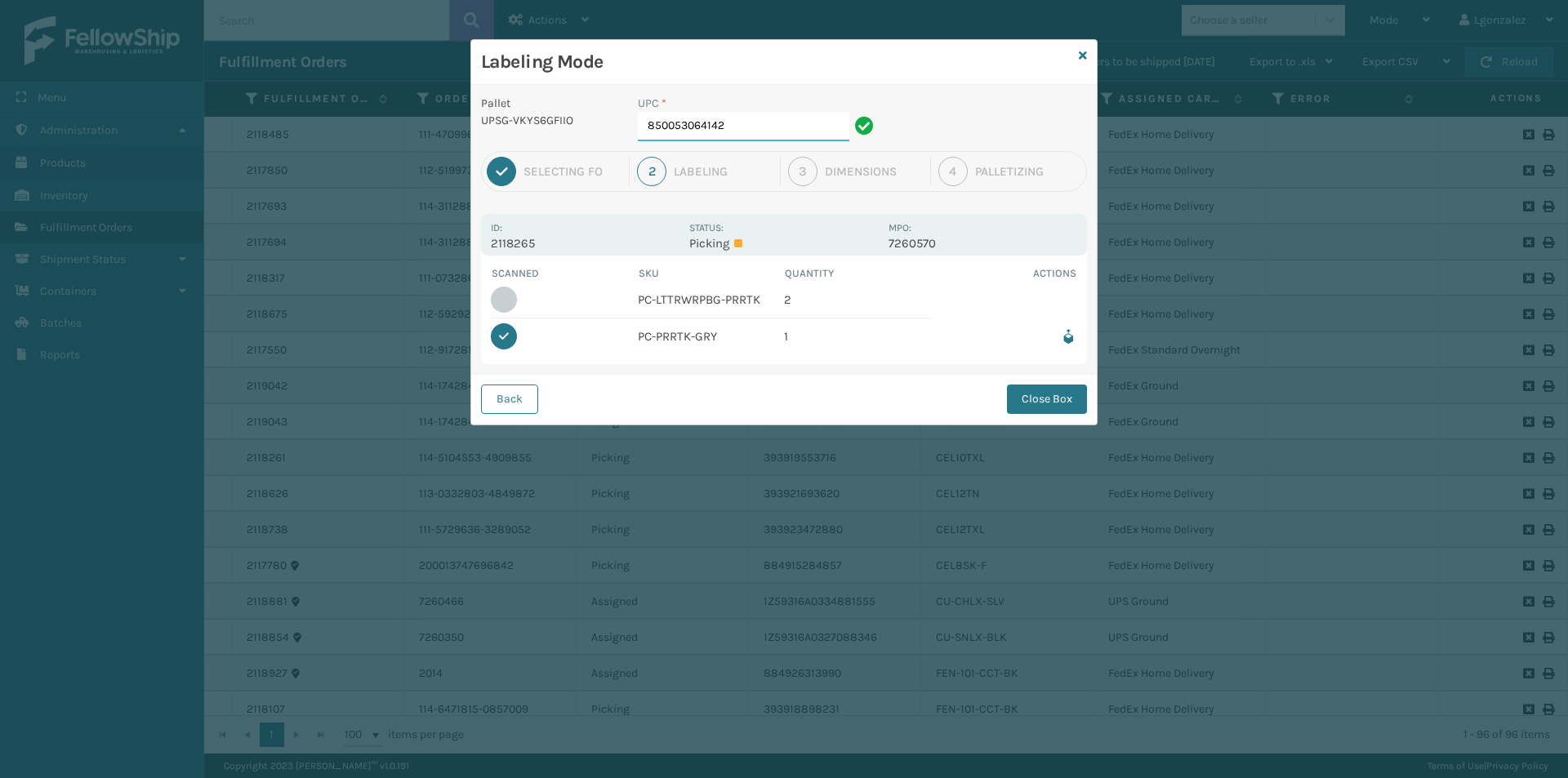
click at [763, 134] on input "850053064142" at bounding box center [743, 127] width 211 height 29
type input "850053064388"
click at [1034, 393] on button "Close Box" at bounding box center [1048, 399] width 80 height 29
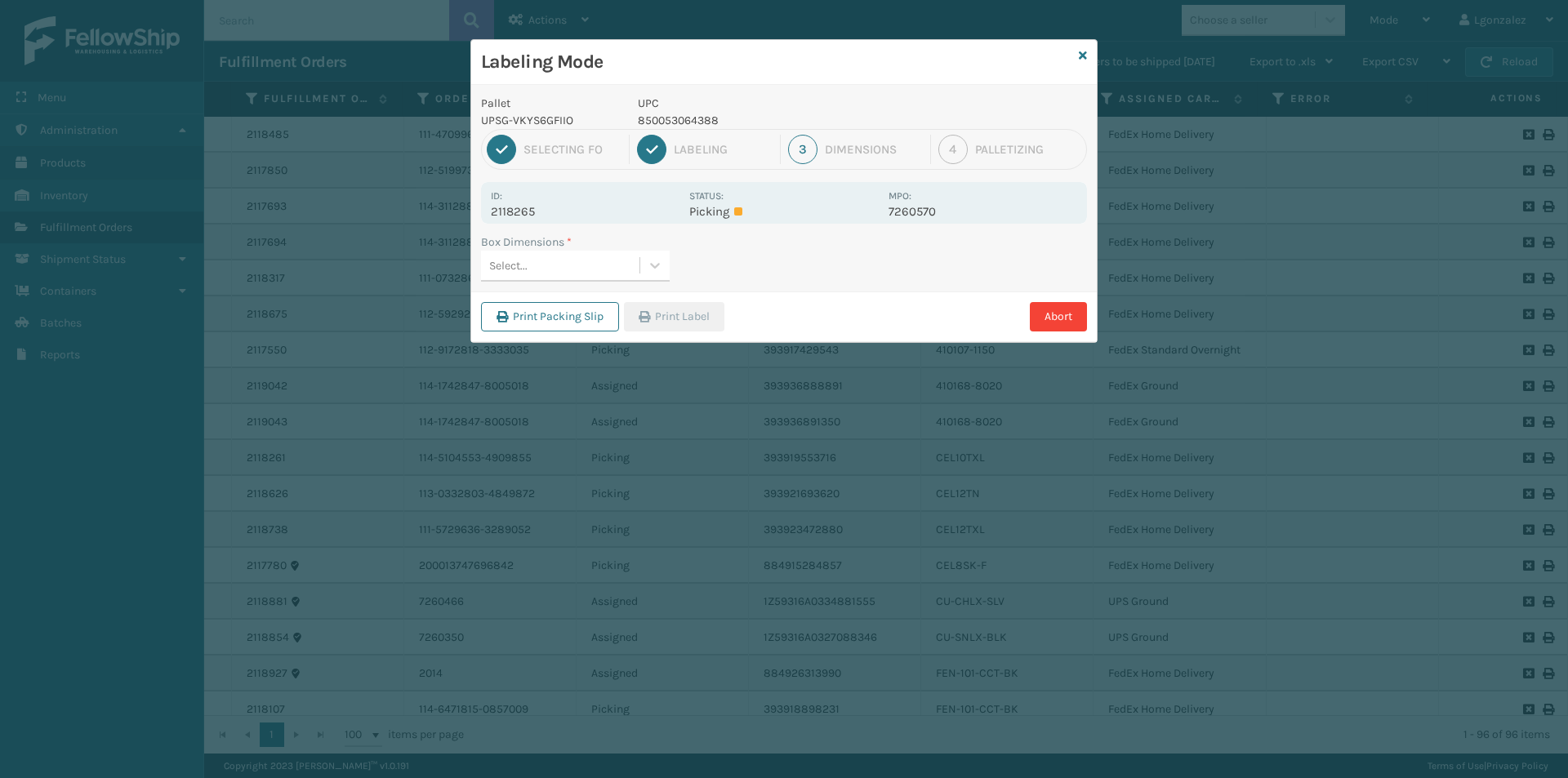
click at [650, 261] on icon at bounding box center [655, 265] width 16 height 16
click at [542, 332] on div "FEN-103-CCT" at bounding box center [575, 336] width 188 height 30
click at [668, 310] on button "Print Label" at bounding box center [674, 317] width 100 height 29
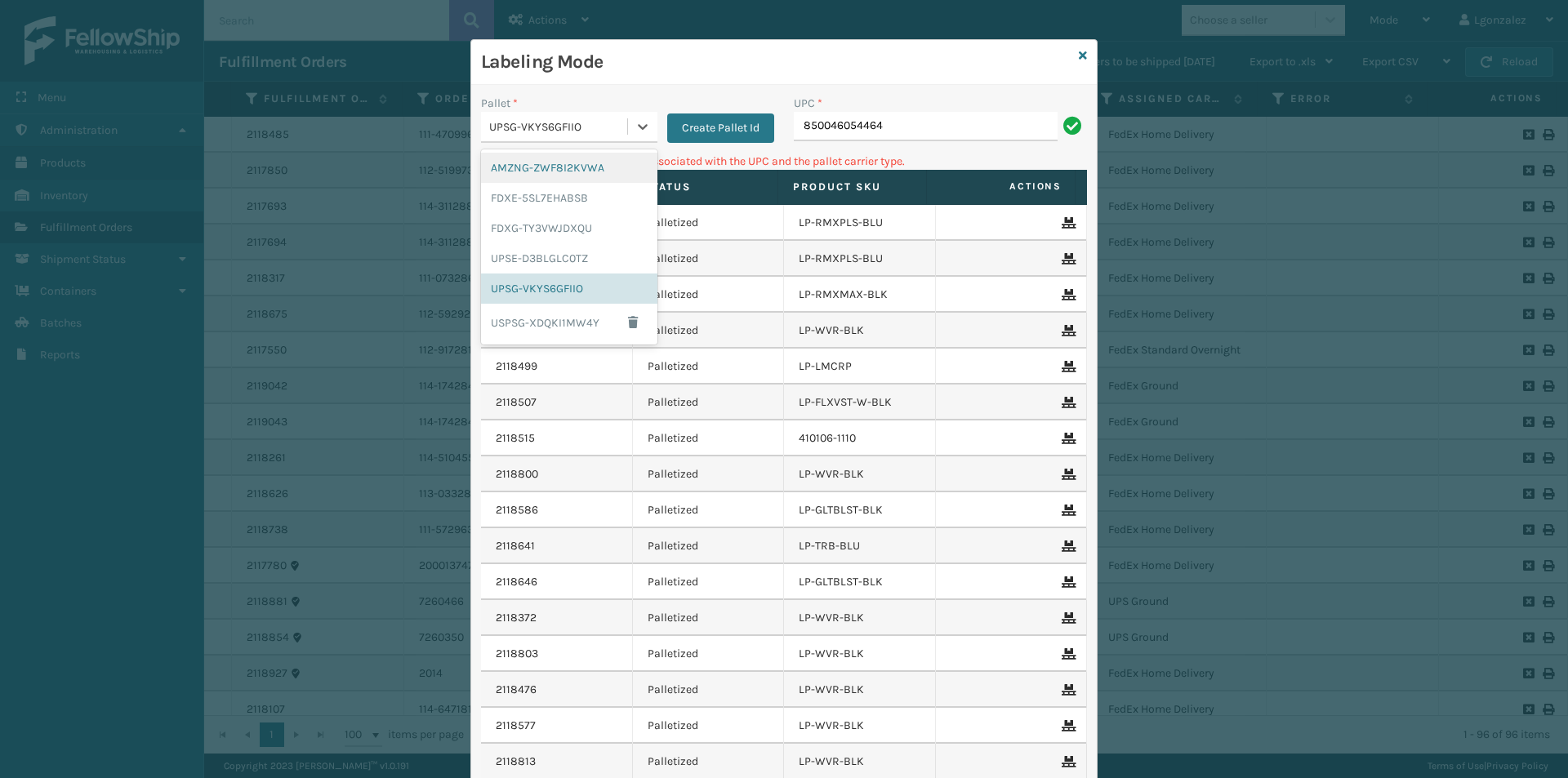
drag, startPoint x: 638, startPoint y: 138, endPoint x: 618, endPoint y: 141, distance: 20.2
click at [638, 137] on div at bounding box center [643, 127] width 29 height 29
click at [567, 238] on div "FDXG-TY3VWJDXQU" at bounding box center [569, 228] width 176 height 30
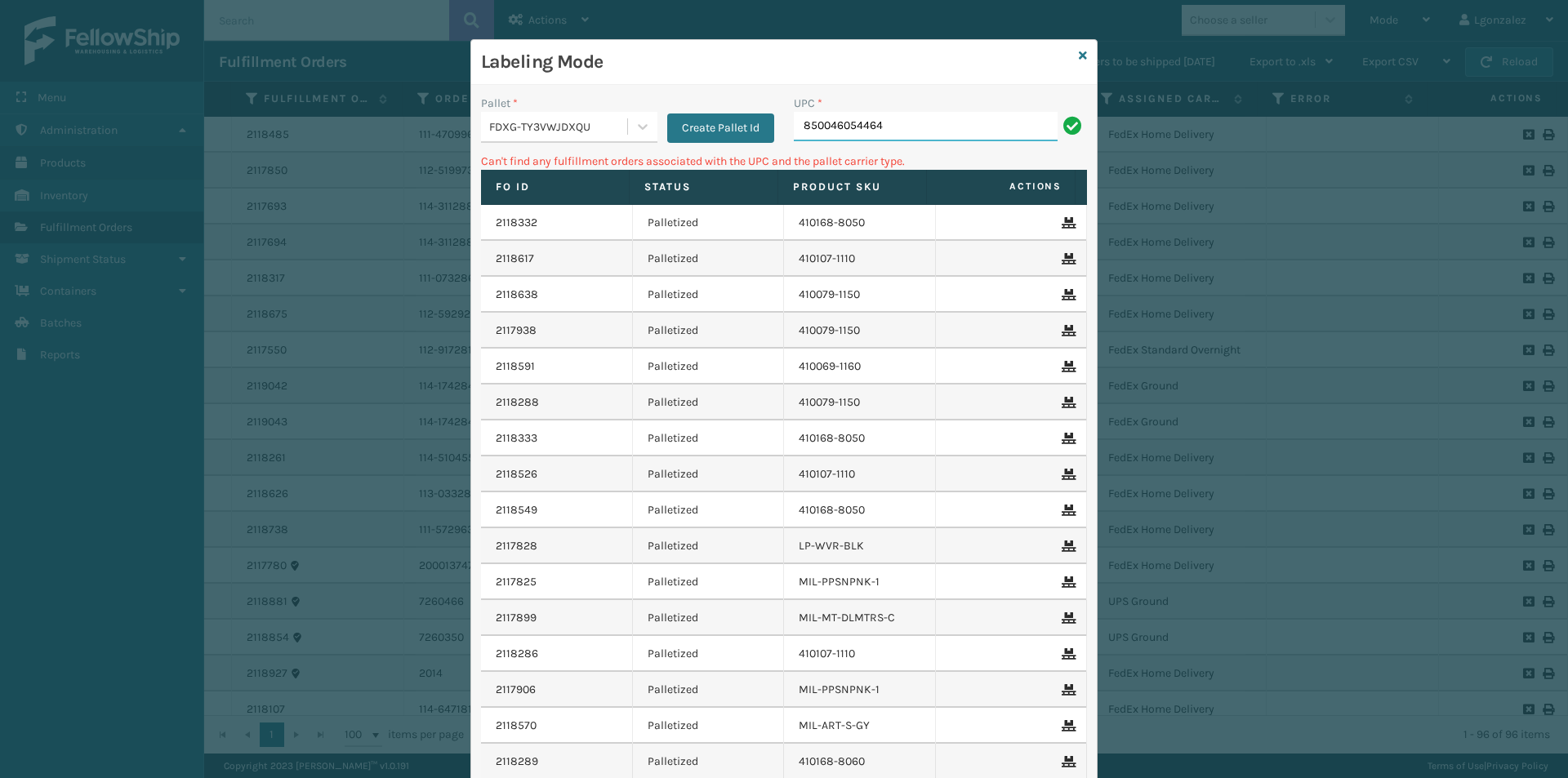
click at [908, 118] on input "850046054464" at bounding box center [925, 127] width 264 height 29
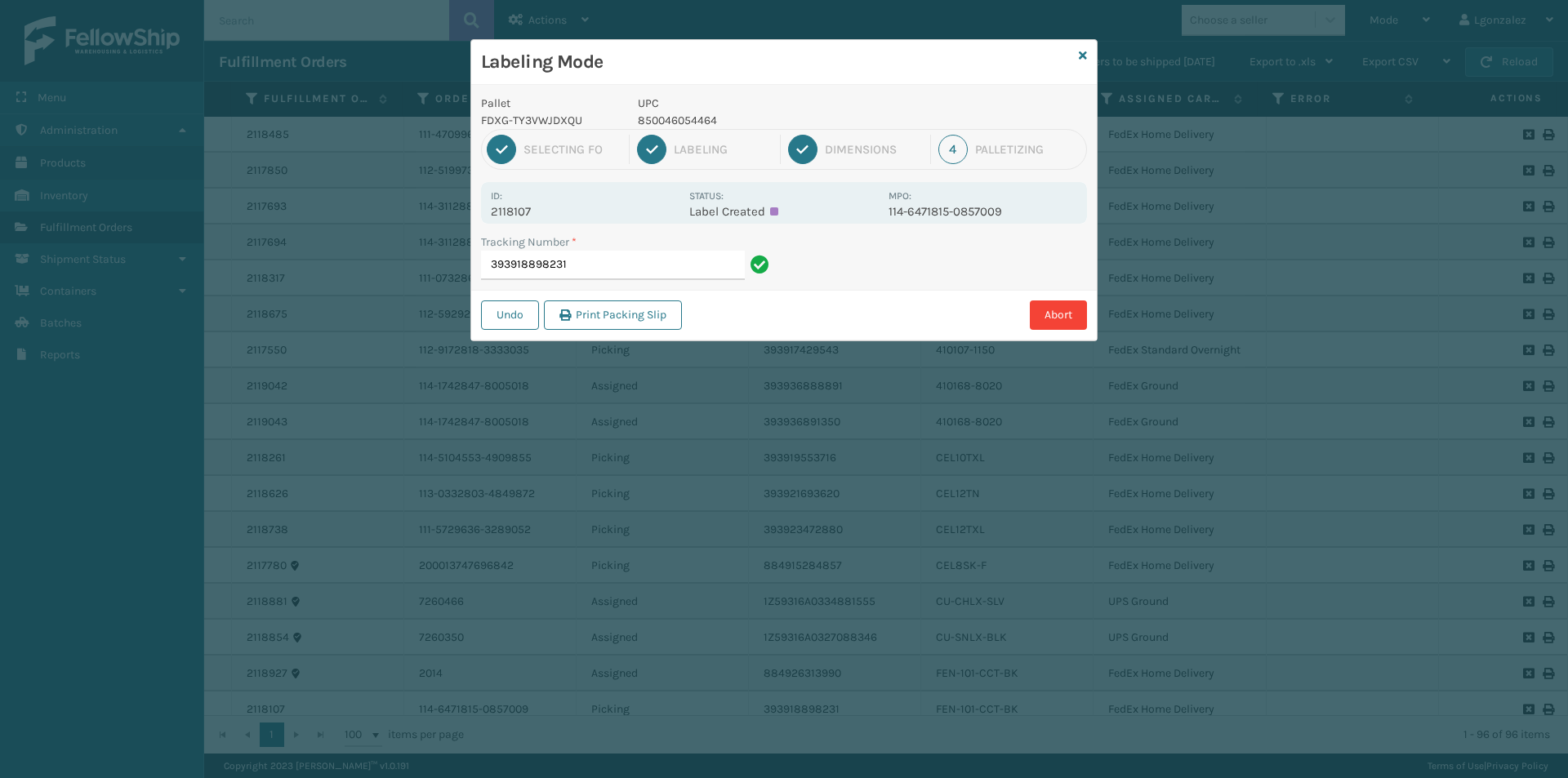
click at [680, 119] on p "850046054464" at bounding box center [757, 121] width 241 height 17
click at [680, 257] on input "393918898231" at bounding box center [613, 265] width 264 height 29
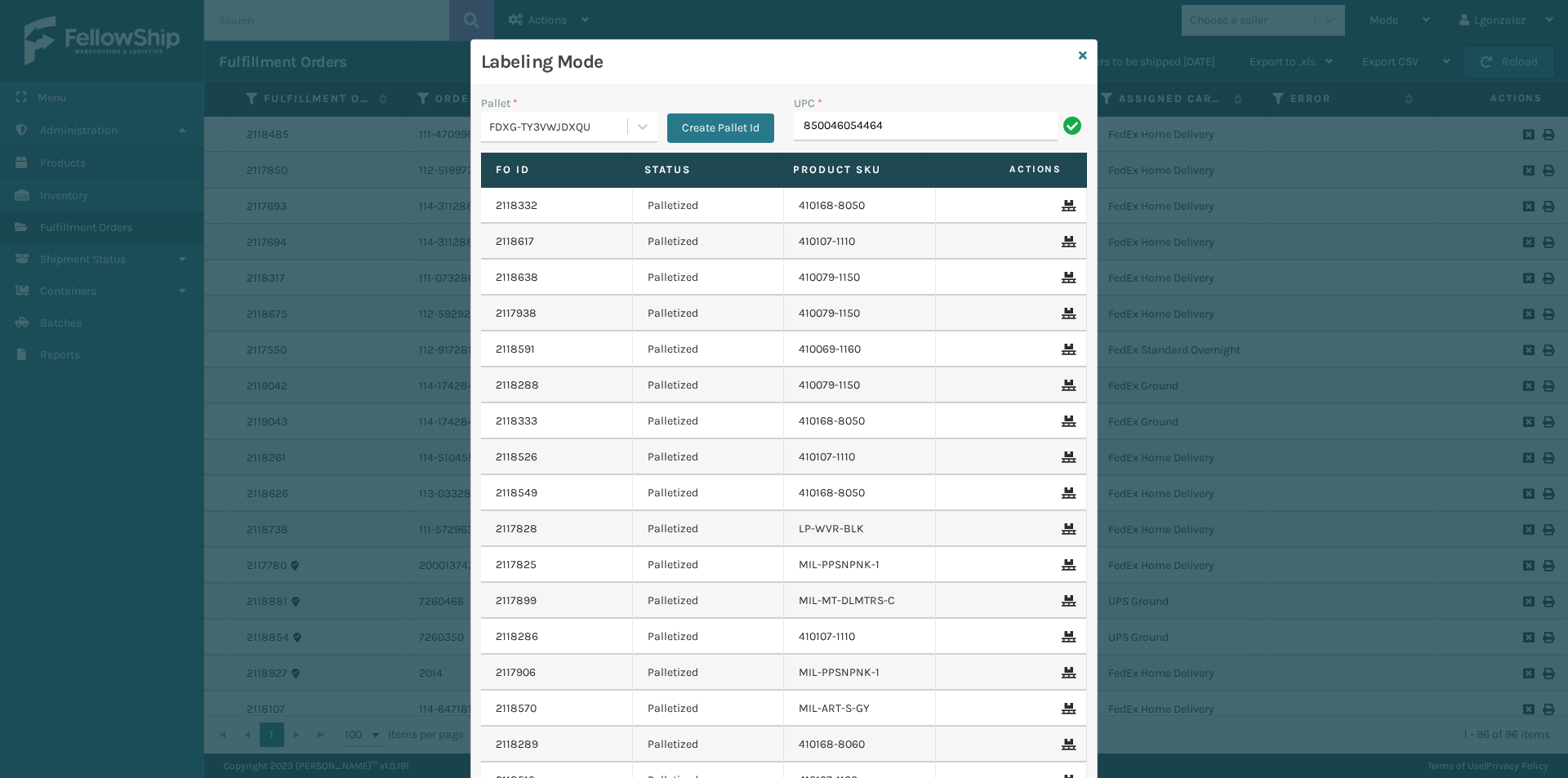
type input "850046054464"
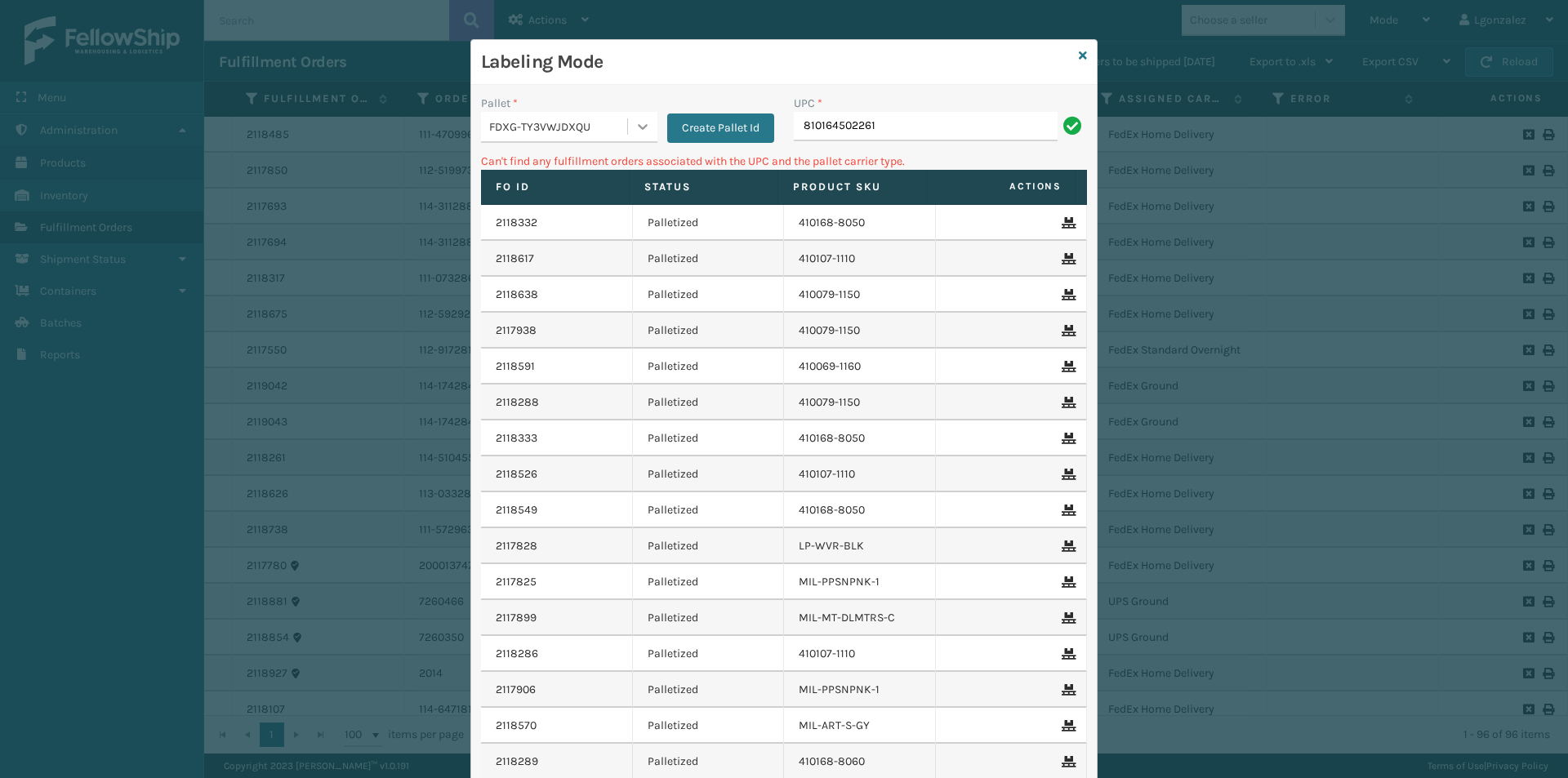
click at [634, 123] on icon at bounding box center [642, 126] width 16 height 16
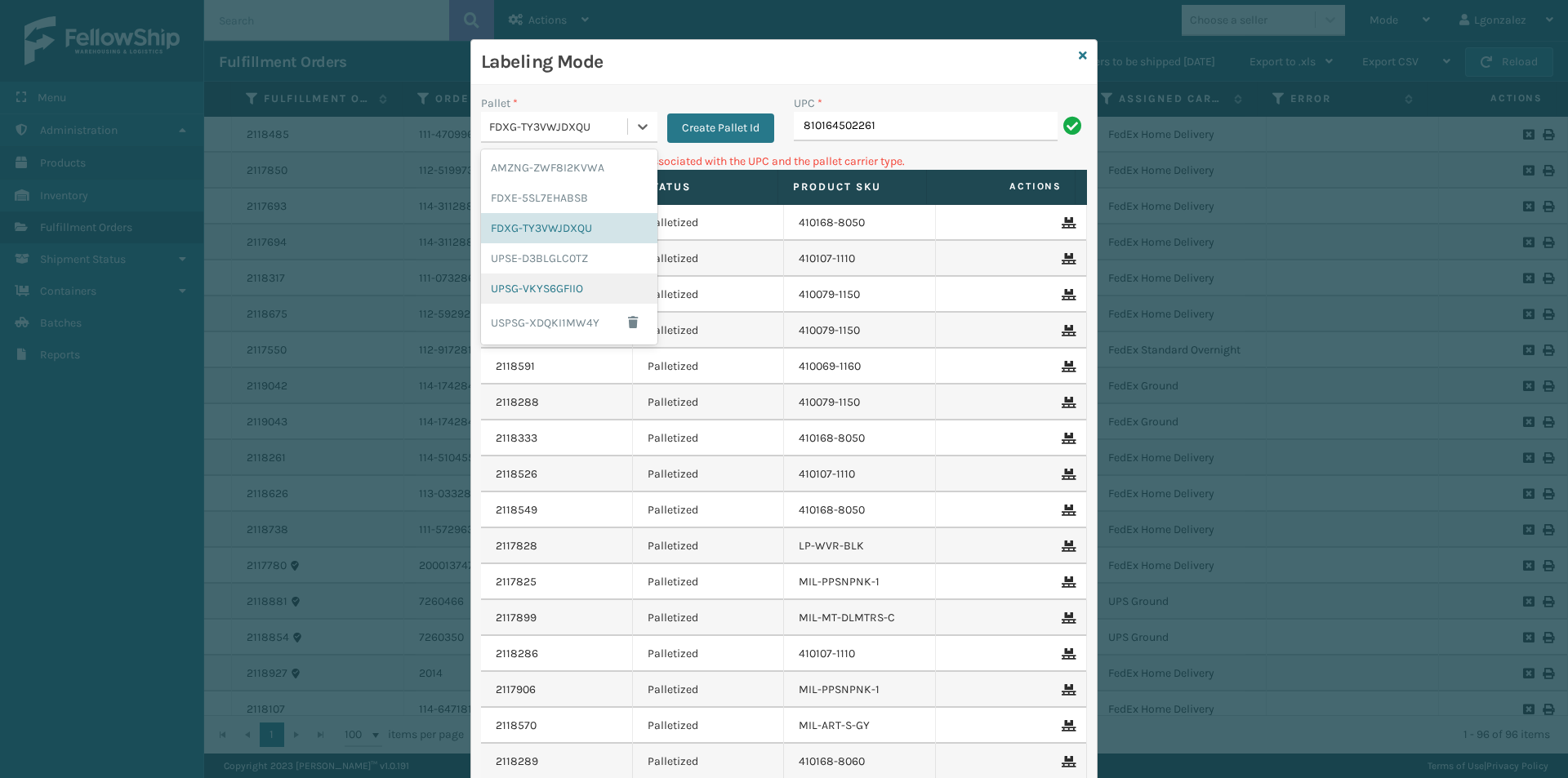
click at [554, 286] on div "UPSG-VKYS6GFIIO" at bounding box center [569, 288] width 176 height 30
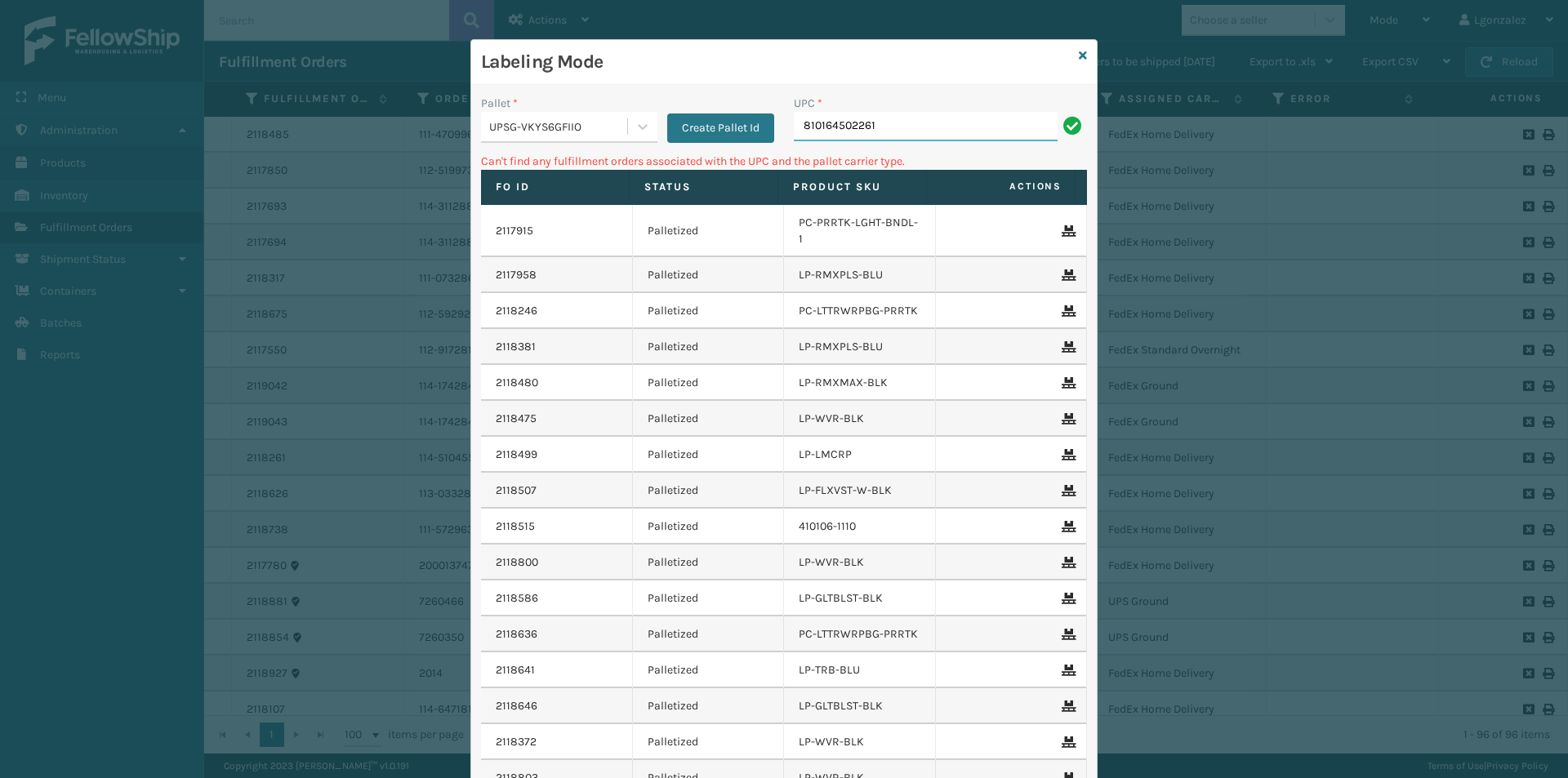
click at [886, 128] on input "810164502261" at bounding box center [925, 127] width 264 height 29
click at [634, 128] on icon at bounding box center [642, 126] width 16 height 16
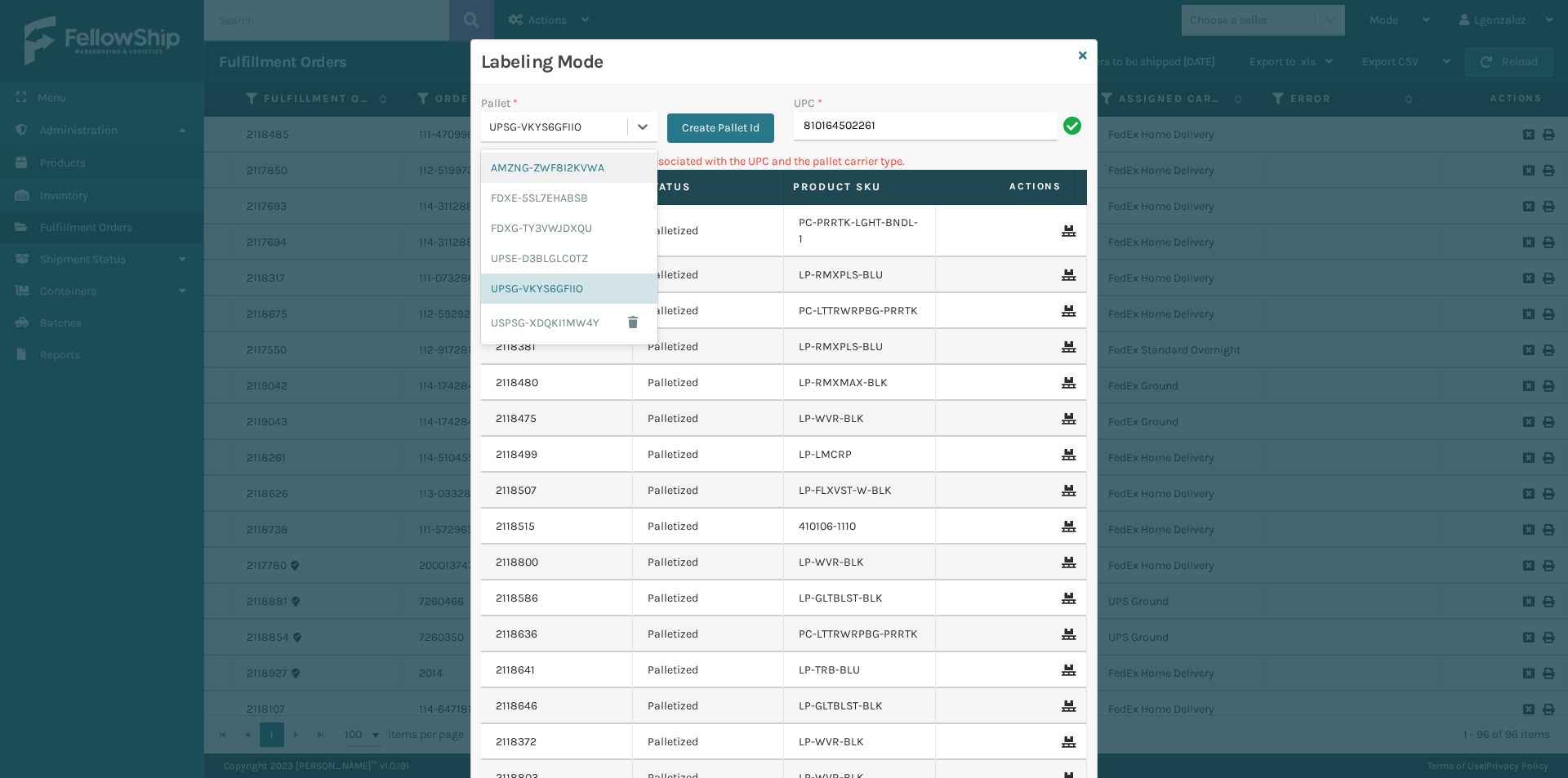
click at [594, 169] on div "AMZNG-ZWF8I2KVWA" at bounding box center [569, 167] width 176 height 30
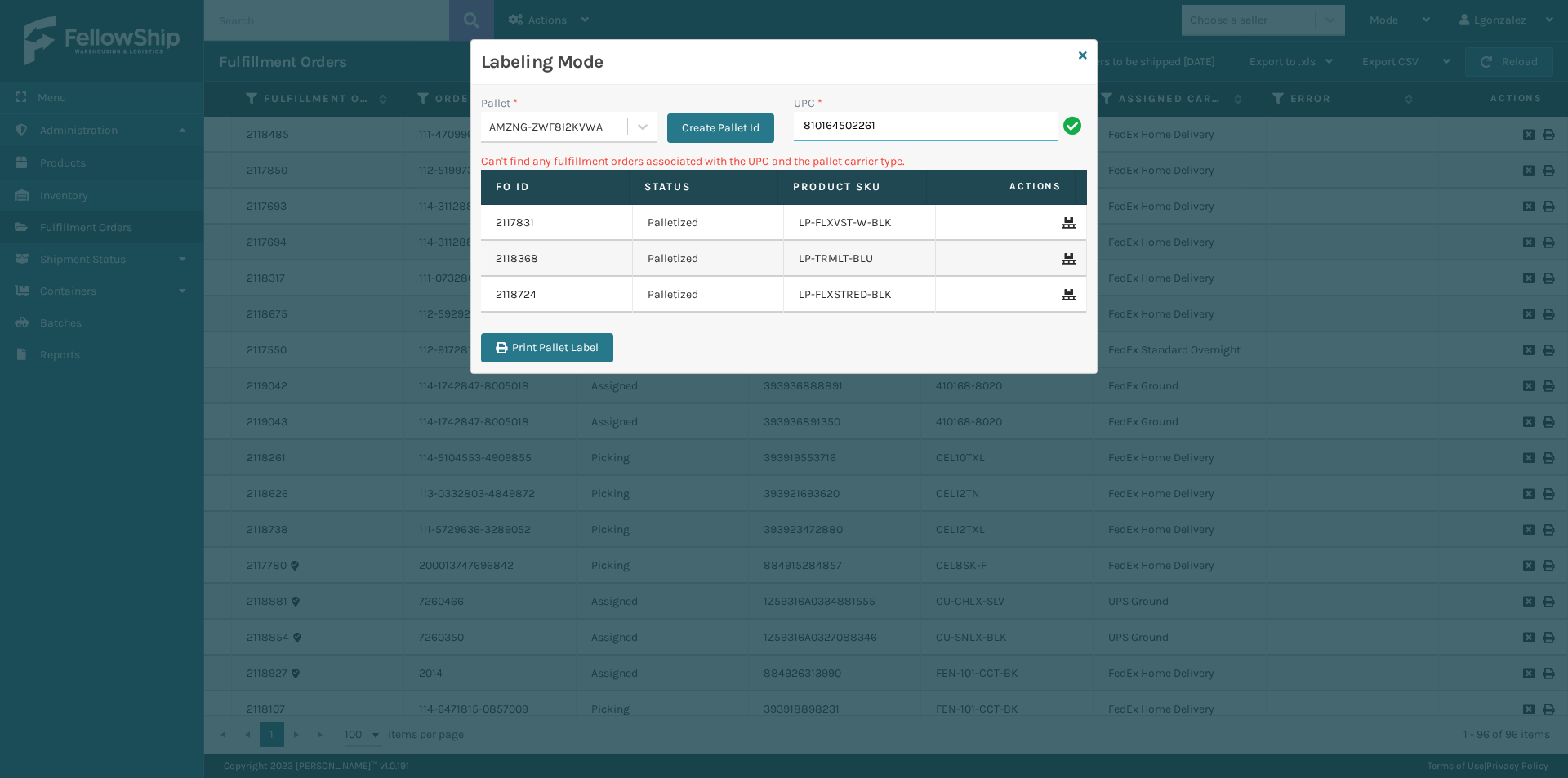
click at [957, 135] on input "810164502261" at bounding box center [925, 127] width 264 height 29
click at [644, 134] on icon at bounding box center [642, 126] width 16 height 16
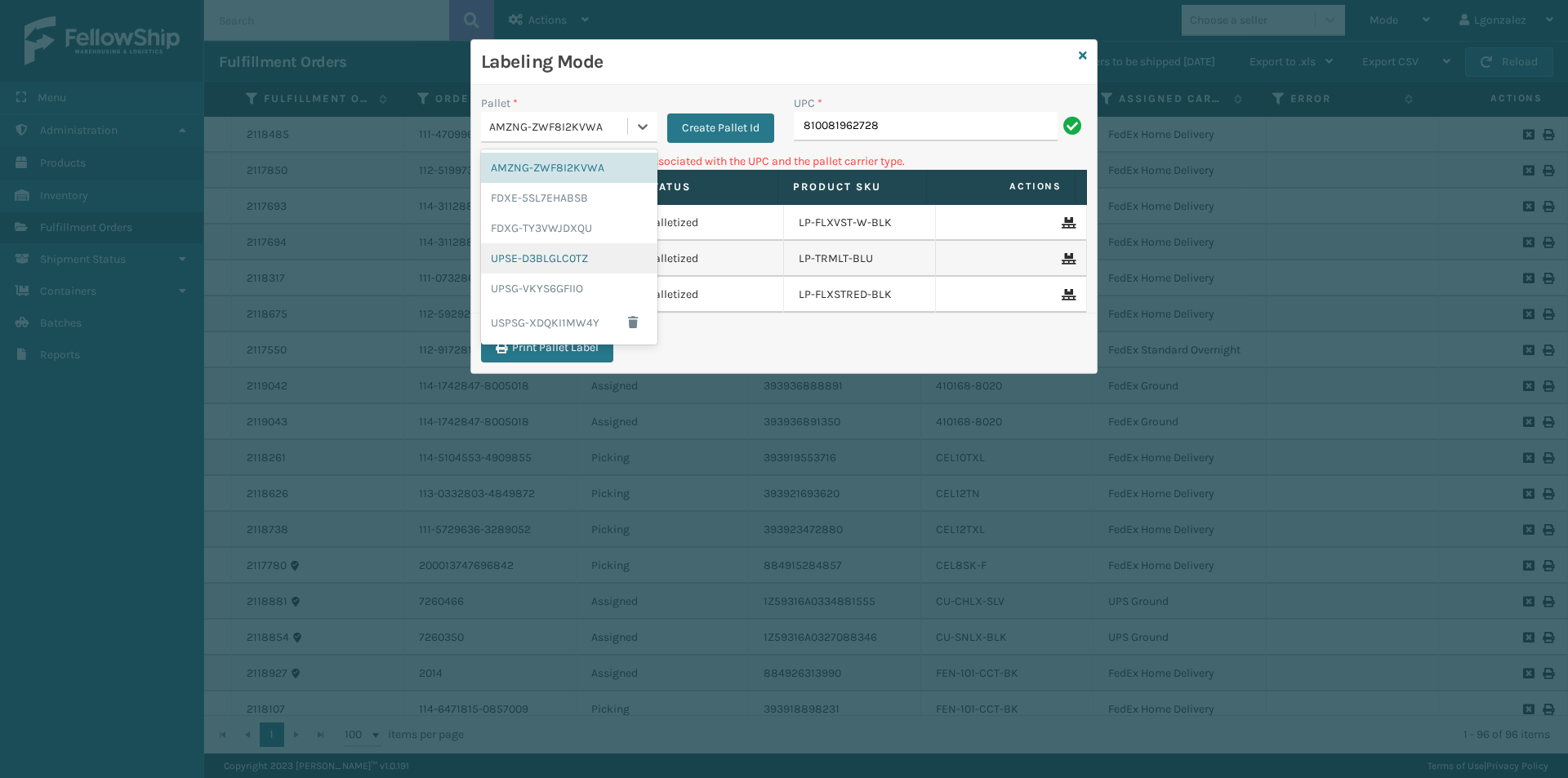
click at [594, 264] on div "UPSE-D3BLGLC0TZ" at bounding box center [569, 258] width 176 height 30
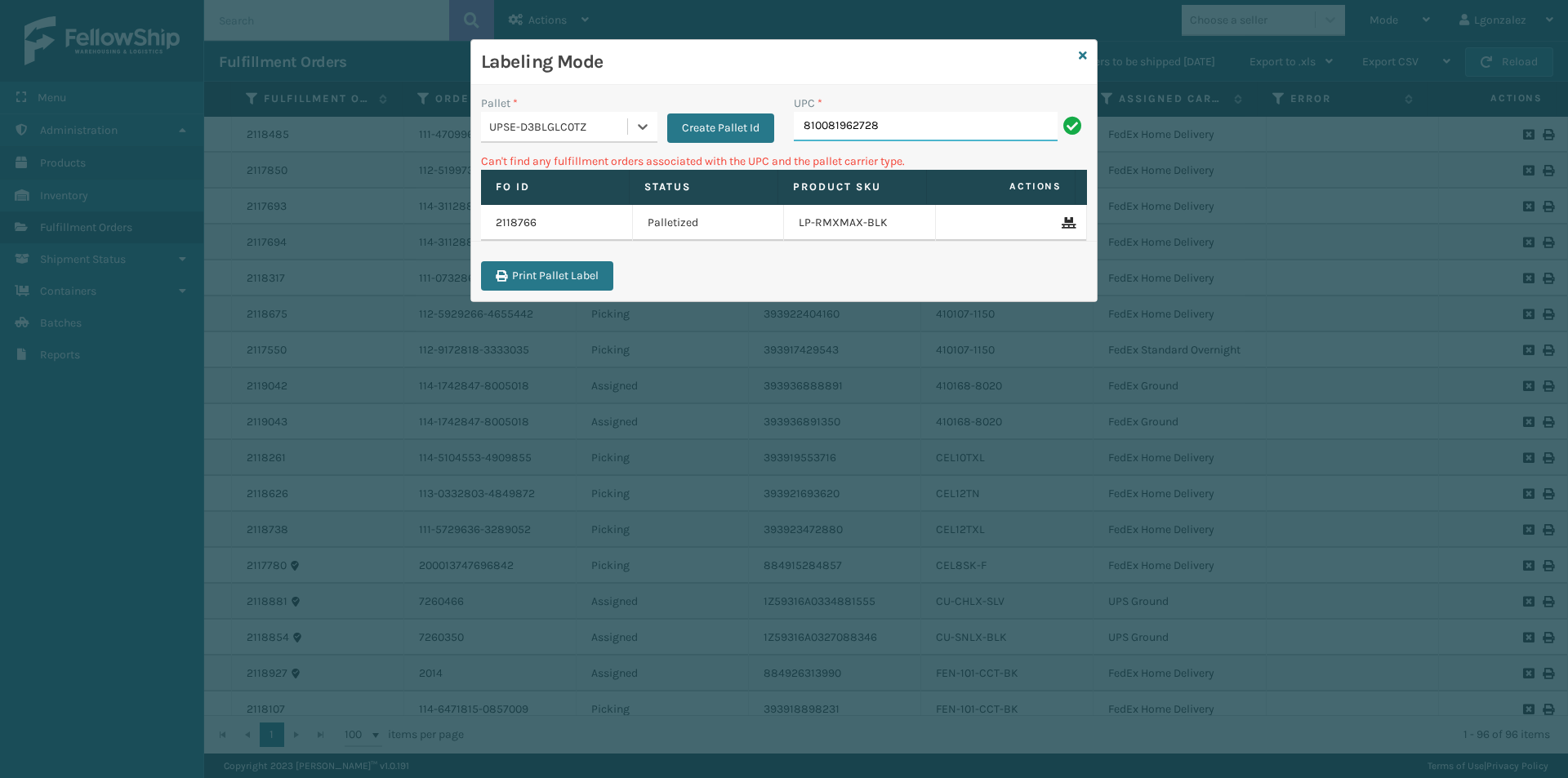
click at [947, 120] on input "810081962728" at bounding box center [925, 127] width 264 height 29
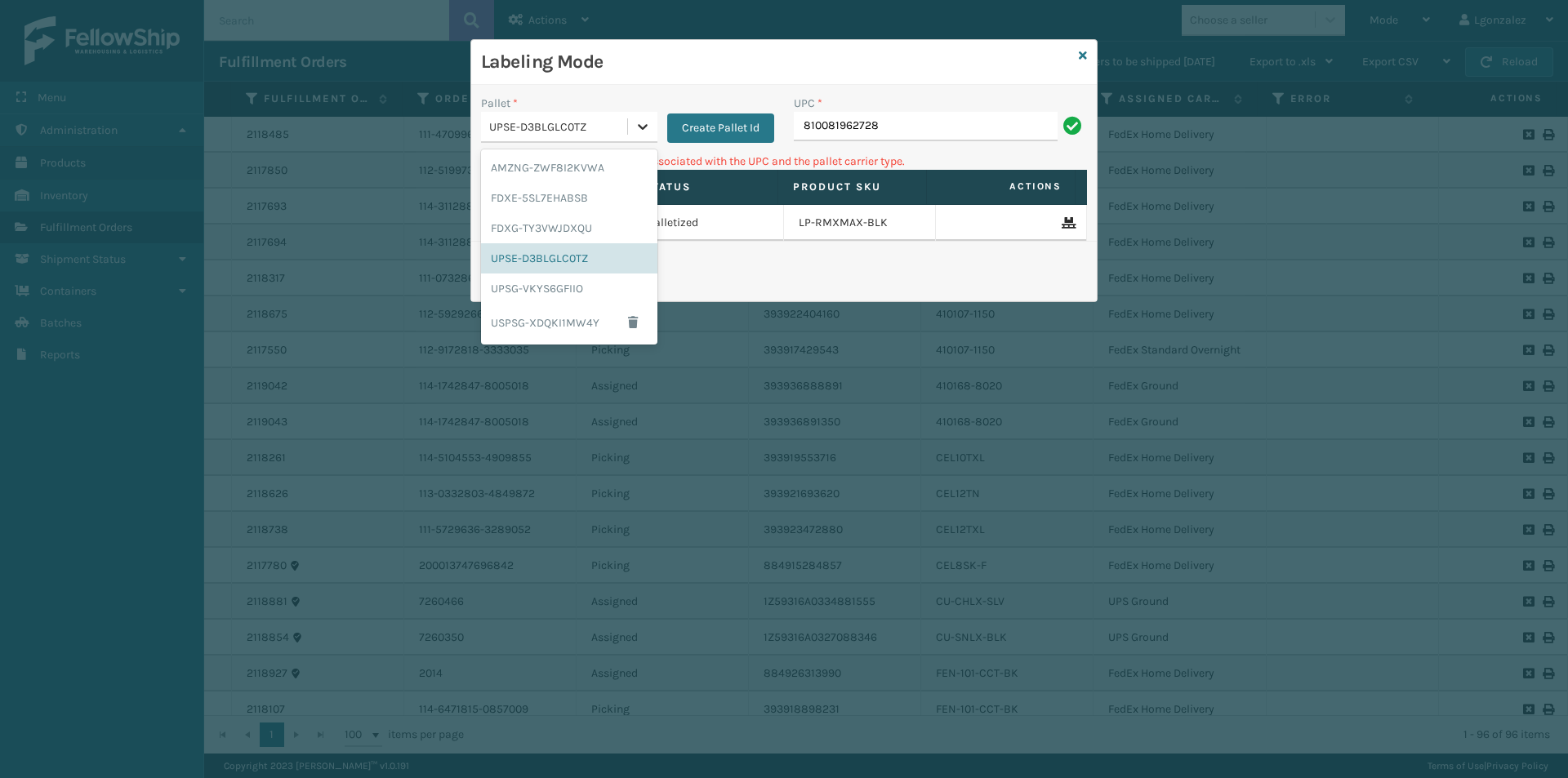
click at [648, 122] on icon at bounding box center [642, 126] width 16 height 16
click at [593, 294] on div "UPSG-VKYS6GFIIO" at bounding box center [569, 288] width 176 height 30
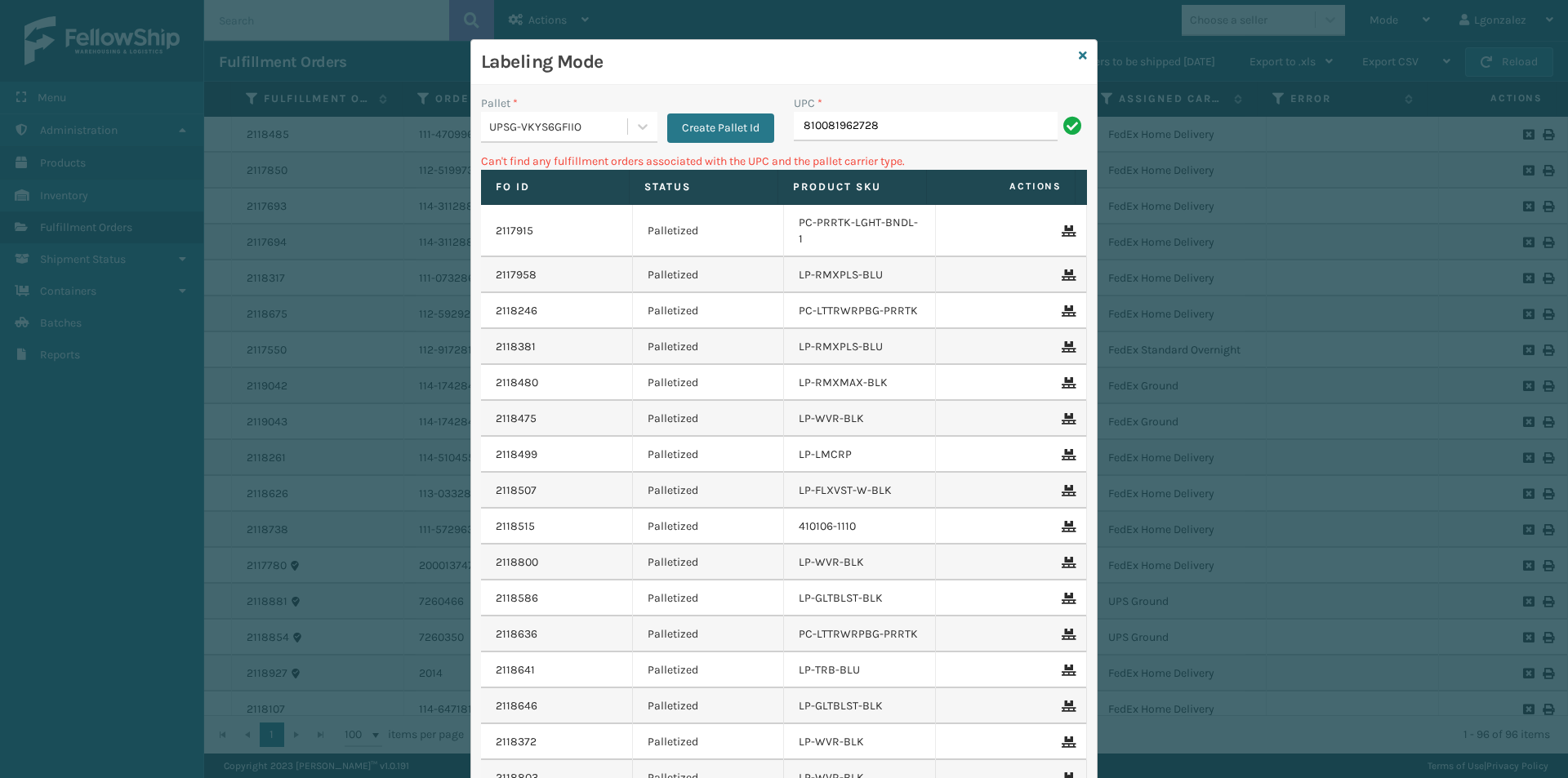
drag, startPoint x: 934, startPoint y: 106, endPoint x: 929, endPoint y: 141, distance: 35.4
click at [929, 141] on div "UPC * 810081962728" at bounding box center [940, 124] width 312 height 58
click at [929, 138] on input "810081962728" at bounding box center [925, 127] width 264 height 29
click at [634, 119] on icon at bounding box center [642, 126] width 16 height 16
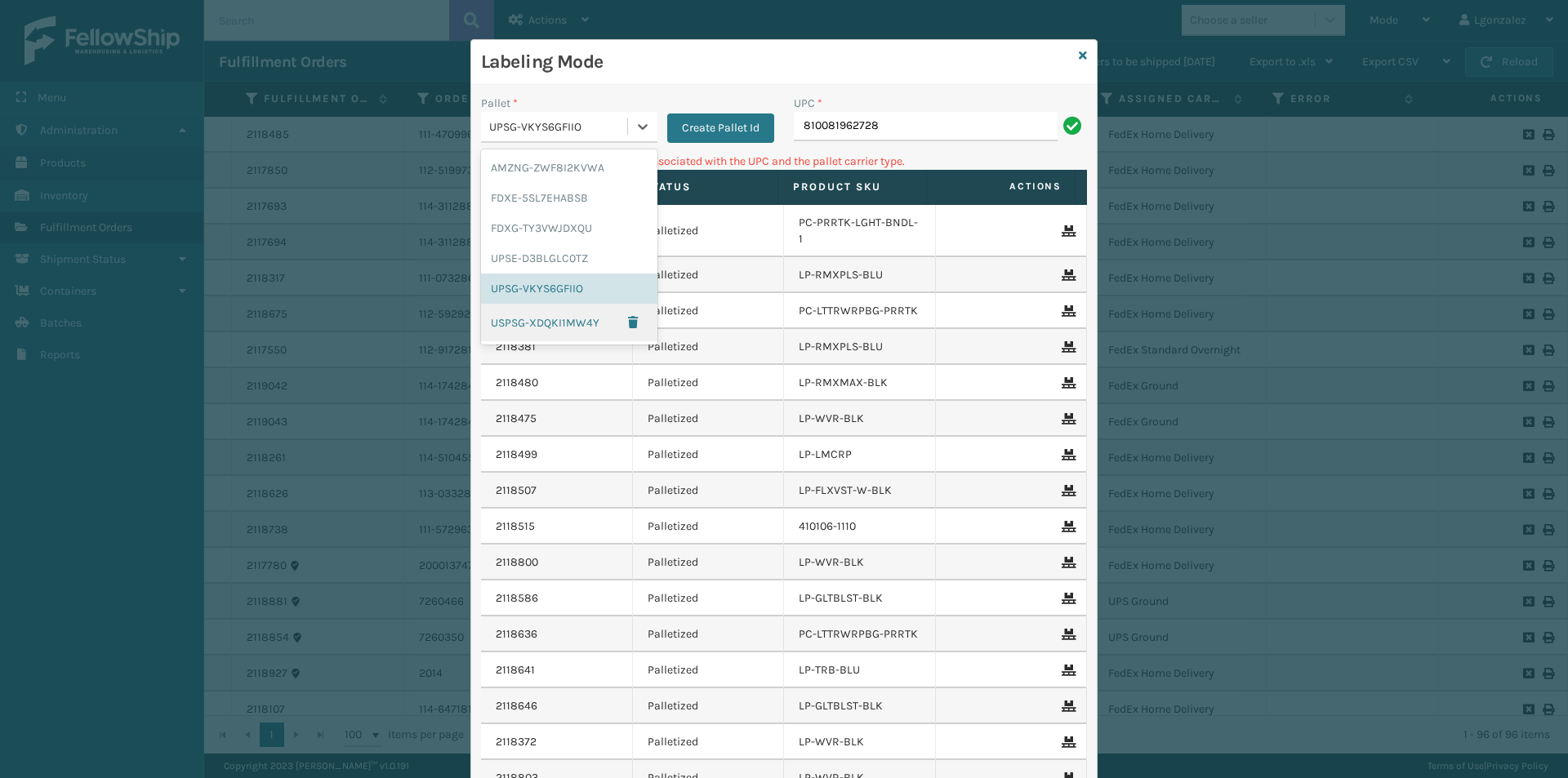
click at [557, 329] on div "USPSG-XDQKI1MW4Y" at bounding box center [569, 323] width 176 height 38
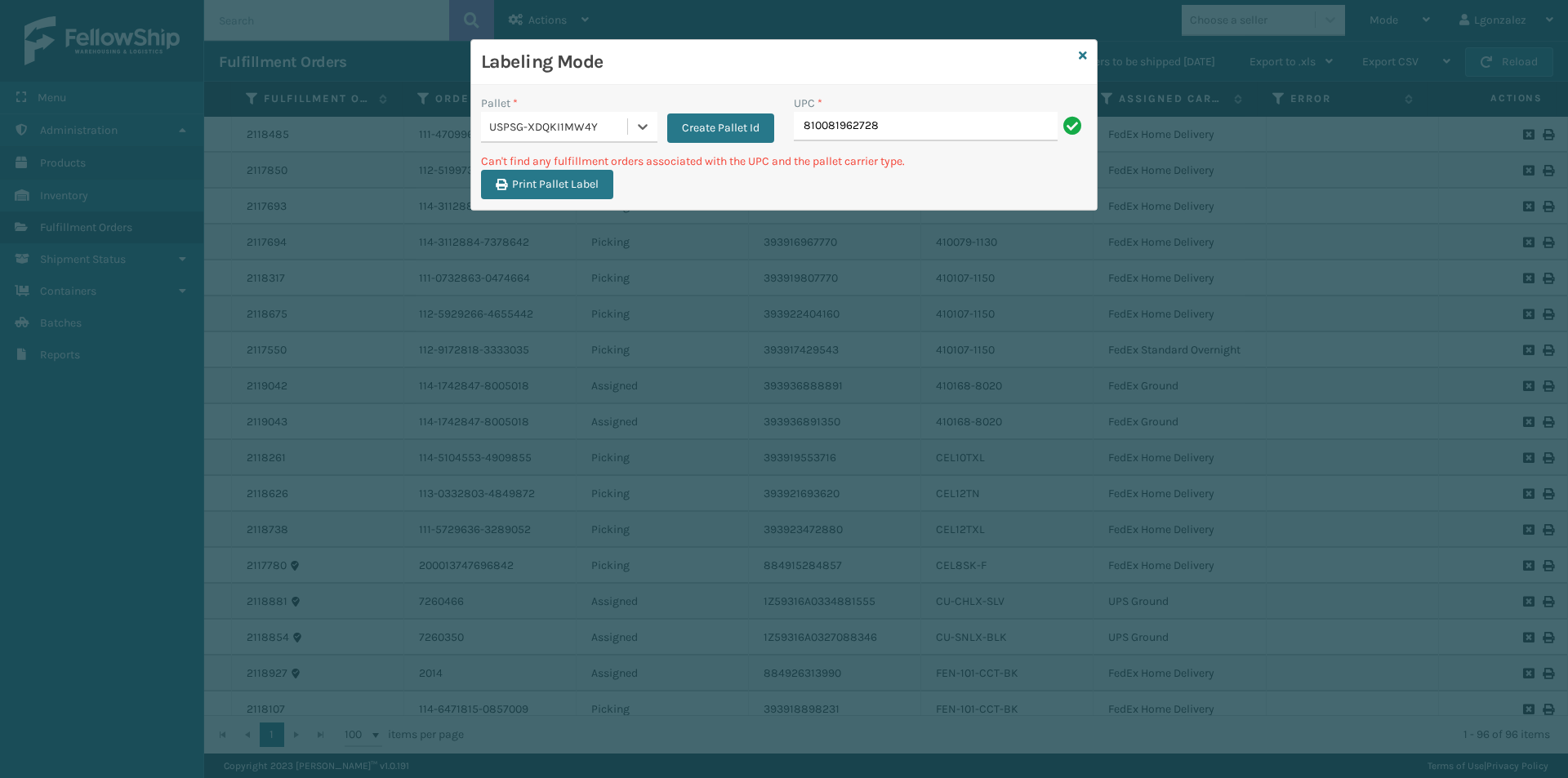
click at [987, 143] on div "UPC * 810081962728" at bounding box center [940, 124] width 312 height 58
click at [986, 138] on input "810081962728" at bounding box center [925, 127] width 264 height 29
click at [631, 136] on div at bounding box center [643, 127] width 29 height 29
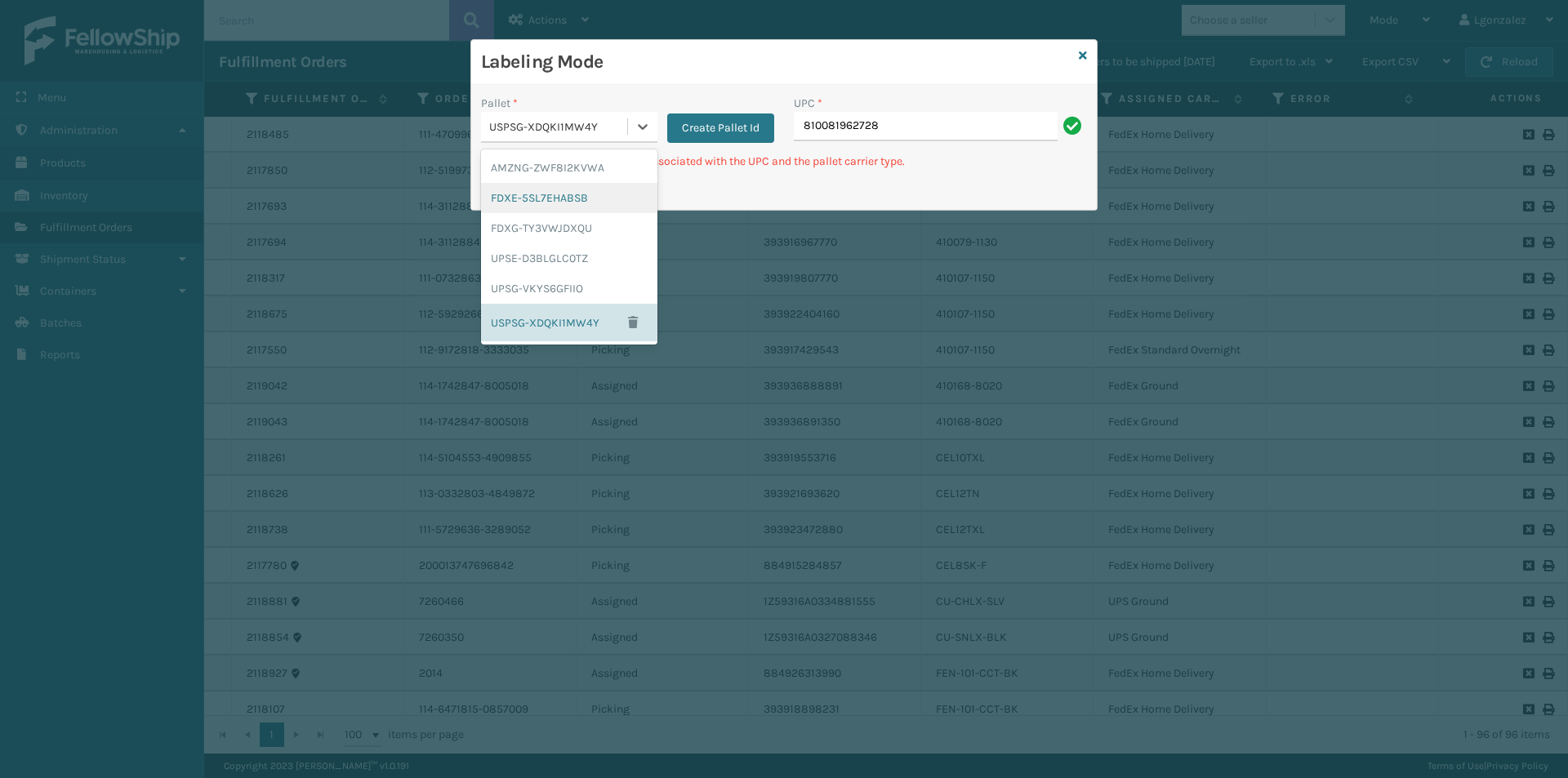
click at [580, 201] on div "FDXE-5SL7EHABSB" at bounding box center [569, 198] width 176 height 30
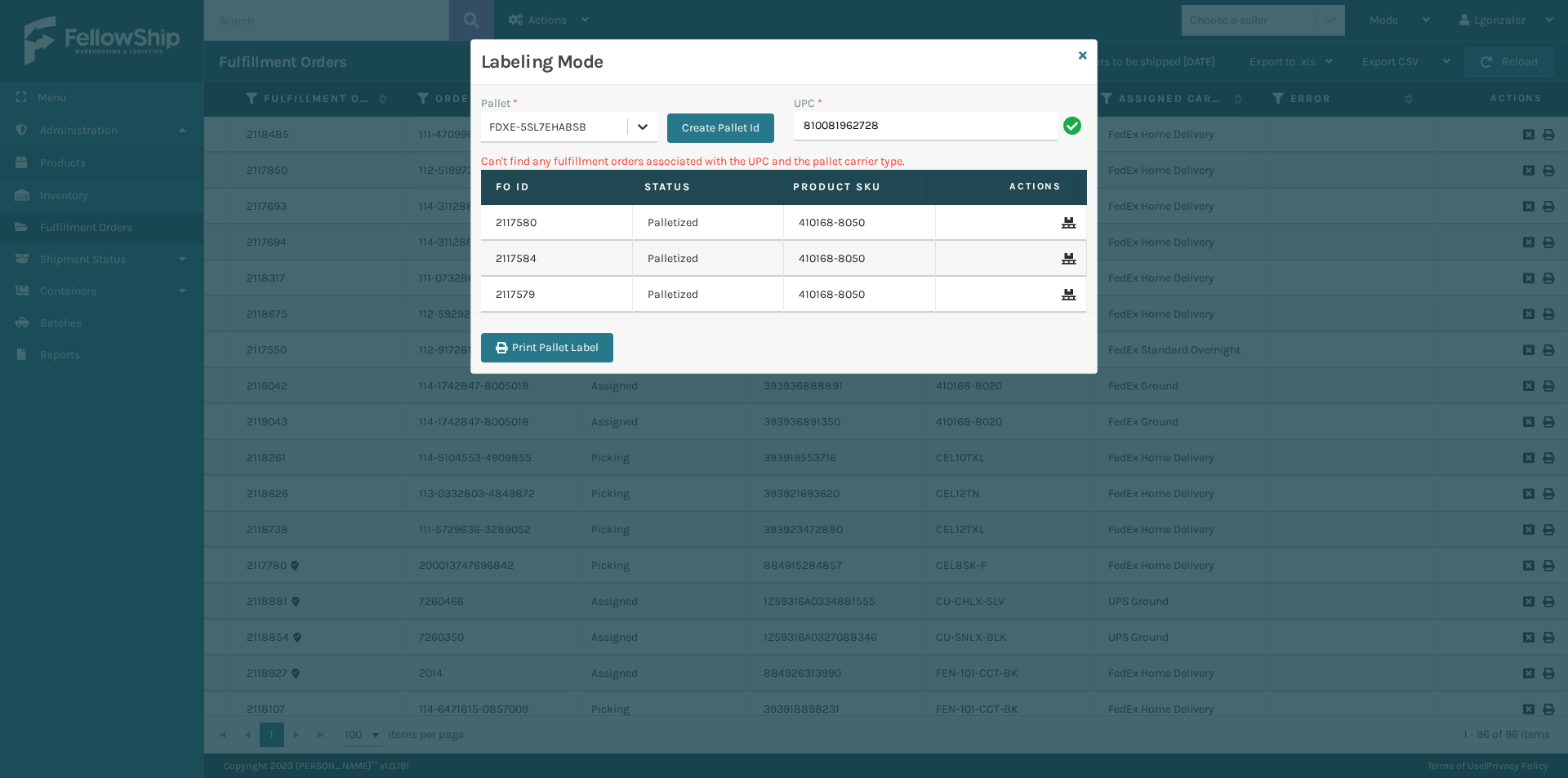
click at [645, 129] on icon at bounding box center [642, 126] width 16 height 16
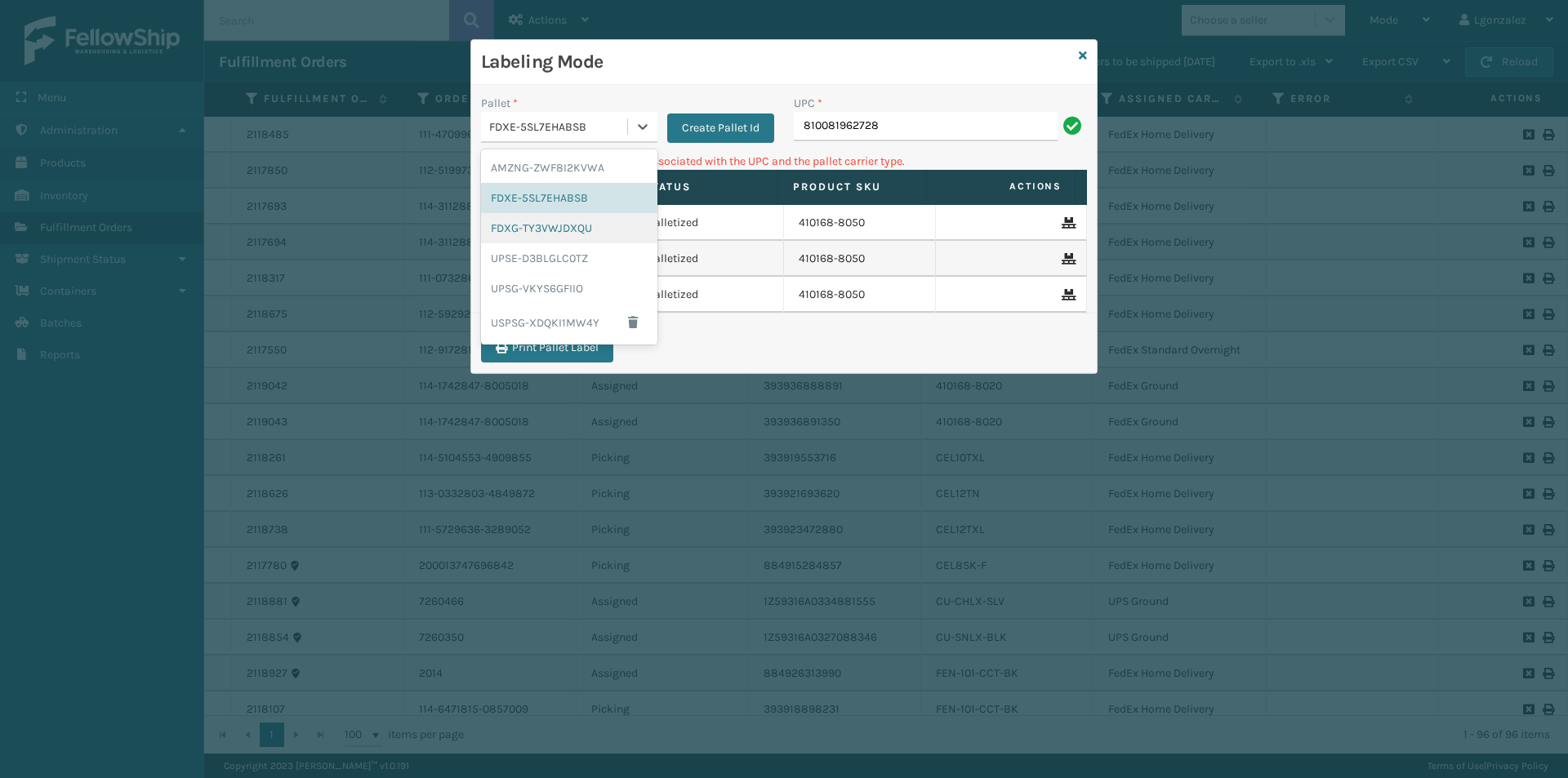
click at [615, 227] on div "FDXG-TY3VWJDXQU" at bounding box center [569, 228] width 176 height 30
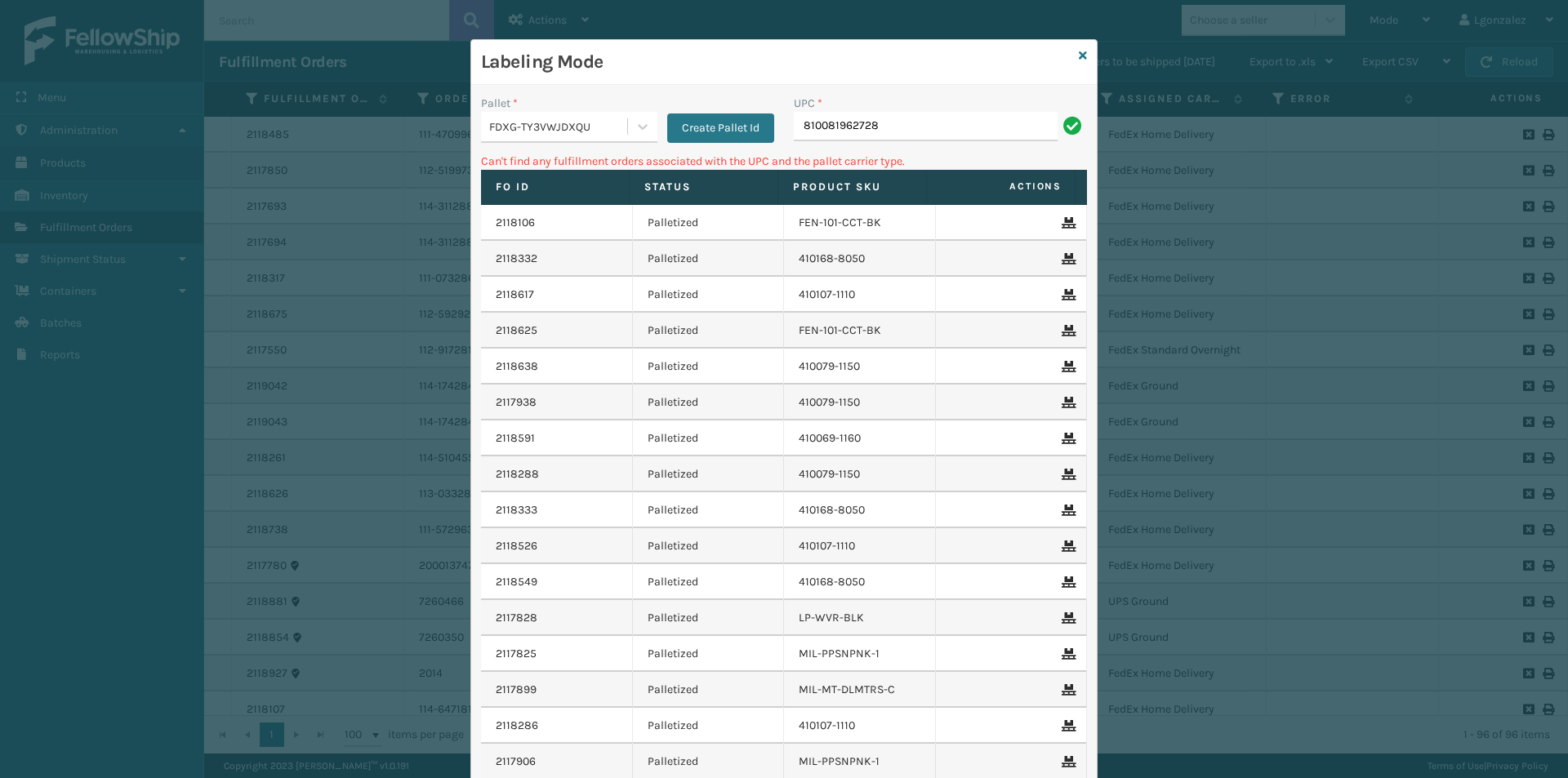
drag, startPoint x: 903, startPoint y: 164, endPoint x: 882, endPoint y: 223, distance: 62.6
drag, startPoint x: 882, startPoint y: 223, endPoint x: 934, endPoint y: 125, distance: 110.9
click at [934, 125] on input "810081962728" at bounding box center [925, 127] width 264 height 29
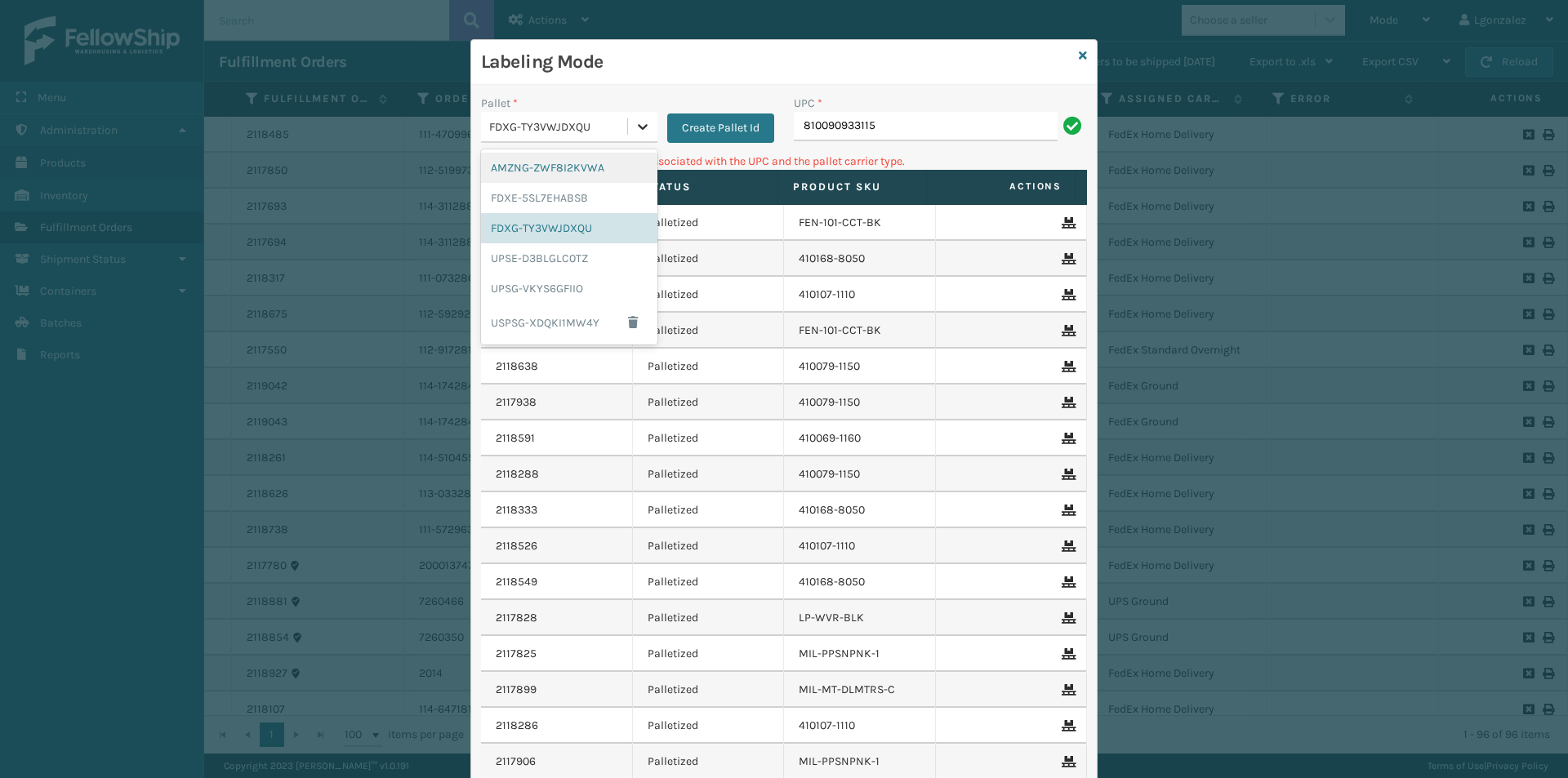
click at [644, 122] on icon at bounding box center [642, 126] width 16 height 16
click at [553, 292] on div "UPSG-VKYS6GFIIO" at bounding box center [569, 288] width 176 height 30
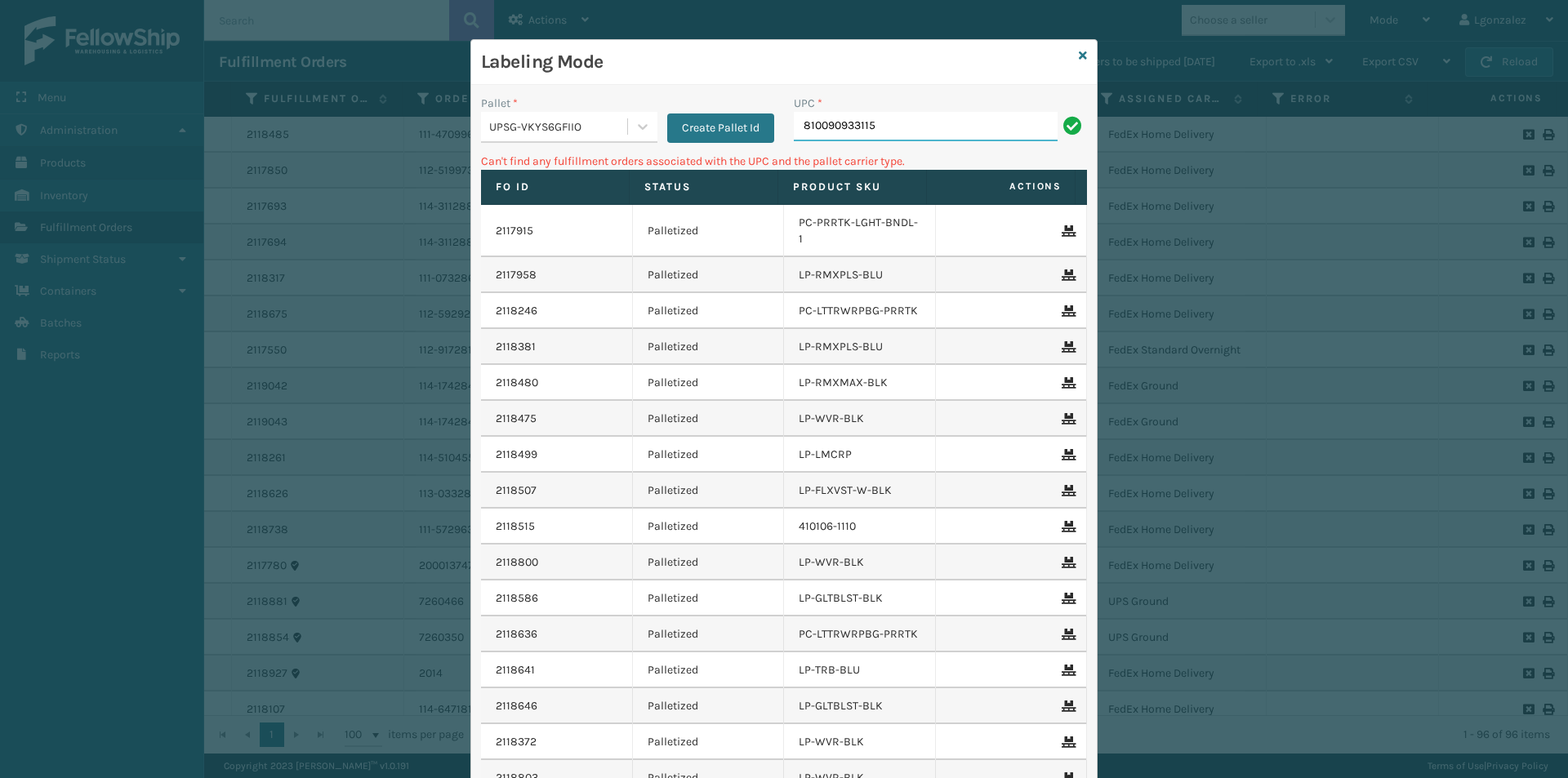
click at [871, 123] on input "810090933115" at bounding box center [925, 127] width 264 height 29
click at [634, 123] on icon at bounding box center [642, 126] width 16 height 16
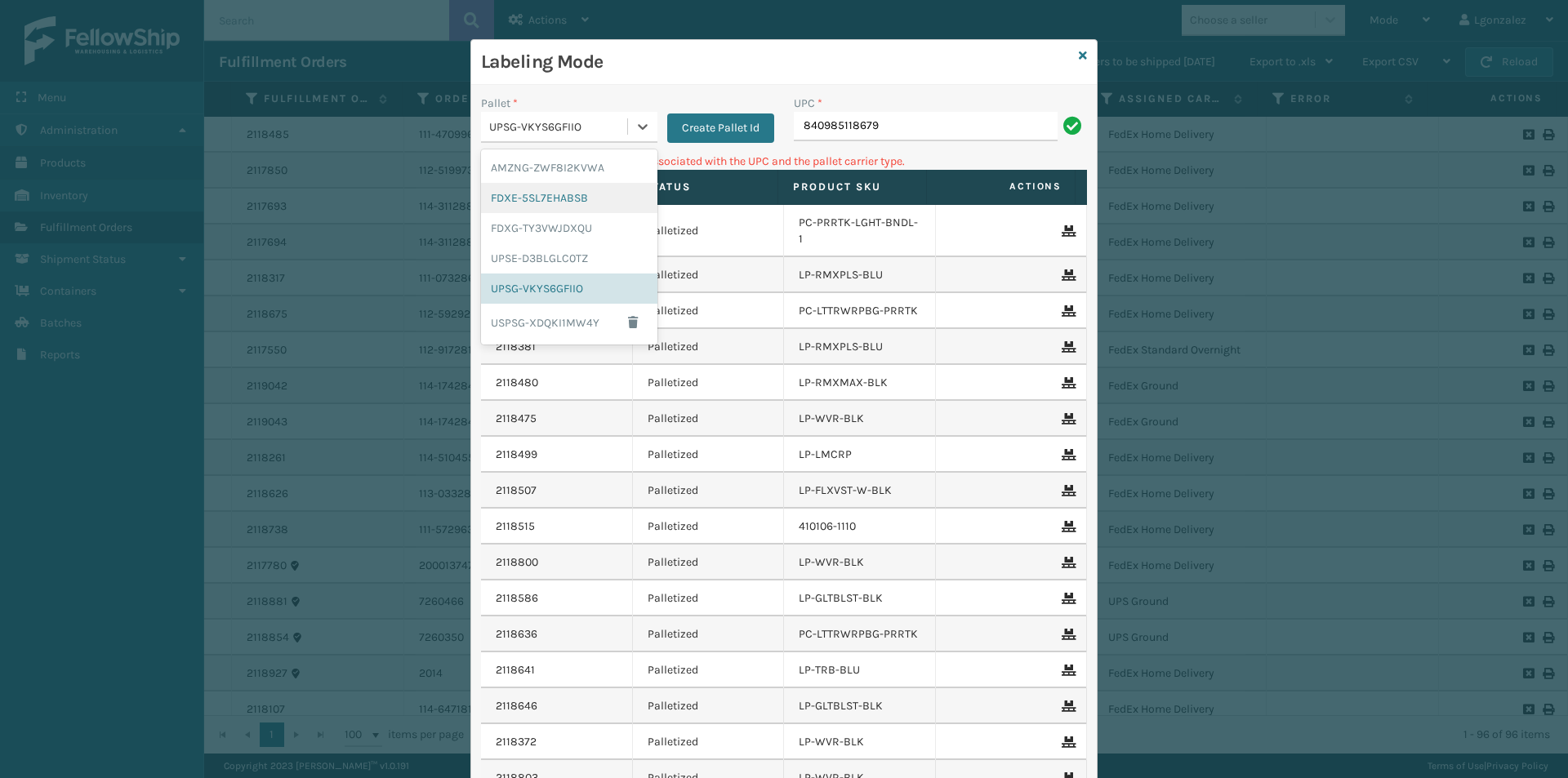
click at [589, 205] on div "FDXE-5SL7EHABSB" at bounding box center [569, 198] width 176 height 30
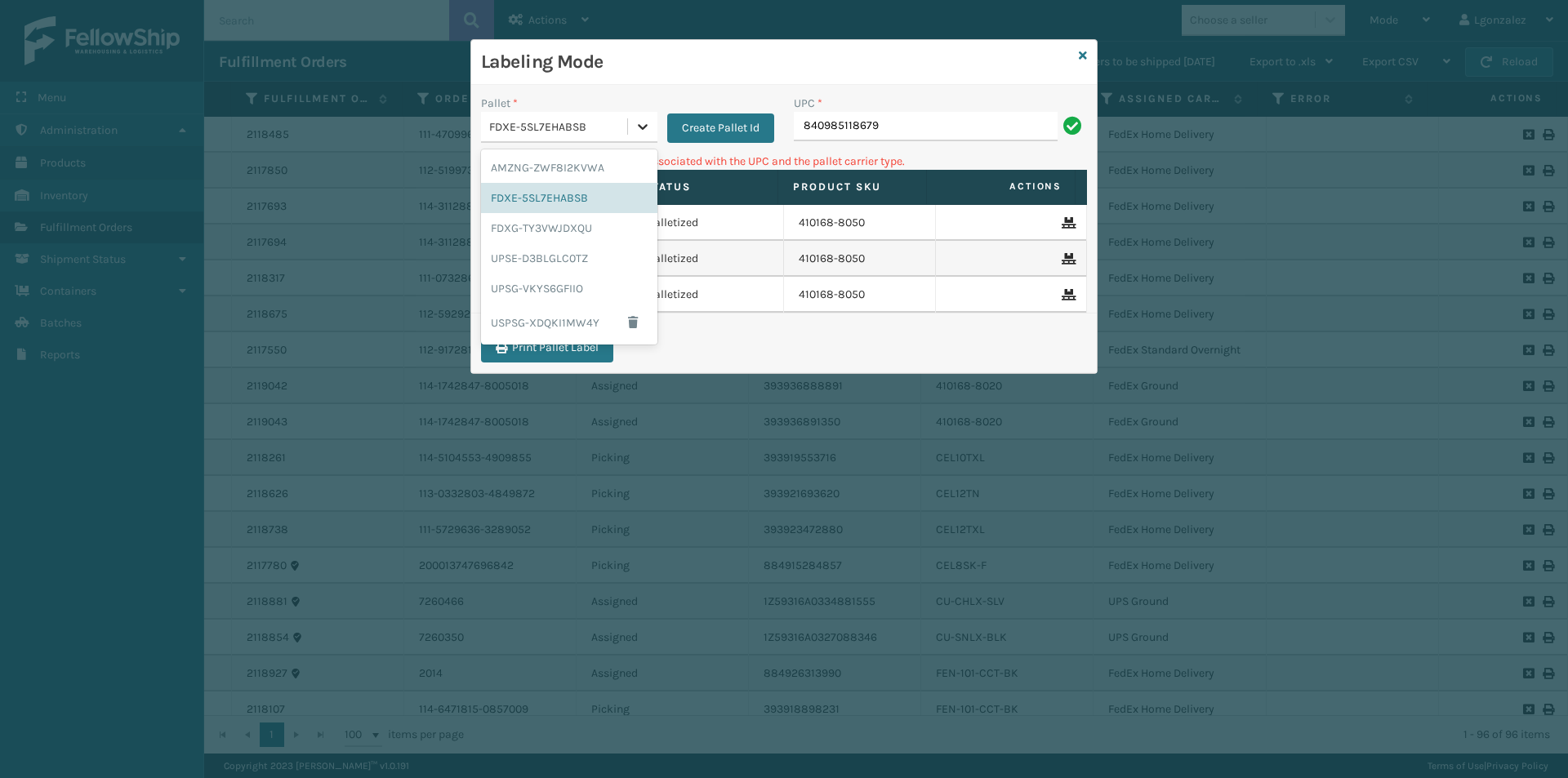
click at [630, 132] on div at bounding box center [643, 127] width 29 height 29
drag, startPoint x: 591, startPoint y: 228, endPoint x: 666, endPoint y: 195, distance: 81.9
click at [591, 228] on div "FDXG-TY3VWJDXQU" at bounding box center [569, 228] width 176 height 30
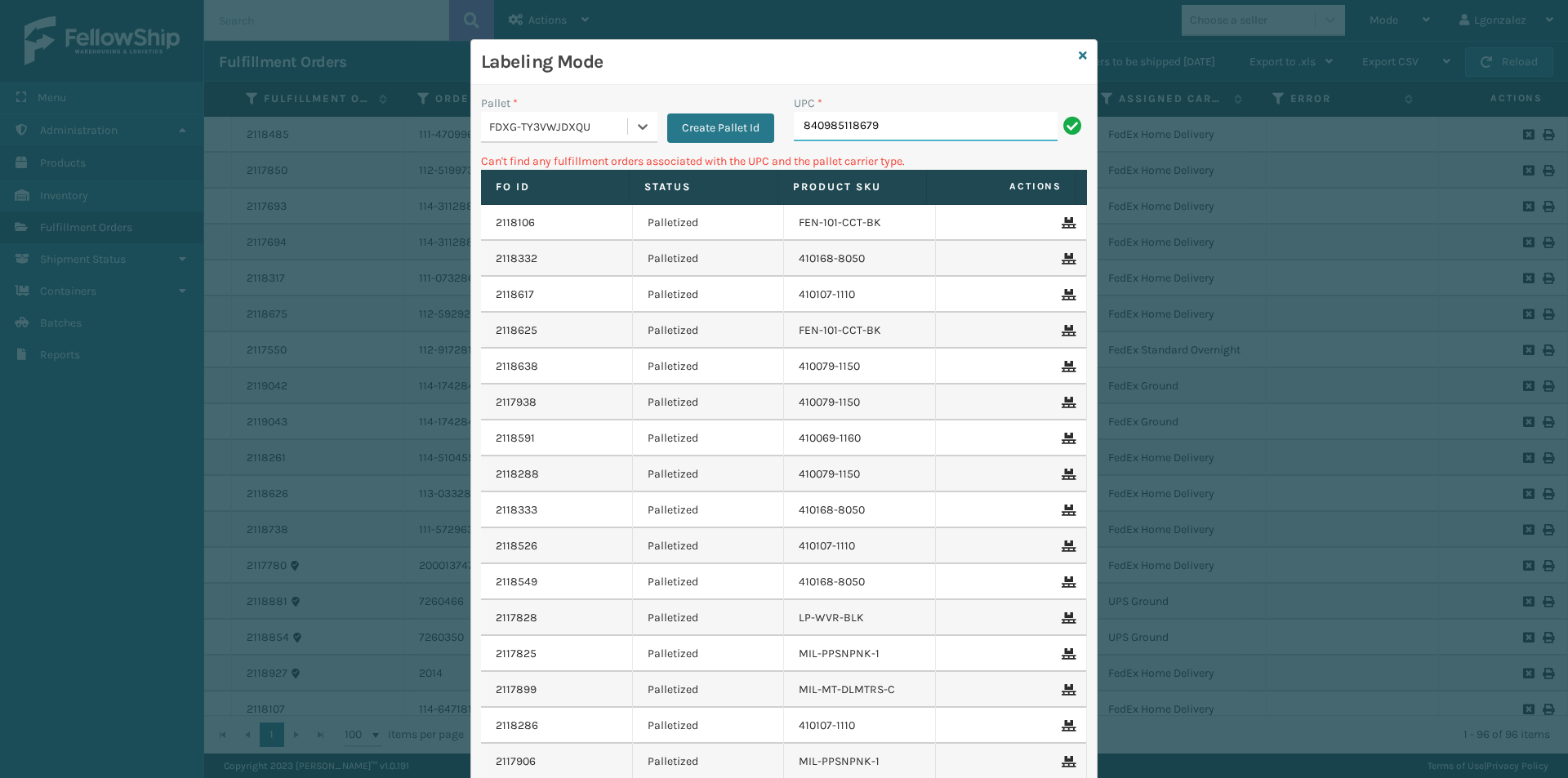
click at [886, 127] on input "840985118679" at bounding box center [925, 127] width 264 height 29
click at [638, 127] on icon at bounding box center [642, 127] width 9 height 6
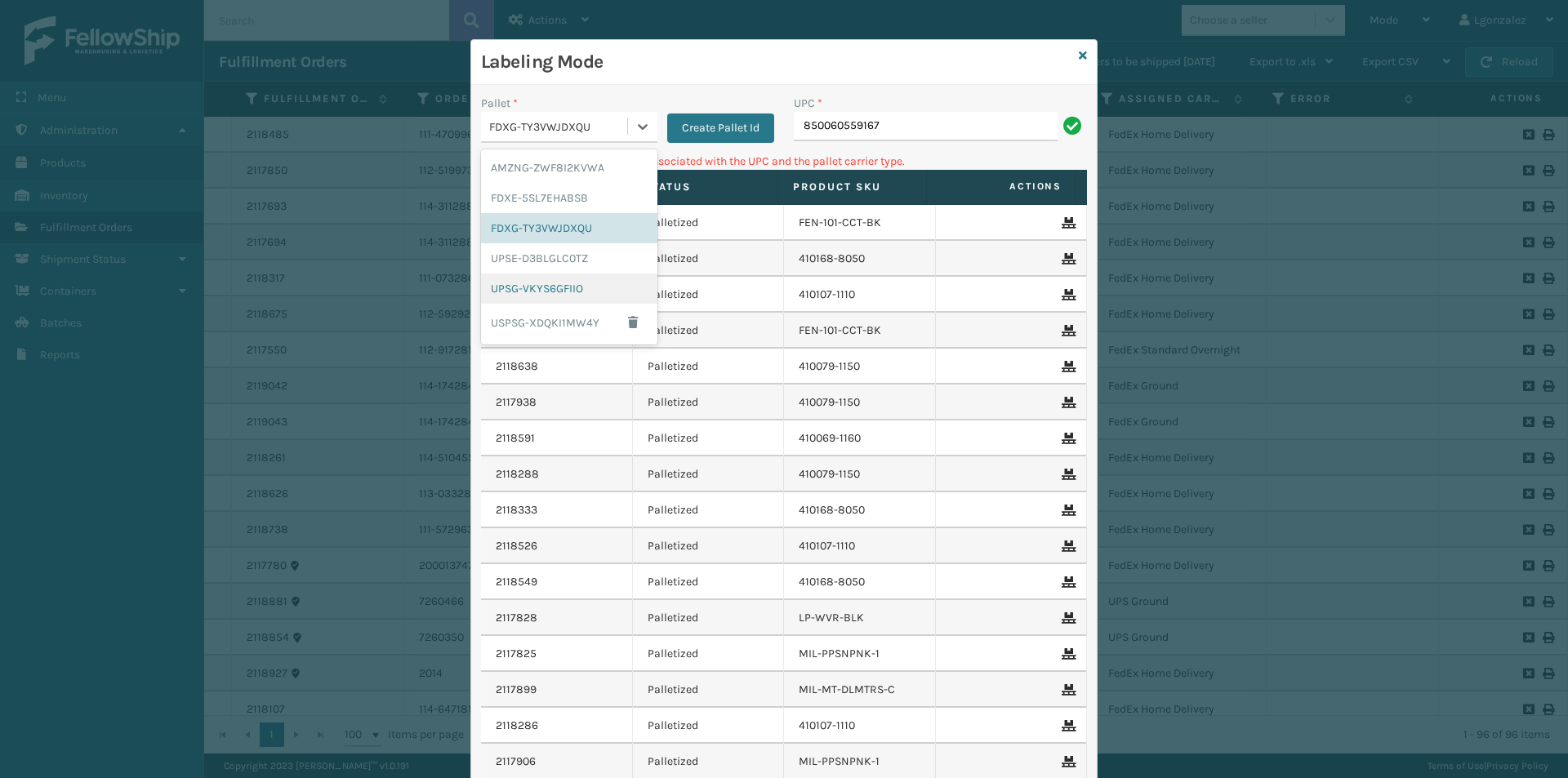
click at [605, 285] on div "UPSG-VKYS6GFIIO" at bounding box center [569, 288] width 176 height 30
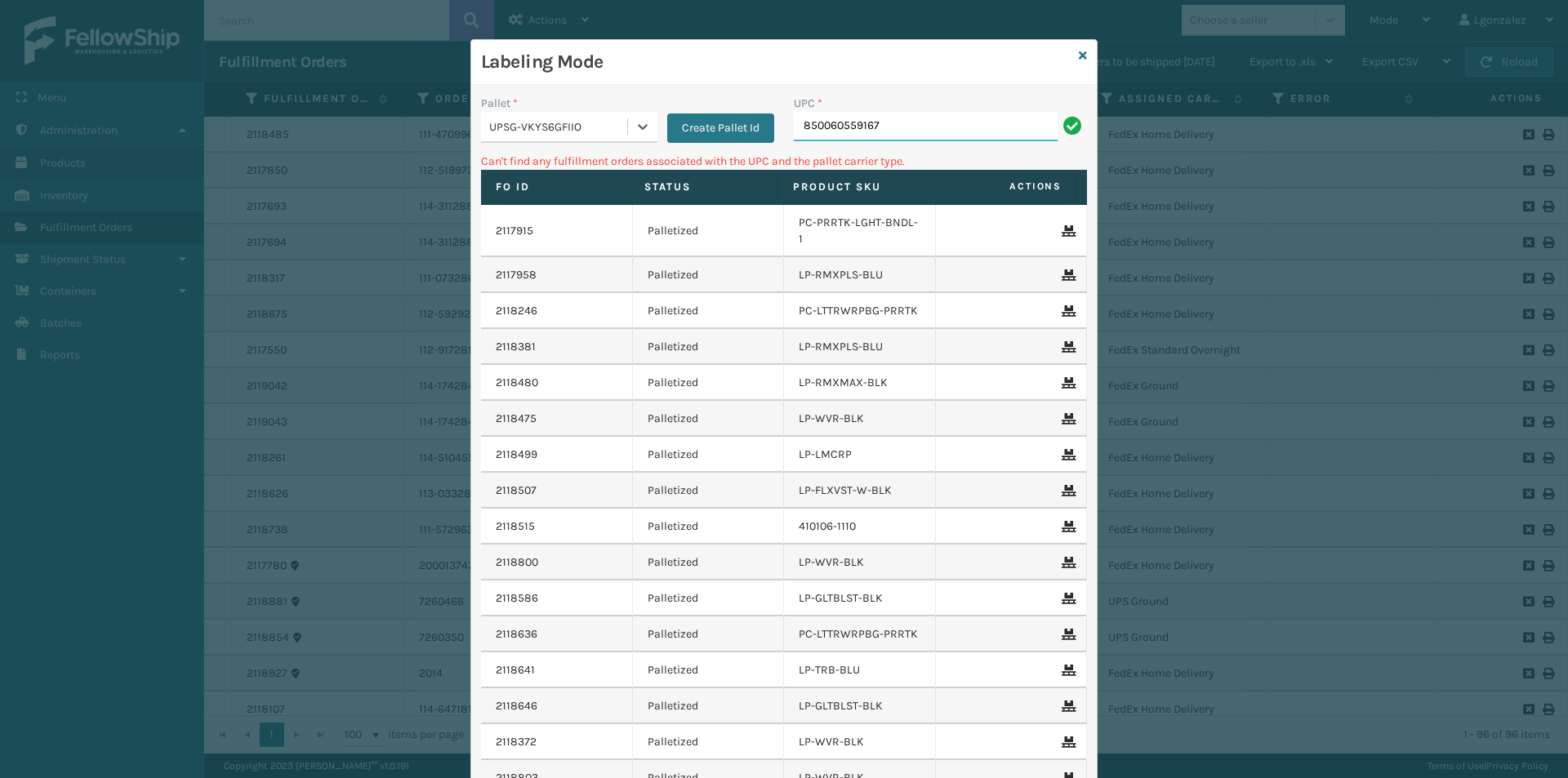
click at [904, 122] on input "850060559167" at bounding box center [925, 127] width 264 height 29
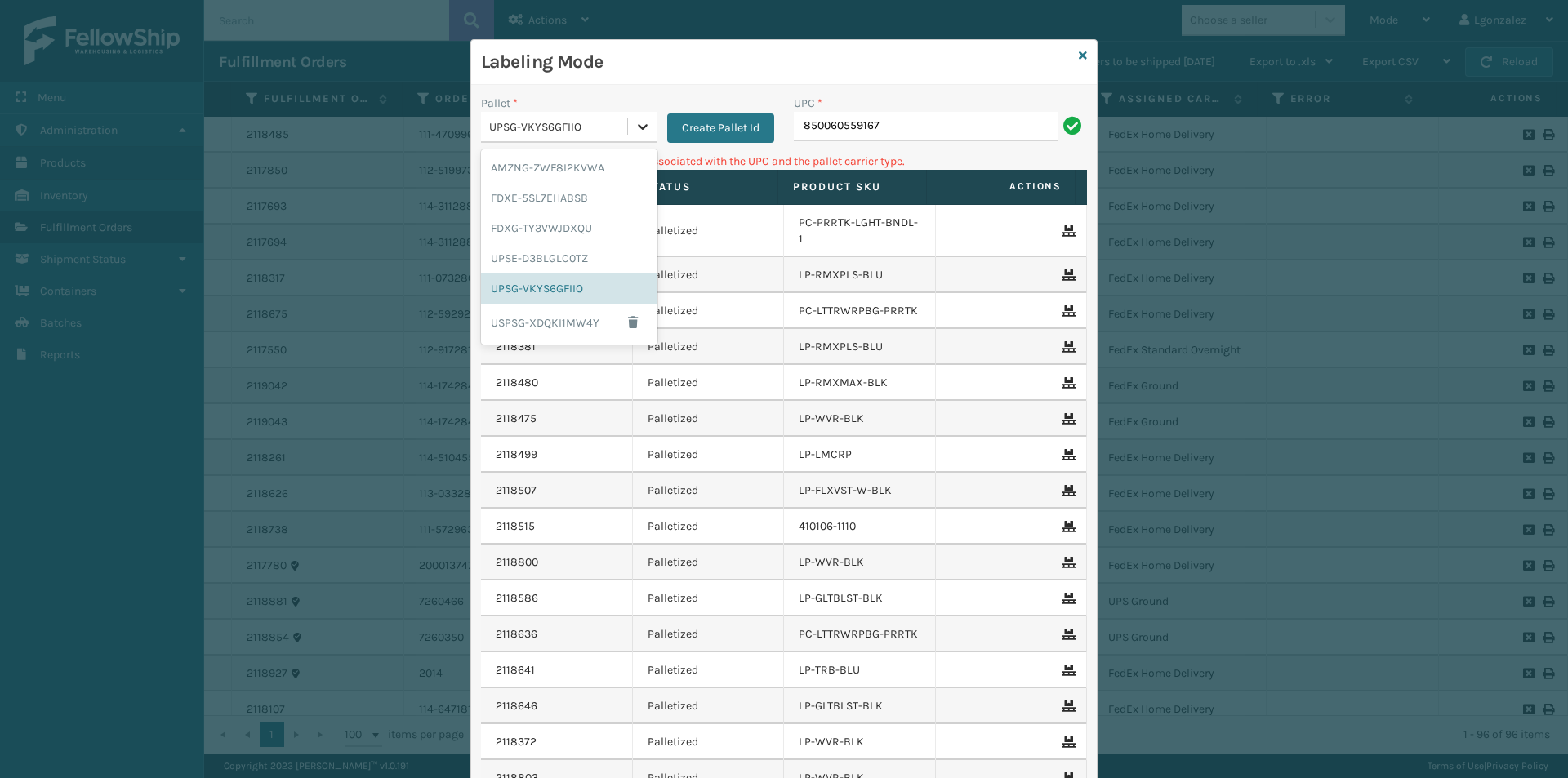
click at [634, 127] on icon at bounding box center [642, 126] width 16 height 16
click at [633, 165] on div "AMZNG-ZWF8I2KVWA" at bounding box center [569, 167] width 176 height 30
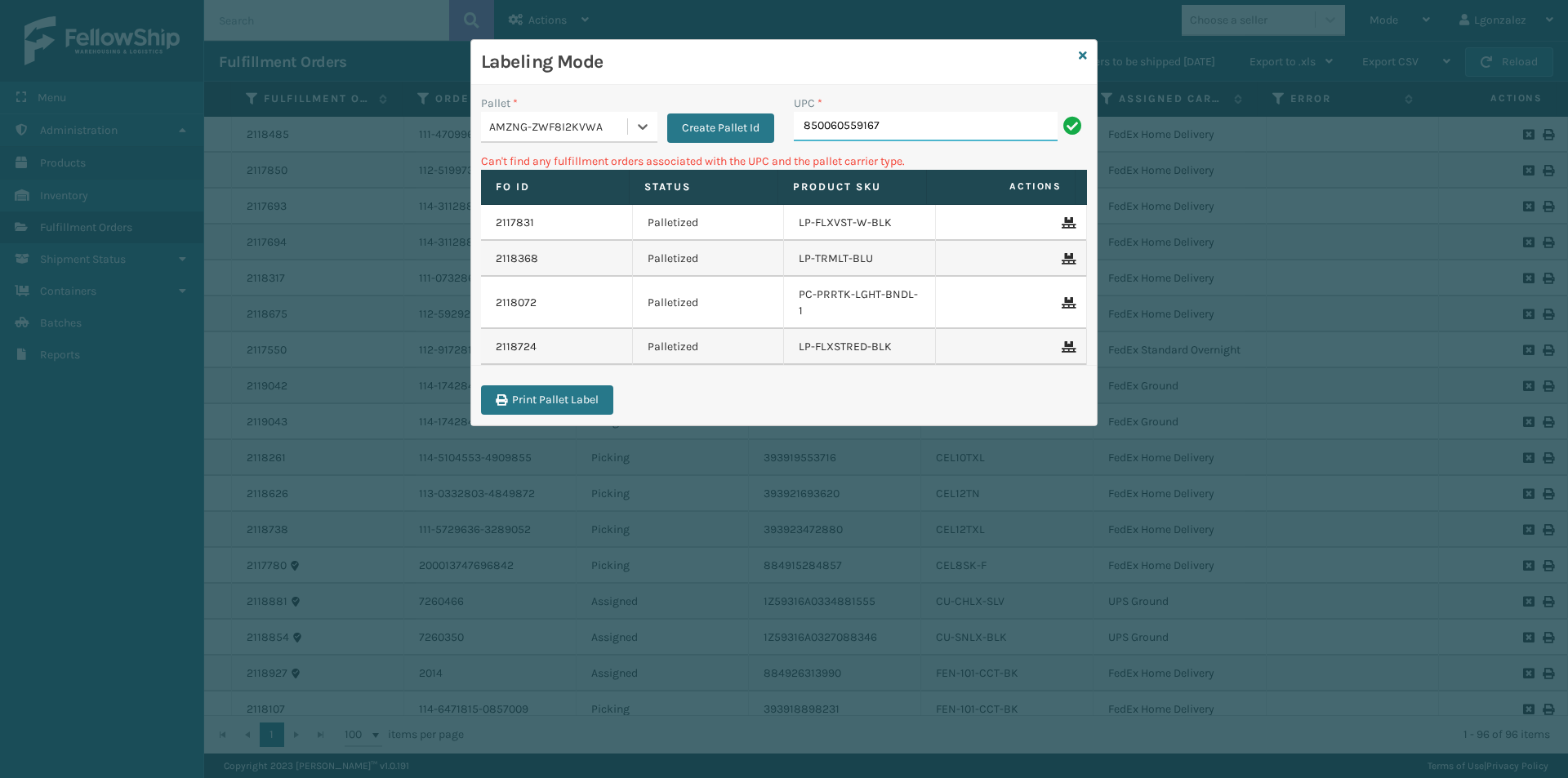
click at [959, 134] on input "850060559167" at bounding box center [925, 127] width 264 height 29
click at [642, 124] on icon at bounding box center [642, 126] width 16 height 16
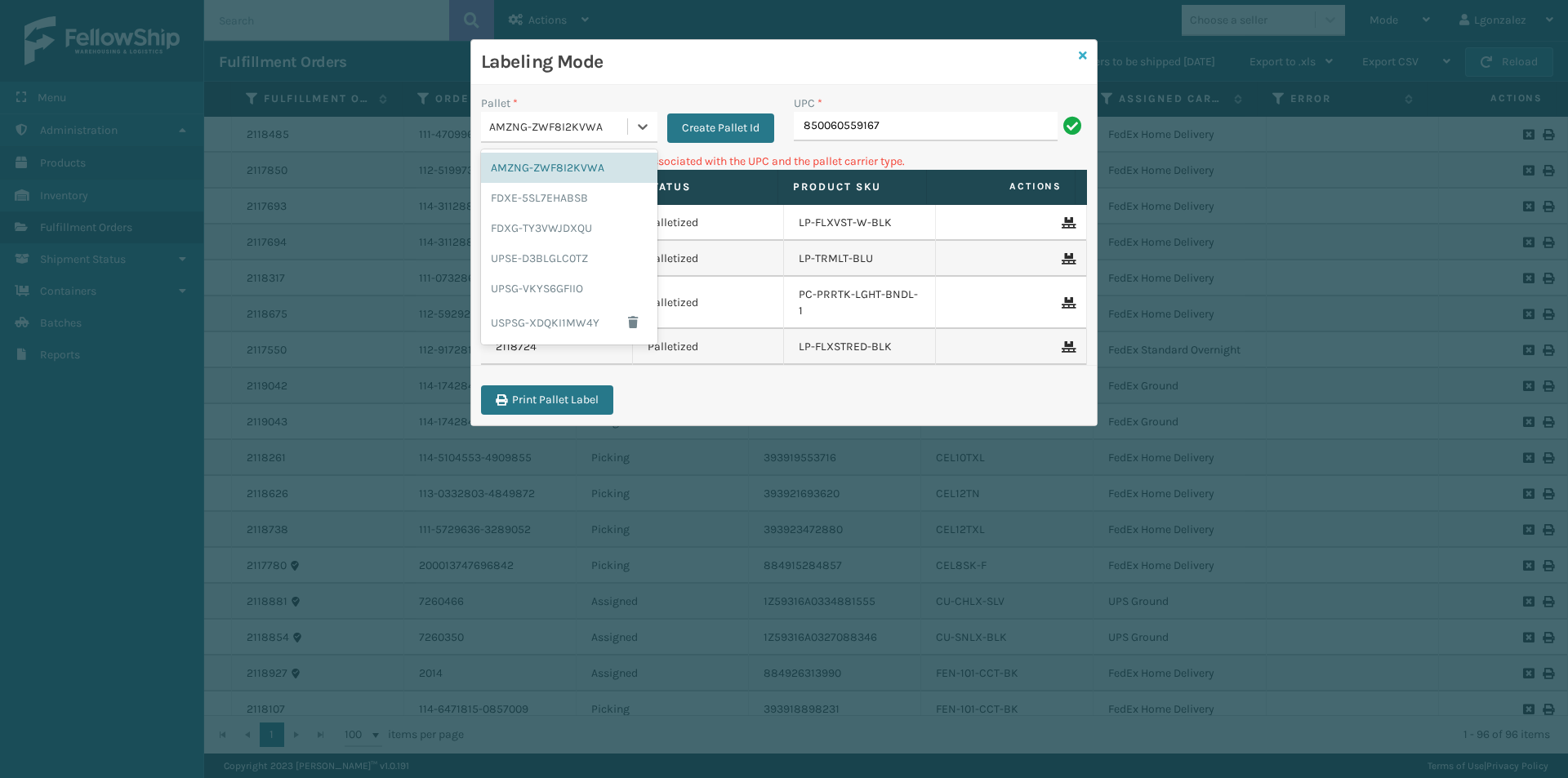
click at [1084, 58] on icon at bounding box center [1083, 55] width 9 height 11
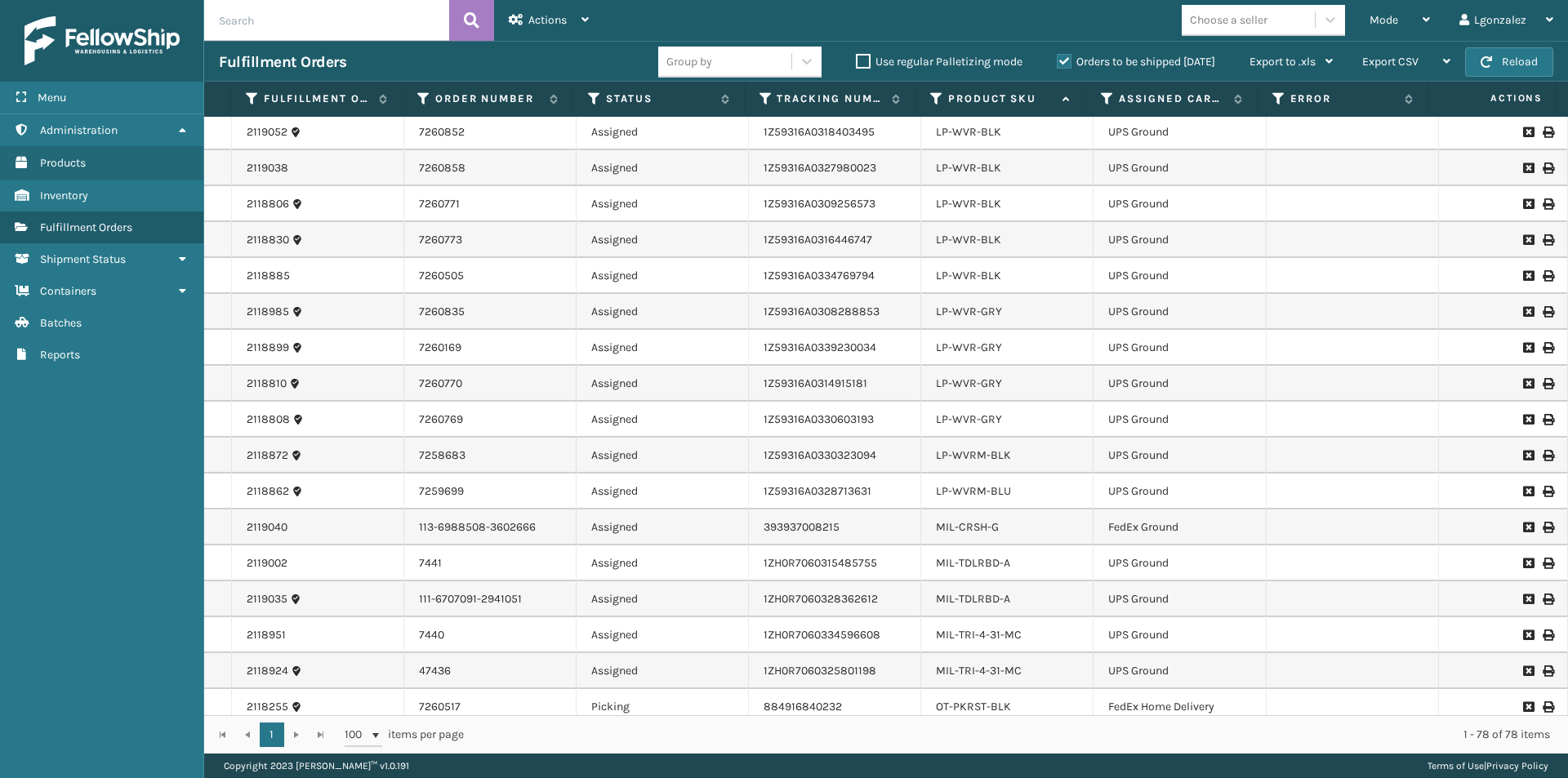
scroll to position [2270, 0]
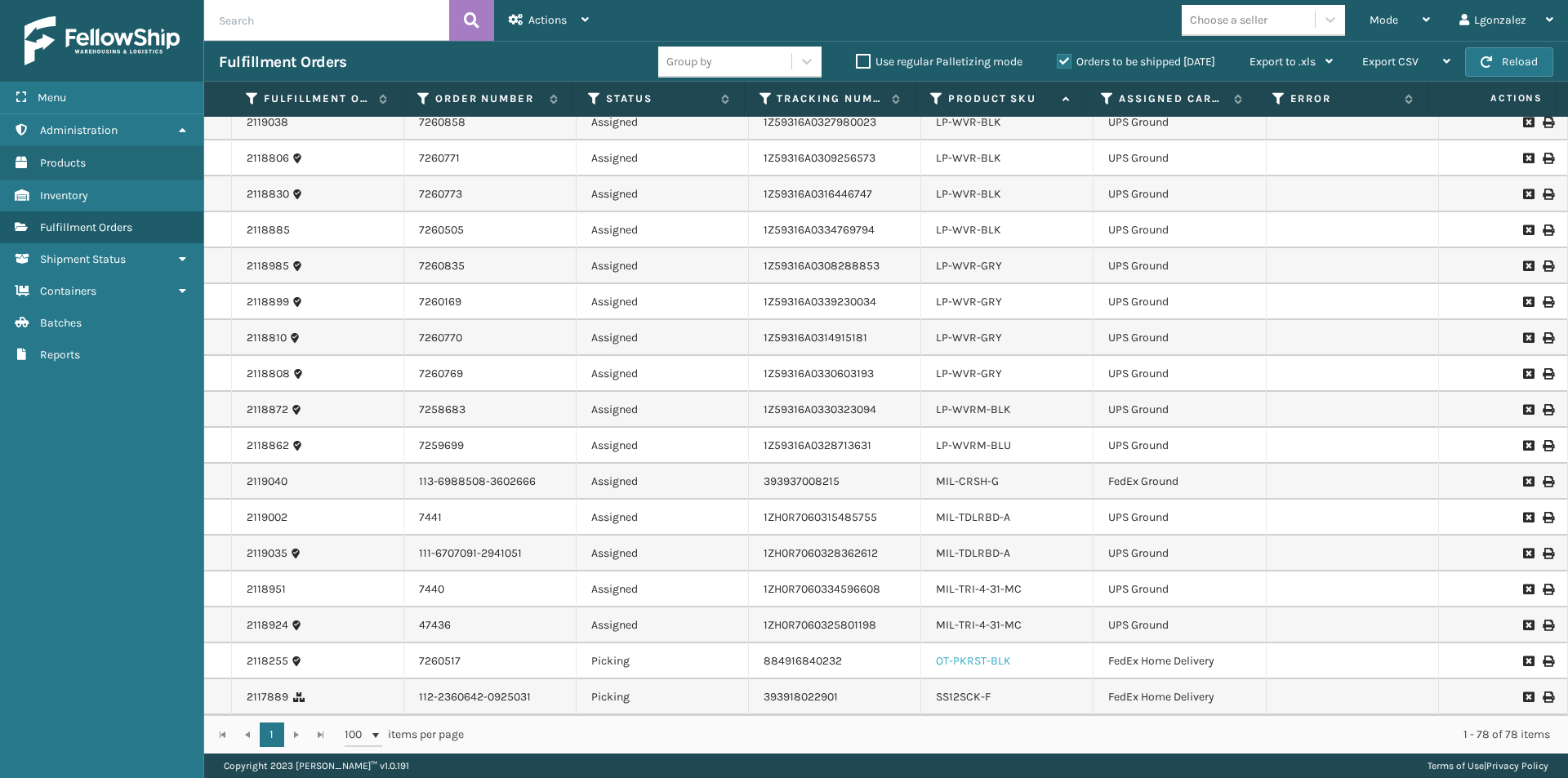
click at [989, 656] on link "OT-PKRST-BLK" at bounding box center [974, 661] width 75 height 14
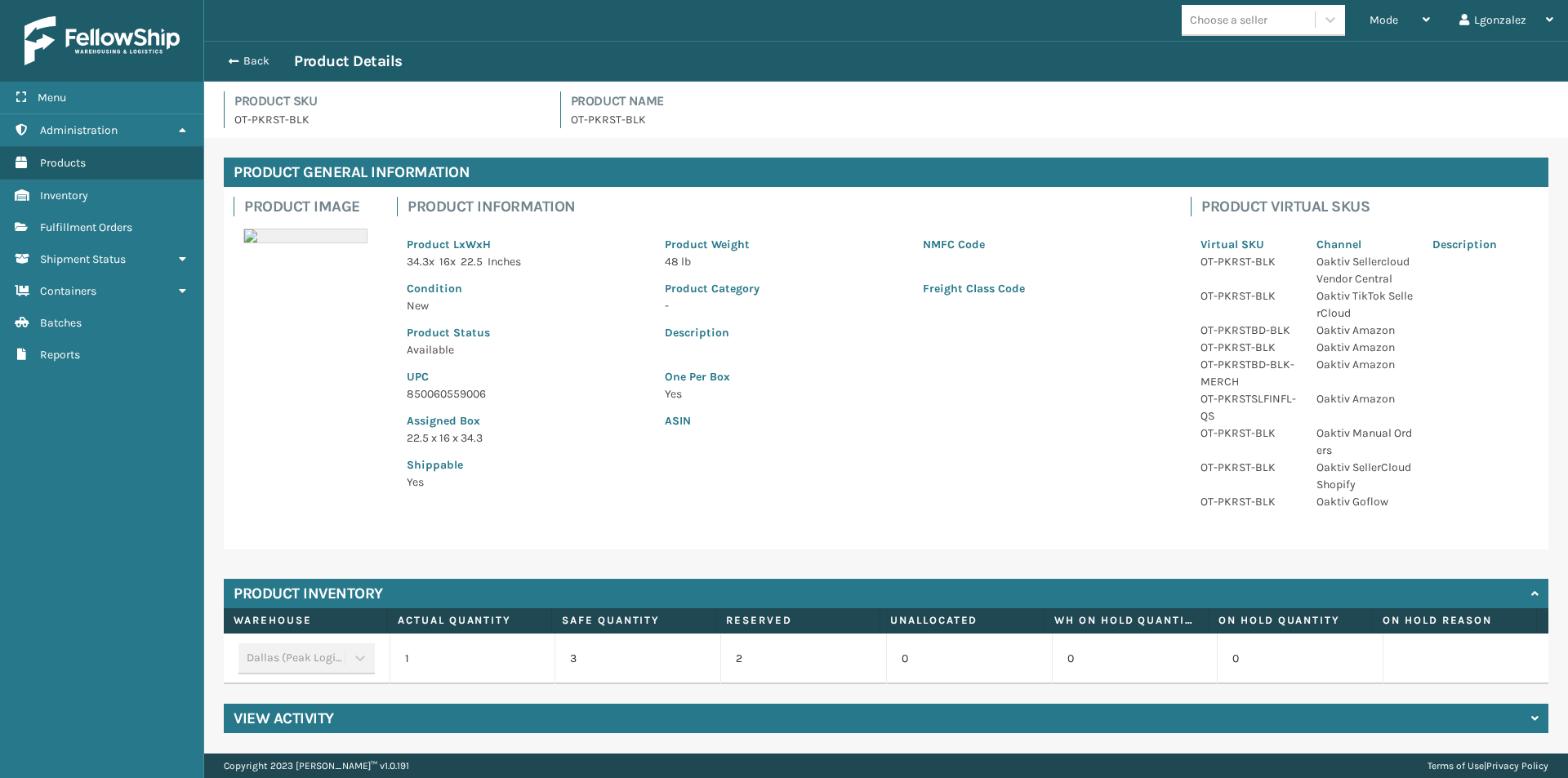
click at [462, 395] on p "850060559006" at bounding box center [526, 394] width 239 height 17
click at [248, 50] on div "Back Product Details" at bounding box center [887, 62] width 1364 height 41
click at [241, 63] on button "Back" at bounding box center [257, 61] width 75 height 15
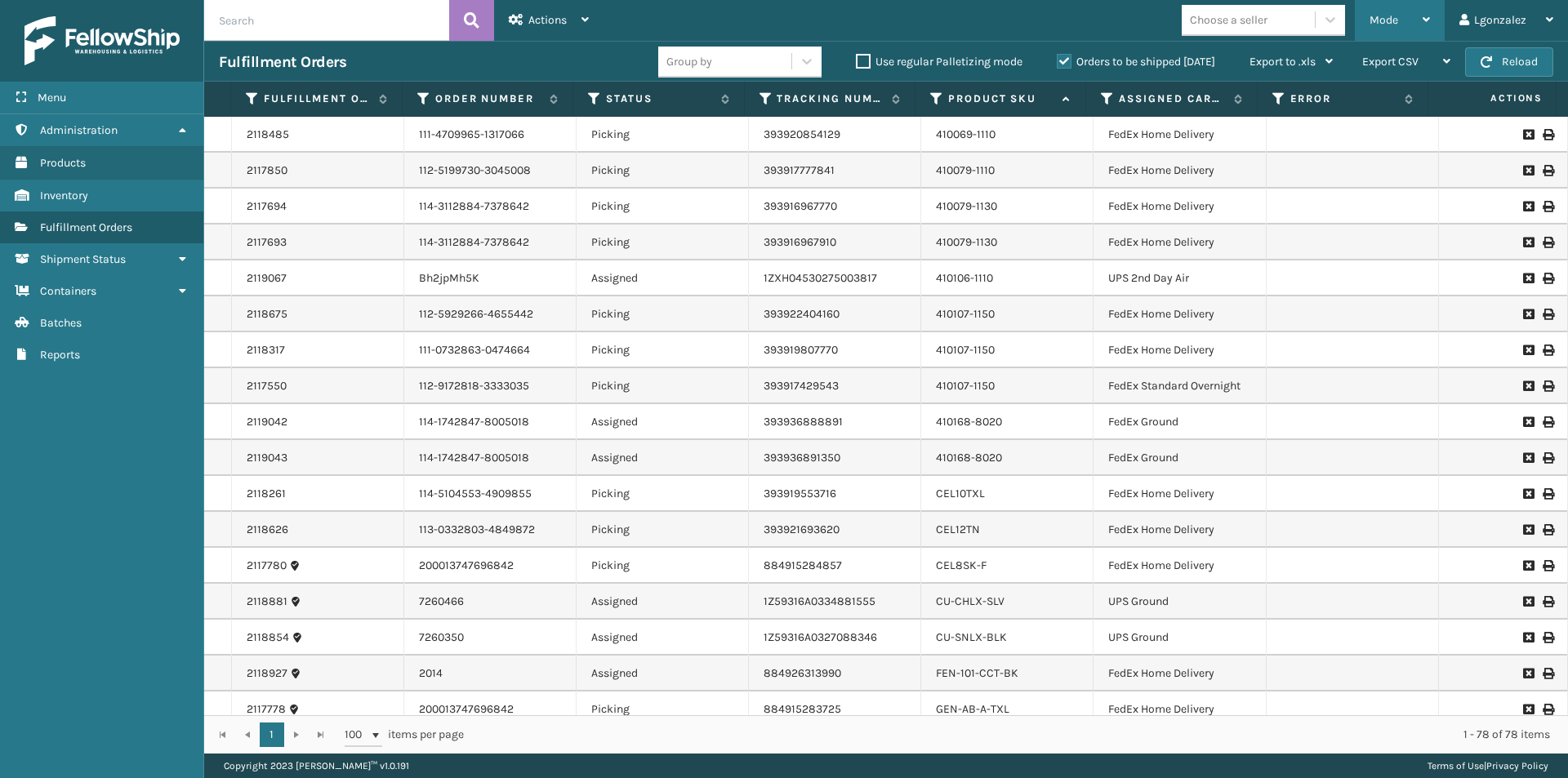
click at [1433, 27] on div "Mode Regular Mode Picking Mode Labeling Mode Exit Scan Mode" at bounding box center [1399, 21] width 90 height 41
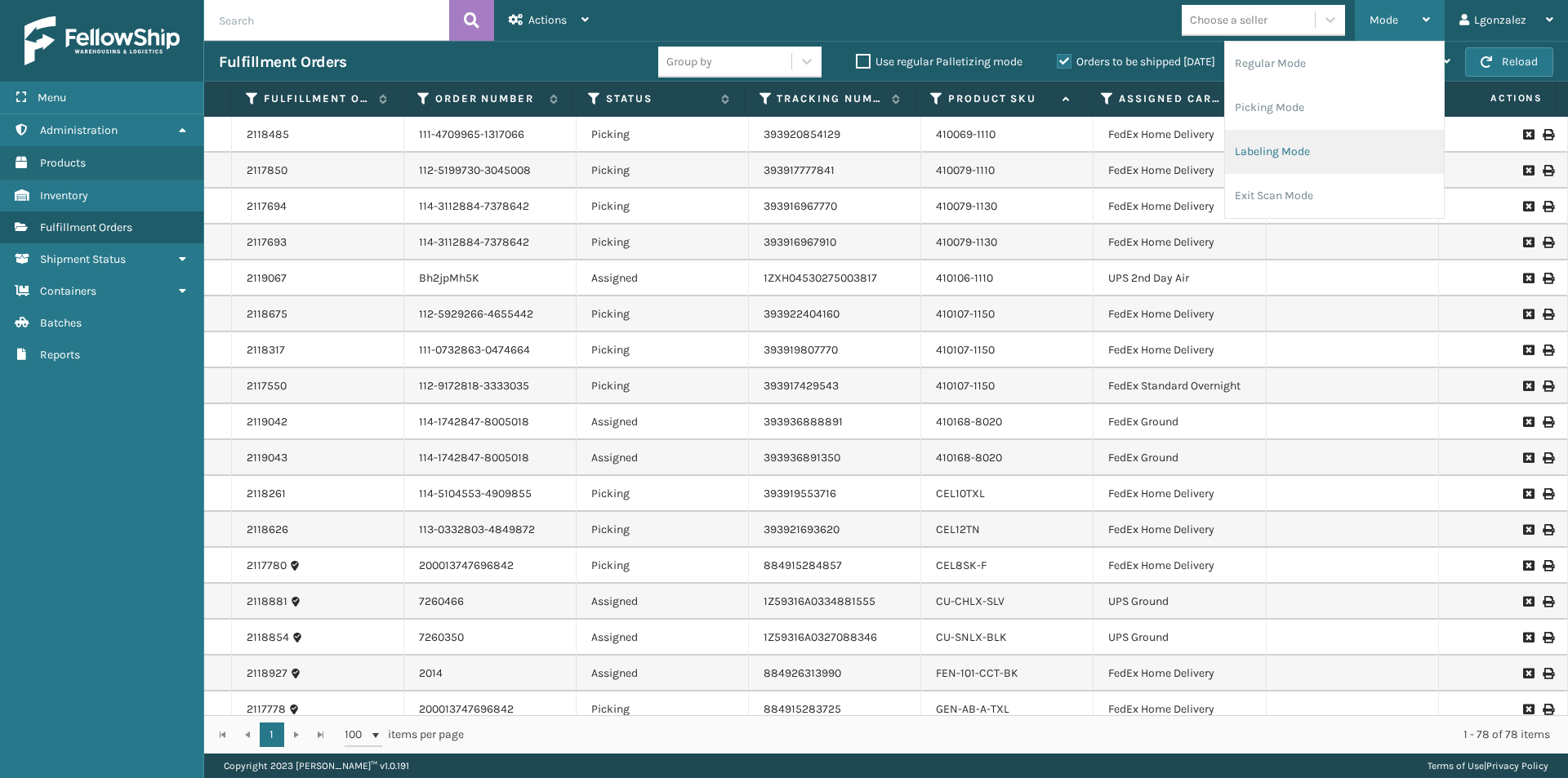
click at [1302, 145] on li "Labeling Mode" at bounding box center [1334, 152] width 219 height 45
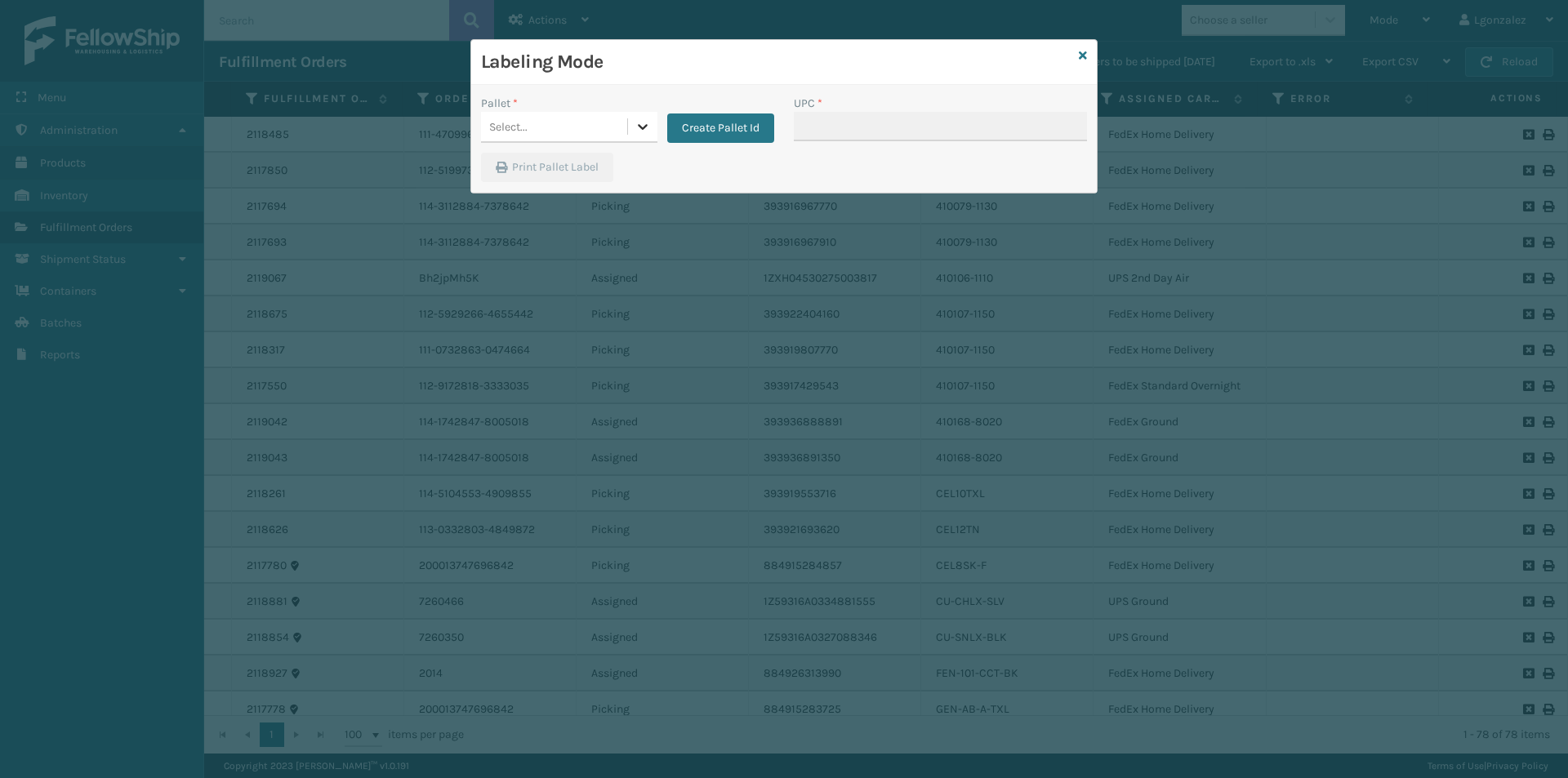
click at [639, 126] on icon at bounding box center [642, 127] width 9 height 6
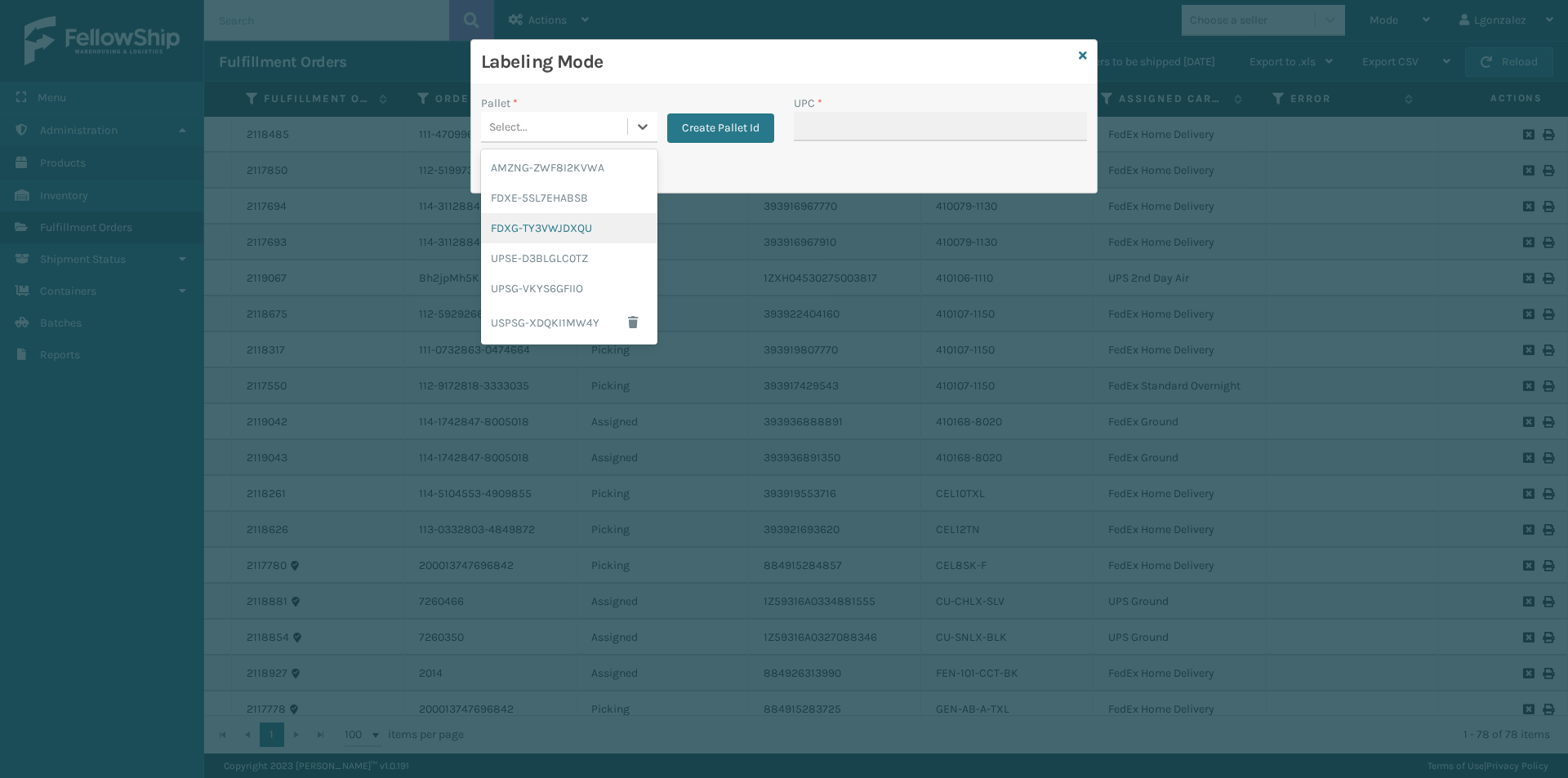
click at [567, 235] on div "FDXG-TY3VWJDXQU" at bounding box center [569, 228] width 176 height 30
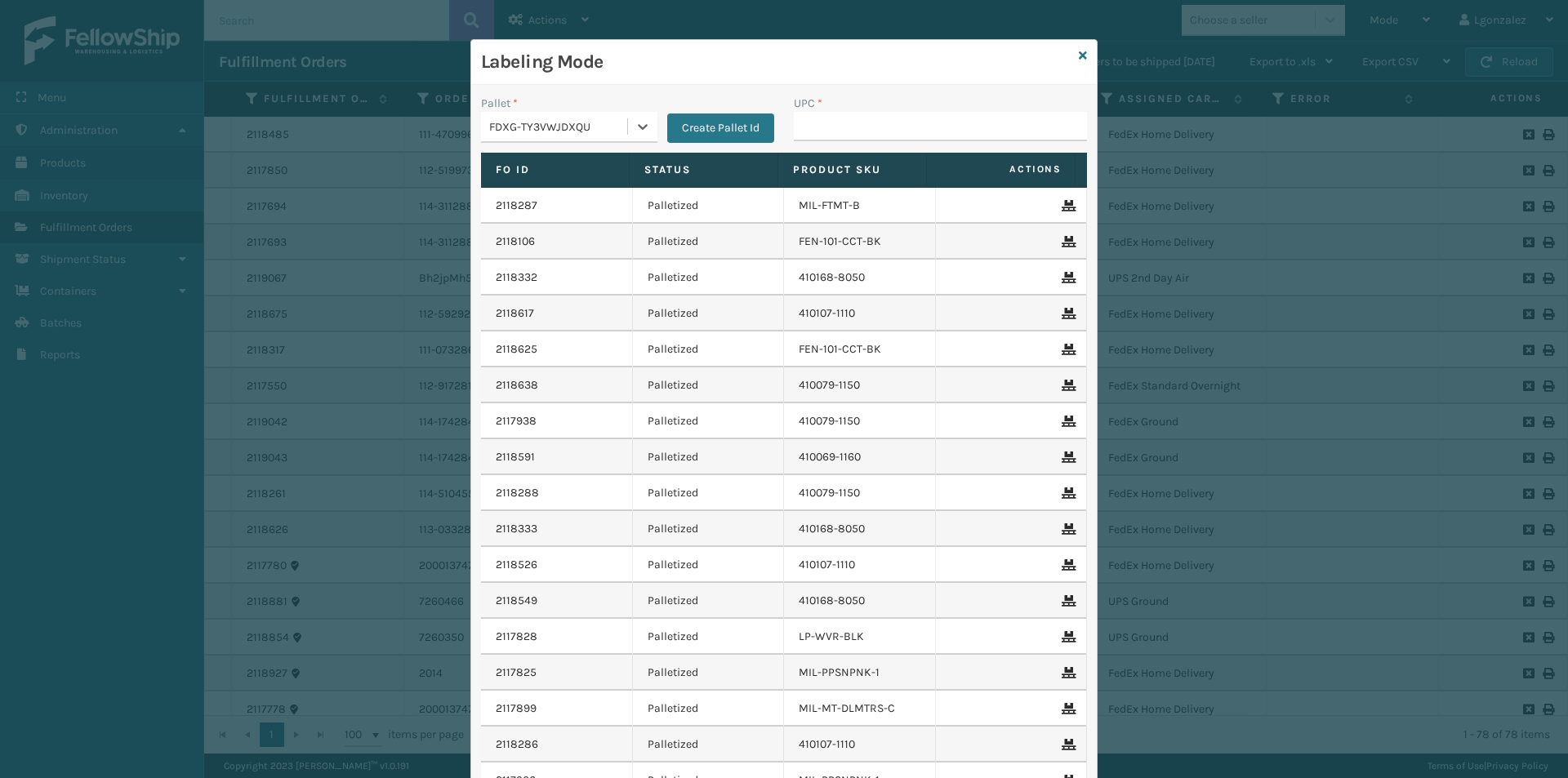
click at [828, 141] on div "UPC *" at bounding box center [940, 124] width 312 height 58
drag, startPoint x: 829, startPoint y: 135, endPoint x: 825, endPoint y: 143, distance: 8.9
click at [830, 135] on input "UPC *" at bounding box center [940, 127] width 294 height 29
paste input "850060559006"
type input "850060559006"
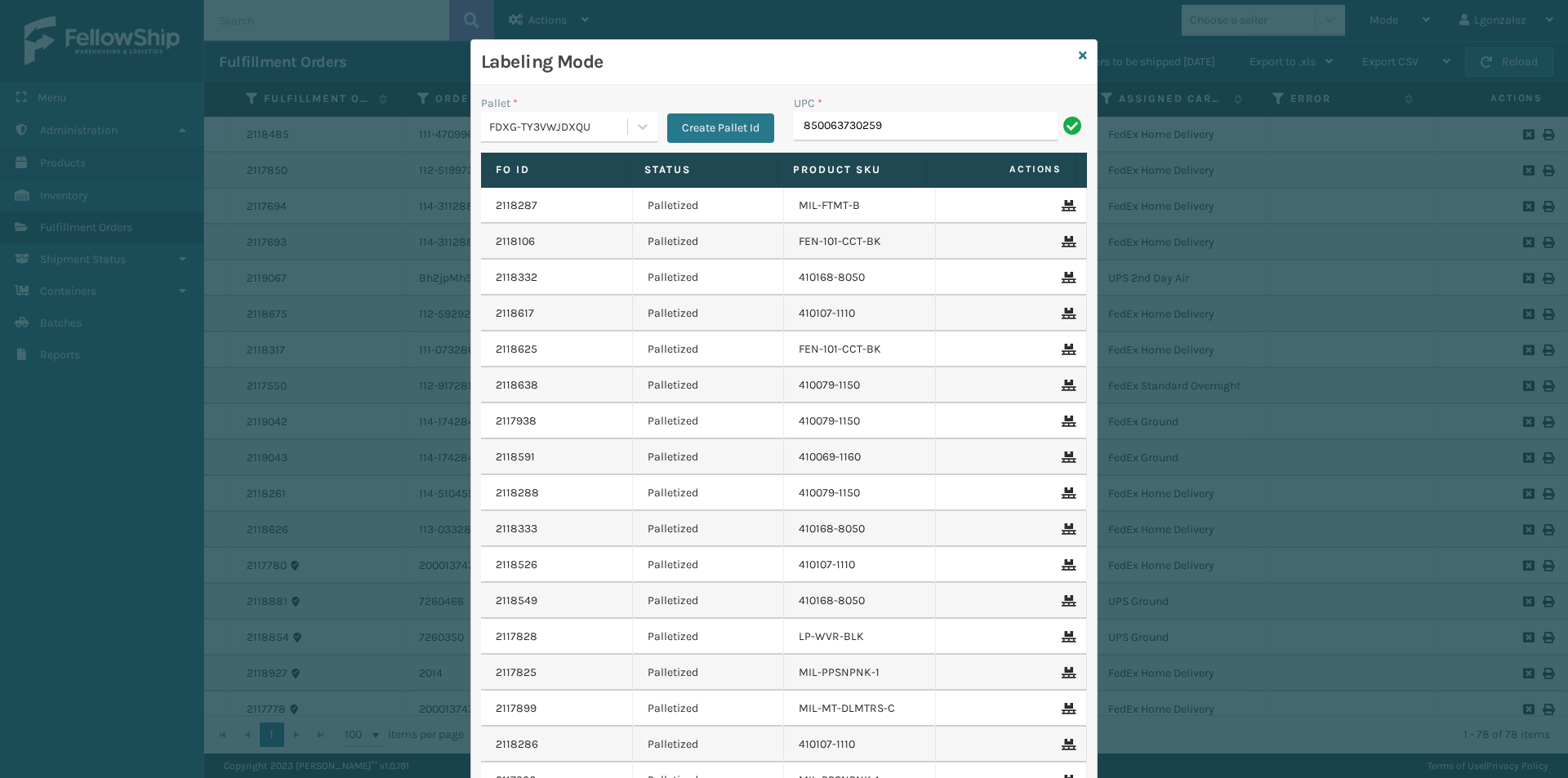
type input "850063730259"
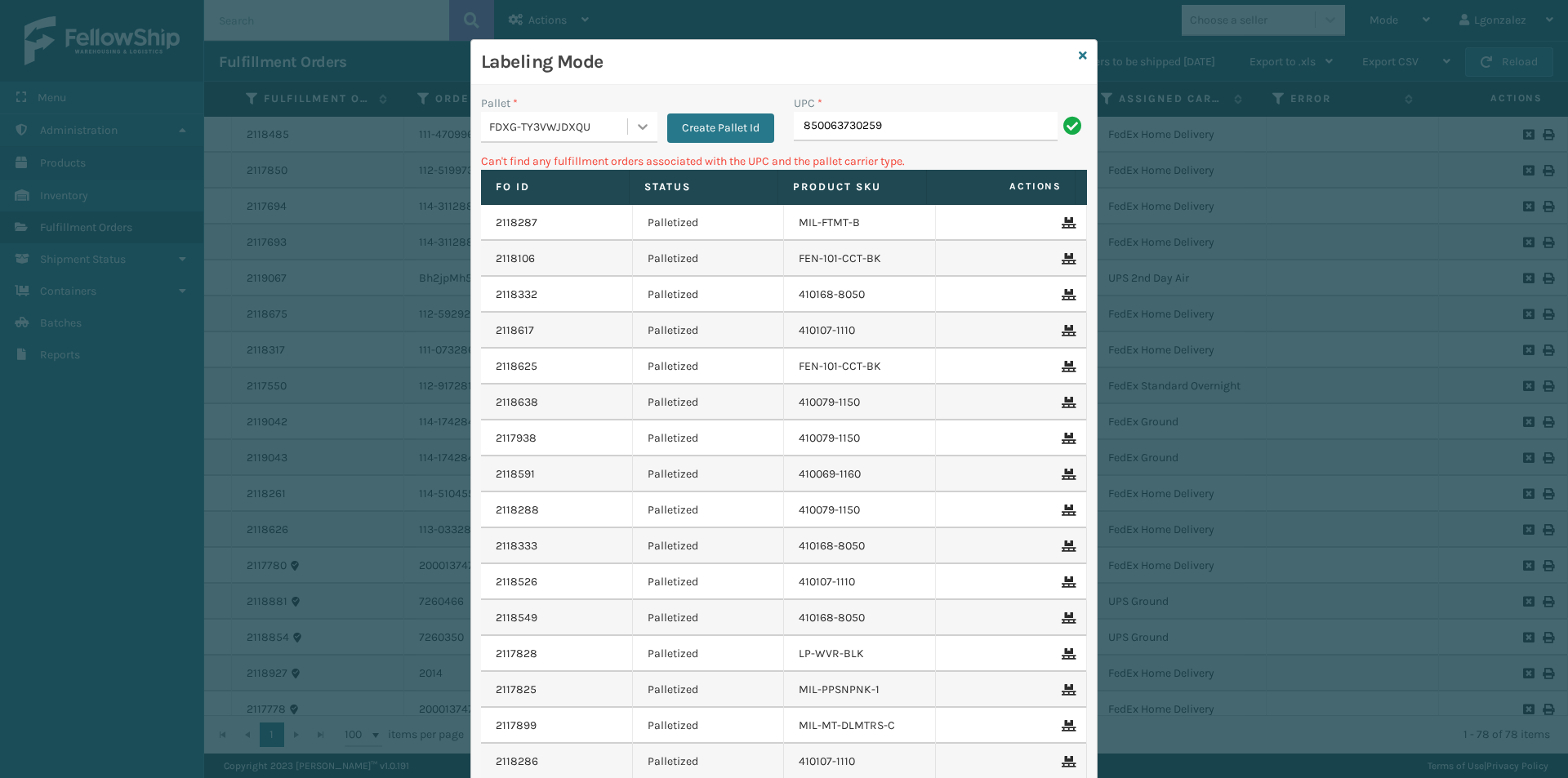
click at [638, 127] on icon at bounding box center [642, 127] width 9 height 6
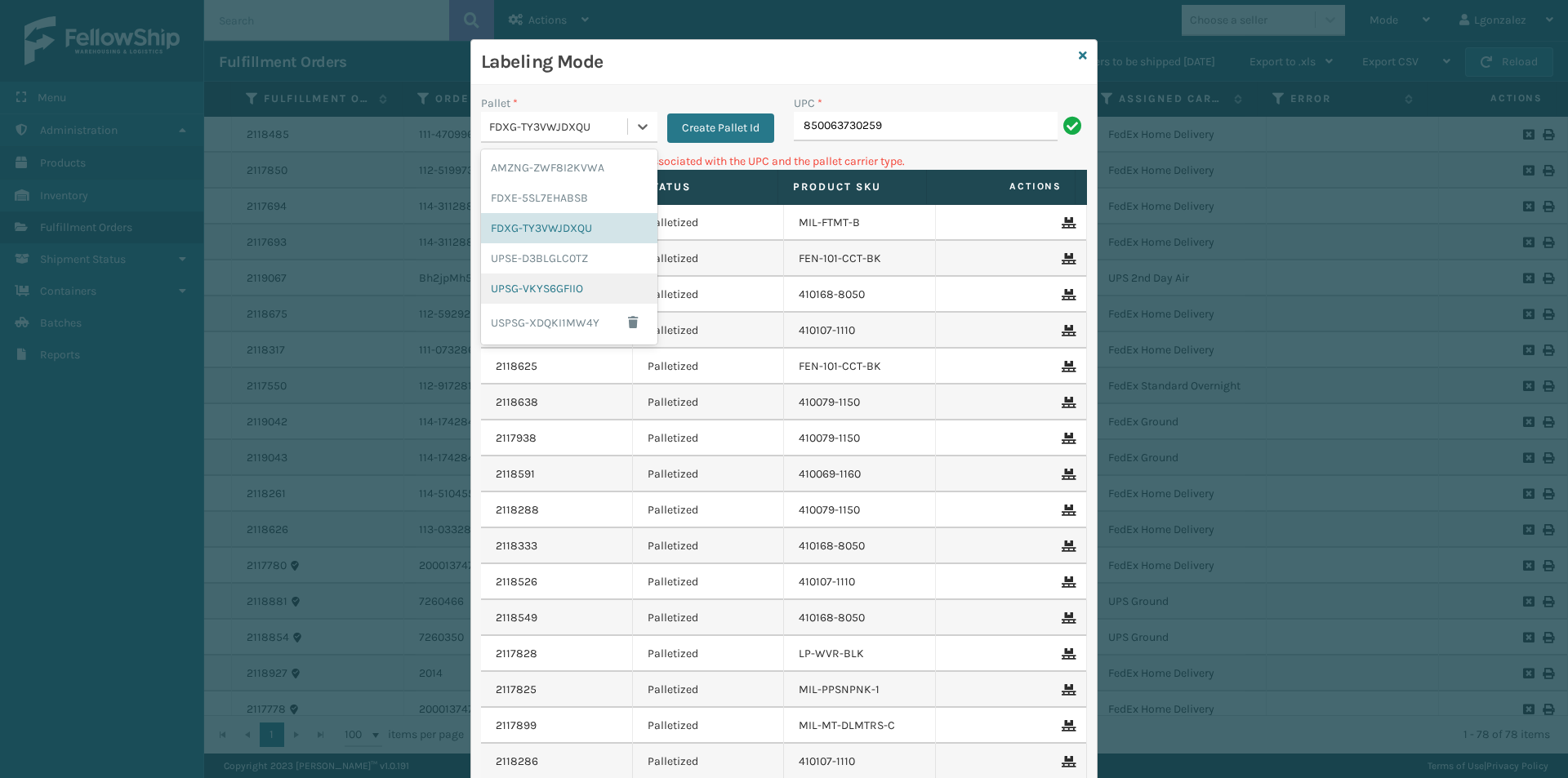
click at [537, 286] on div "UPSG-VKYS6GFIIO" at bounding box center [569, 288] width 176 height 30
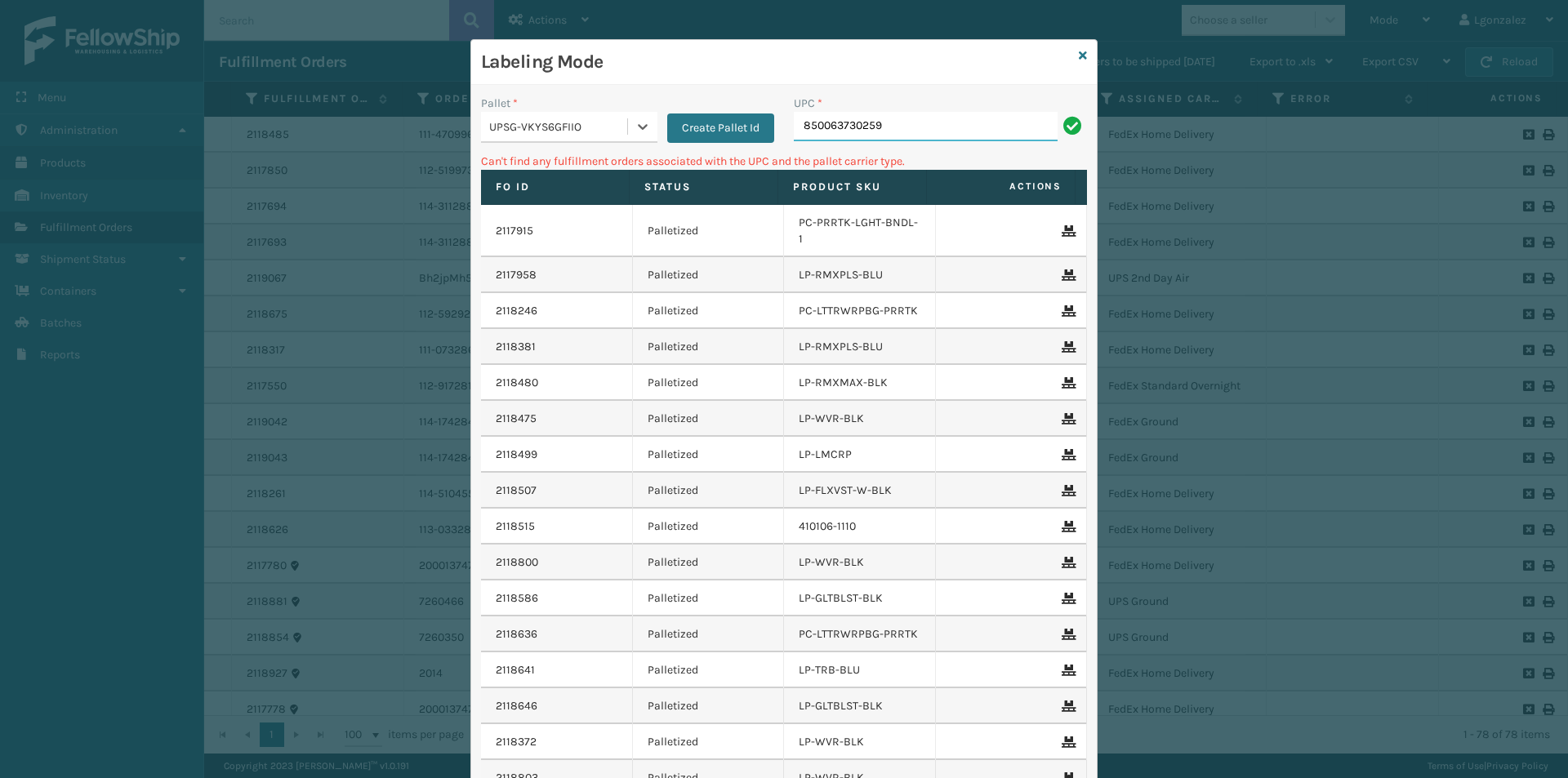
click at [899, 116] on input "850063730259" at bounding box center [925, 127] width 264 height 29
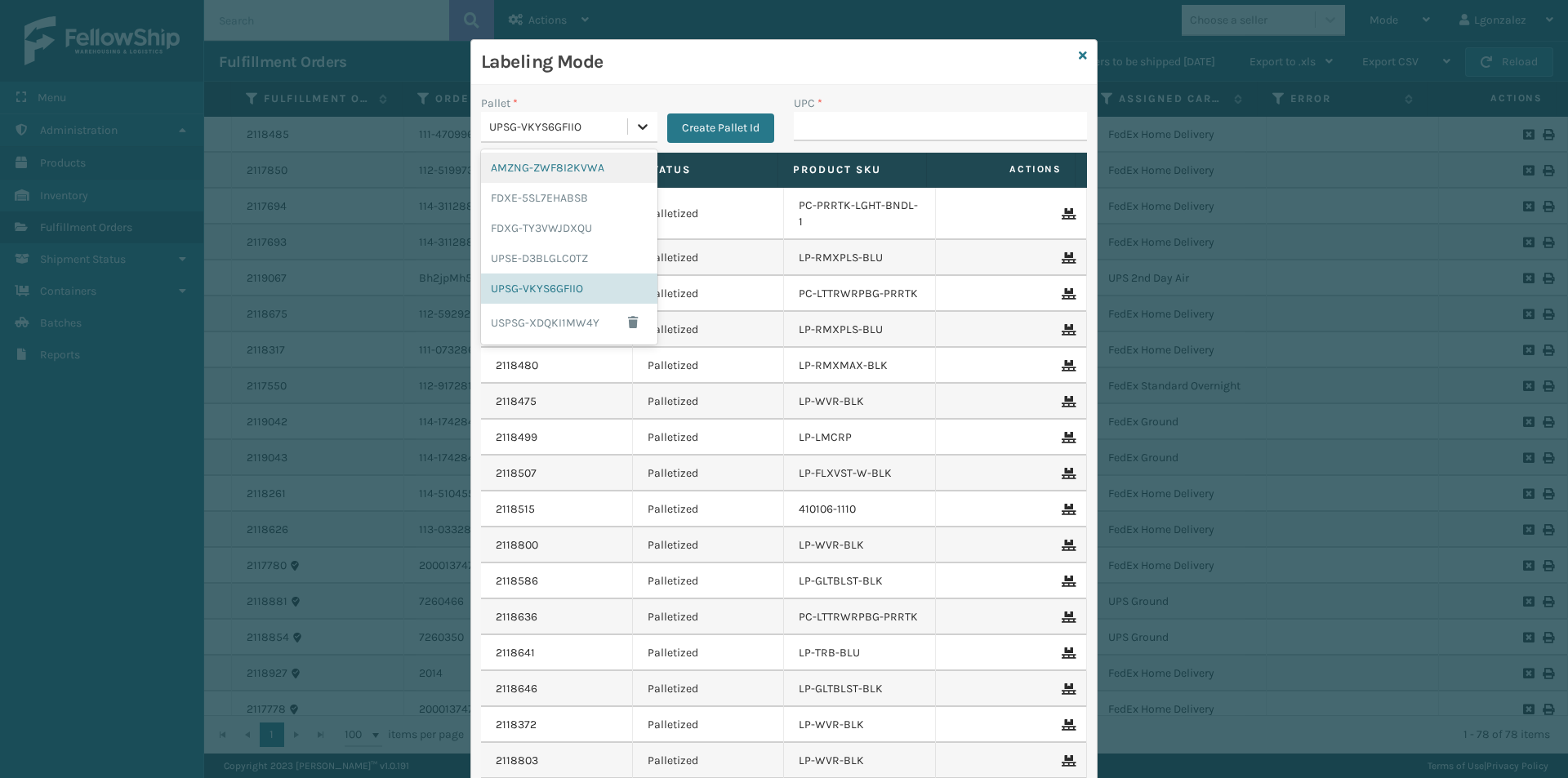
click at [628, 132] on div at bounding box center [643, 127] width 29 height 29
click at [592, 223] on div "FDXG-TY3VWJDXQU" at bounding box center [569, 228] width 176 height 30
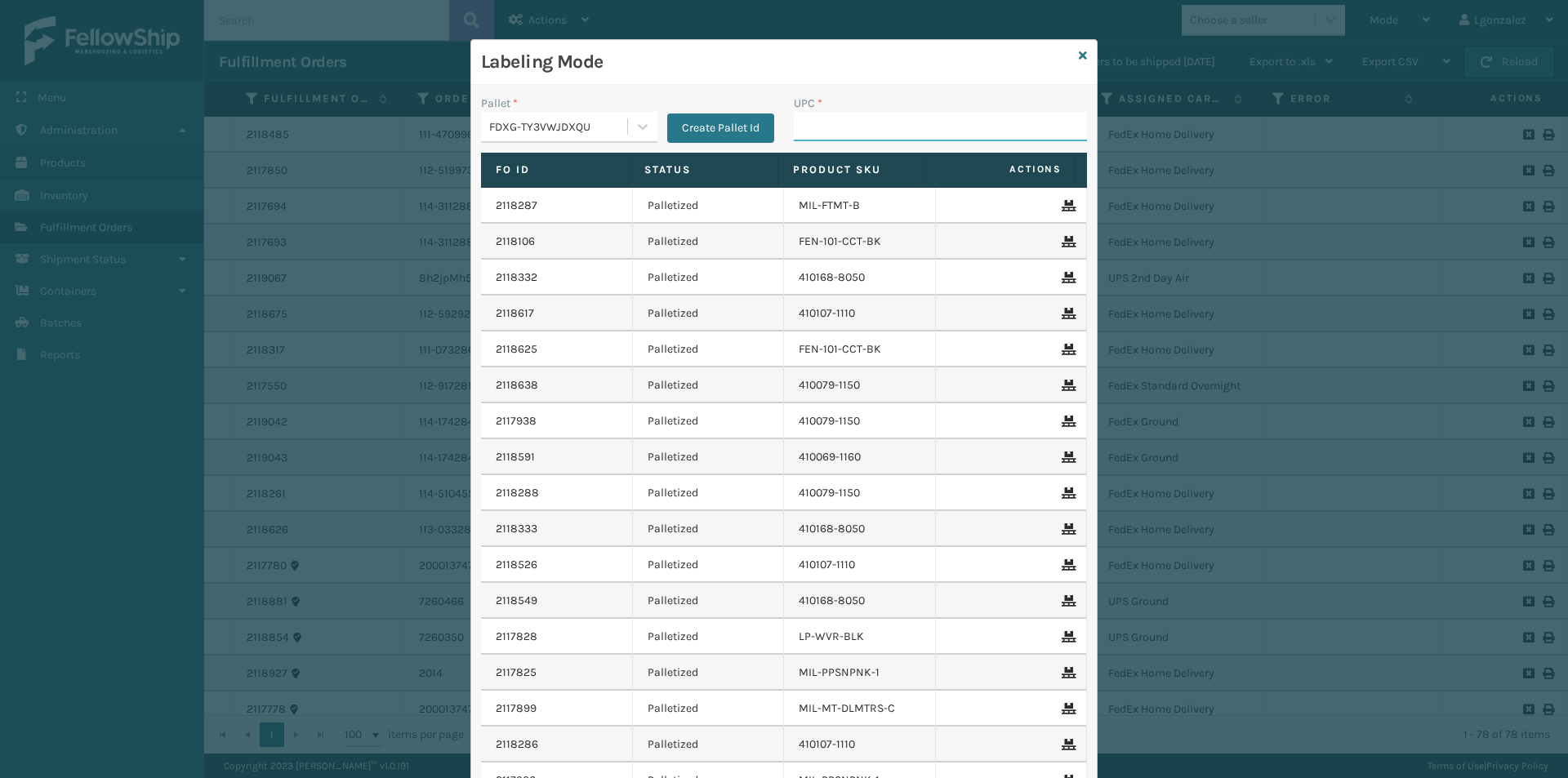
click at [843, 122] on input "UPC *" at bounding box center [940, 127] width 294 height 29
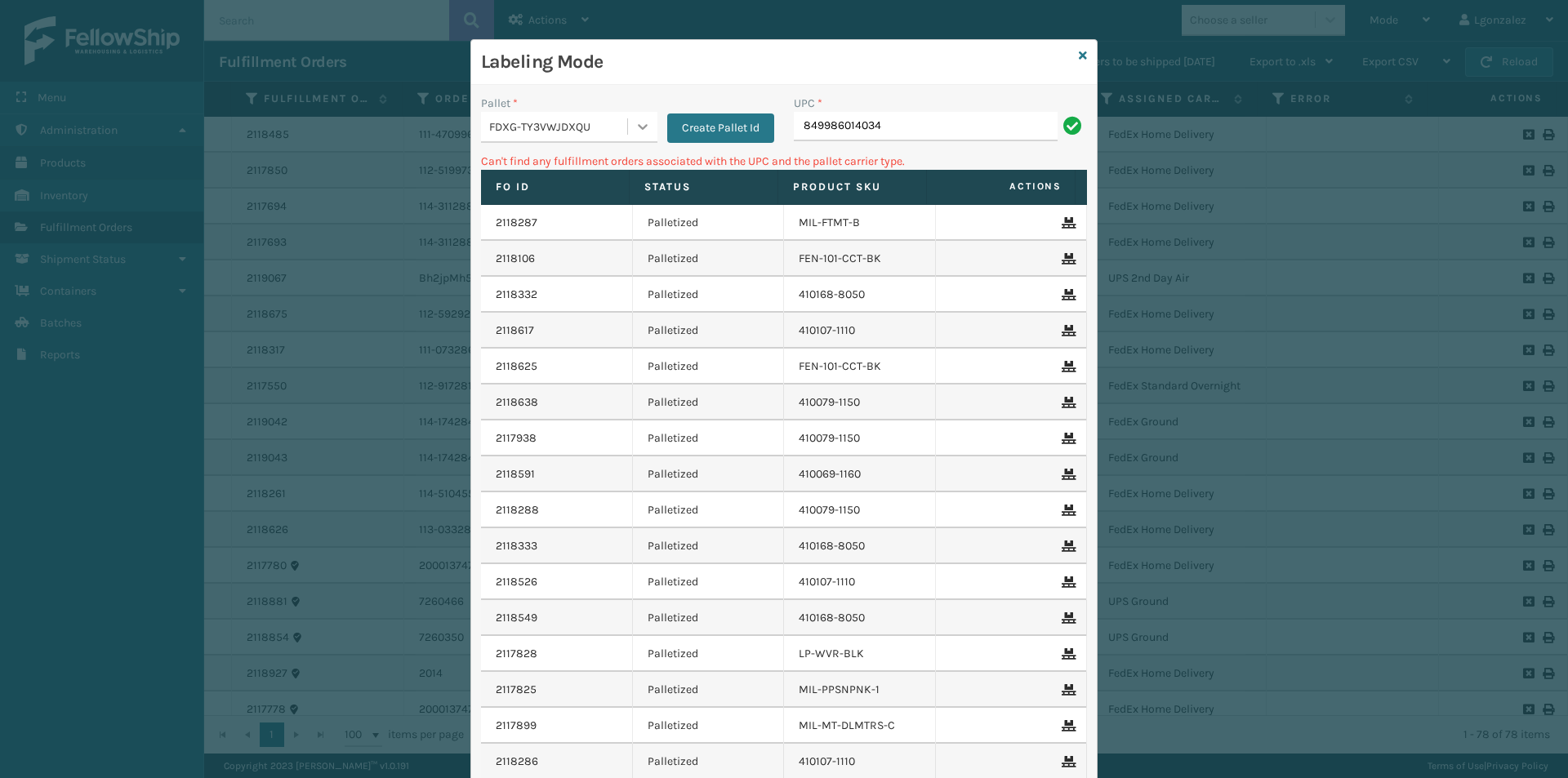
click at [634, 127] on icon at bounding box center [642, 126] width 16 height 16
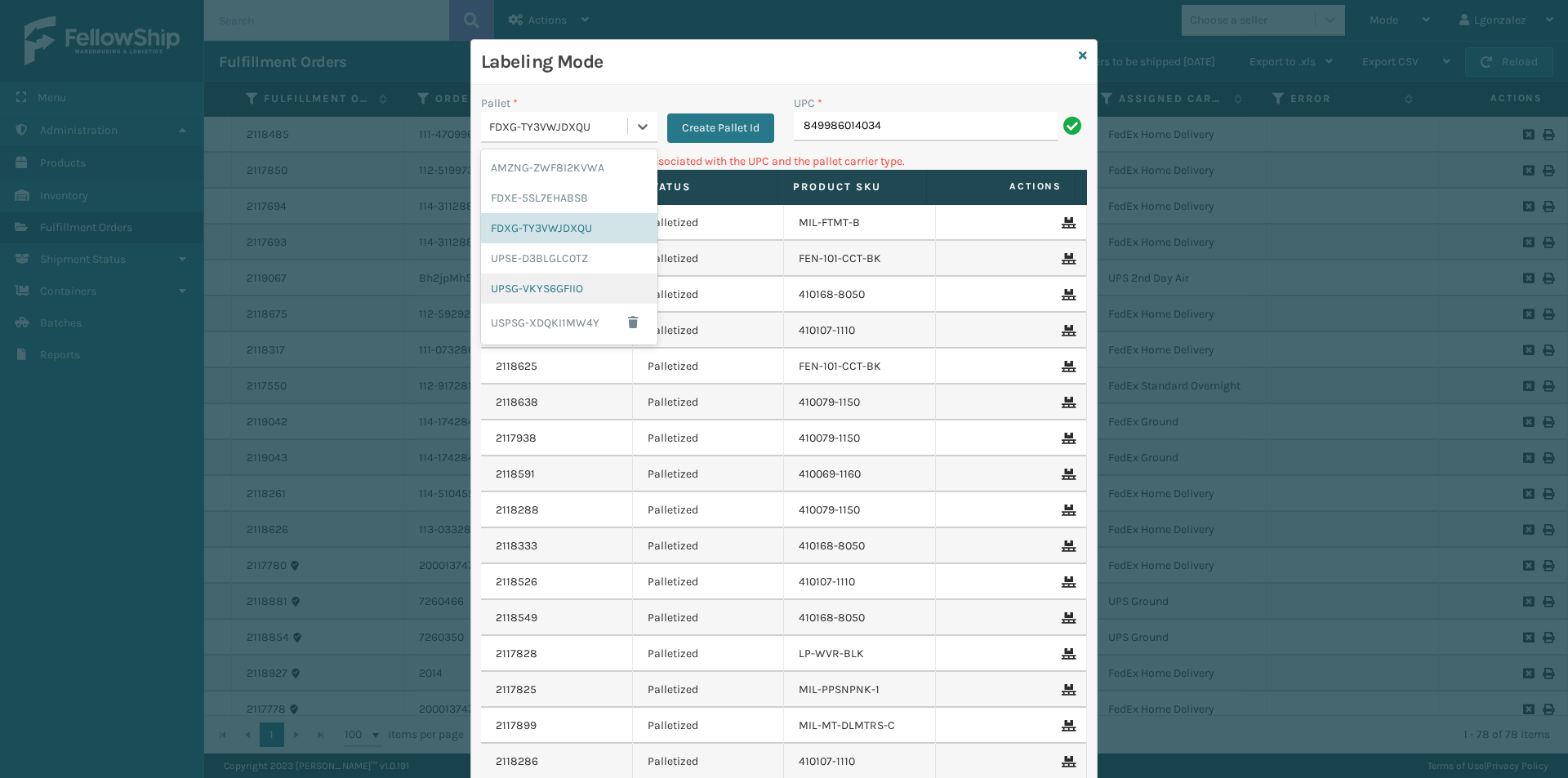
click at [517, 293] on div "UPSG-VKYS6GFIIO" at bounding box center [569, 288] width 176 height 30
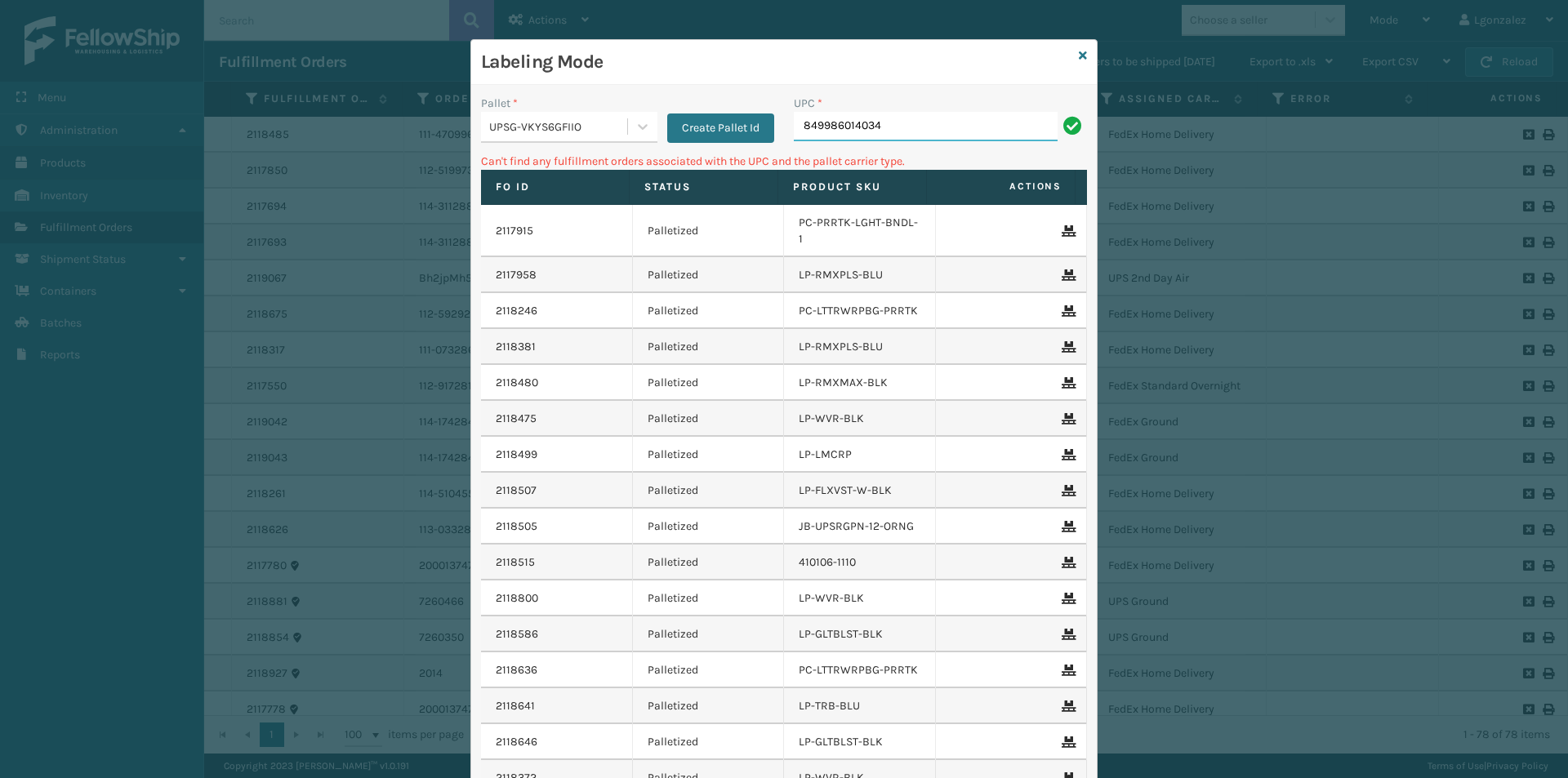
click at [896, 122] on input "849986014034" at bounding box center [925, 127] width 264 height 29
click at [640, 130] on icon at bounding box center [642, 126] width 16 height 16
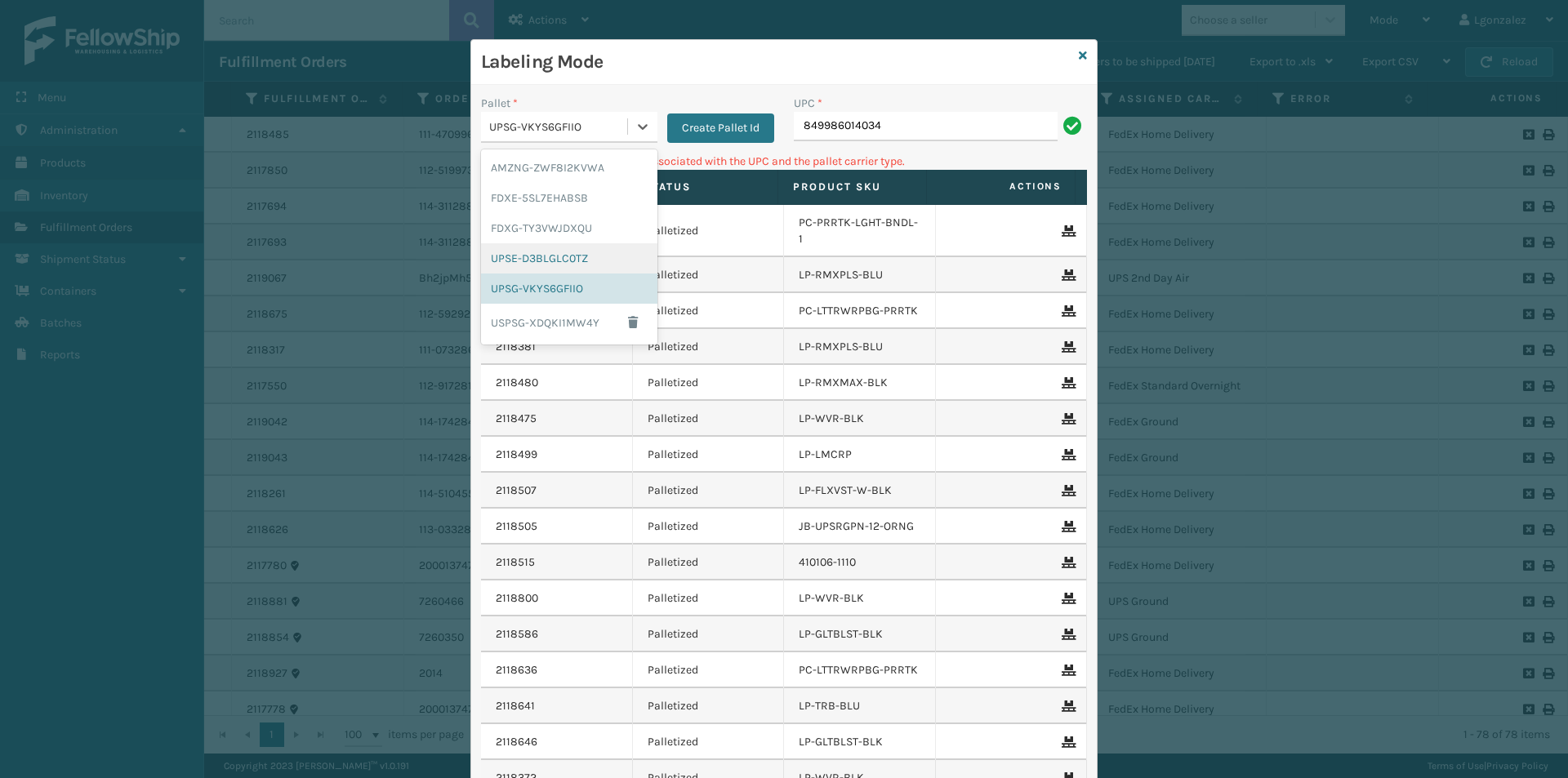
click at [553, 258] on div "UPSE-D3BLGLC0TZ" at bounding box center [569, 258] width 176 height 30
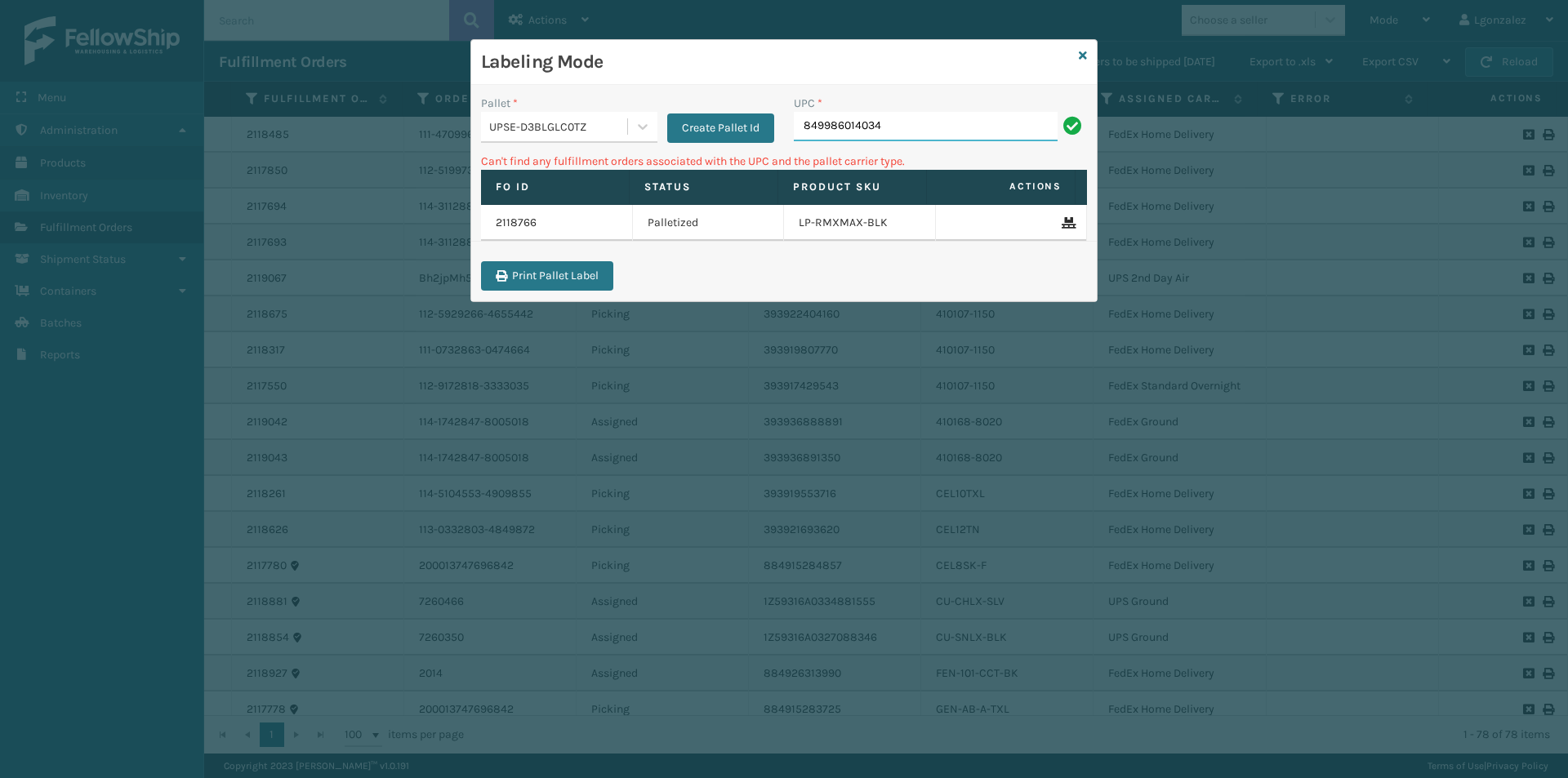
click at [902, 128] on input "849986014034" at bounding box center [925, 127] width 264 height 29
click at [1088, 43] on div "Labeling Mode" at bounding box center [784, 62] width 626 height 45
click at [1076, 55] on div "Labeling Mode" at bounding box center [784, 62] width 626 height 45
click at [1080, 53] on icon at bounding box center [1083, 55] width 9 height 11
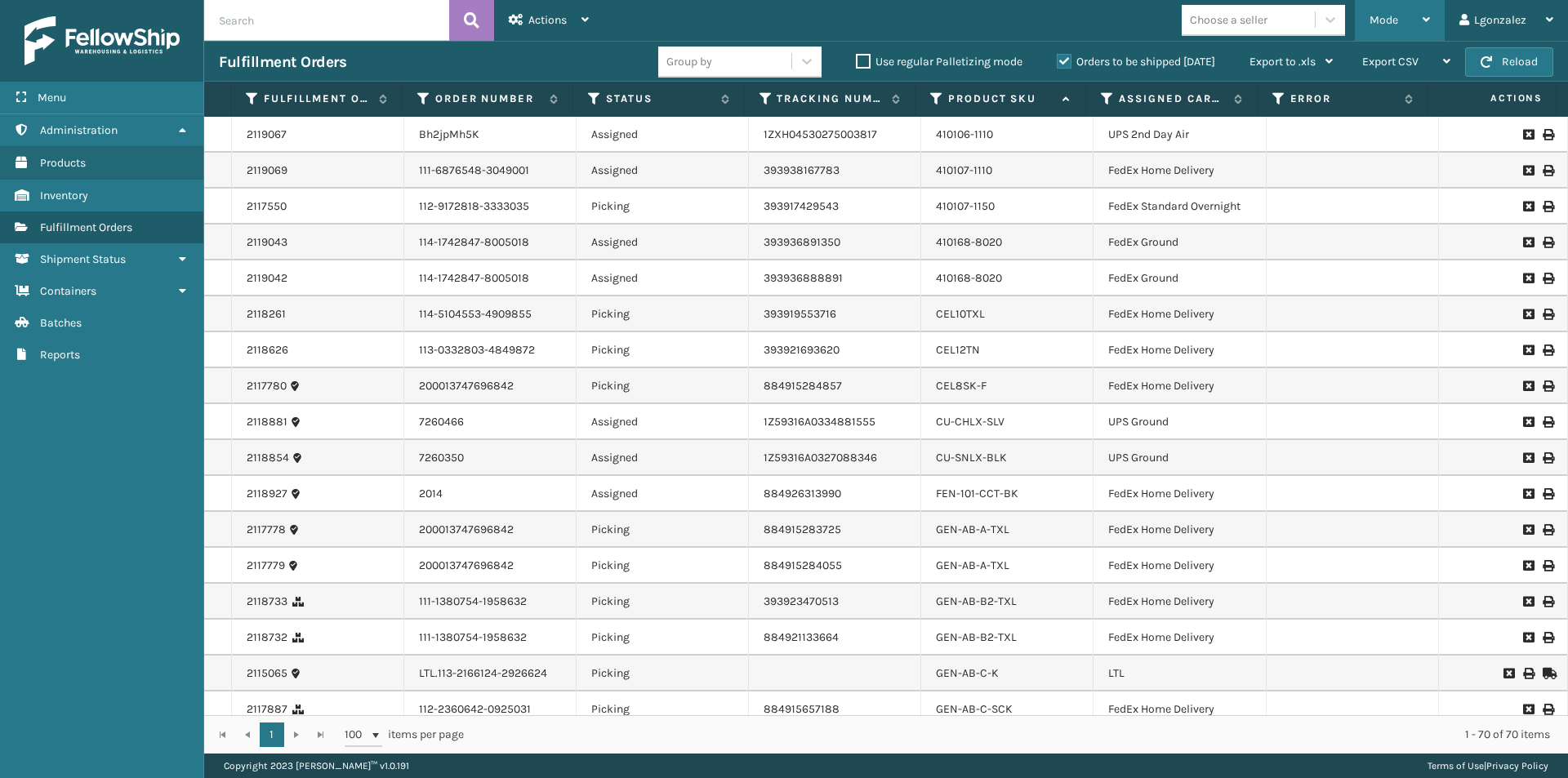
click at [1422, 16] on div "Mode" at bounding box center [1399, 21] width 61 height 41
drag, startPoint x: 999, startPoint y: 204, endPoint x: 931, endPoint y: 208, distance: 68.1
click at [936, 208] on div "410107-1150" at bounding box center [1007, 206] width 142 height 16
click at [1420, 15] on div "Mode" at bounding box center [1399, 21] width 61 height 41
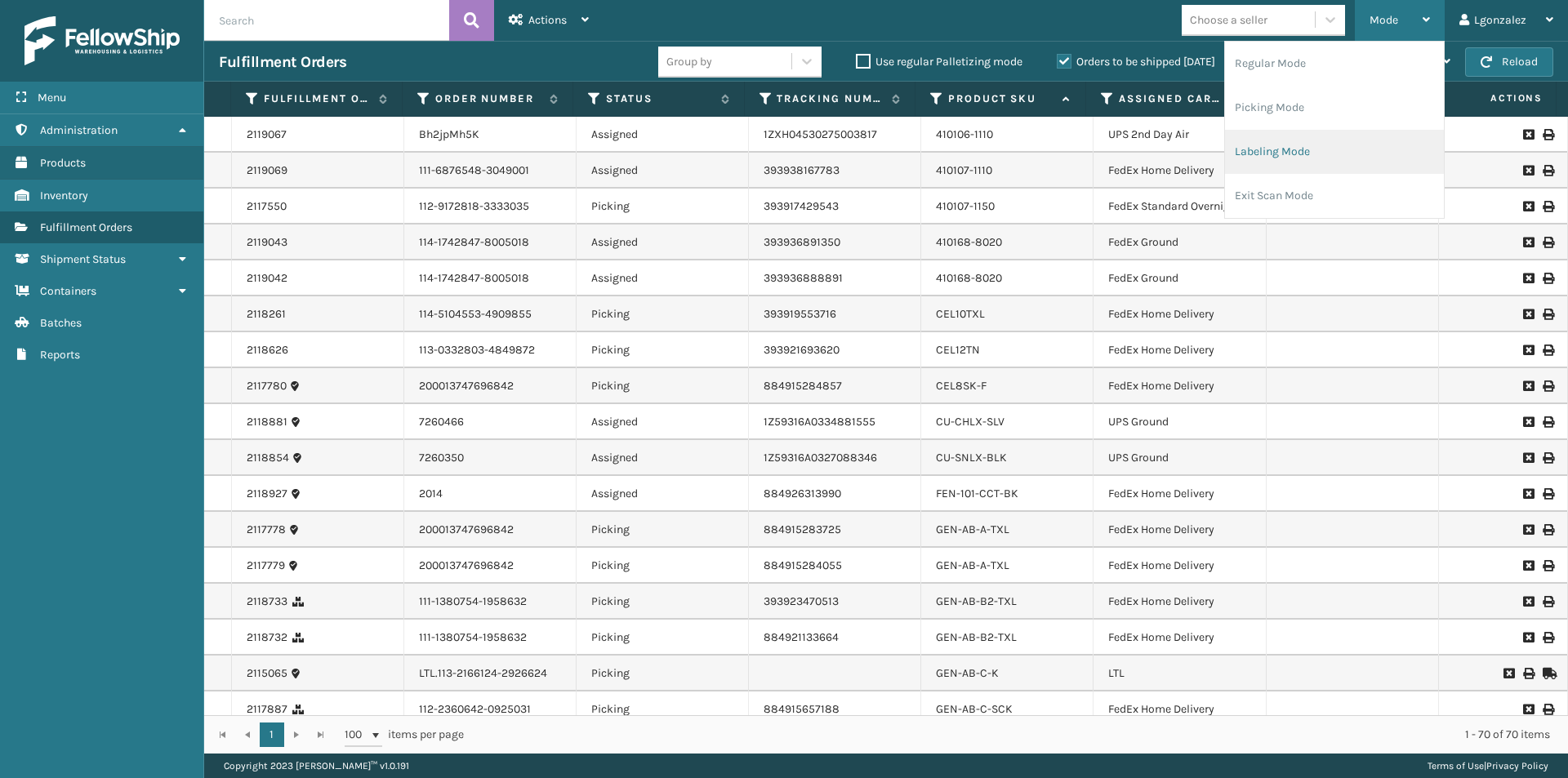
click at [1301, 150] on li "Labeling Mode" at bounding box center [1334, 152] width 219 height 45
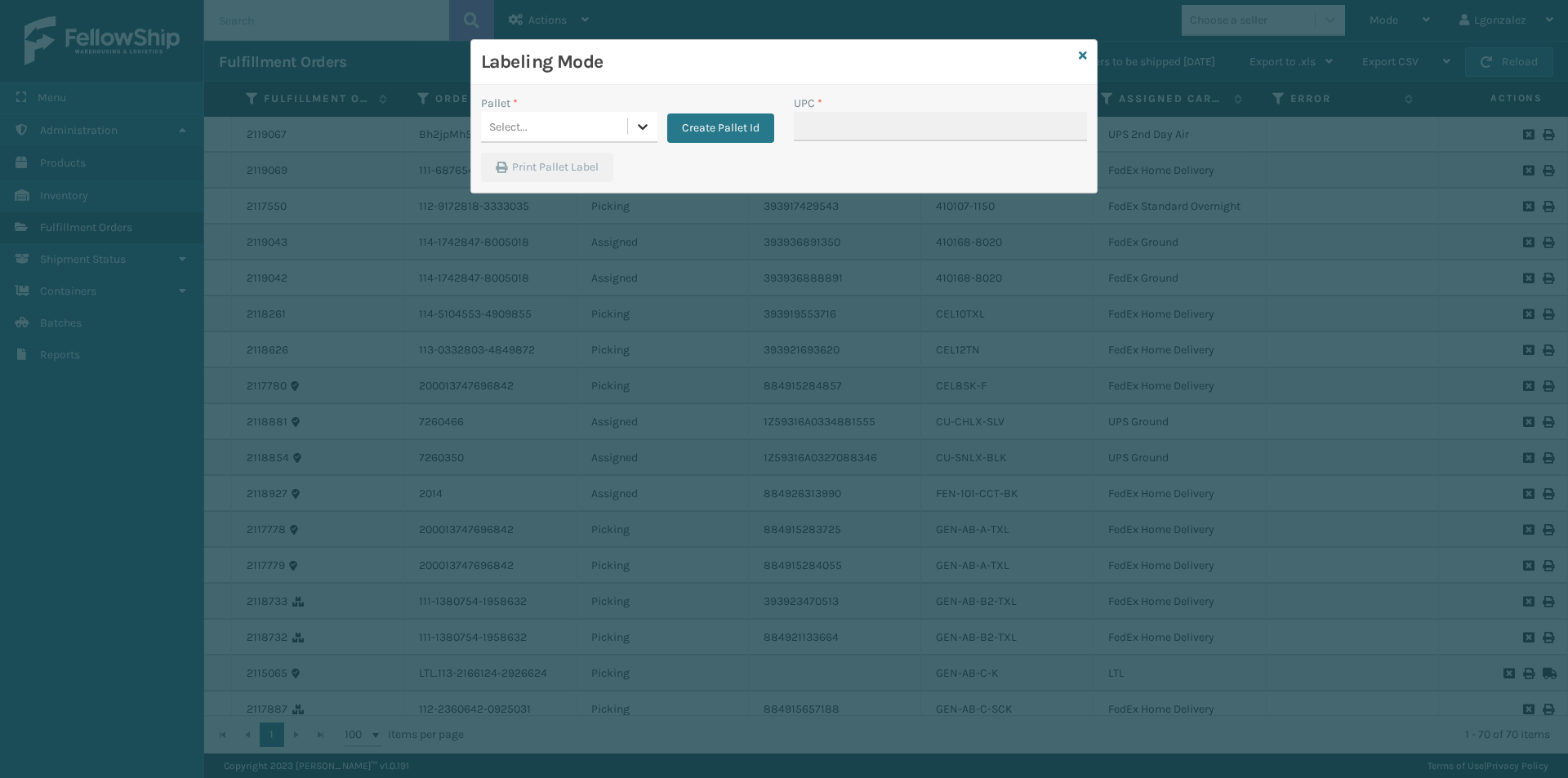
click at [640, 125] on icon at bounding box center [642, 126] width 16 height 16
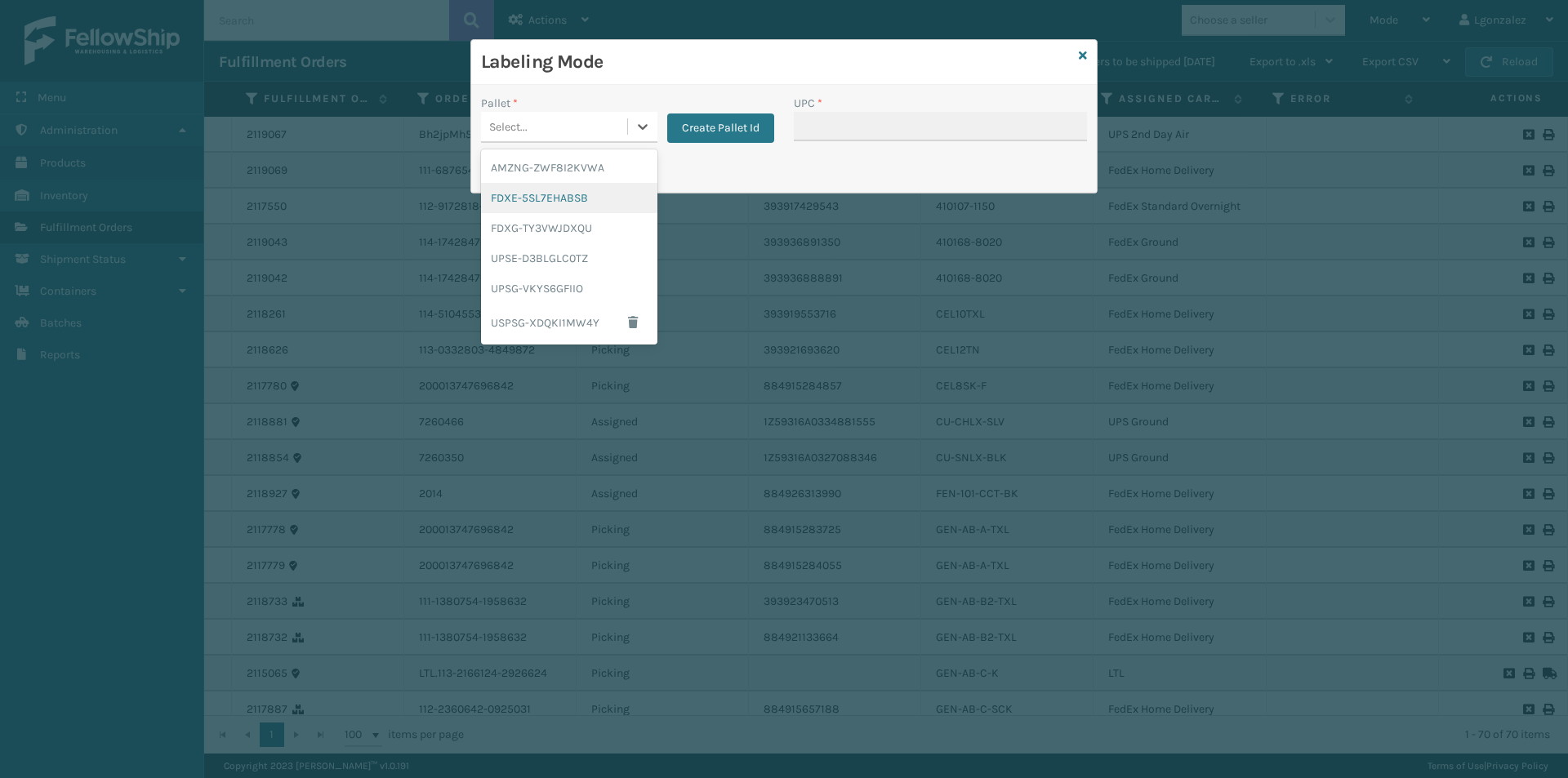
click at [579, 199] on div "FDXE-5SL7EHABSB" at bounding box center [569, 198] width 176 height 30
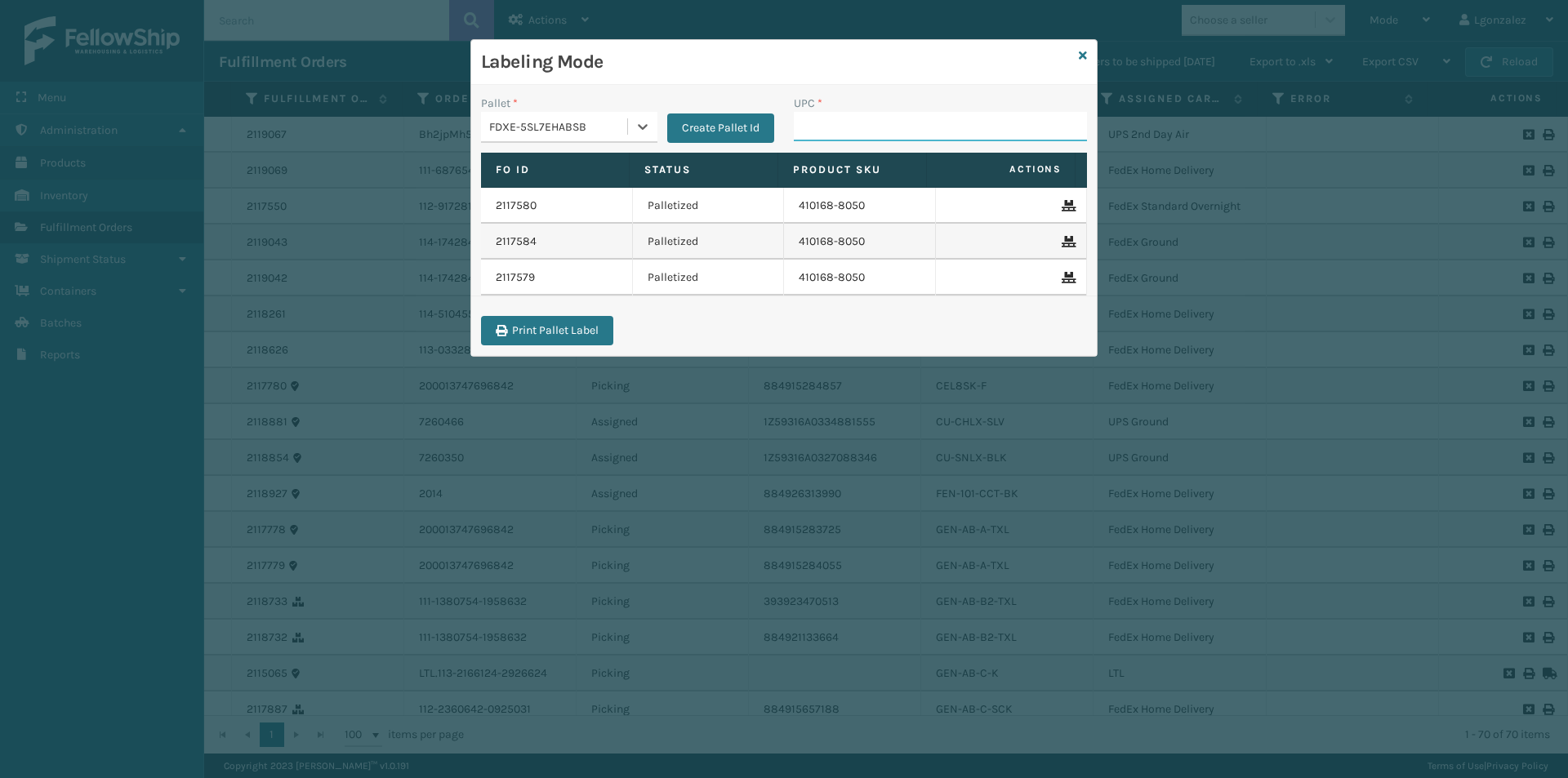
click at [811, 125] on input "UPC *" at bounding box center [940, 127] width 294 height 29
paste input "410107-1150"
type input "410107-1150"
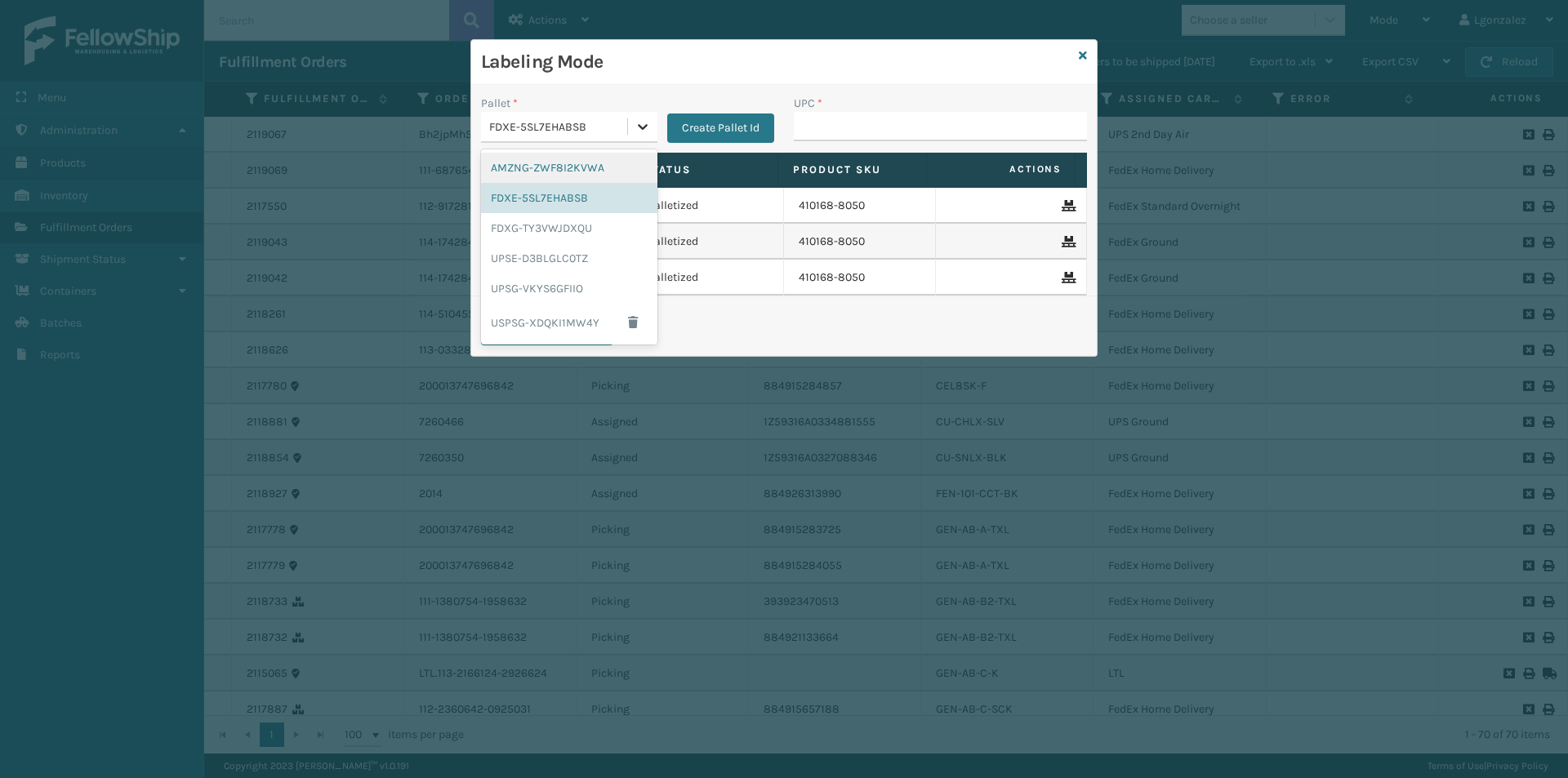
click at [632, 130] on div at bounding box center [643, 127] width 29 height 29
click at [569, 232] on div "FDXG-TY3VWJDXQU" at bounding box center [569, 228] width 176 height 30
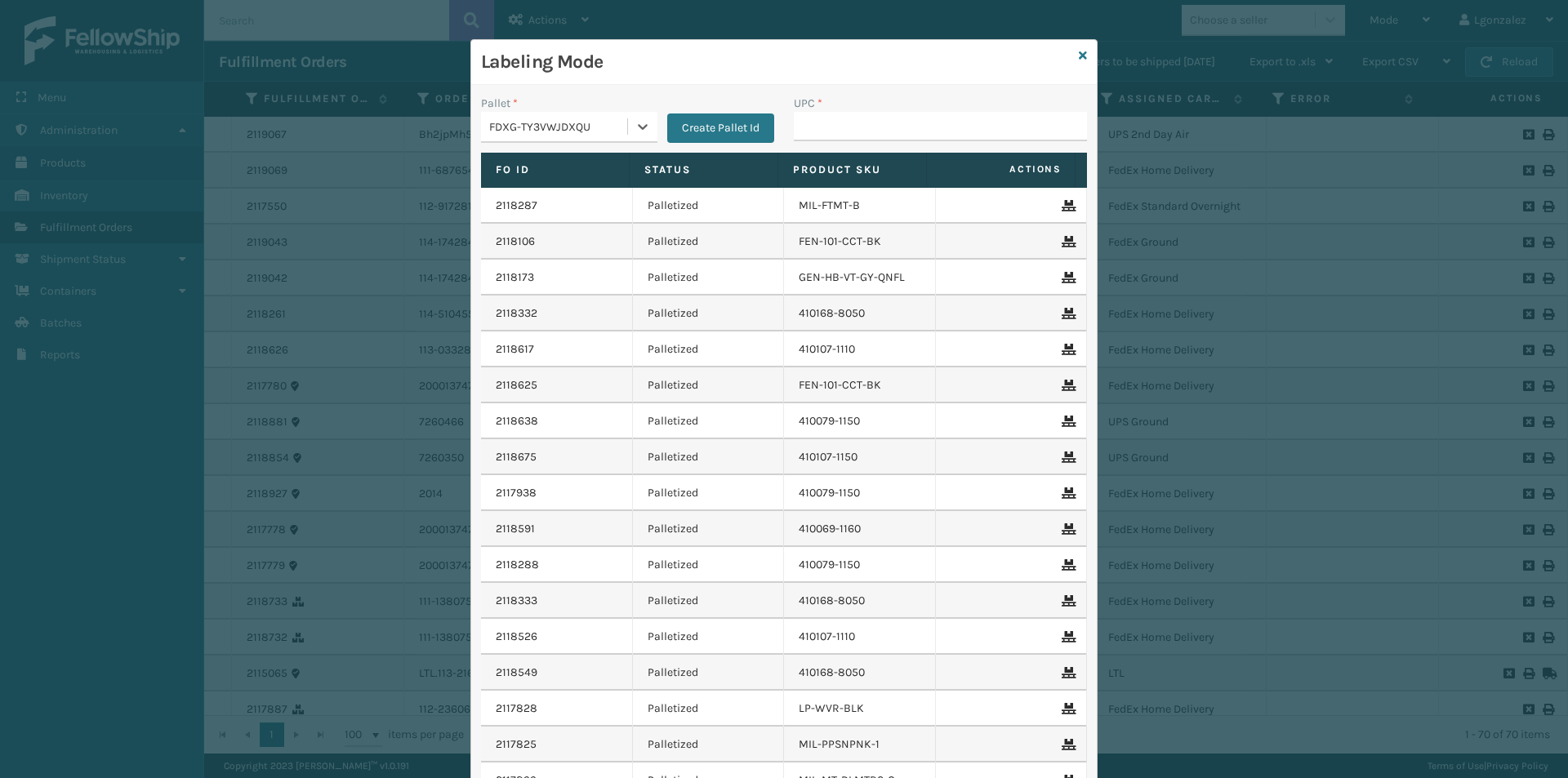
type input "GEN-AB-A-TXL"
drag, startPoint x: 567, startPoint y: 133, endPoint x: 543, endPoint y: 141, distance: 25.3
click at [540, 145] on div "Pallet * option FDXG-TY3VWJDXQU, selected. 0 results available. Select is focus…" at bounding box center [627, 124] width 312 height 58
click at [800, 125] on input "UPC *" at bounding box center [940, 127] width 294 height 29
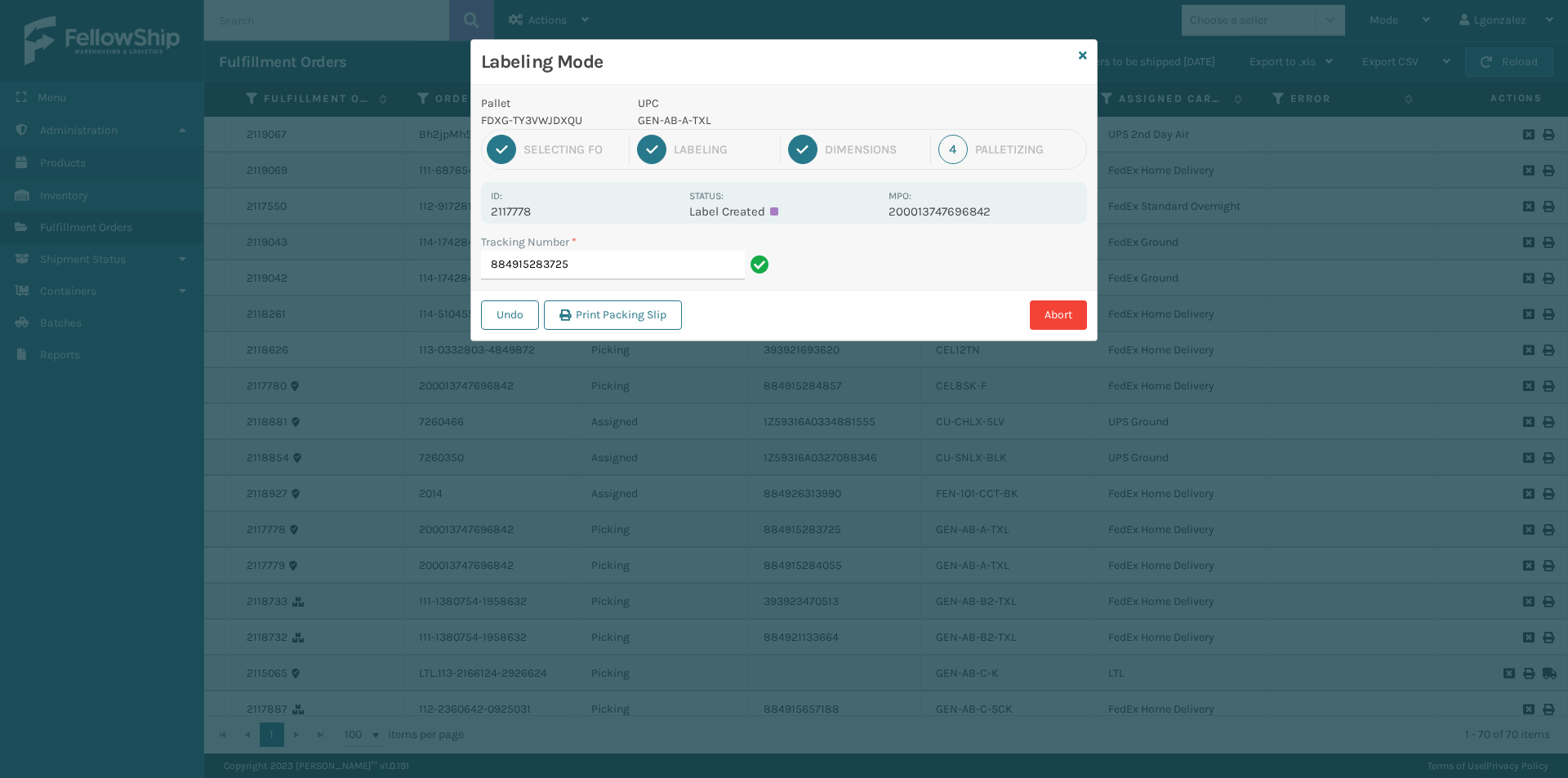
click at [672, 123] on p "GEN-AB-A-TXL" at bounding box center [757, 121] width 241 height 17
click at [672, 122] on p "GEN-AB-A-TXL" at bounding box center [757, 121] width 241 height 17
click at [674, 125] on p "GEN-AB-A-TXL" at bounding box center [757, 121] width 241 height 17
click at [674, 128] on p "GEN-AB-A-TXL" at bounding box center [757, 121] width 241 height 17
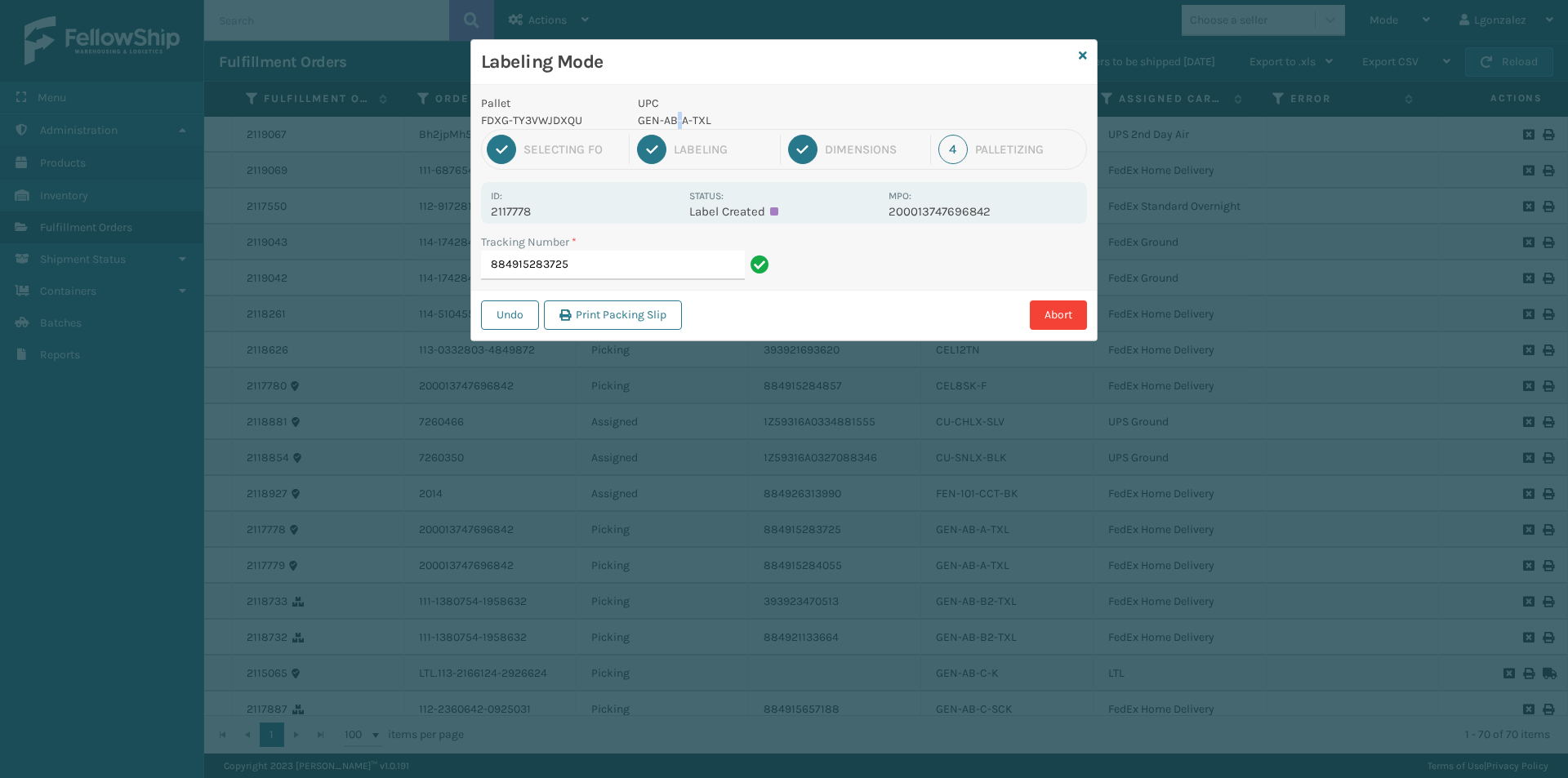
click at [675, 128] on p "GEN-AB-A-TXL" at bounding box center [757, 121] width 241 height 17
click at [673, 119] on p "GEN-AB-A-TXL" at bounding box center [757, 121] width 241 height 17
click at [673, 118] on p "GEN-AB-A-TXL" at bounding box center [757, 121] width 241 height 17
click at [674, 121] on p "GEN-AB-A-TXL" at bounding box center [757, 121] width 241 height 17
click at [670, 264] on input "884915283725" at bounding box center [613, 265] width 264 height 29
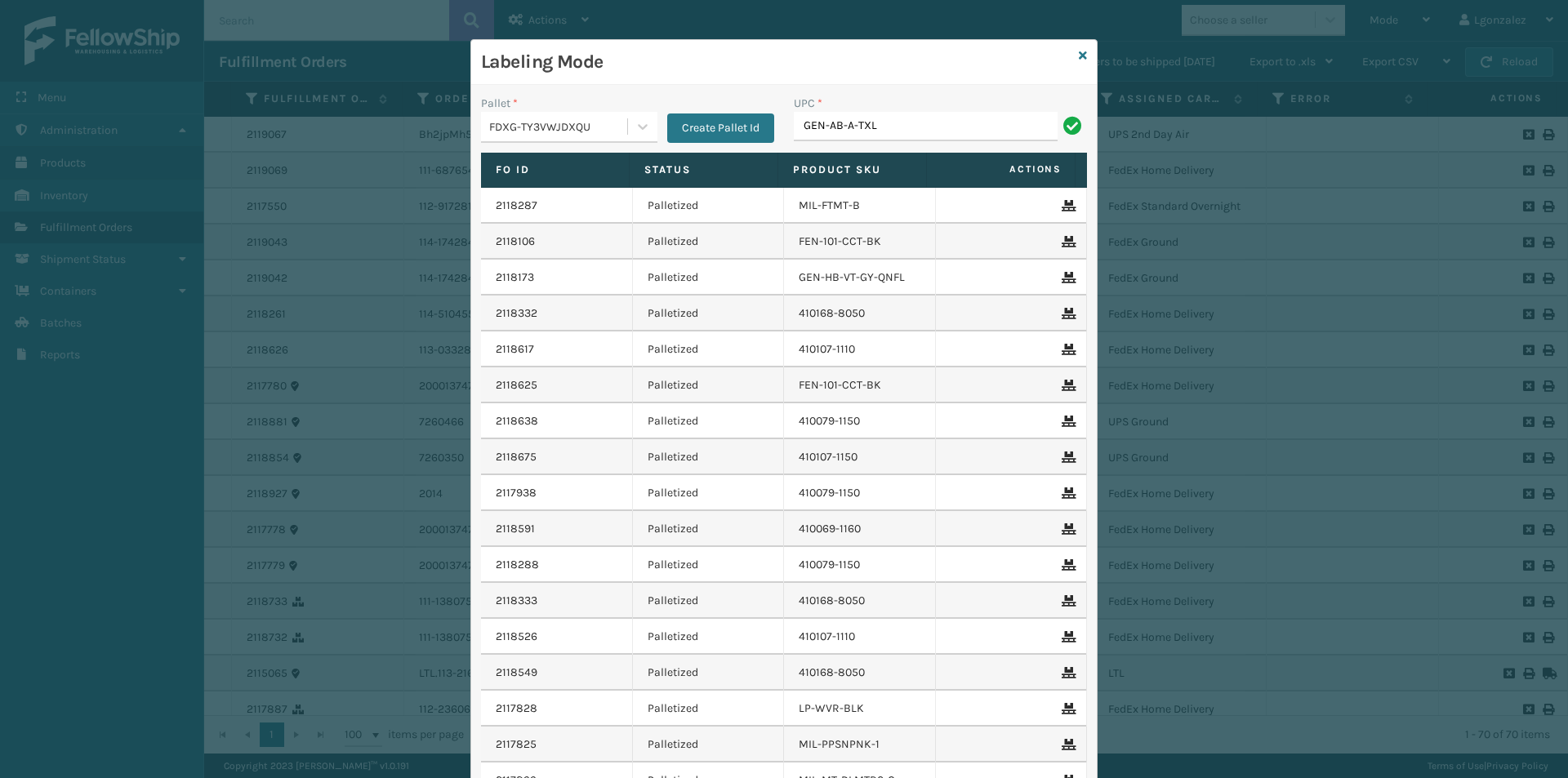
type input "GEN-AB-A-TXL"
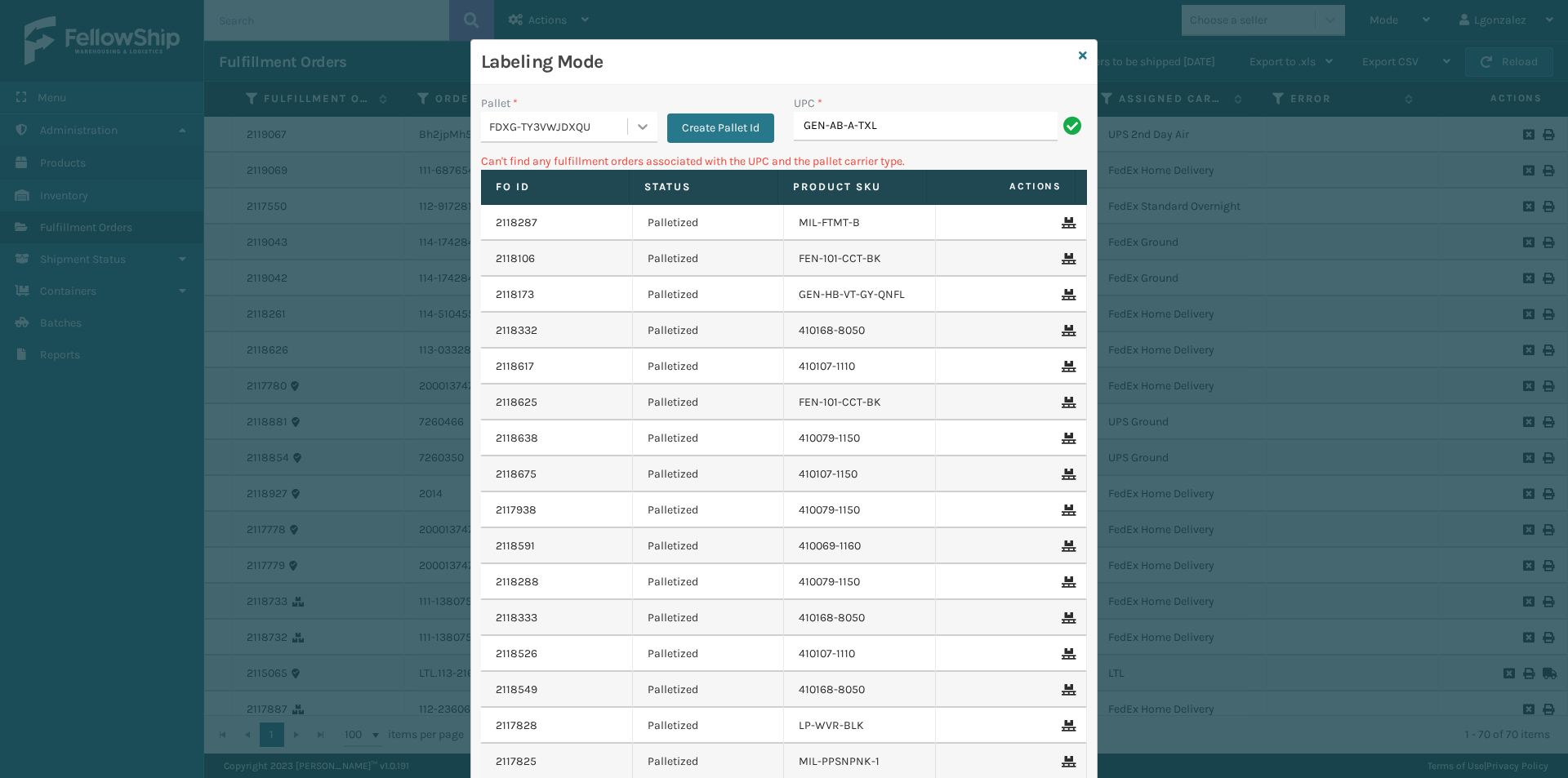
click at [634, 124] on icon at bounding box center [642, 126] width 16 height 16
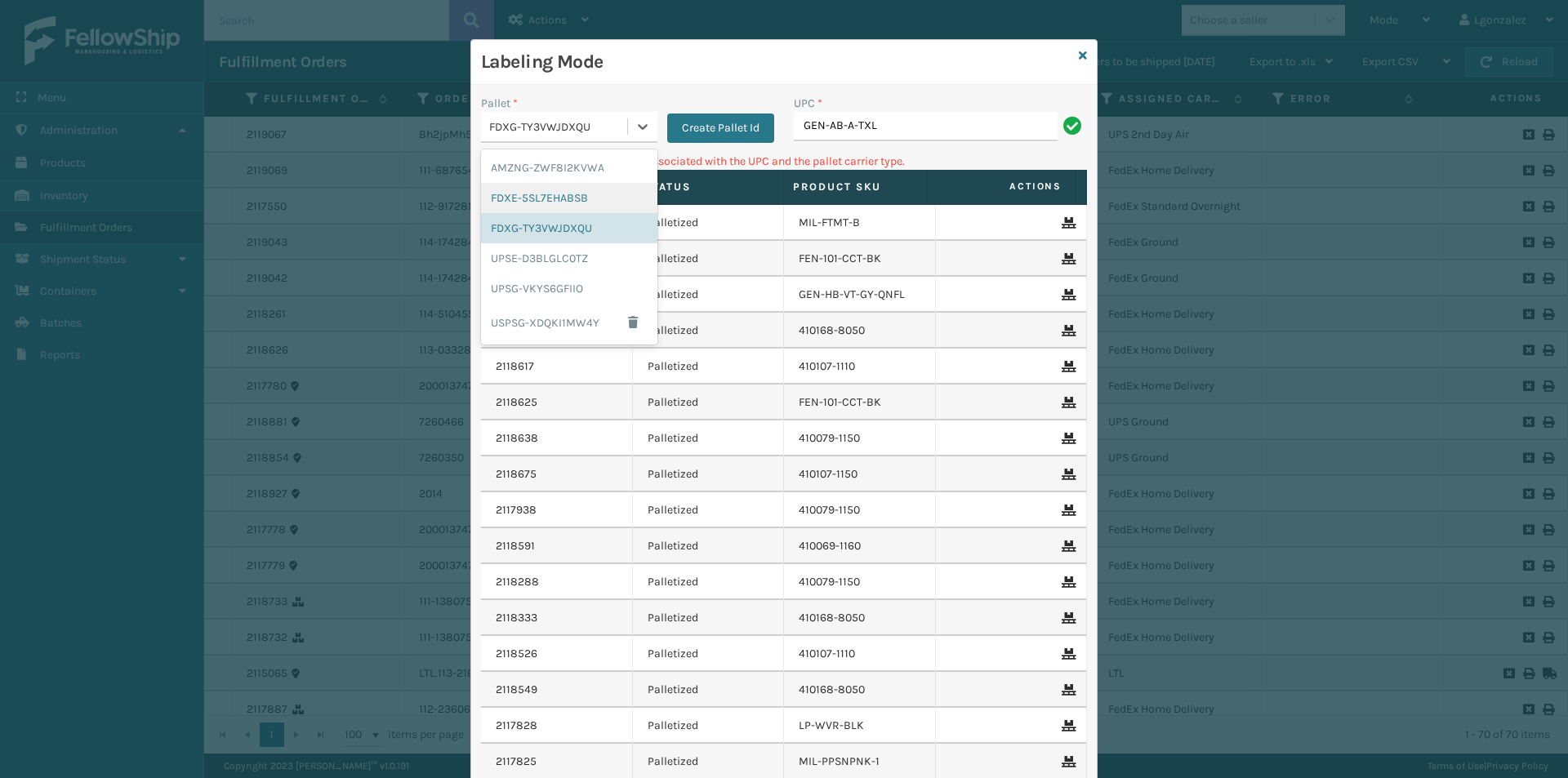
click at [609, 207] on div "FDXE-5SL7EHABSB" at bounding box center [569, 198] width 176 height 30
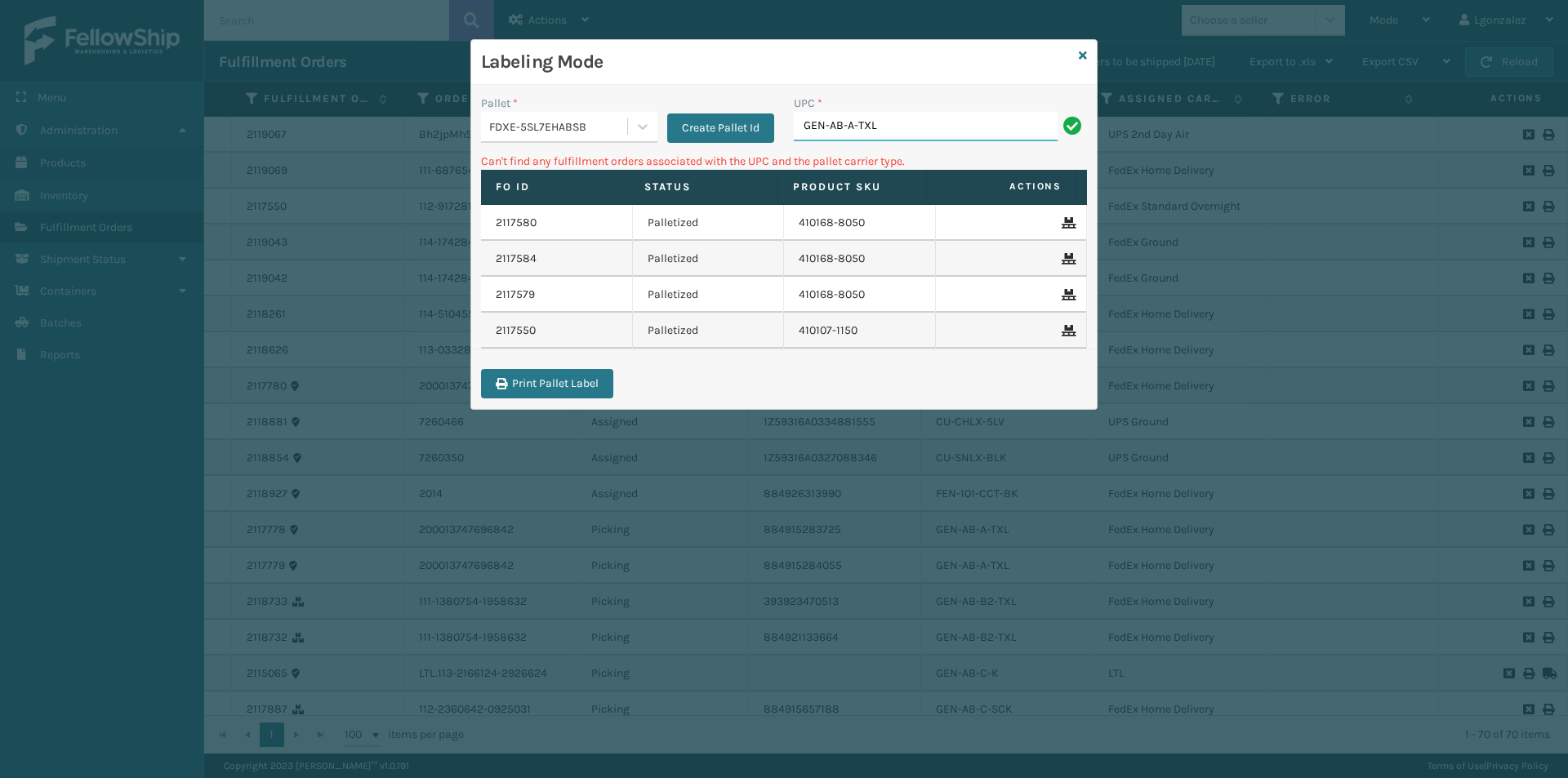
click at [939, 128] on input "GEN-AB-A-TXL" at bounding box center [925, 127] width 264 height 29
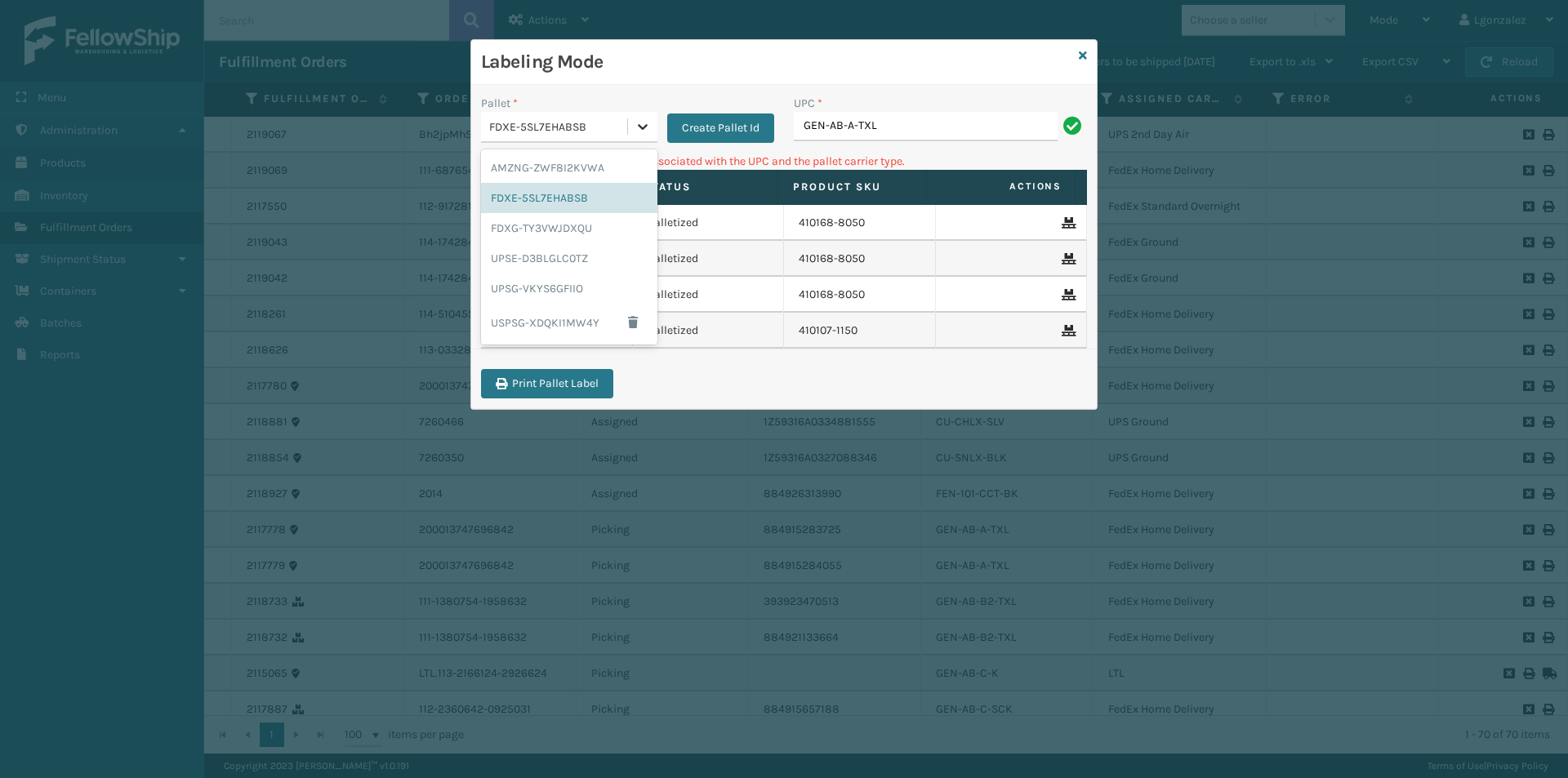
drag, startPoint x: 643, startPoint y: 133, endPoint x: 640, endPoint y: 144, distance: 11.4
click at [643, 134] on icon at bounding box center [642, 126] width 16 height 16
click at [637, 291] on div "UPSG-VKYS6GFIIO" at bounding box center [569, 288] width 176 height 30
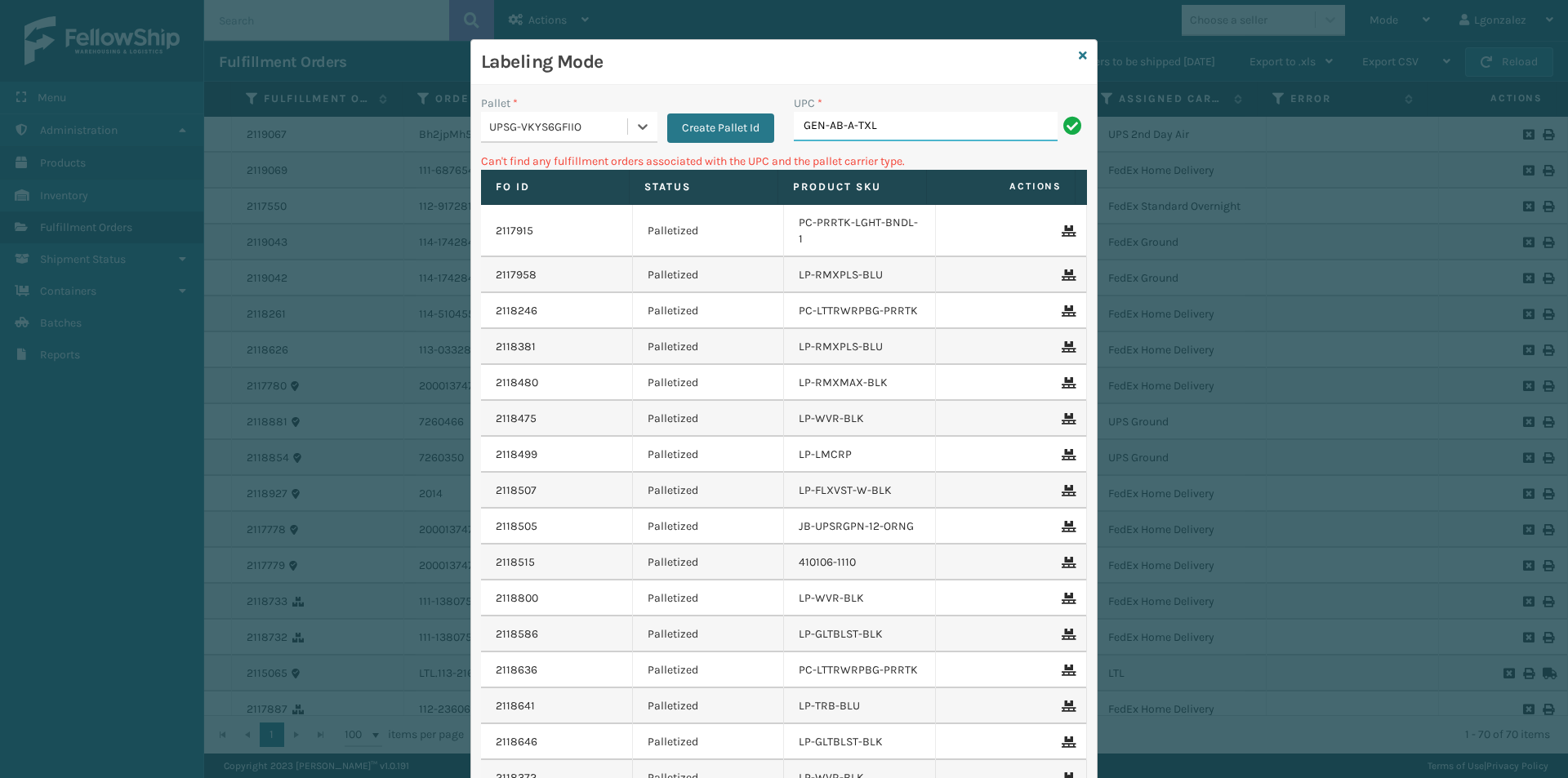
click at [962, 124] on input "GEN-AB-A-TXL" at bounding box center [925, 127] width 264 height 29
type input "G"
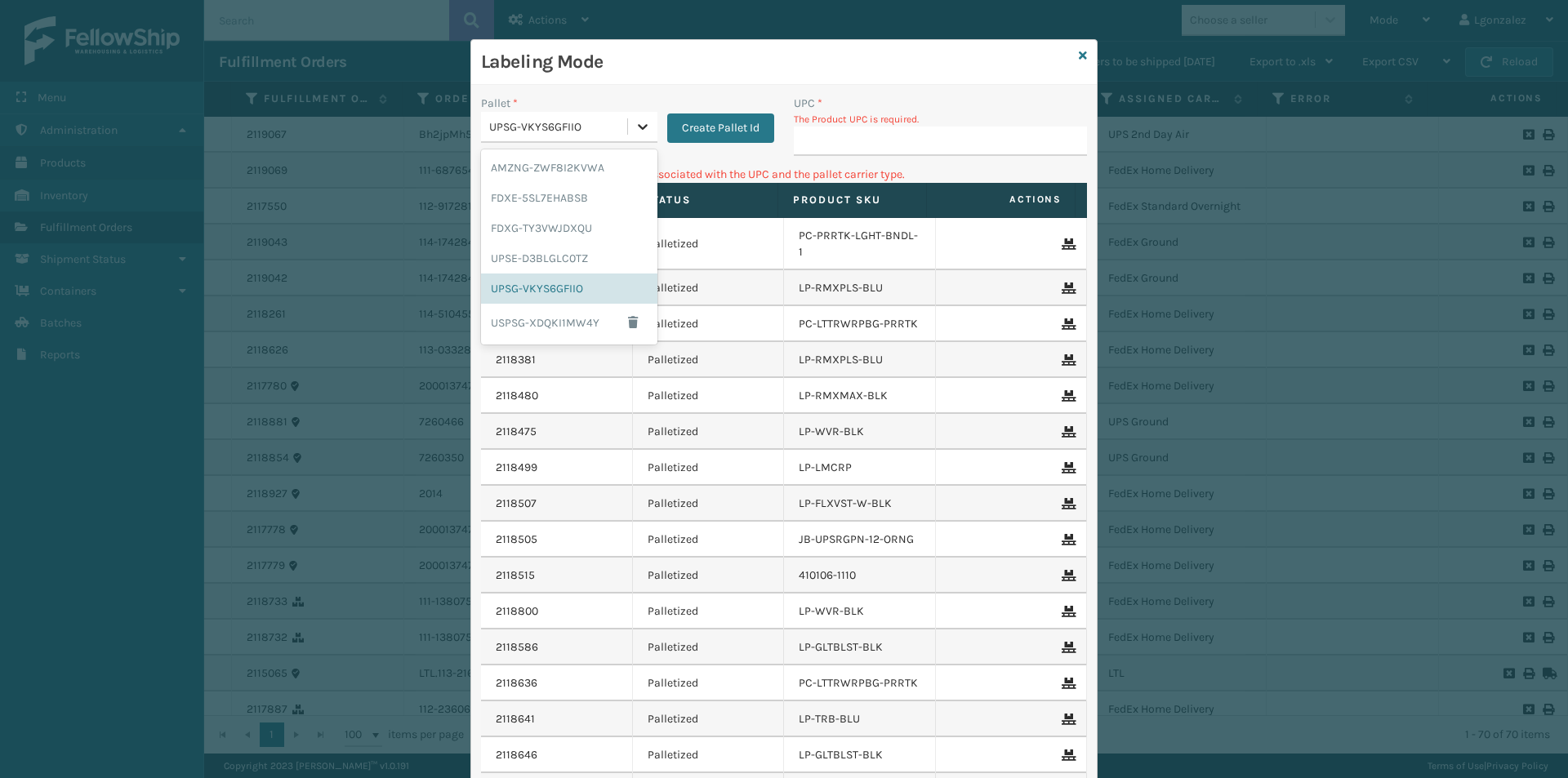
click at [634, 120] on icon at bounding box center [642, 126] width 16 height 16
click at [603, 220] on div "FDXG-TY3VWJDXQU" at bounding box center [569, 228] width 176 height 30
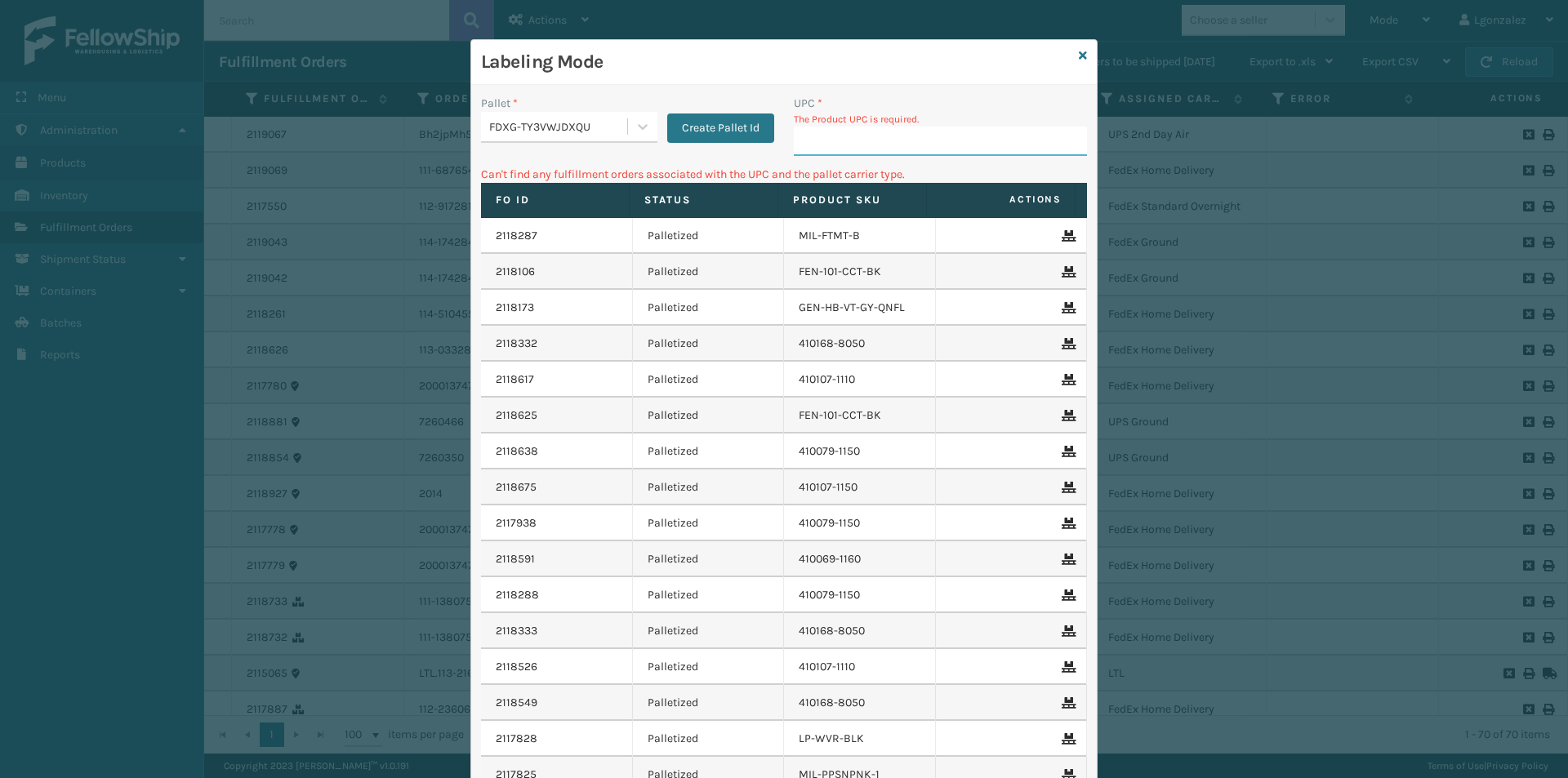
click at [904, 137] on input "UPC *" at bounding box center [940, 141] width 294 height 29
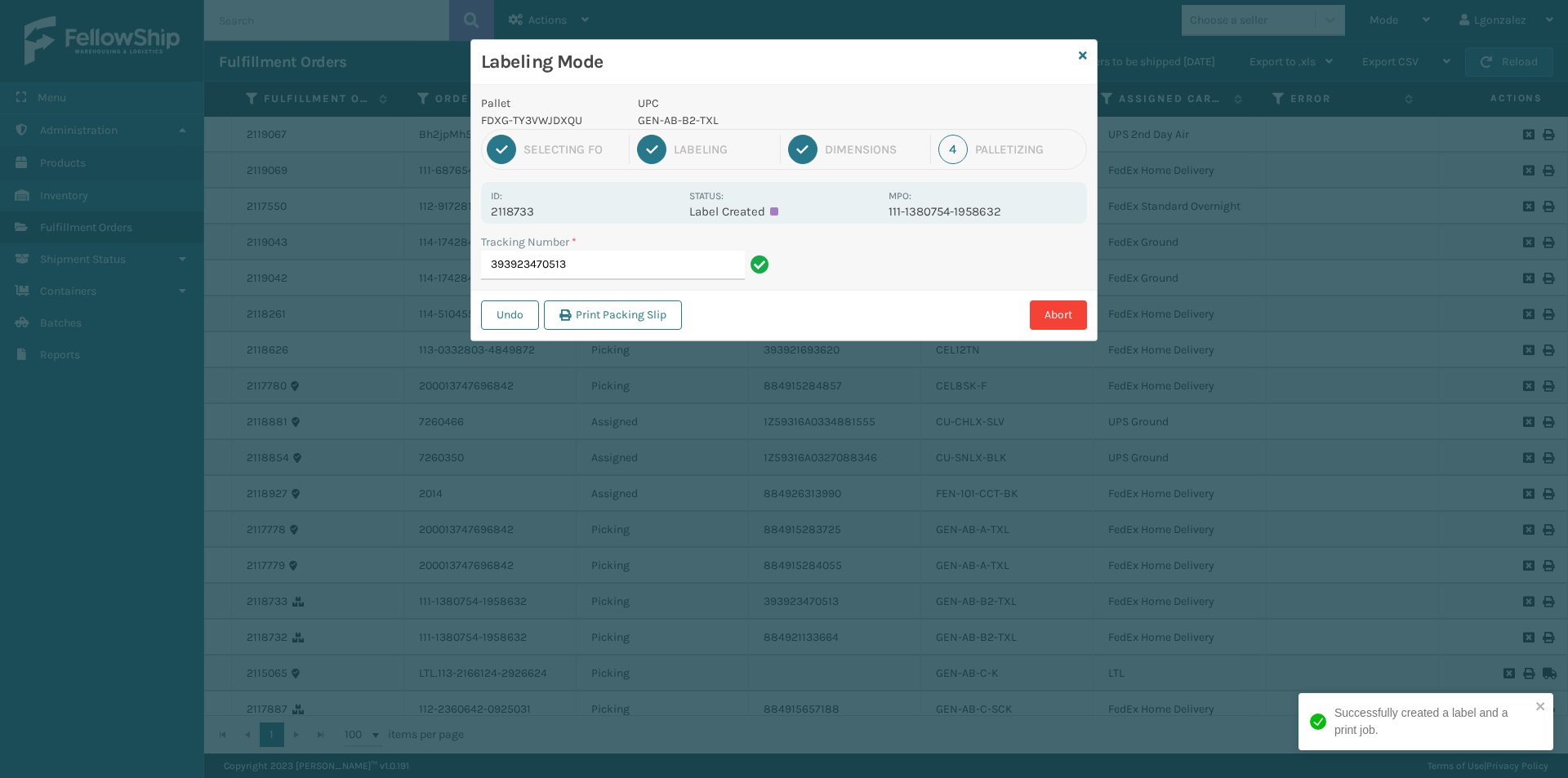
click at [692, 119] on p "GEN-AB-B2-TXL" at bounding box center [757, 121] width 241 height 17
click at [683, 110] on p "UPC" at bounding box center [757, 104] width 241 height 17
click at [685, 113] on p "GEN-AB-B2-TXL" at bounding box center [757, 121] width 241 height 17
click at [685, 114] on p "GEN-AB-B2-TXL" at bounding box center [757, 121] width 241 height 17
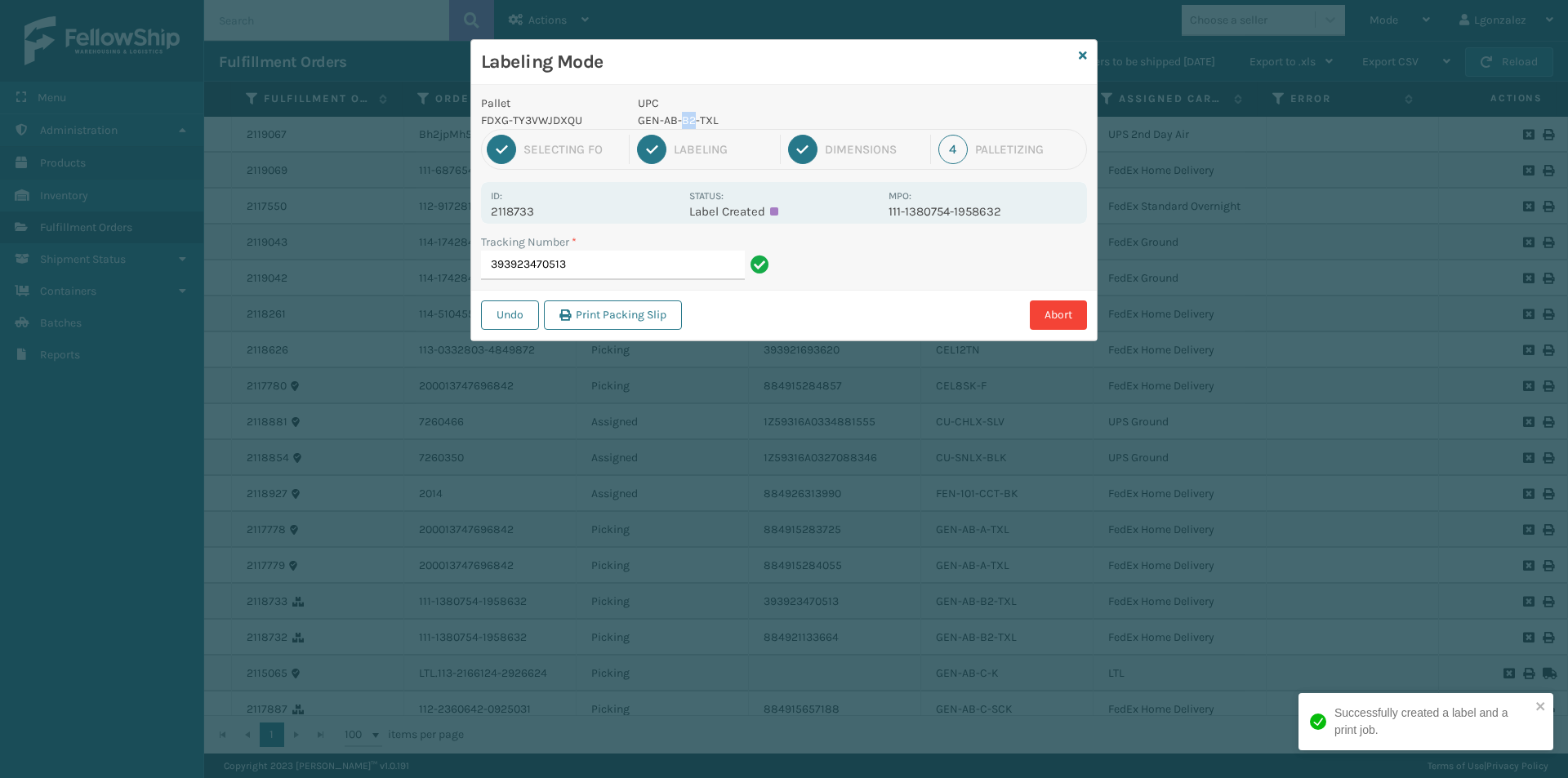
click at [685, 116] on p "GEN-AB-B2-TXL" at bounding box center [757, 121] width 241 height 17
click at [685, 118] on p "GEN-AB-B2-TXL" at bounding box center [757, 121] width 241 height 17
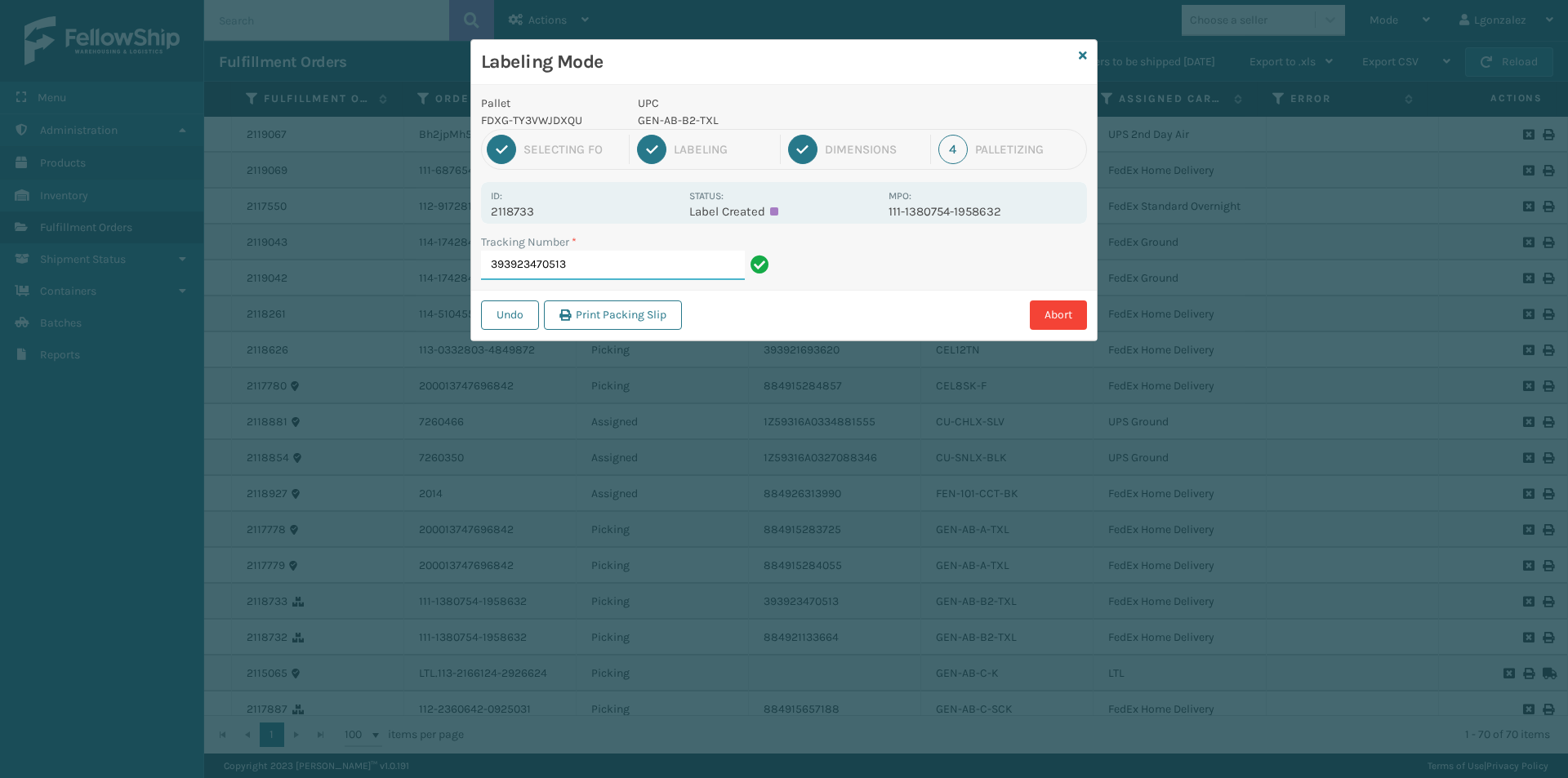
click at [671, 278] on input "393923470513" at bounding box center [613, 265] width 264 height 29
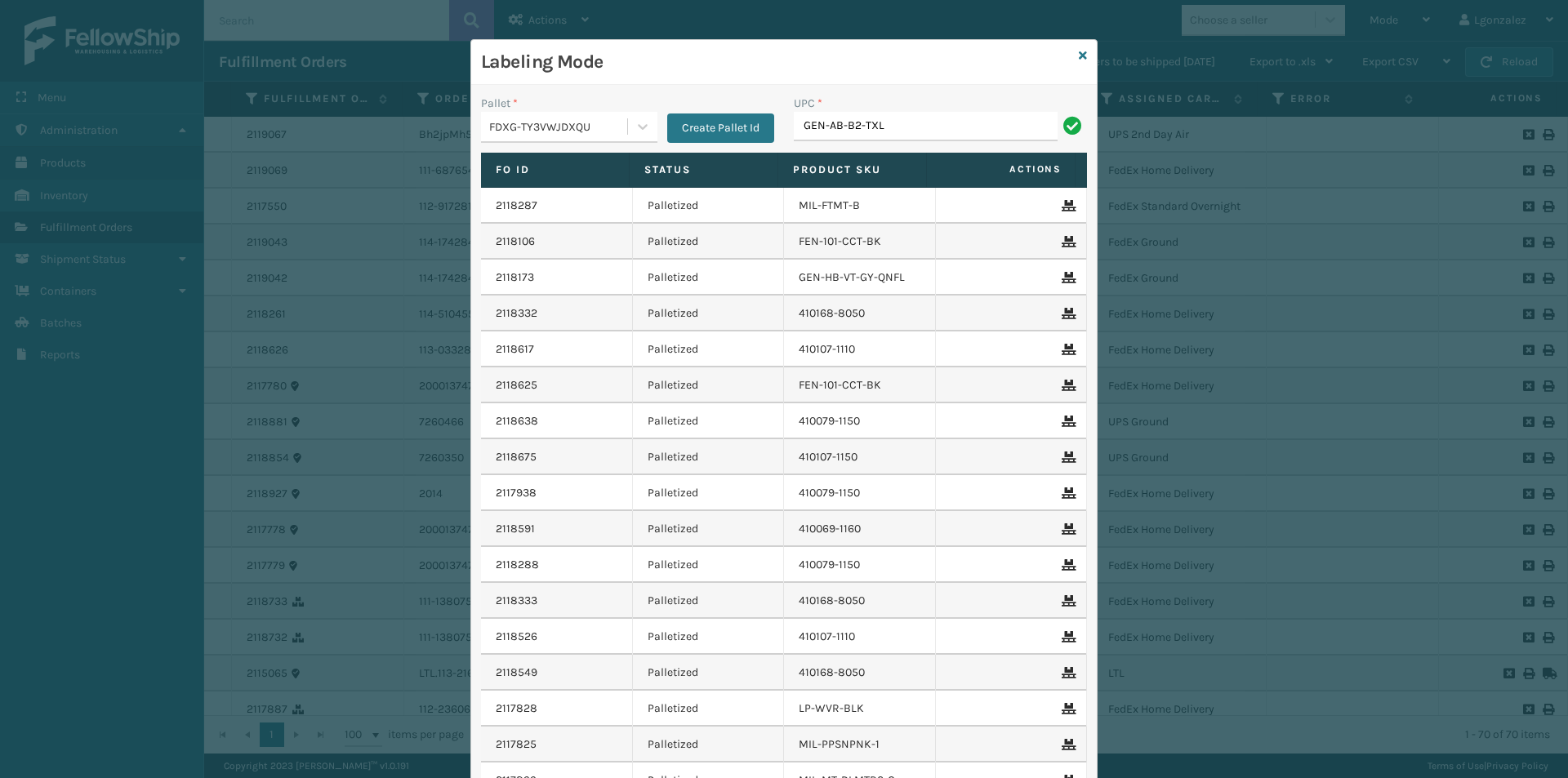
type input "GEN-AB-B2-TXL"
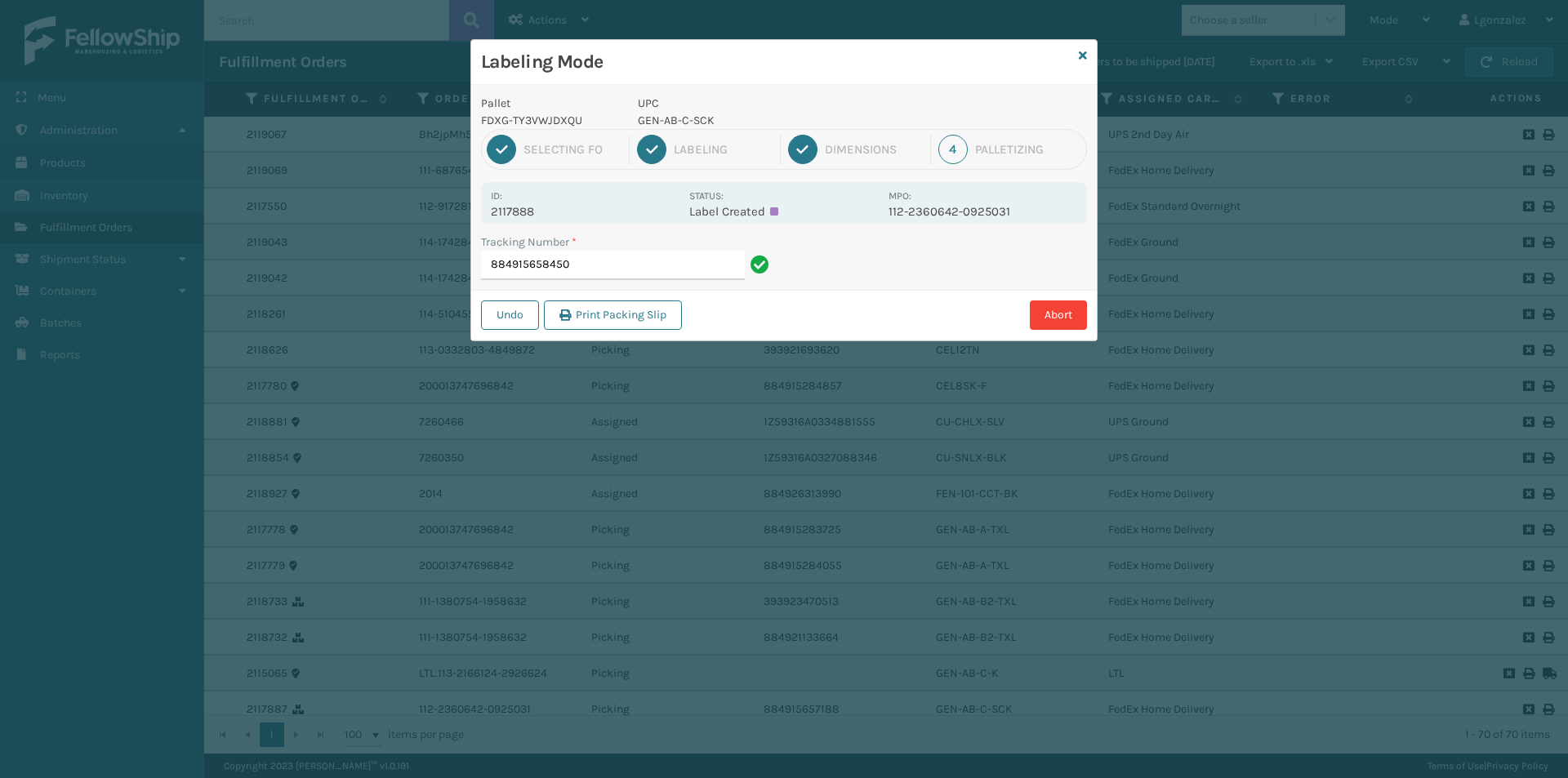
click at [695, 108] on p "UPC" at bounding box center [757, 104] width 241 height 17
click at [692, 118] on p "GEN-AB-C-SCK" at bounding box center [757, 121] width 241 height 17
click at [692, 118] on p "GEN-AB-C-SCK" at bounding box center [757, 121] width 241 height 17
click at [692, 117] on p "GEN-AB-C-SCK" at bounding box center [757, 121] width 241 height 17
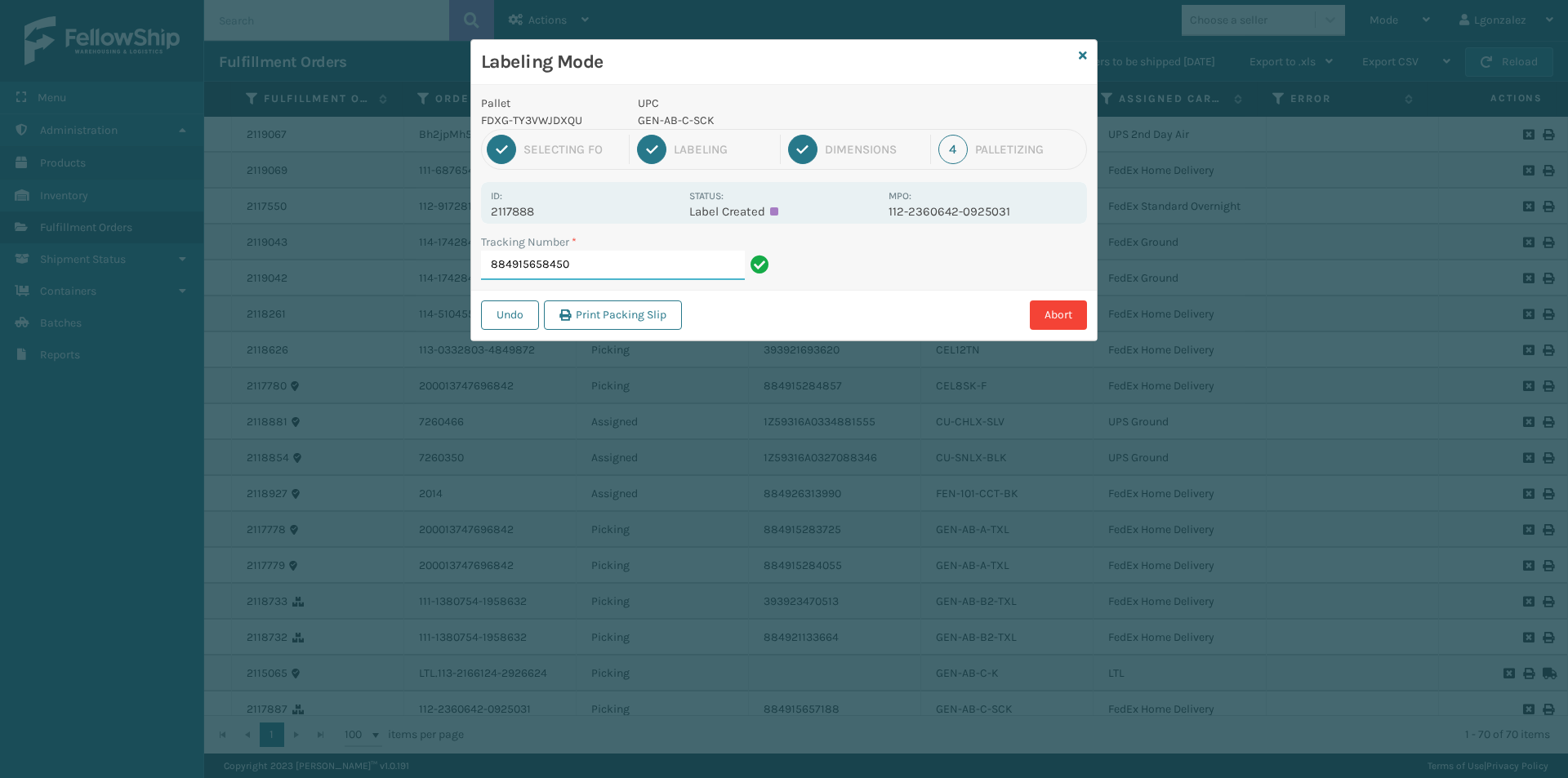
click at [623, 258] on input "884915658450" at bounding box center [613, 265] width 264 height 29
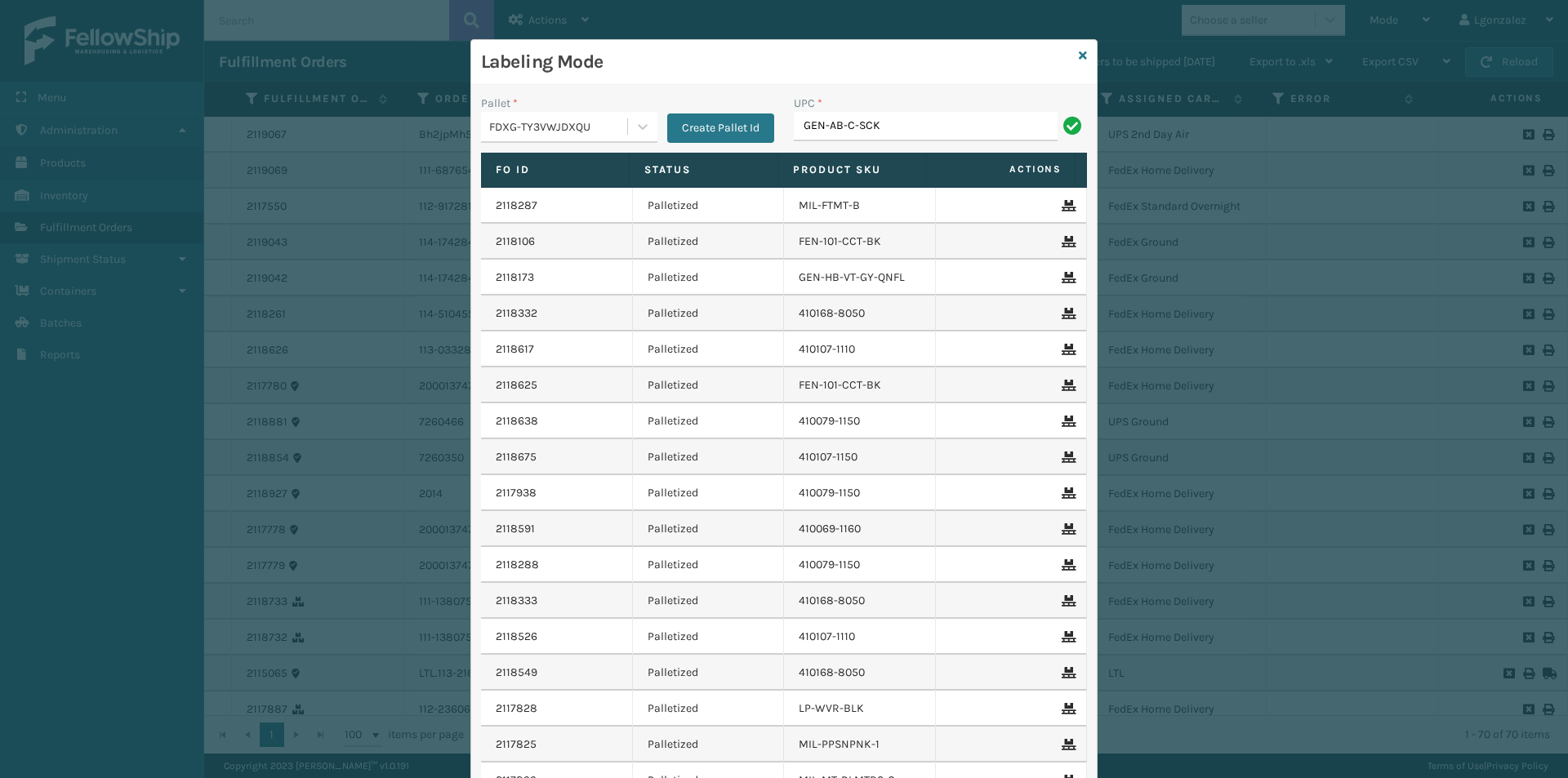
type input "GEN-AB-C-SCK"
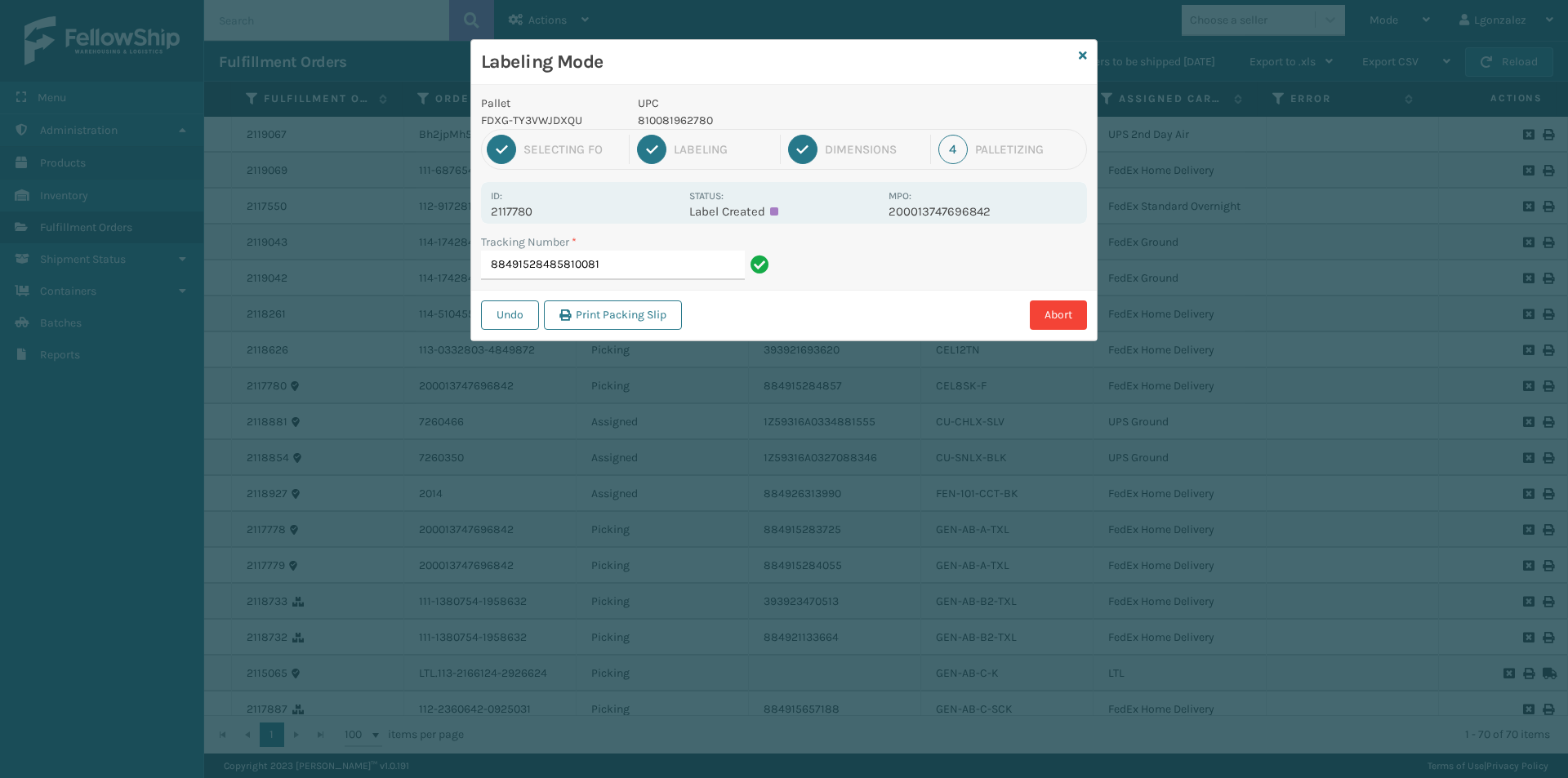
click at [601, 267] on input "88491528485810081" at bounding box center [613, 265] width 264 height 29
type input "884915284857"
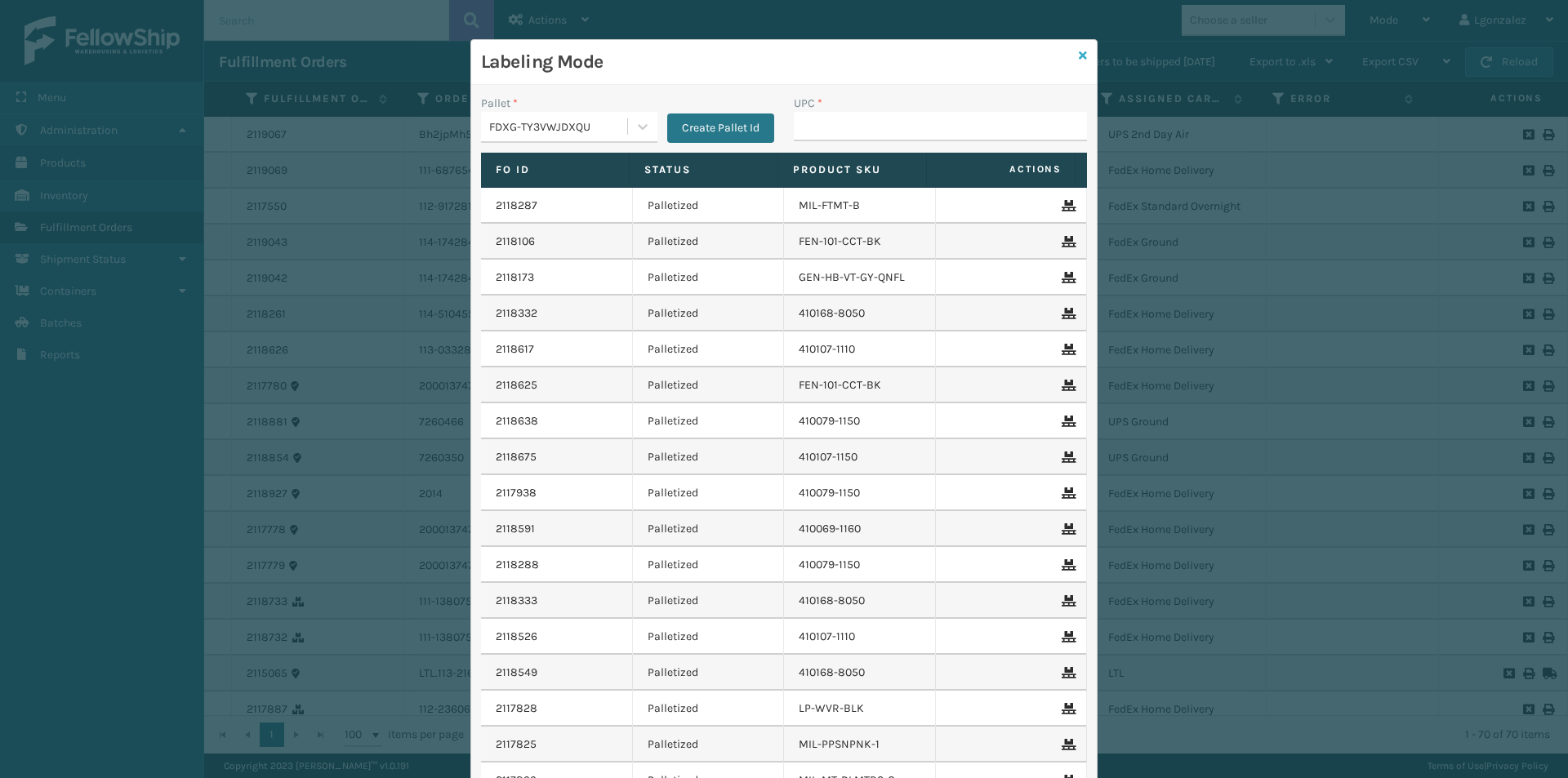
click at [1080, 52] on icon at bounding box center [1083, 55] width 9 height 11
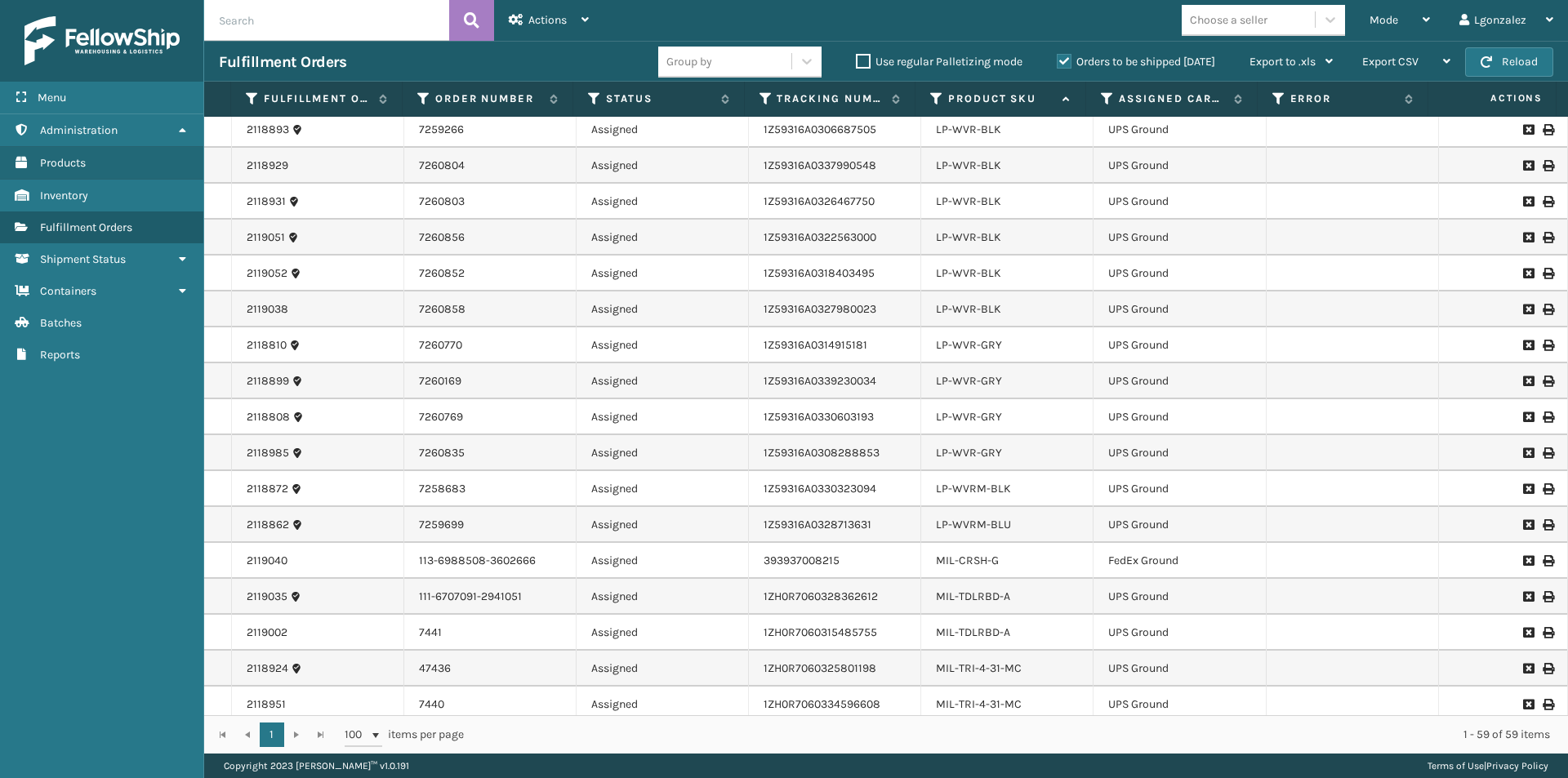
scroll to position [1587, 0]
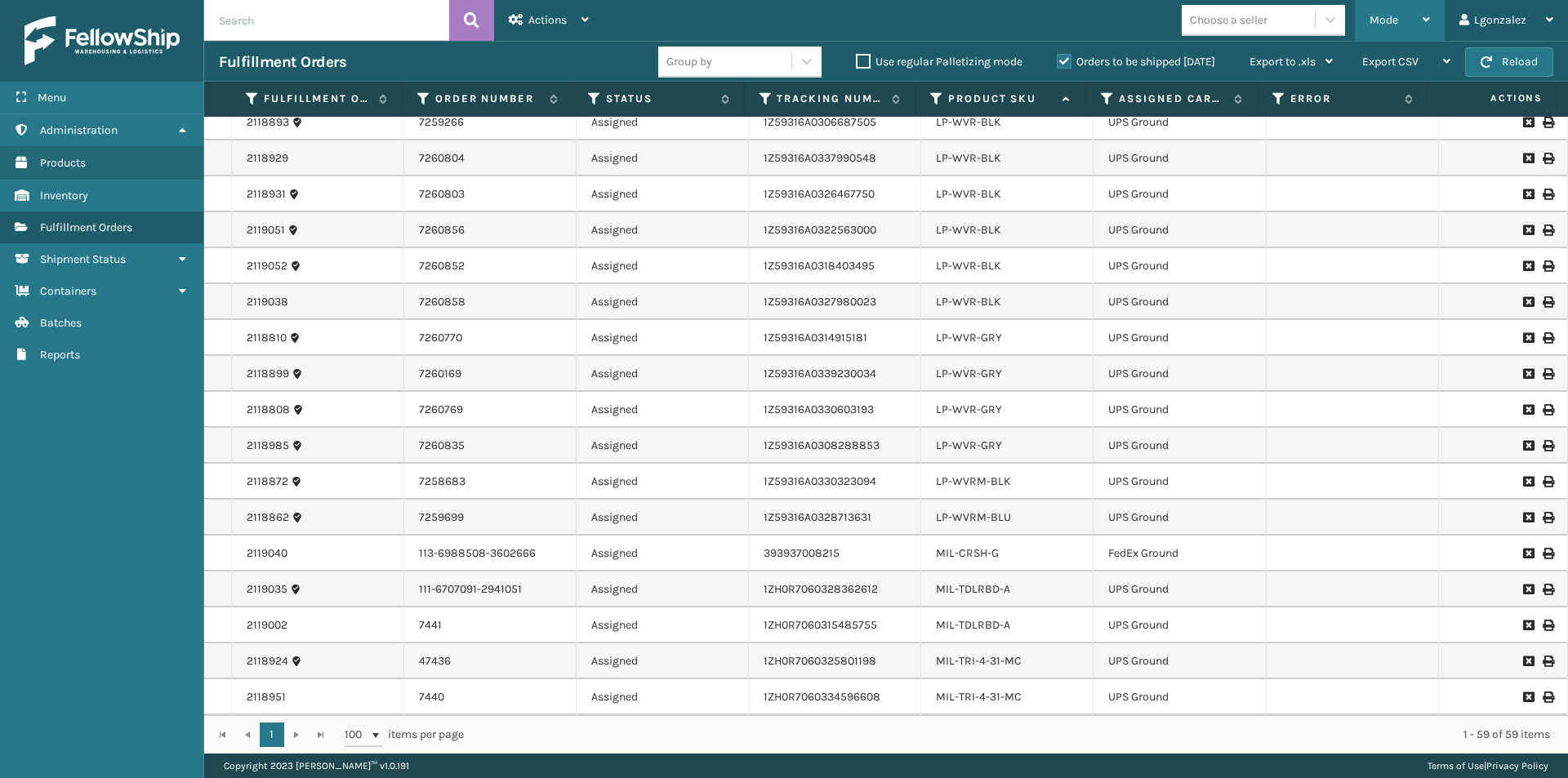
click at [1424, 31] on div "Mode" at bounding box center [1399, 21] width 61 height 41
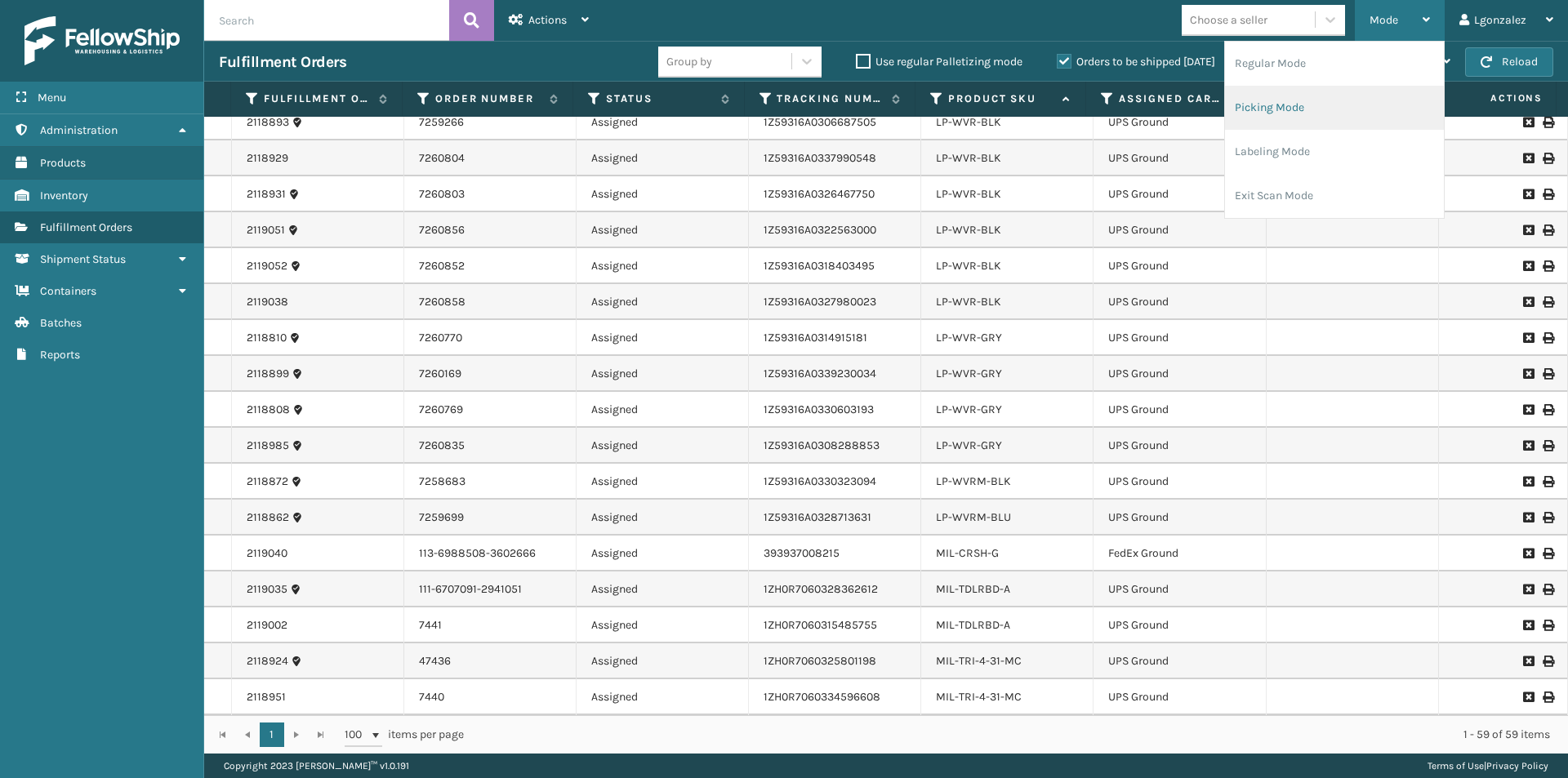
click at [1333, 109] on li "Picking Mode" at bounding box center [1334, 108] width 219 height 45
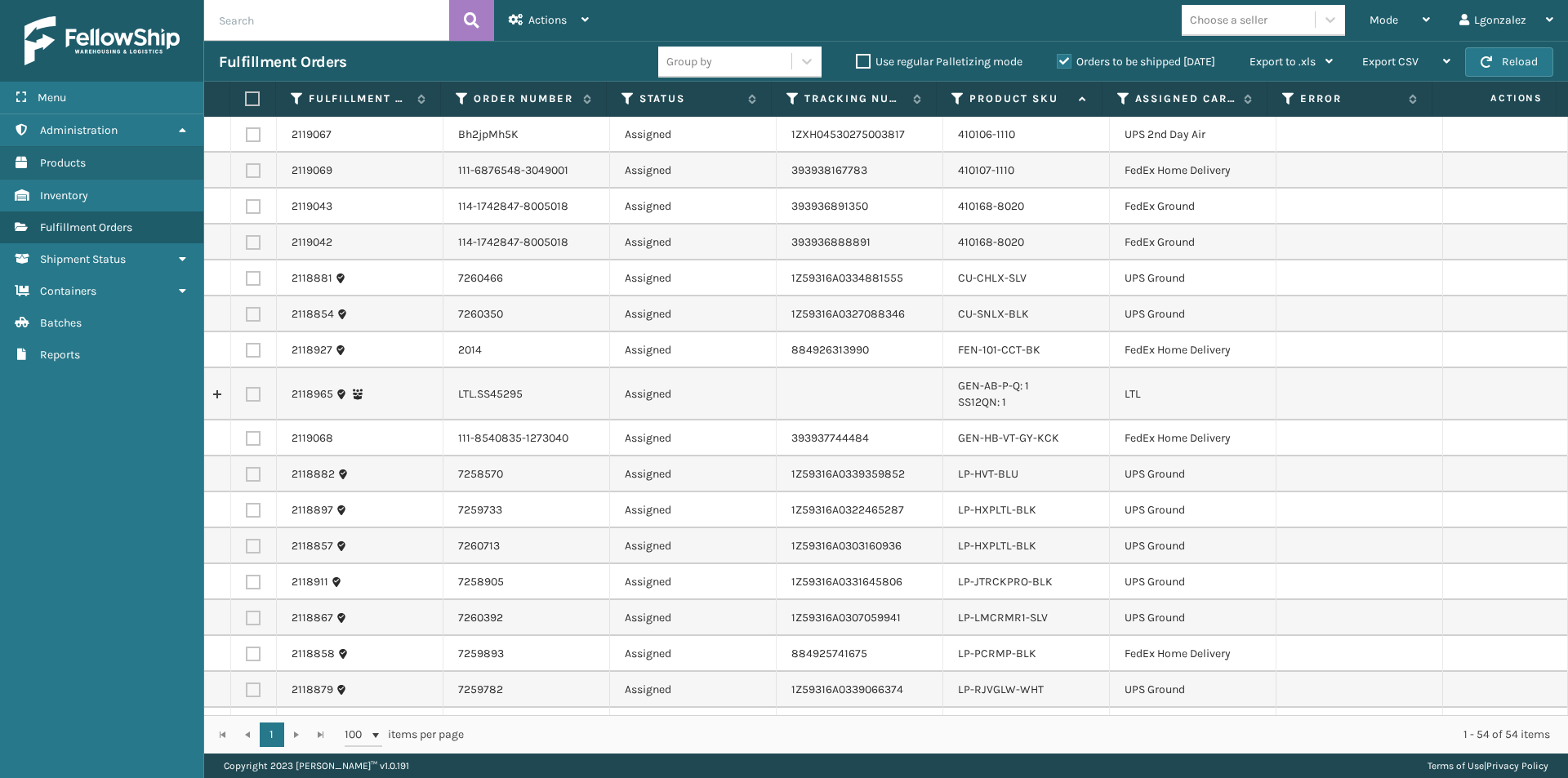
click at [253, 96] on label at bounding box center [250, 98] width 10 height 15
click at [246, 96] on input "checkbox" at bounding box center [245, 99] width 1 height 10
checkbox input "true"
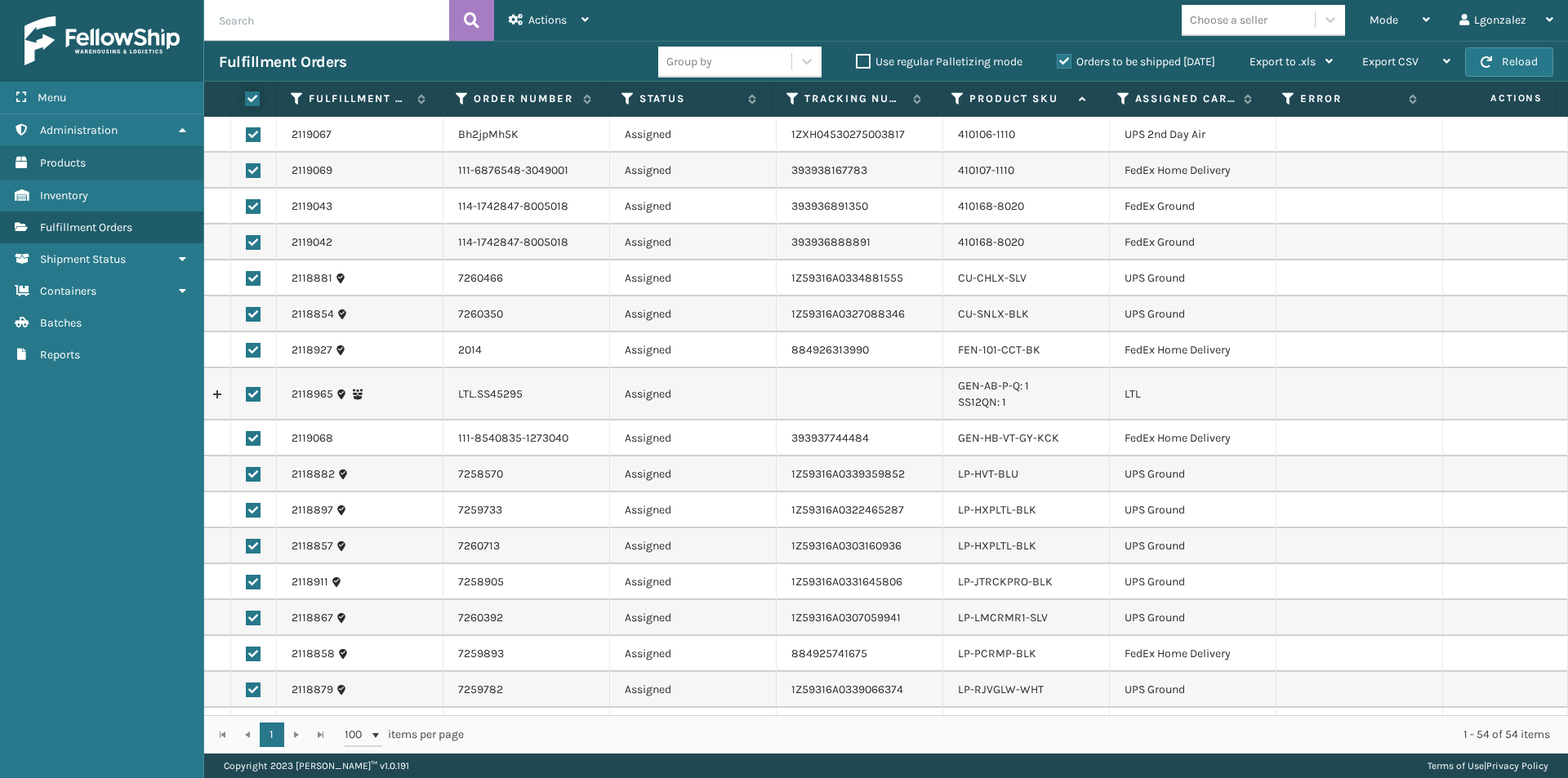
checkbox input "true"
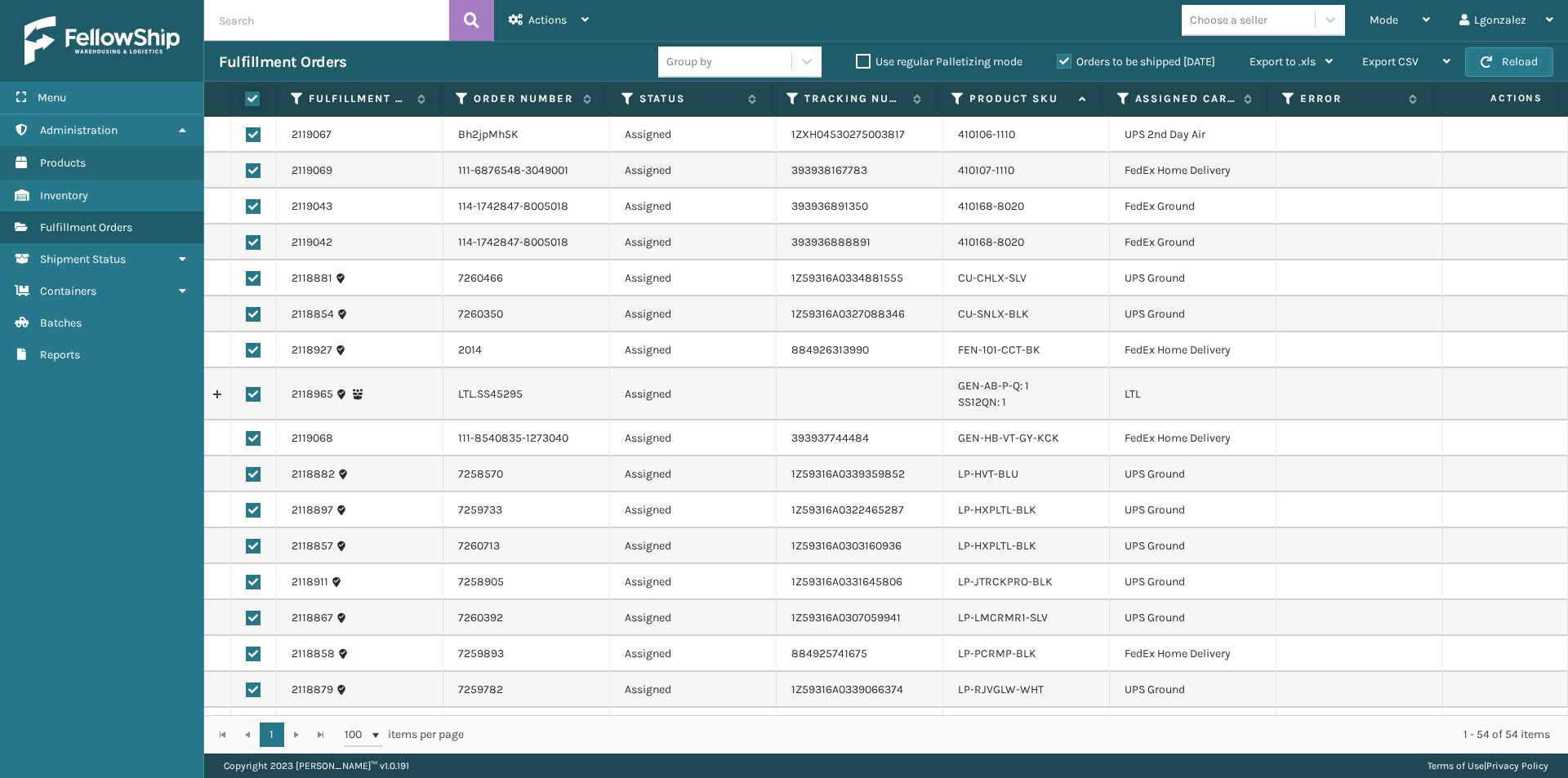
checkbox input "true"
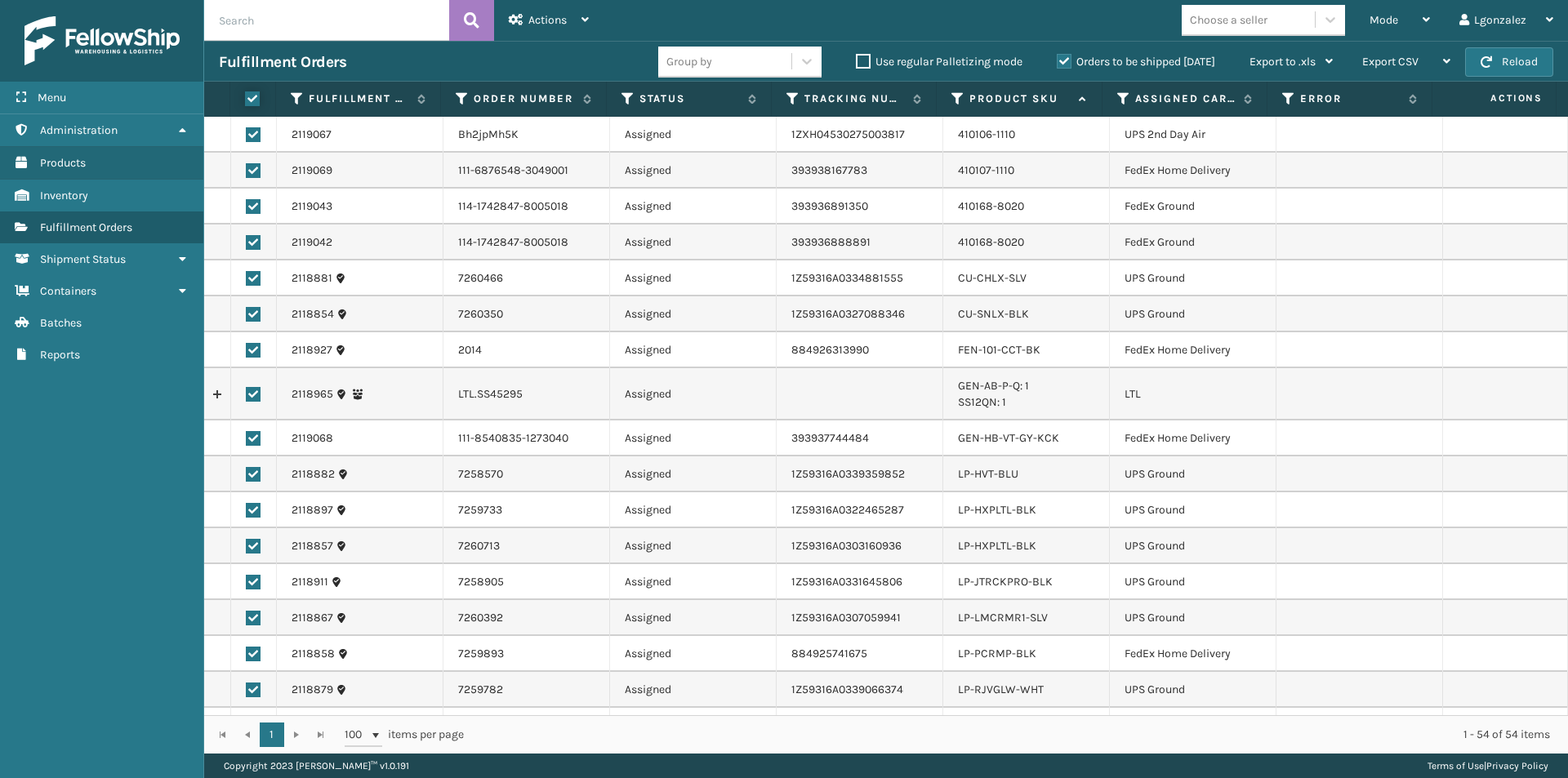
checkbox input "true"
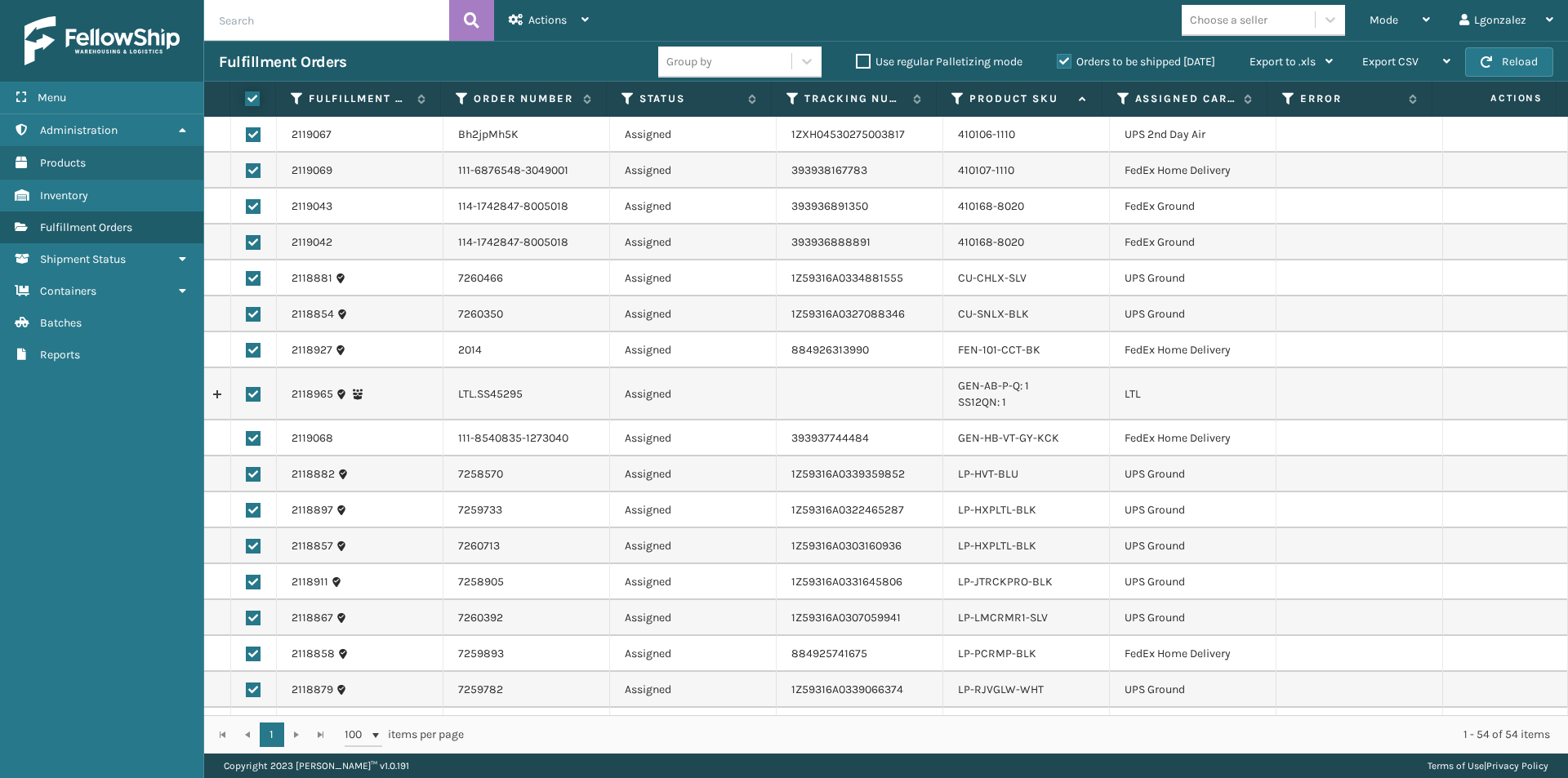
checkbox input "true"
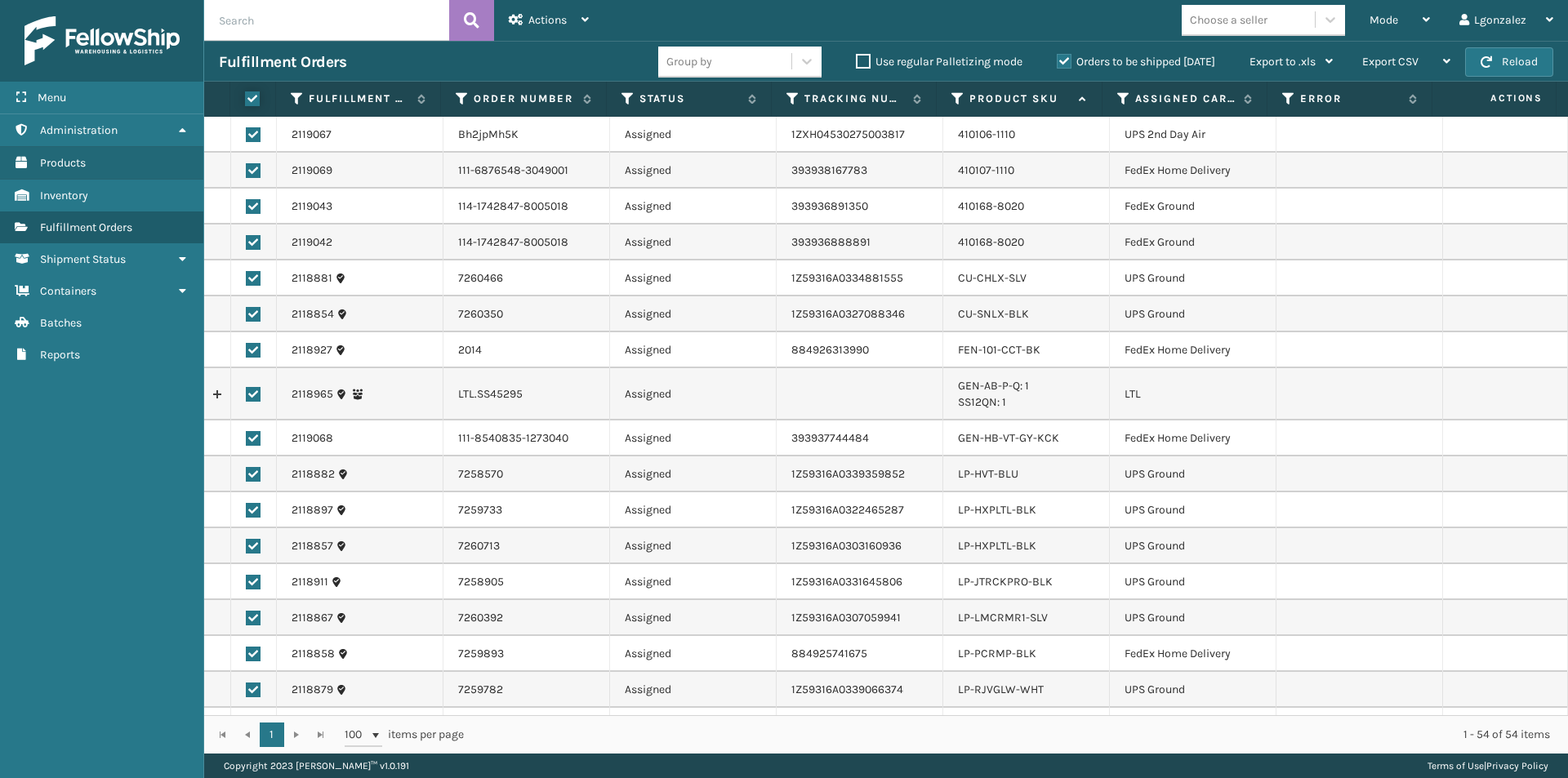
checkbox input "true"
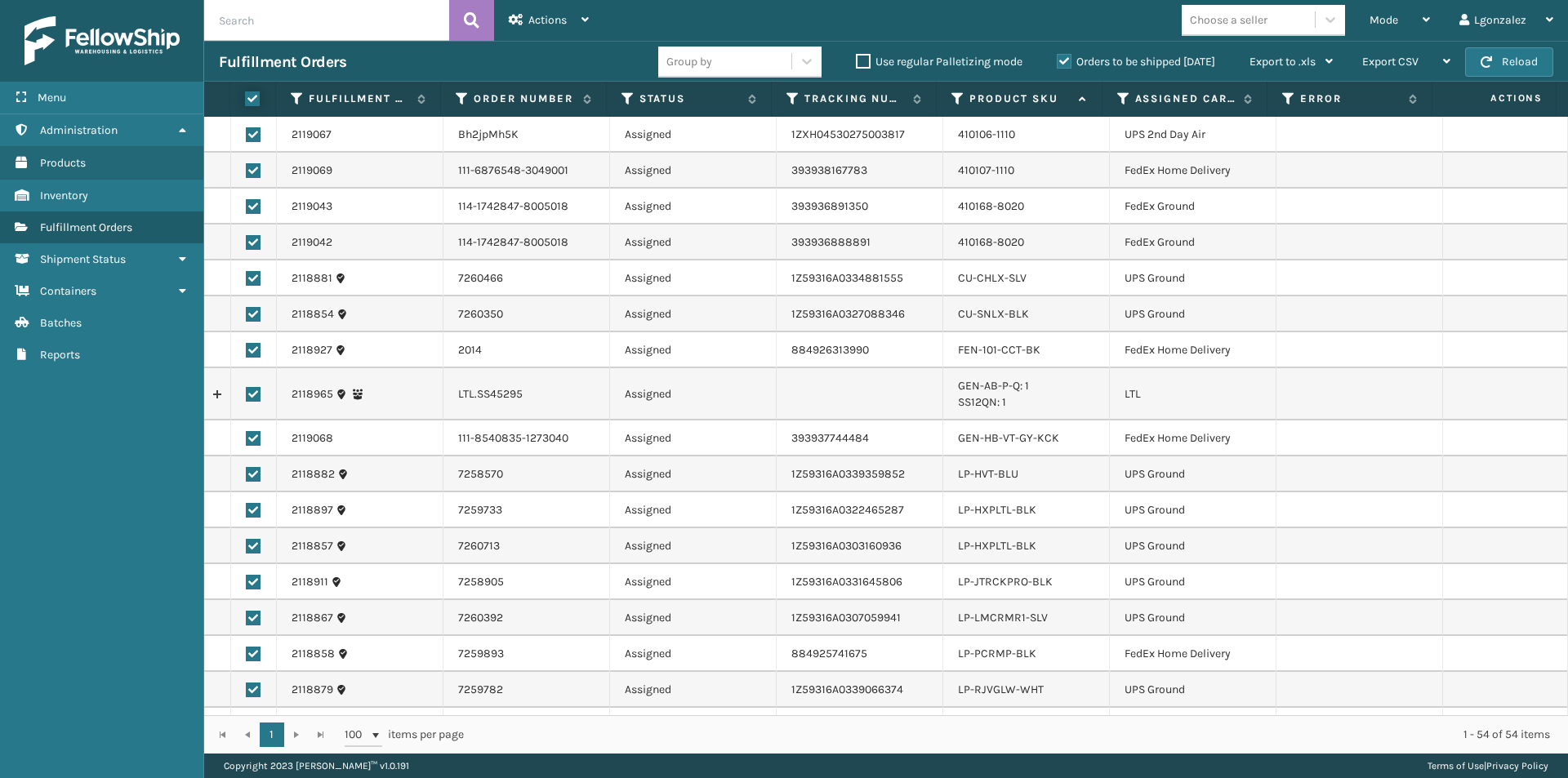
checkbox input "true"
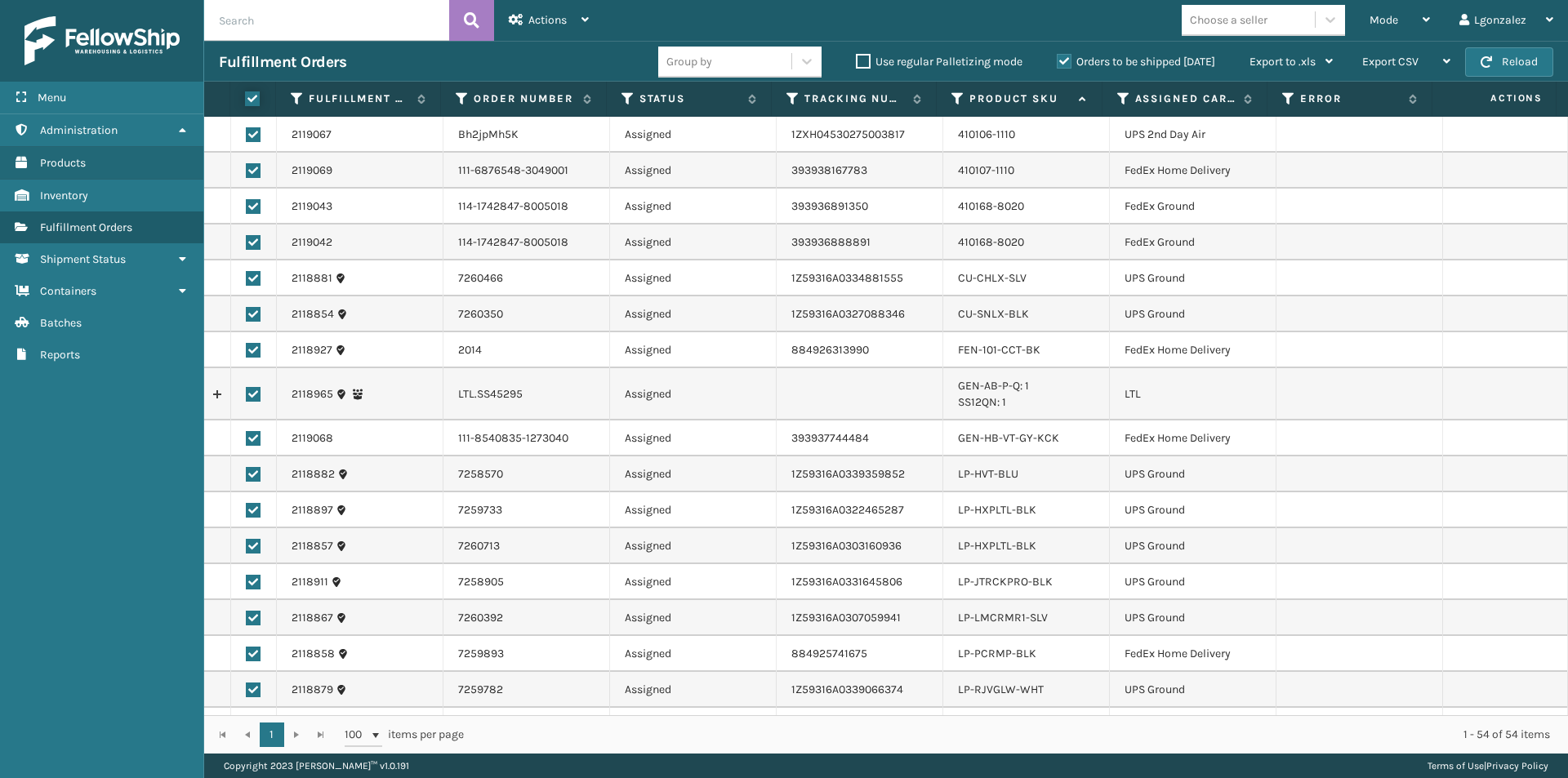
checkbox input "true"
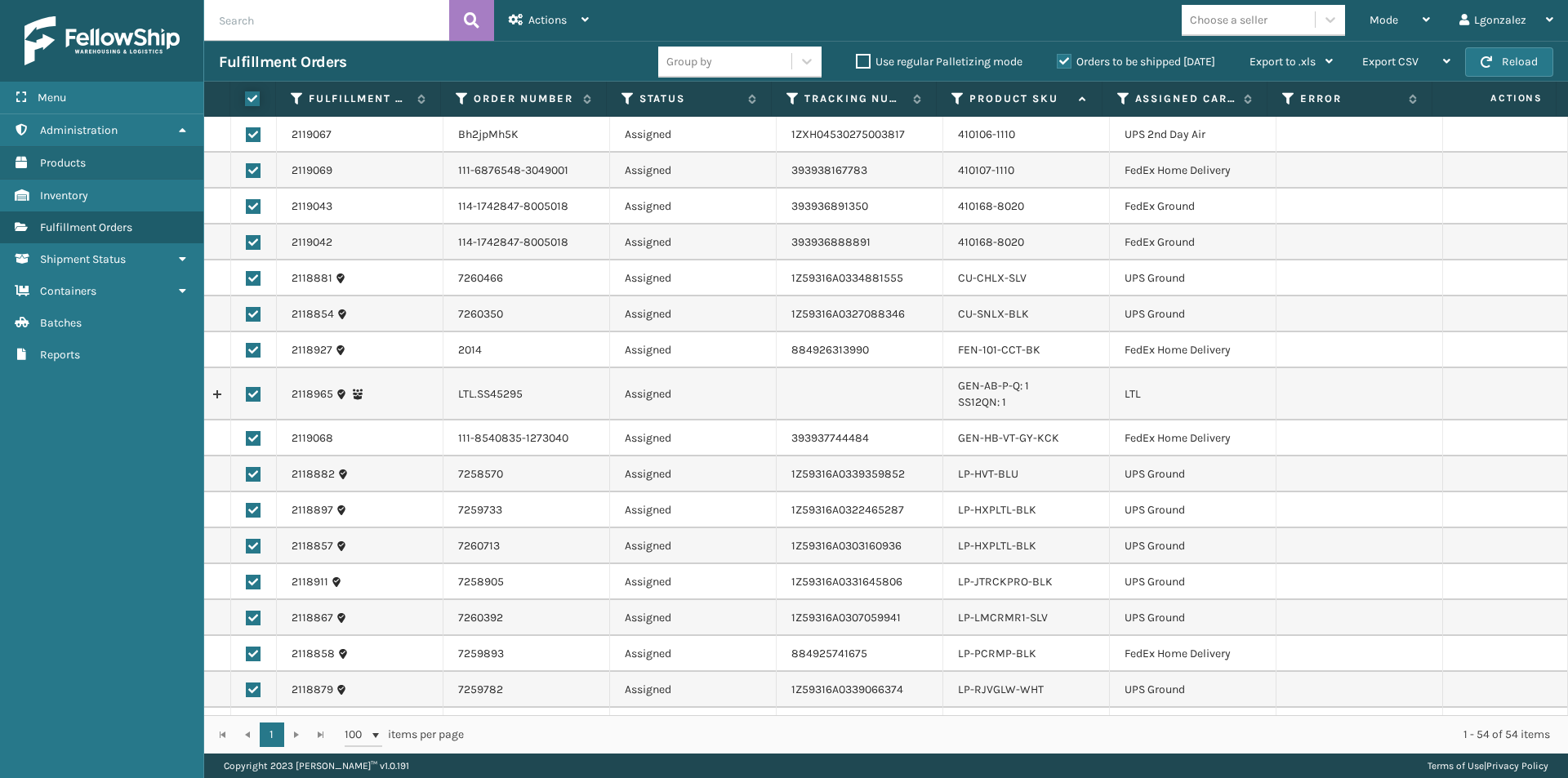
checkbox input "true"
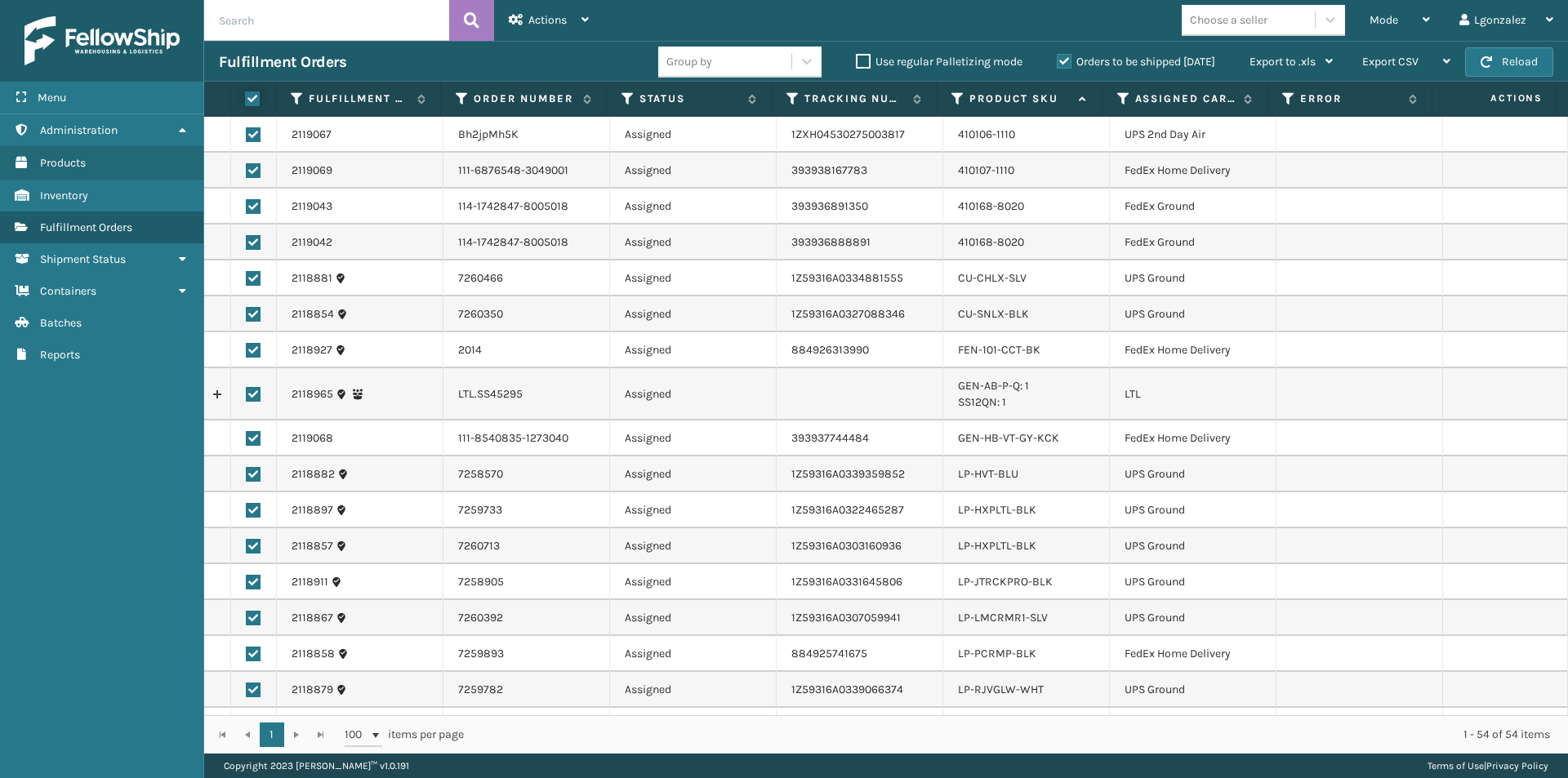
checkbox input "true"
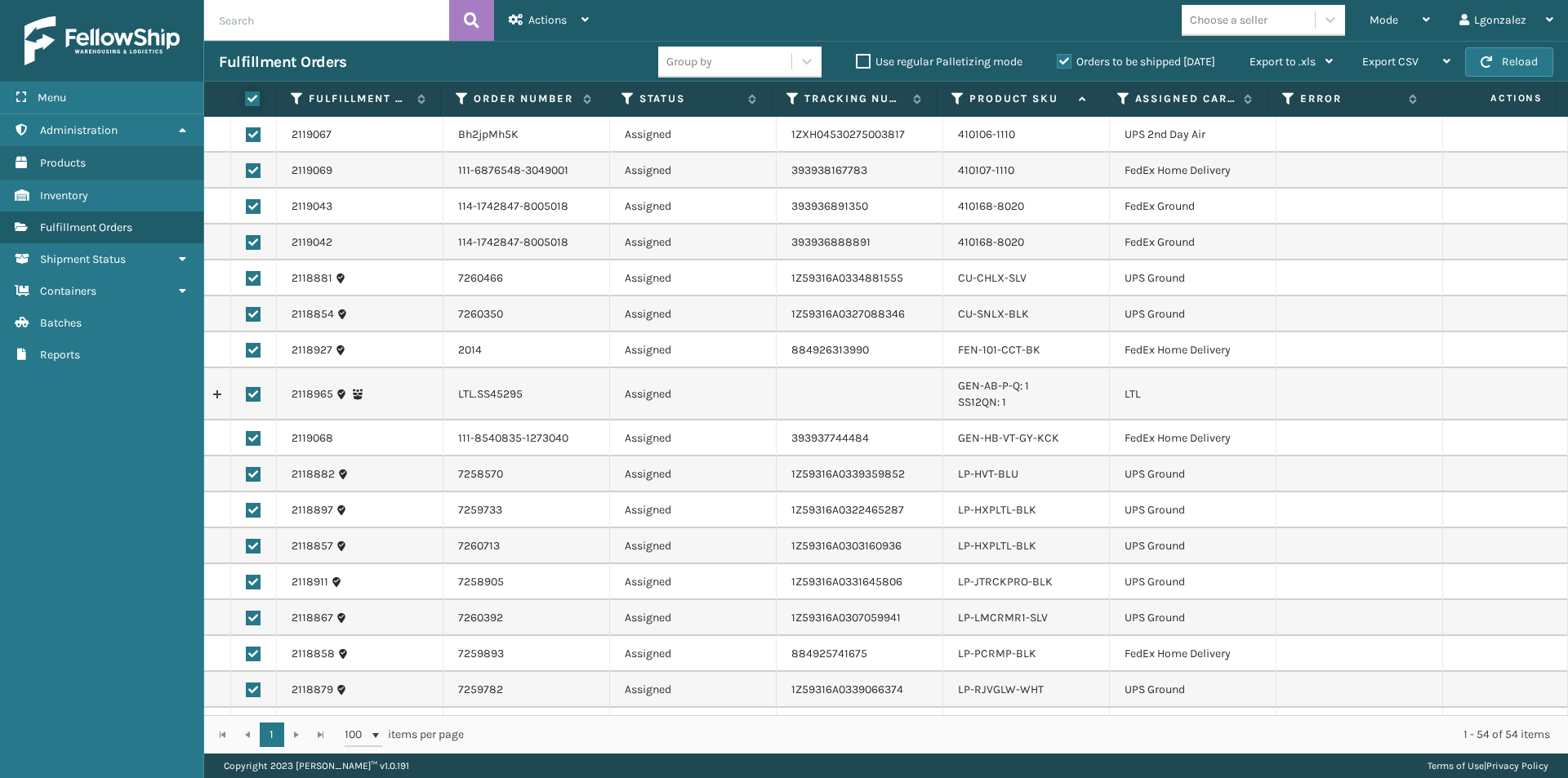
checkbox input "true"
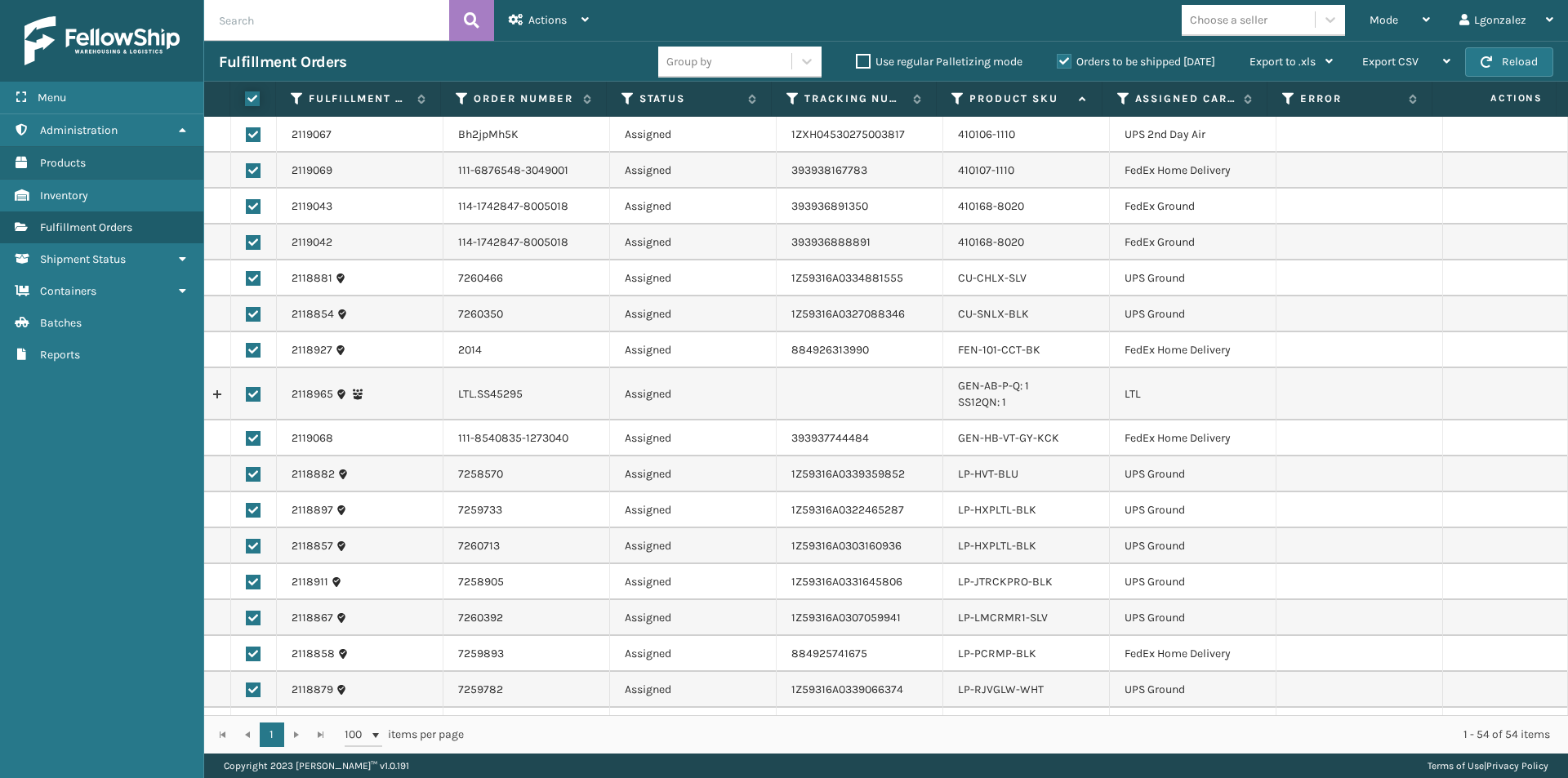
checkbox input "true"
click at [252, 395] on label at bounding box center [252, 394] width 15 height 15
click at [246, 395] on input "checkbox" at bounding box center [246, 392] width 1 height 10
checkbox input "false"
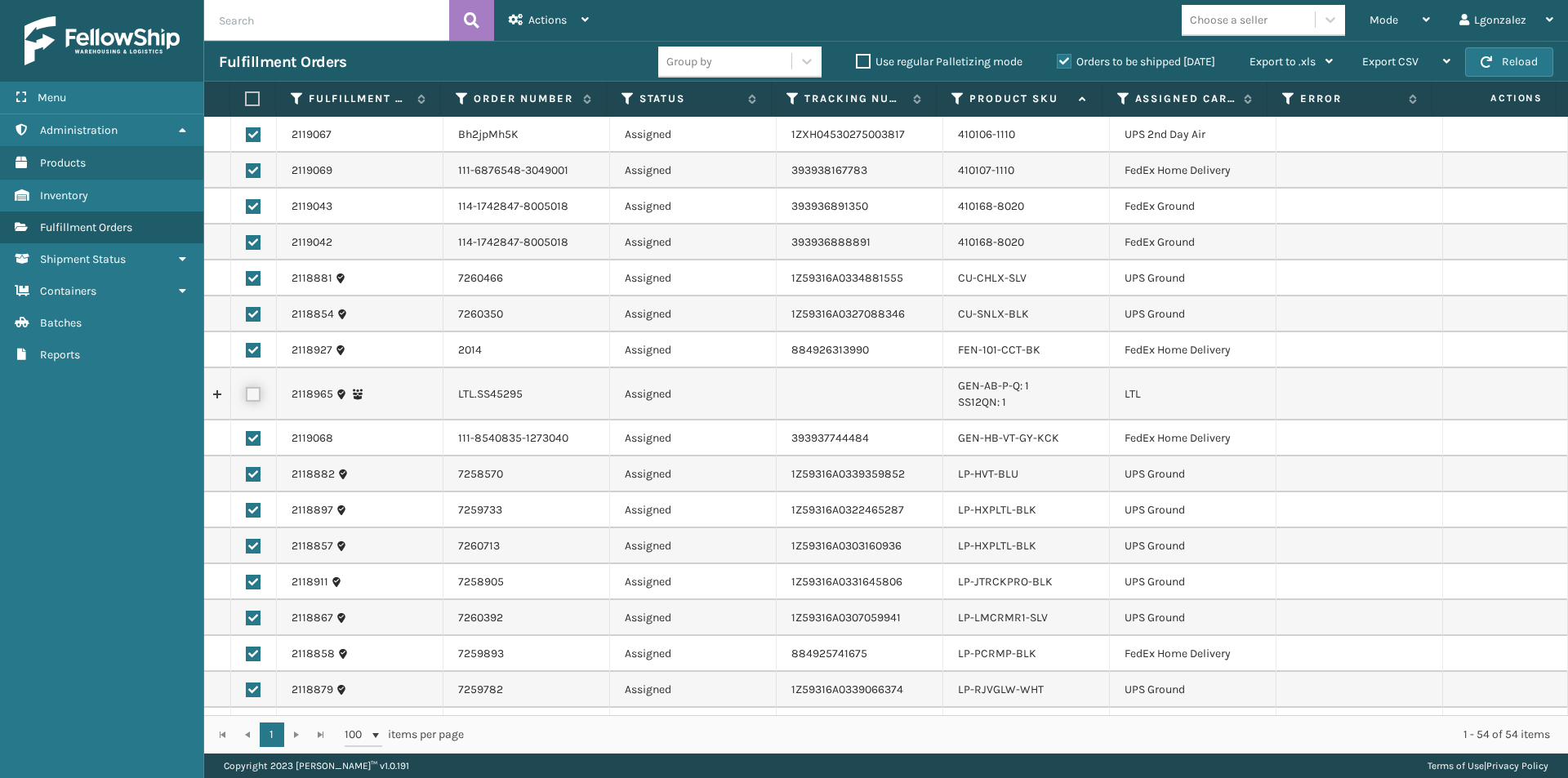
checkbox input "false"
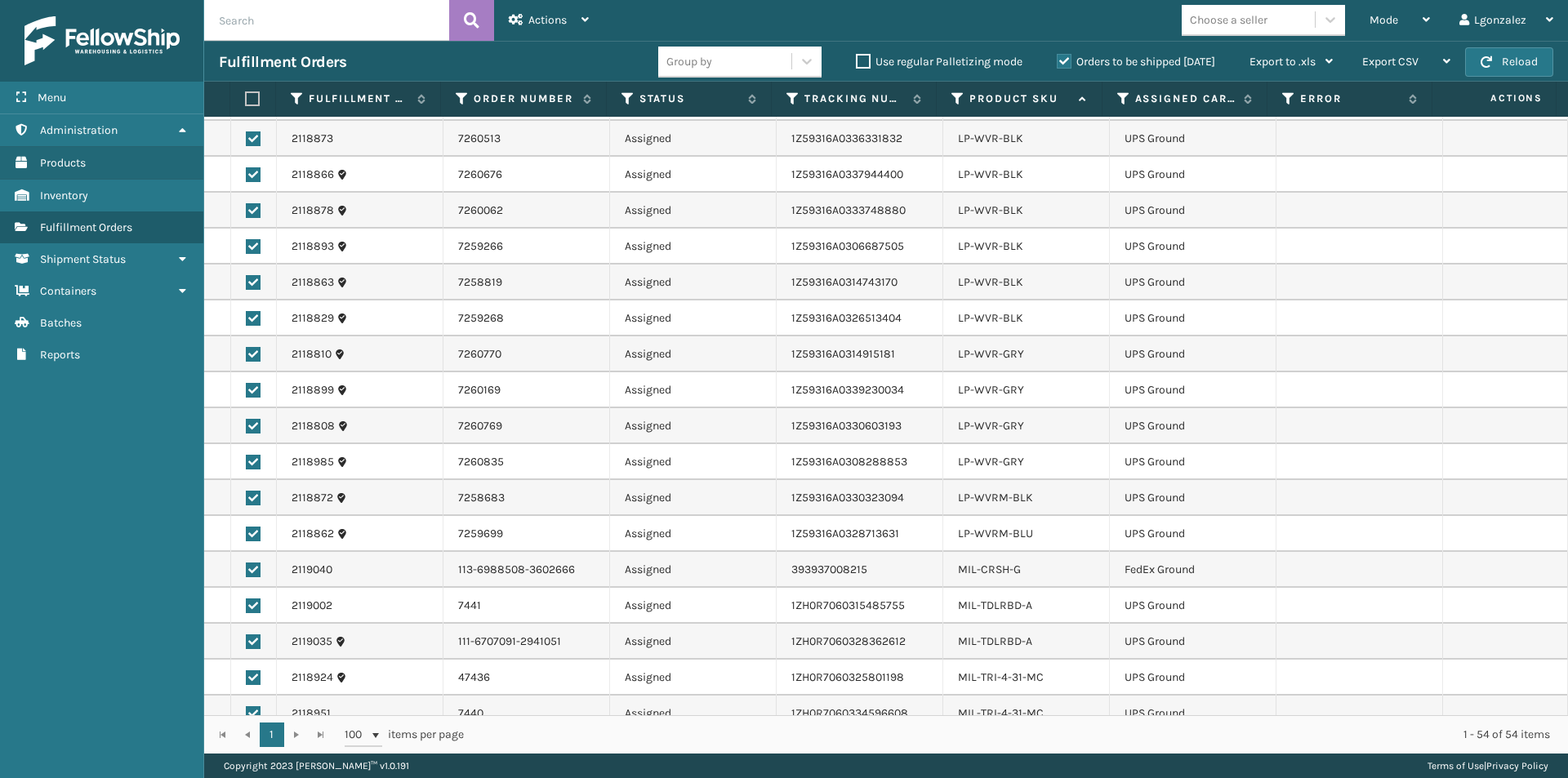
scroll to position [1358, 0]
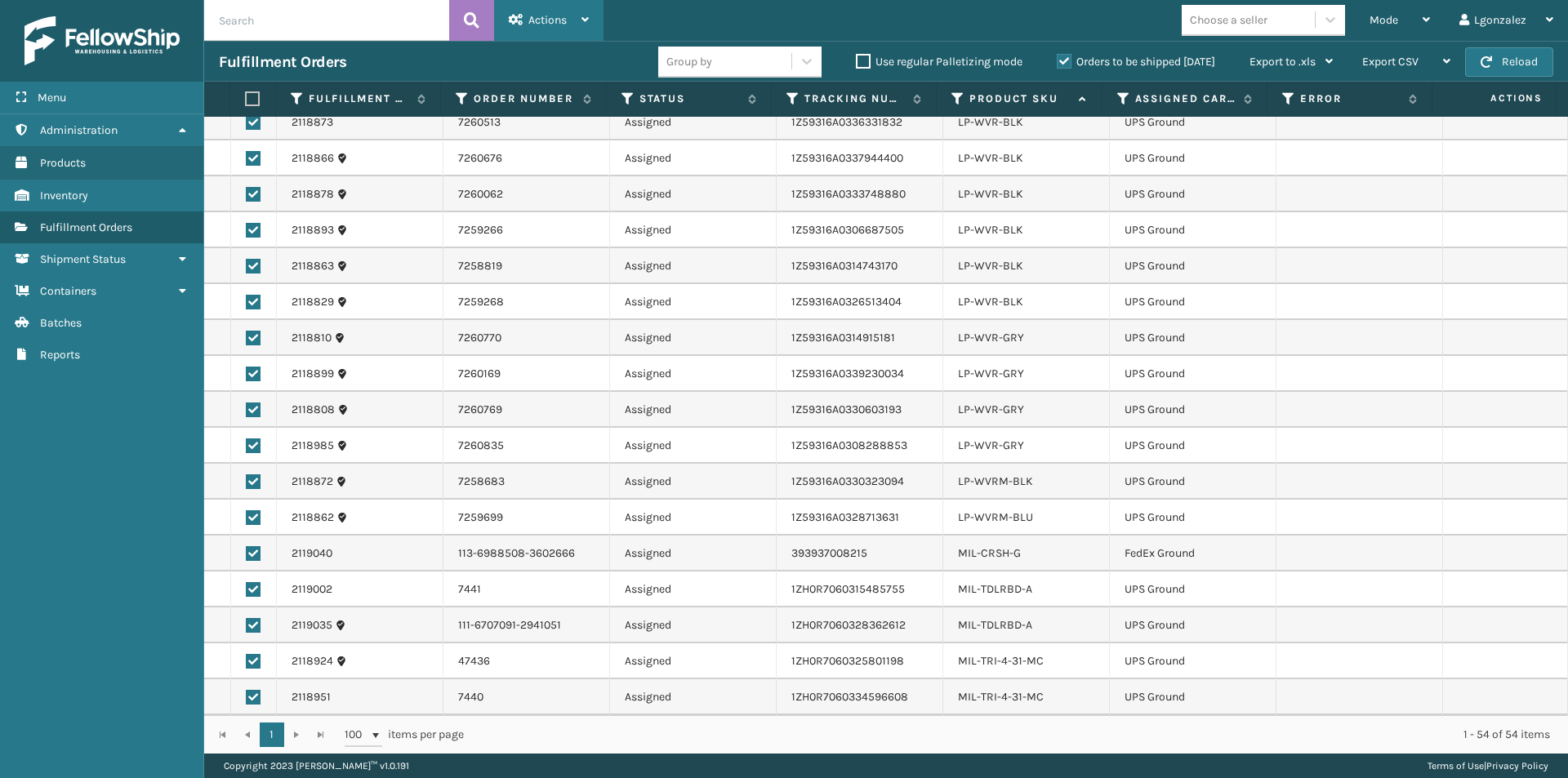
click at [577, 23] on div "Actions" at bounding box center [549, 21] width 80 height 41
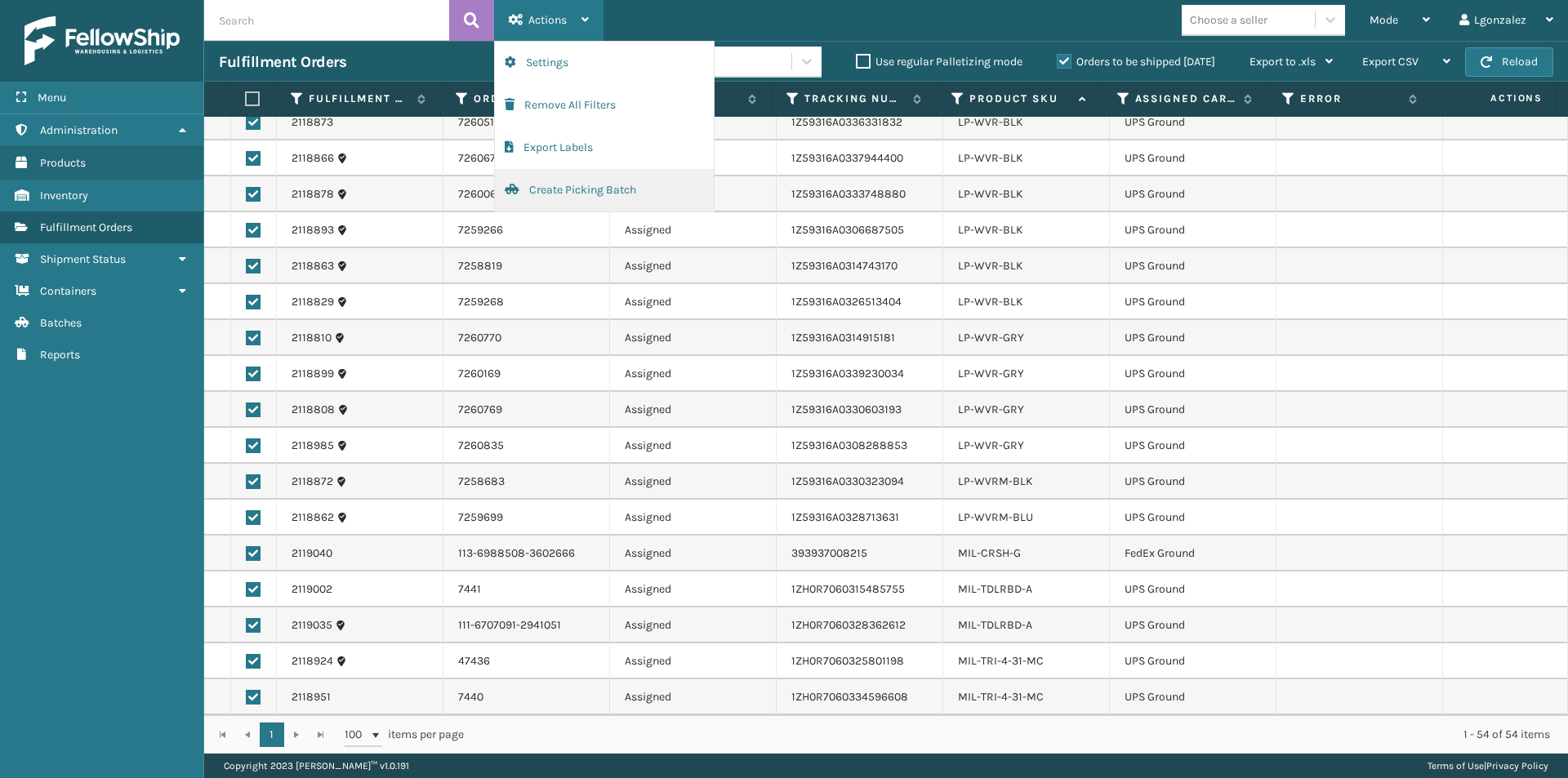
click at [570, 200] on button "Create Picking Batch" at bounding box center [604, 191] width 219 height 43
